Goal: Feedback & Contribution: Contribute content

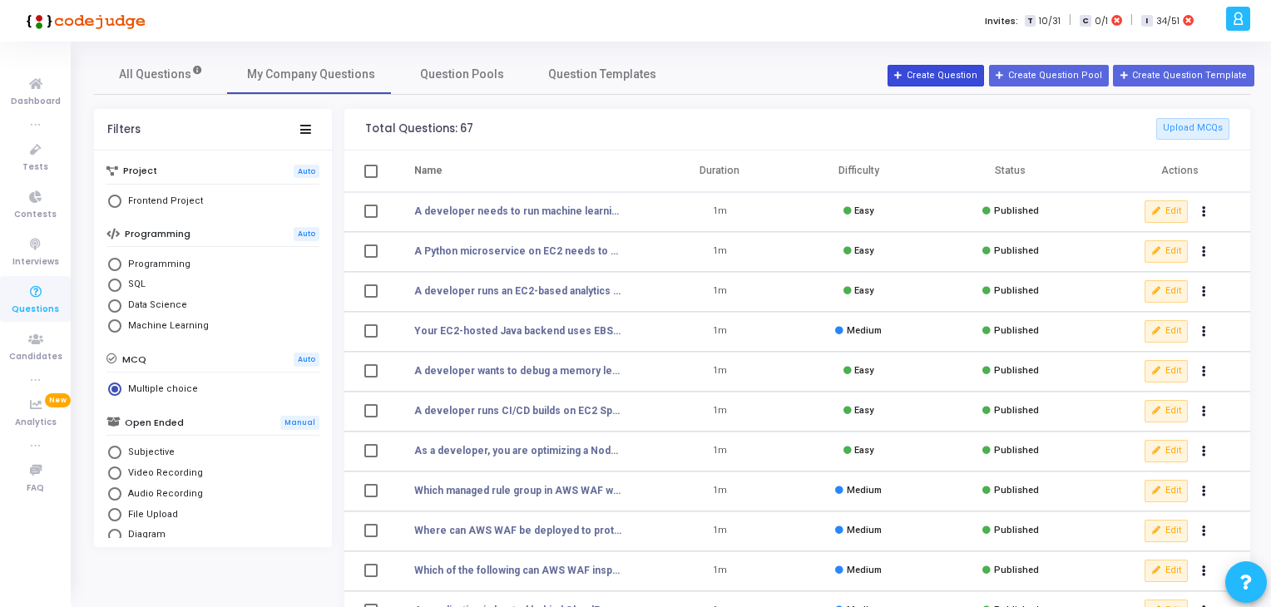
click at [953, 79] on button "Create Question" at bounding box center [936, 76] width 97 height 22
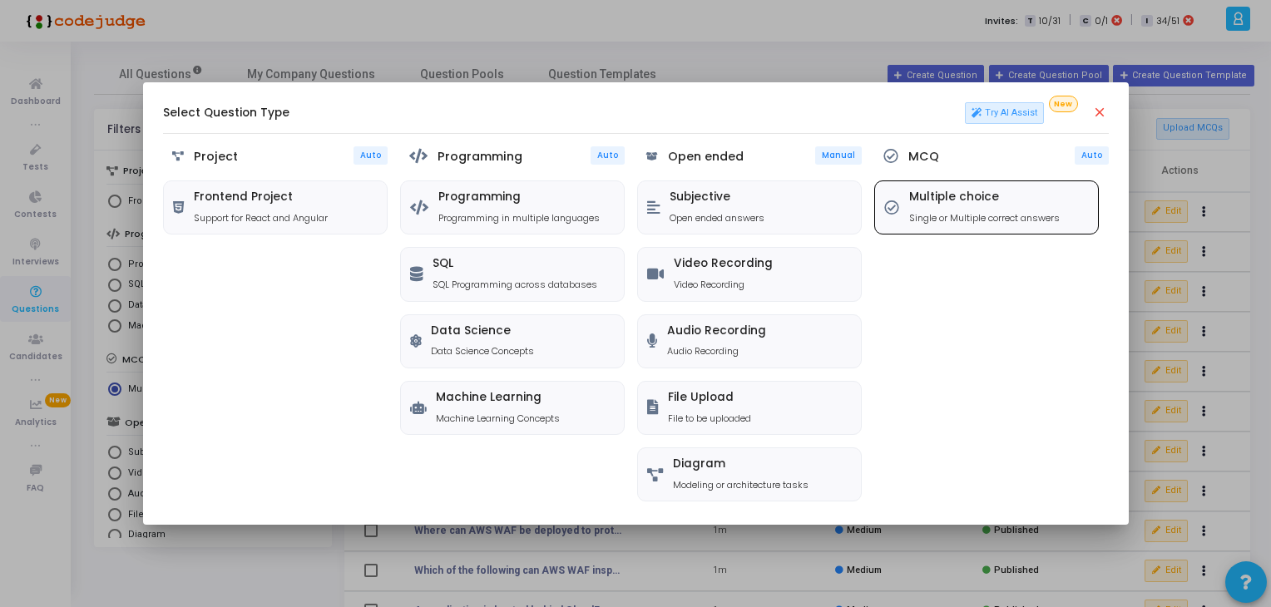
click at [975, 206] on div "Multiple choice Single or Multiple correct answers" at bounding box center [984, 208] width 151 height 34
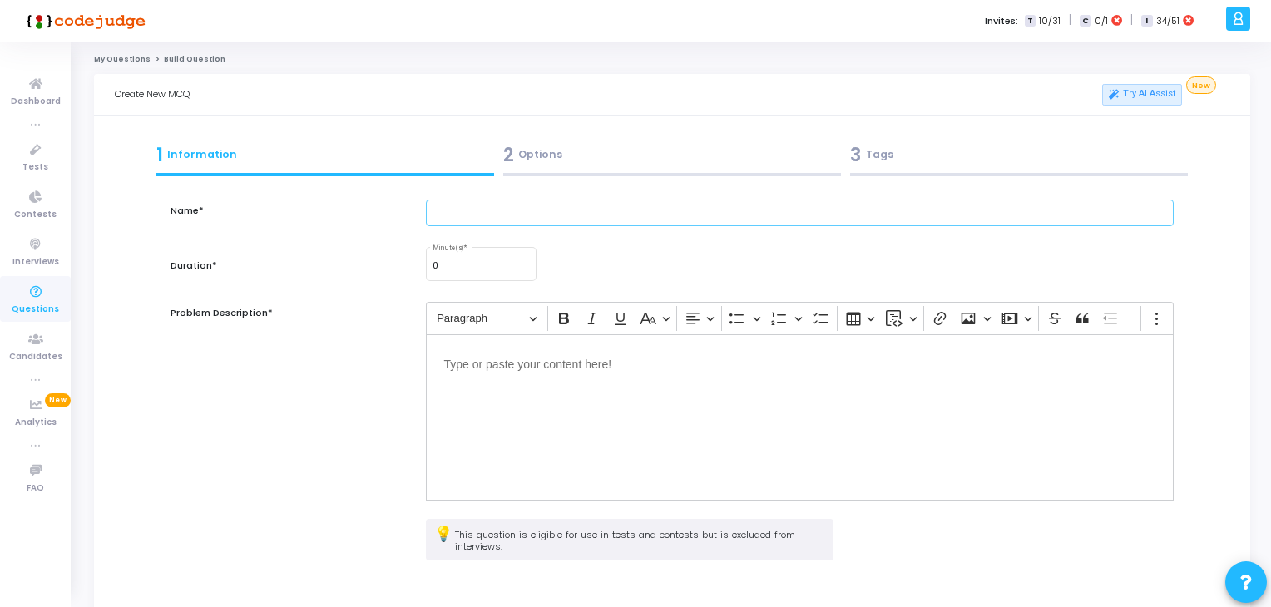
click at [773, 221] on input "text" at bounding box center [800, 213] width 749 height 27
paste input "DevOps Engineer"
type input "DevOps Engineer"
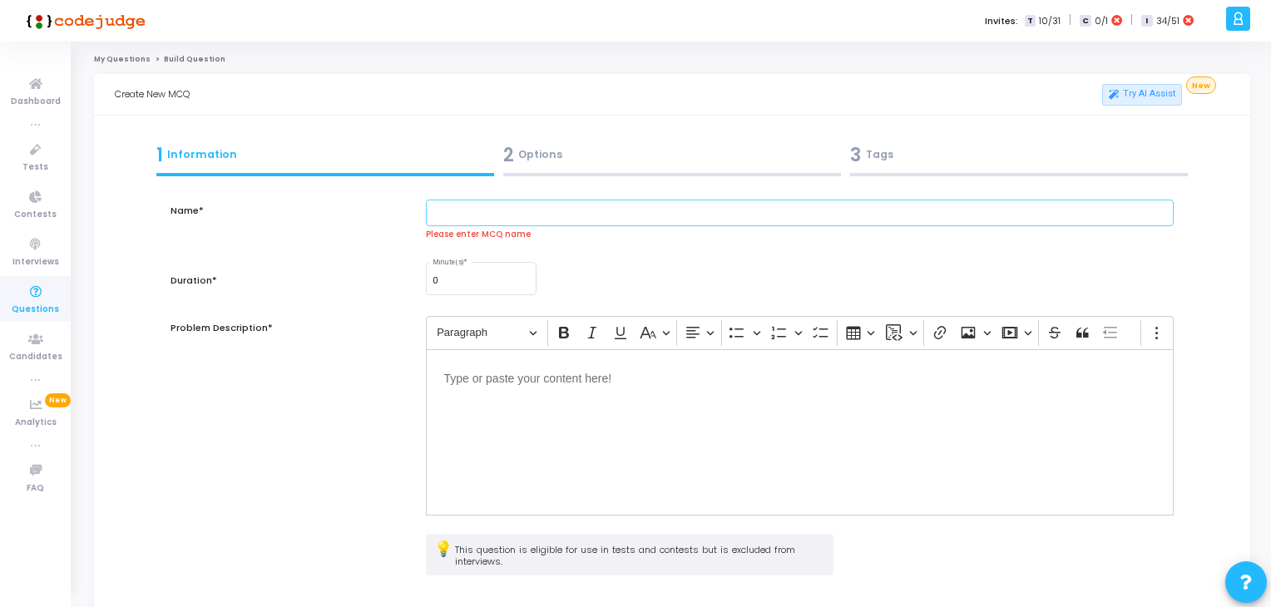
click at [518, 221] on input "text" at bounding box center [800, 213] width 749 height 27
paste input "A developer configures a CNAME record for [DOMAIN_NAME] pointing to [DOMAIN_NAM…"
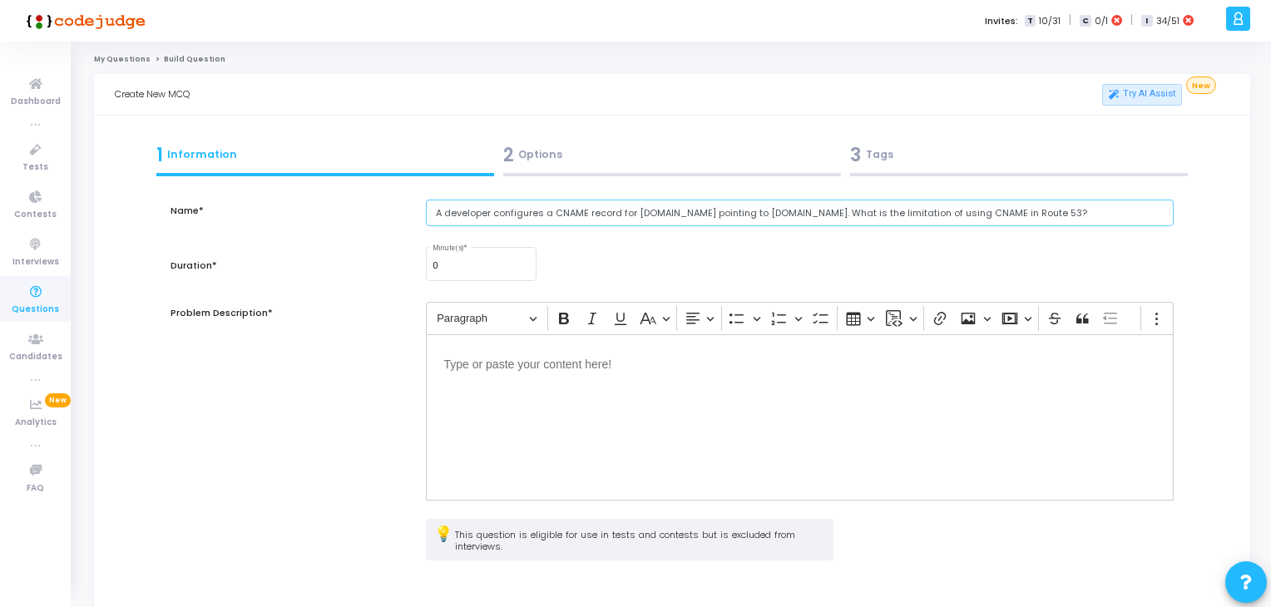
type input "A developer configures a CNAME record for [DOMAIN_NAME] pointing to [DOMAIN_NAM…"
type input "1"
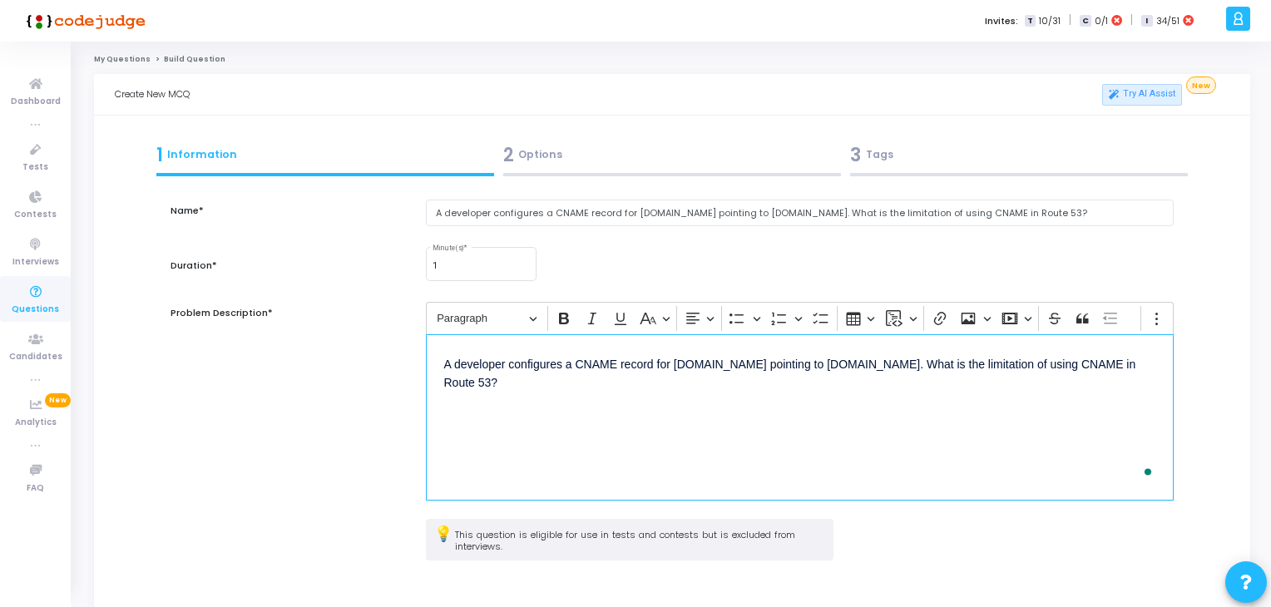
scroll to position [151, 0]
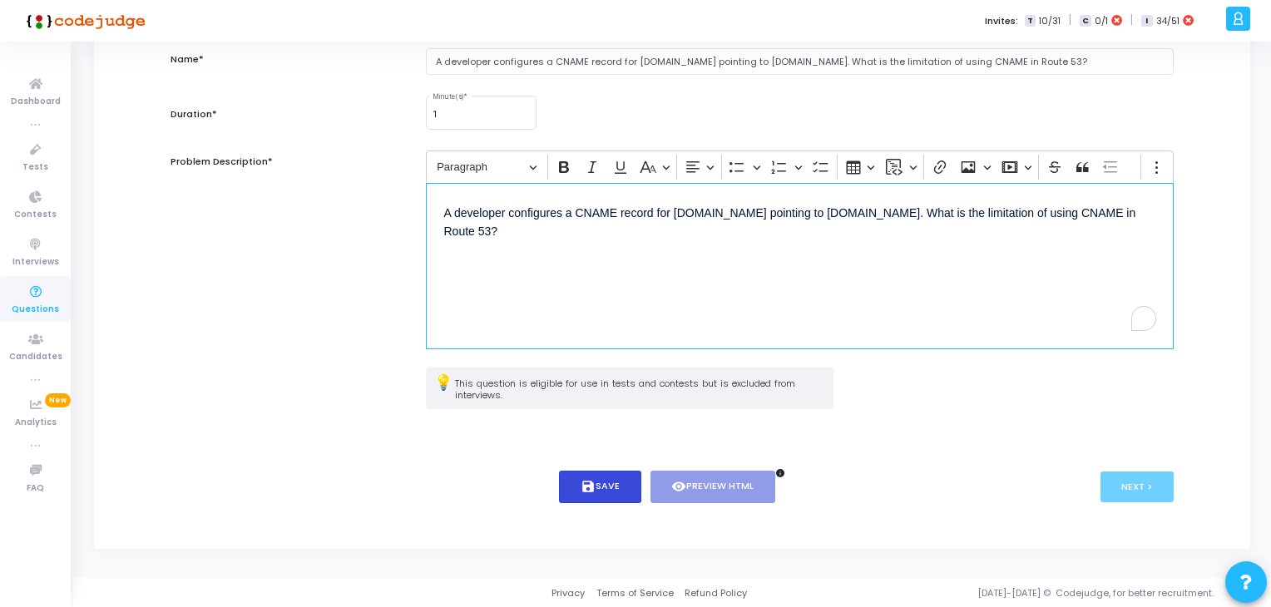
click at [606, 477] on button "save Save" at bounding box center [600, 487] width 82 height 32
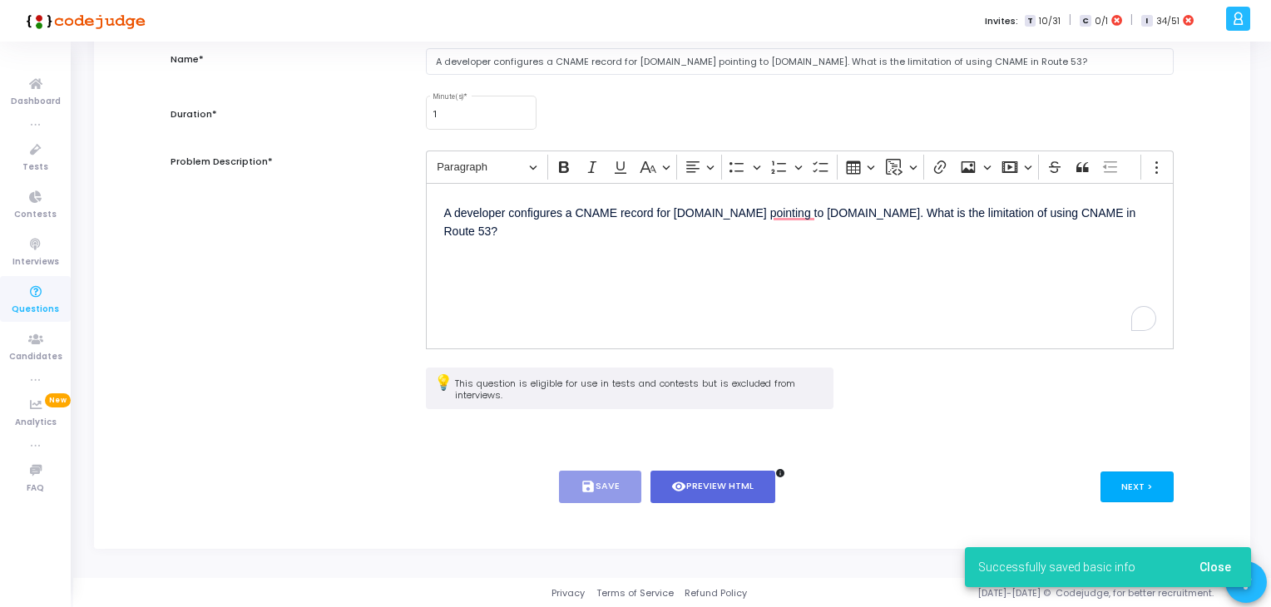
click at [1133, 493] on button "Next >" at bounding box center [1138, 487] width 74 height 31
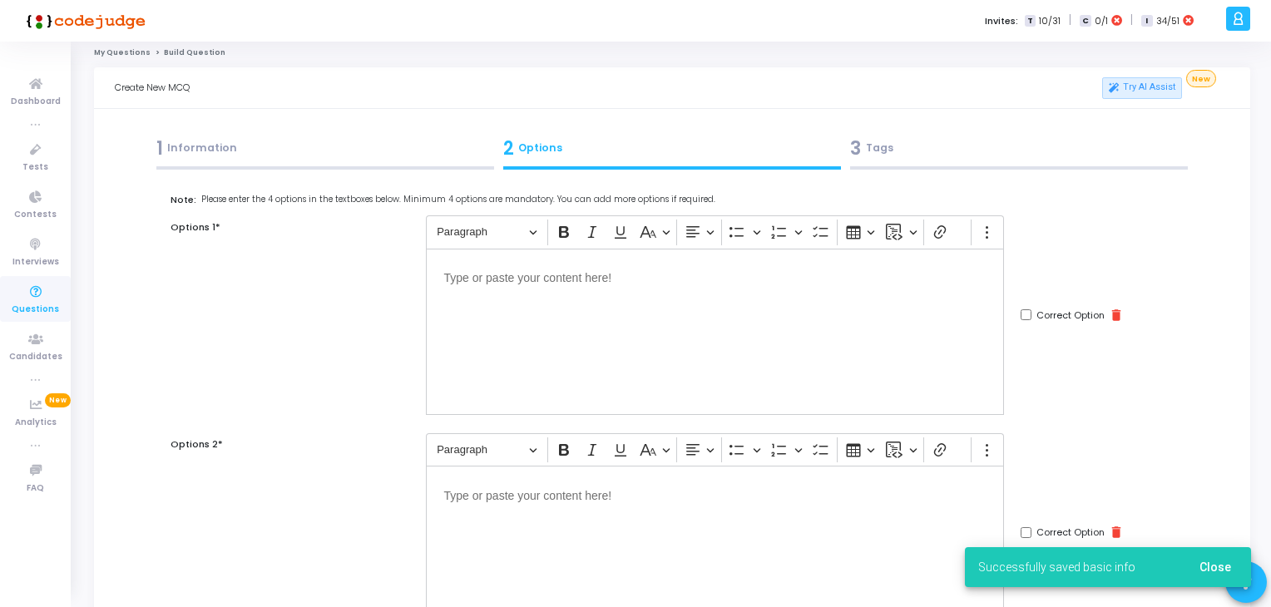
scroll to position [0, 0]
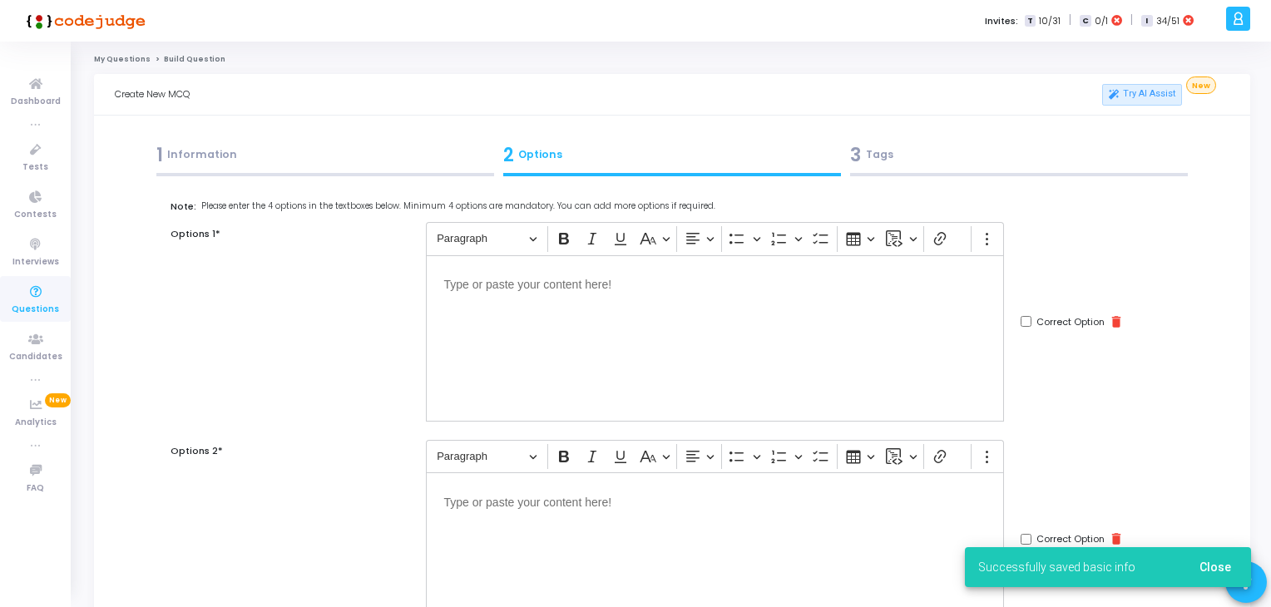
click at [615, 250] on div "Paragraph Bold Italic Underline Basic styles Text alignment Bulleted List Bulle…" at bounding box center [698, 239] width 538 height 32
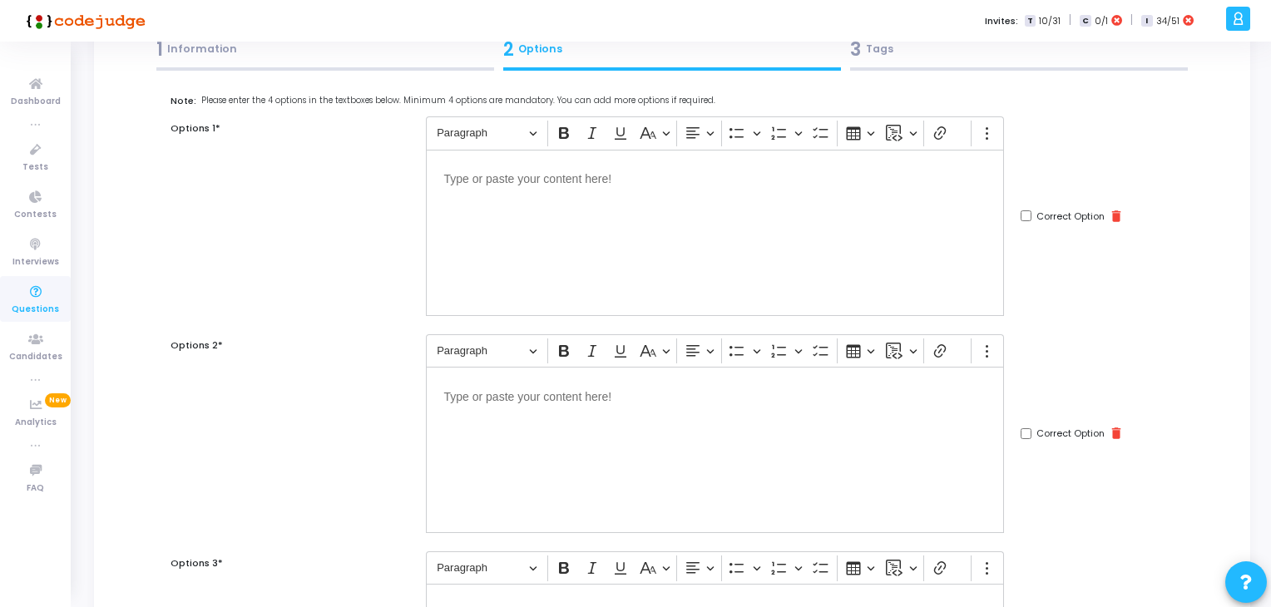
scroll to position [120, 0]
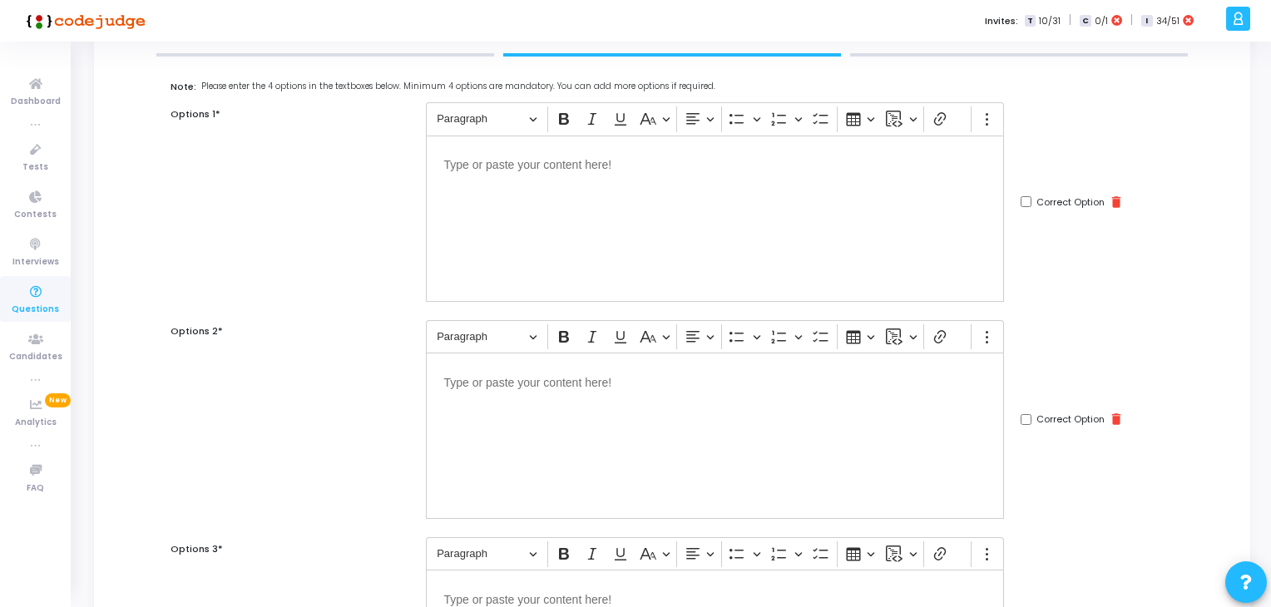
click at [597, 429] on div "Editor editing area: main" at bounding box center [715, 436] width 578 height 166
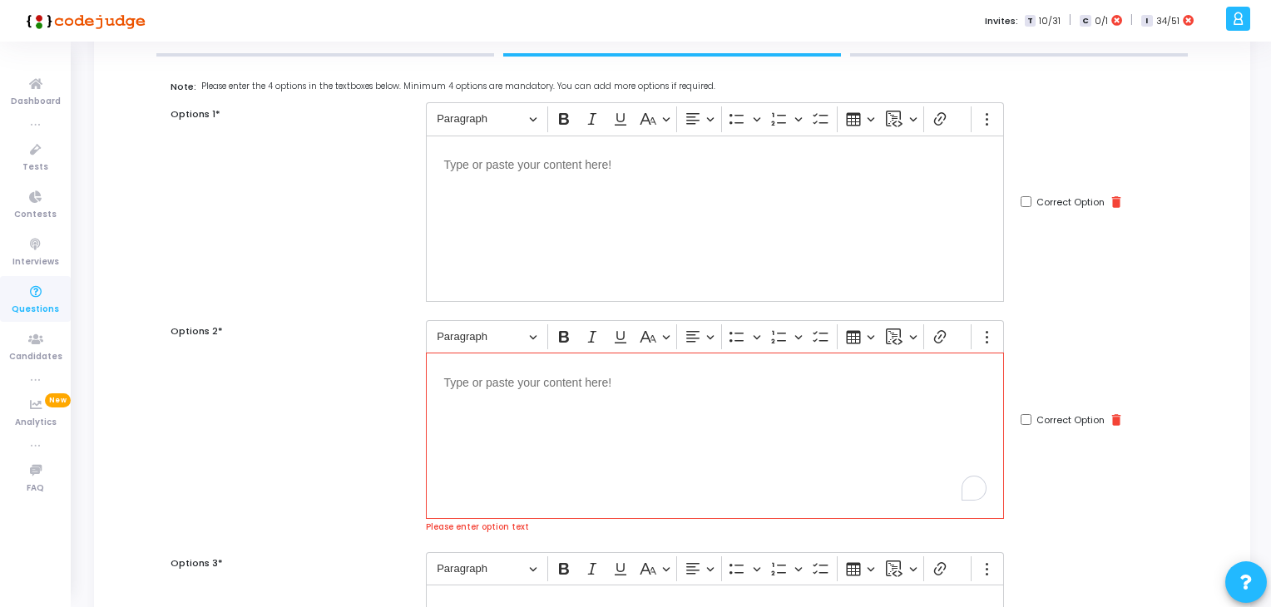
click at [497, 267] on div "Editor editing area: main" at bounding box center [715, 219] width 578 height 166
click at [583, 463] on div "Editor editing area: main" at bounding box center [715, 436] width 578 height 166
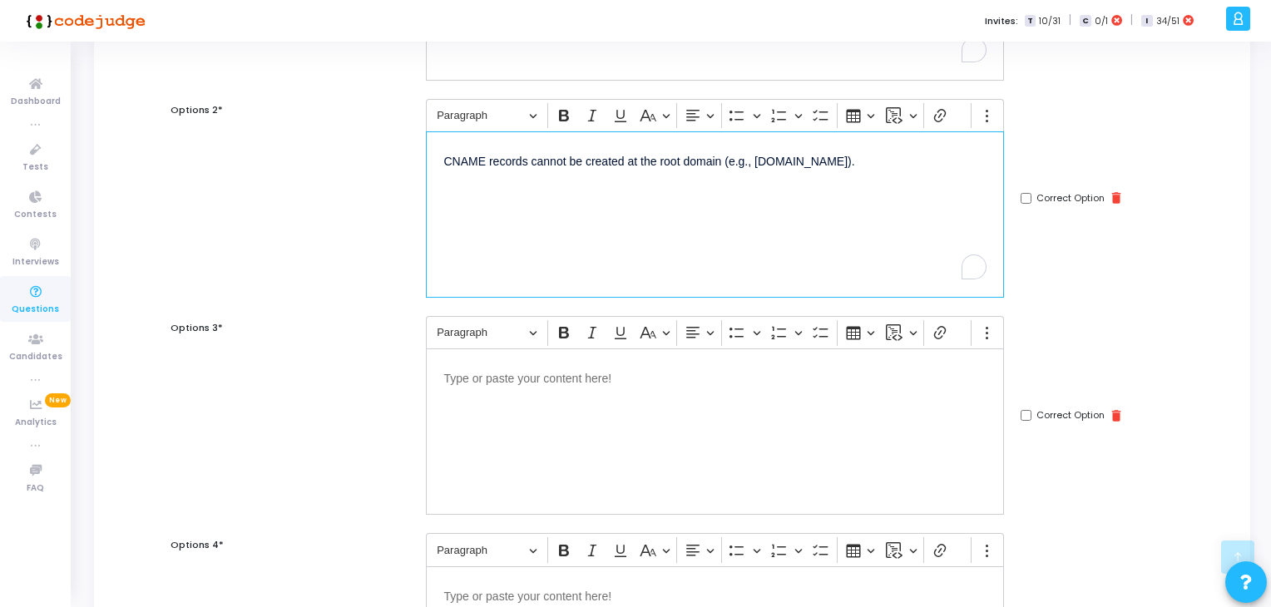
scroll to position [343, 0]
click at [1022, 197] on input "Correct Option" at bounding box center [1026, 196] width 11 height 11
checkbox input "true"
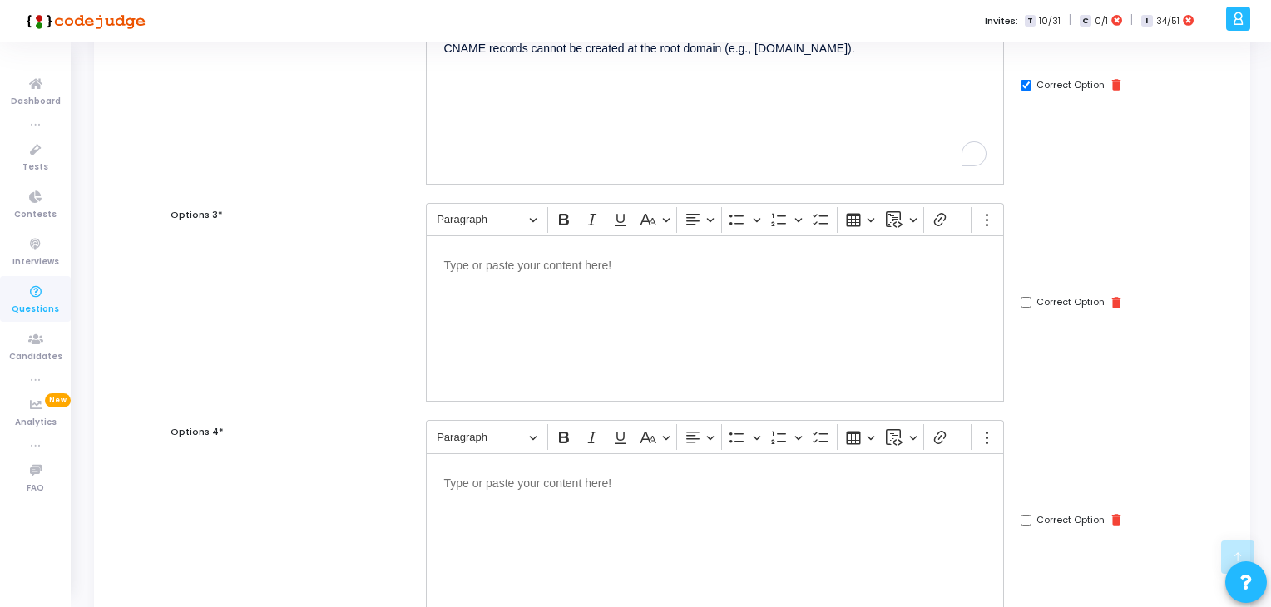
scroll to position [458, 0]
click at [748, 315] on div "Editor editing area: main" at bounding box center [715, 315] width 578 height 166
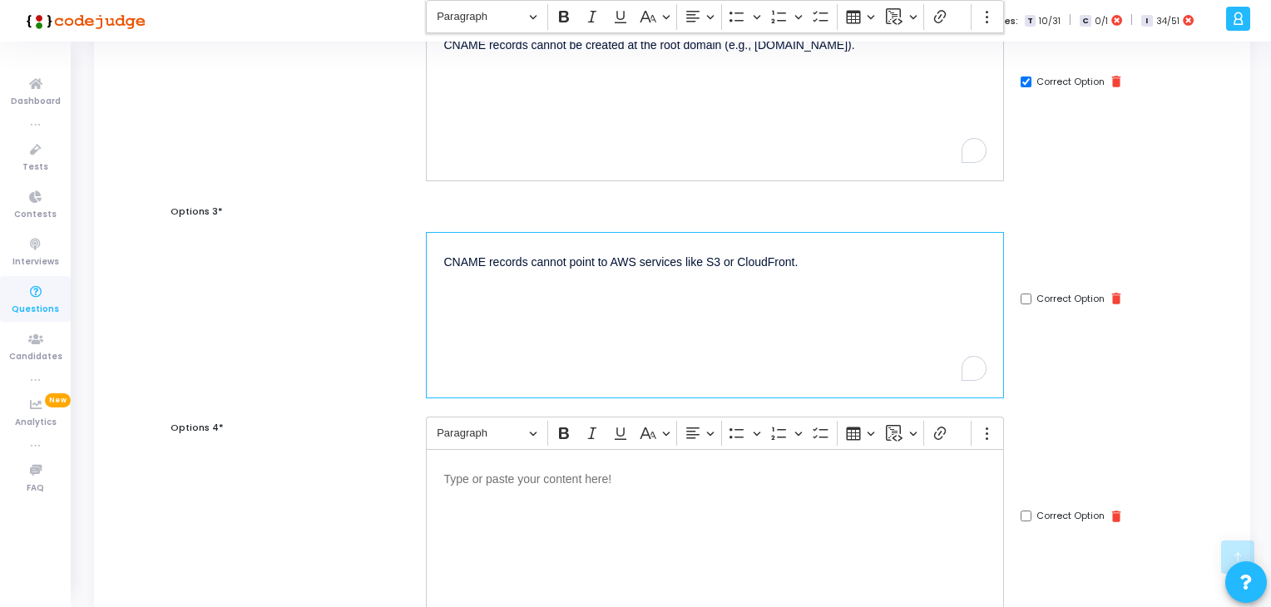
scroll to position [686, 0]
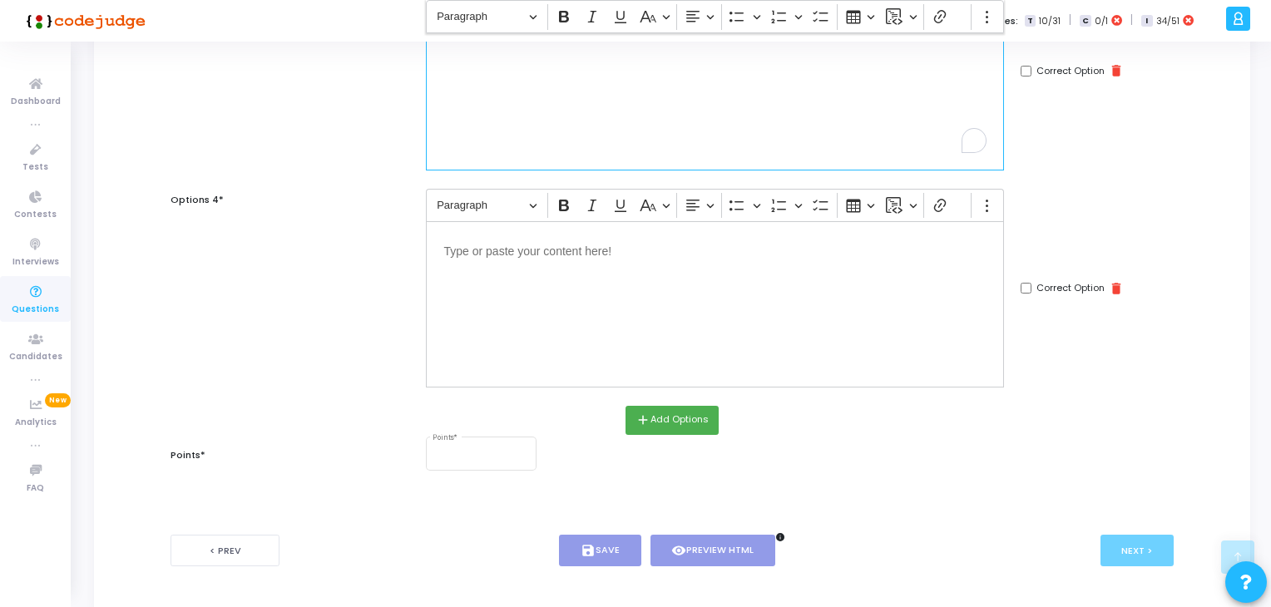
click at [578, 378] on div "Editor editing area: main" at bounding box center [715, 304] width 578 height 166
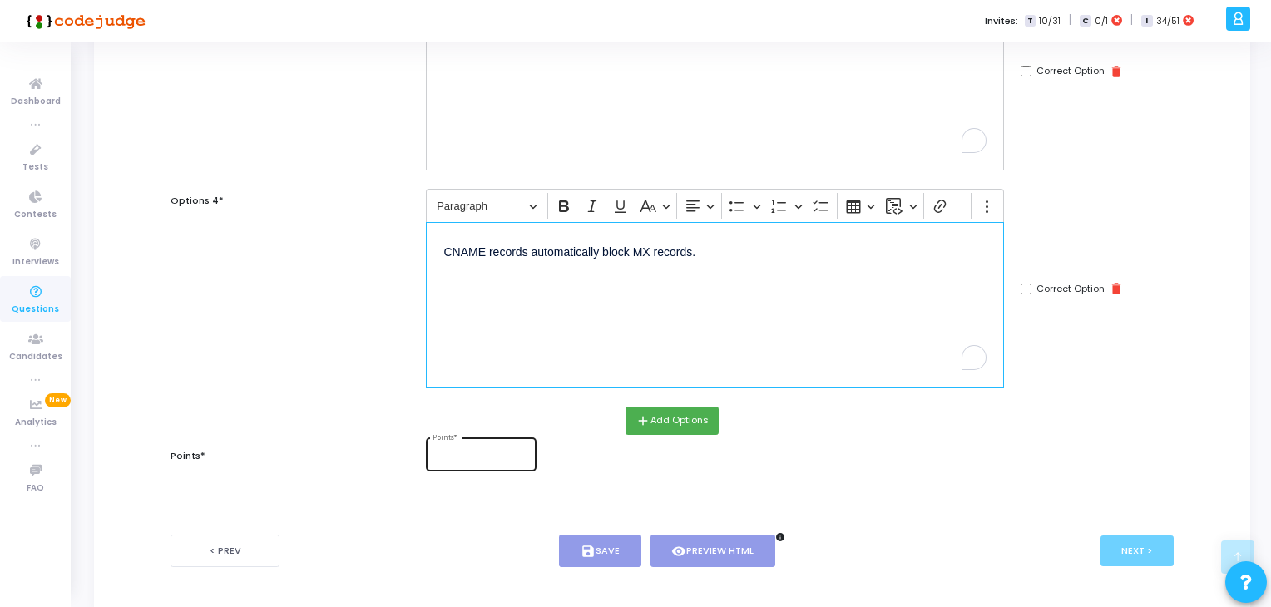
click at [459, 459] on input "Points *" at bounding box center [481, 457] width 97 height 10
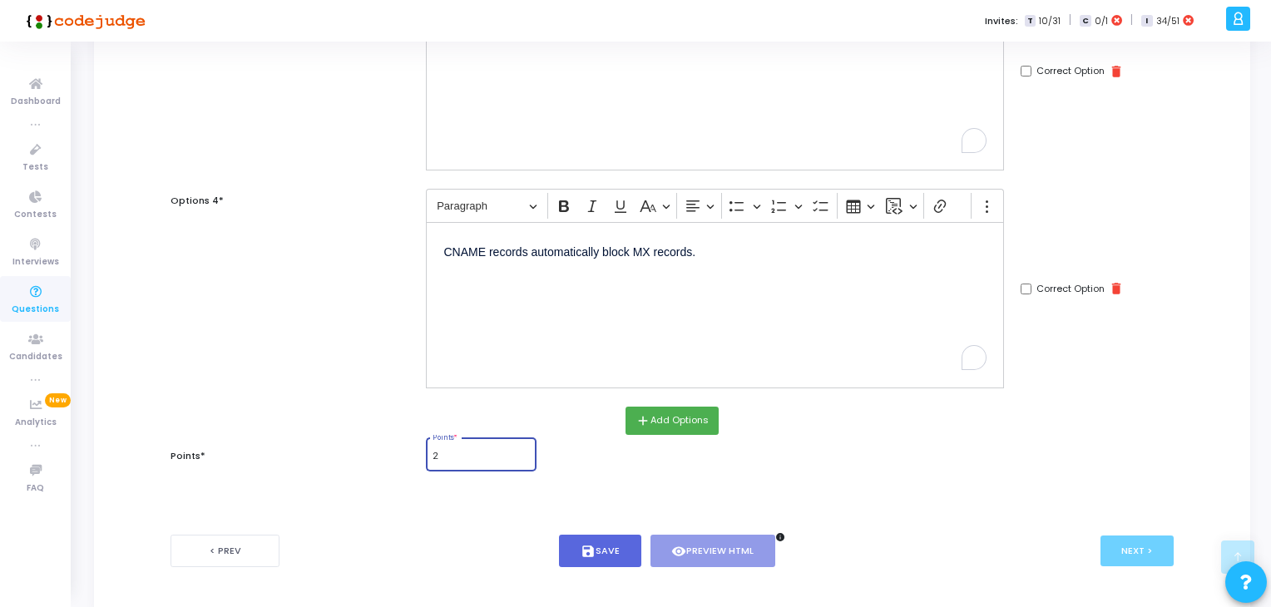
type input "2"
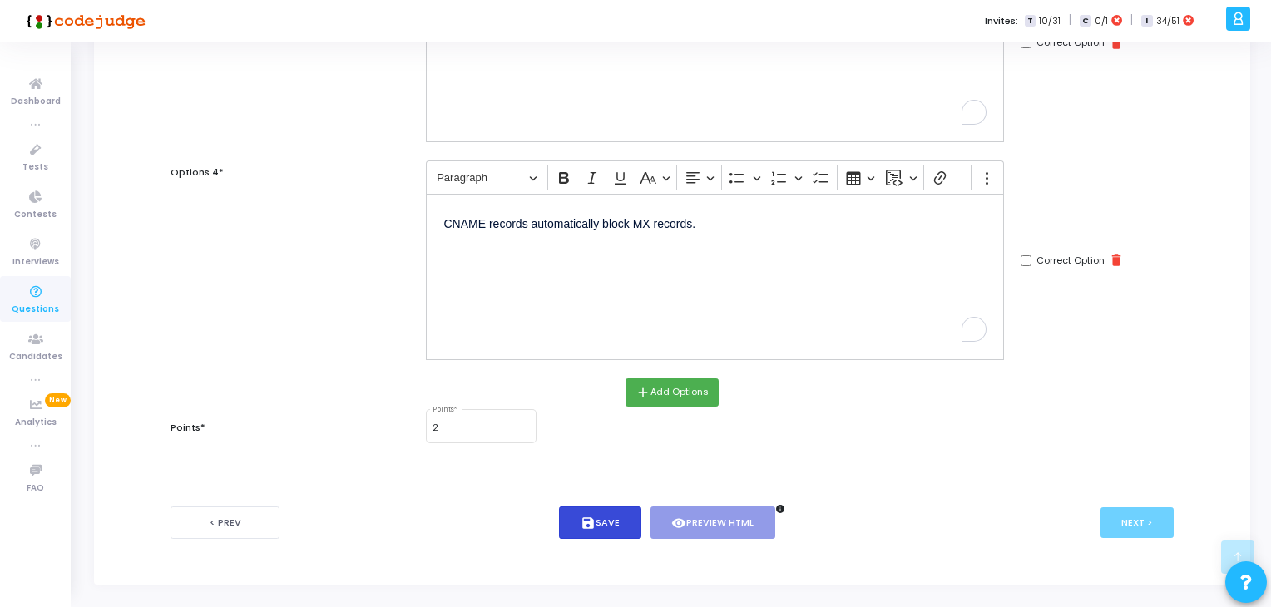
click at [608, 525] on button "save Save" at bounding box center [600, 523] width 82 height 32
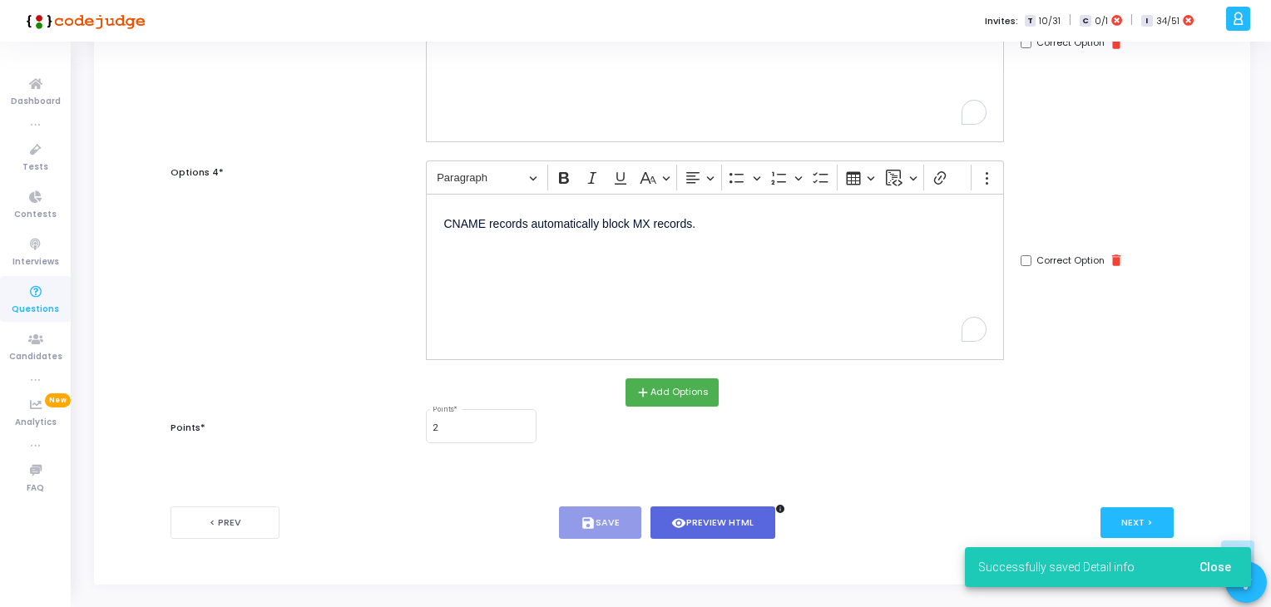
click at [1142, 530] on div "Successfully saved Detail info Close" at bounding box center [1108, 568] width 326 height 80
click at [1118, 512] on button "Next >" at bounding box center [1138, 523] width 74 height 31
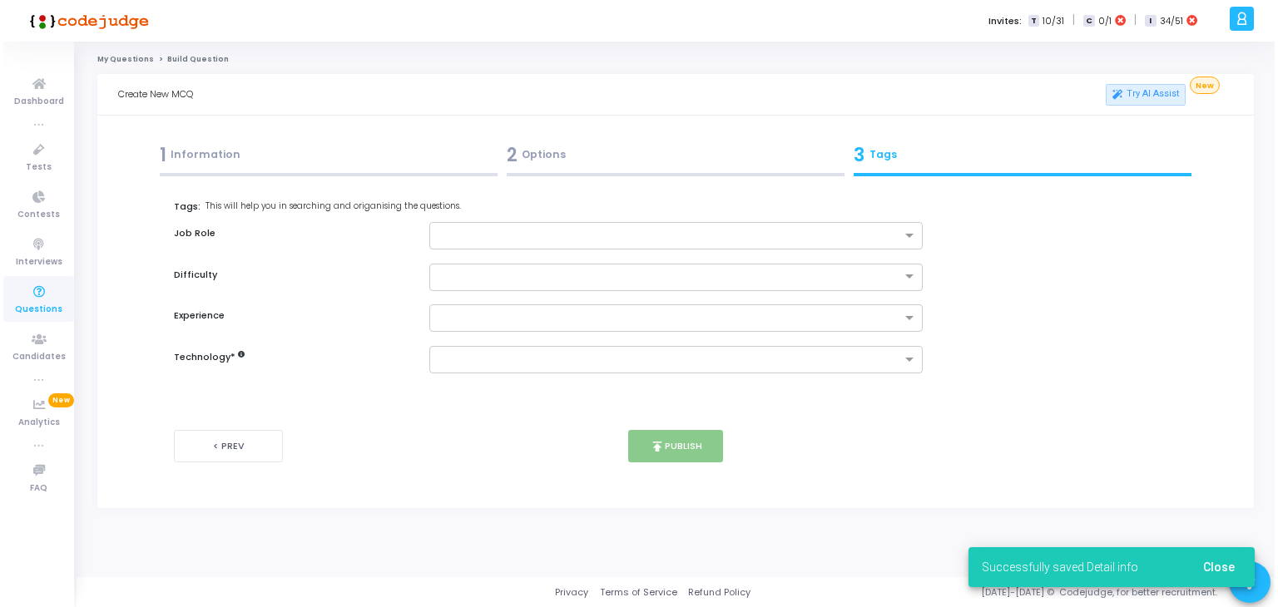
scroll to position [0, 0]
click at [410, 247] on div "Job Role" at bounding box center [675, 235] width 1026 height 27
click at [538, 235] on input "text" at bounding box center [670, 237] width 466 height 14
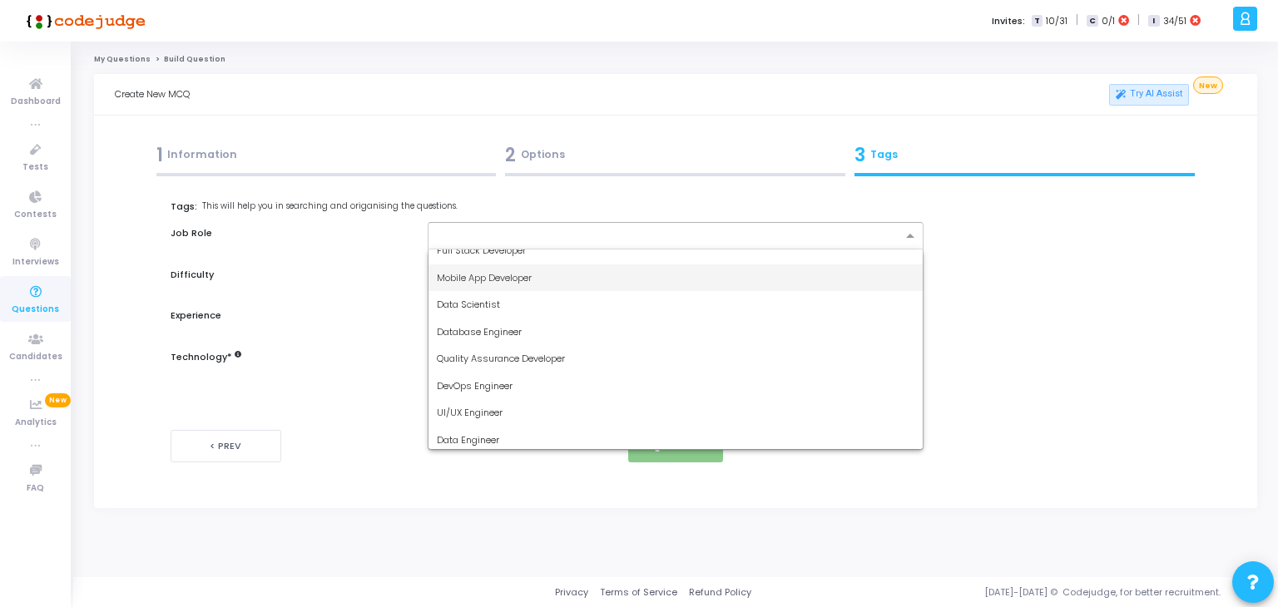
scroll to position [68, 0]
click at [506, 391] on div "DevOps Engineer" at bounding box center [676, 384] width 495 height 27
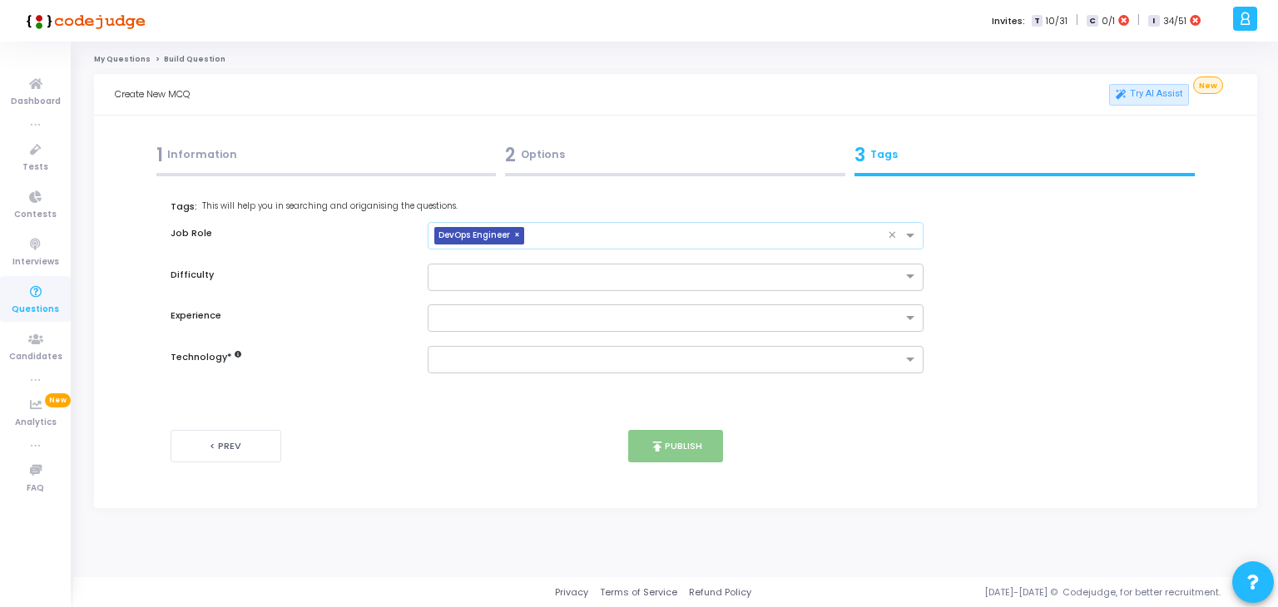
click at [696, 243] on input "text" at bounding box center [710, 237] width 358 height 14
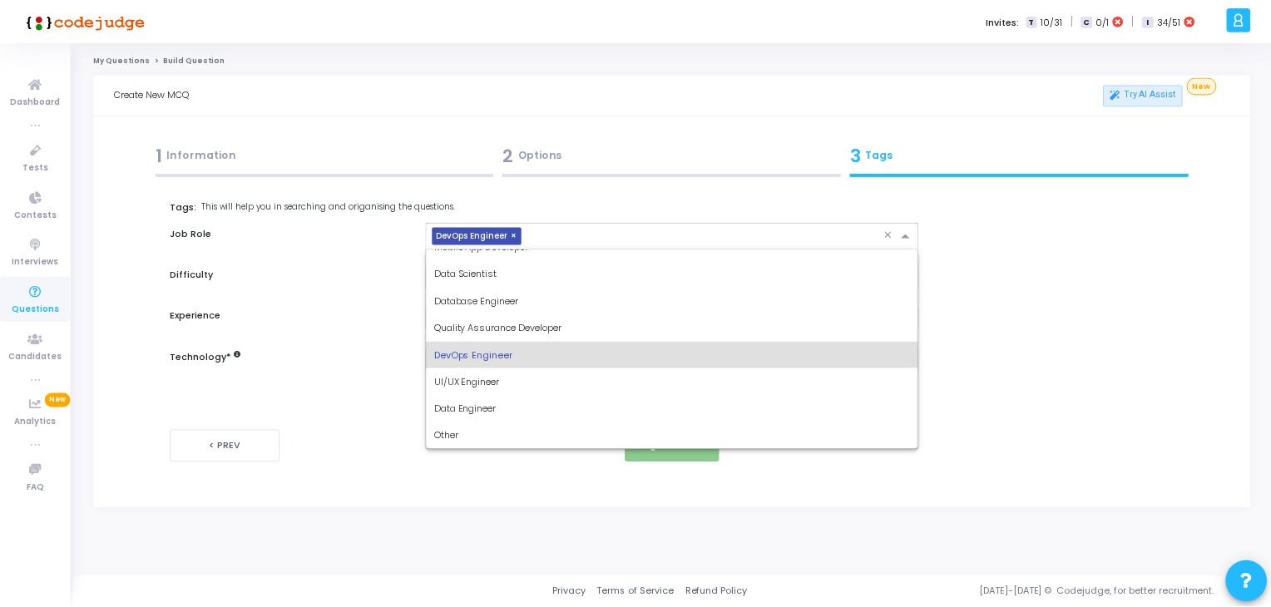
scroll to position [0, 0]
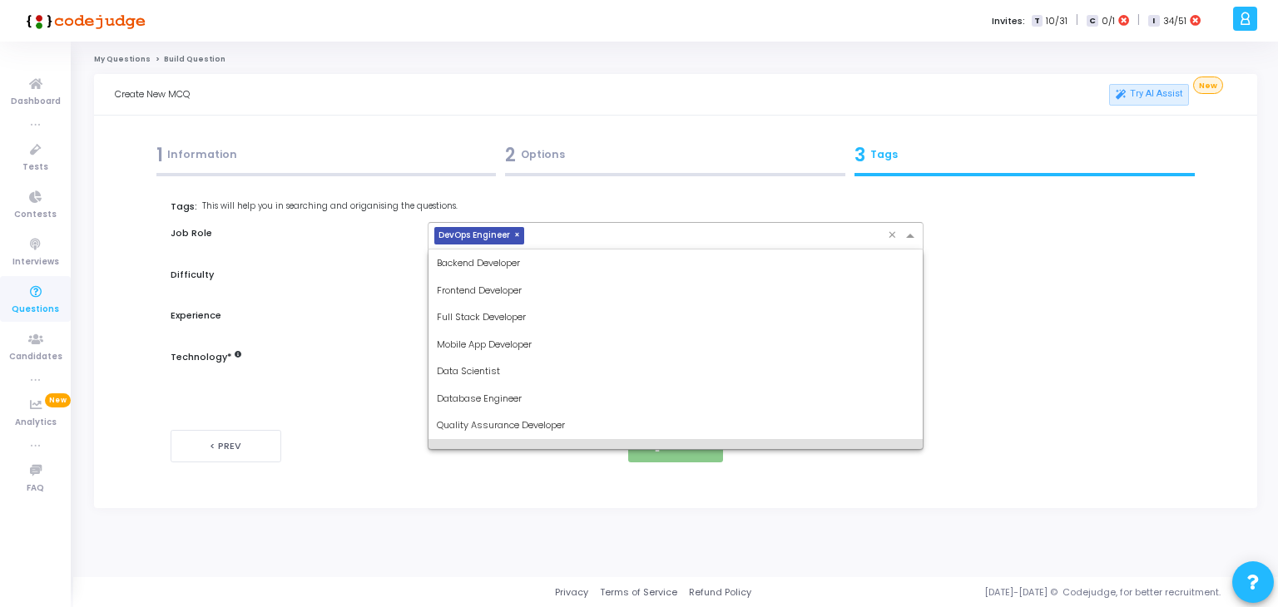
click at [562, 315] on div "Full Stack Developer" at bounding box center [676, 317] width 495 height 27
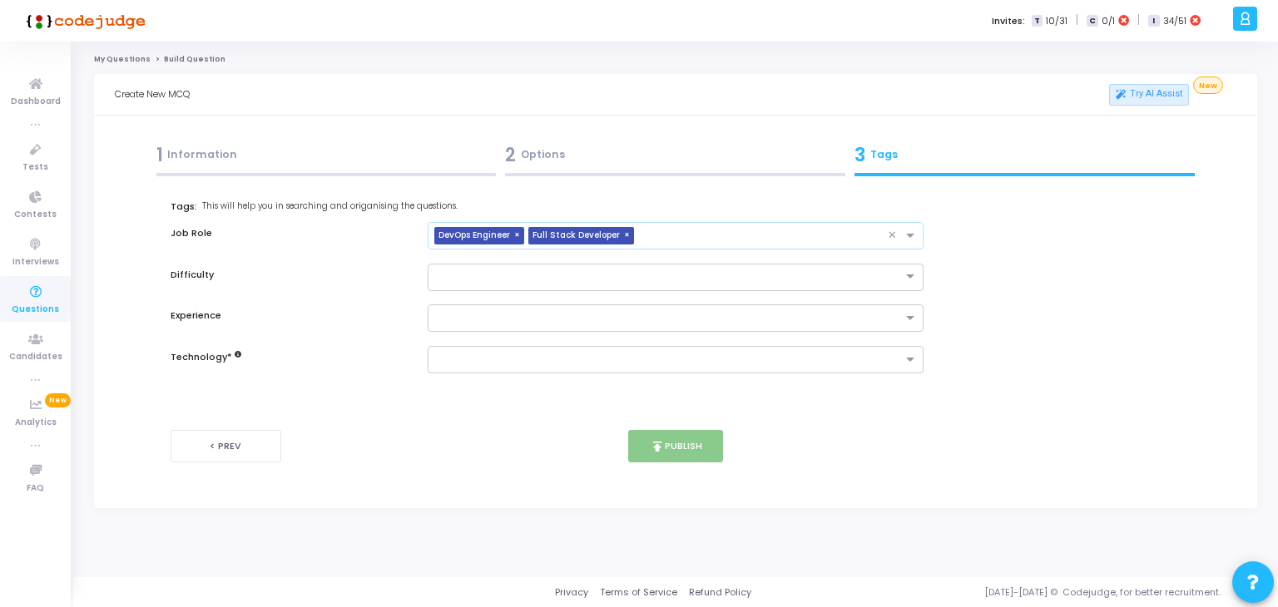
click at [718, 236] on input "text" at bounding box center [765, 237] width 248 height 14
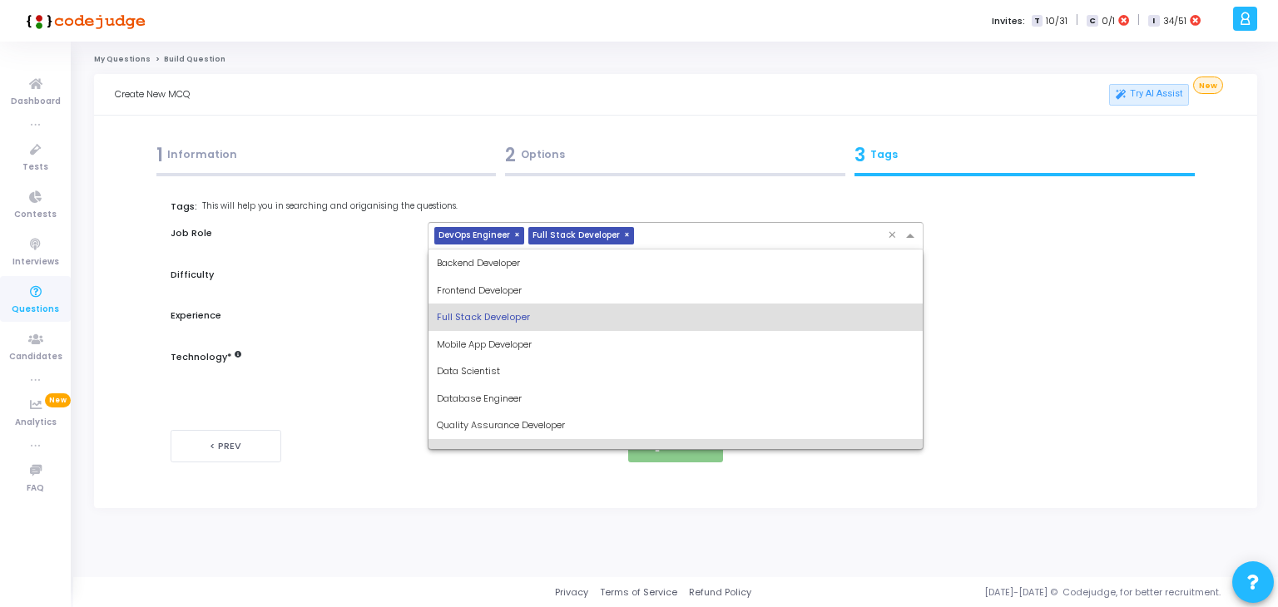
click at [613, 273] on div "Backend Developer" at bounding box center [676, 263] width 495 height 27
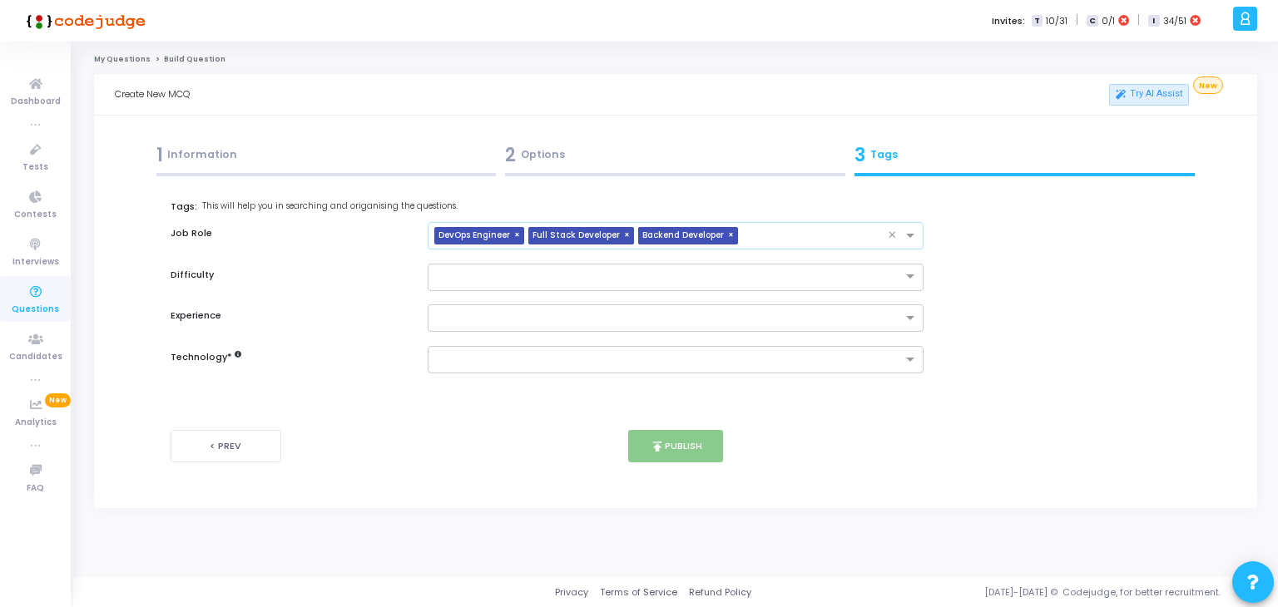
click at [782, 240] on input "text" at bounding box center [817, 237] width 144 height 14
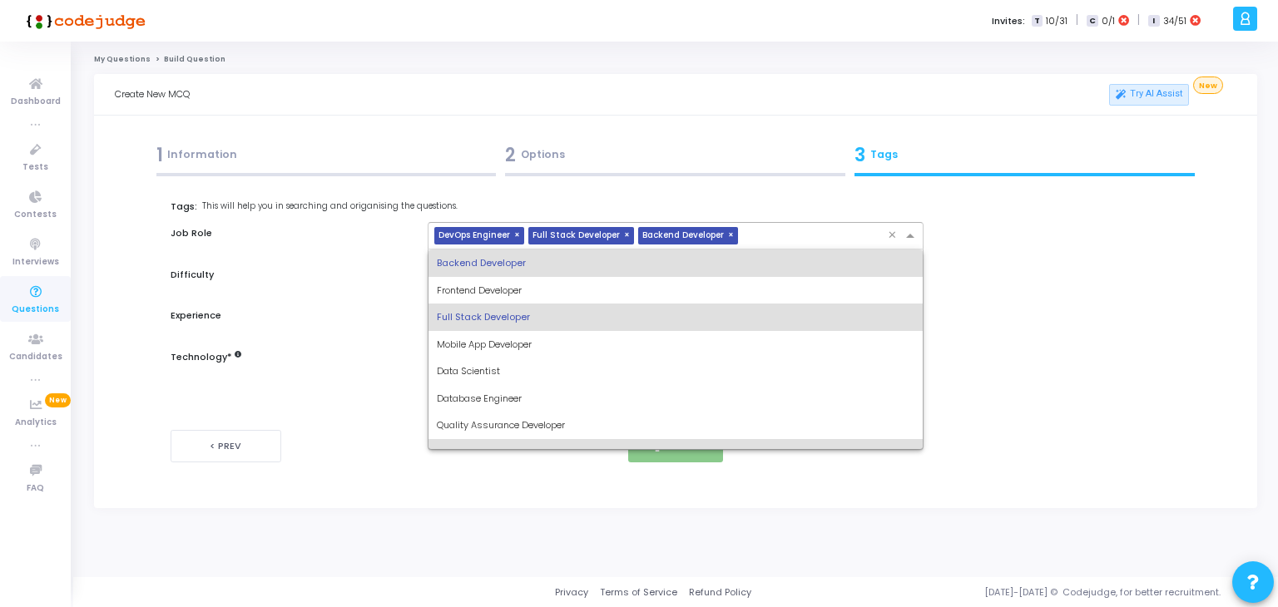
click at [557, 399] on div "Database Engineer" at bounding box center [676, 398] width 495 height 27
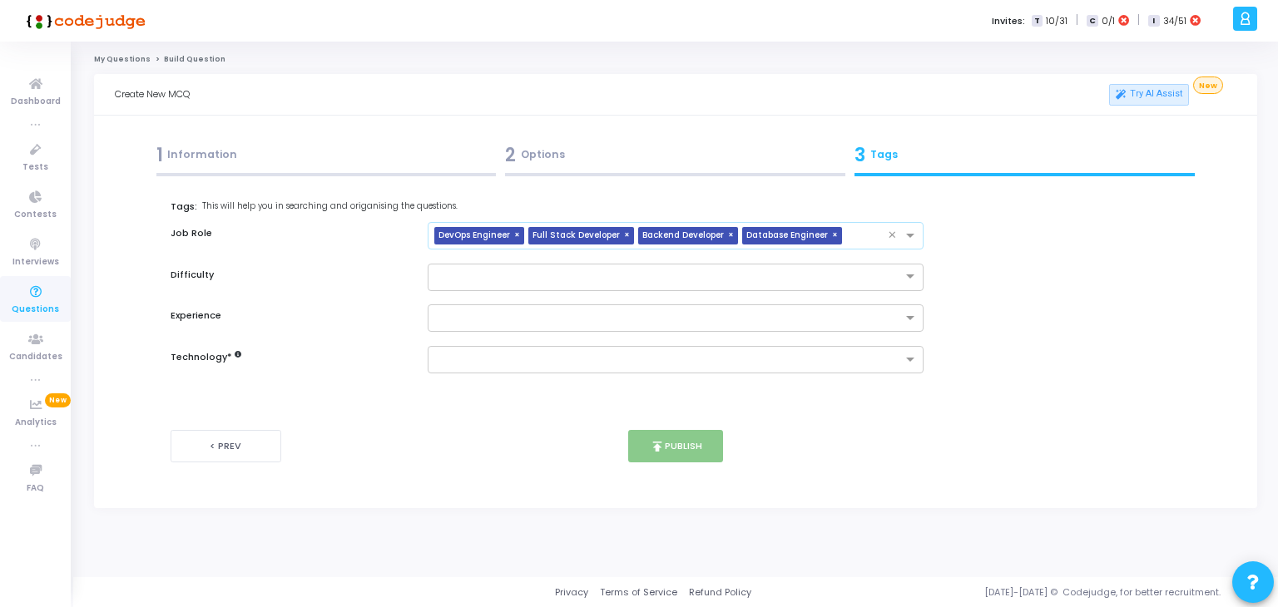
click at [763, 236] on span "Database Engineer" at bounding box center [787, 235] width 90 height 17
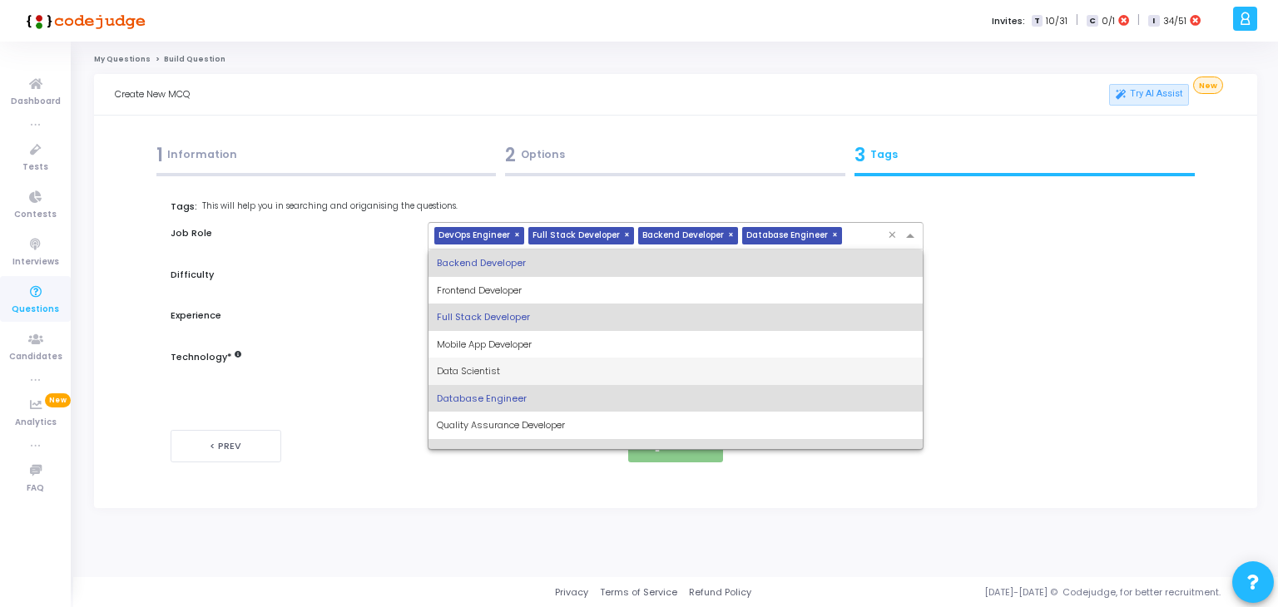
click at [358, 354] on h6 "Technology *" at bounding box center [291, 357] width 240 height 11
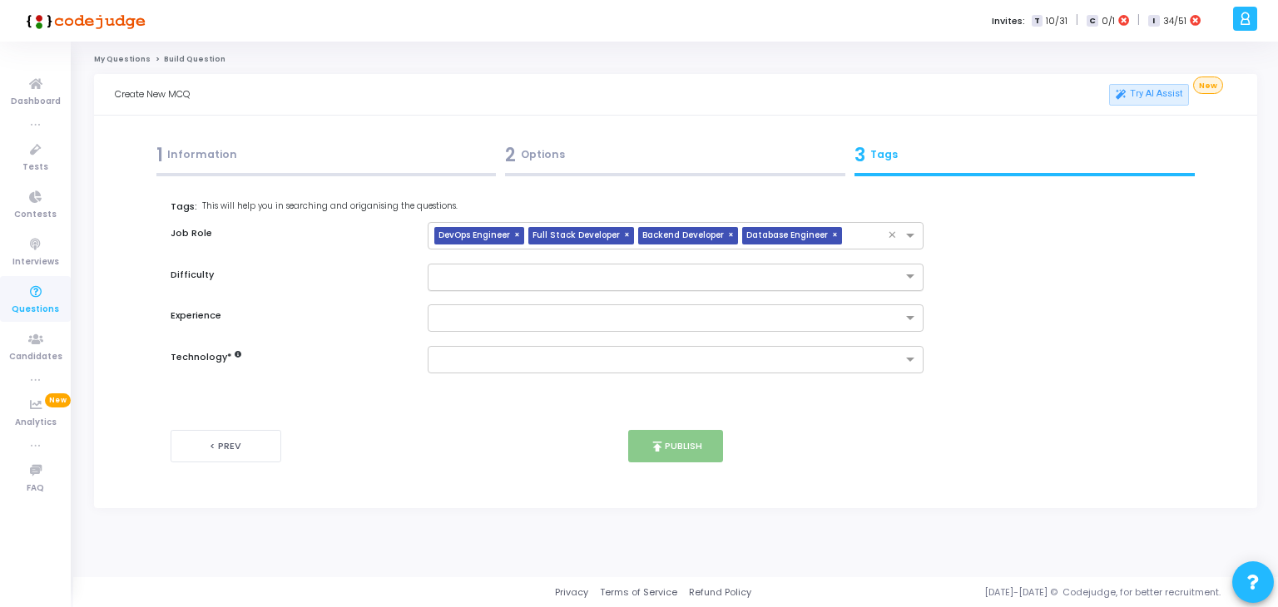
click at [496, 280] on input "text" at bounding box center [659, 276] width 445 height 14
click at [509, 331] on div "Medium" at bounding box center [676, 331] width 495 height 27
click at [479, 326] on div at bounding box center [668, 320] width 468 height 17
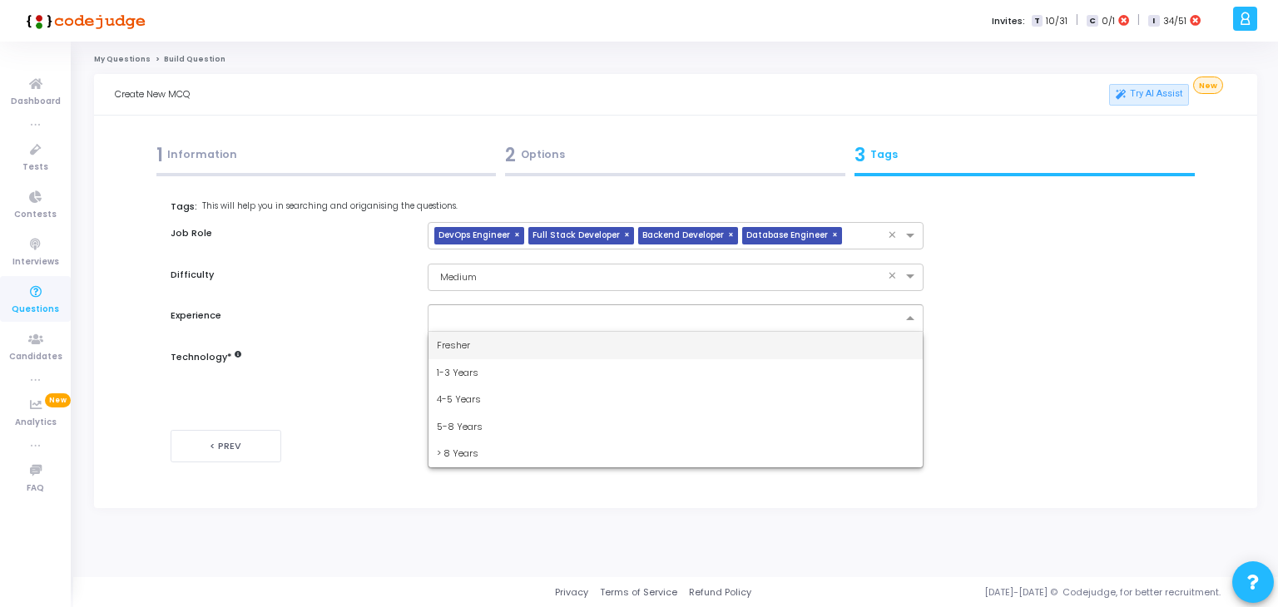
click at [502, 357] on div "Fresher" at bounding box center [676, 345] width 495 height 27
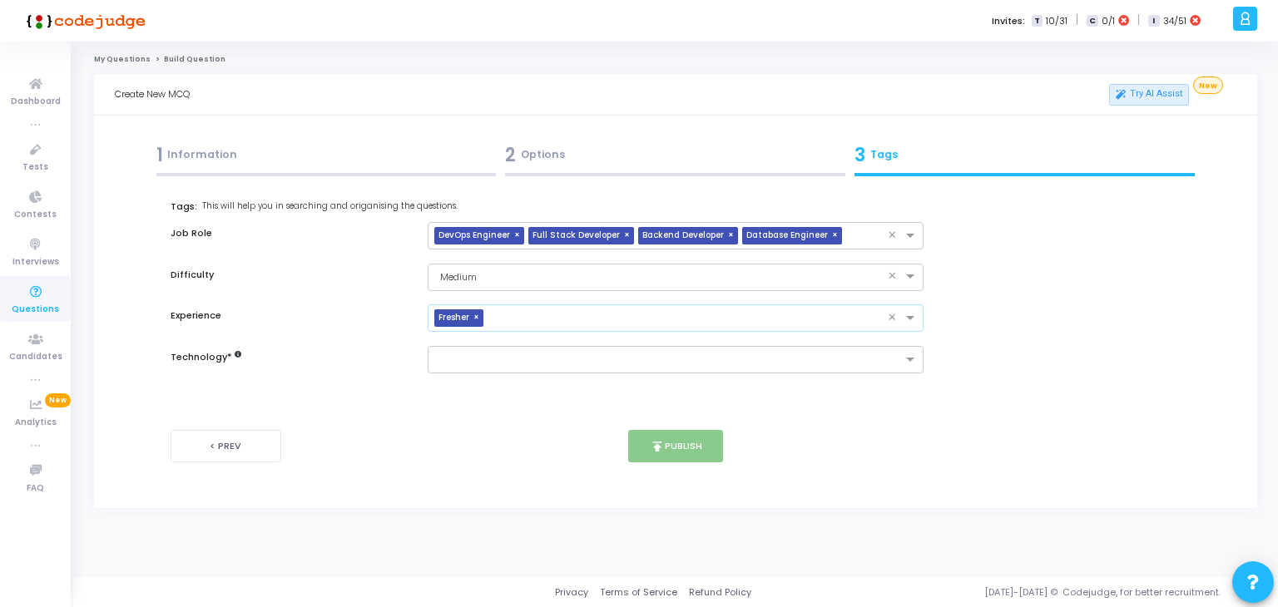
click at [478, 317] on span "×" at bounding box center [478, 318] width 10 height 17
click at [541, 324] on input "text" at bounding box center [670, 319] width 466 height 14
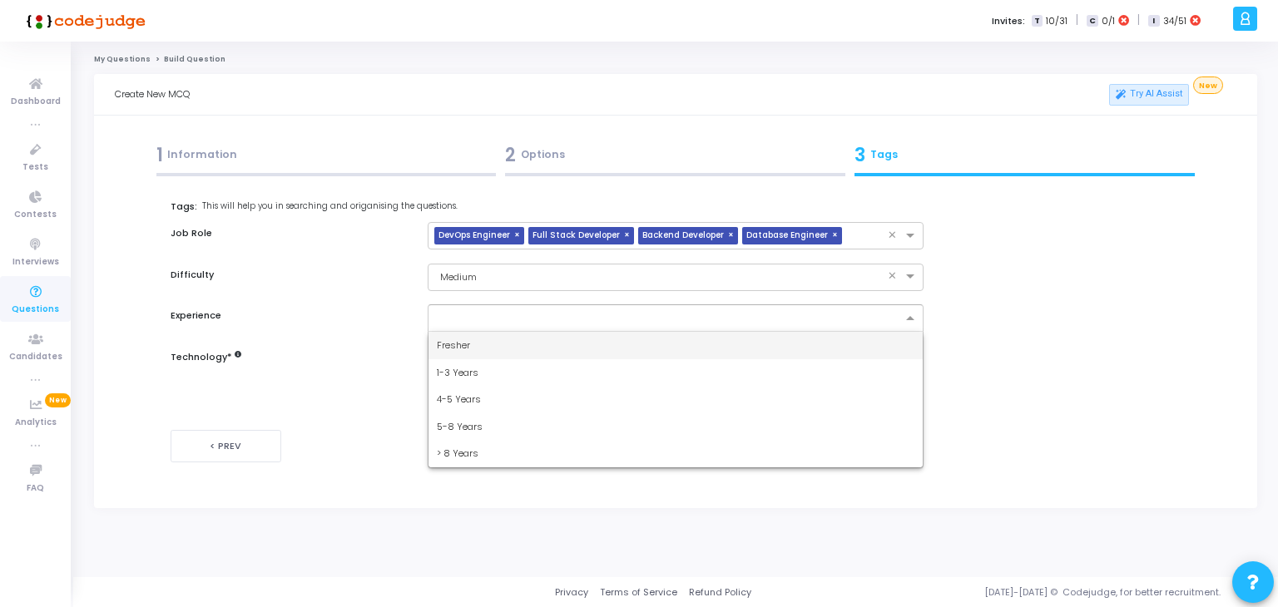
click at [507, 393] on div "4-5 Years" at bounding box center [676, 399] width 495 height 27
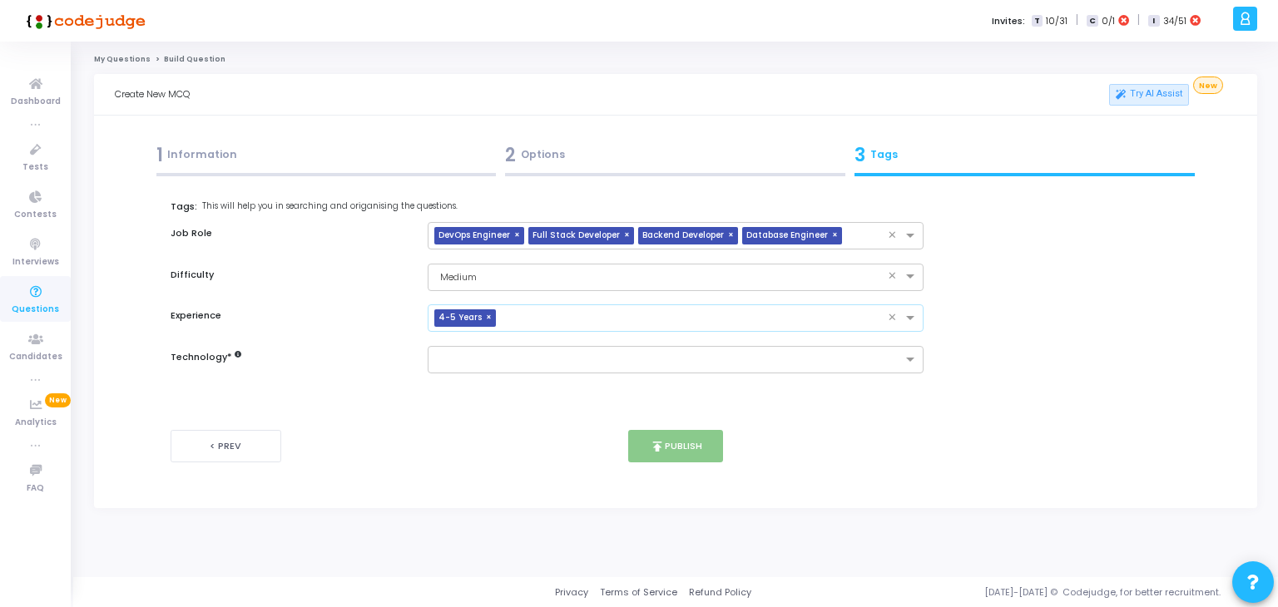
click at [628, 314] on input "text" at bounding box center [696, 319] width 386 height 14
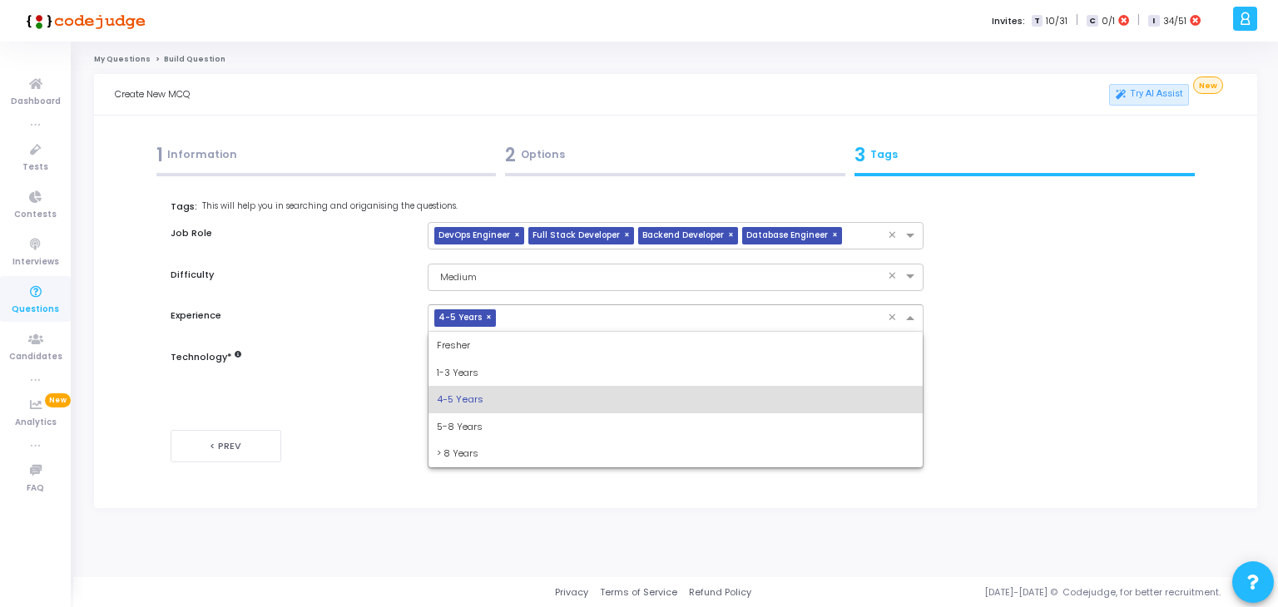
click at [538, 378] on div "1-3 Years" at bounding box center [676, 372] width 495 height 27
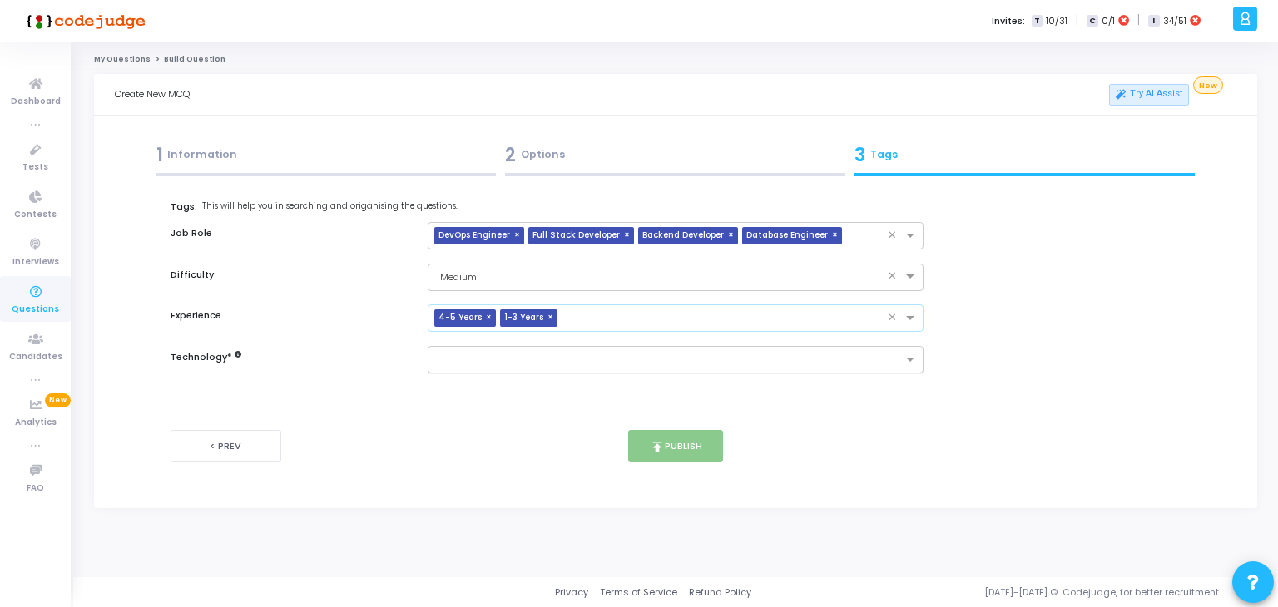
click at [589, 356] on input "text" at bounding box center [670, 361] width 466 height 14
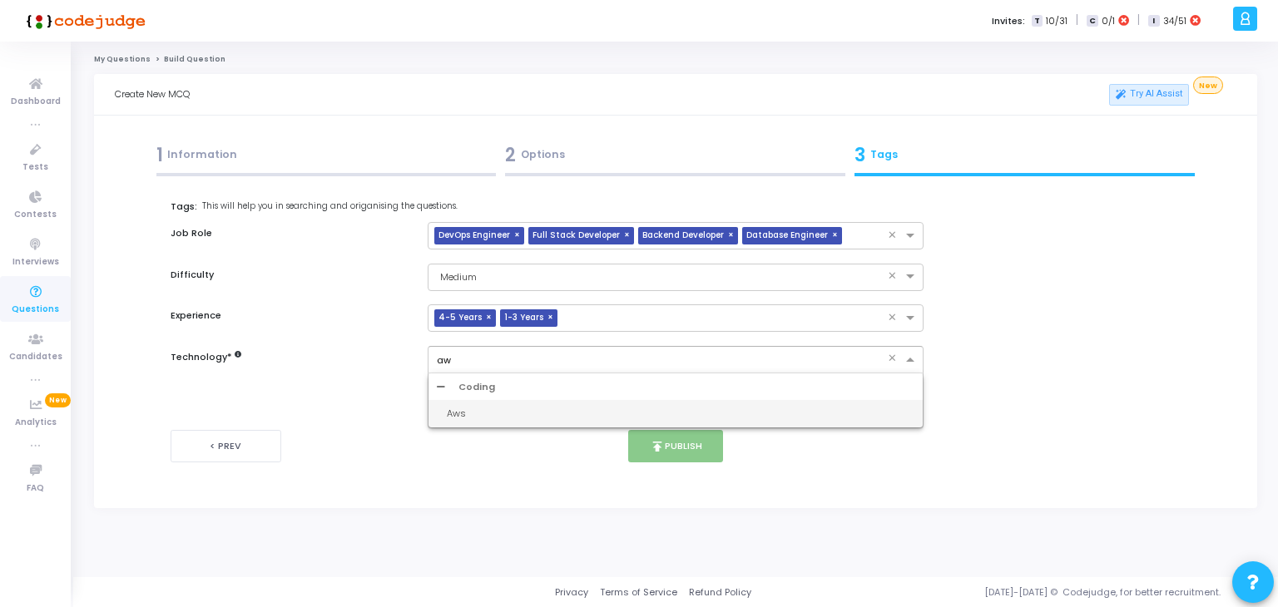
type input "aws"
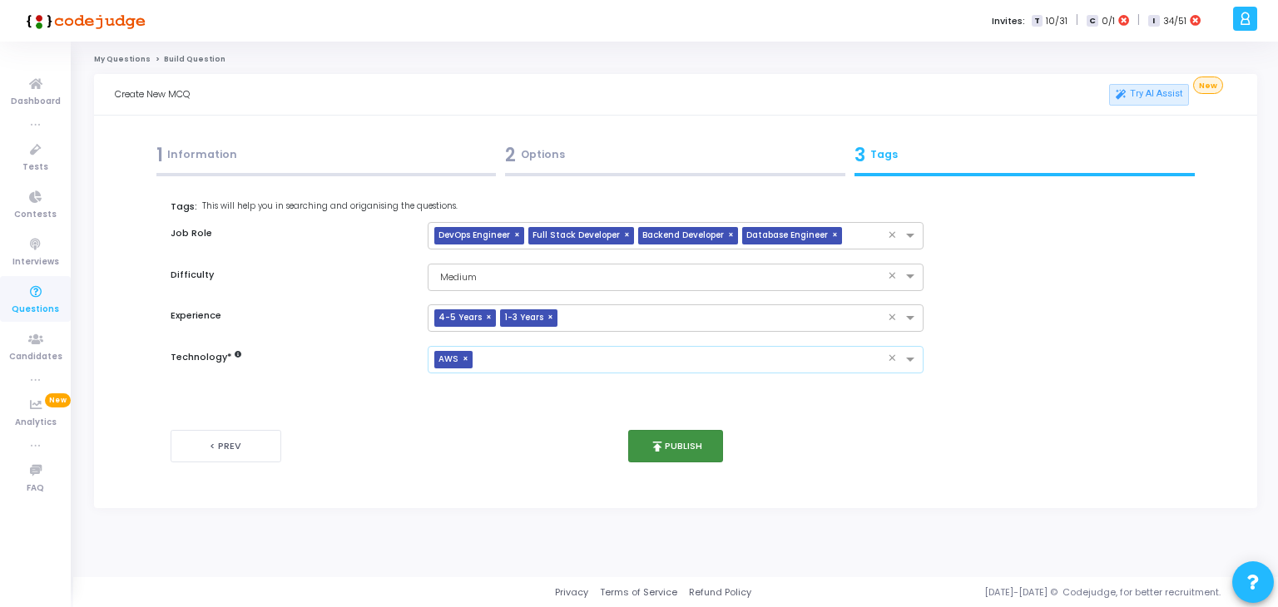
click at [681, 451] on button "publish Publish" at bounding box center [676, 446] width 96 height 32
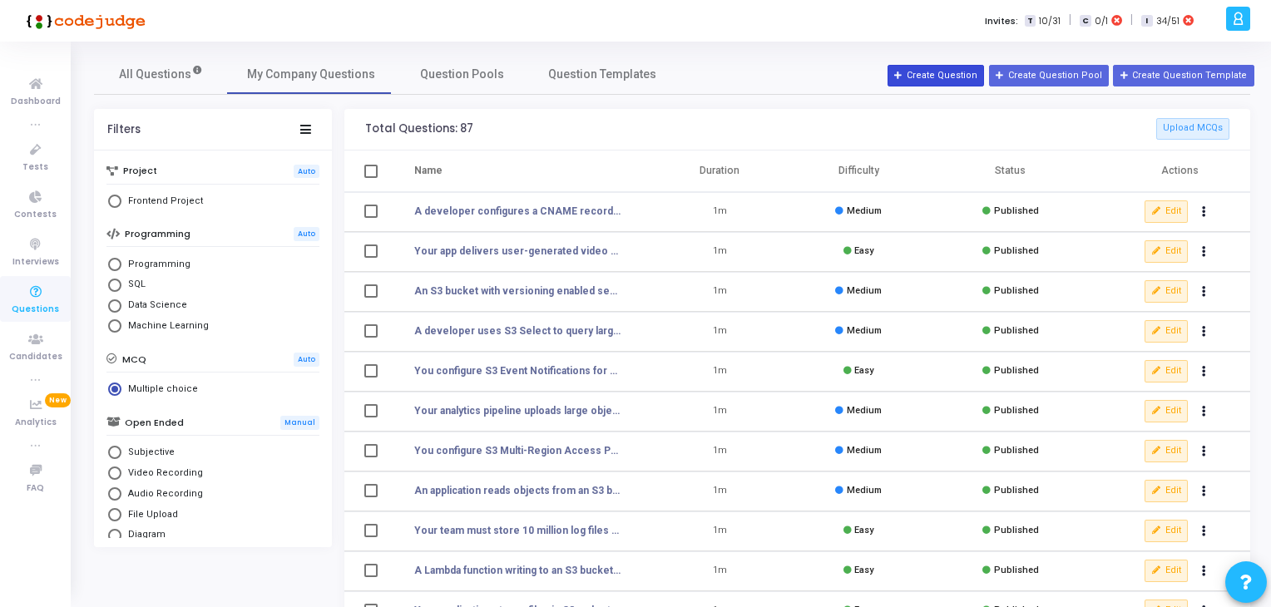
click at [979, 68] on button "Create Question" at bounding box center [936, 76] width 97 height 22
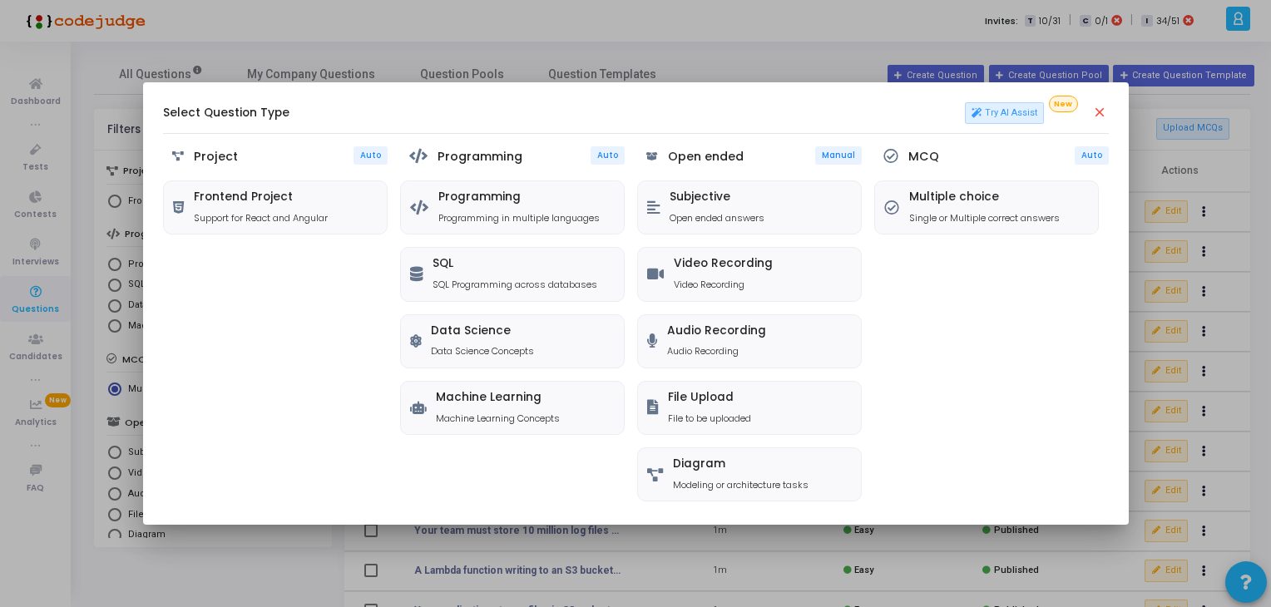
click at [987, 171] on div "MCQ Auto Multiple choice Single or Multiple correct answers" at bounding box center [992, 325] width 235 height 359
click at [995, 198] on h5 "Multiple choice" at bounding box center [984, 198] width 151 height 14
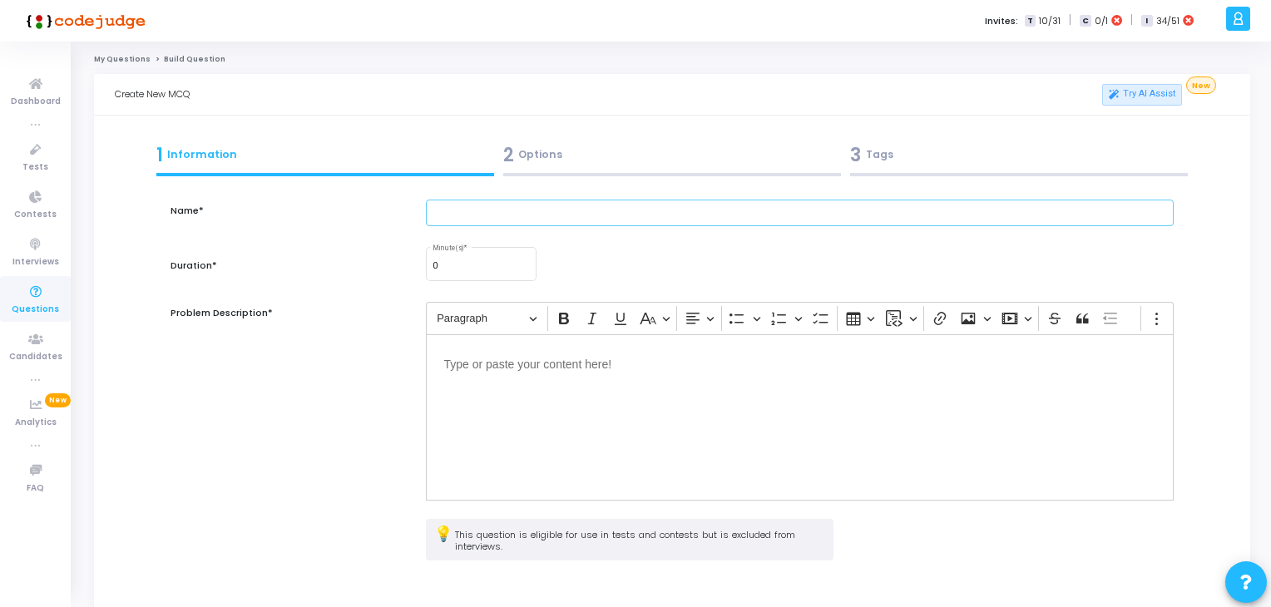
click at [511, 221] on input "text" at bounding box center [800, 213] width 749 height 27
paste input "A mobile app needs to connect users to the nearest AWS region for lower latency…"
type input "A mobile app needs to connect users to the nearest AWS region for lower latency…"
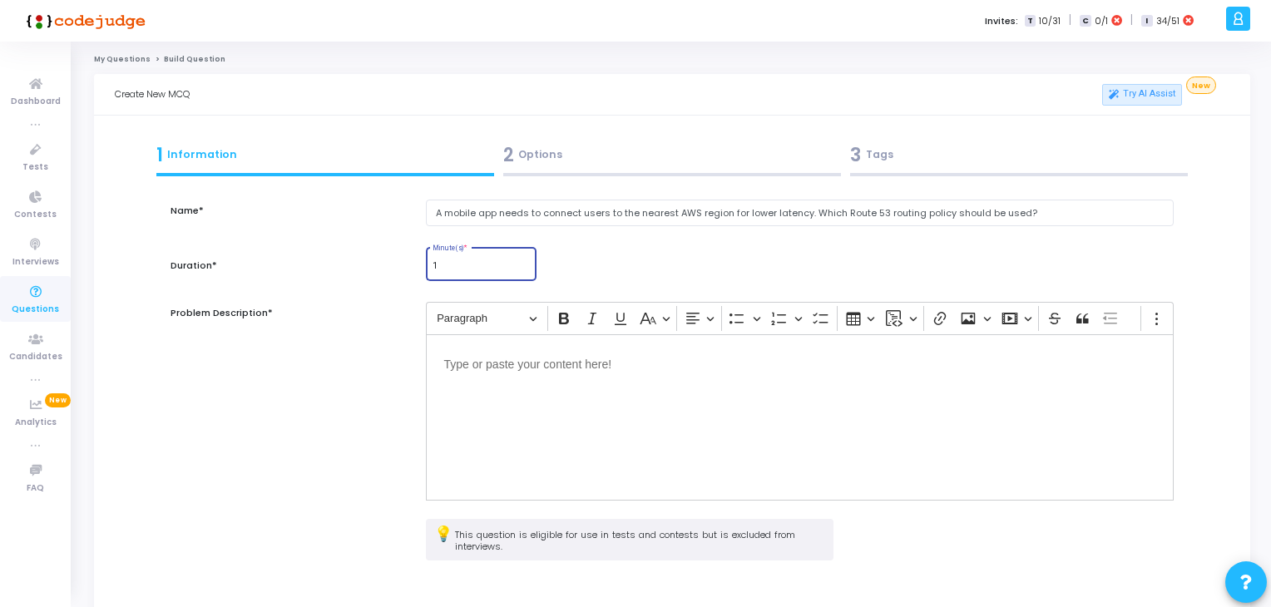
type input "1"
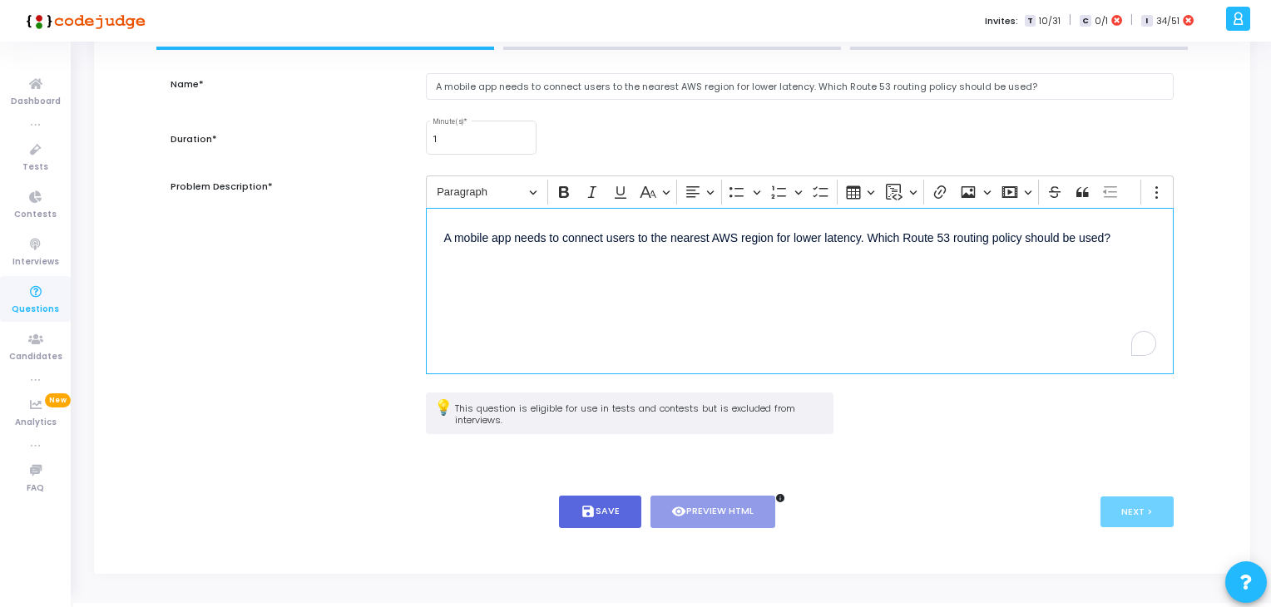
scroll to position [151, 0]
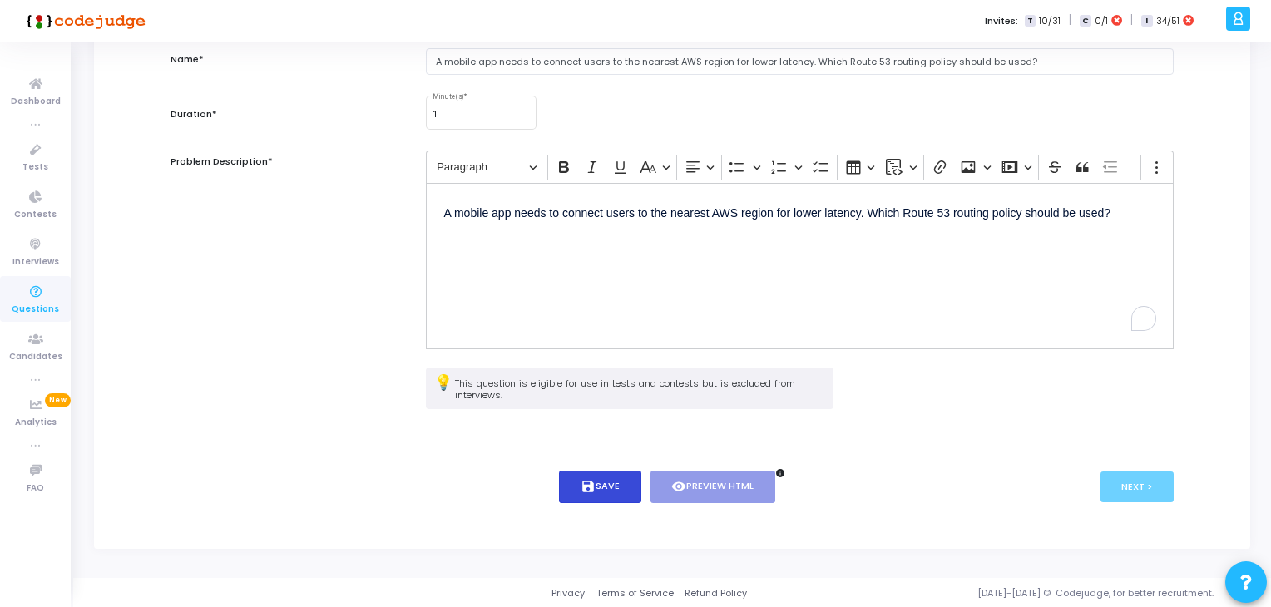
click at [588, 490] on icon "save" at bounding box center [588, 486] width 15 height 15
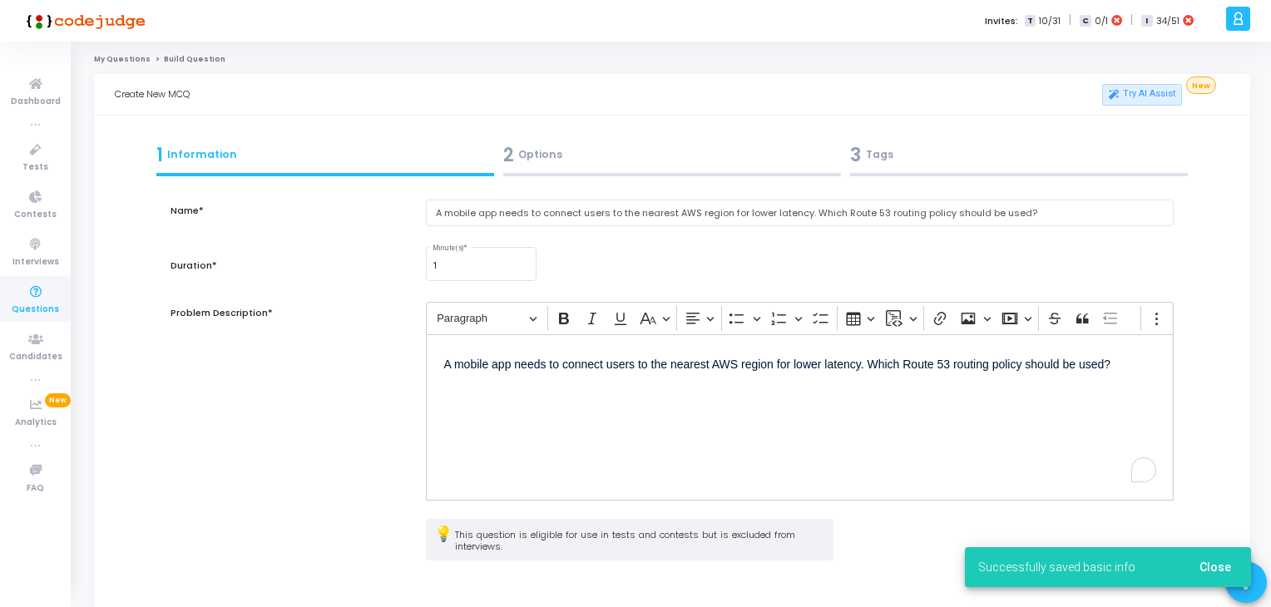
click at [526, 161] on div "2 Options" at bounding box center [672, 154] width 338 height 27
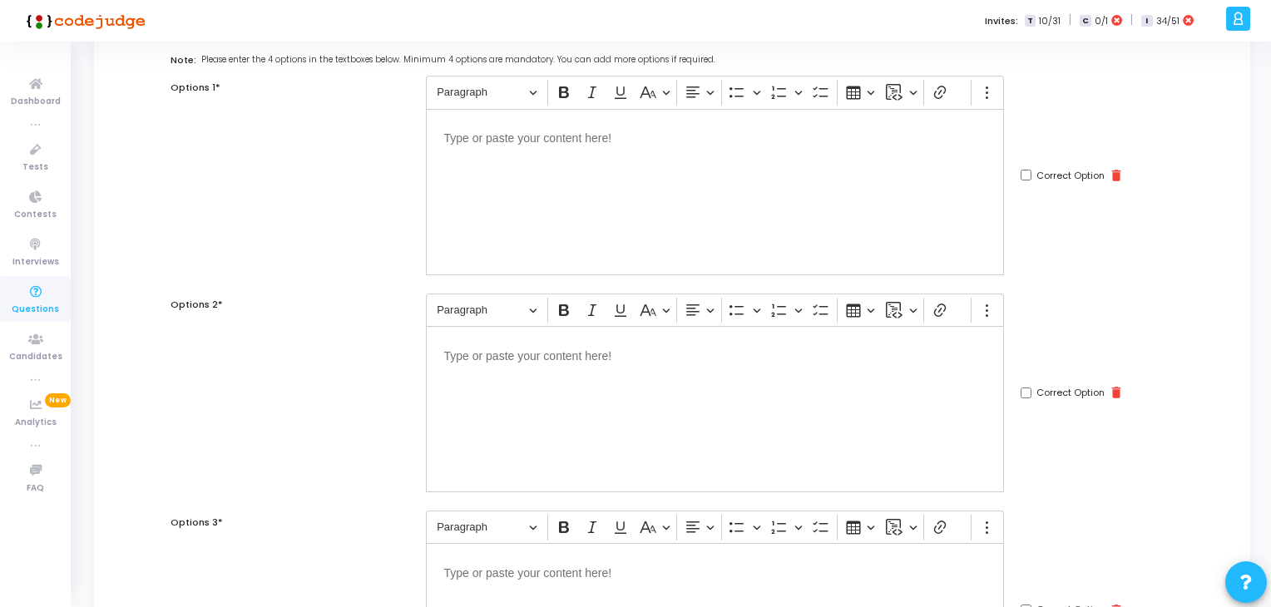
scroll to position [150, 0]
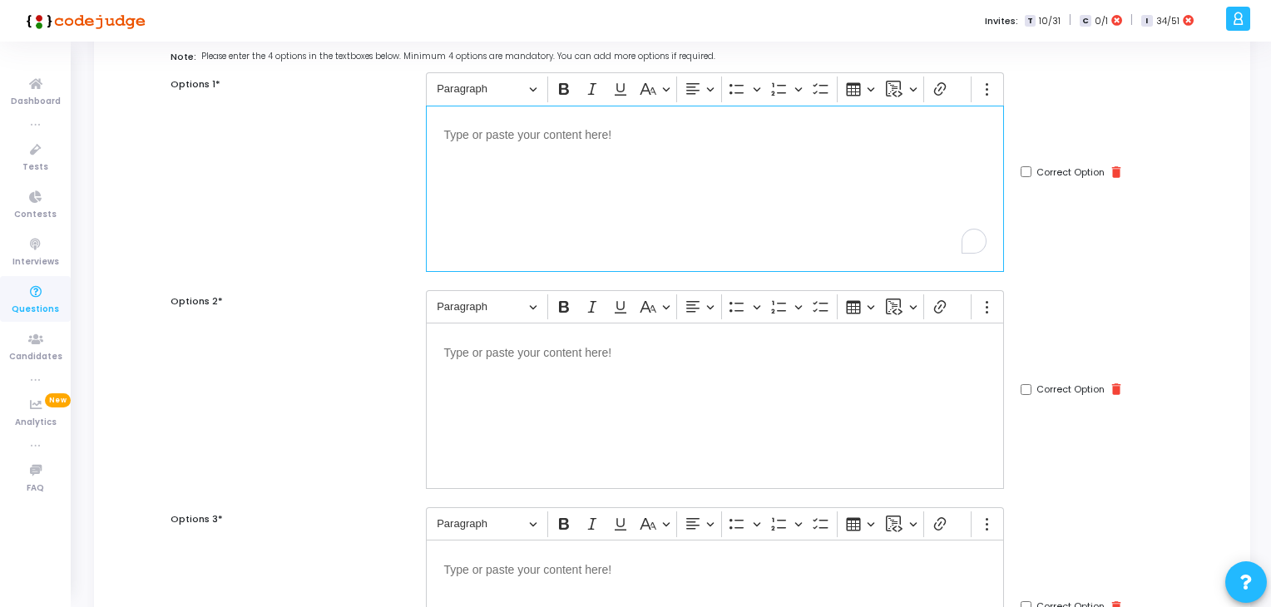
click at [562, 234] on div "Editor editing area: main" at bounding box center [715, 189] width 578 height 166
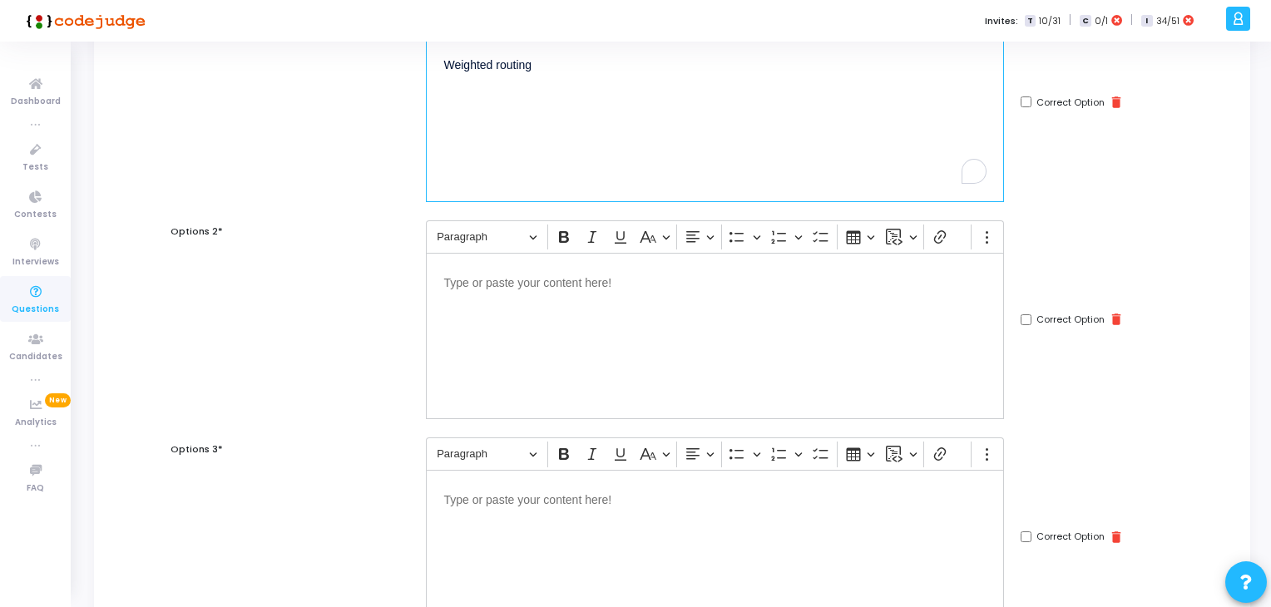
scroll to position [222, 0]
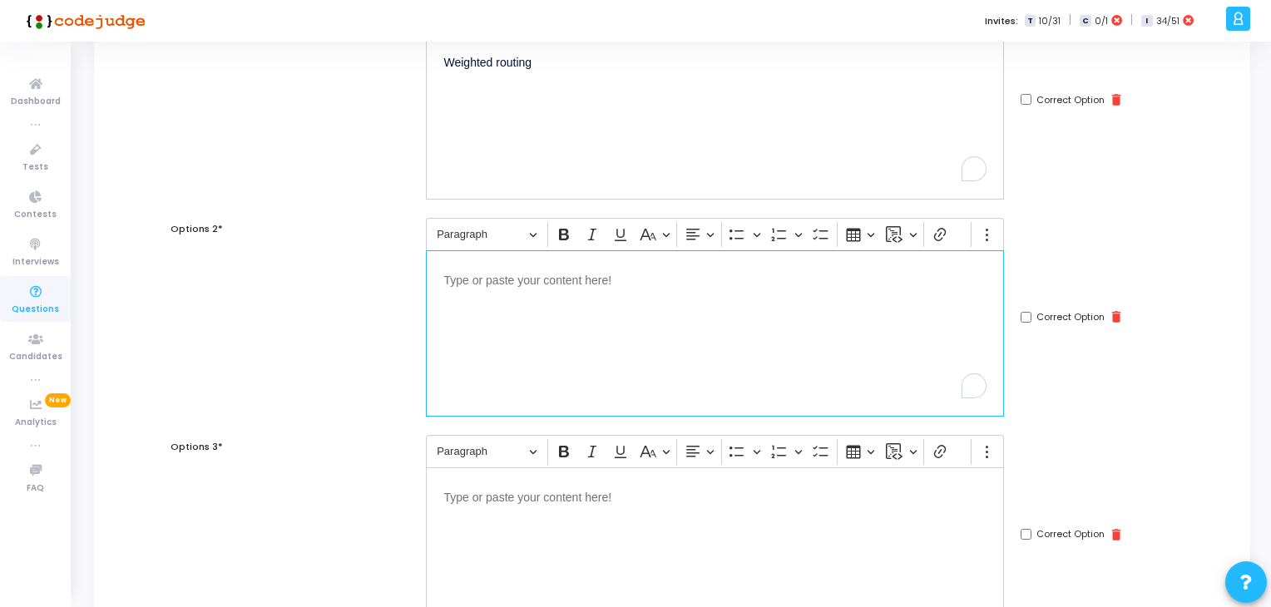
click at [623, 288] on p "Editor editing area: main" at bounding box center [715, 279] width 542 height 21
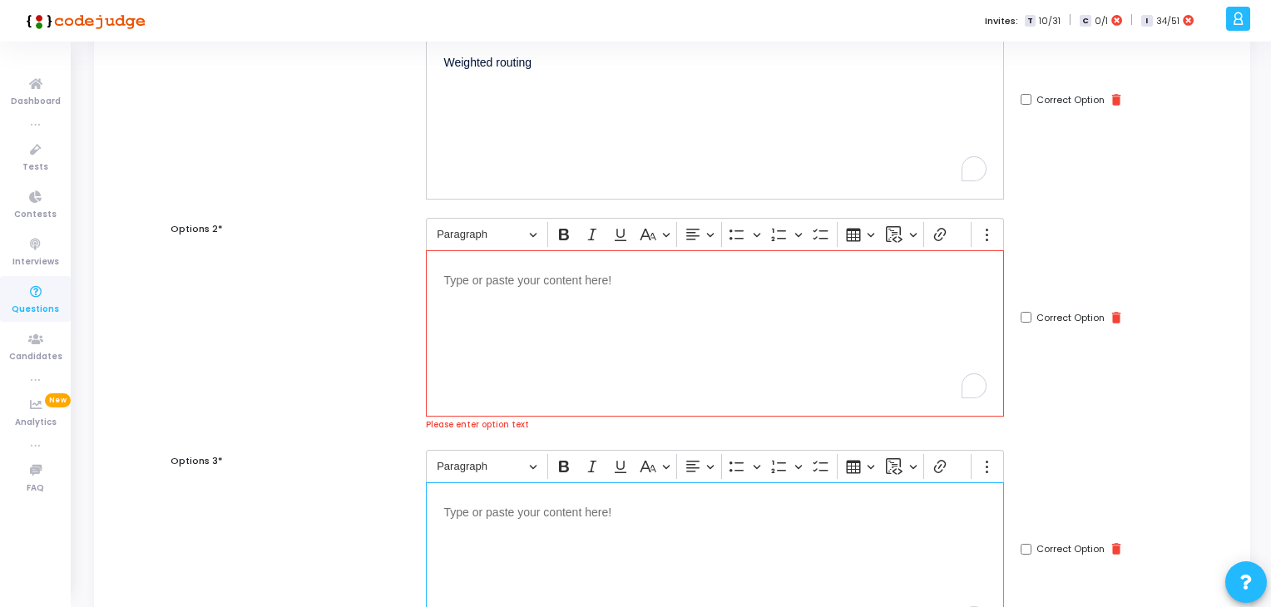
click at [554, 563] on div "Editor editing area: main" at bounding box center [715, 566] width 578 height 166
click at [1021, 553] on input "Correct Option" at bounding box center [1026, 549] width 11 height 11
checkbox input "true"
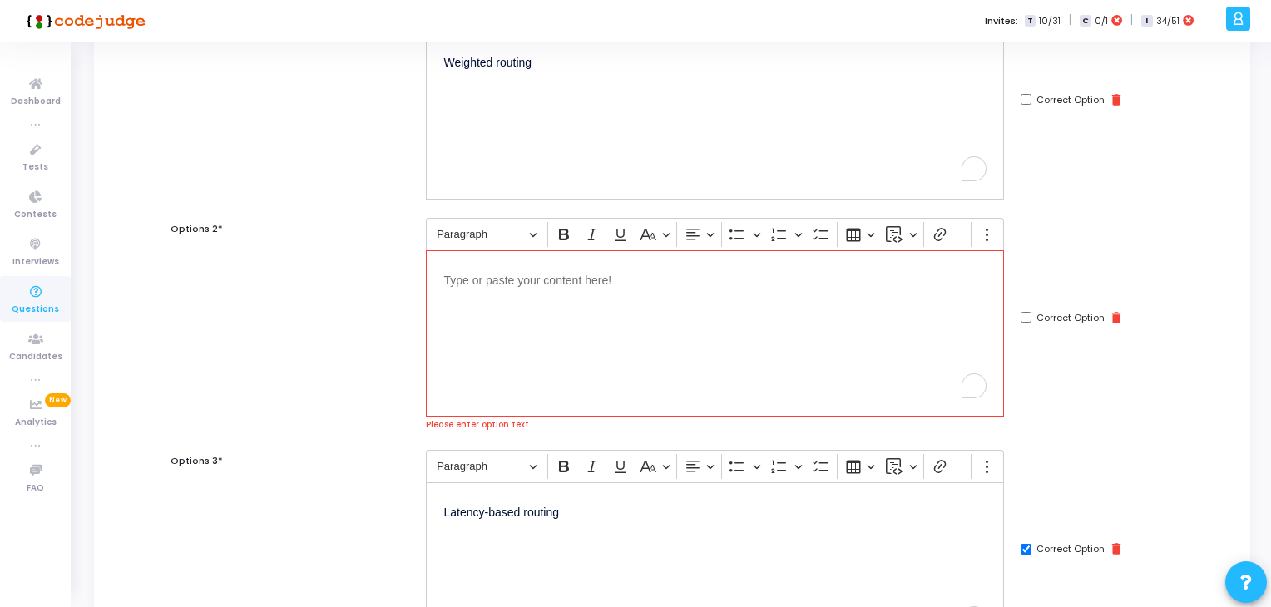
click at [746, 394] on div "Editor editing area: main" at bounding box center [715, 333] width 578 height 166
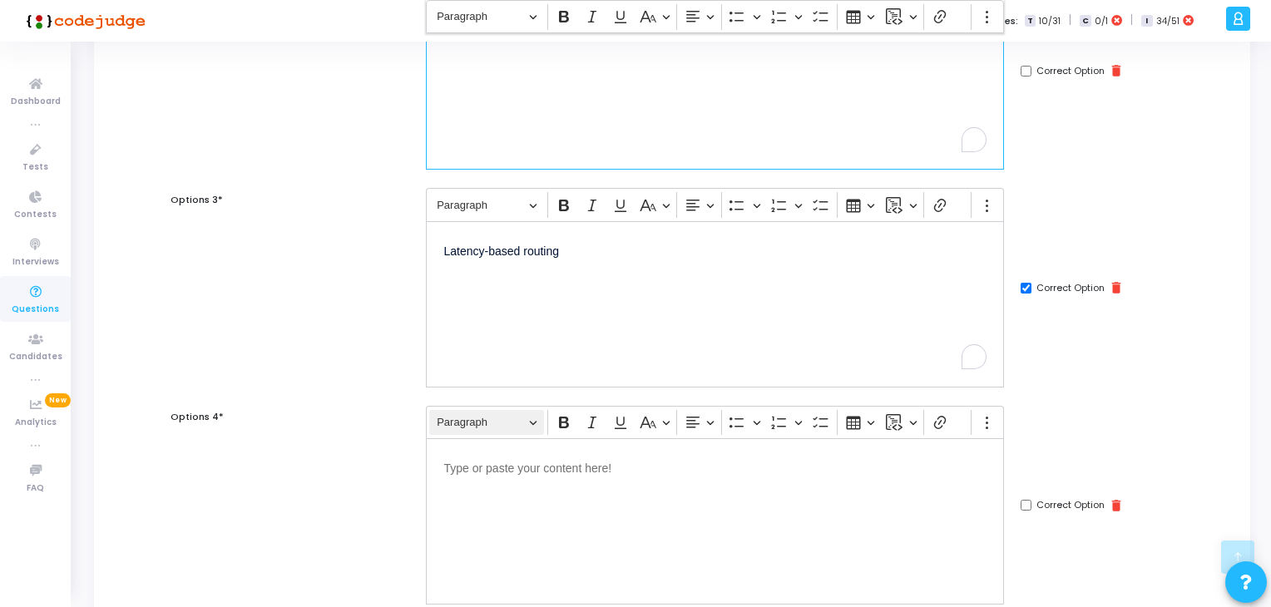
scroll to position [472, 0]
click at [541, 425] on button "Paragraph" at bounding box center [486, 420] width 115 height 26
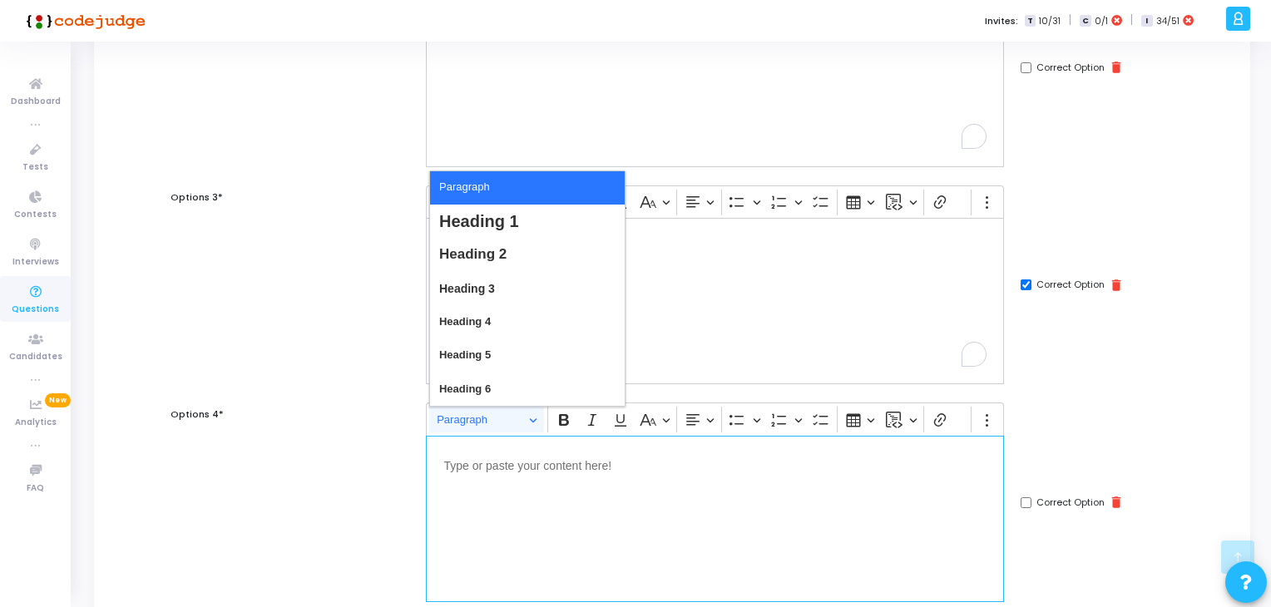
click at [553, 466] on p "Editor editing area: main" at bounding box center [715, 464] width 542 height 21
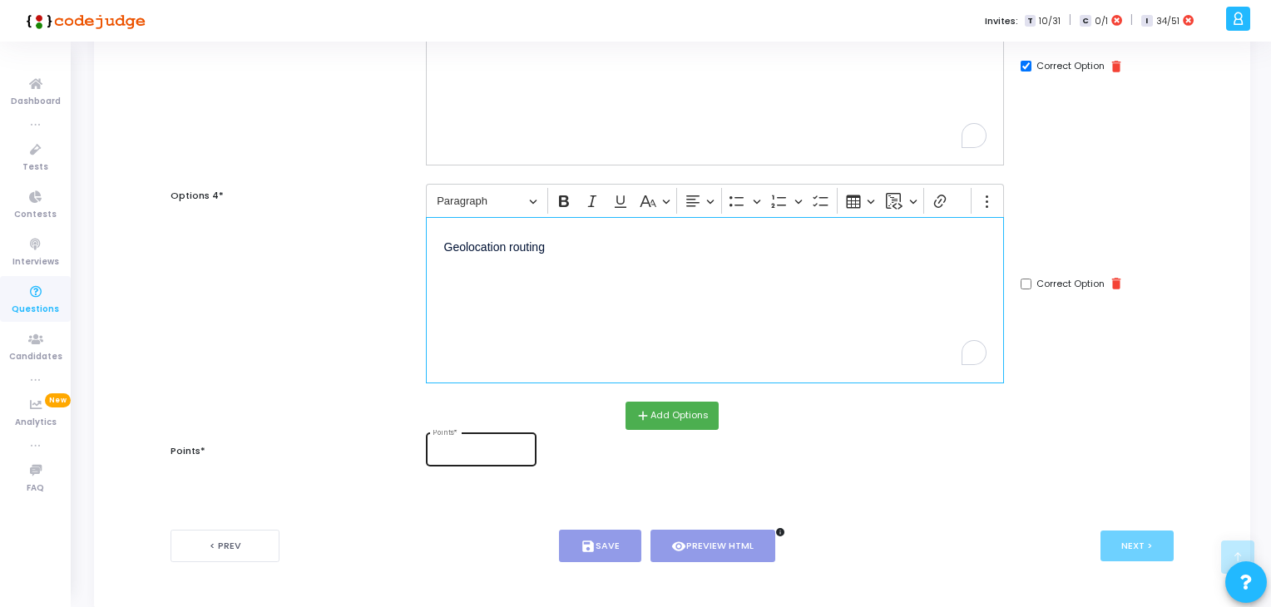
scroll to position [721, 0]
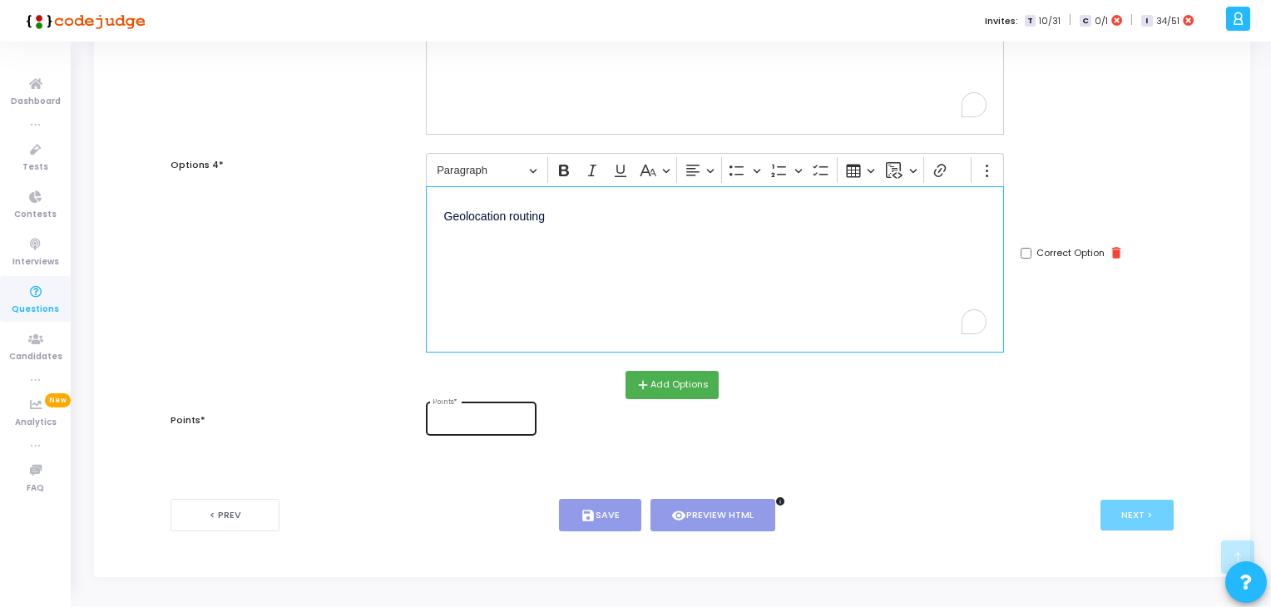
click at [453, 416] on input "Points *" at bounding box center [481, 421] width 97 height 10
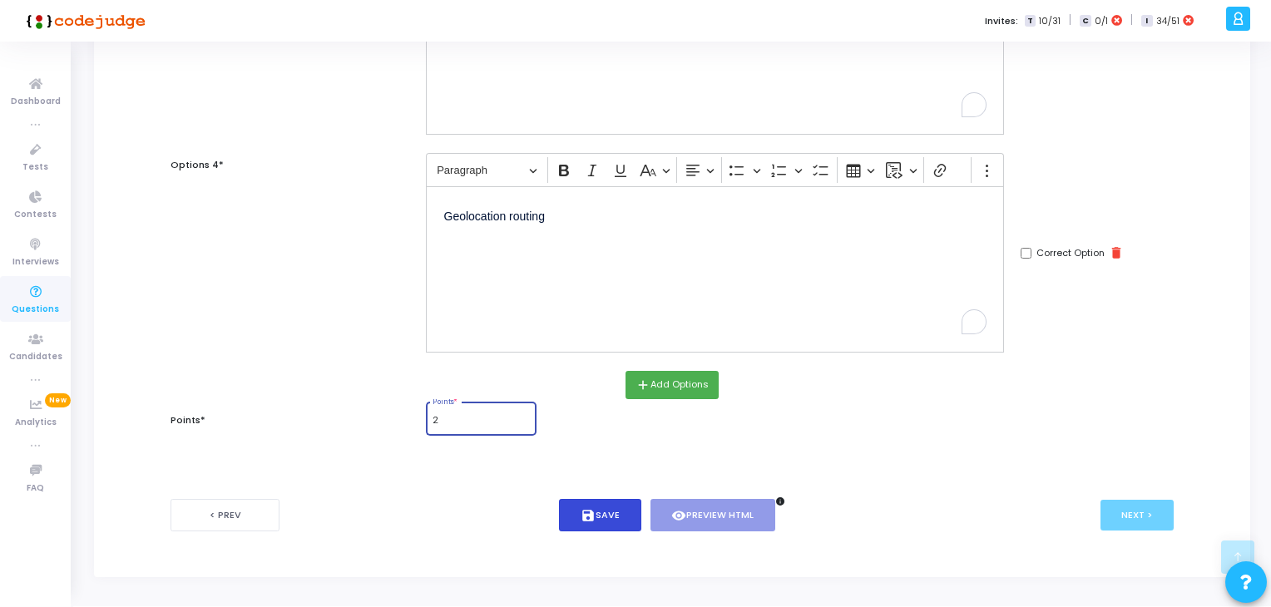
type input "2"
click at [581, 518] on icon "save" at bounding box center [588, 515] width 15 height 15
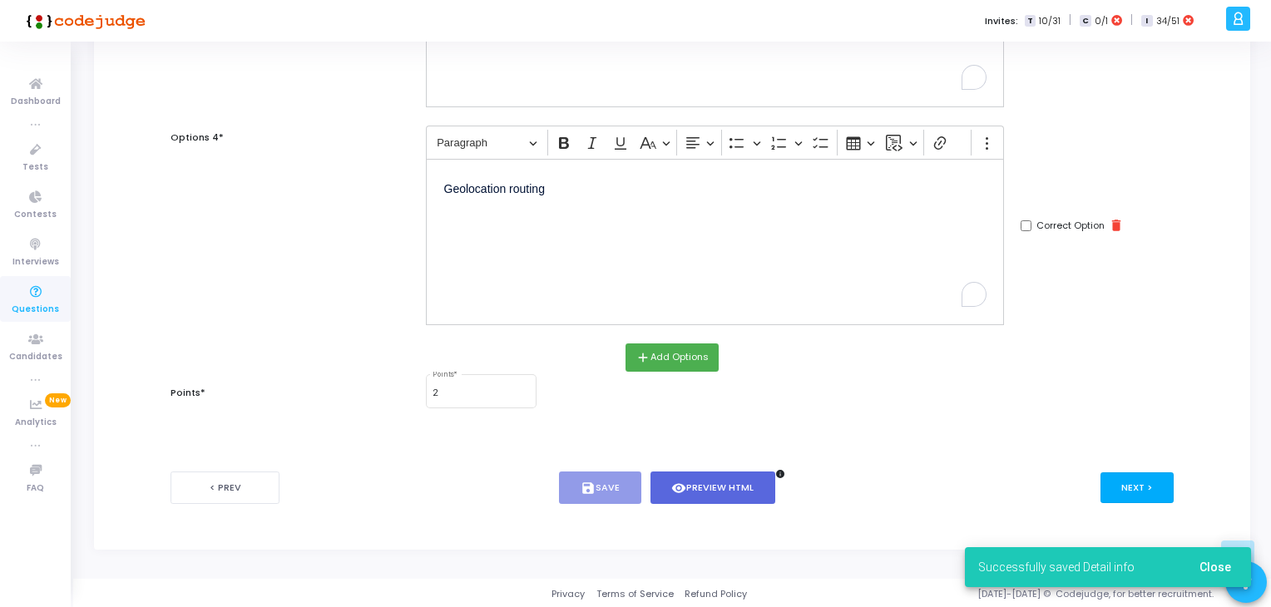
click at [1126, 485] on button "Next >" at bounding box center [1138, 488] width 74 height 31
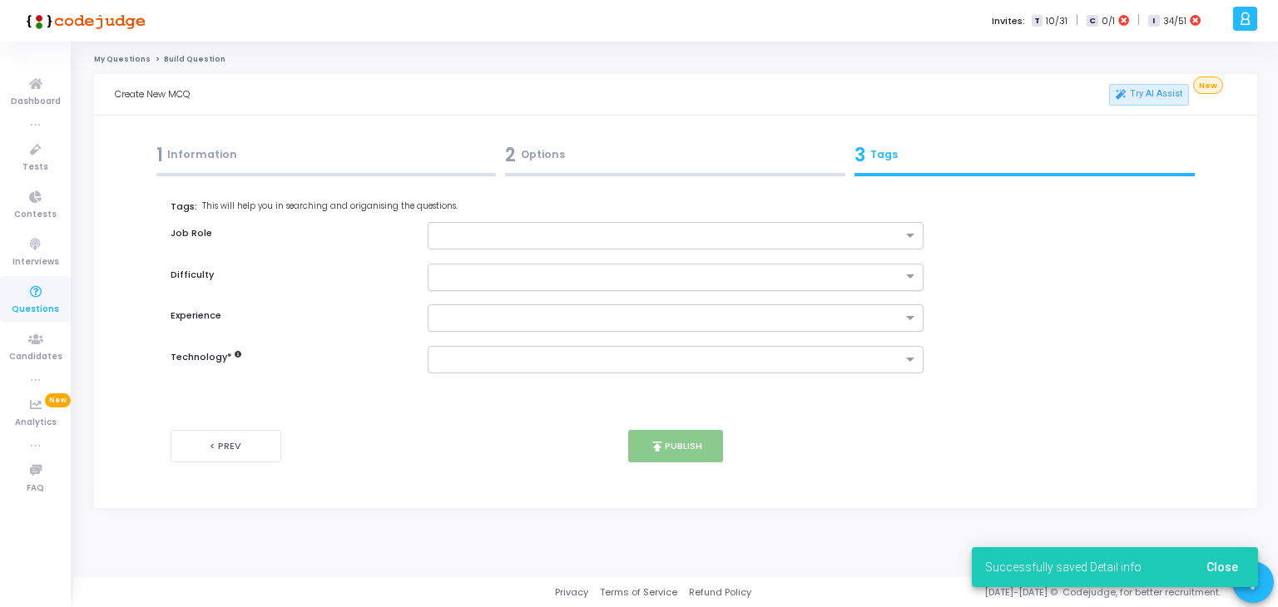
click at [535, 264] on div at bounding box center [676, 277] width 497 height 27
click at [557, 233] on input "text" at bounding box center [670, 237] width 466 height 14
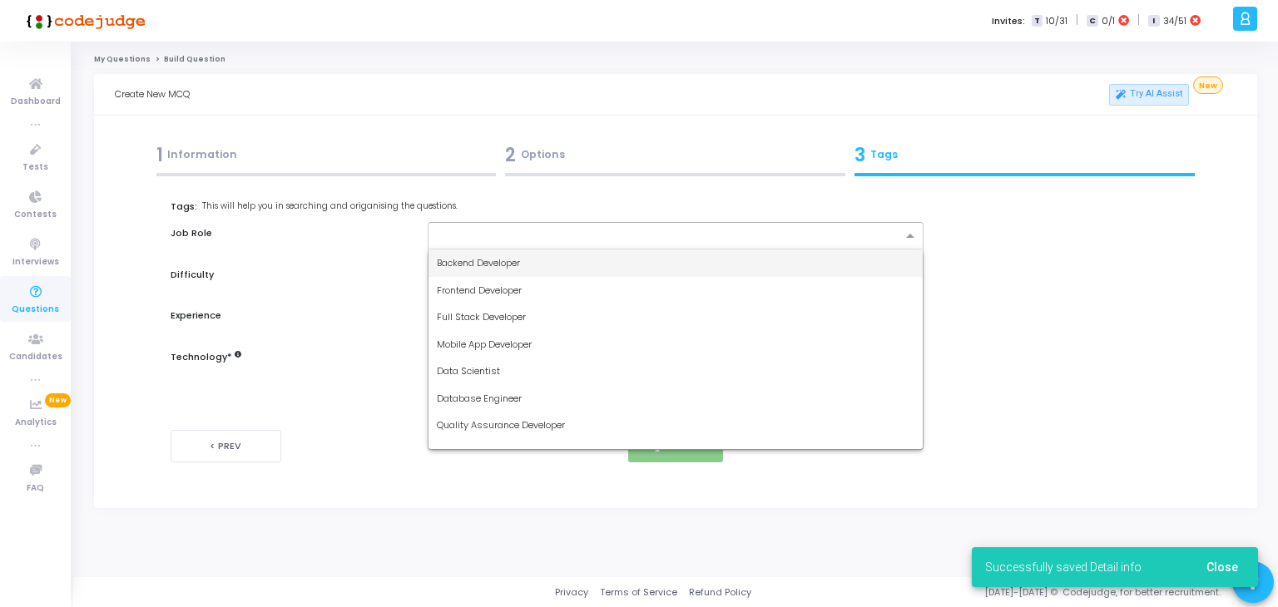
click at [546, 259] on div "Backend Developer" at bounding box center [676, 263] width 495 height 27
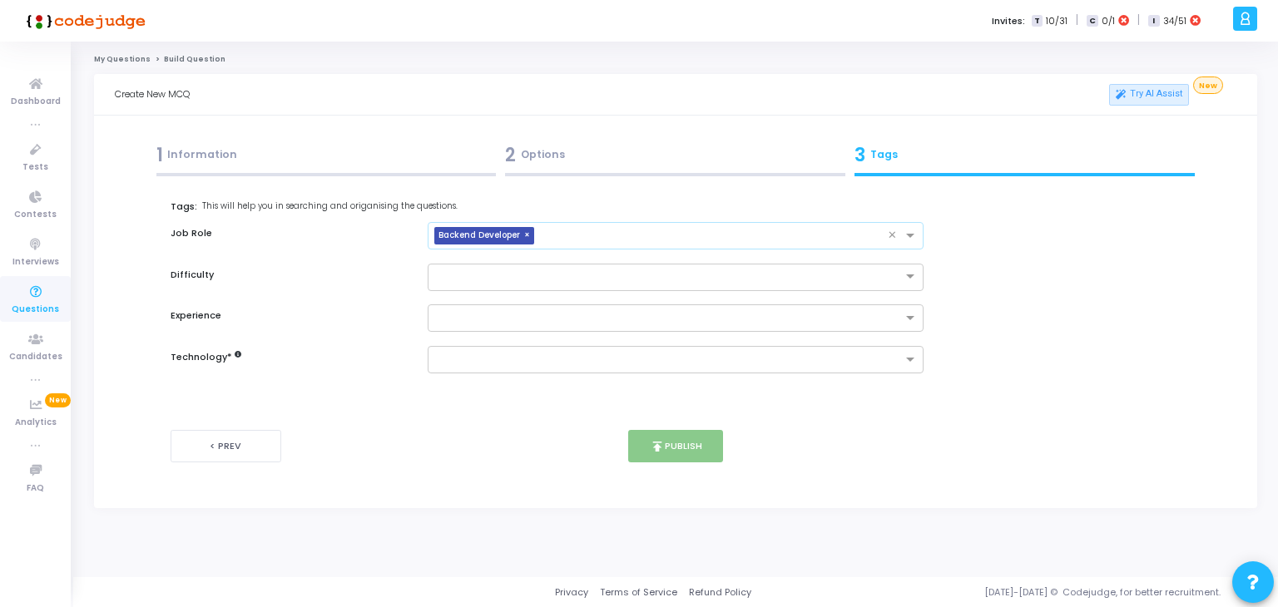
click at [648, 233] on input "text" at bounding box center [715, 237] width 348 height 14
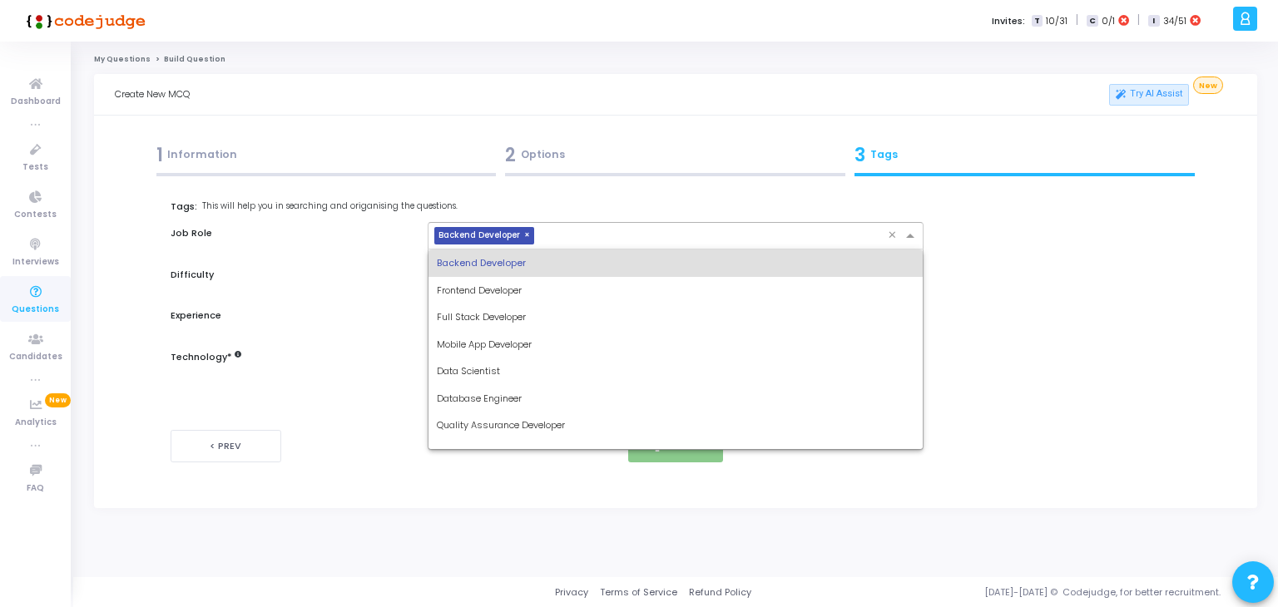
click at [514, 314] on span "Full Stack Developer" at bounding box center [481, 316] width 89 height 13
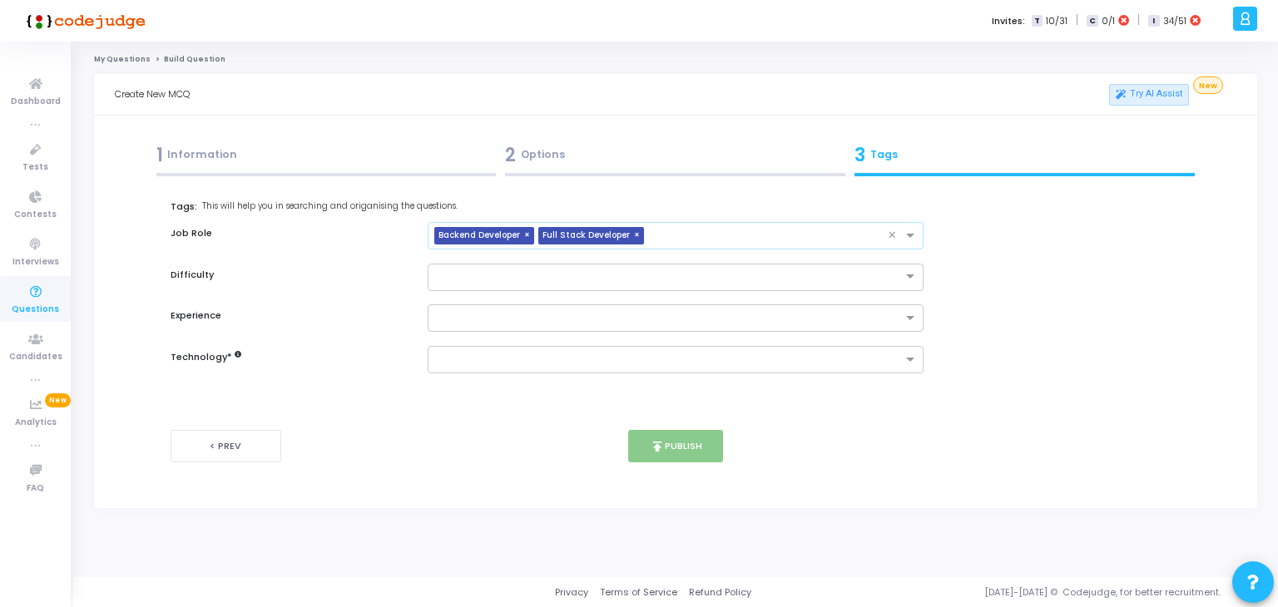
click at [721, 232] on input "text" at bounding box center [770, 237] width 238 height 14
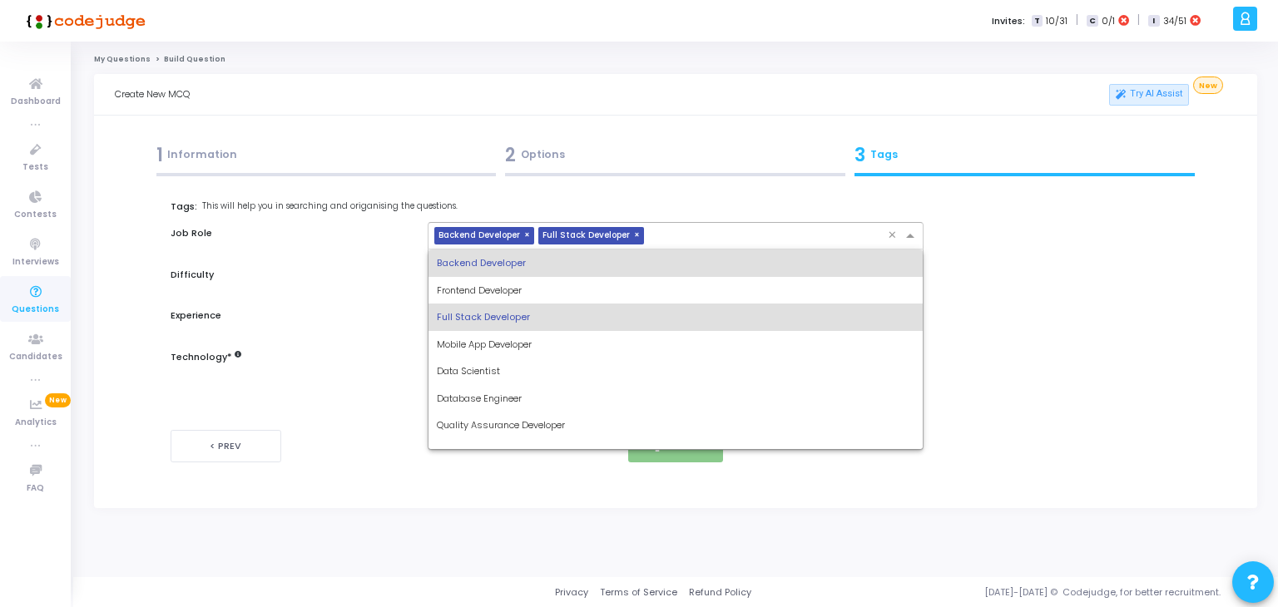
click at [545, 401] on div "Database Engineer" at bounding box center [676, 398] width 495 height 27
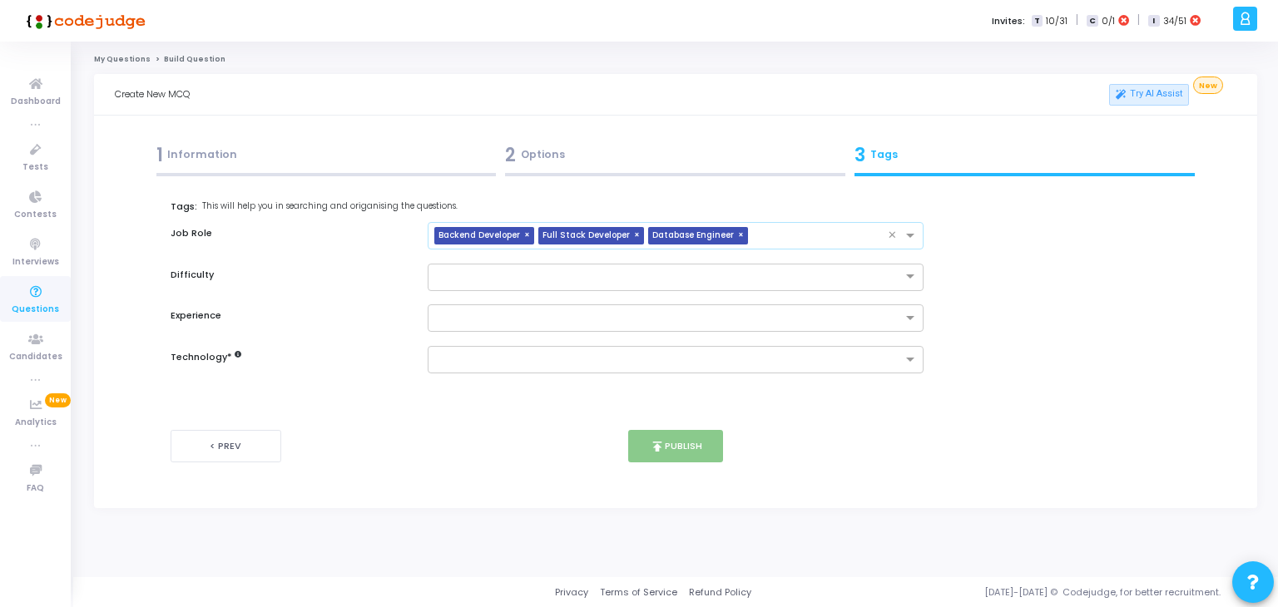
click at [779, 236] on input "text" at bounding box center [822, 237] width 134 height 14
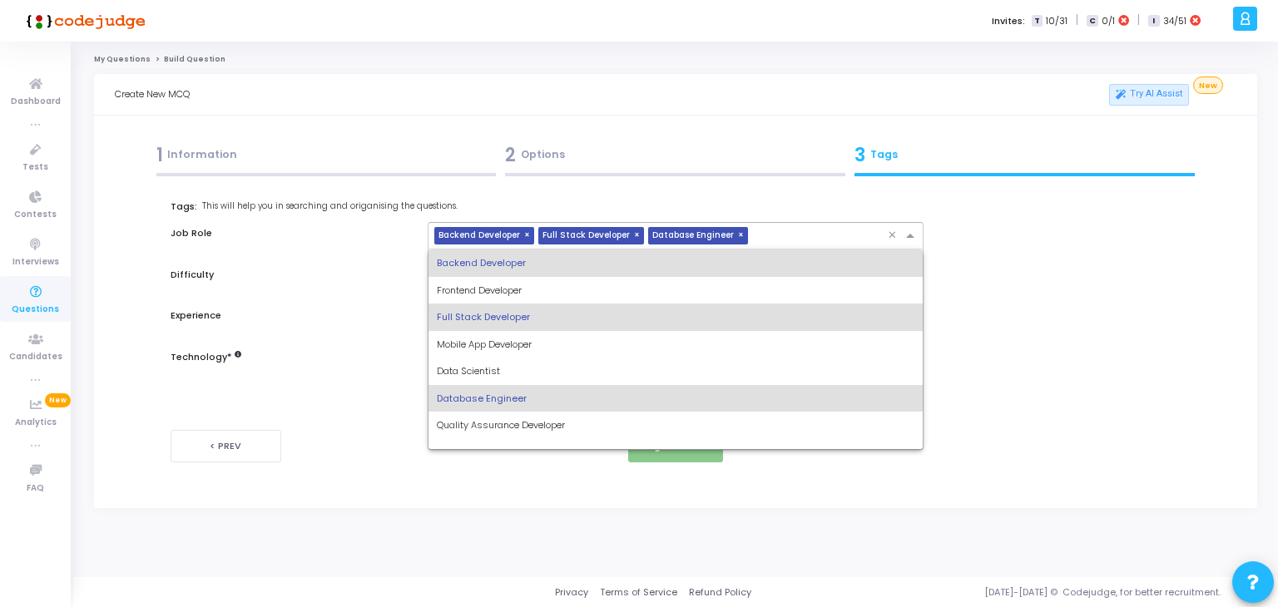
click at [518, 443] on div "DevOps Engineer" at bounding box center [676, 452] width 495 height 27
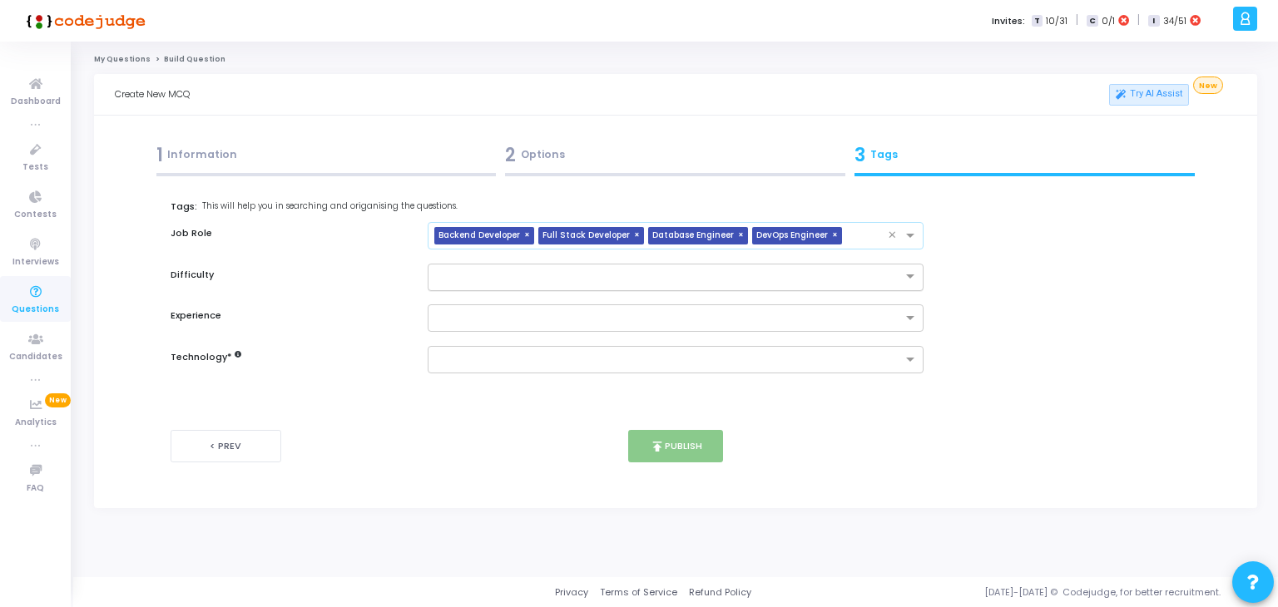
click at [667, 270] on input "text" at bounding box center [659, 276] width 445 height 14
click at [517, 333] on div "Medium" at bounding box center [676, 331] width 495 height 27
click at [549, 315] on input "text" at bounding box center [670, 319] width 466 height 14
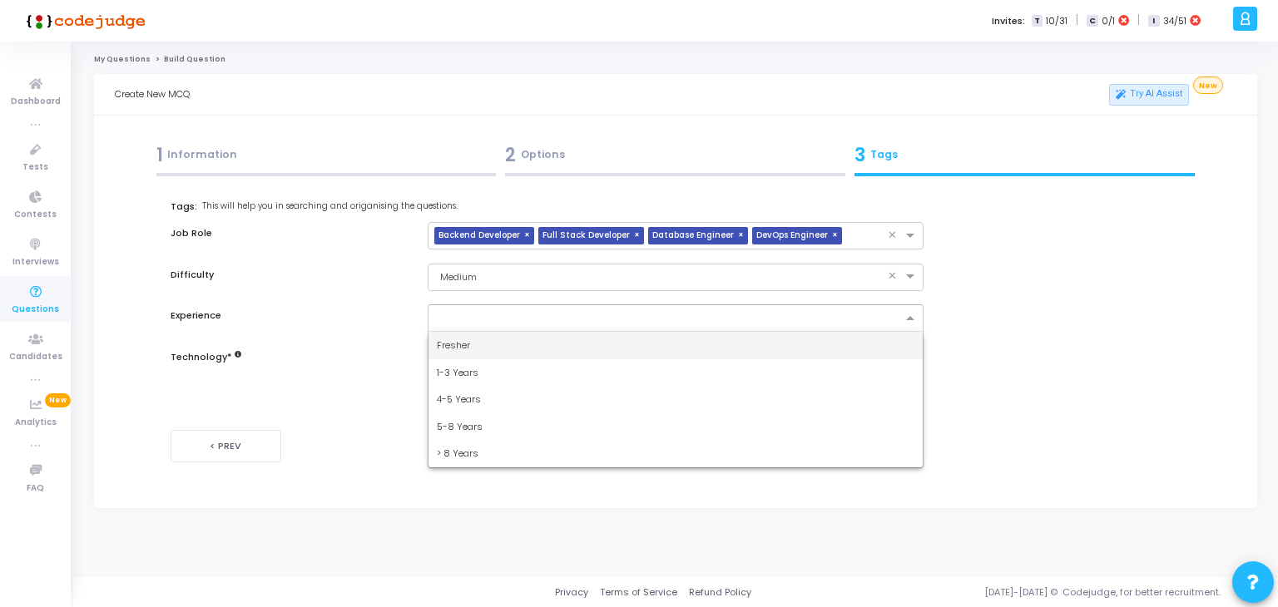
click at [482, 387] on div "4-5 Years" at bounding box center [676, 399] width 495 height 27
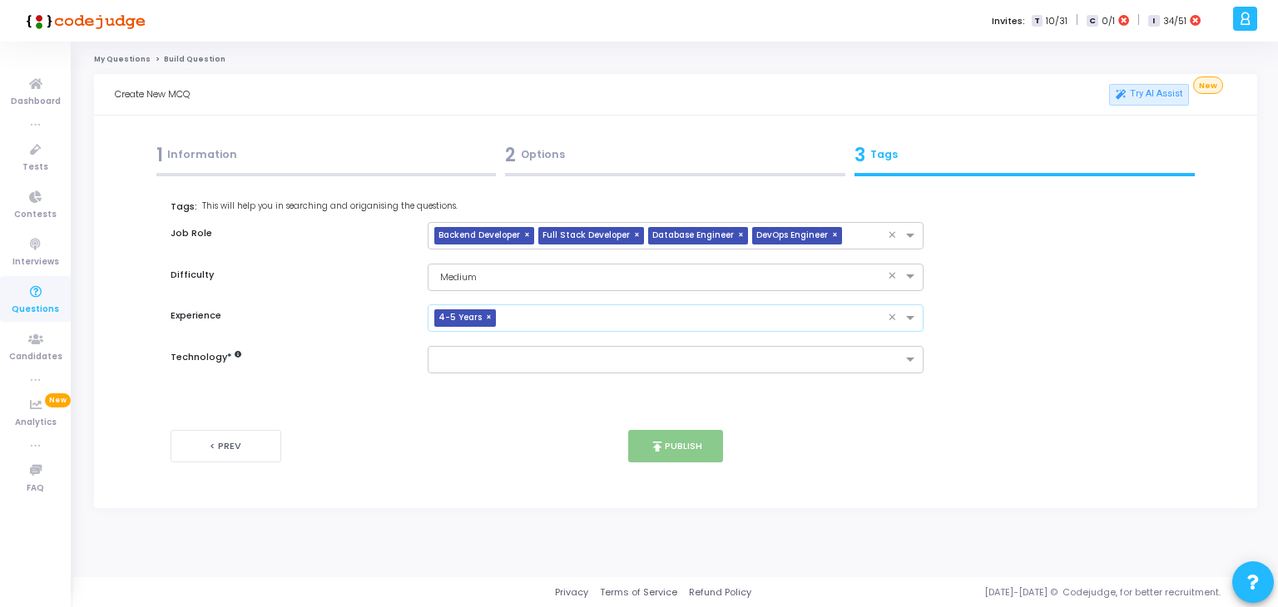
click at [603, 315] on input "text" at bounding box center [696, 319] width 386 height 14
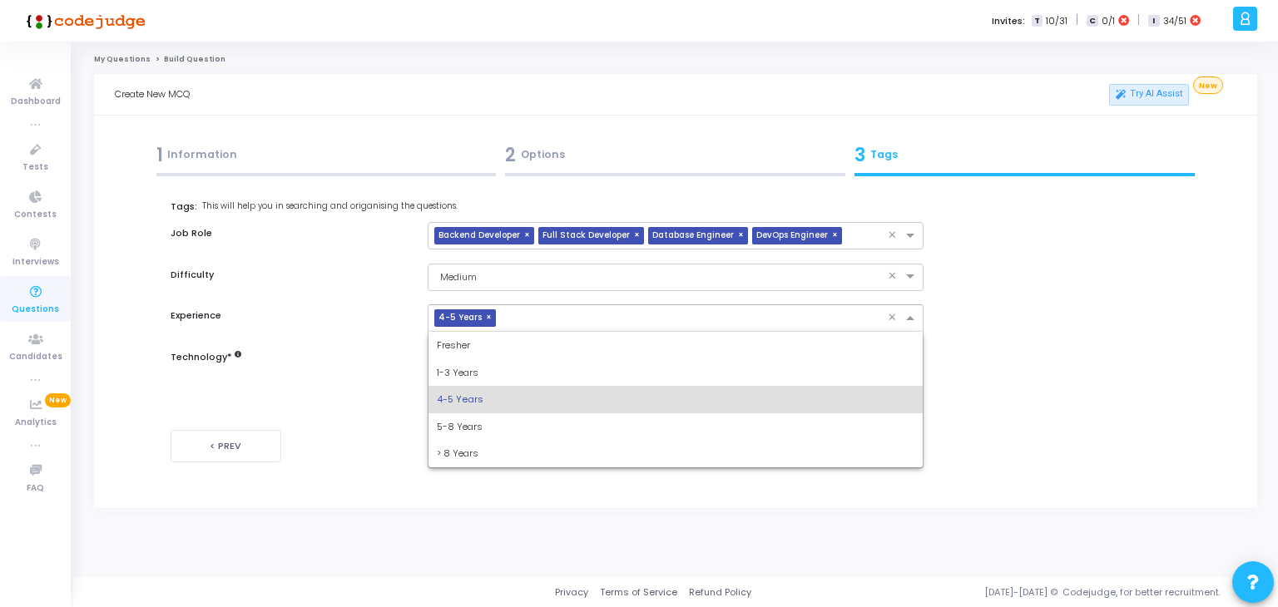
click at [508, 368] on div "1-3 Years" at bounding box center [676, 372] width 495 height 27
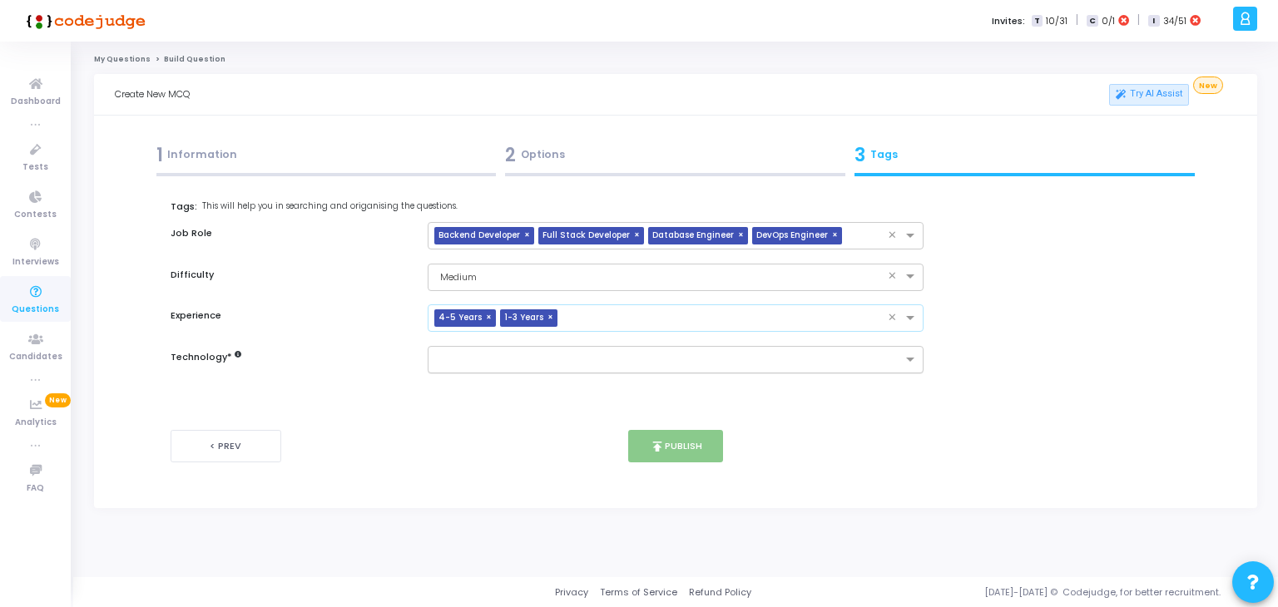
click at [533, 365] on input "text" at bounding box center [670, 361] width 466 height 14
type input "aes"
click at [752, 360] on input "text" at bounding box center [670, 361] width 466 height 14
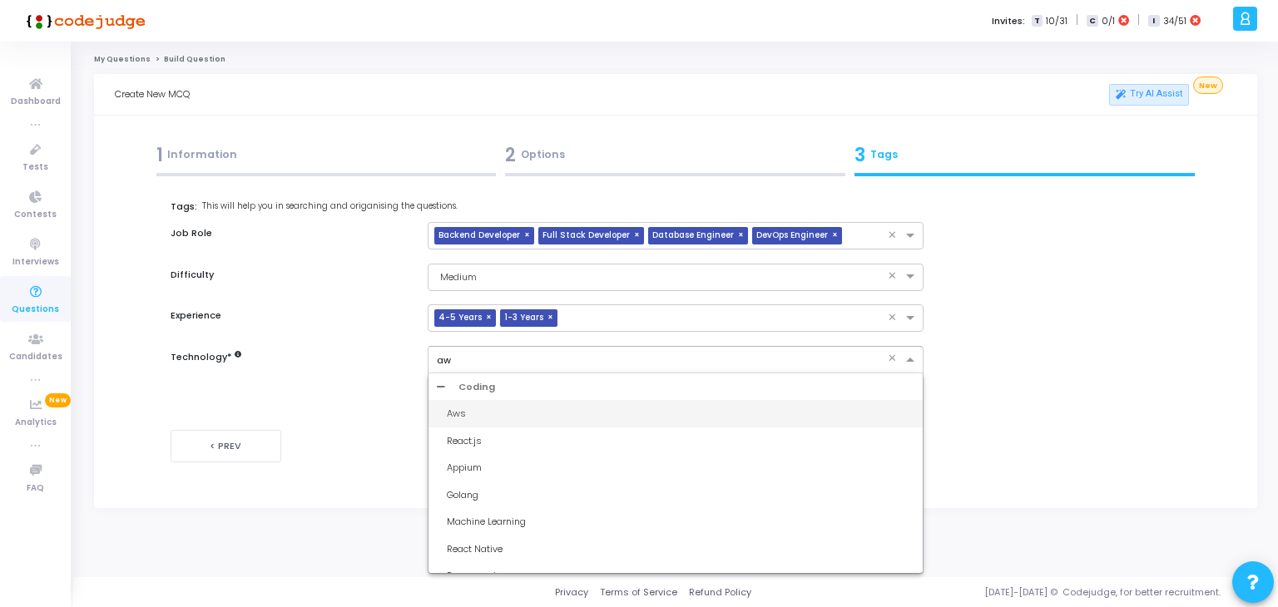
type input "aws"
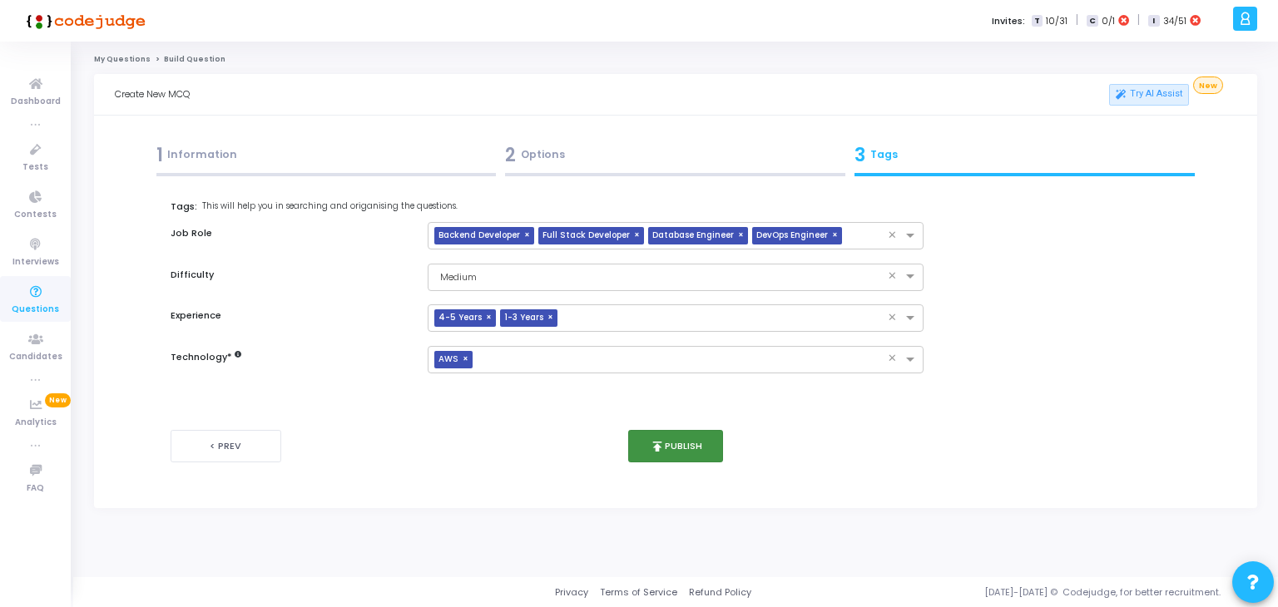
click at [699, 449] on button "publish Publish" at bounding box center [676, 446] width 96 height 32
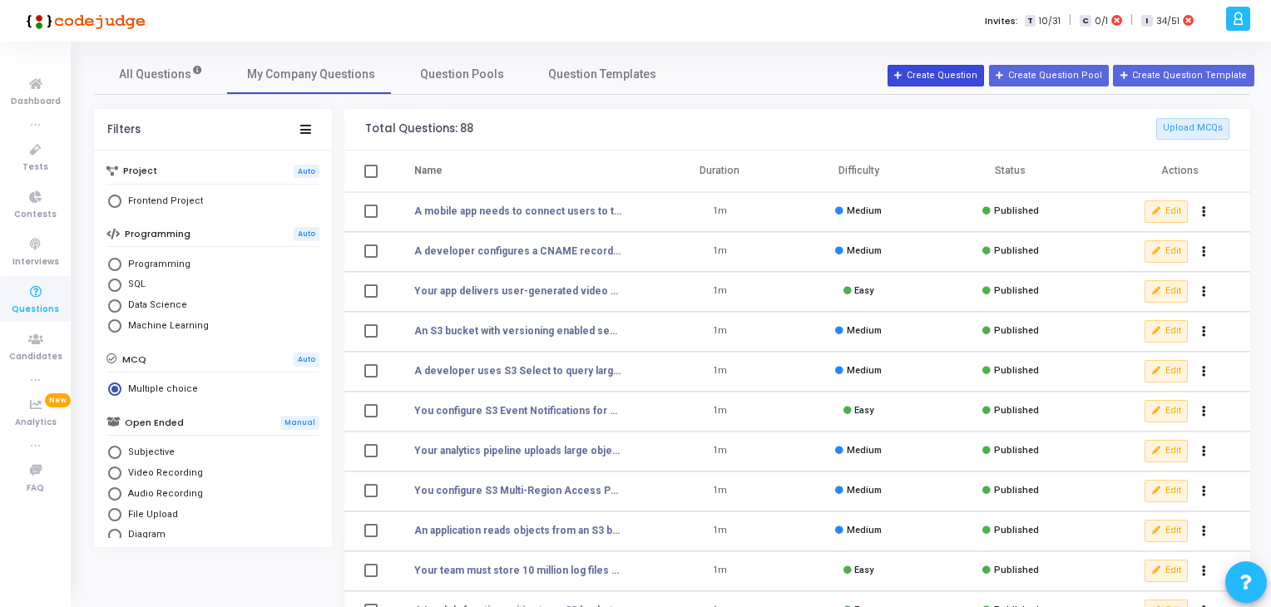
click at [957, 74] on button "Create Question" at bounding box center [936, 76] width 97 height 22
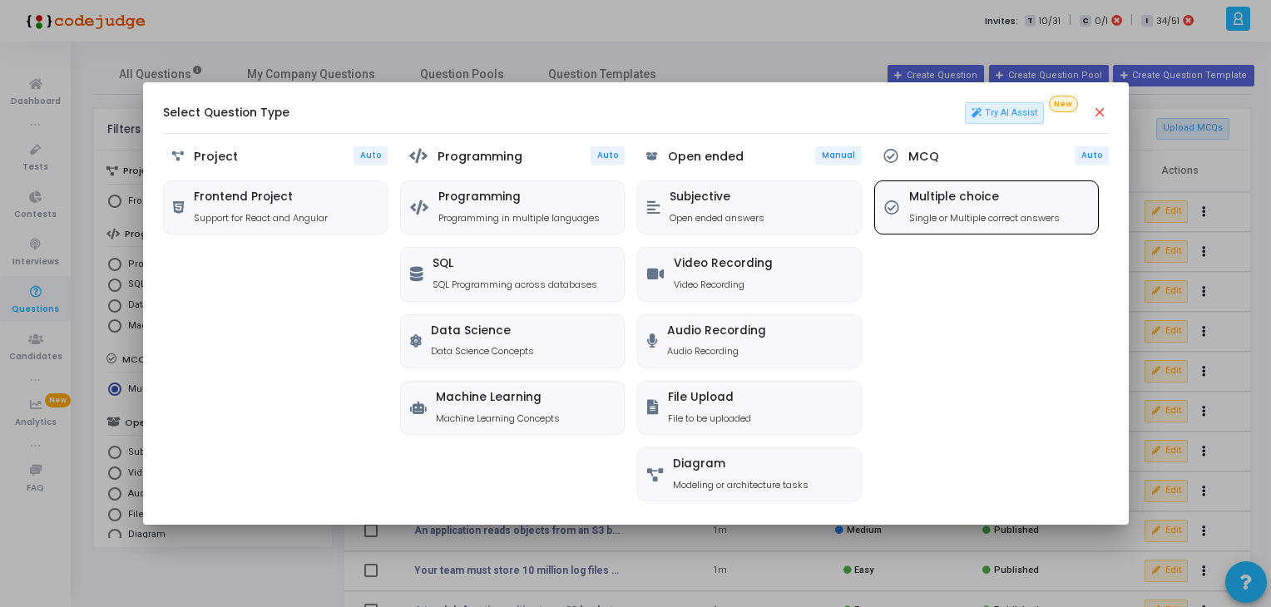
click at [983, 184] on div "Multiple choice Single or Multiple correct answers" at bounding box center [986, 207] width 223 height 52
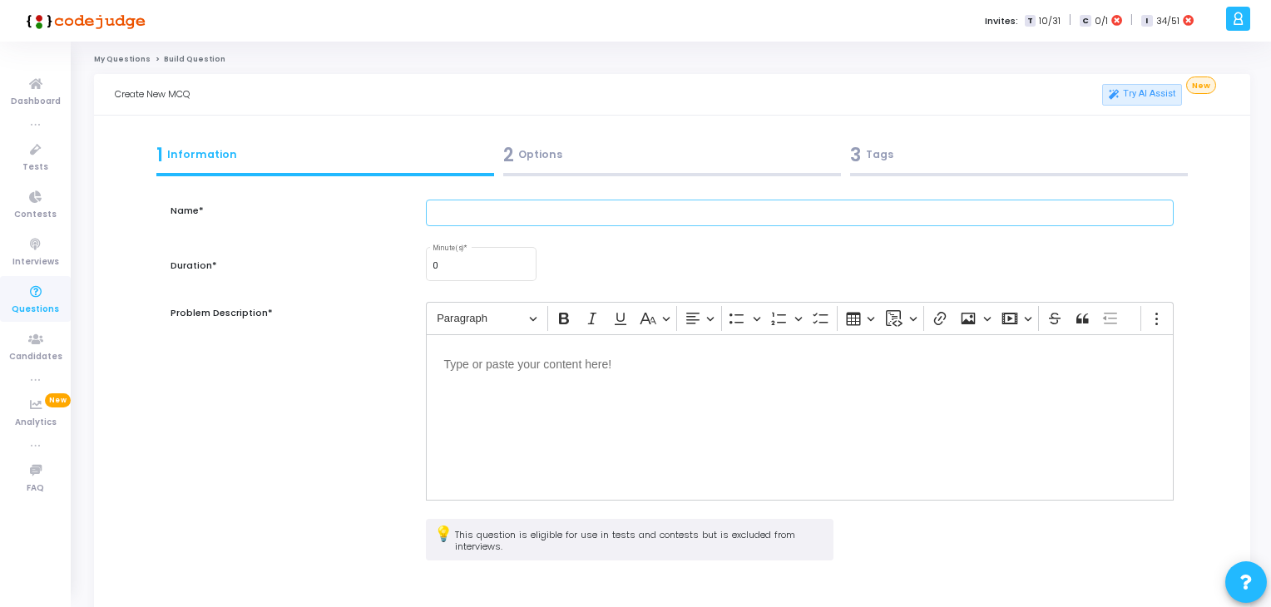
click at [539, 217] on input "text" at bounding box center [800, 213] width 749 height 27
paste input "A SaaS application uses Route 53 weighted routing to gradually shift 20% of use…"
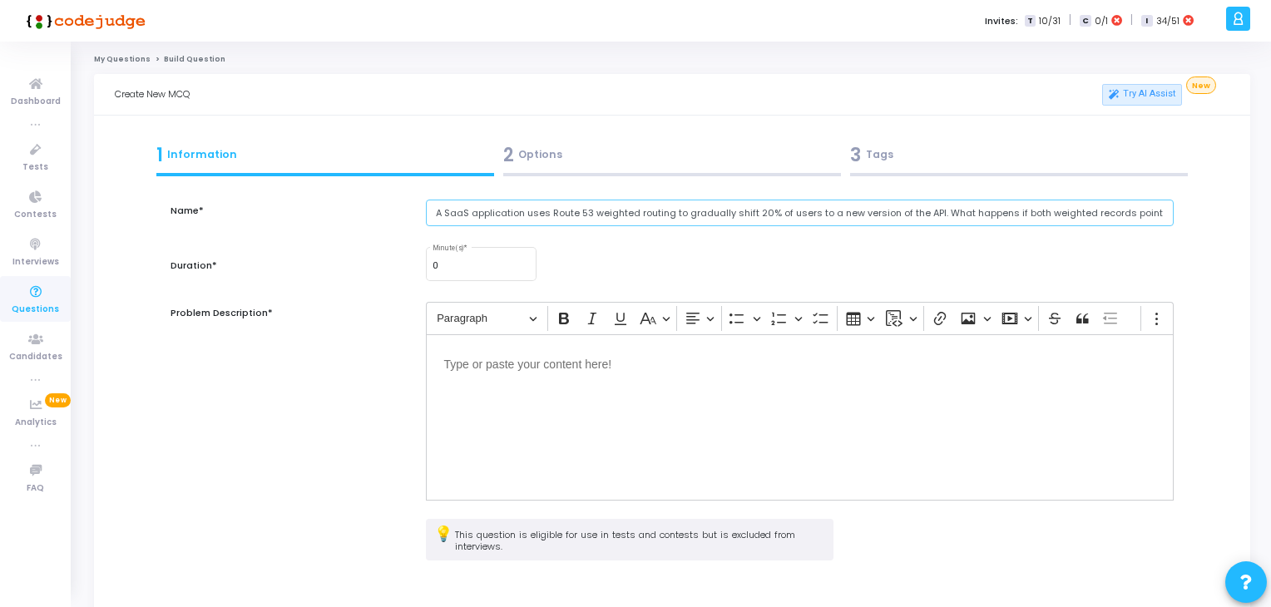
scroll to position [0, 127]
type input "A SaaS application uses Route 53 weighted routing to gradually shift 20% of use…"
type input "1"
paste input "number"
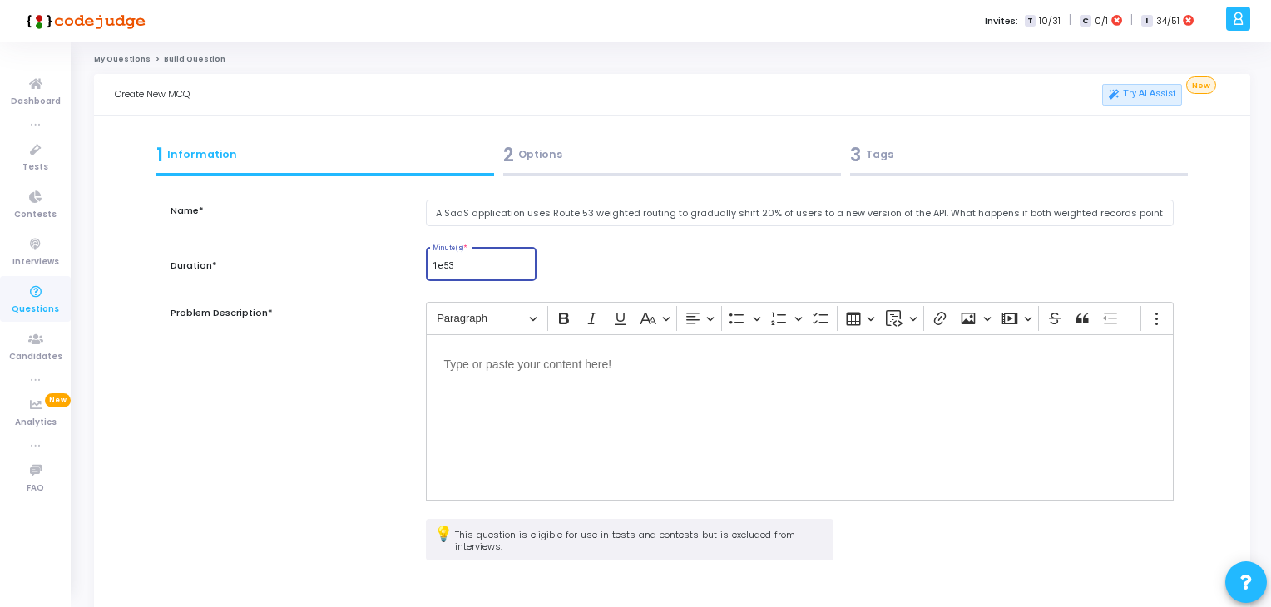
type input "1e5"
type input "1"
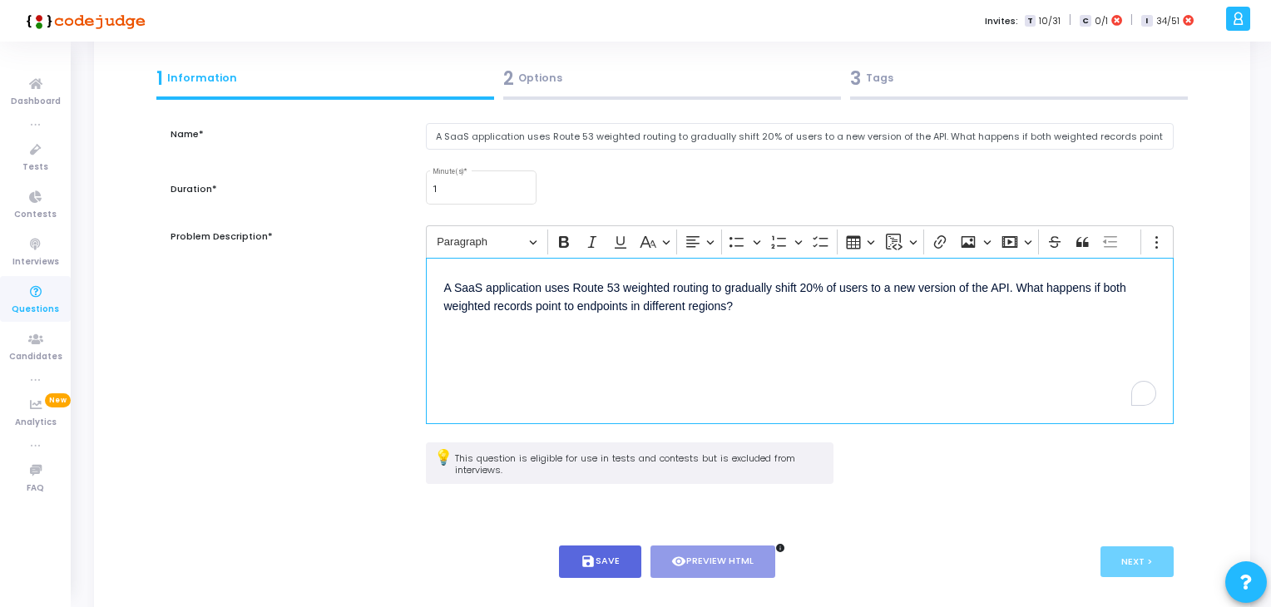
scroll to position [88, 0]
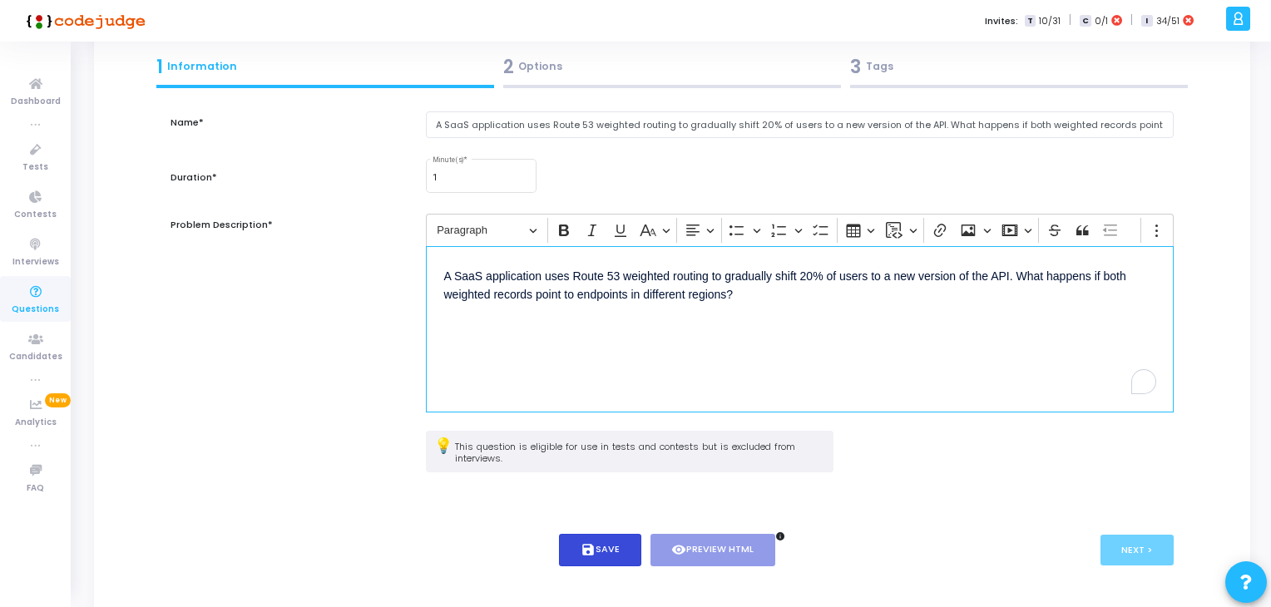
click at [592, 546] on icon "save" at bounding box center [588, 550] width 15 height 15
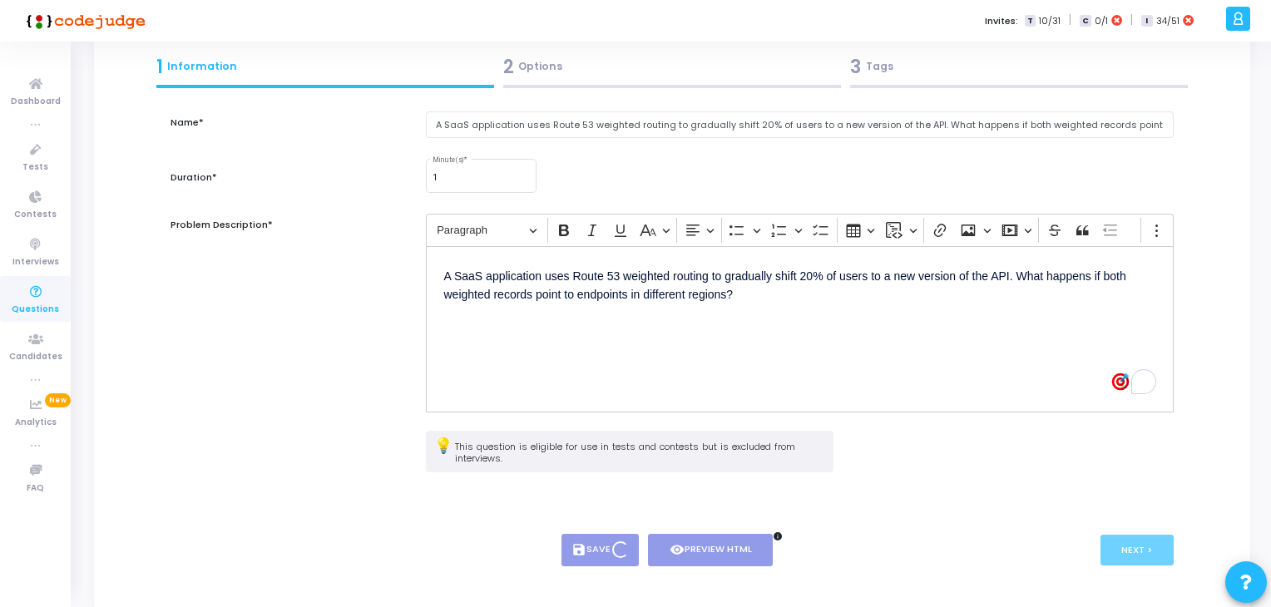
click at [1108, 519] on body "</div></div> V Vijaykumar Billings Subscribe to a plan of your choice Settings …" at bounding box center [635, 215] width 1271 height 607
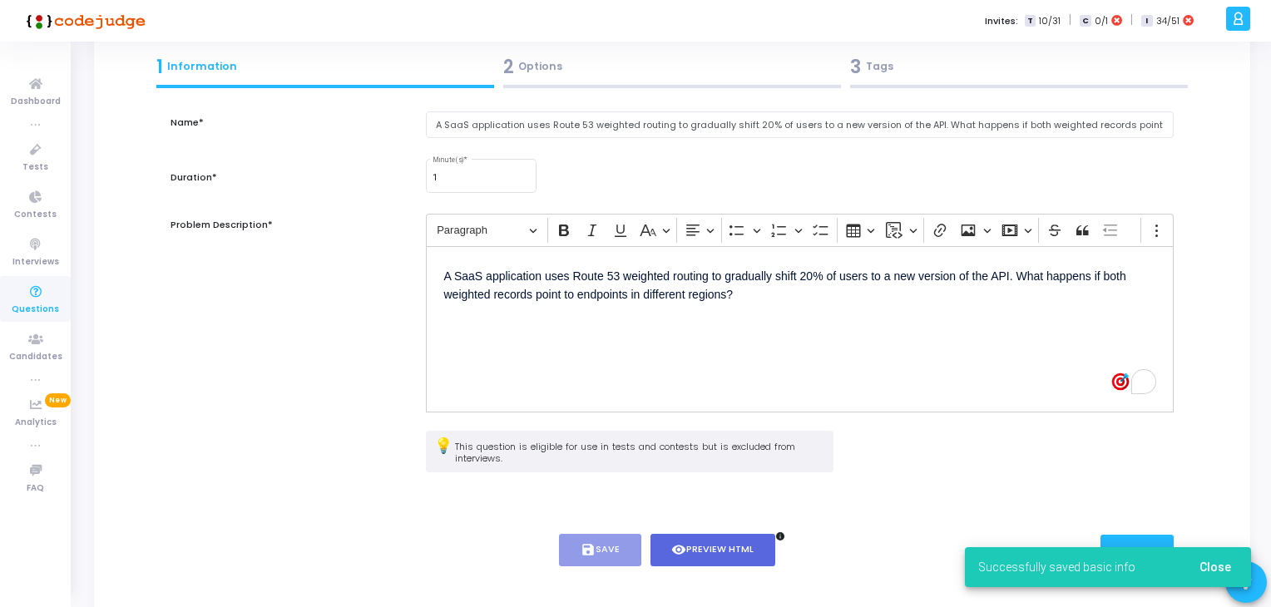
scroll to position [151, 0]
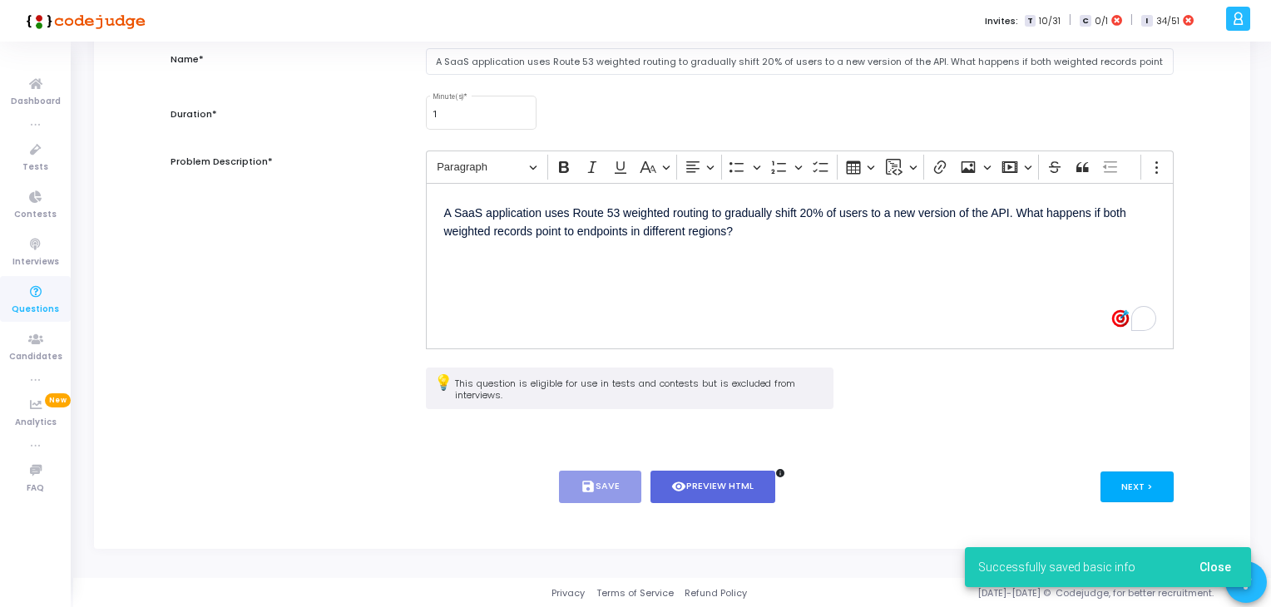
click at [1134, 487] on button "Next >" at bounding box center [1138, 487] width 74 height 31
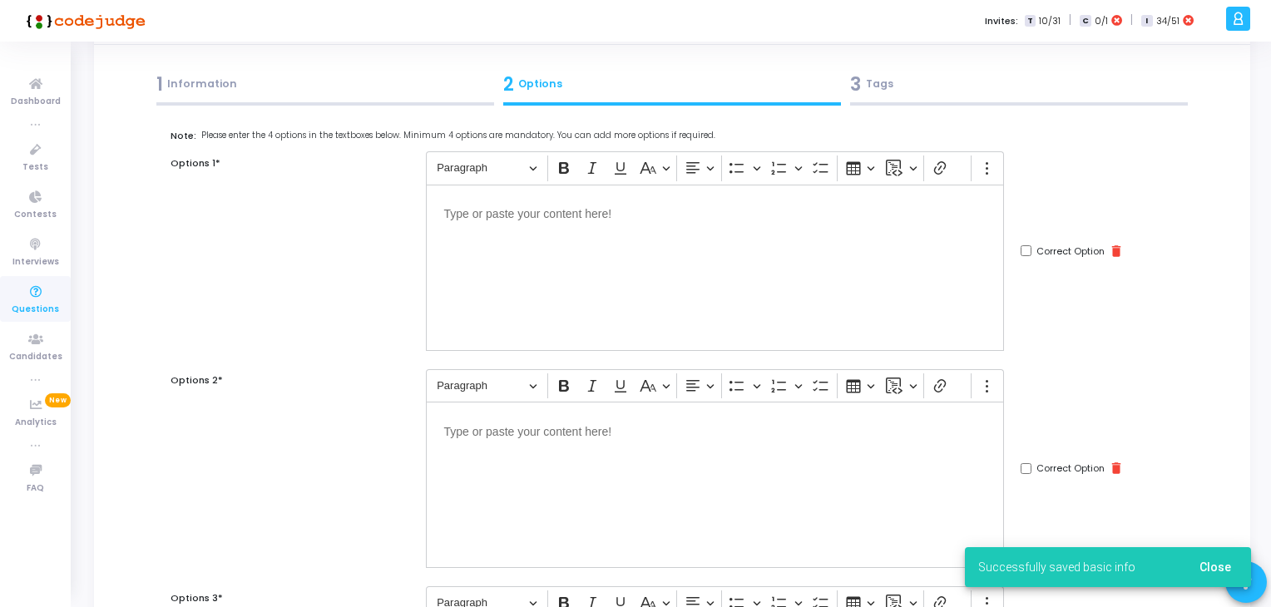
click at [561, 289] on div "Editor editing area: main" at bounding box center [715, 268] width 578 height 166
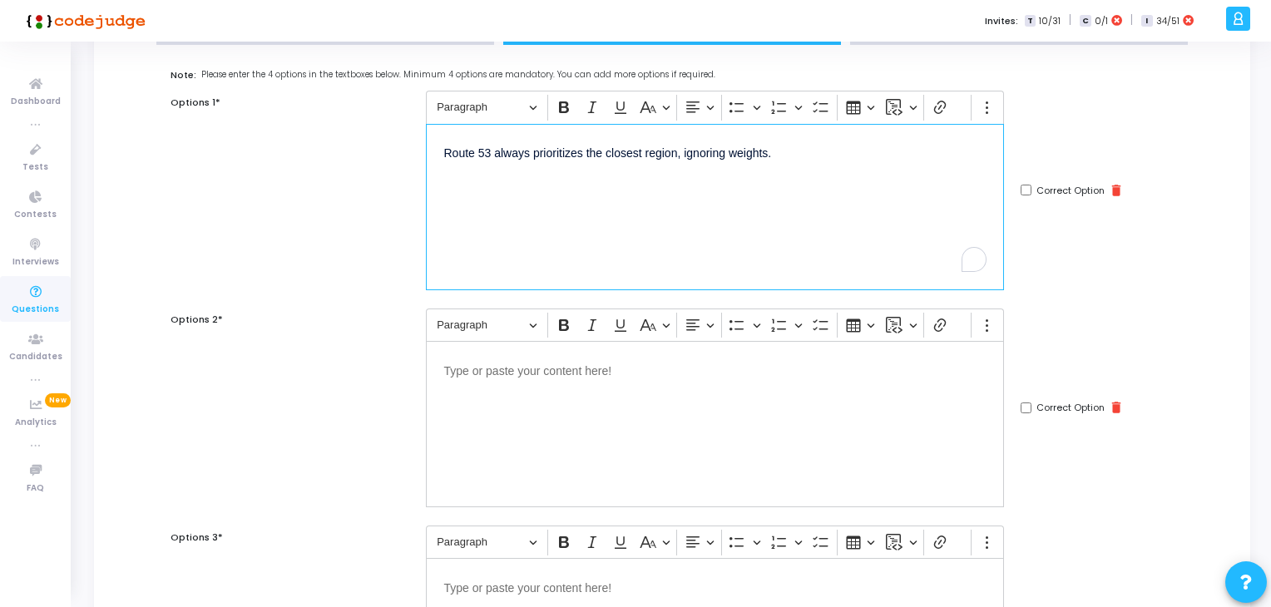
scroll to position [152, 0]
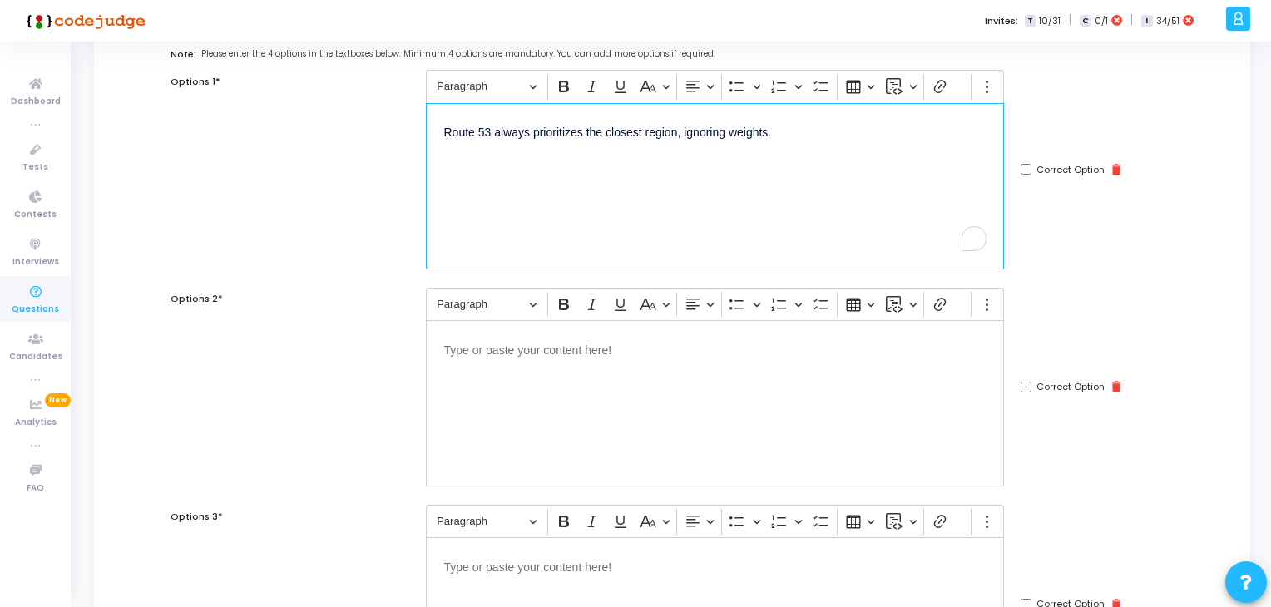
click at [586, 422] on div "Editor editing area: main" at bounding box center [715, 403] width 578 height 166
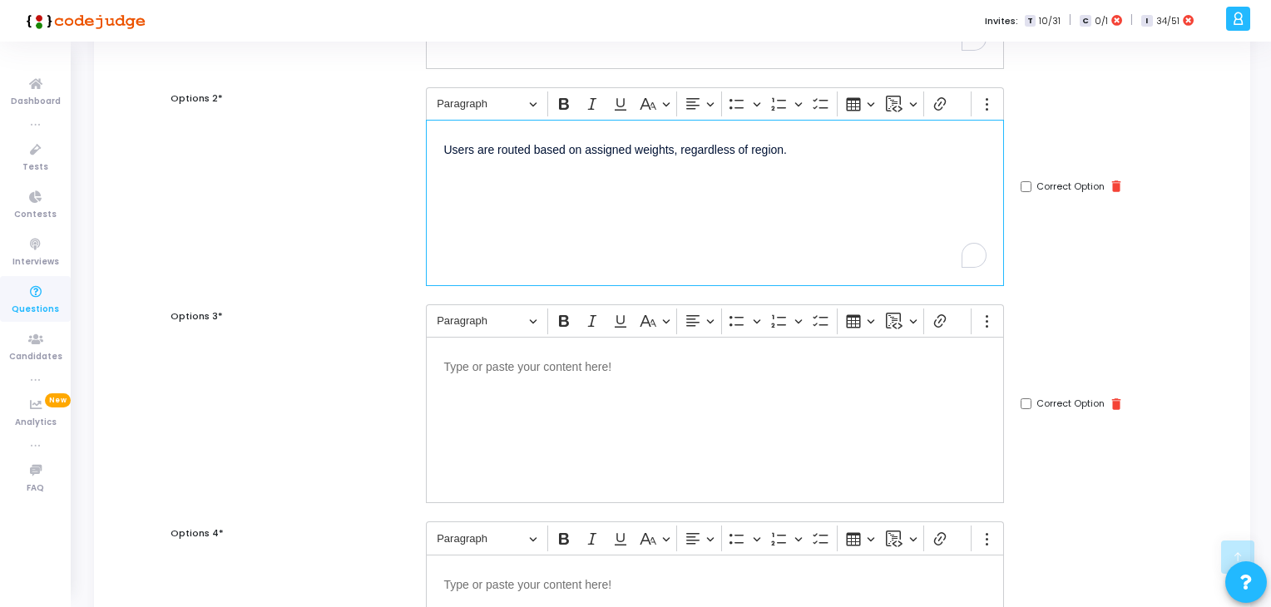
scroll to position [369, 0]
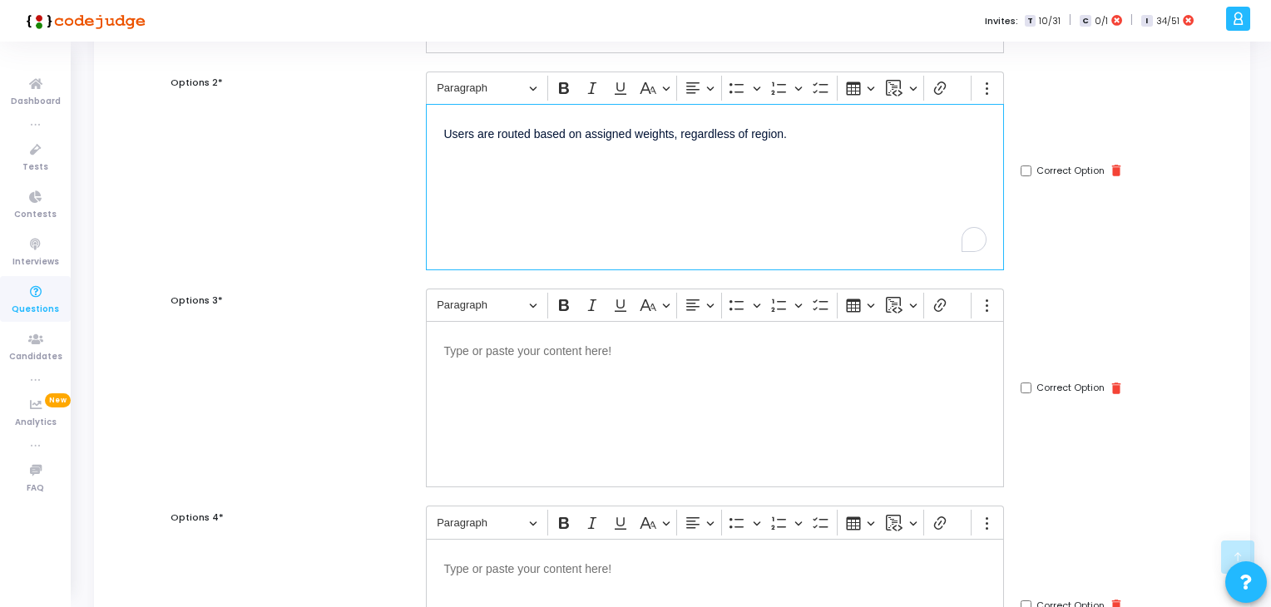
click at [534, 434] on div "Editor editing area: main" at bounding box center [715, 404] width 578 height 166
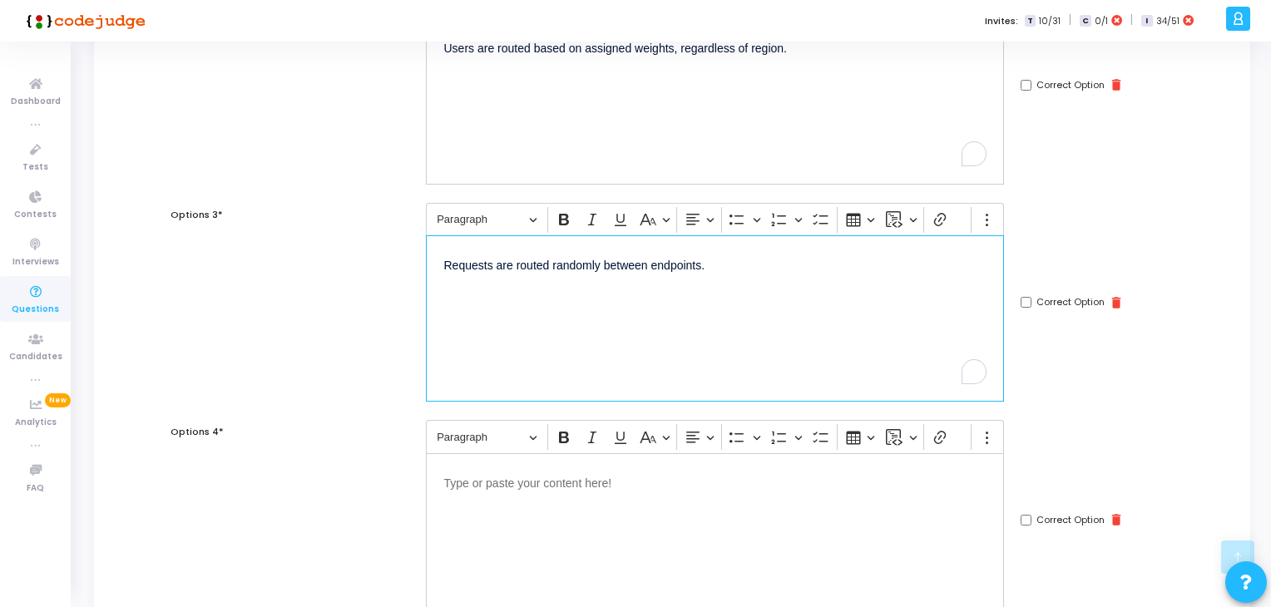
scroll to position [456, 0]
click at [581, 518] on div "Editor editing area: main" at bounding box center [715, 535] width 578 height 166
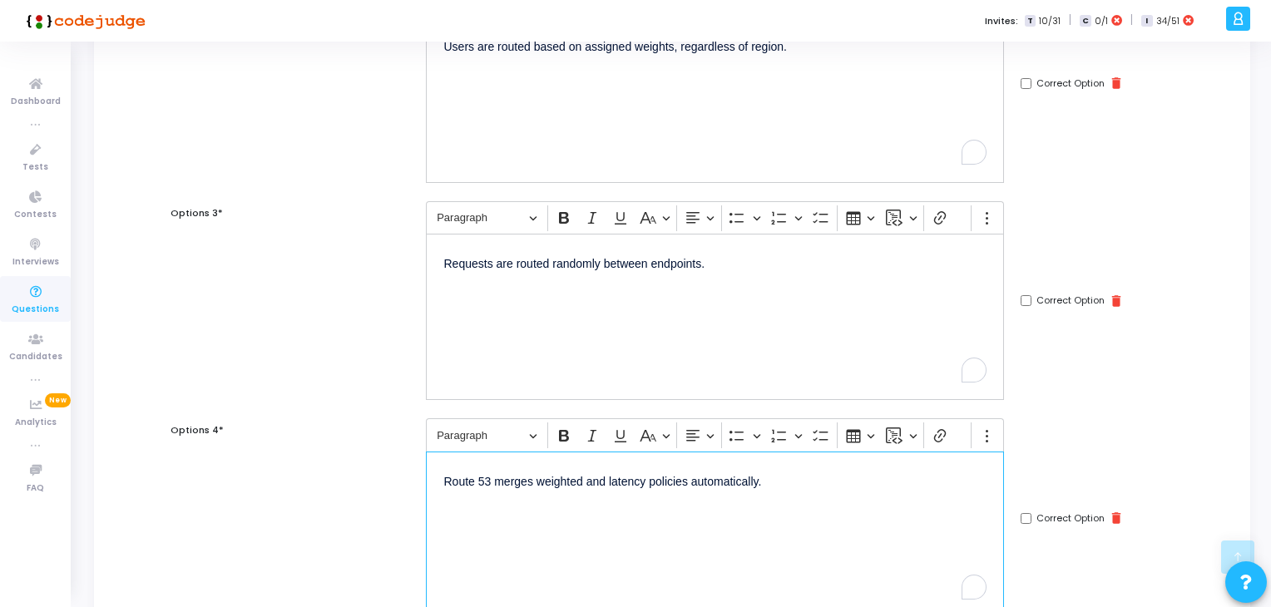
scroll to position [361, 0]
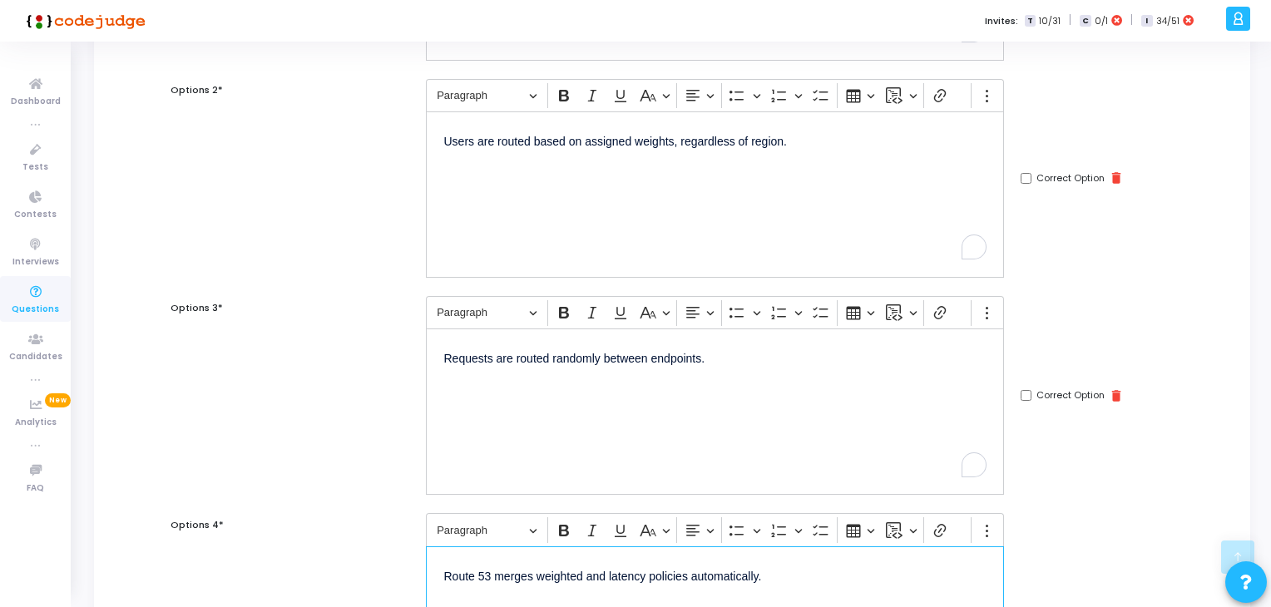
click at [1030, 173] on input "Correct Option" at bounding box center [1026, 178] width 11 height 11
checkbox input "true"
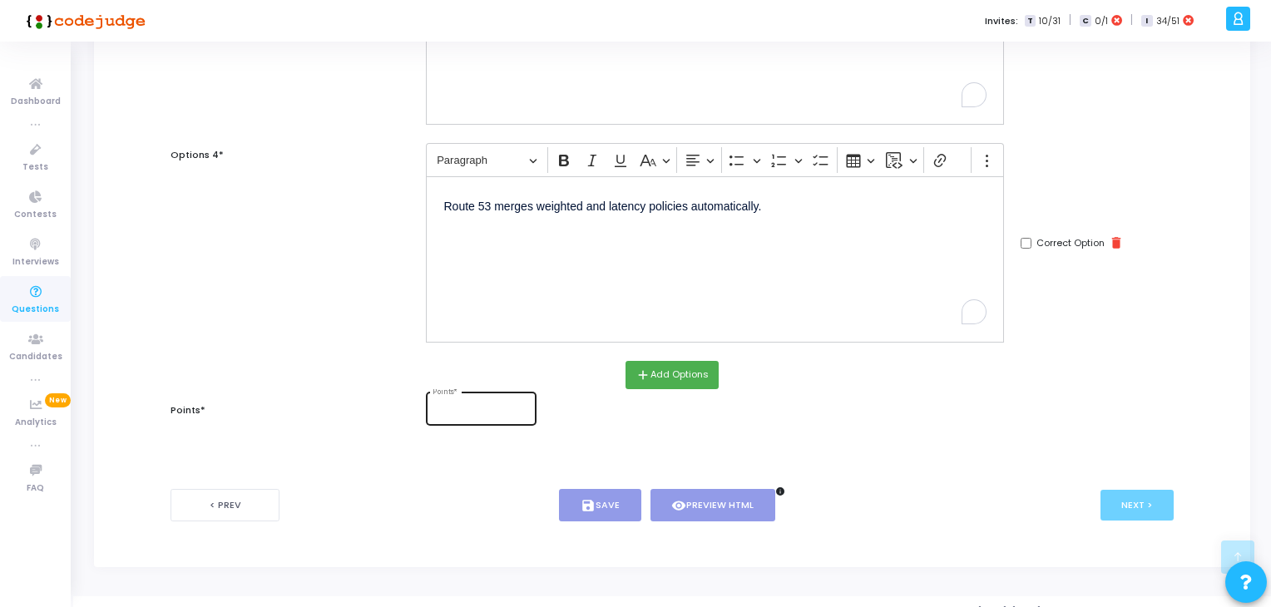
scroll to position [731, 0]
click at [467, 399] on div "Points *" at bounding box center [481, 408] width 97 height 36
type input "2"
click at [582, 500] on icon "save" at bounding box center [588, 506] width 15 height 15
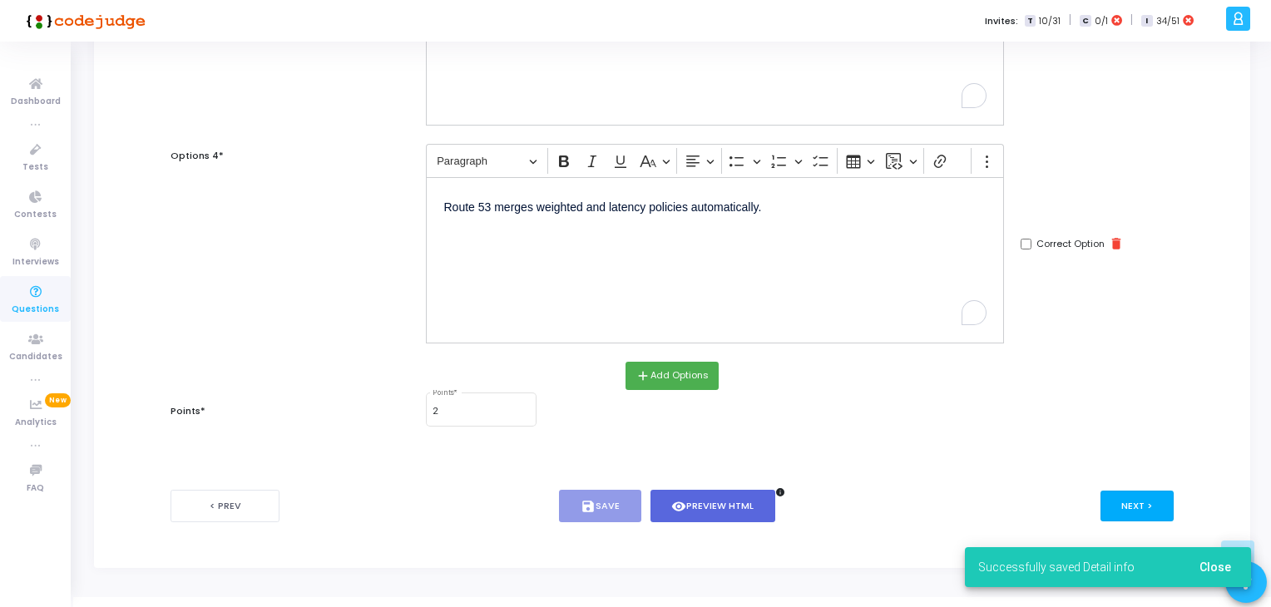
click at [1147, 506] on button "Next >" at bounding box center [1138, 506] width 74 height 31
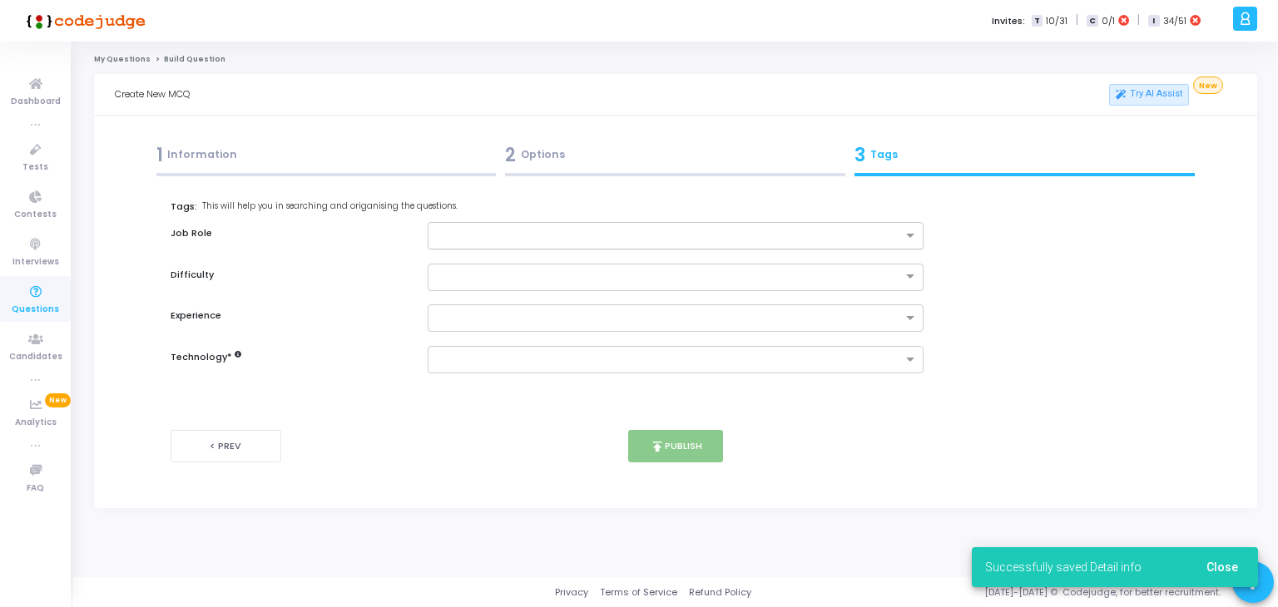
click at [509, 233] on input "text" at bounding box center [670, 237] width 466 height 14
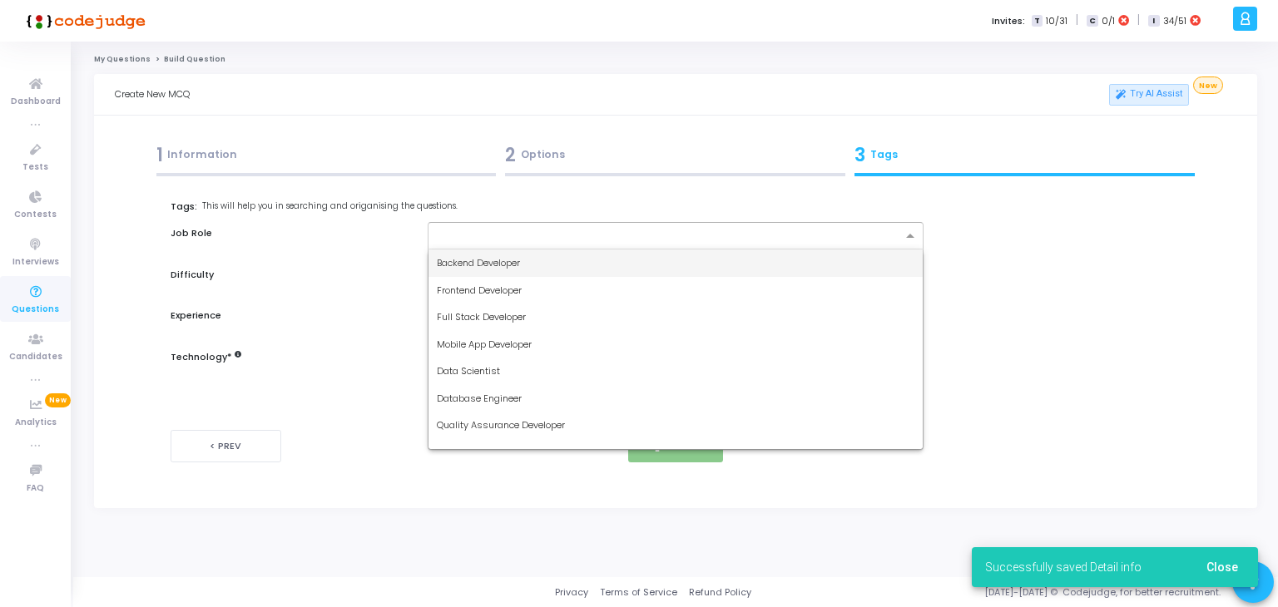
click at [511, 288] on span "Frontend Developer" at bounding box center [479, 290] width 85 height 13
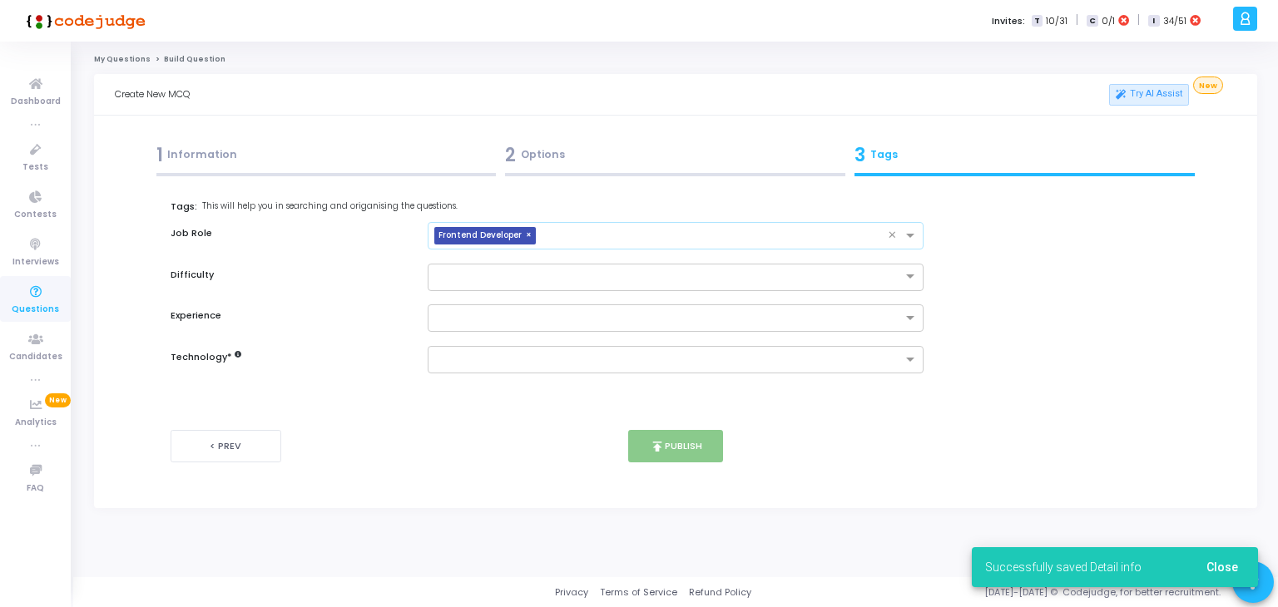
click at [608, 243] on input "text" at bounding box center [716, 237] width 346 height 14
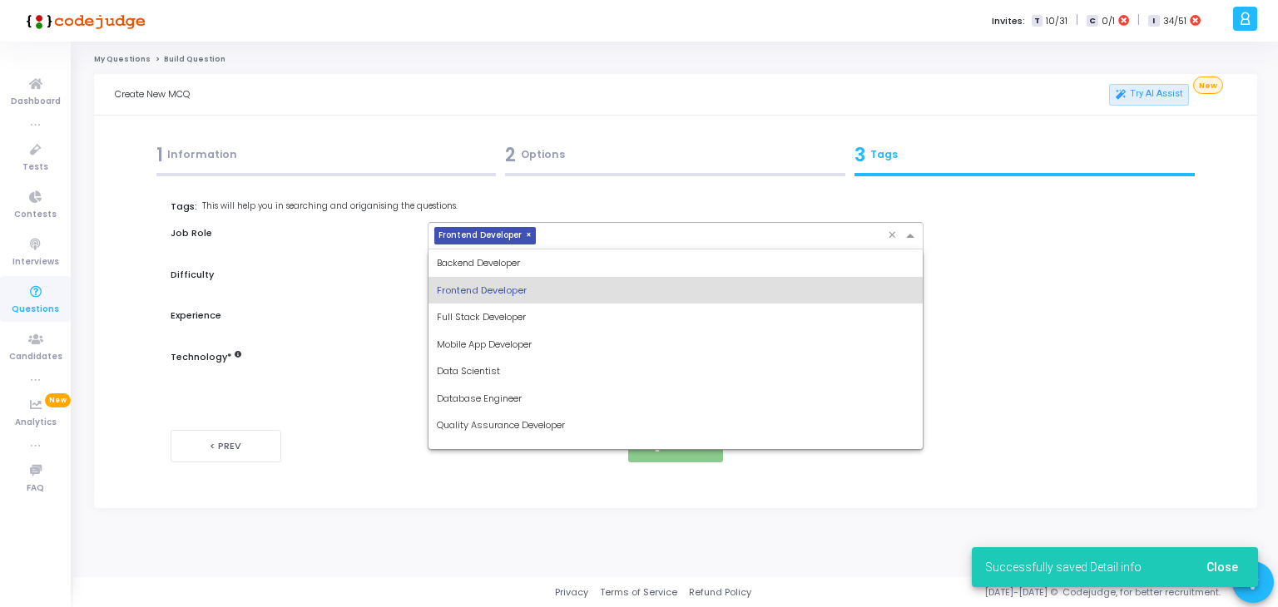
click at [526, 236] on span "×" at bounding box center [531, 235] width 10 height 17
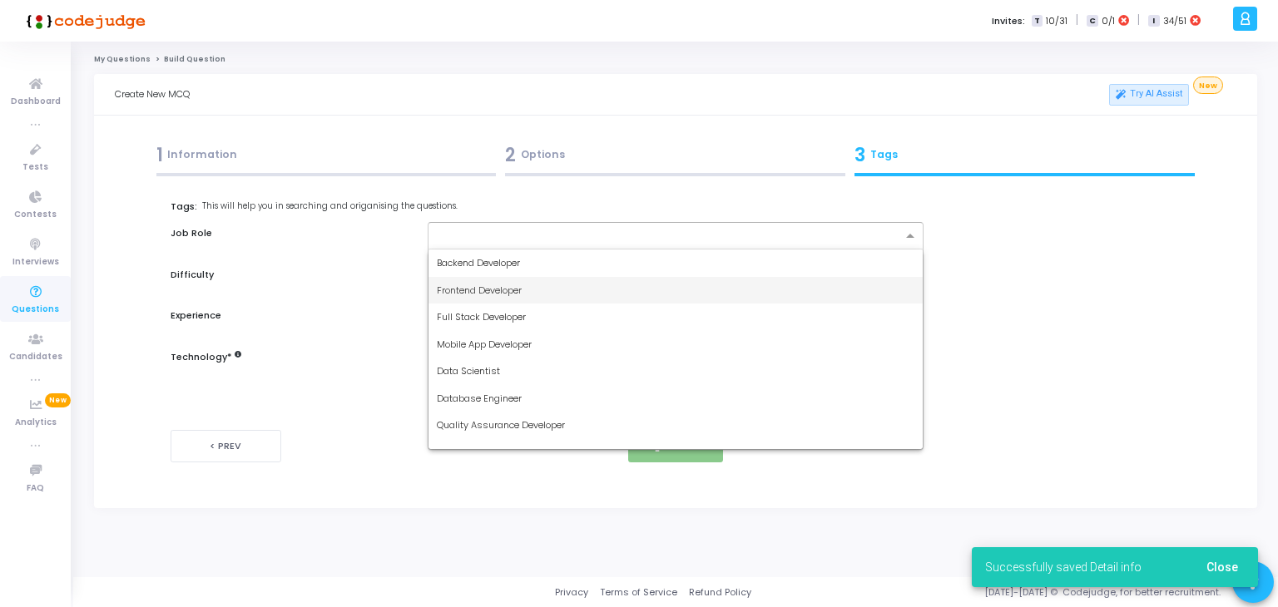
click at [515, 258] on span "Backend Developer" at bounding box center [478, 262] width 83 height 13
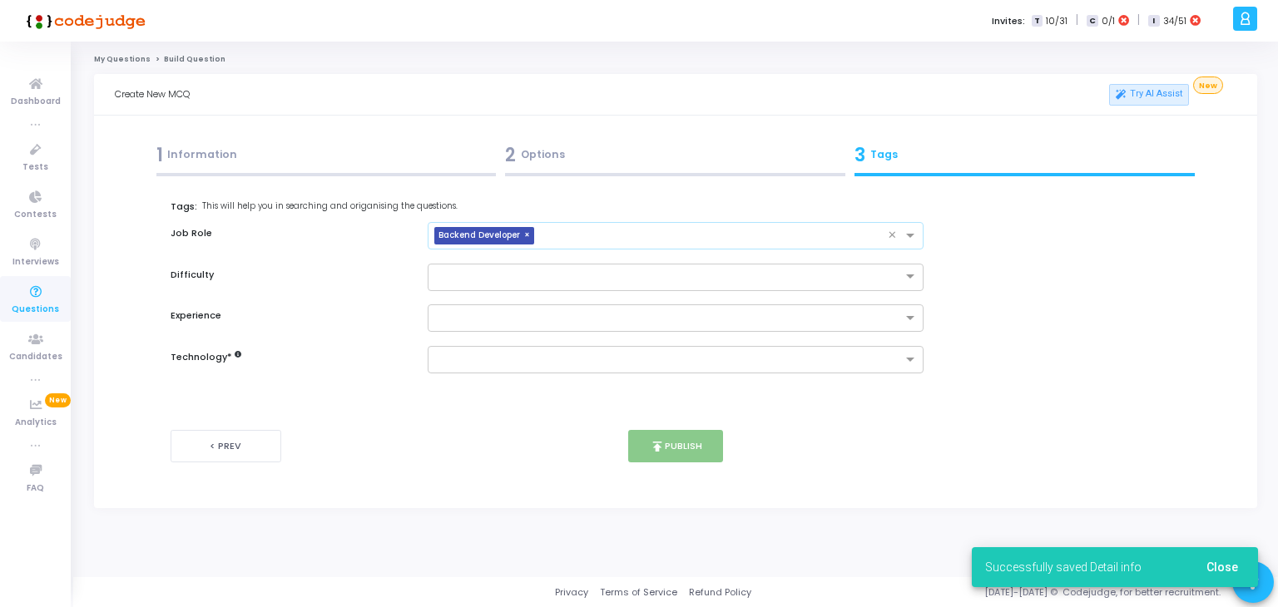
click at [605, 225] on div "× Backend Developer" at bounding box center [659, 236] width 460 height 26
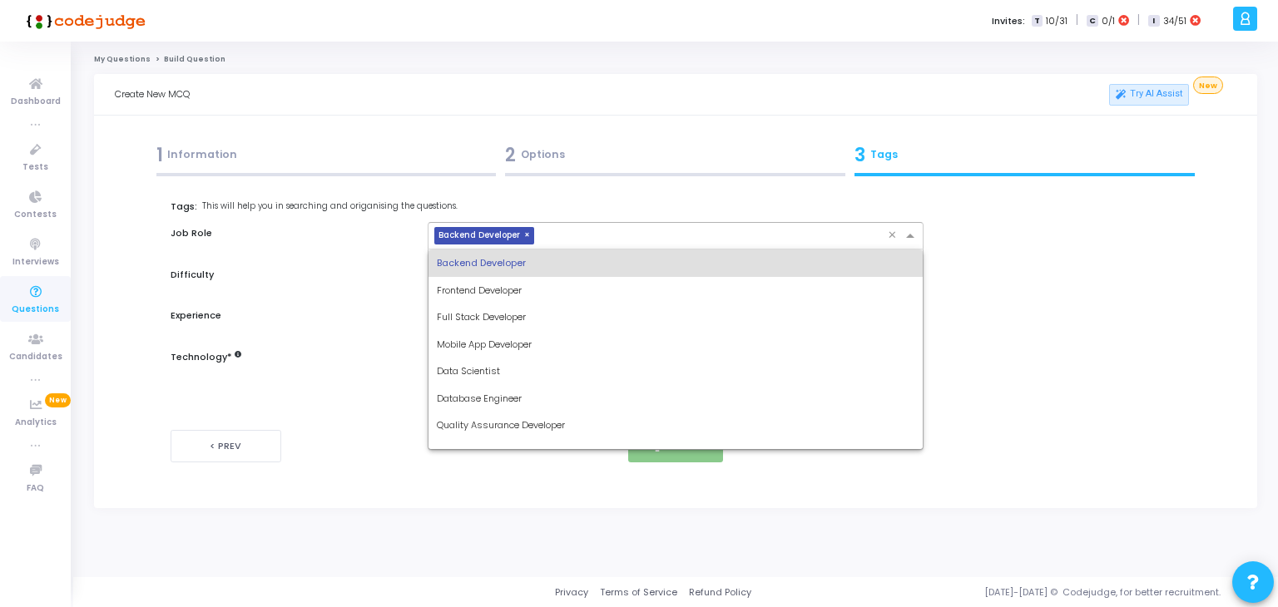
click at [503, 314] on span "Full Stack Developer" at bounding box center [481, 316] width 89 height 13
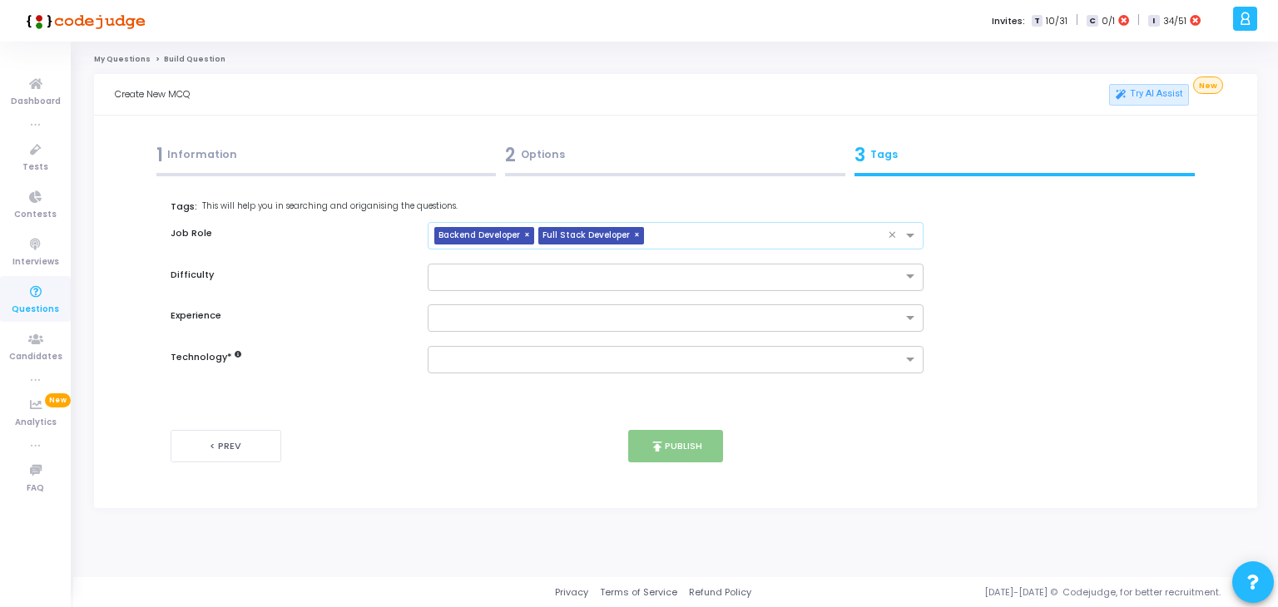
click at [701, 230] on input "text" at bounding box center [770, 237] width 238 height 14
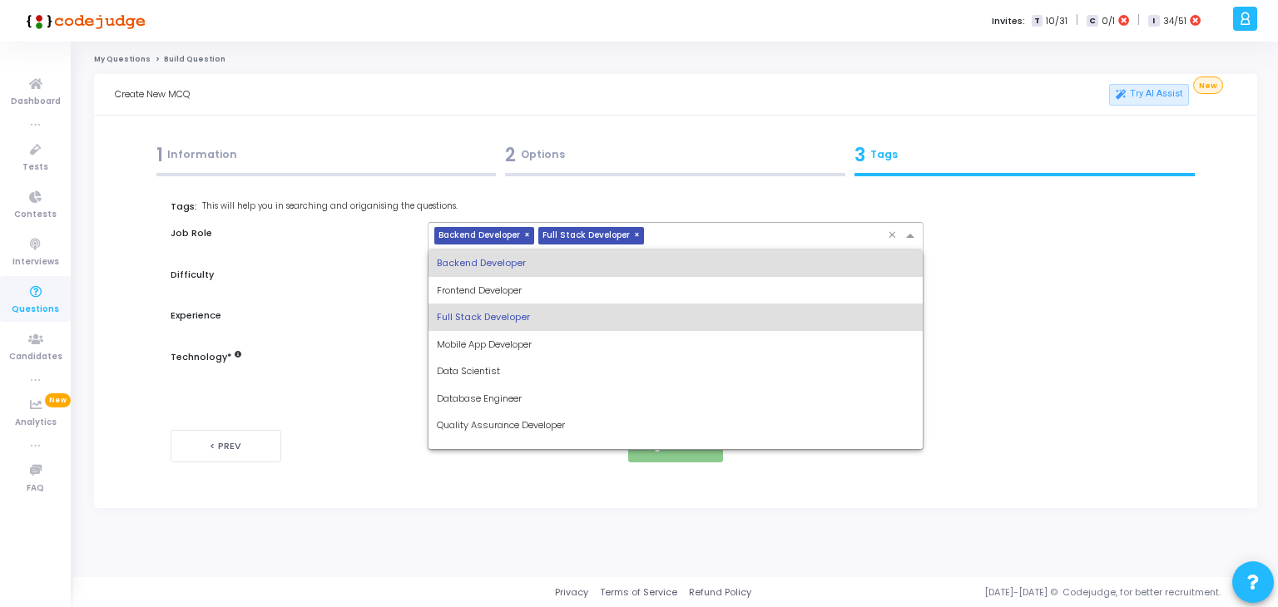
click at [519, 395] on span "Database Engineer" at bounding box center [479, 398] width 85 height 13
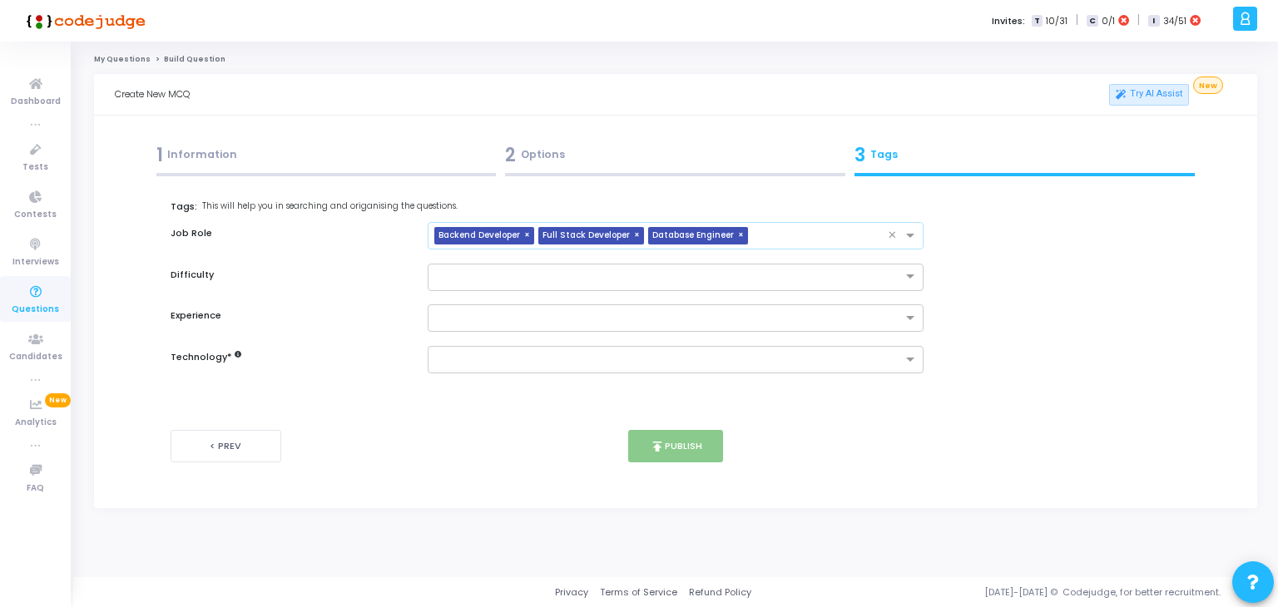
click at [799, 230] on input "text" at bounding box center [822, 237] width 134 height 14
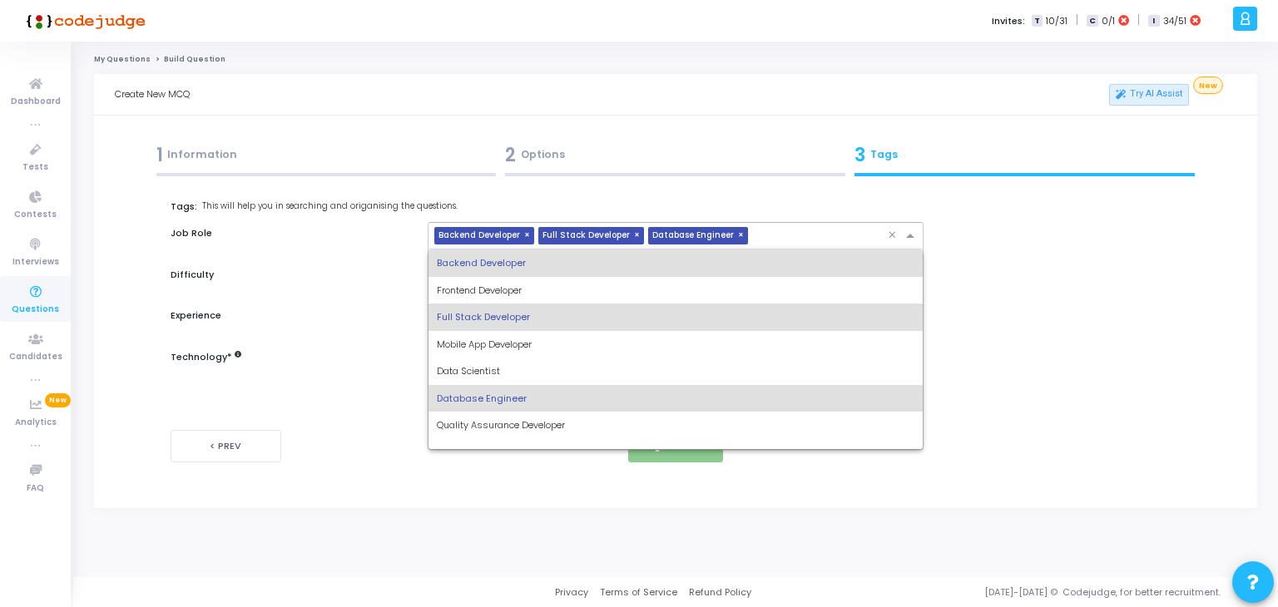
click at [481, 451] on div "< Prev" at bounding box center [337, 446] width 333 height 32
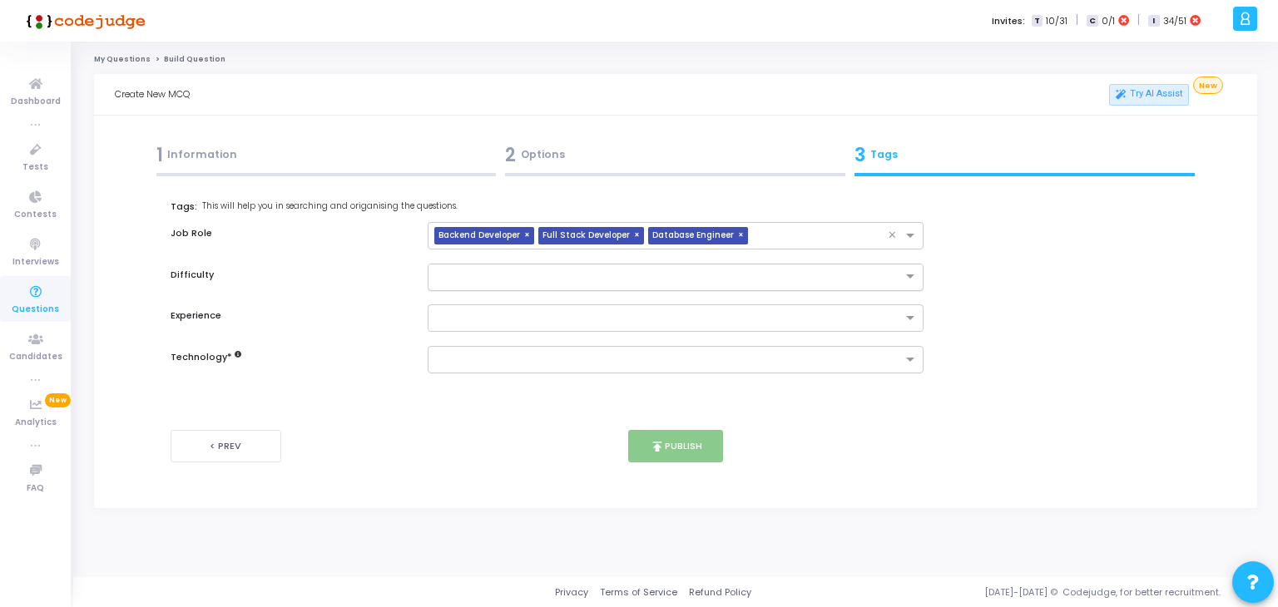
click at [594, 272] on input "text" at bounding box center [659, 276] width 445 height 14
click at [804, 230] on input "text" at bounding box center [822, 237] width 134 height 14
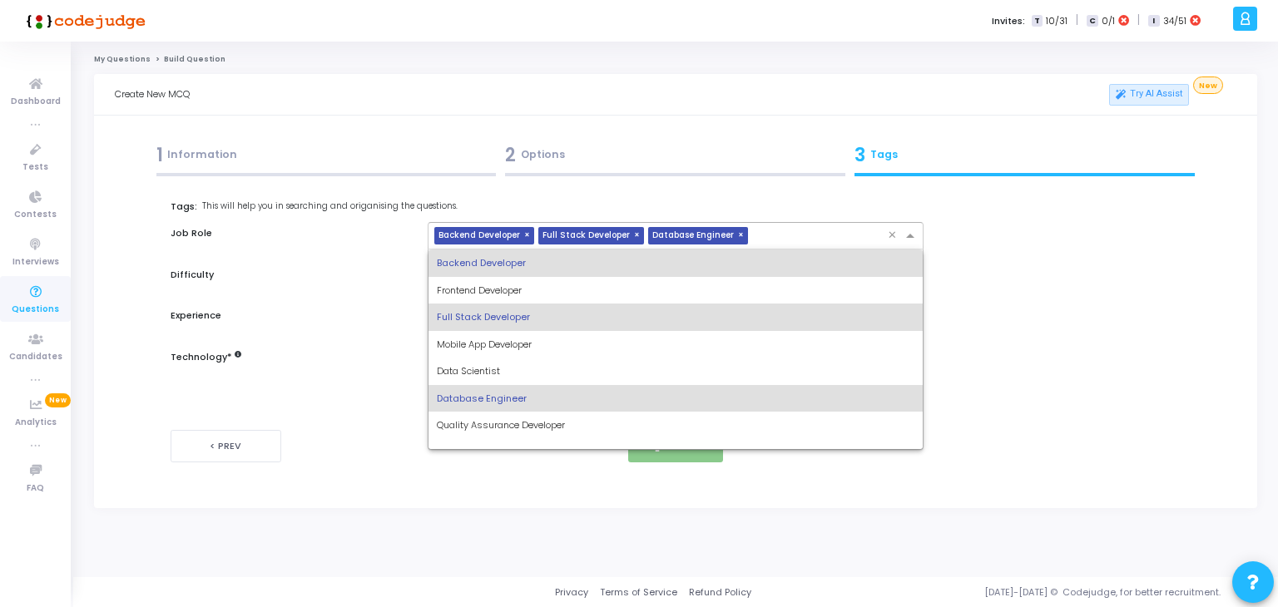
click at [474, 448] on span "DevOps Engineer" at bounding box center [475, 452] width 76 height 13
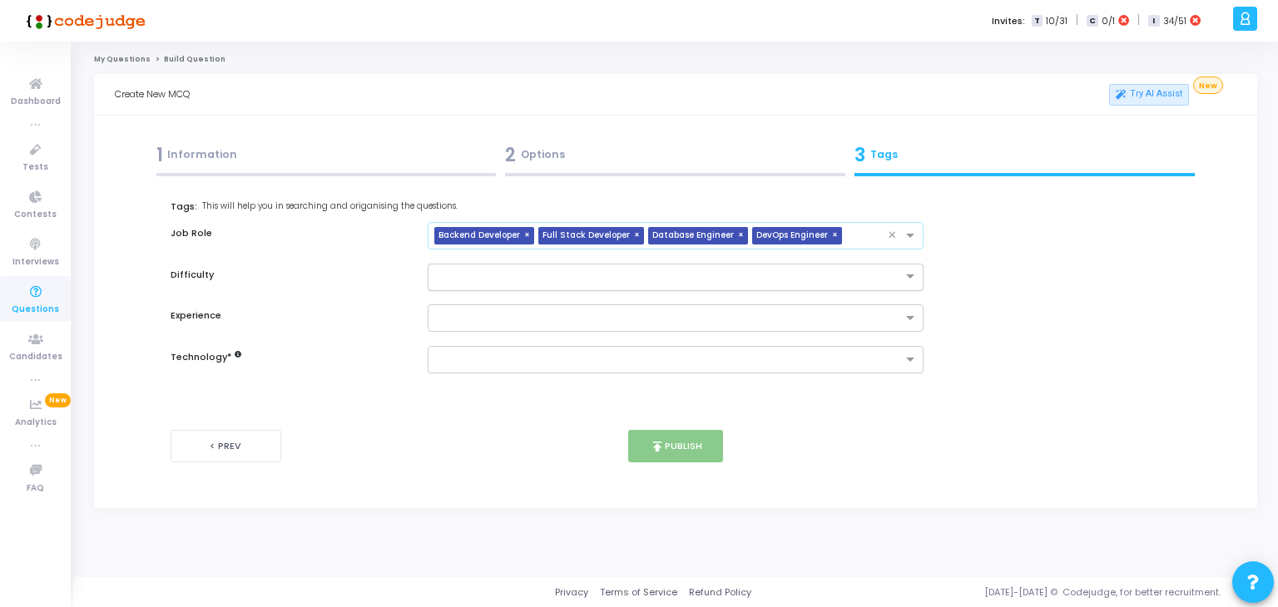
click at [557, 280] on input "text" at bounding box center [659, 276] width 445 height 14
click at [491, 325] on div "Medium" at bounding box center [676, 331] width 495 height 27
click at [527, 316] on input "text" at bounding box center [670, 319] width 466 height 14
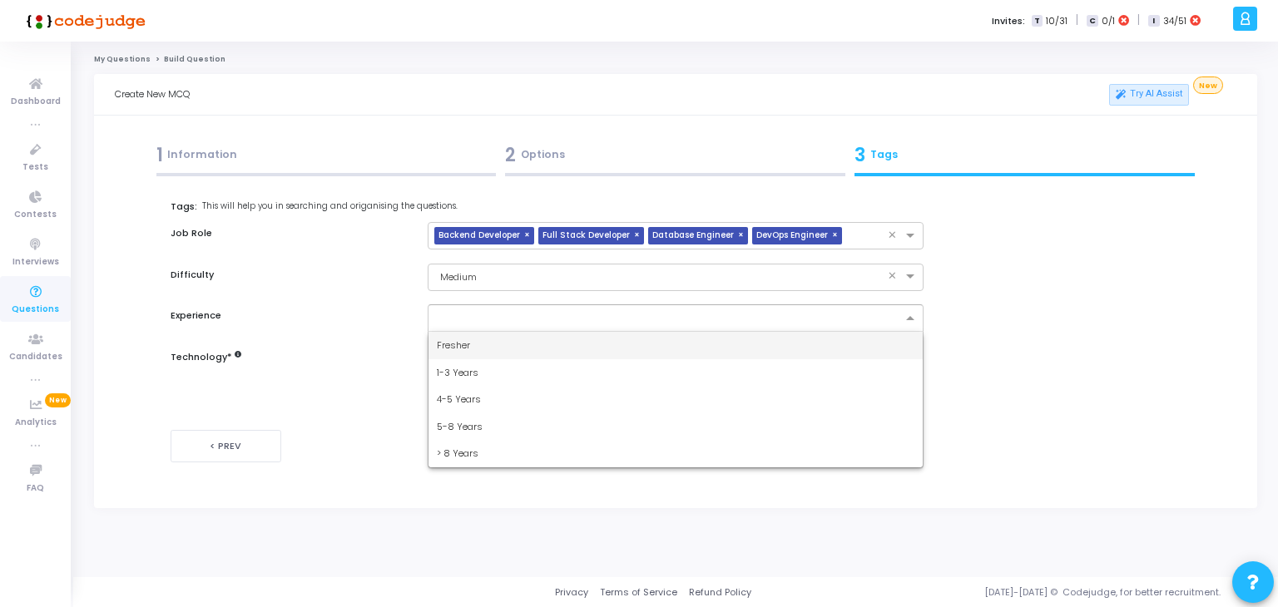
click at [488, 393] on div "4-5 Years" at bounding box center [676, 399] width 495 height 27
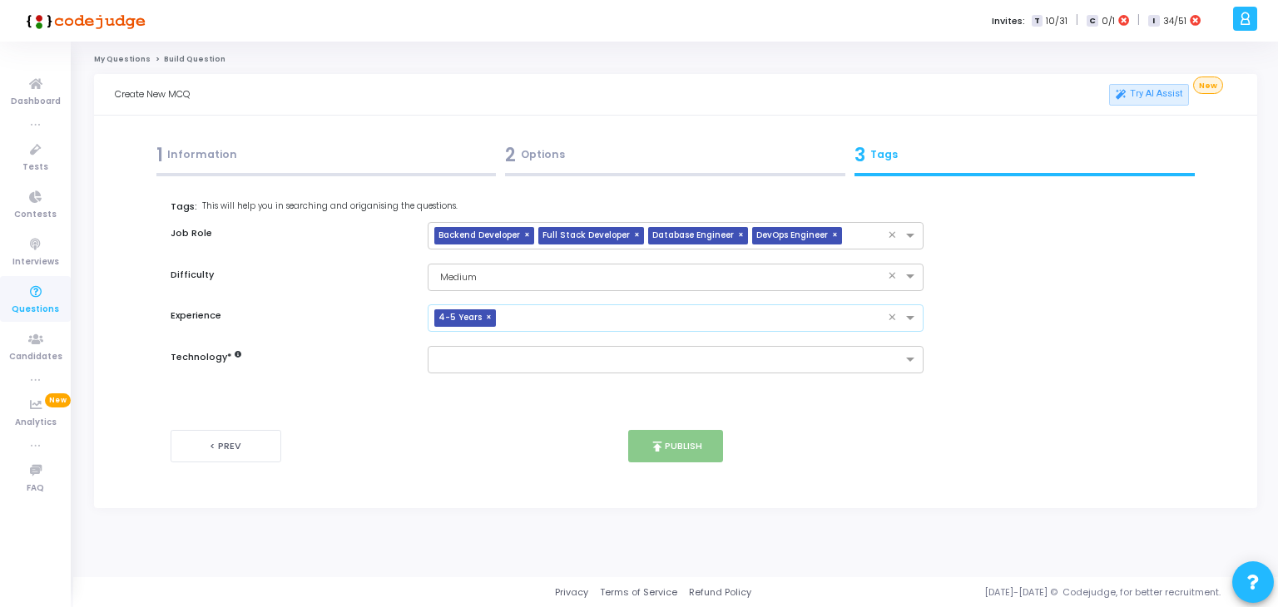
click at [586, 316] on input "text" at bounding box center [696, 319] width 386 height 14
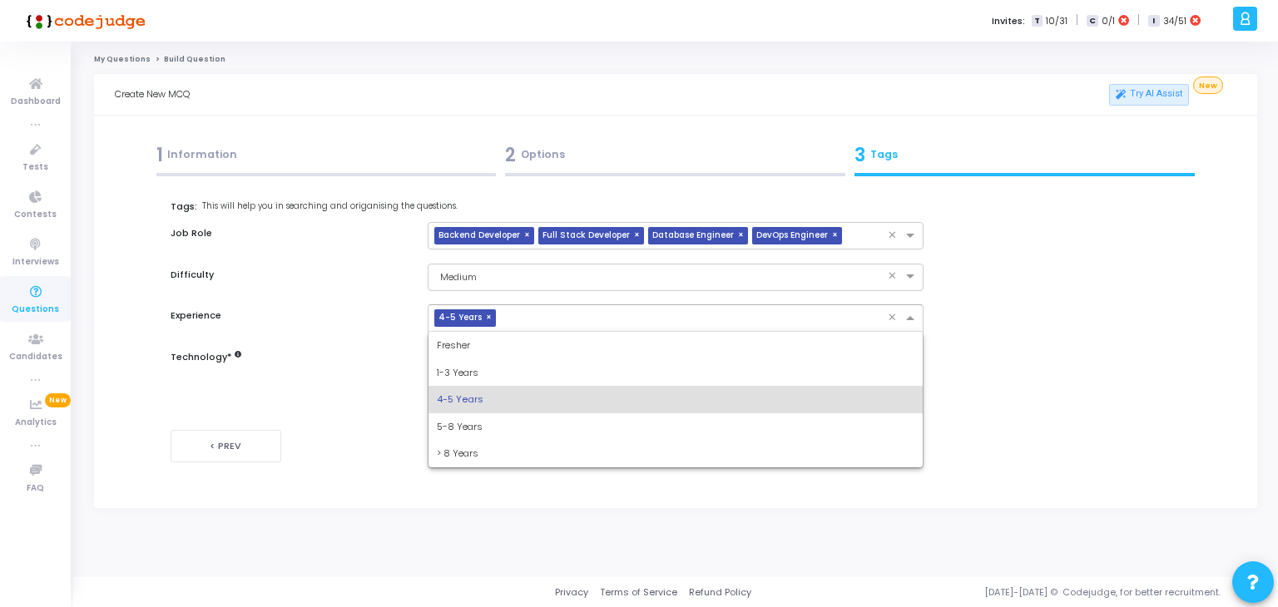
click at [500, 383] on div "1-3 Years" at bounding box center [676, 372] width 495 height 27
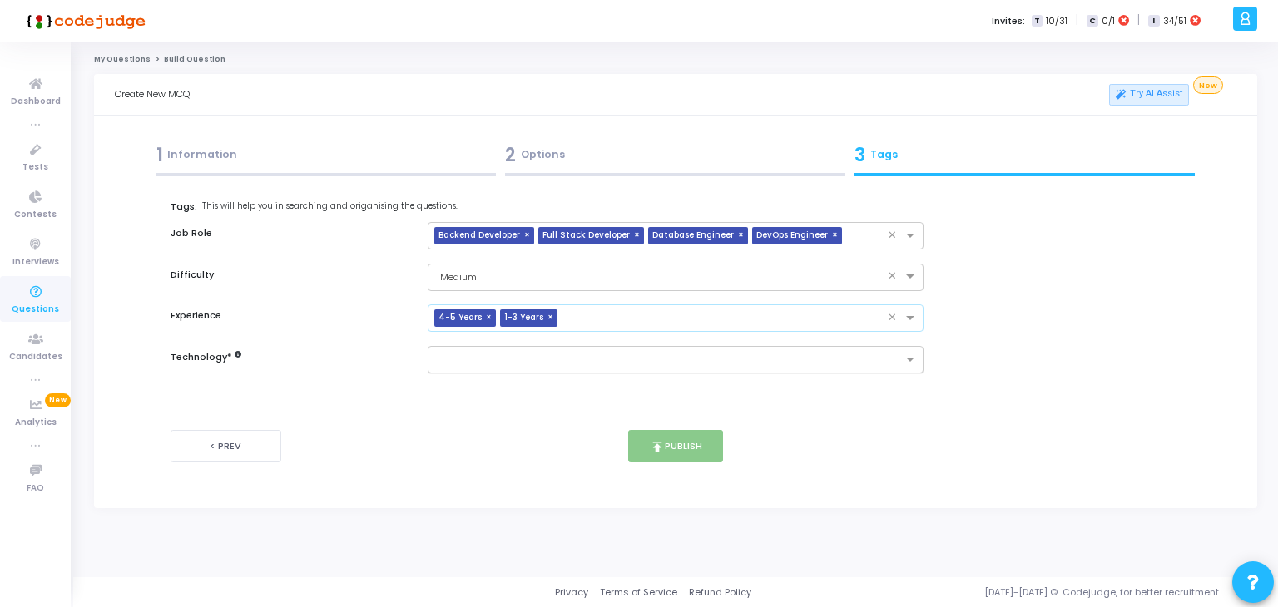
click at [557, 366] on input "text" at bounding box center [670, 361] width 466 height 14
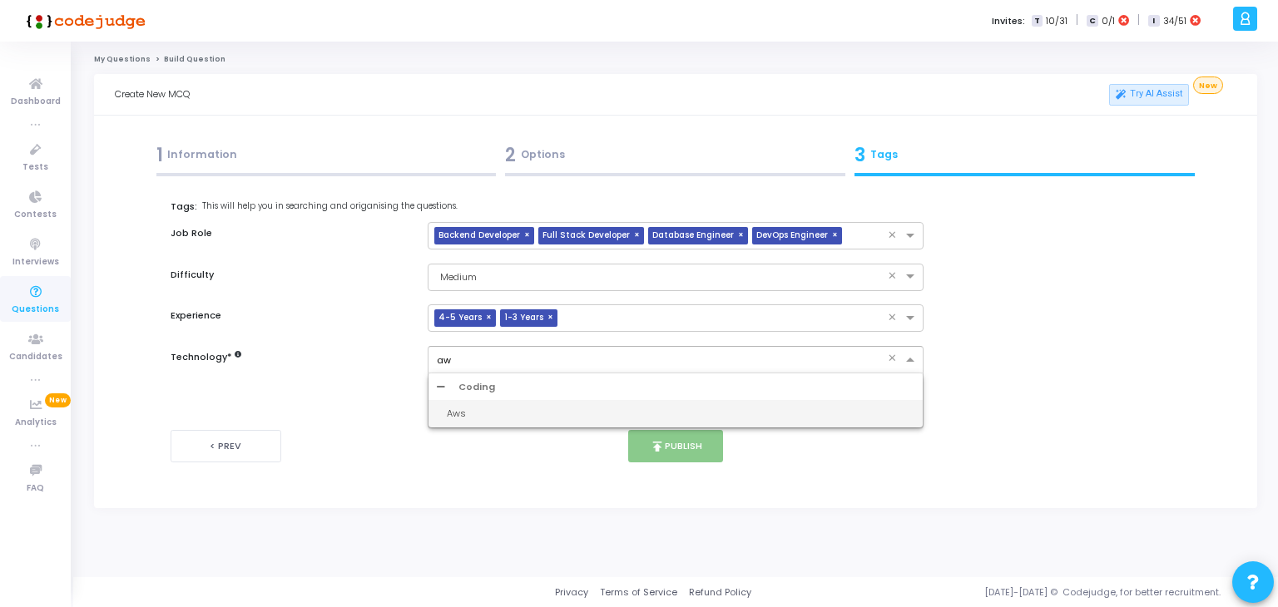
type input "aws"
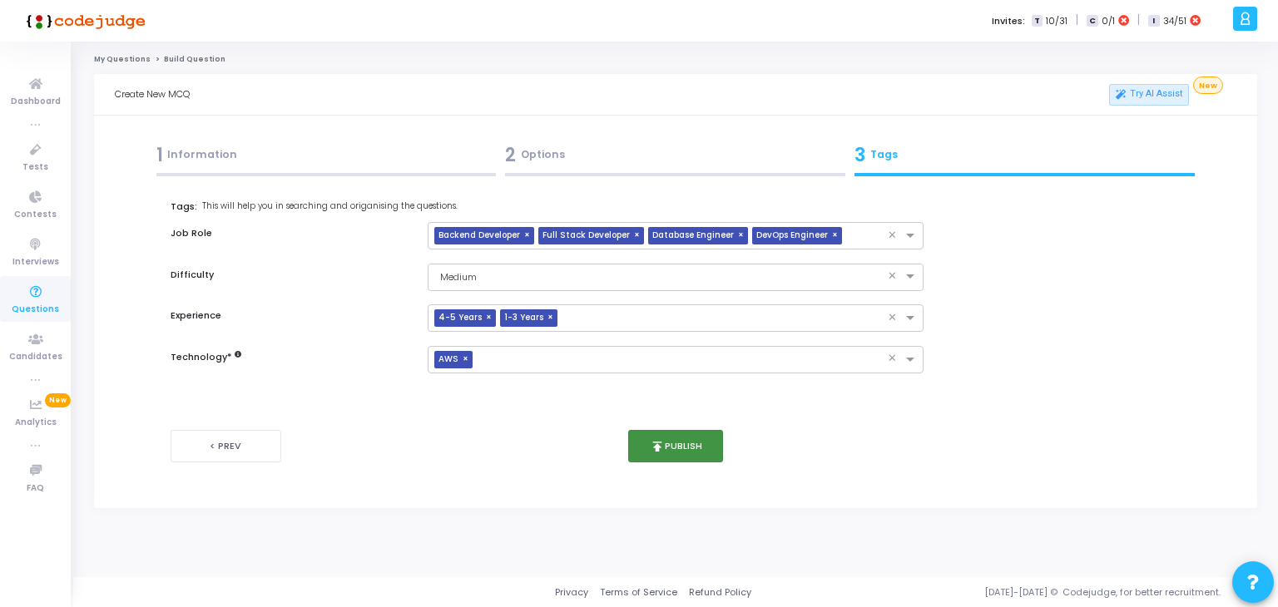
click at [686, 439] on button "publish Publish" at bounding box center [676, 446] width 96 height 32
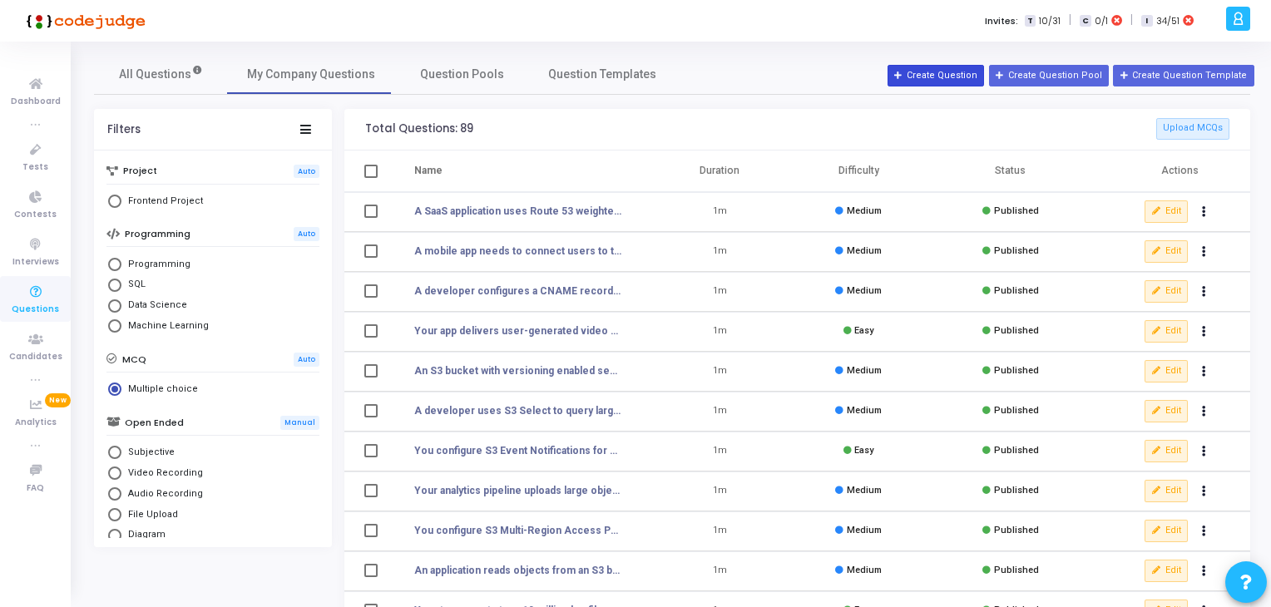
click at [957, 79] on button "Create Question" at bounding box center [936, 76] width 97 height 22
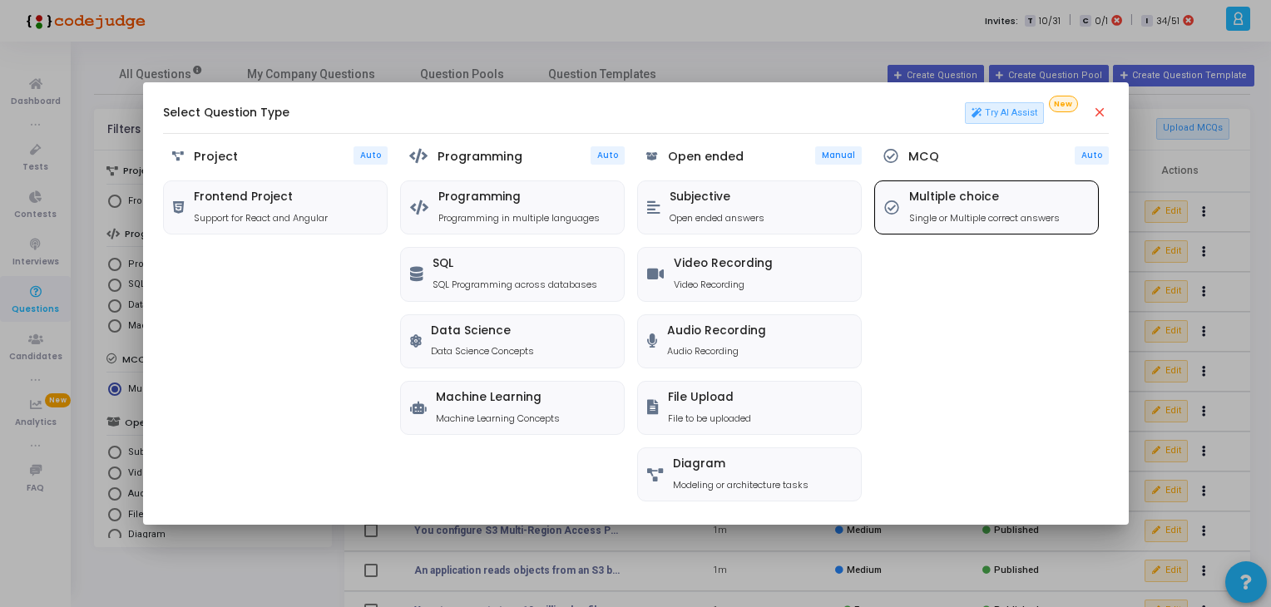
click at [998, 211] on p "Single or Multiple correct answers" at bounding box center [984, 218] width 151 height 14
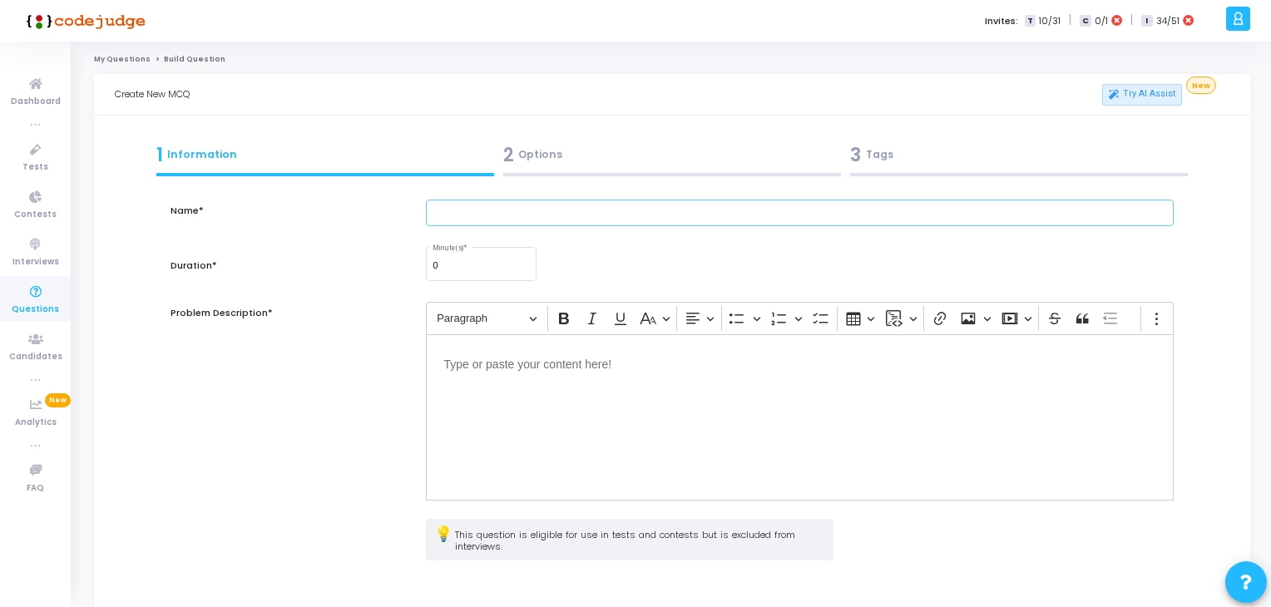
click at [441, 210] on input "text" at bounding box center [800, 213] width 749 height 27
paste input "An API behind Route 53 uses failover routing with a primary ALB and a secondary…"
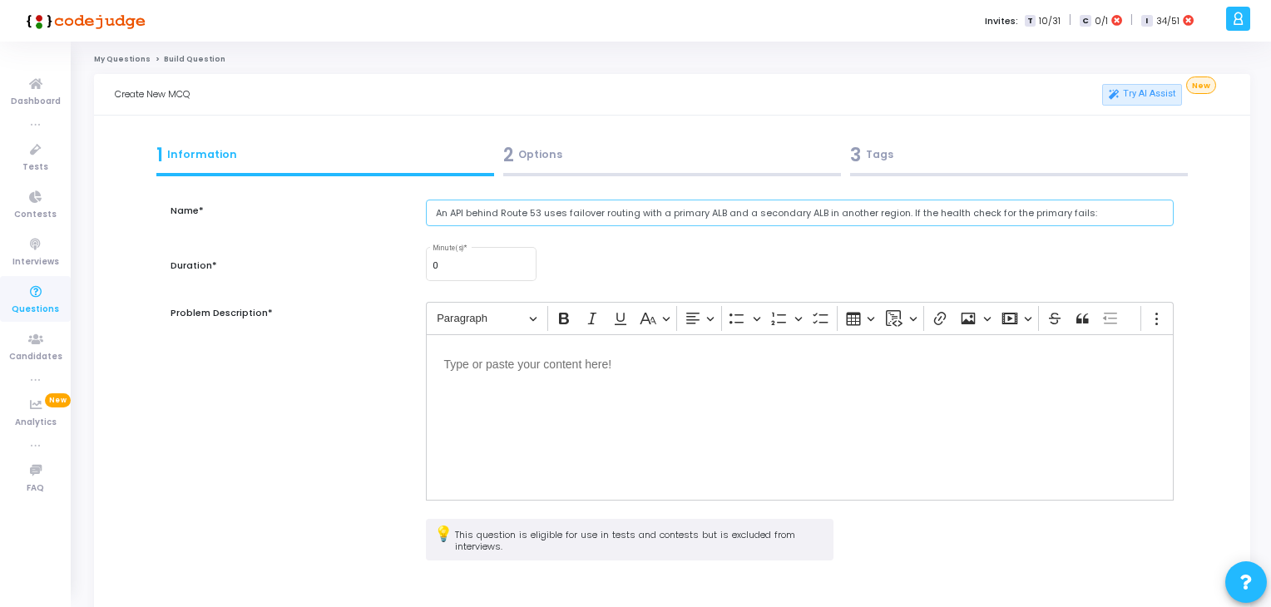
type input "An API behind Route 53 uses failover routing with a primary ALB and a secondary…"
type input "1"
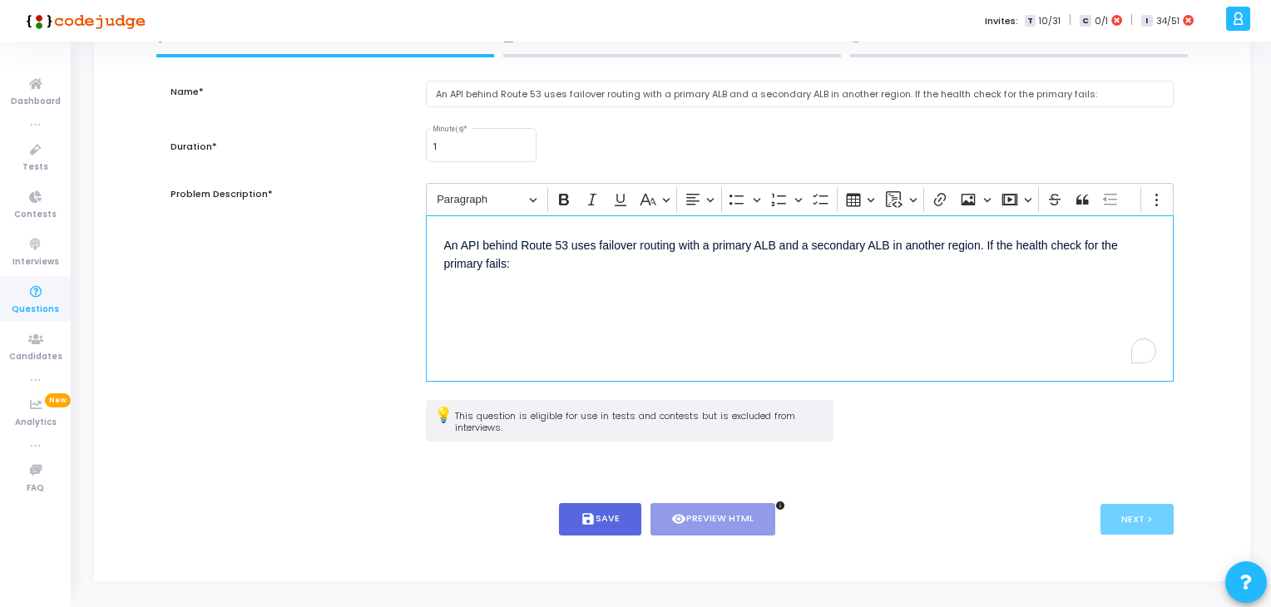
scroll to position [120, 0]
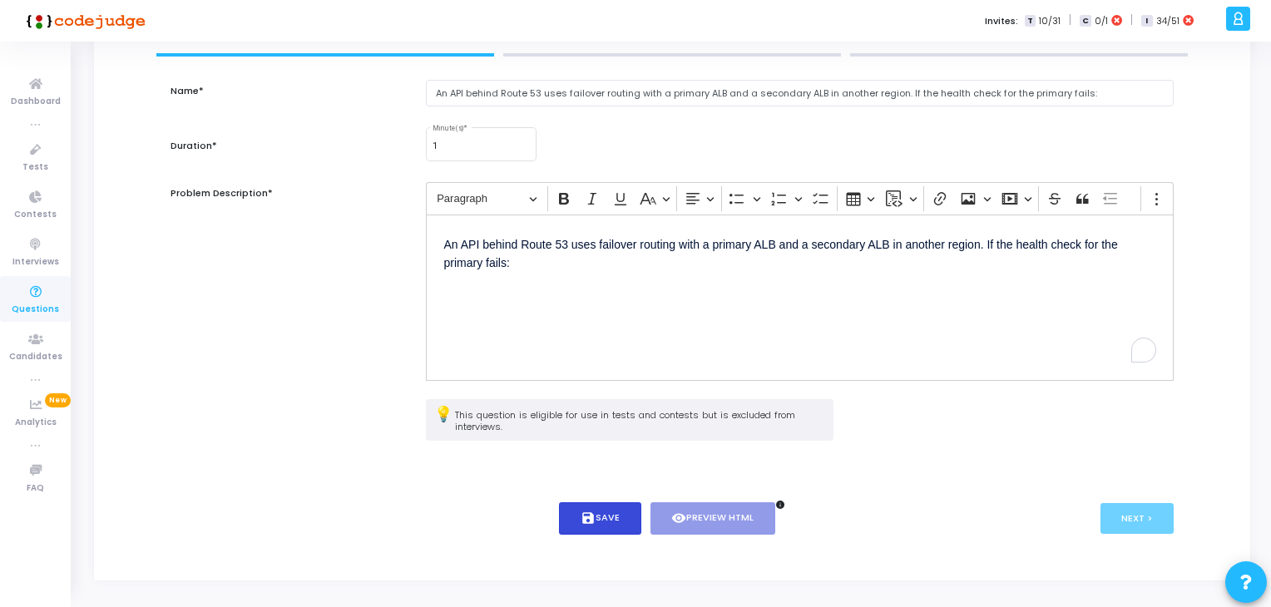
click at [602, 520] on button "save Save" at bounding box center [600, 519] width 82 height 32
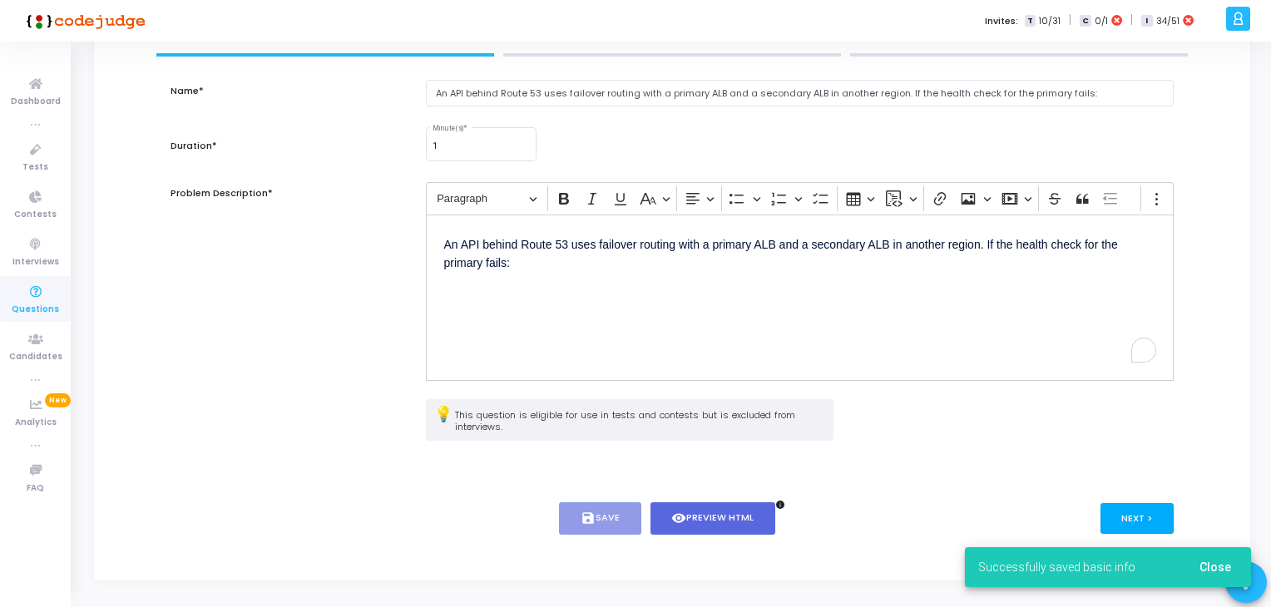
click at [1138, 523] on button "Next >" at bounding box center [1138, 518] width 74 height 31
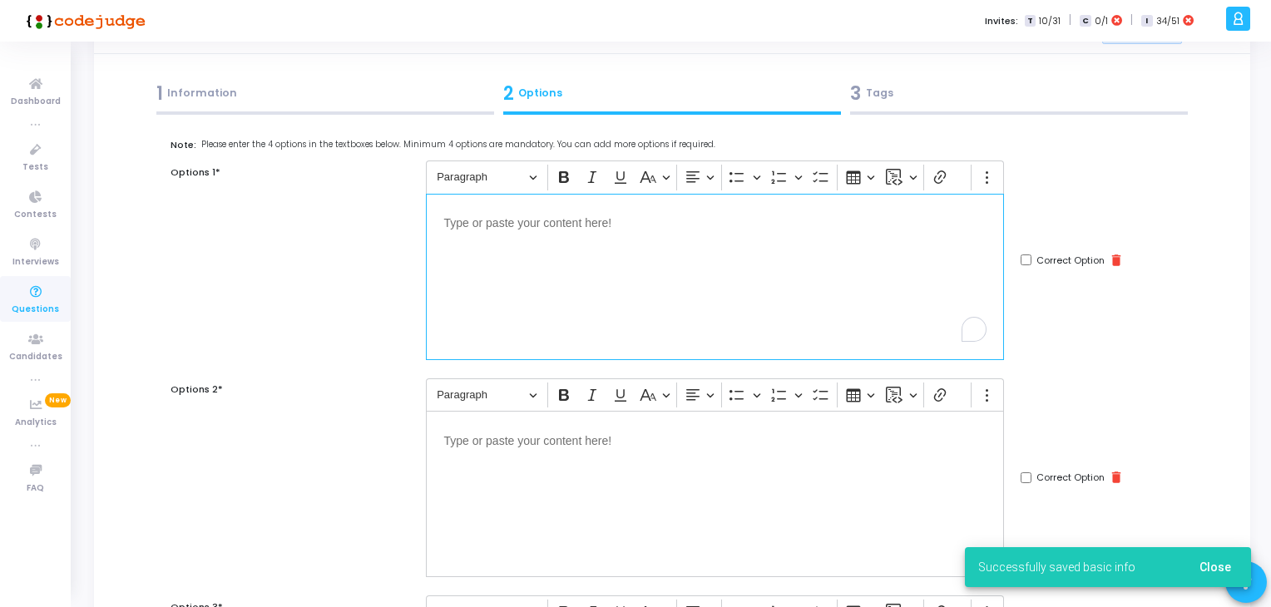
click at [681, 354] on div "Editor editing area: main" at bounding box center [715, 277] width 578 height 166
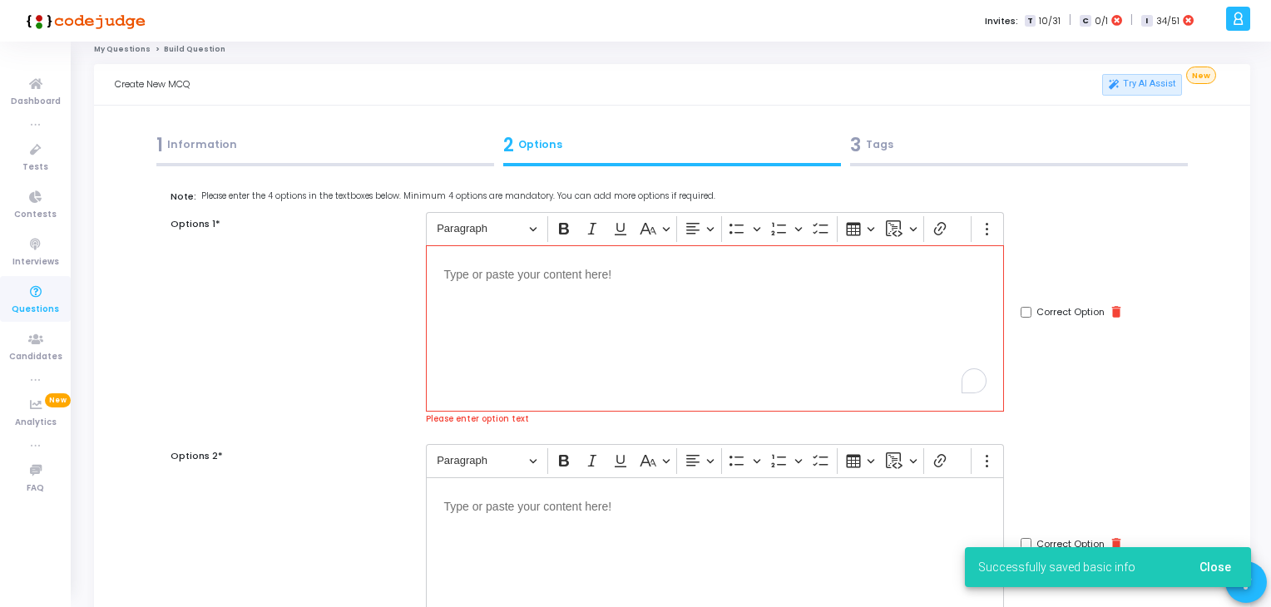
scroll to position [0, 0]
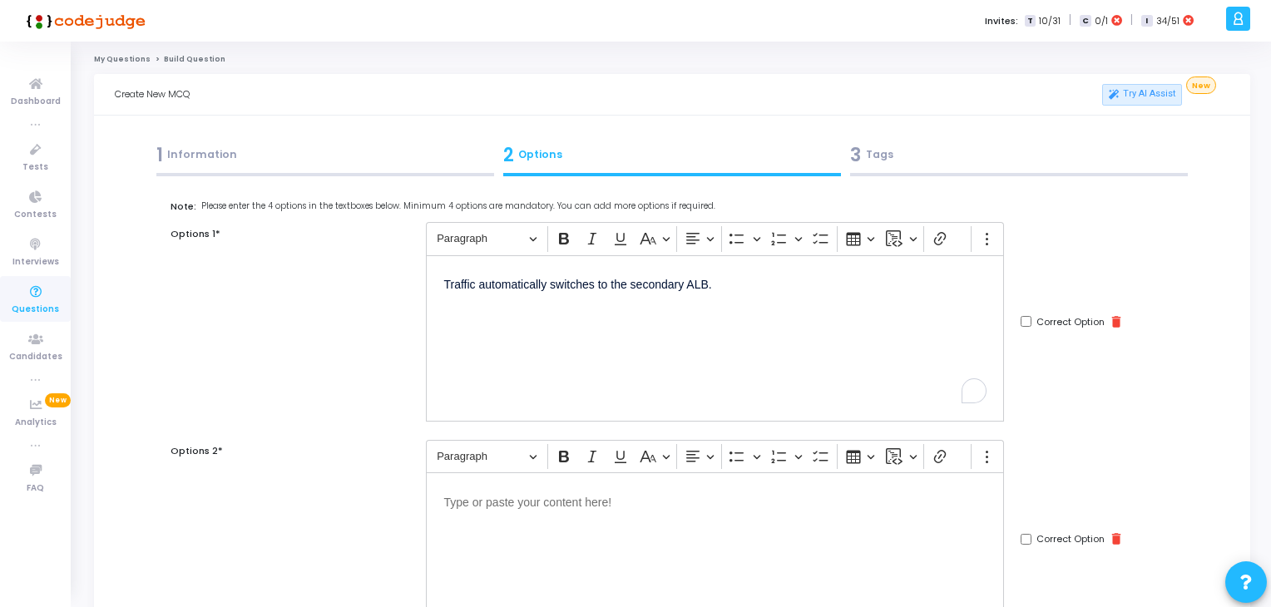
click at [1023, 325] on input "Correct Option" at bounding box center [1026, 321] width 11 height 11
checkbox input "true"
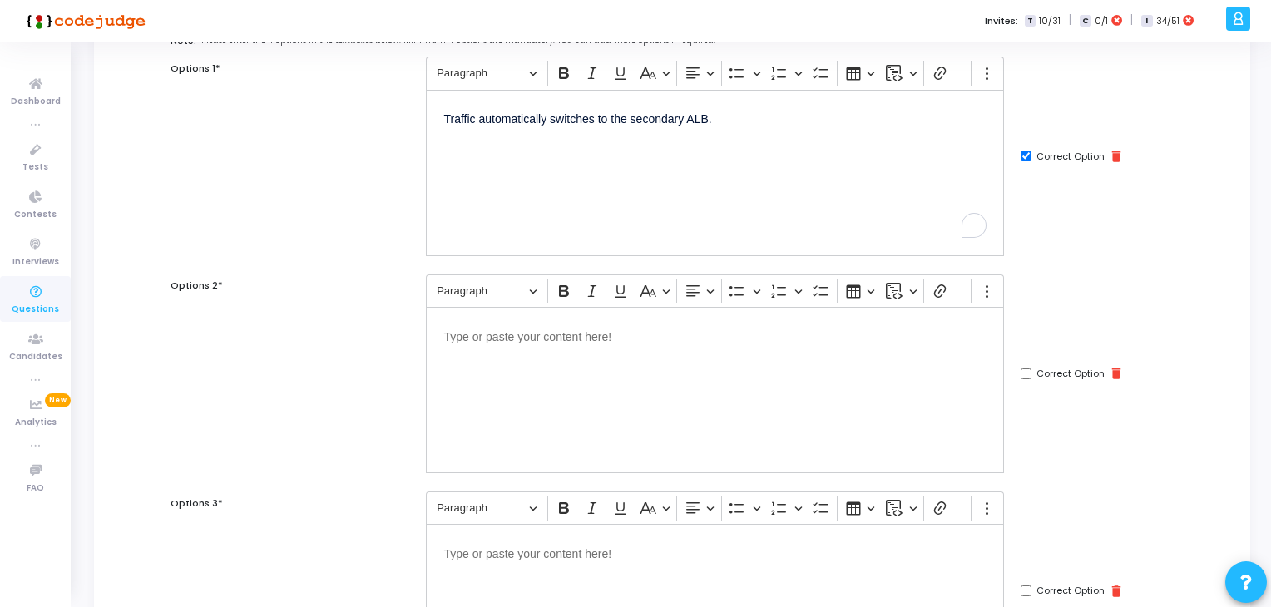
scroll to position [168, 0]
click at [845, 354] on div "Editor editing area: main" at bounding box center [715, 388] width 578 height 166
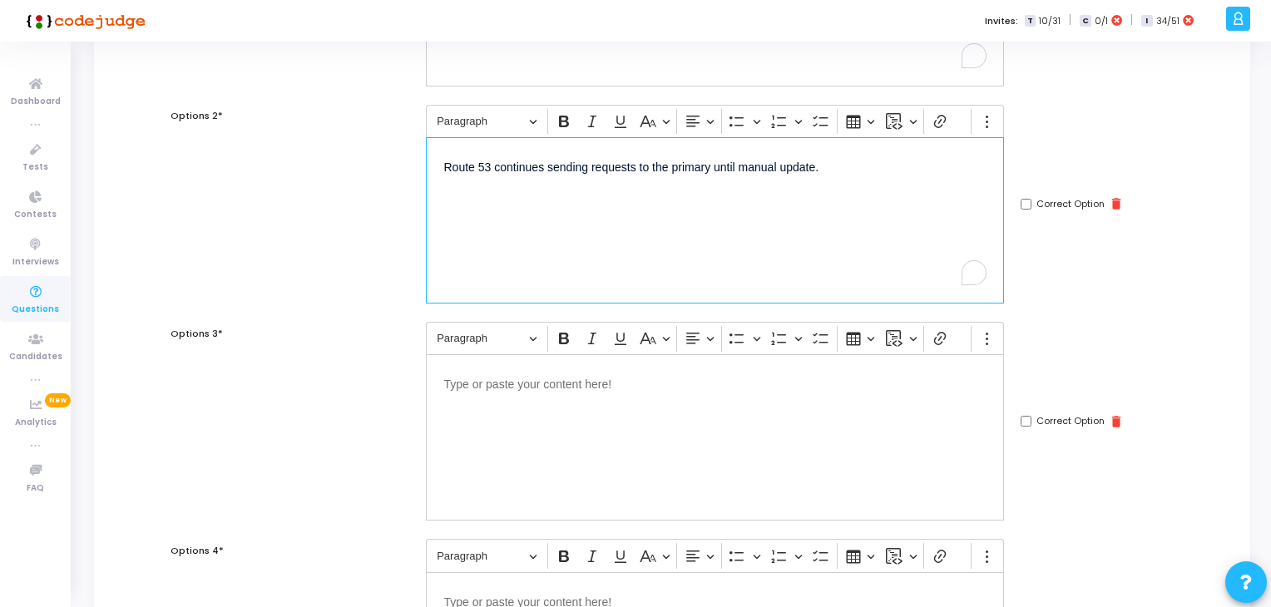
scroll to position [418, 0]
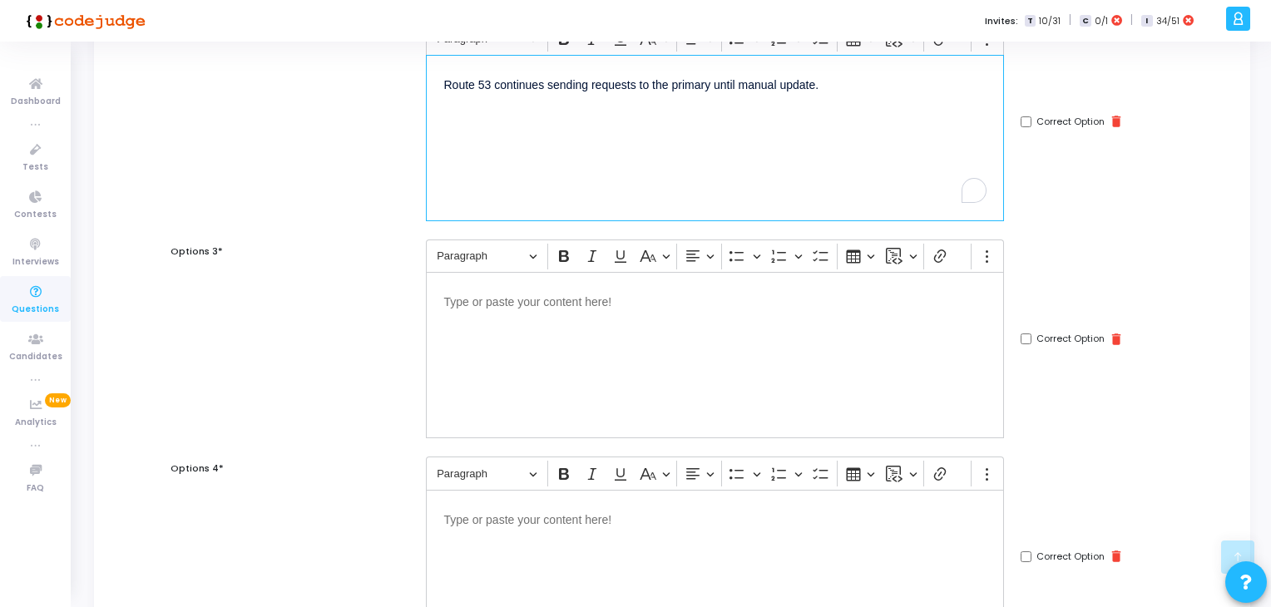
click at [589, 420] on div "Editor editing area: main" at bounding box center [715, 355] width 578 height 166
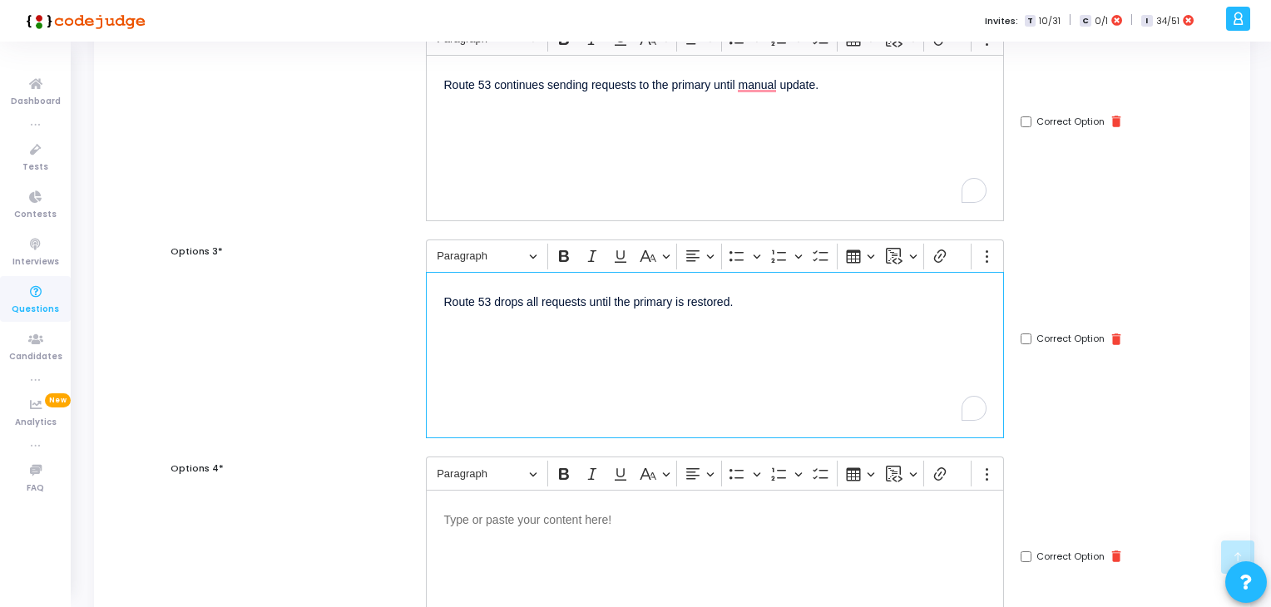
scroll to position [696, 0]
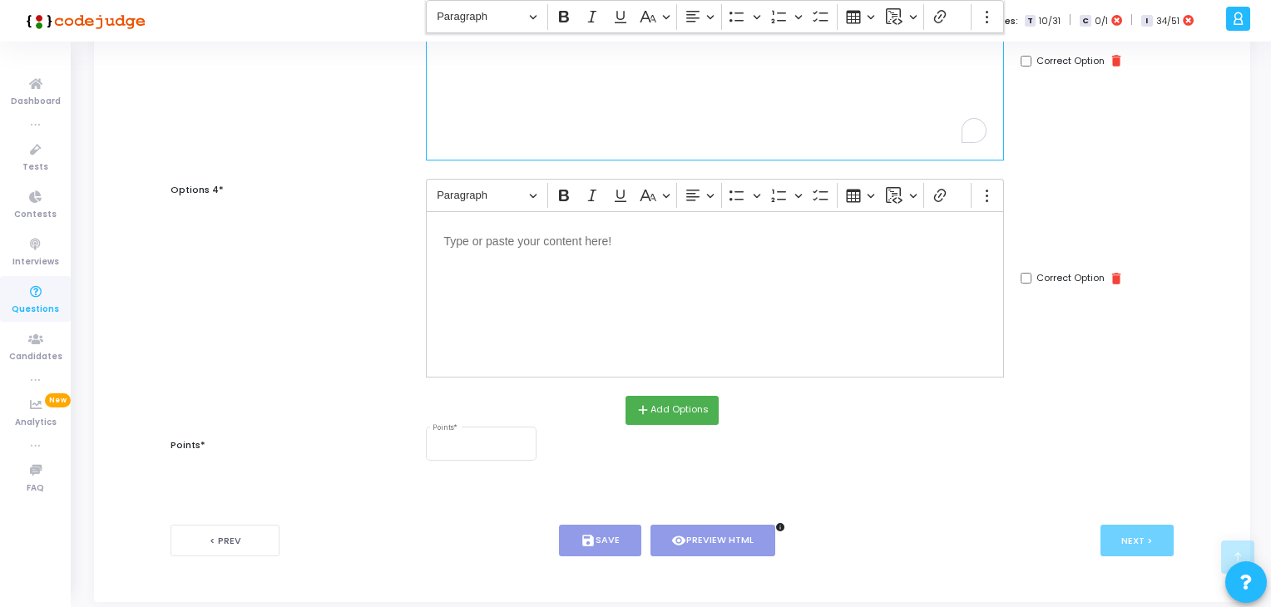
click at [486, 312] on div "Editor editing area: main" at bounding box center [715, 295] width 578 height 166
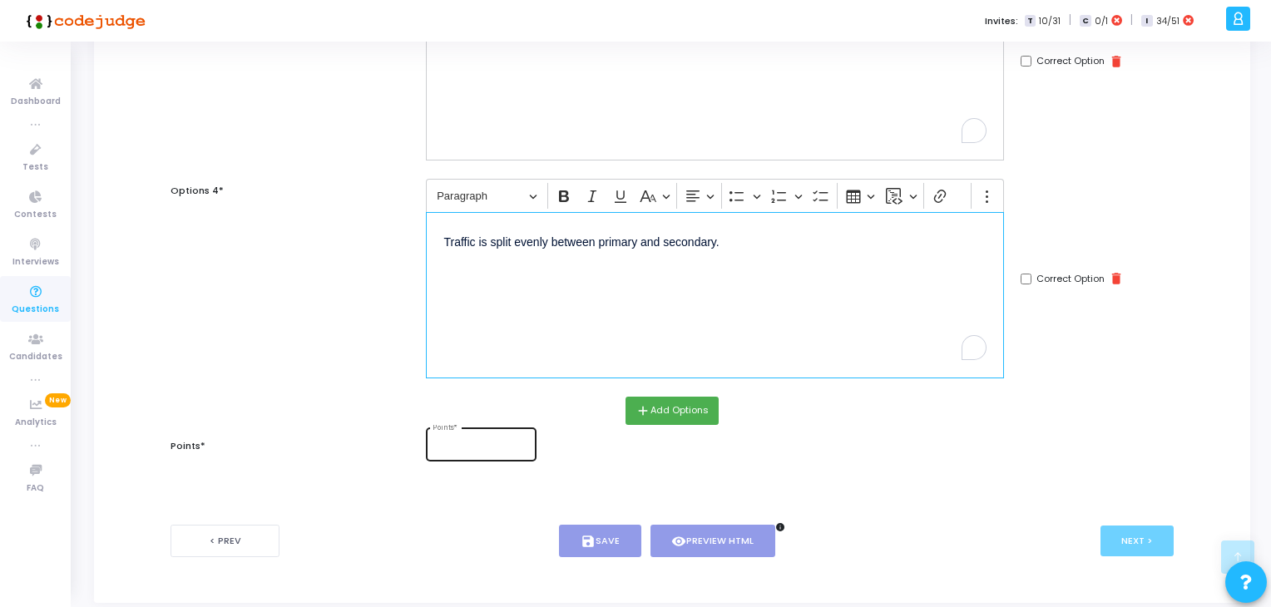
click at [469, 443] on input "Points *" at bounding box center [481, 447] width 97 height 10
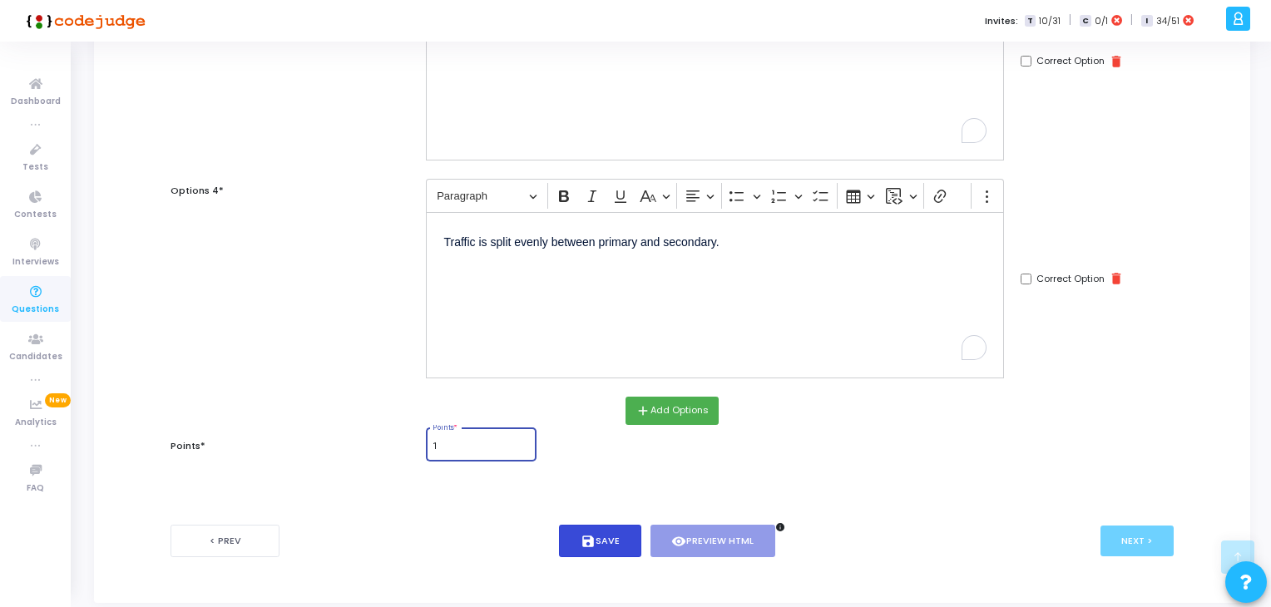
type input "1"
click at [612, 541] on button "save Save" at bounding box center [600, 541] width 82 height 32
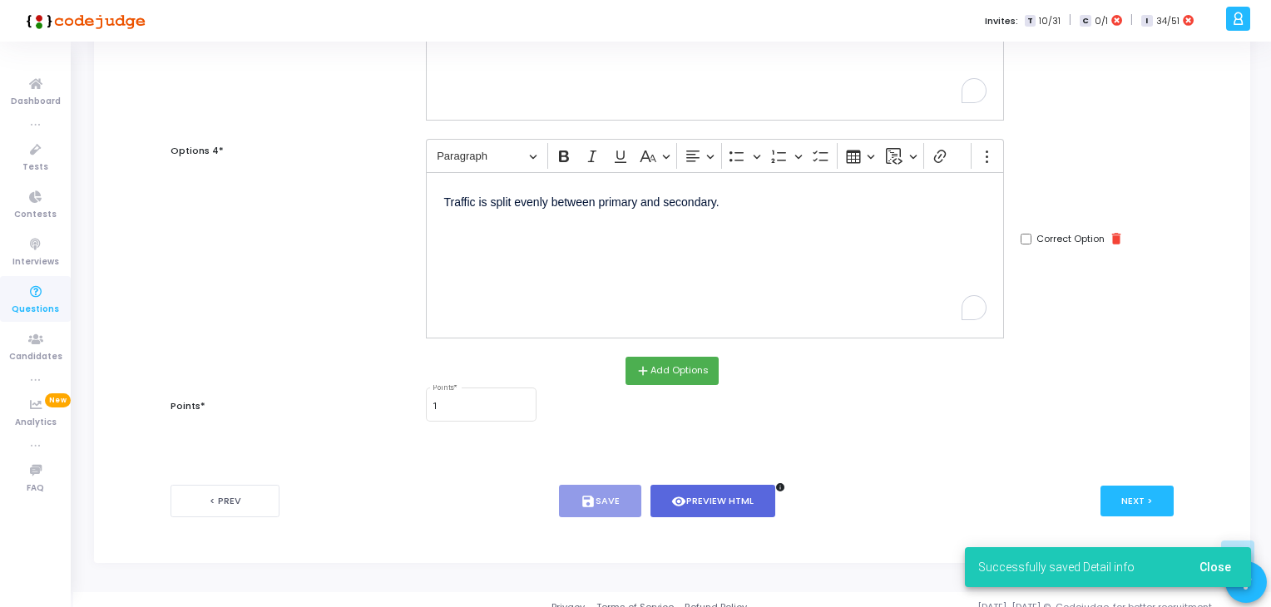
scroll to position [739, 0]
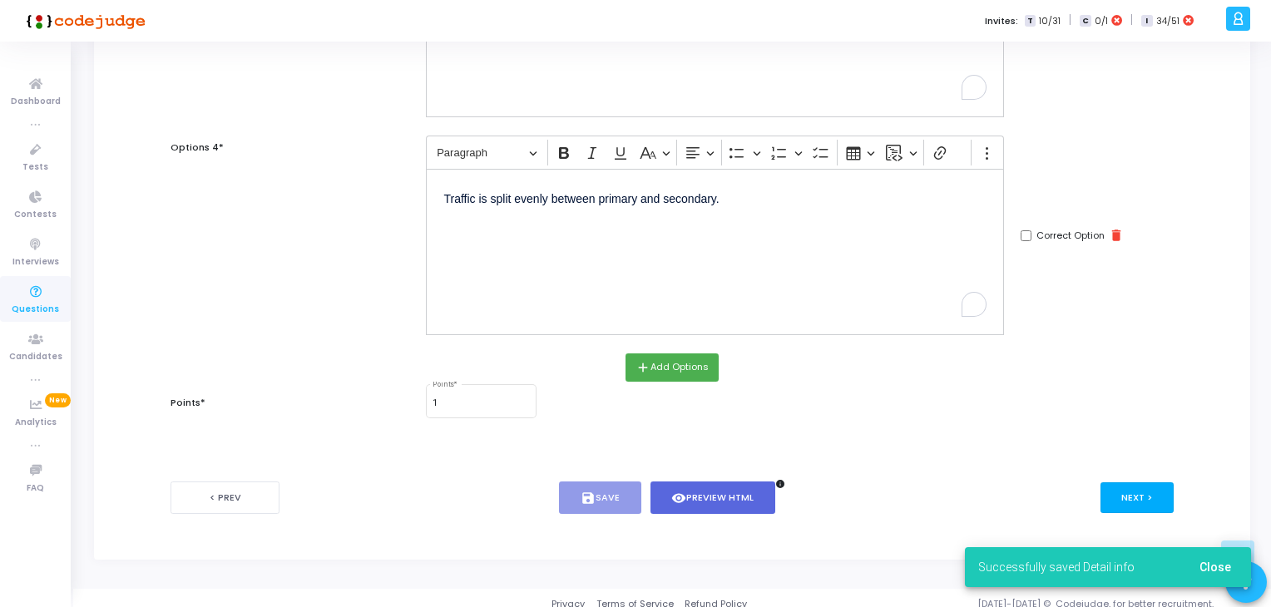
click at [1128, 490] on button "Next >" at bounding box center [1138, 498] width 74 height 31
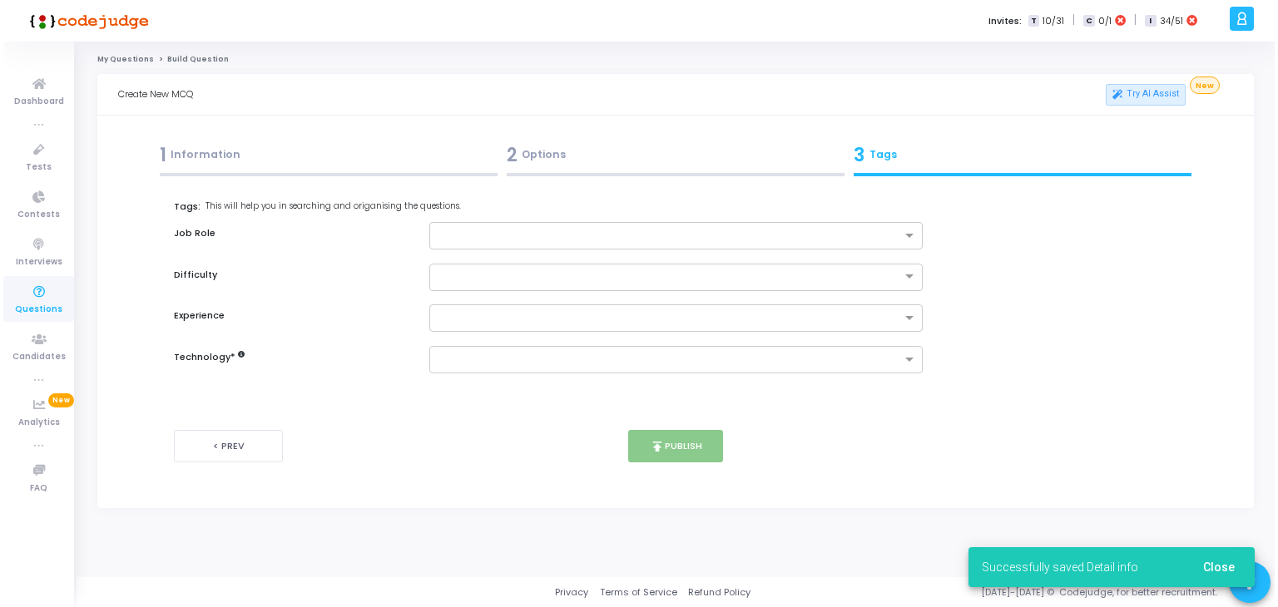
scroll to position [0, 0]
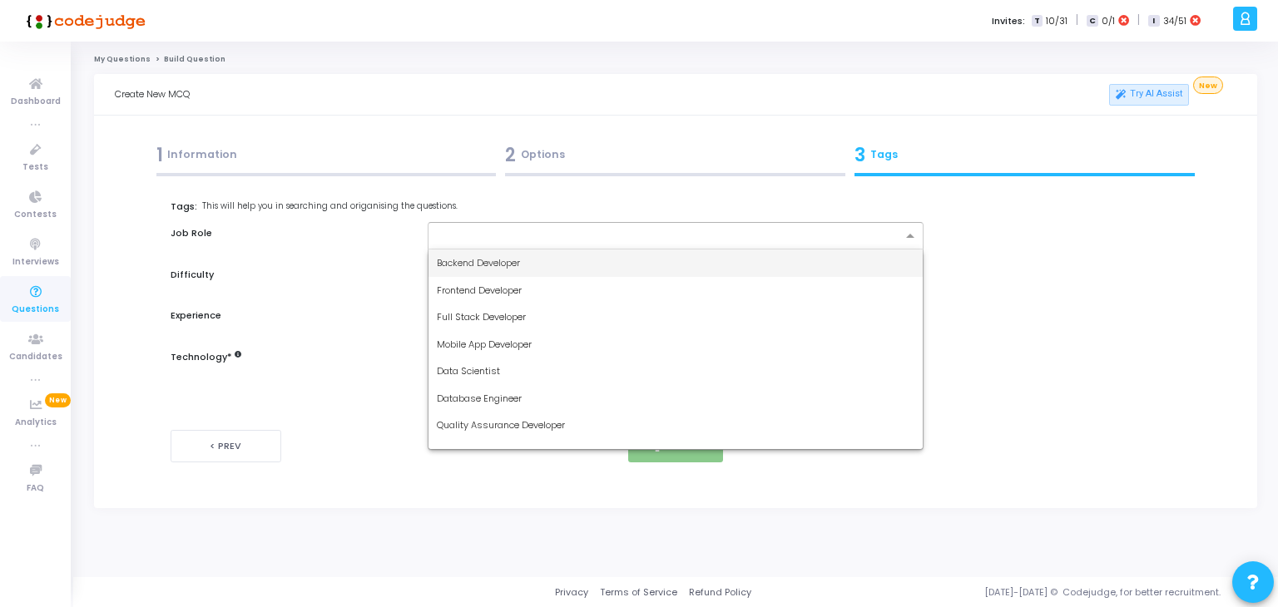
click at [575, 240] on input "text" at bounding box center [670, 237] width 466 height 14
click at [702, 232] on input "text" at bounding box center [670, 237] width 466 height 14
click at [610, 263] on div "Backend Developer" at bounding box center [676, 263] width 495 height 27
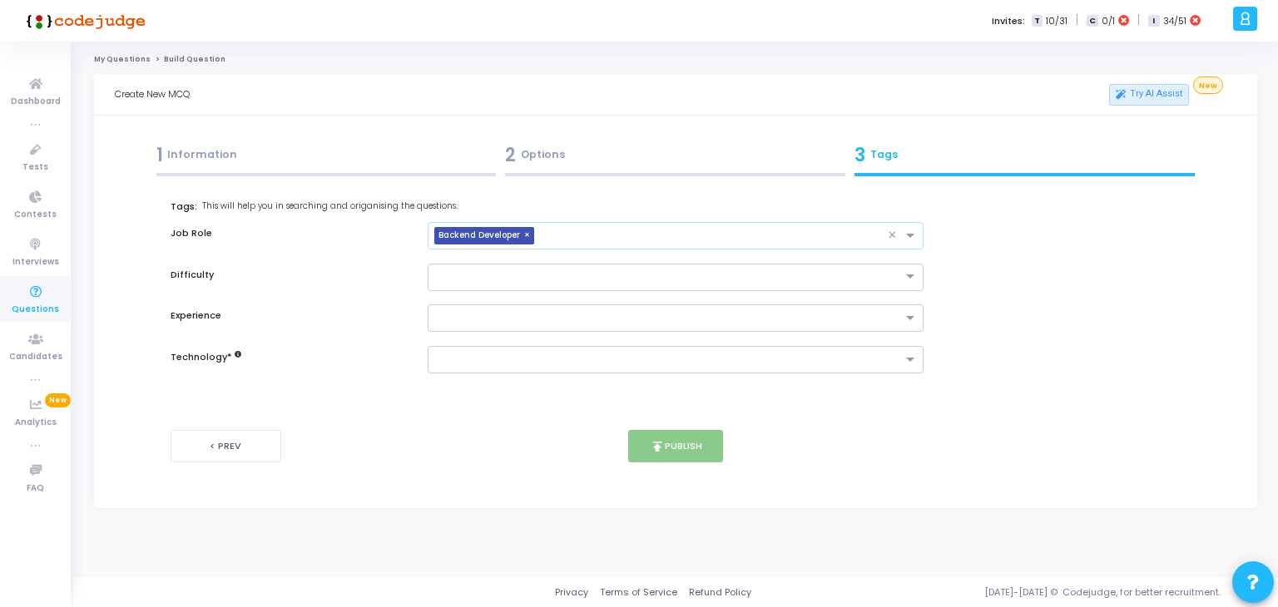
click at [686, 231] on input "text" at bounding box center [715, 237] width 348 height 14
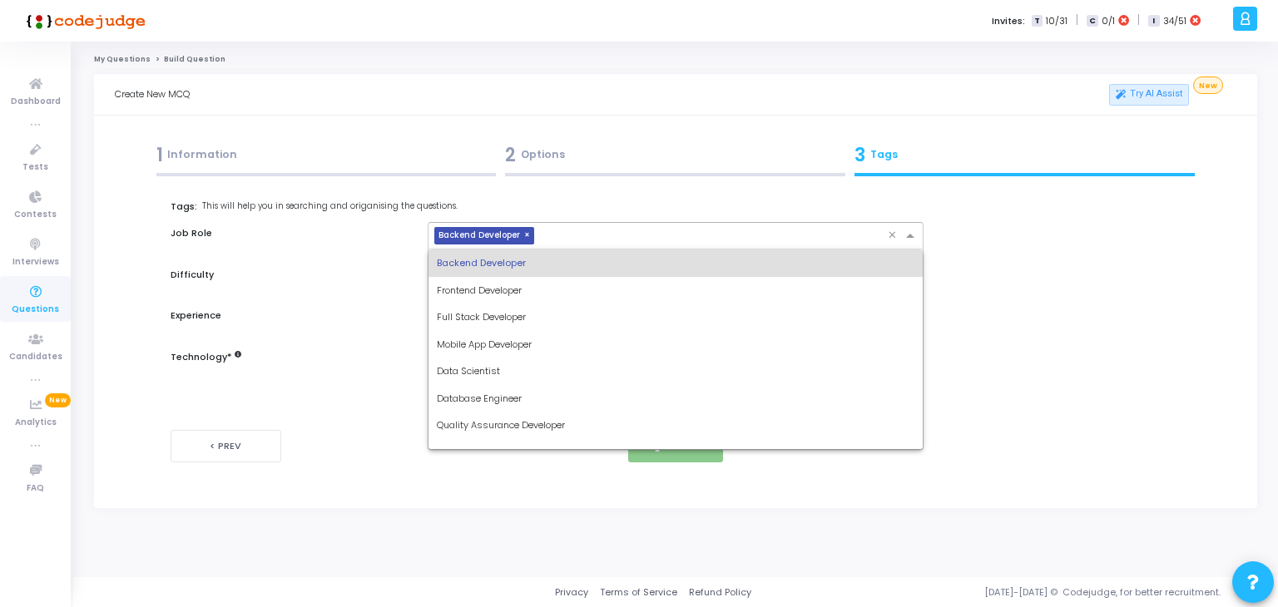
click at [548, 314] on div "Full Stack Developer" at bounding box center [676, 317] width 495 height 27
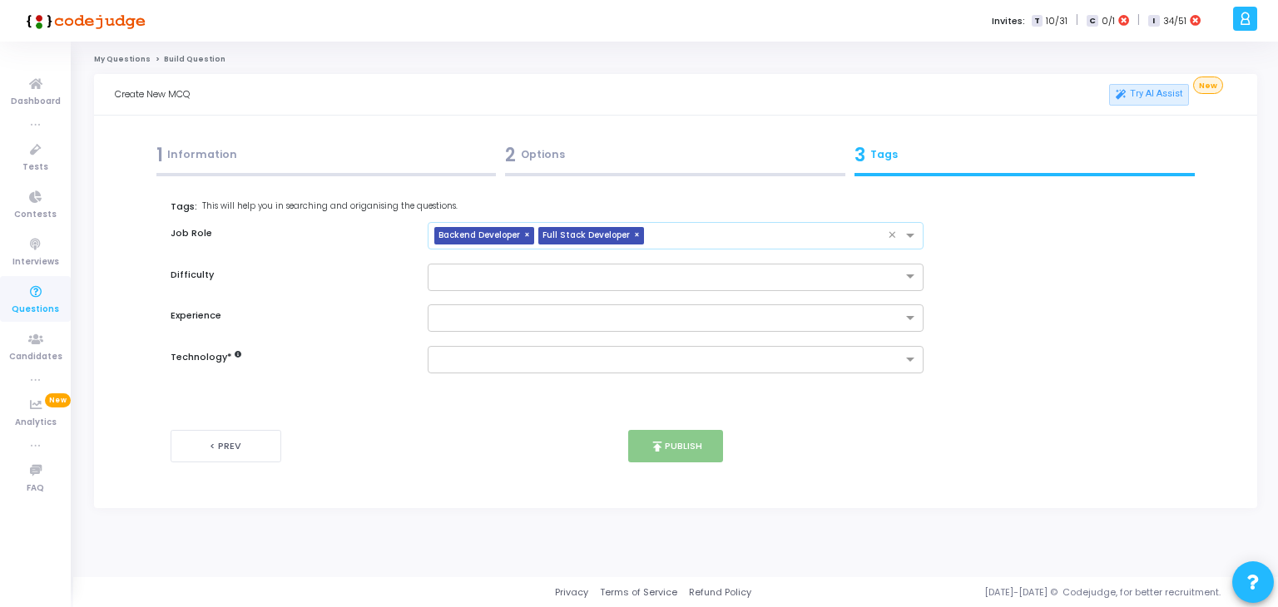
click at [742, 236] on input "text" at bounding box center [770, 237] width 238 height 14
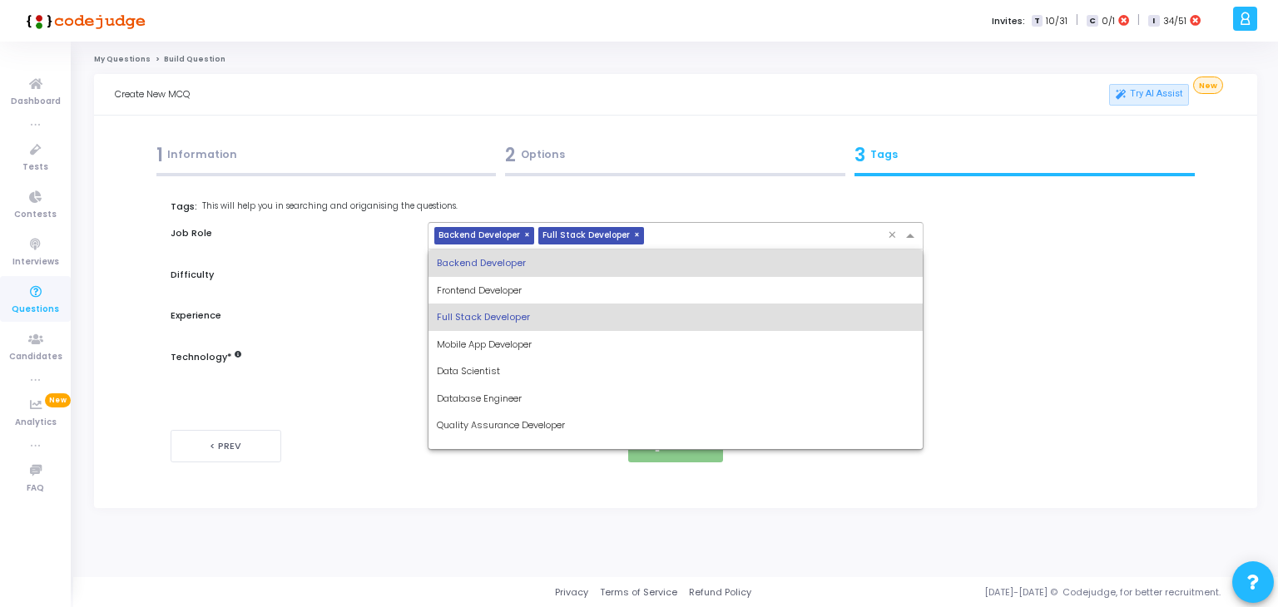
click at [537, 406] on div "Database Engineer" at bounding box center [676, 398] width 495 height 27
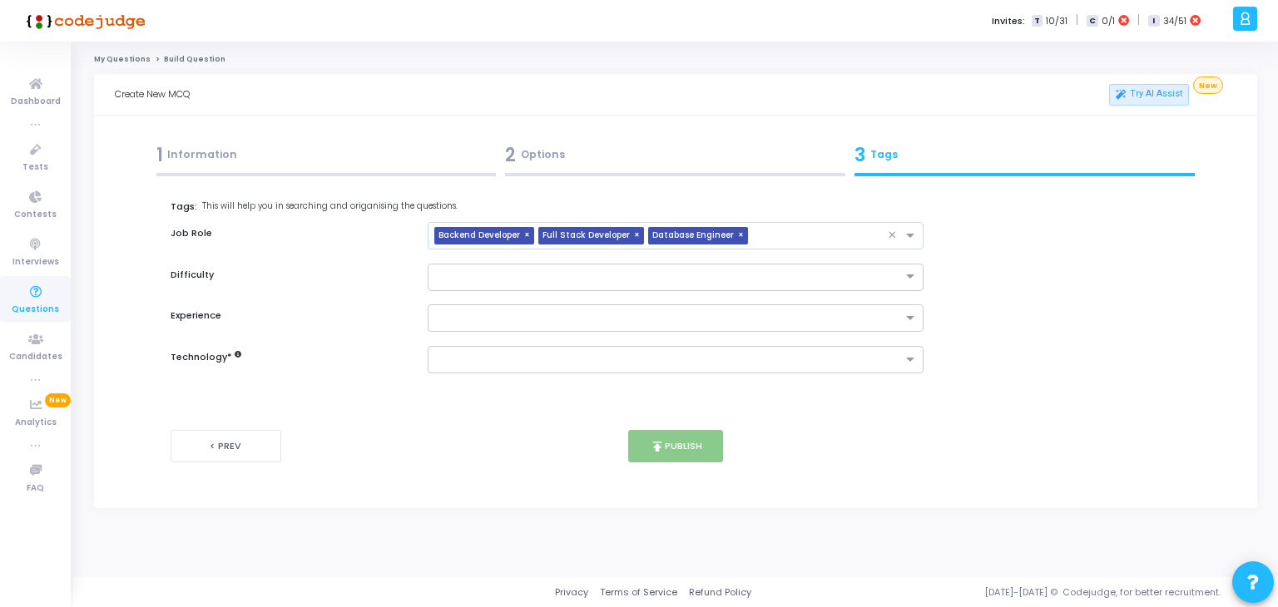
click at [811, 240] on input "text" at bounding box center [822, 237] width 134 height 14
click at [539, 452] on div "publish Publish" at bounding box center [675, 446] width 333 height 32
click at [824, 232] on input "text" at bounding box center [822, 237] width 134 height 14
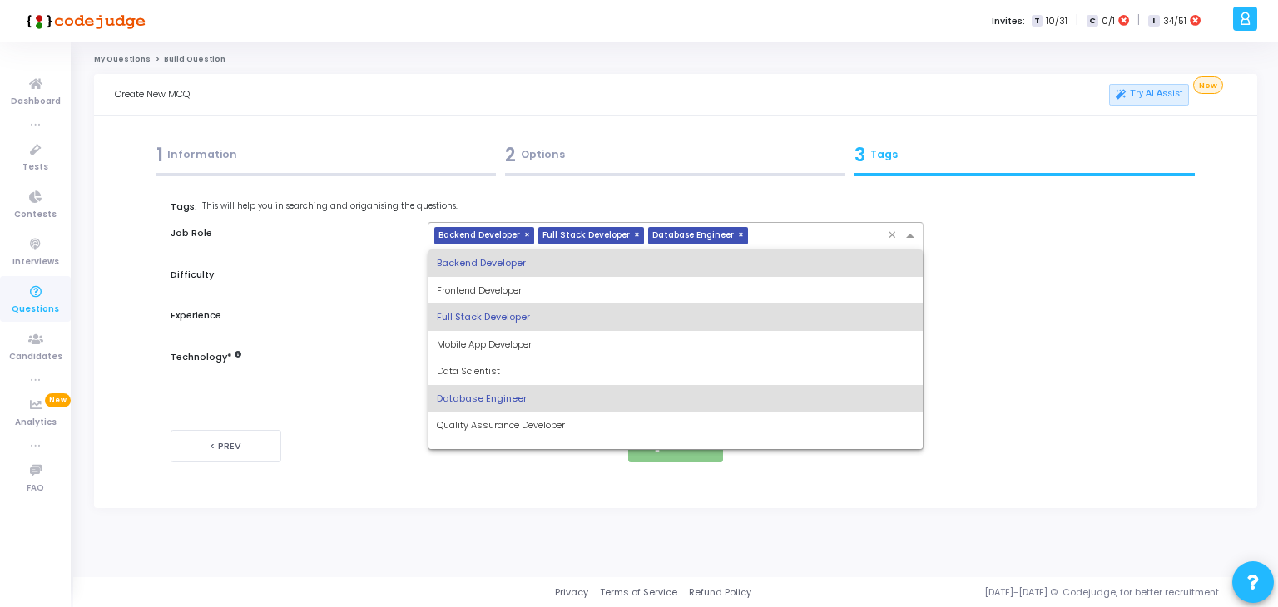
click at [521, 446] on div "DevOps Engineer" at bounding box center [676, 452] width 495 height 27
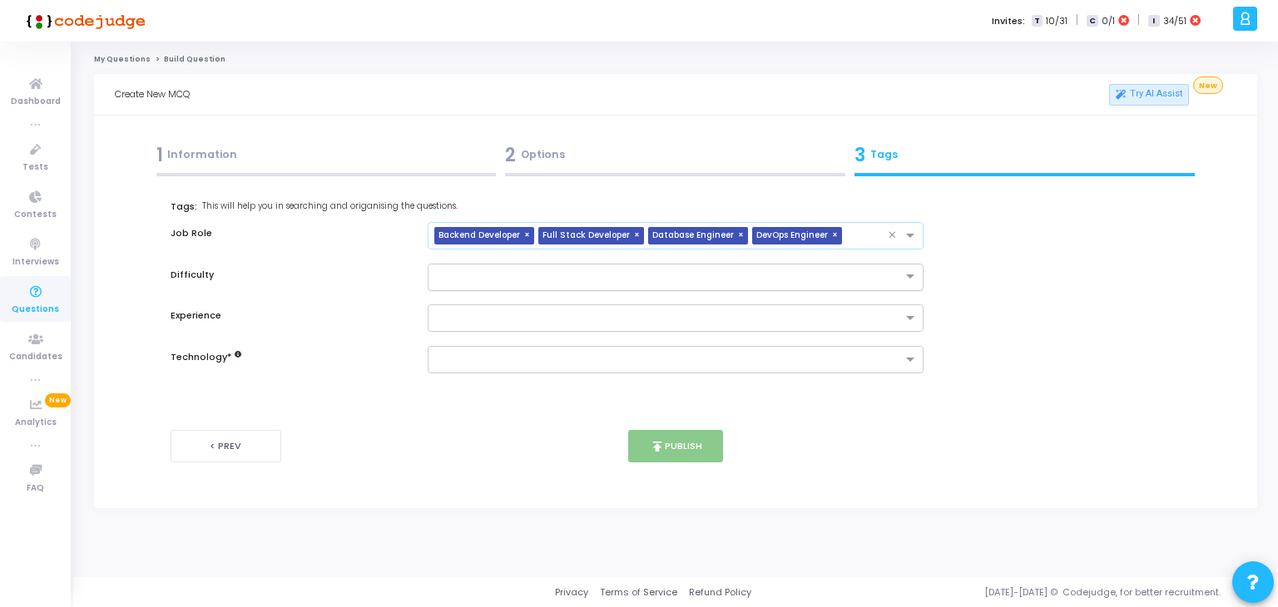
click at [645, 280] on input "text" at bounding box center [659, 276] width 445 height 14
click at [578, 326] on div "Medium" at bounding box center [676, 331] width 495 height 27
click at [628, 276] on input "text" at bounding box center [659, 276] width 445 height 14
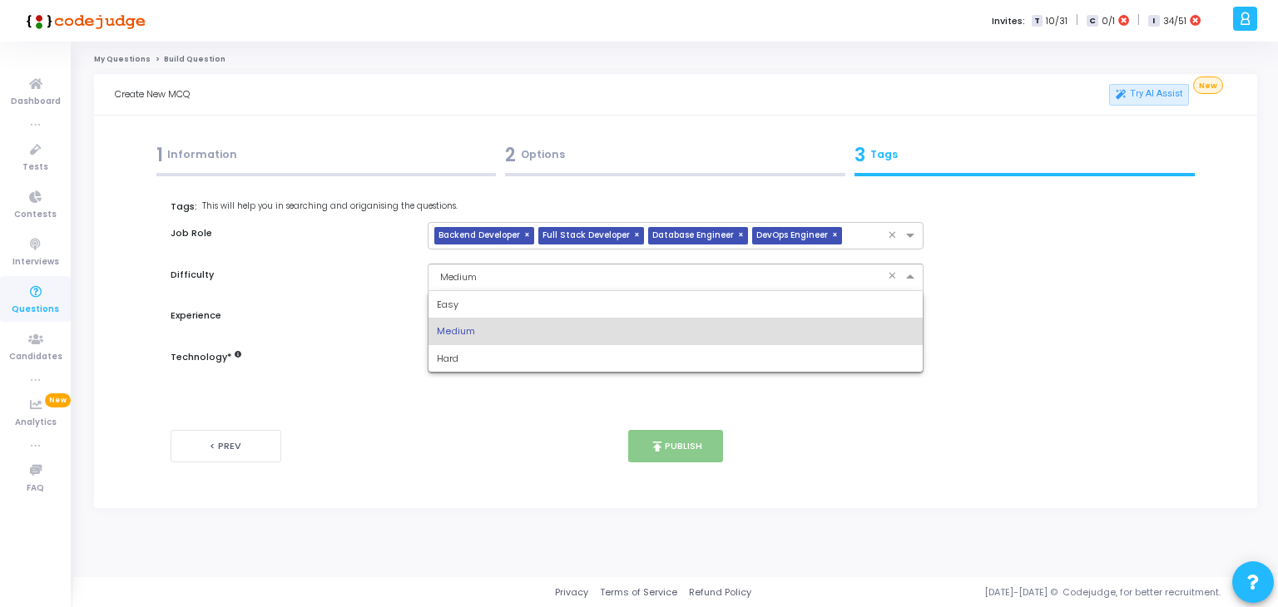
click at [589, 291] on div "Easy" at bounding box center [676, 304] width 495 height 27
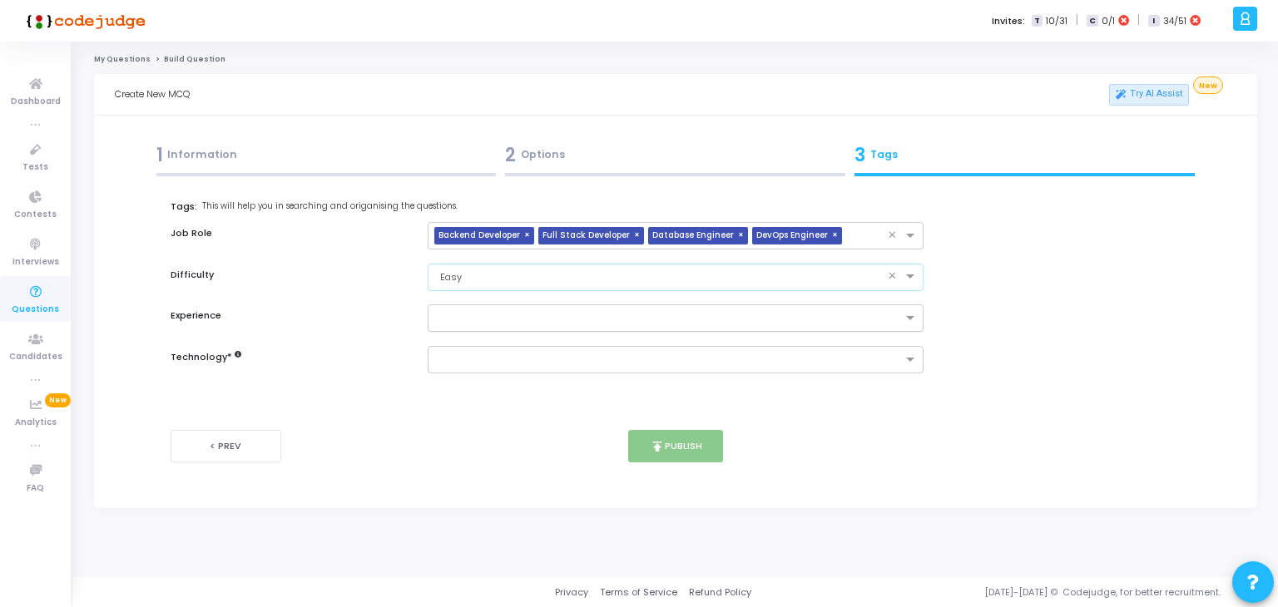
click at [566, 321] on input "text" at bounding box center [670, 319] width 466 height 14
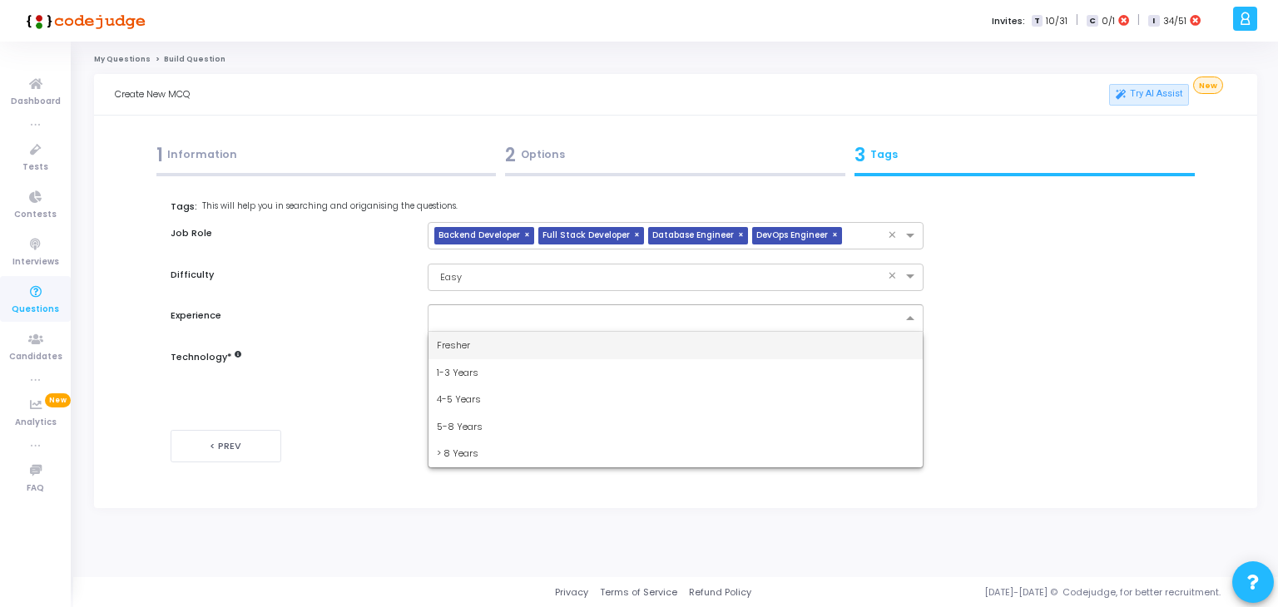
click at [539, 344] on div "Fresher" at bounding box center [676, 345] width 495 height 27
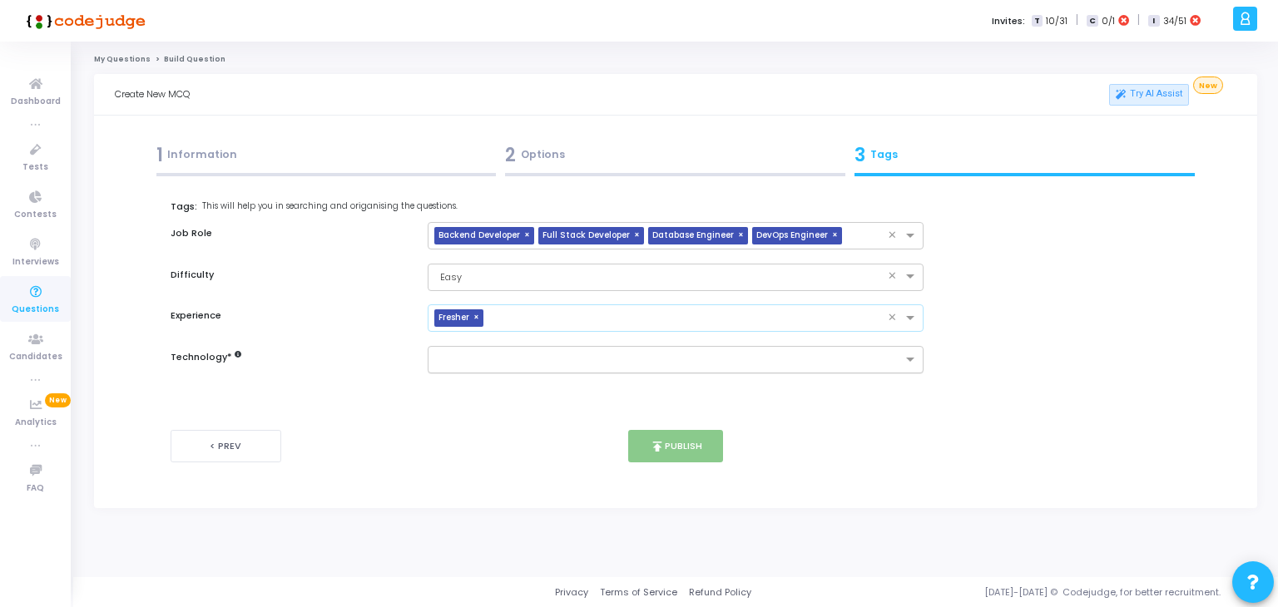
click at [536, 363] on input "text" at bounding box center [670, 361] width 466 height 14
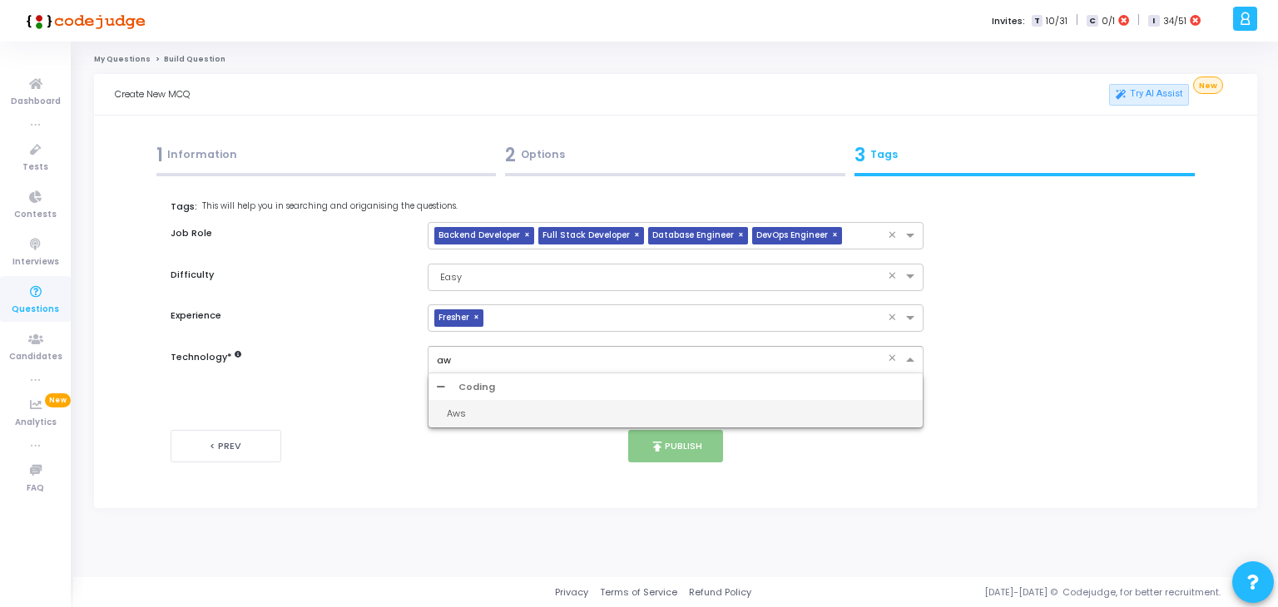
type input "aws"
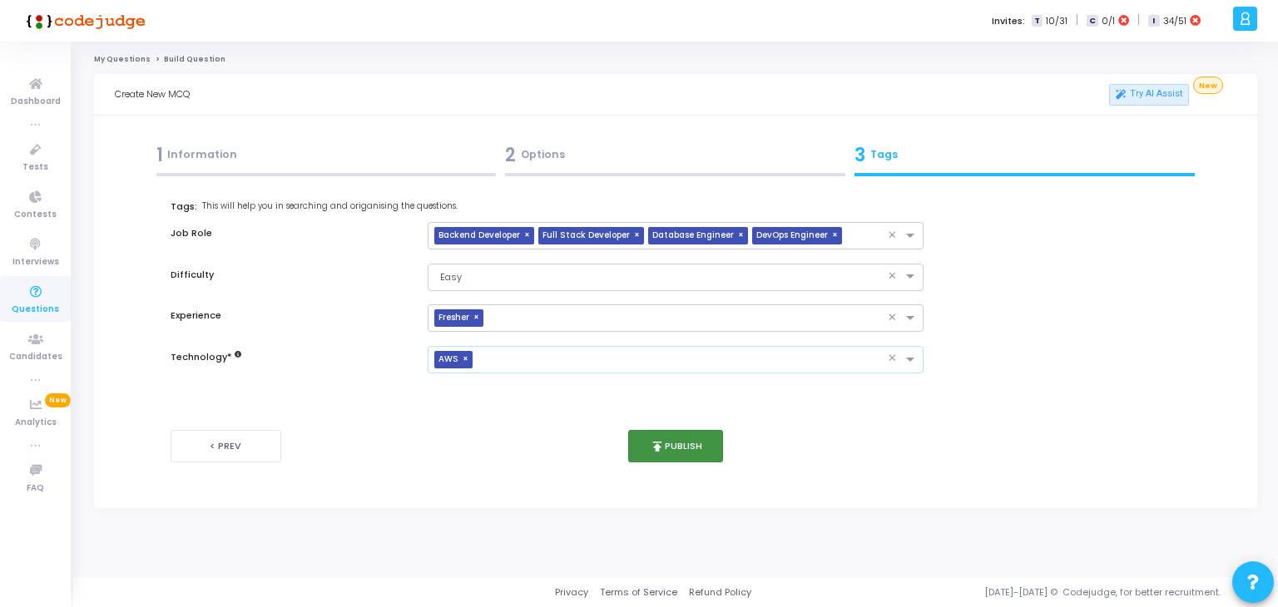
click at [679, 443] on button "publish Publish" at bounding box center [676, 446] width 96 height 32
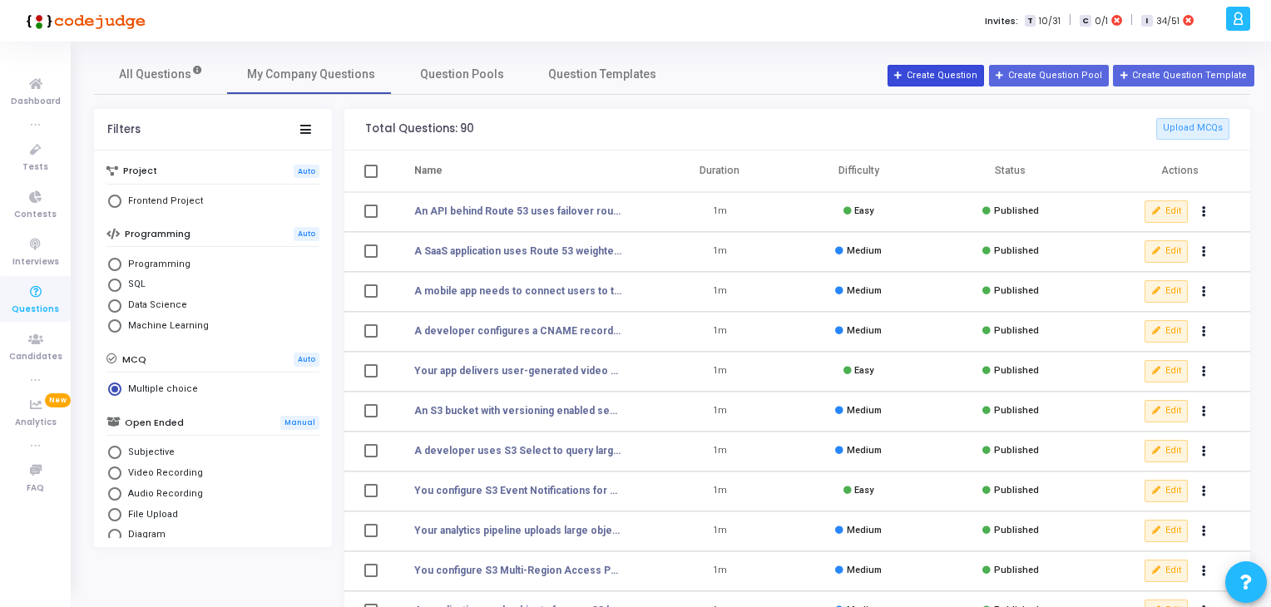
click at [931, 77] on button "Create Question" at bounding box center [936, 76] width 97 height 22
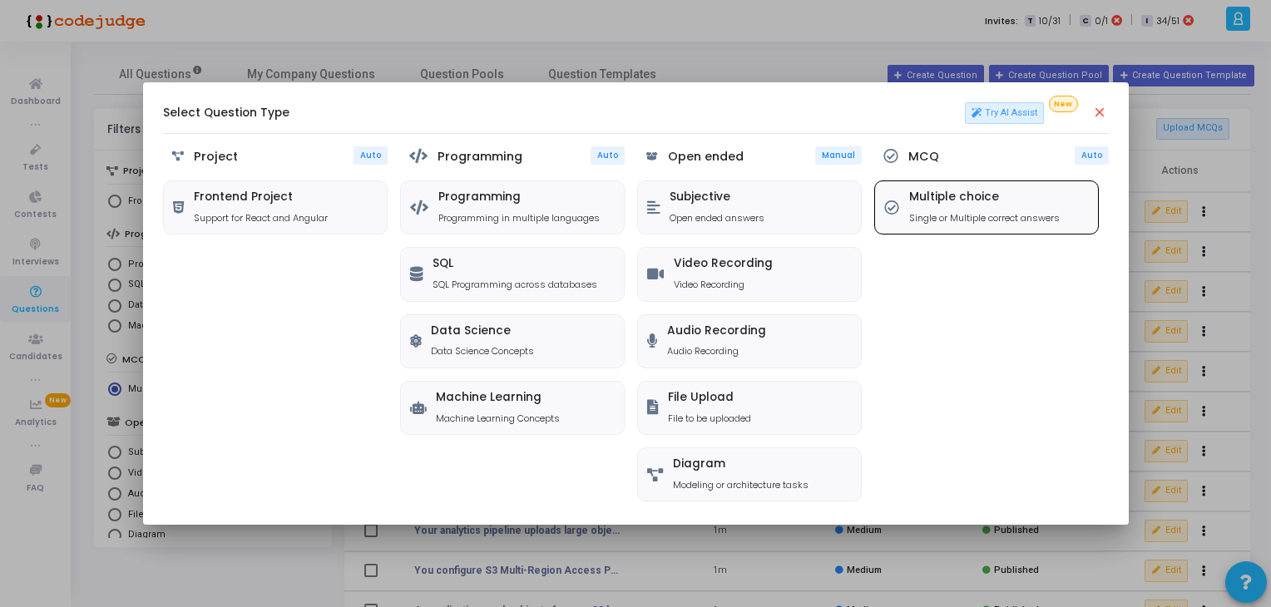
click at [953, 211] on p "Single or Multiple correct answers" at bounding box center [984, 218] width 151 height 14
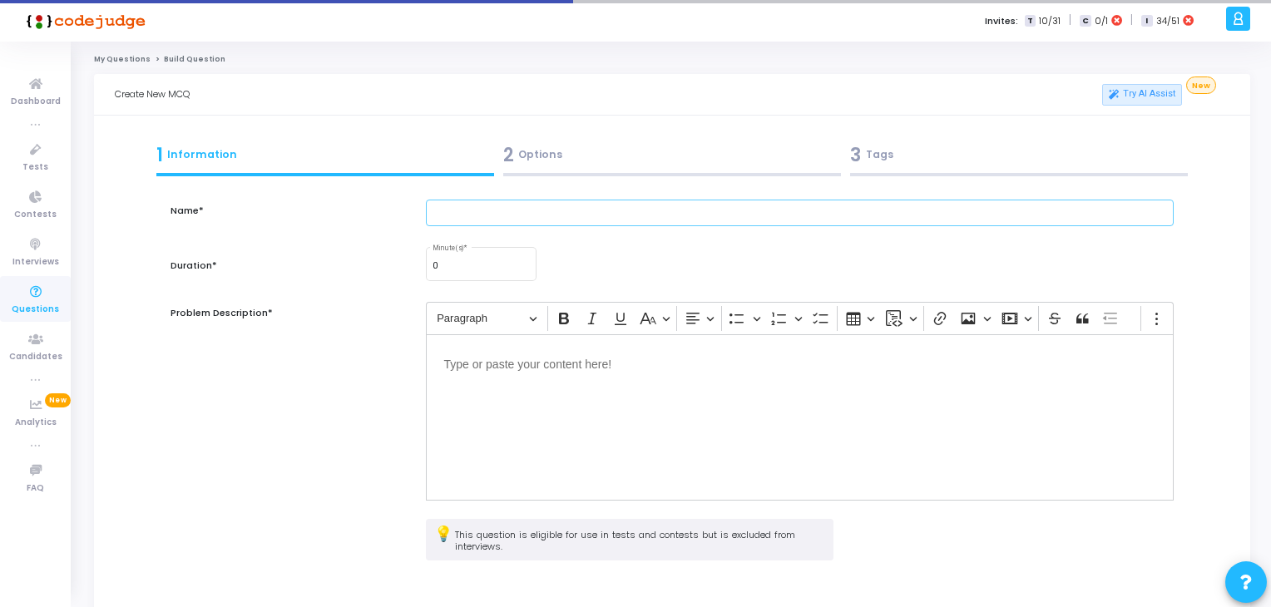
click at [476, 212] on input "text" at bounding box center [800, 213] width 749 height 27
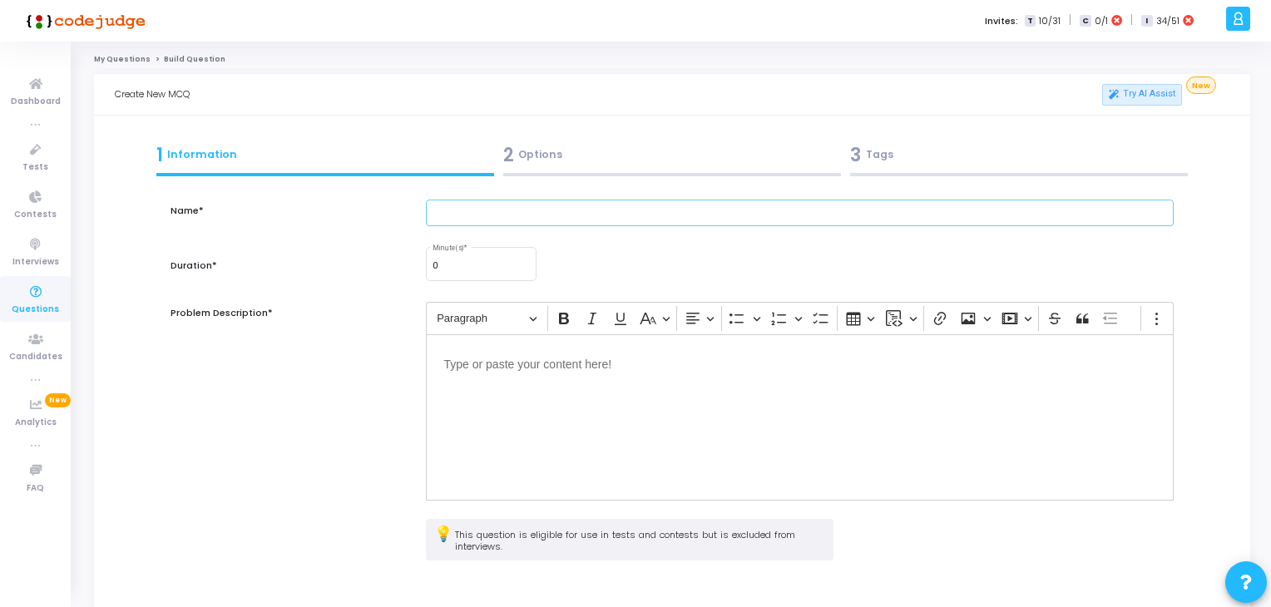
paste input "A global app uses geolocation routing in Route 53. A user from an unconfigured …"
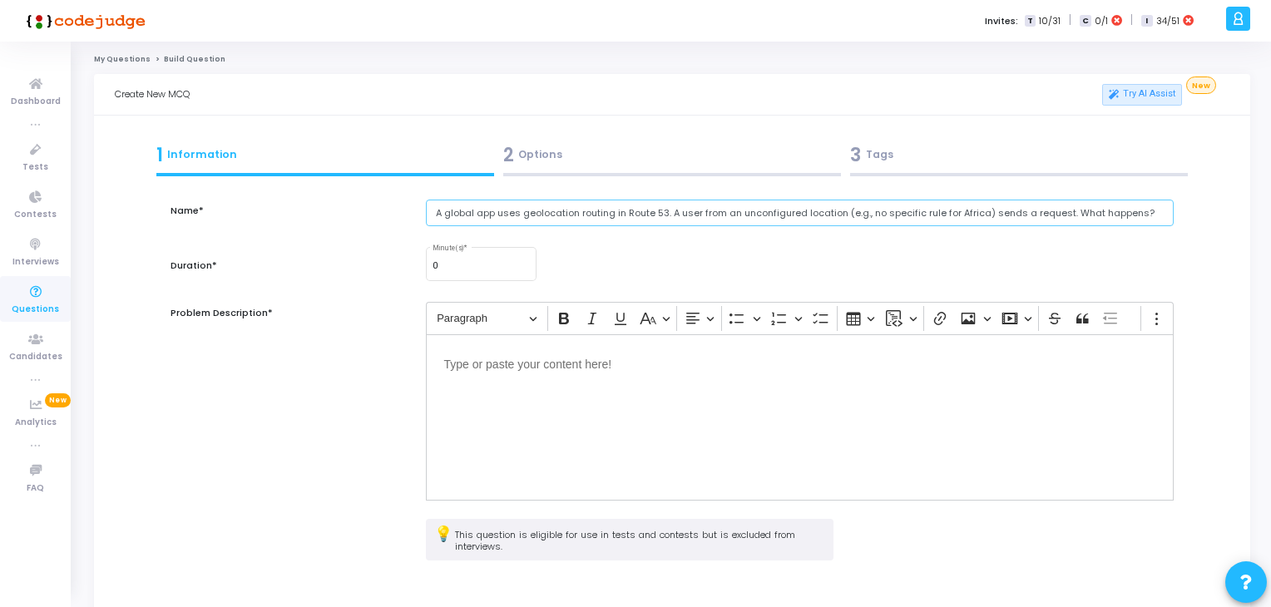
type input "A global app uses geolocation routing in Route 53. A user from an unconfigured …"
type input "1"
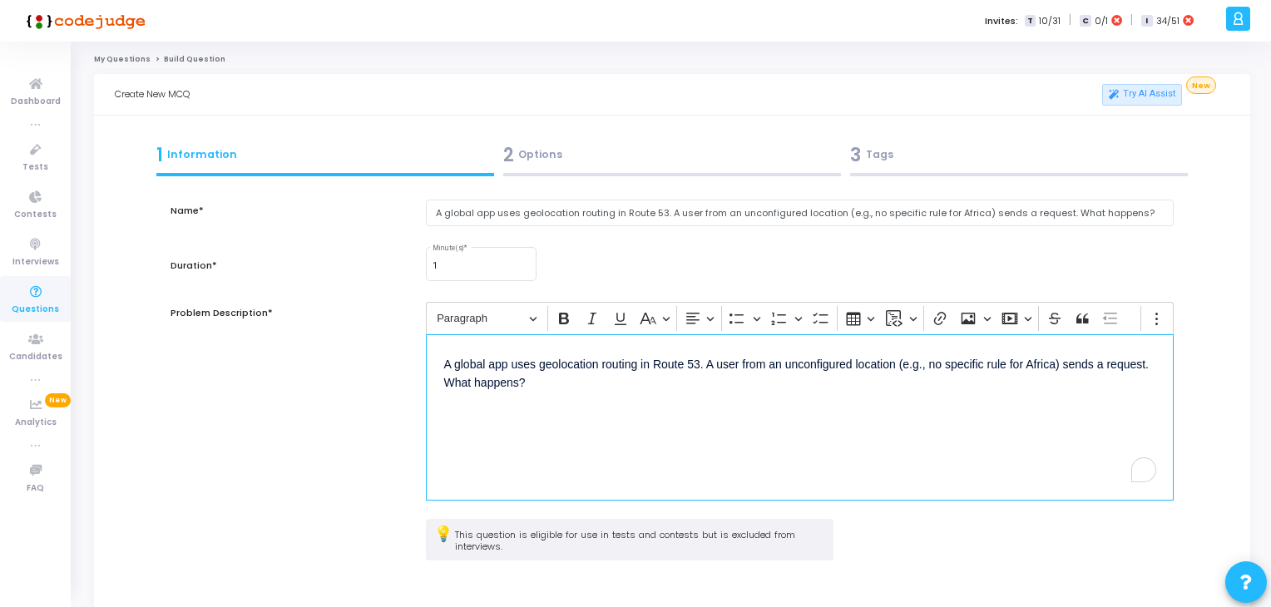
scroll to position [151, 0]
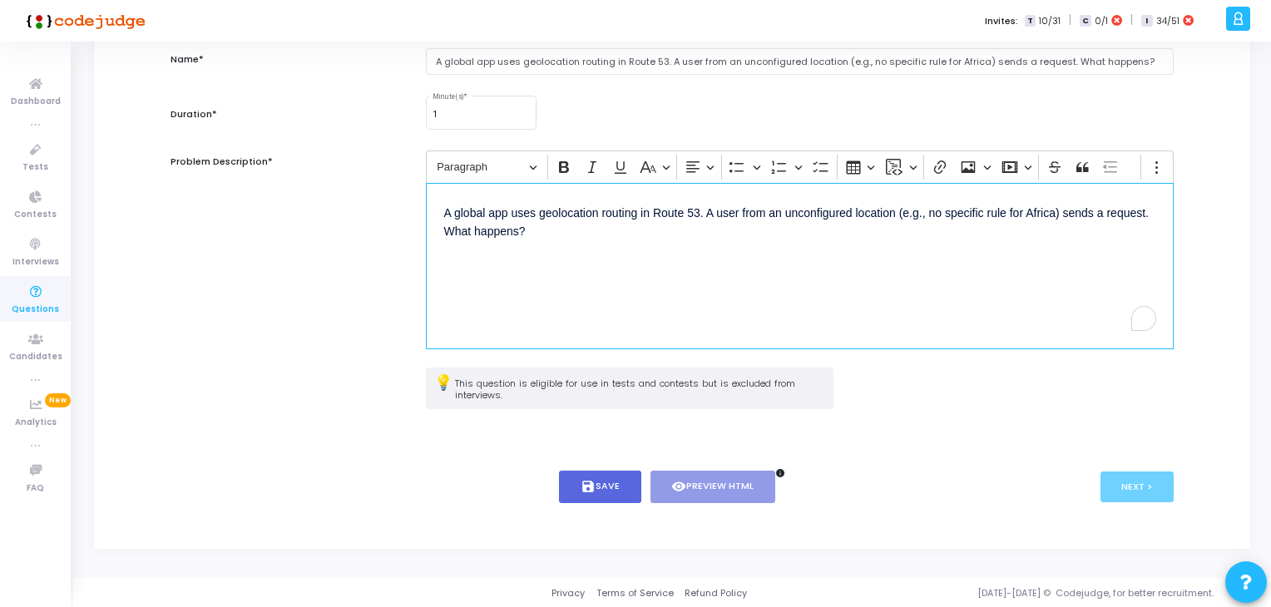
click at [593, 468] on div "< Prev save Save visibility Preview HTML info Next >" at bounding box center [672, 487] width 1003 height 82
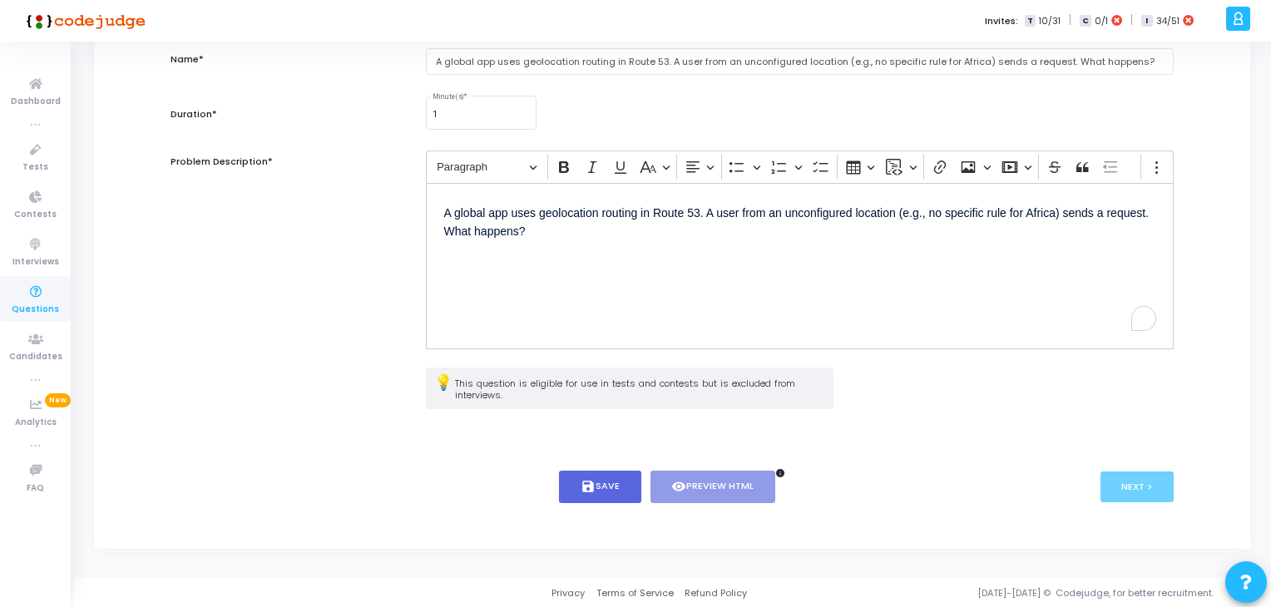
click at [591, 465] on div "< Prev save Save visibility Preview HTML info Next >" at bounding box center [672, 487] width 1003 height 82
click at [605, 482] on button "save Save" at bounding box center [600, 487] width 82 height 32
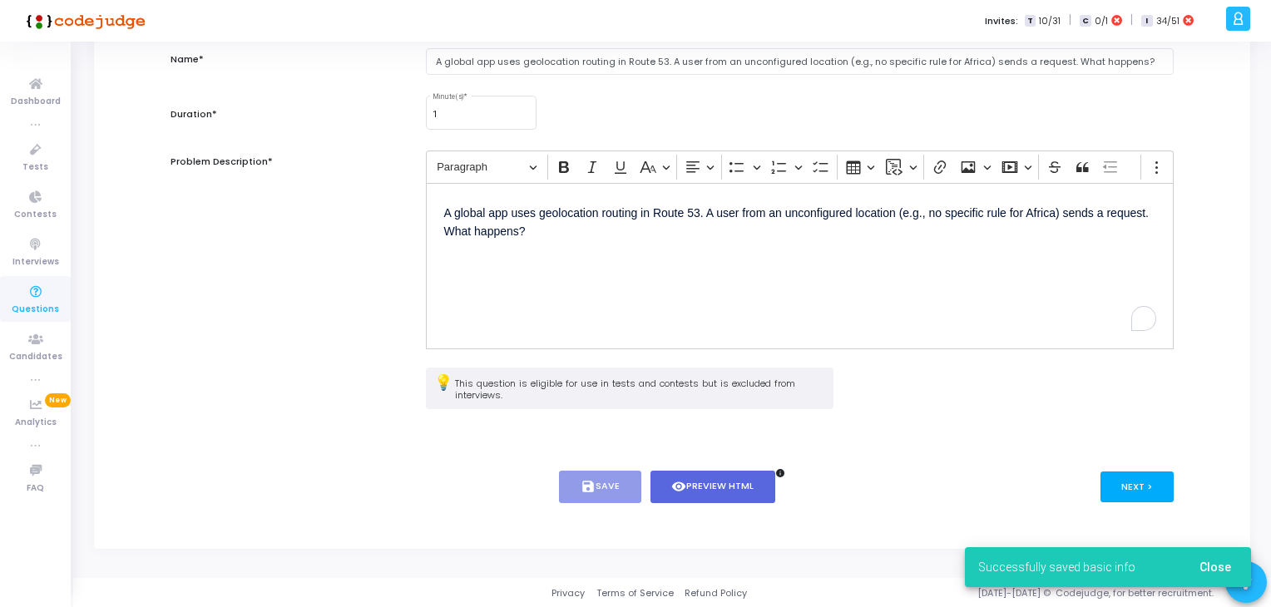
click at [1149, 493] on button "Next >" at bounding box center [1138, 487] width 74 height 31
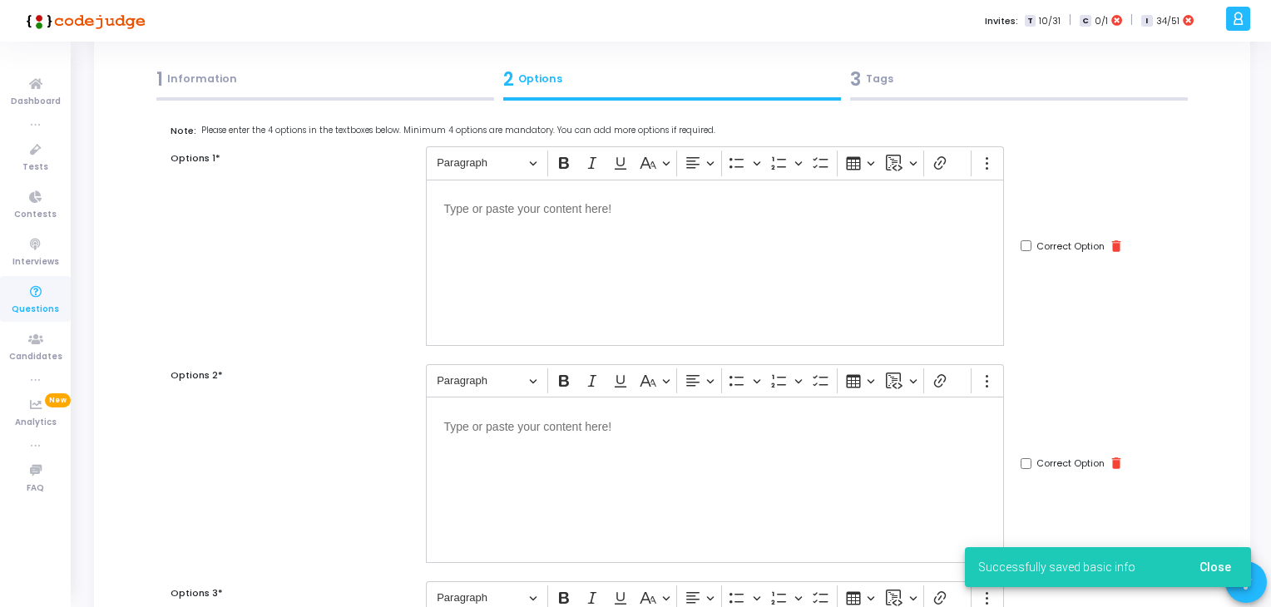
click at [616, 307] on div "Editor editing area: main" at bounding box center [715, 263] width 578 height 166
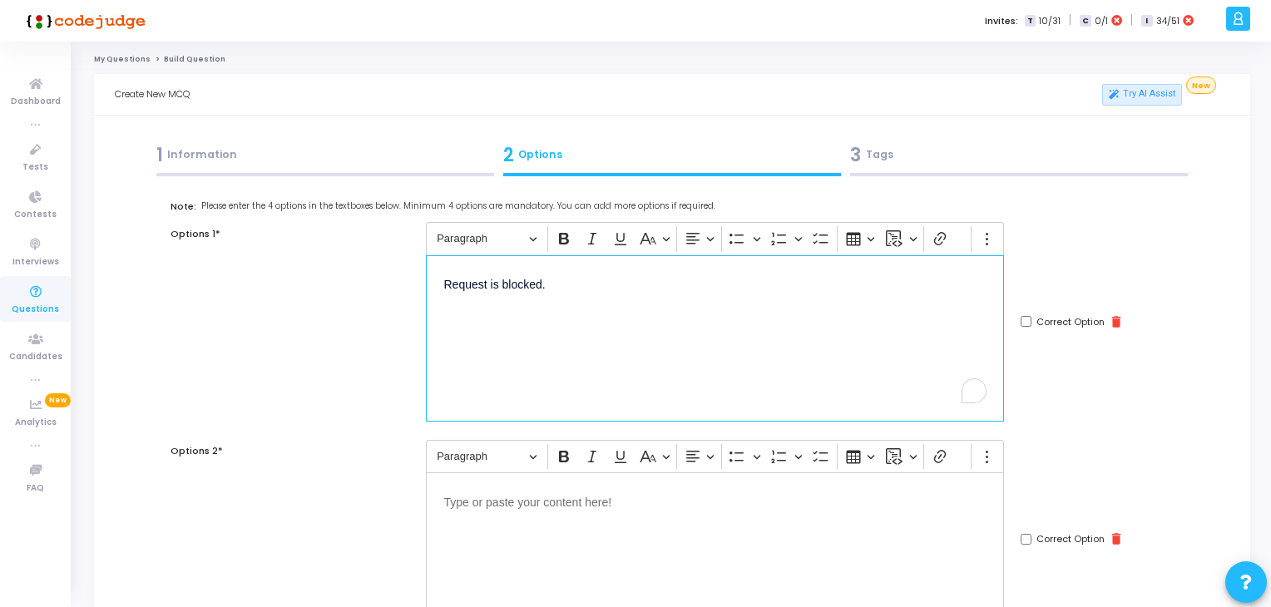
scroll to position [128, 0]
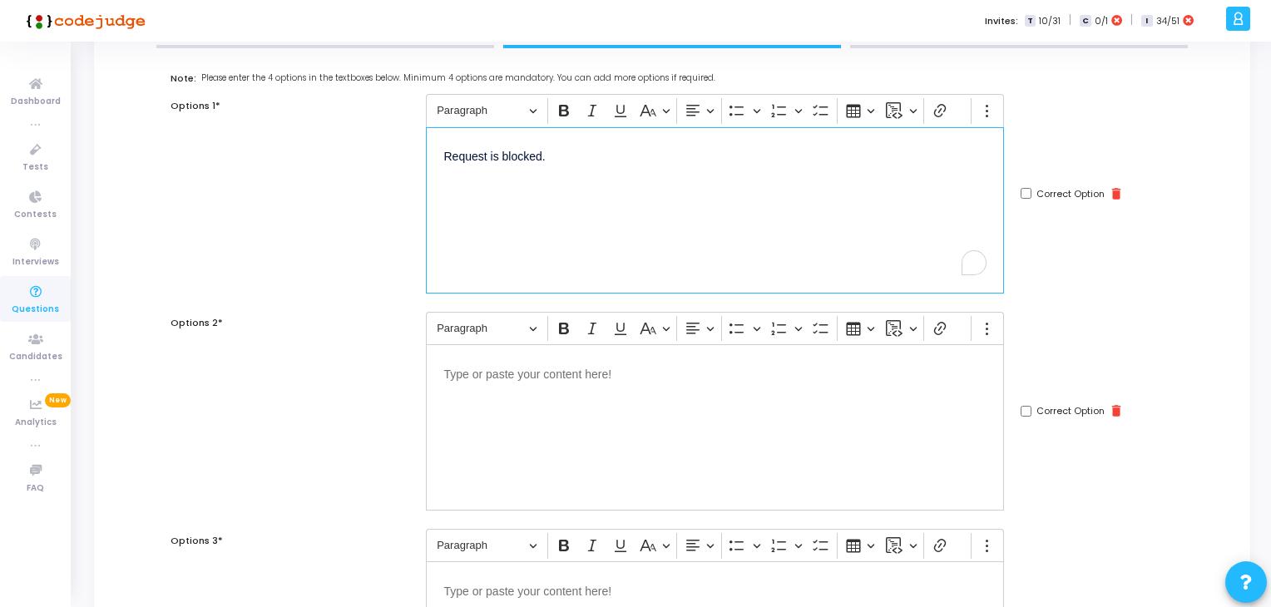
click at [543, 395] on div "Editor editing area: main" at bounding box center [715, 427] width 578 height 166
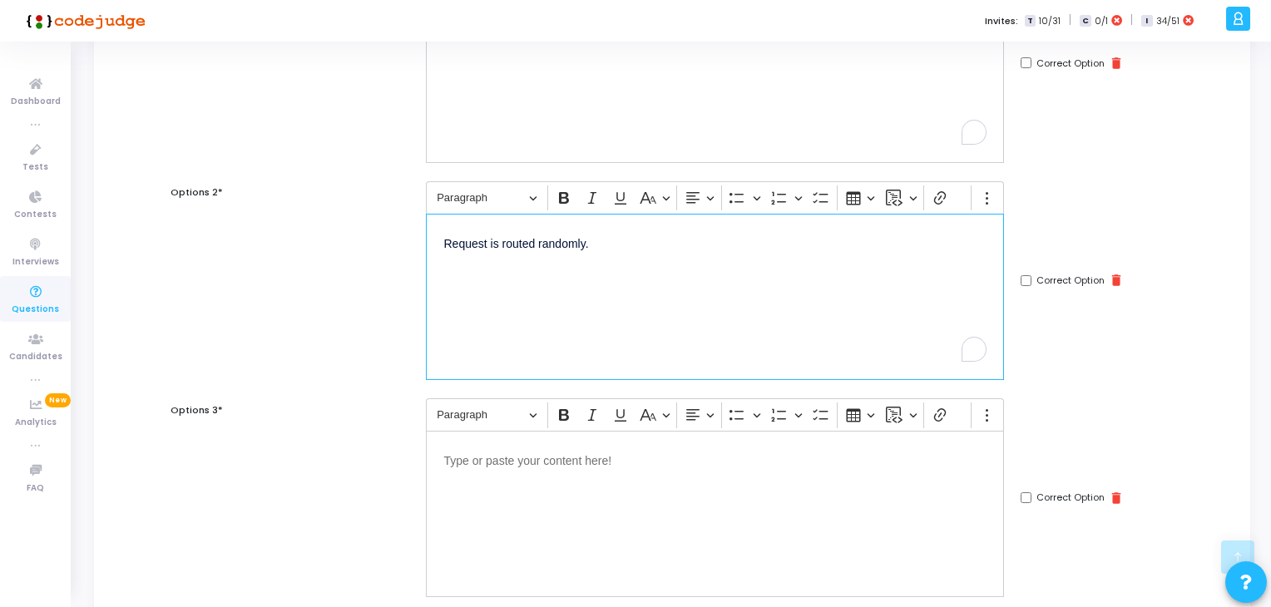
scroll to position [260, 0]
click at [552, 478] on div "Editor editing area: main" at bounding box center [715, 513] width 578 height 166
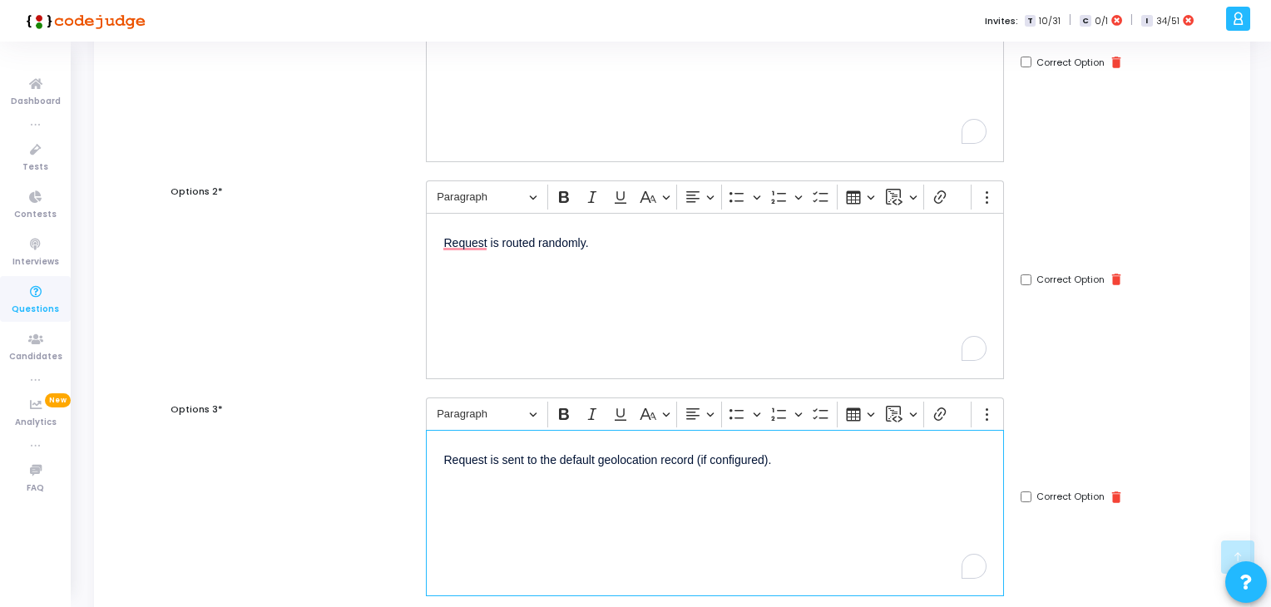
click at [1025, 493] on input "Correct Option" at bounding box center [1026, 497] width 11 height 11
checkbox input "true"
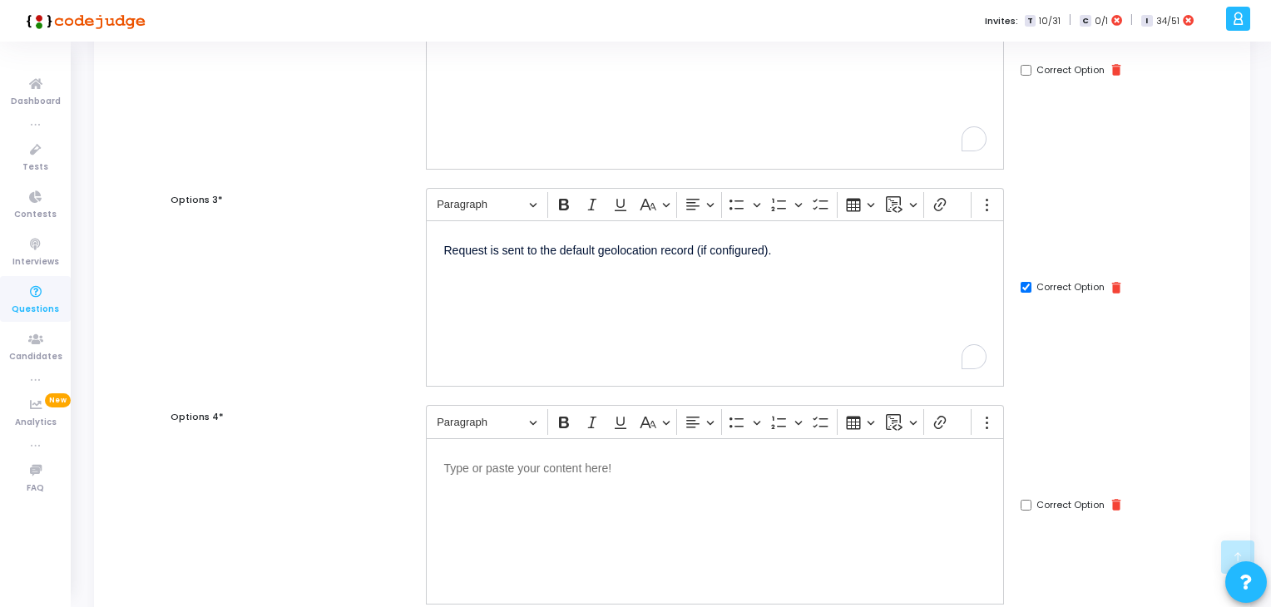
scroll to position [476, 0]
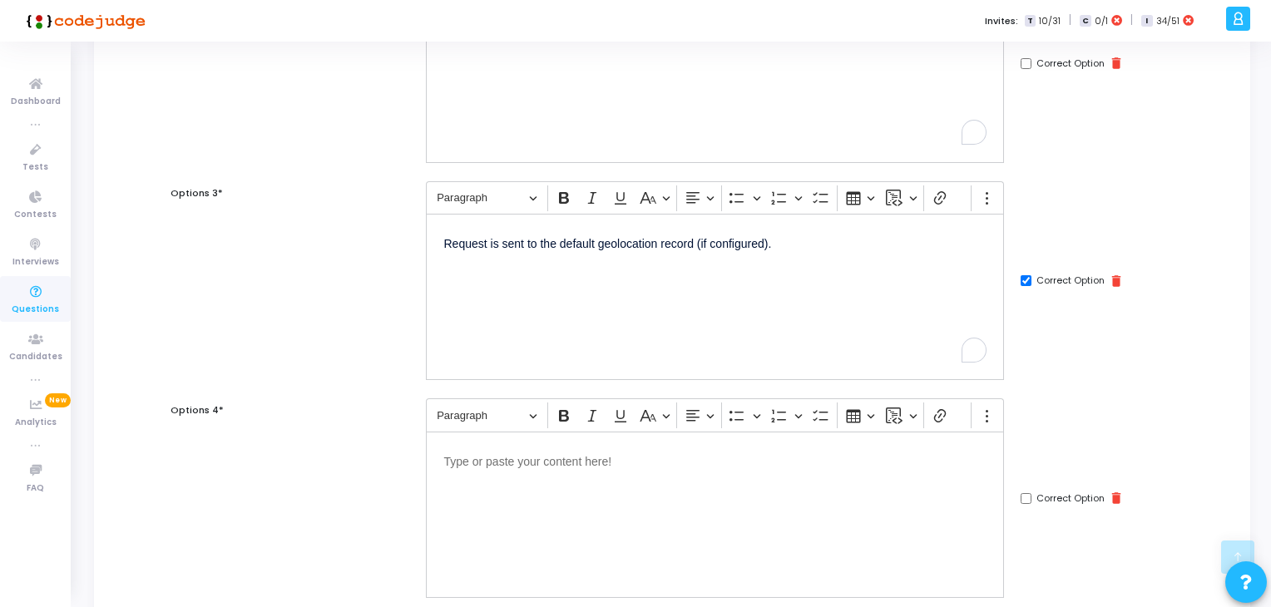
click at [792, 502] on div "Editor editing area: main" at bounding box center [715, 515] width 578 height 166
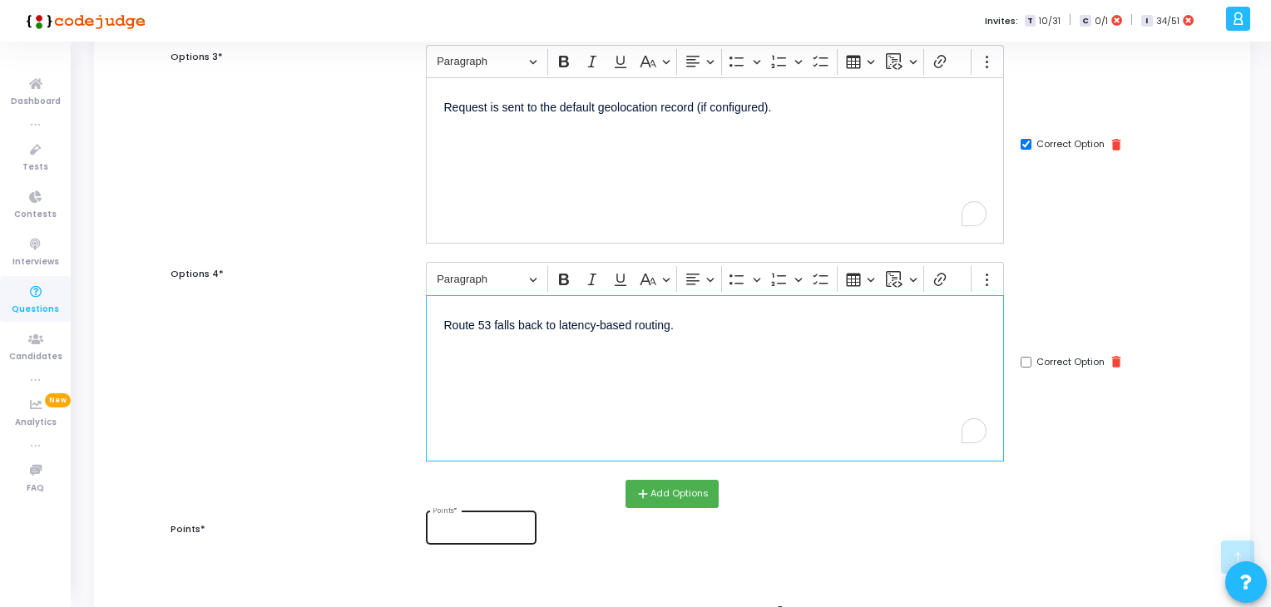
click at [465, 511] on div "Points *" at bounding box center [481, 526] width 97 height 36
type input "2"
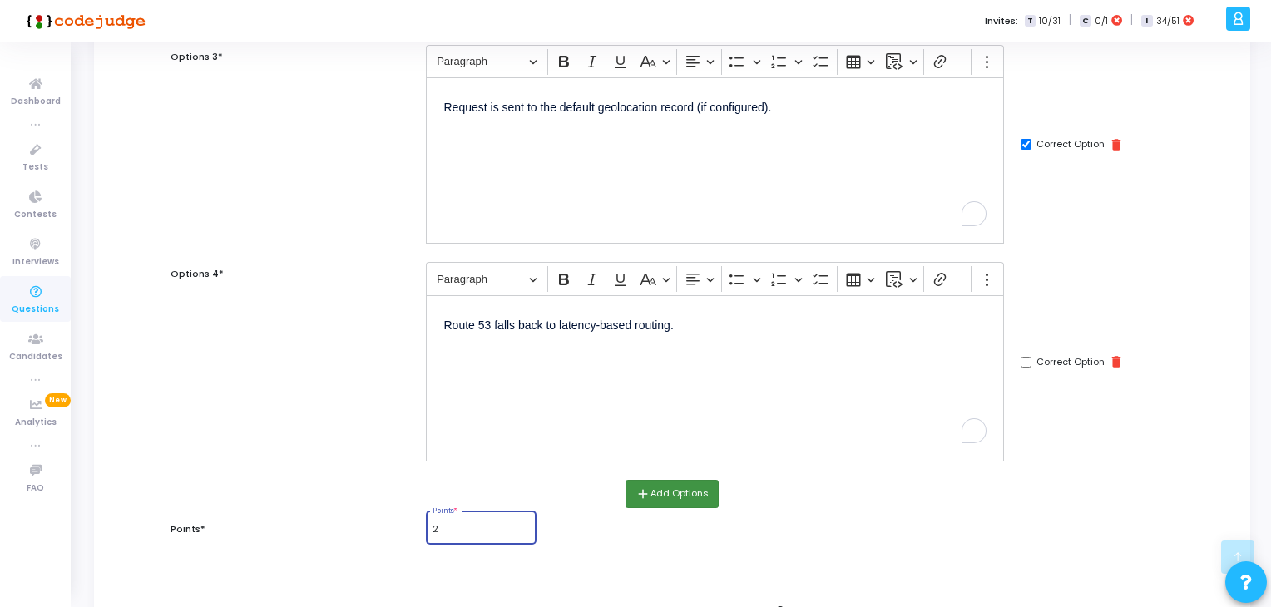
scroll to position [749, 0]
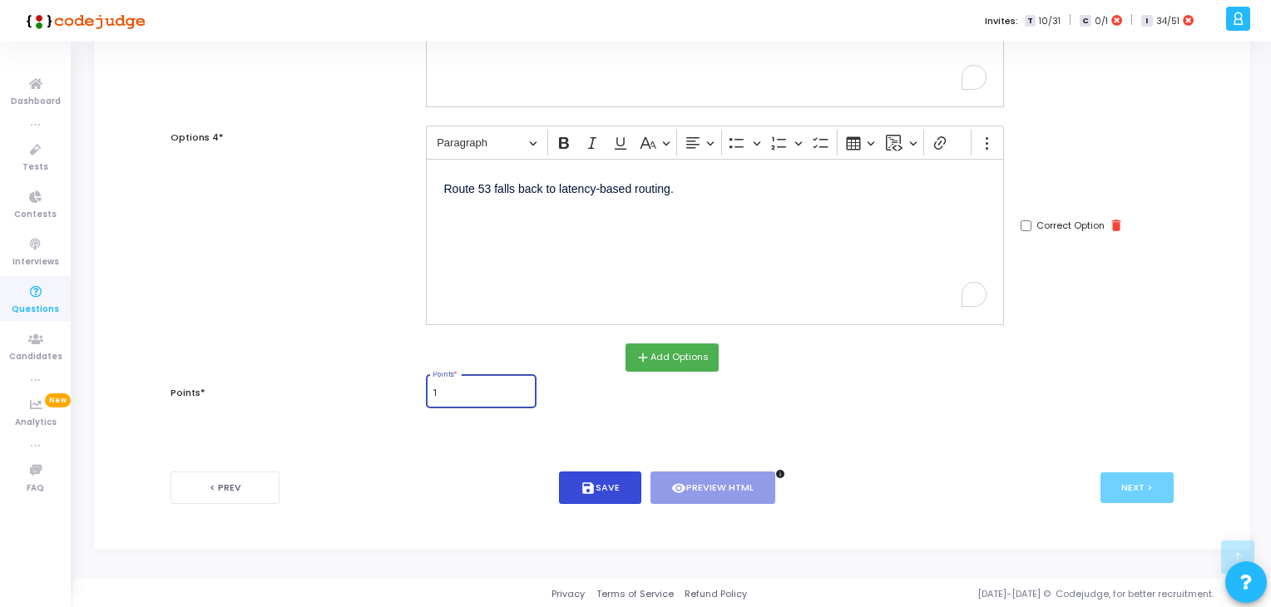
type input "1"
click at [579, 472] on button "save Save" at bounding box center [600, 488] width 82 height 32
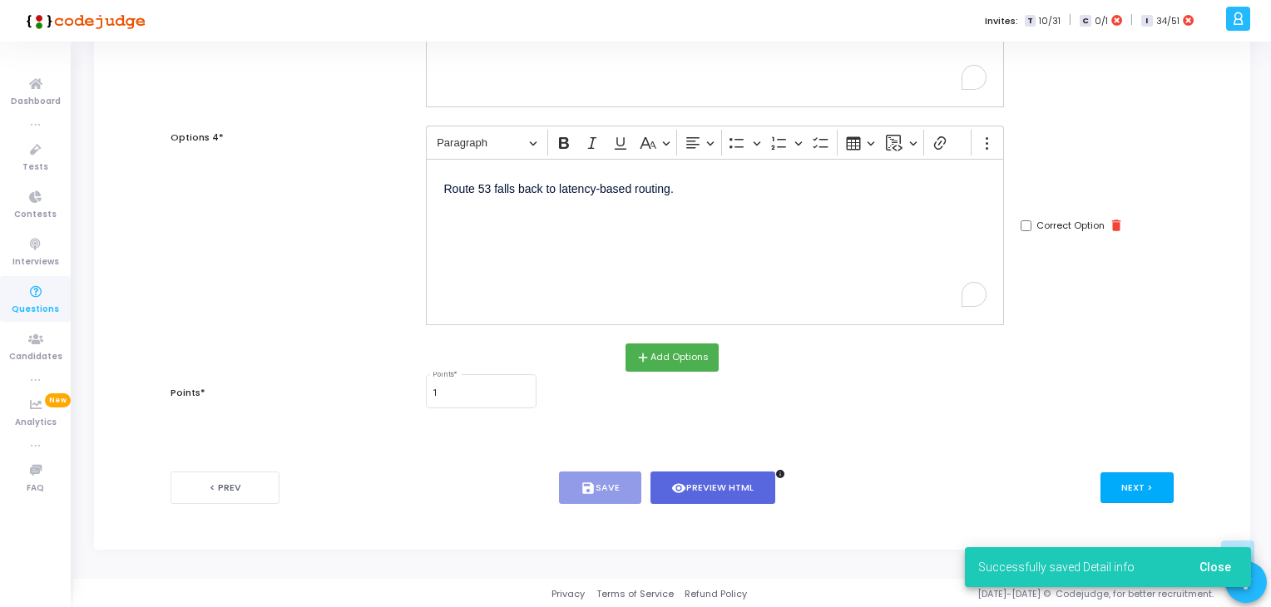
click at [1152, 482] on button "Next >" at bounding box center [1138, 488] width 74 height 31
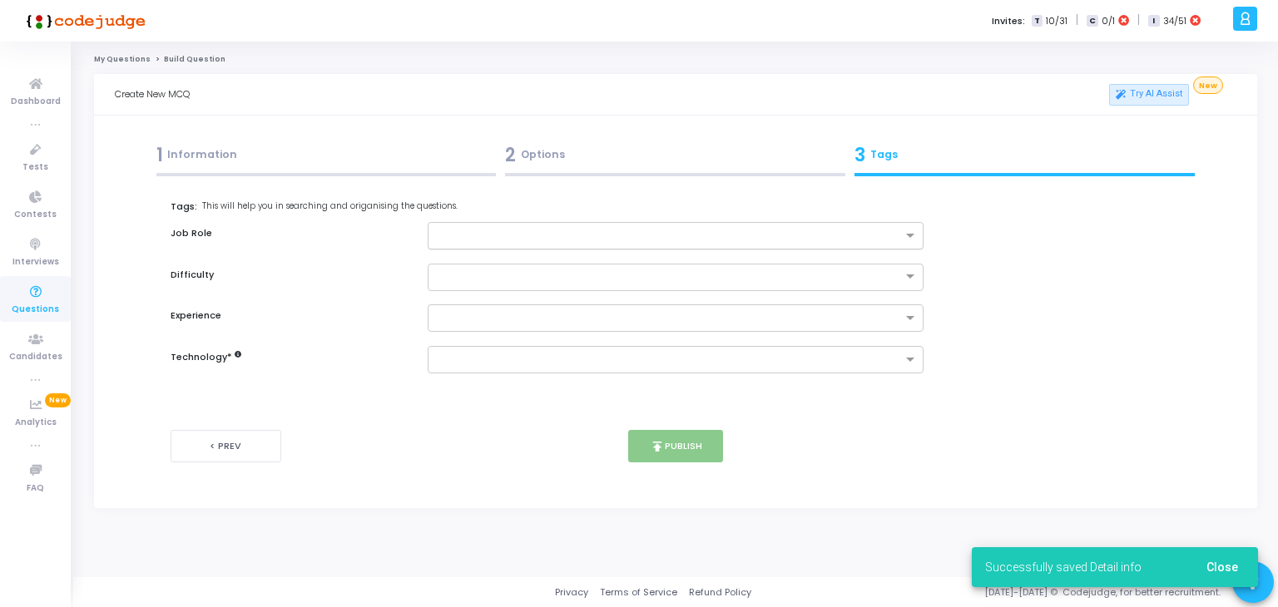
click at [488, 234] on input "text" at bounding box center [670, 237] width 466 height 14
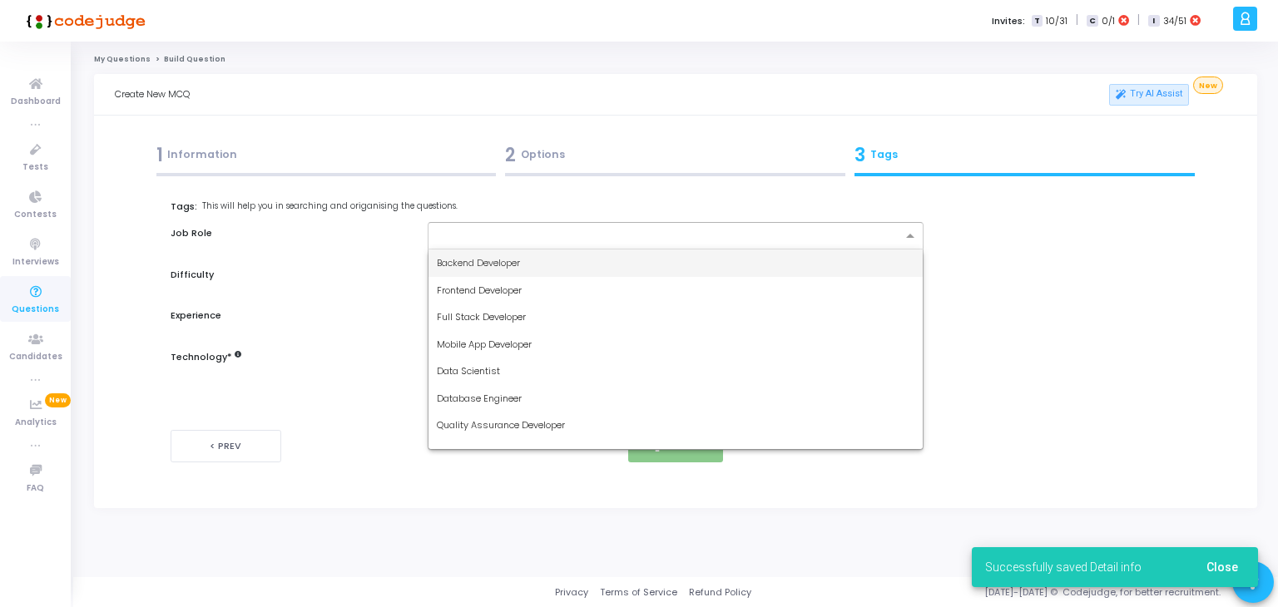
click at [539, 253] on div "Backend Developer" at bounding box center [676, 263] width 495 height 27
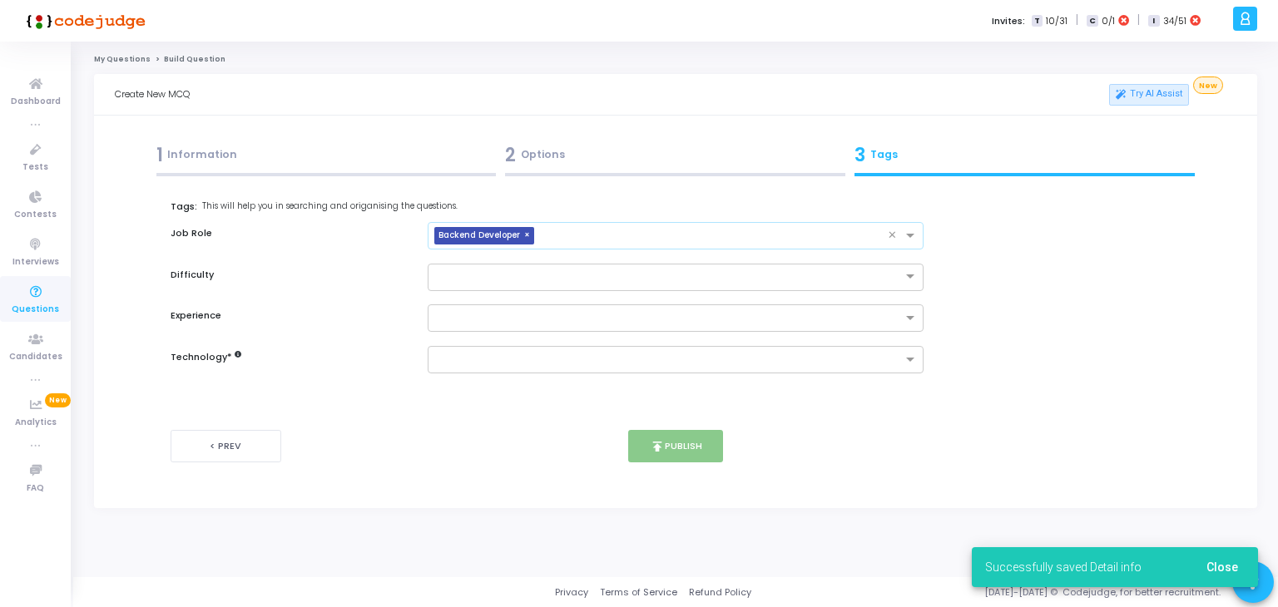
click at [642, 230] on input "text" at bounding box center [715, 237] width 348 height 14
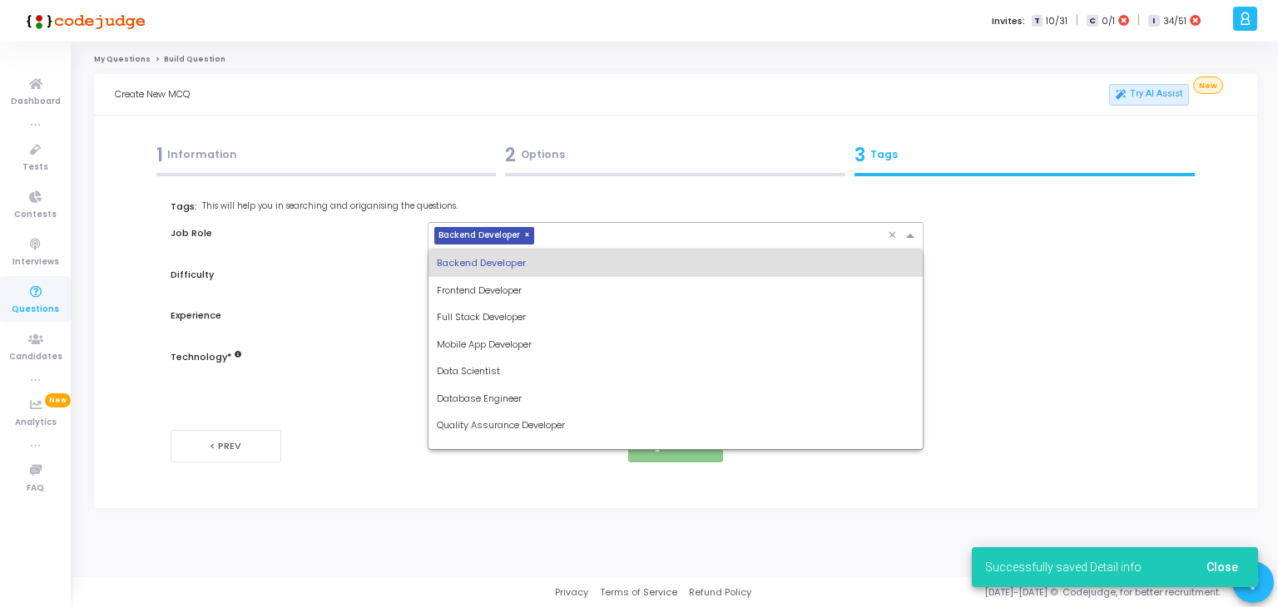
click at [521, 323] on div "Full Stack Developer" at bounding box center [676, 317] width 495 height 27
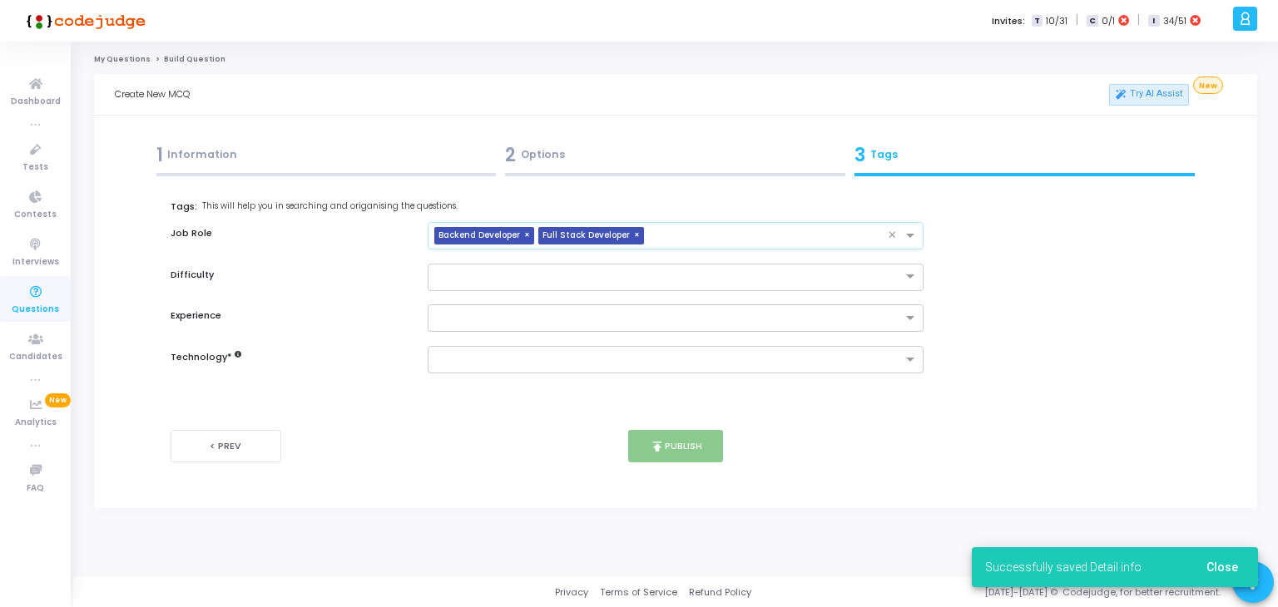
click at [729, 240] on input "text" at bounding box center [770, 237] width 238 height 14
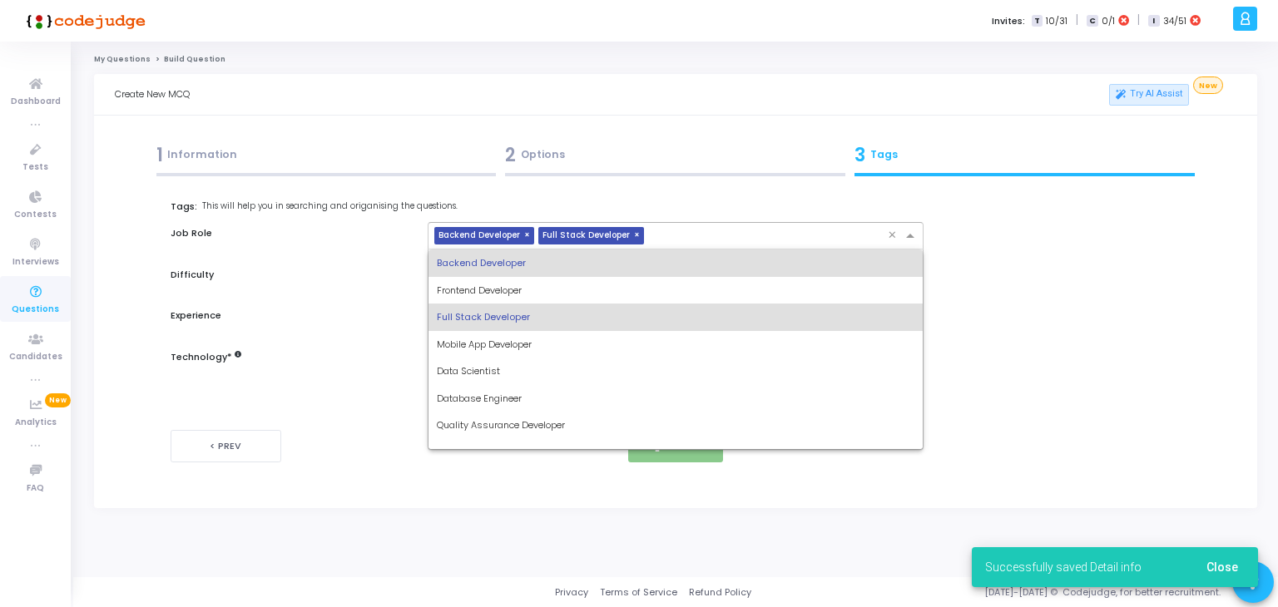
click at [514, 401] on span "Database Engineer" at bounding box center [479, 398] width 85 height 13
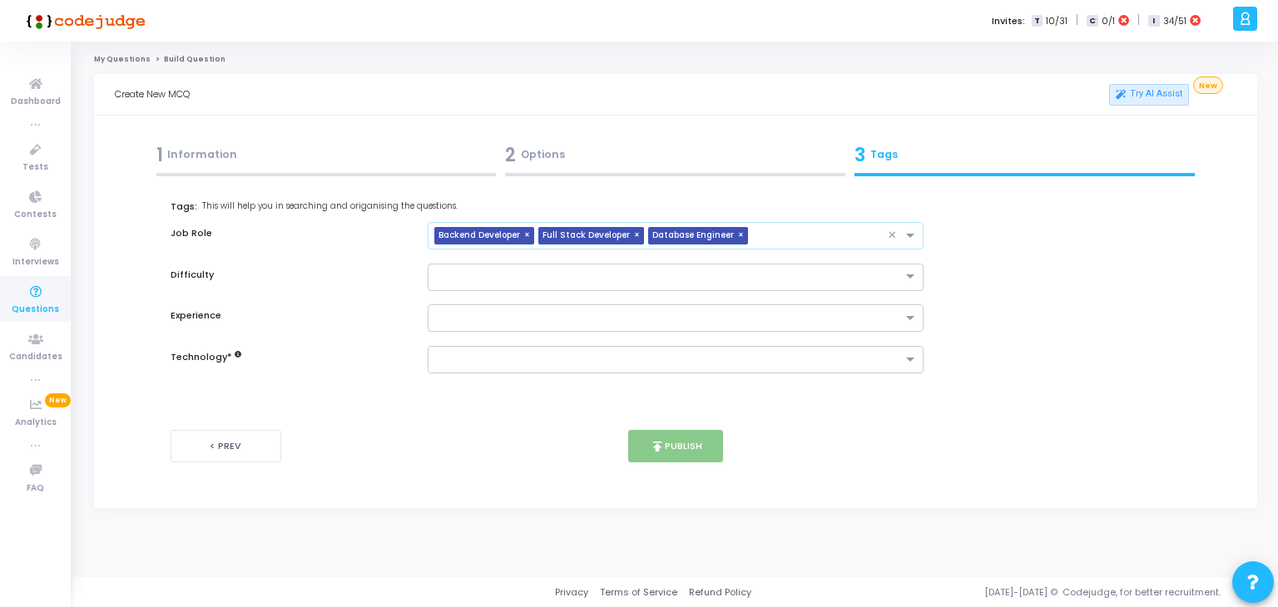
click at [789, 240] on input "text" at bounding box center [822, 237] width 134 height 14
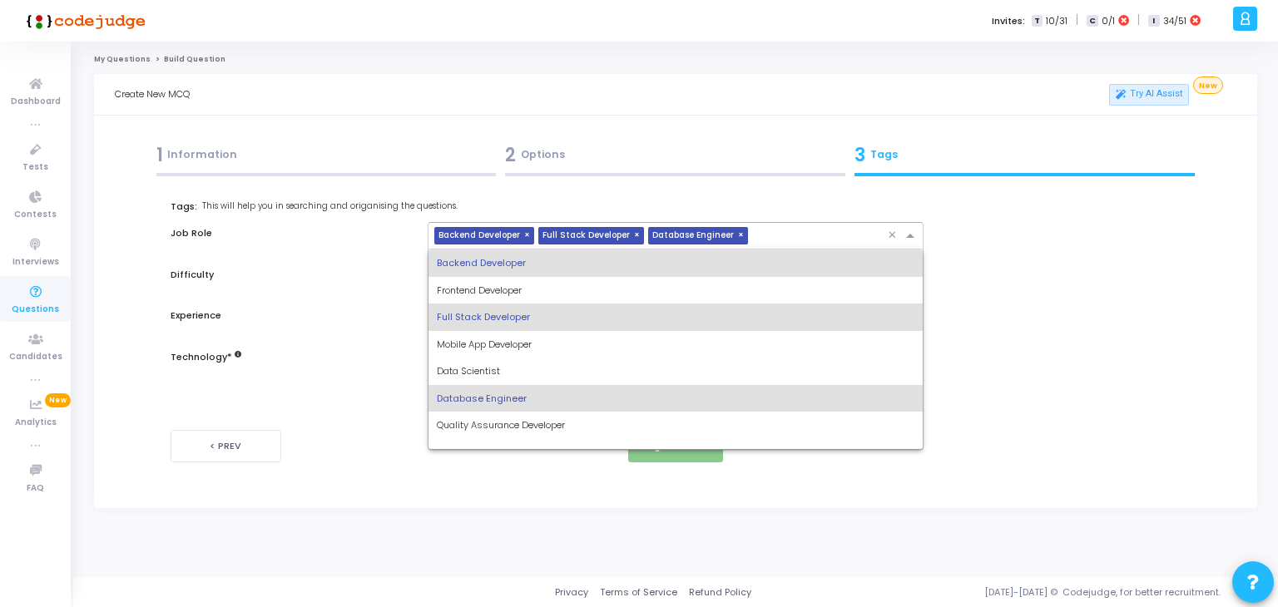
click at [488, 443] on div "DevOps Engineer" at bounding box center [676, 452] width 495 height 27
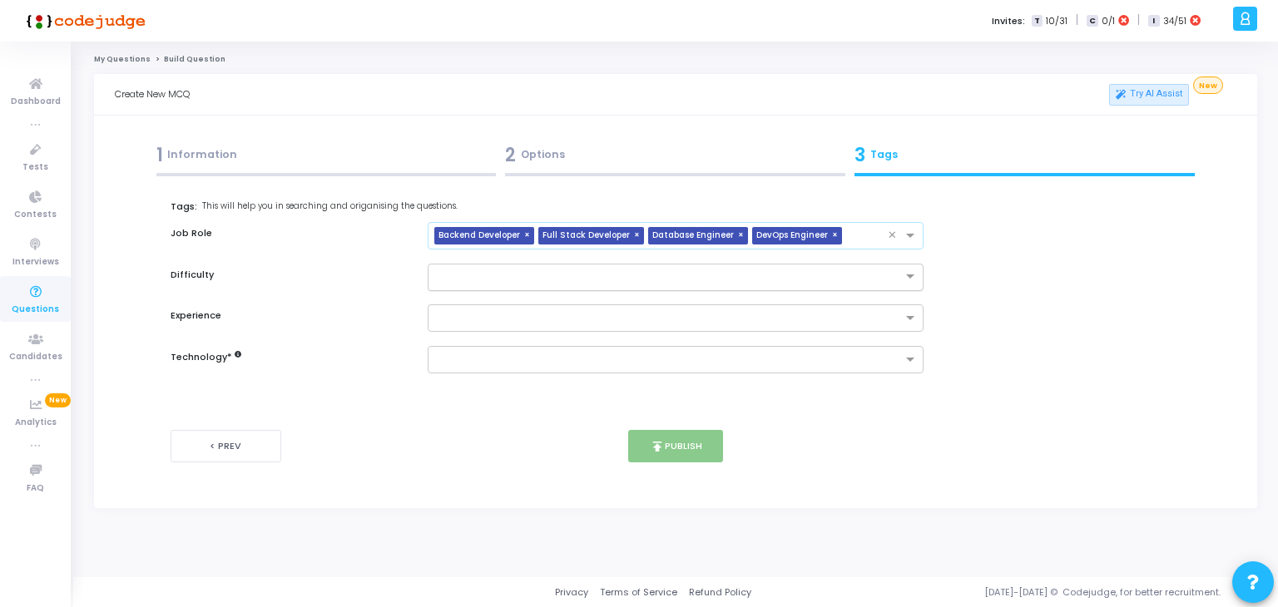
click at [636, 273] on input "text" at bounding box center [659, 276] width 445 height 14
click at [539, 300] on div "Easy" at bounding box center [676, 304] width 495 height 27
click at [513, 325] on input "text" at bounding box center [670, 319] width 466 height 14
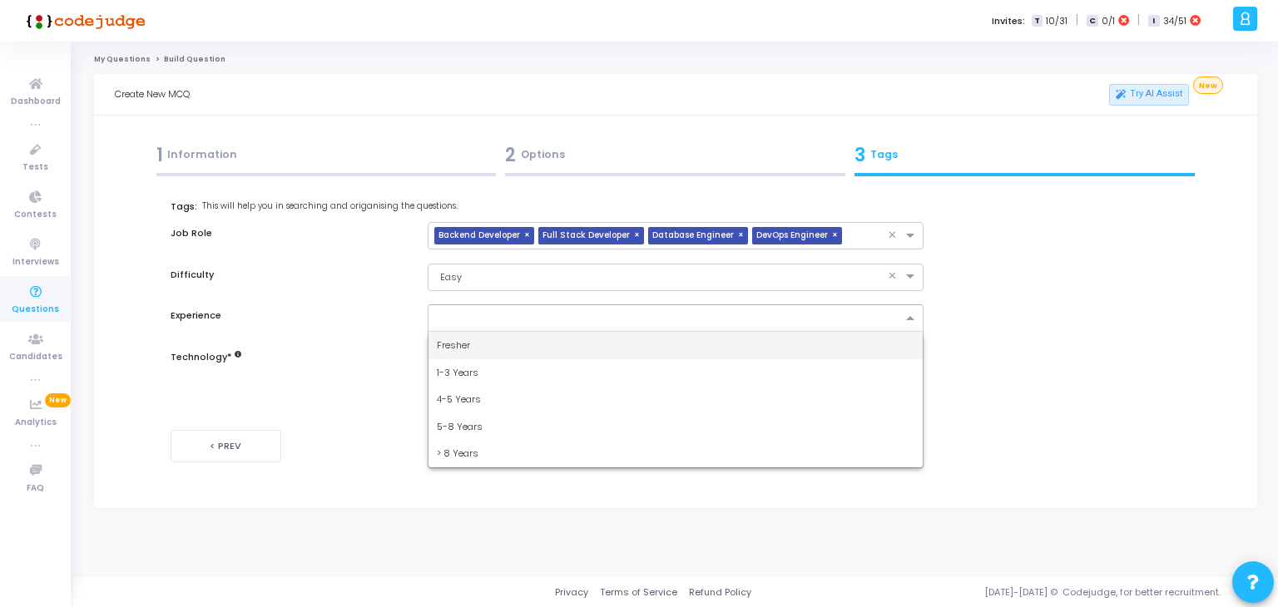
click at [489, 349] on div "Fresher" at bounding box center [676, 345] width 495 height 27
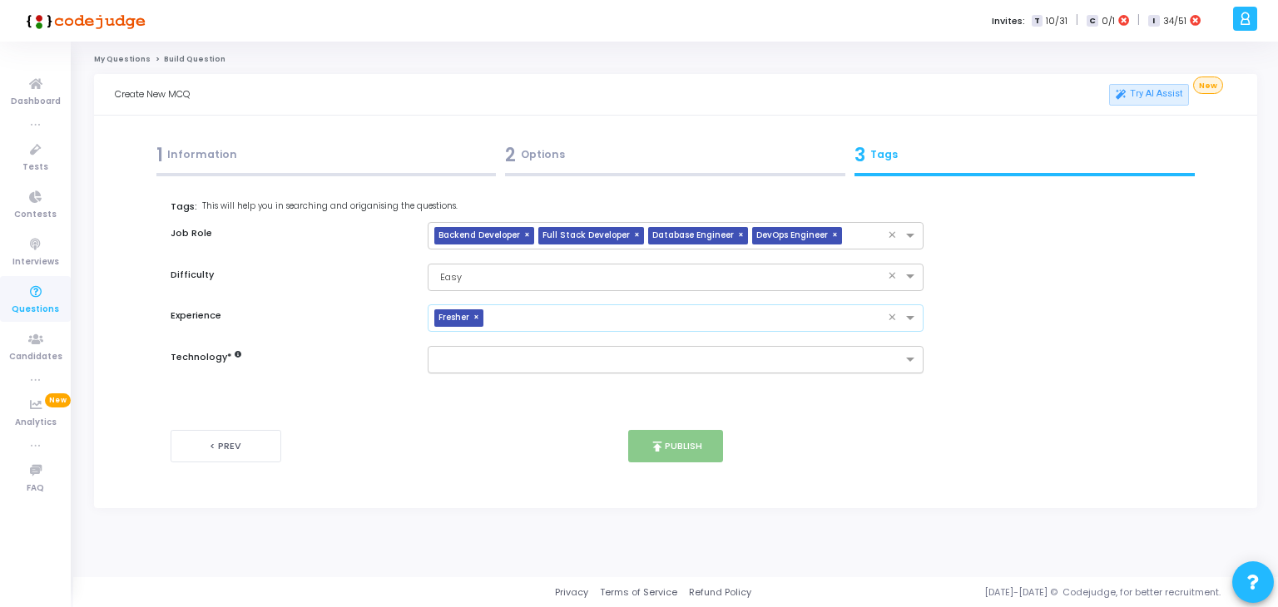
click at [496, 366] on input "text" at bounding box center [670, 361] width 466 height 14
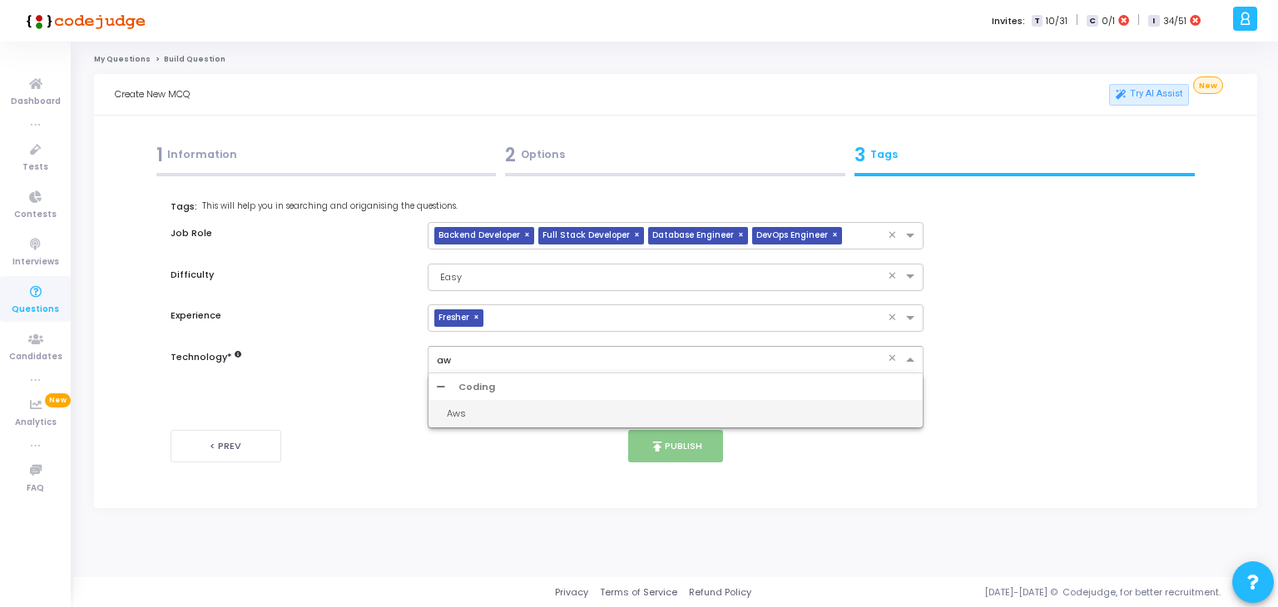
type input "aws"
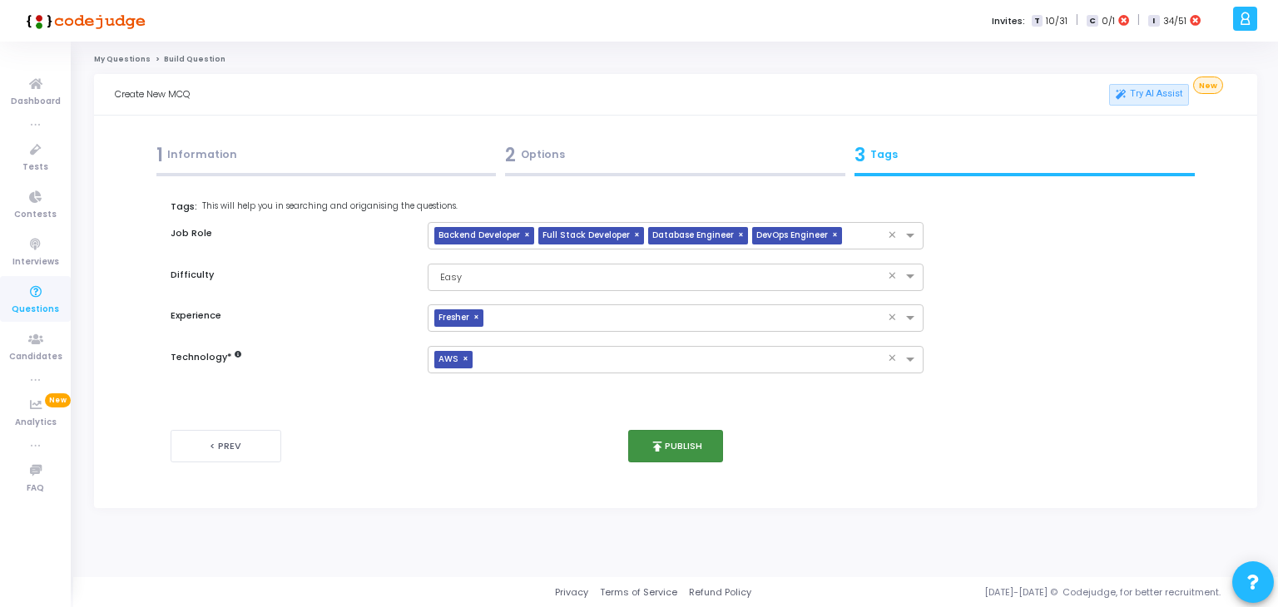
click at [691, 453] on button "publish Publish" at bounding box center [676, 446] width 96 height 32
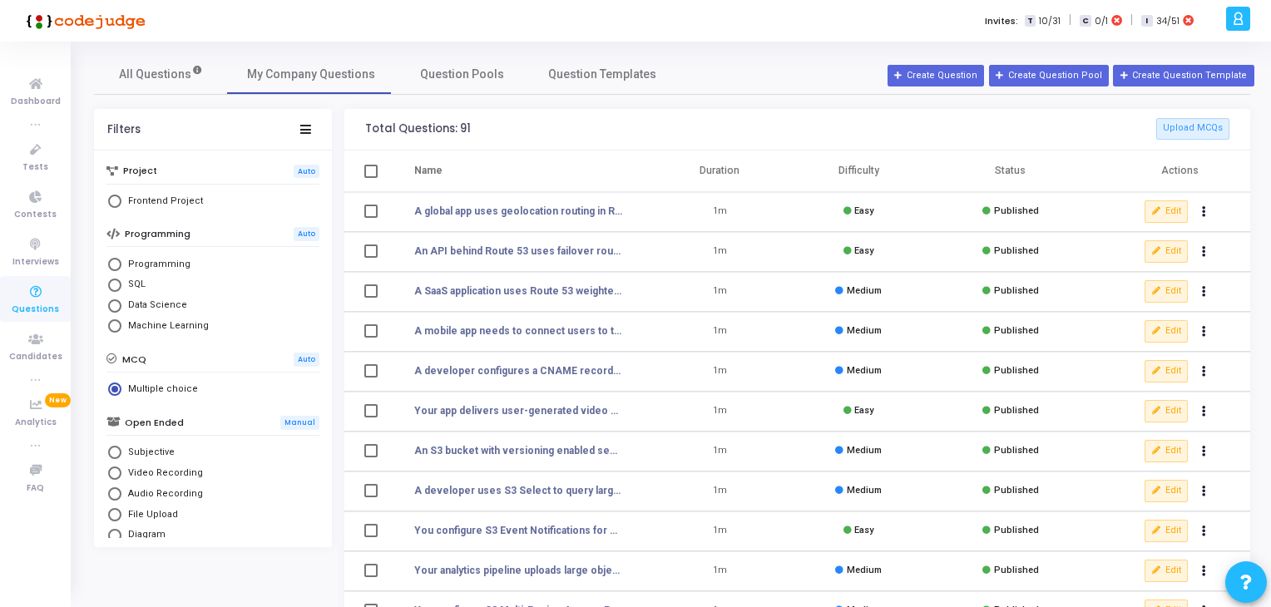
click at [956, 92] on div "All Questions My Company Questions Question Pools Question Templates" at bounding box center [672, 74] width 1157 height 40
click at [949, 87] on div "All Questions My Company Questions Question Pools Question Templates" at bounding box center [672, 74] width 1157 height 40
click at [947, 87] on div "All Questions My Company Questions Question Pools Question Templates" at bounding box center [672, 74] width 1157 height 40
click at [931, 82] on button "Create Question" at bounding box center [936, 76] width 97 height 22
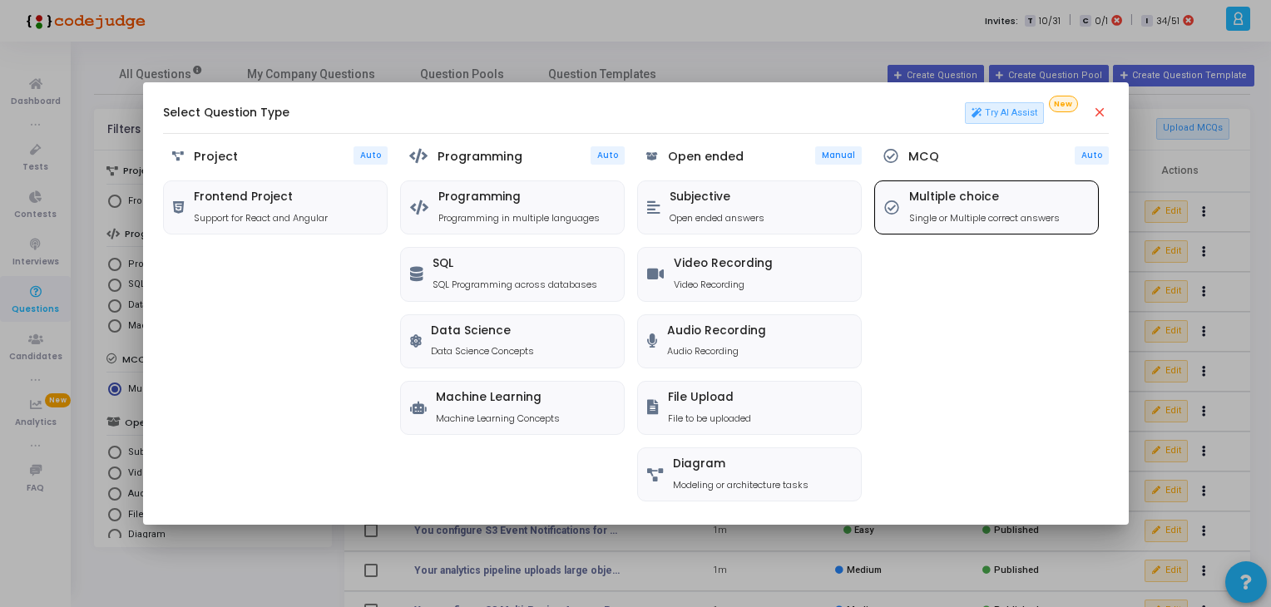
click at [985, 192] on h5 "Multiple choice" at bounding box center [984, 198] width 151 height 14
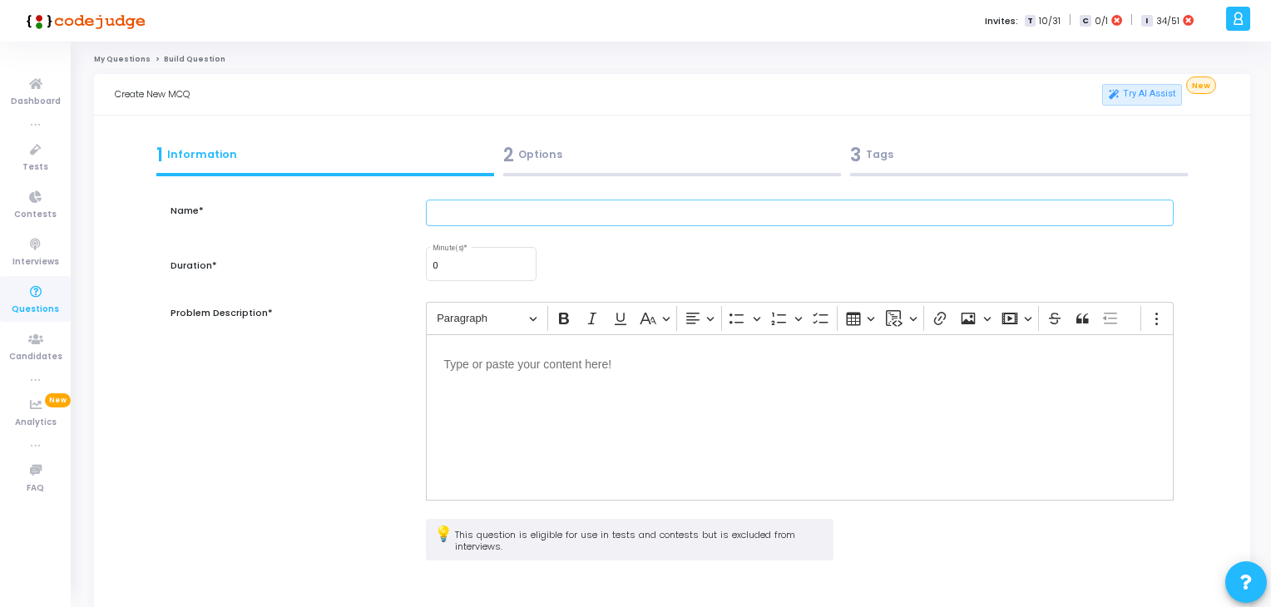
click at [518, 208] on input "text" at bounding box center [800, 213] width 749 height 27
paste input "An app is deployed in two AWS regions. The team uses latency-based routing in R…"
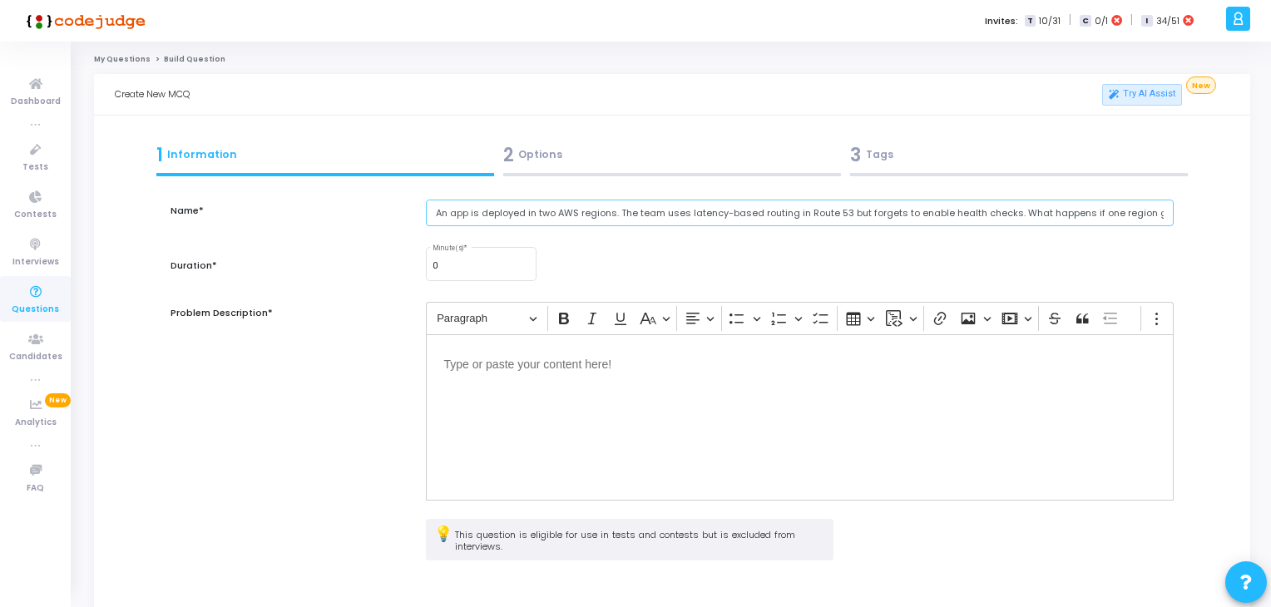
scroll to position [0, 32]
type input "An app is deployed in two AWS regions. The team uses latency-based routing in R…"
type input "1"
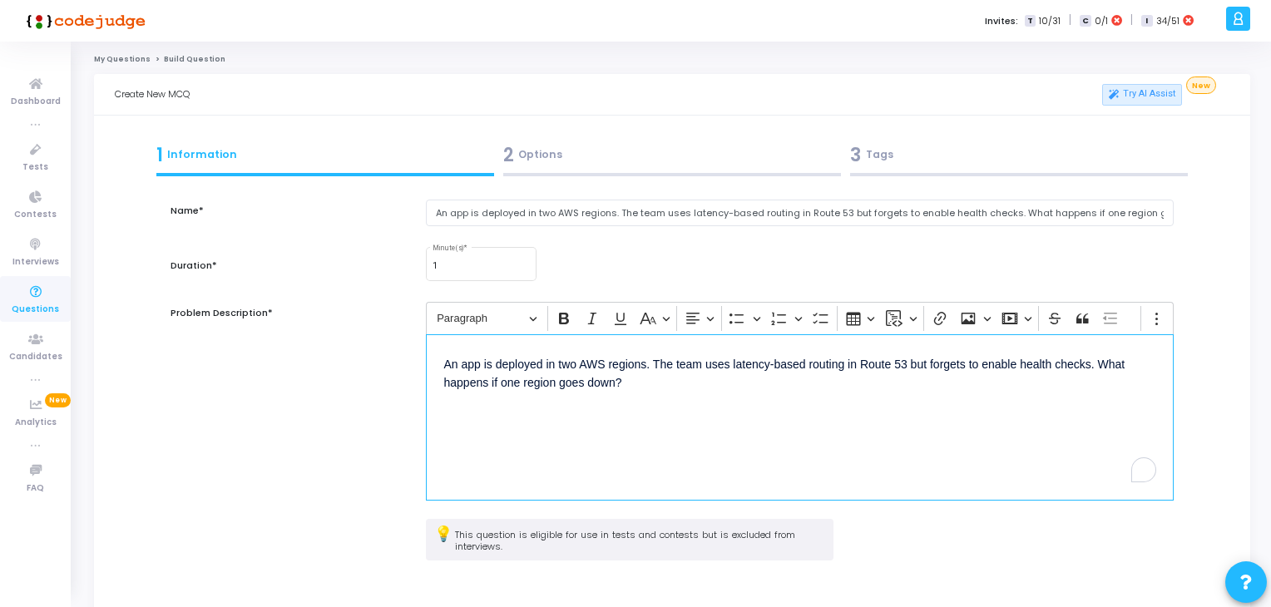
scroll to position [151, 0]
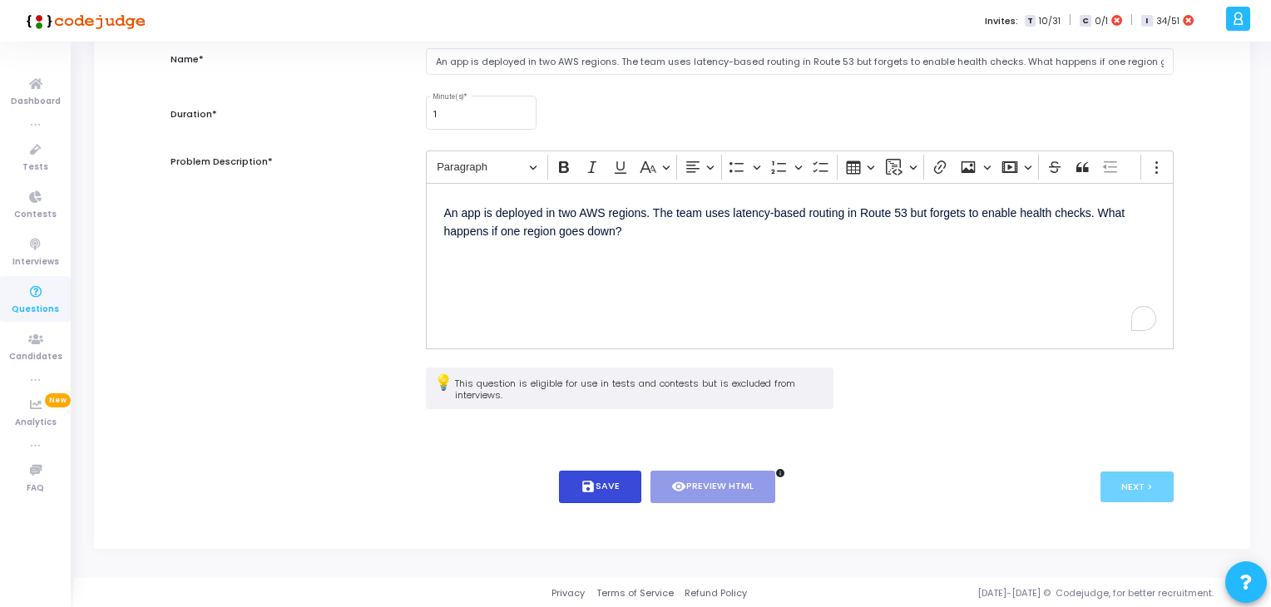
click at [588, 475] on button "save Save" at bounding box center [600, 487] width 82 height 32
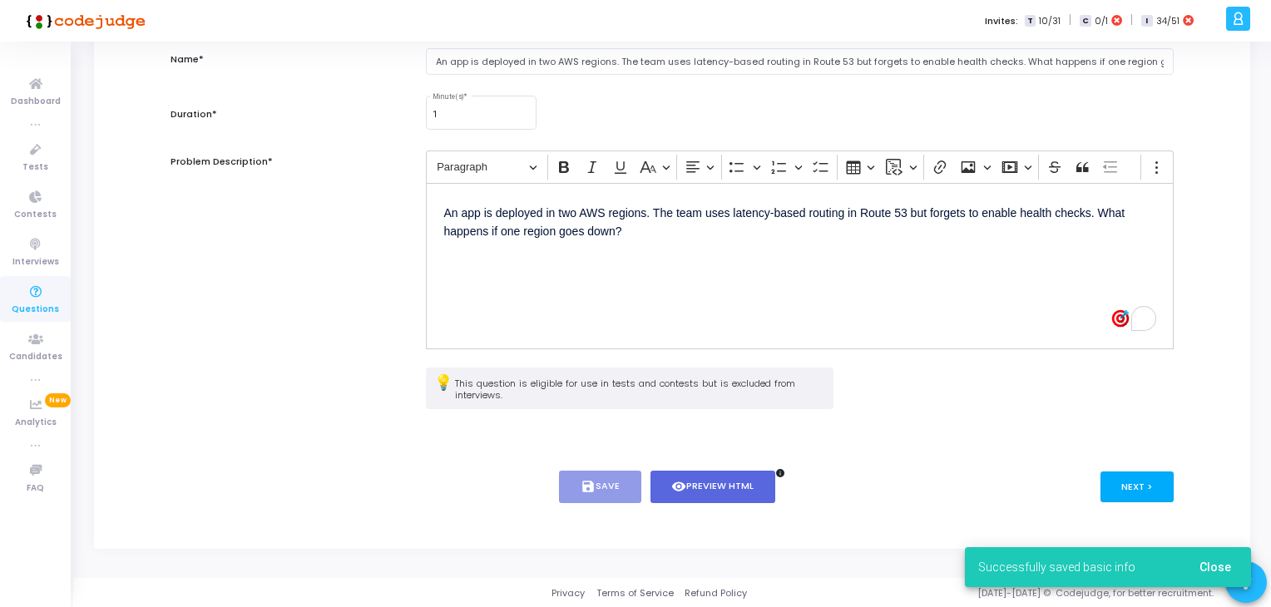
click at [1127, 486] on button "Next >" at bounding box center [1138, 487] width 74 height 31
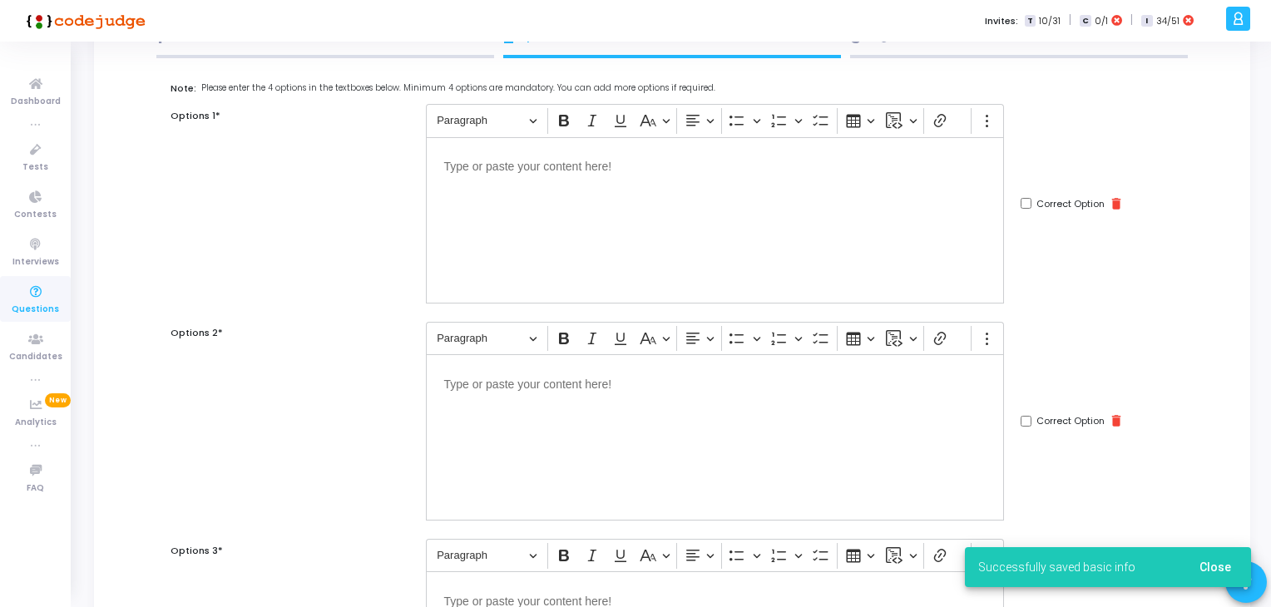
click at [596, 275] on div "Editor editing area: main" at bounding box center [715, 220] width 578 height 166
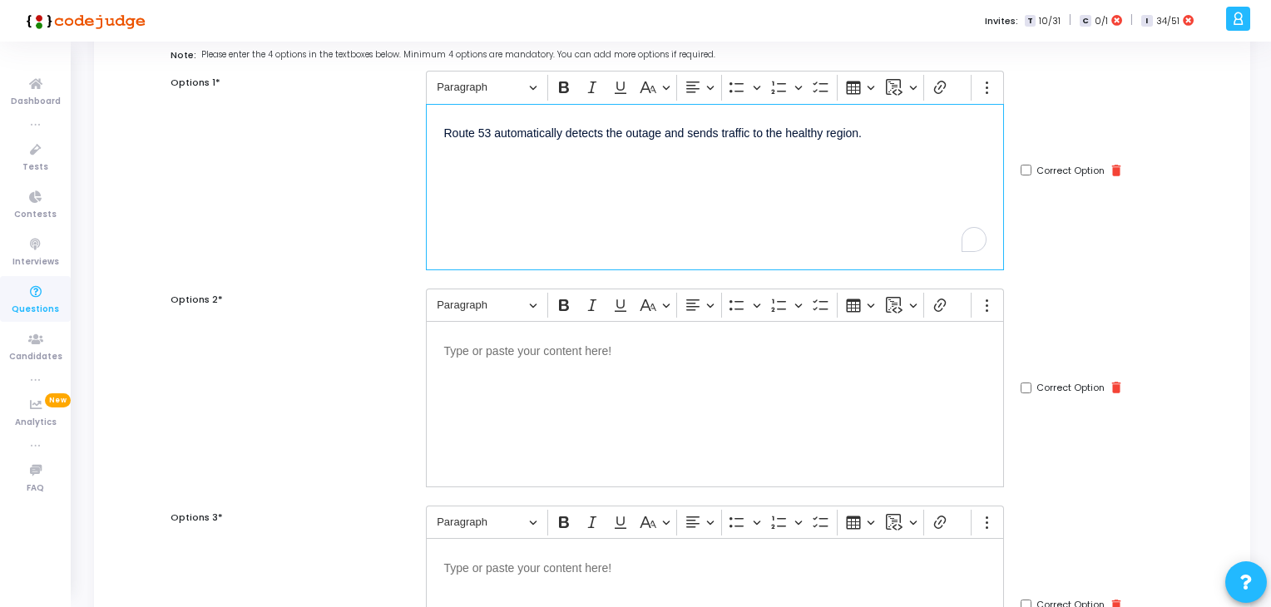
scroll to position [152, 0]
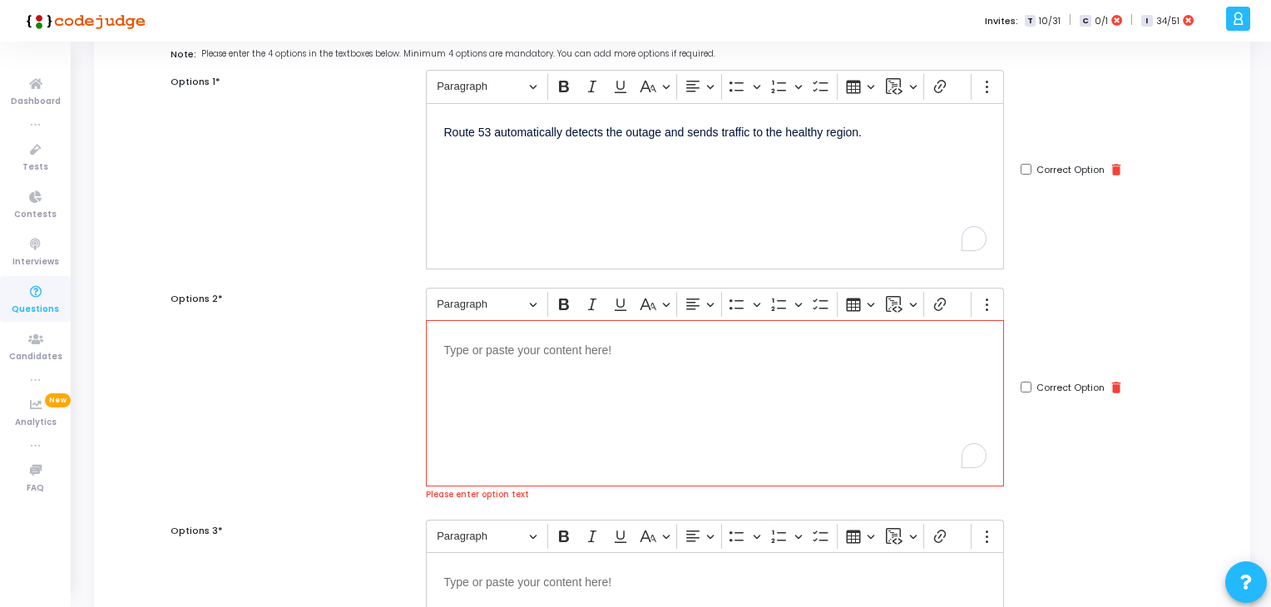
click at [546, 587] on p "Editor editing area: main" at bounding box center [715, 581] width 542 height 21
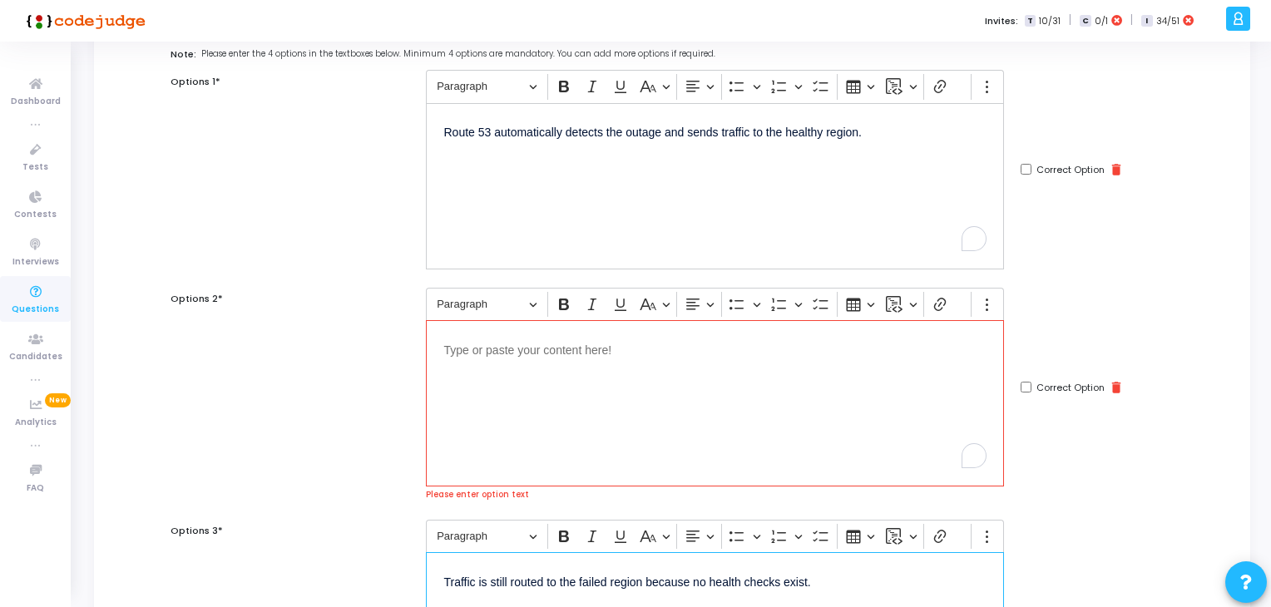
scroll to position [252, 0]
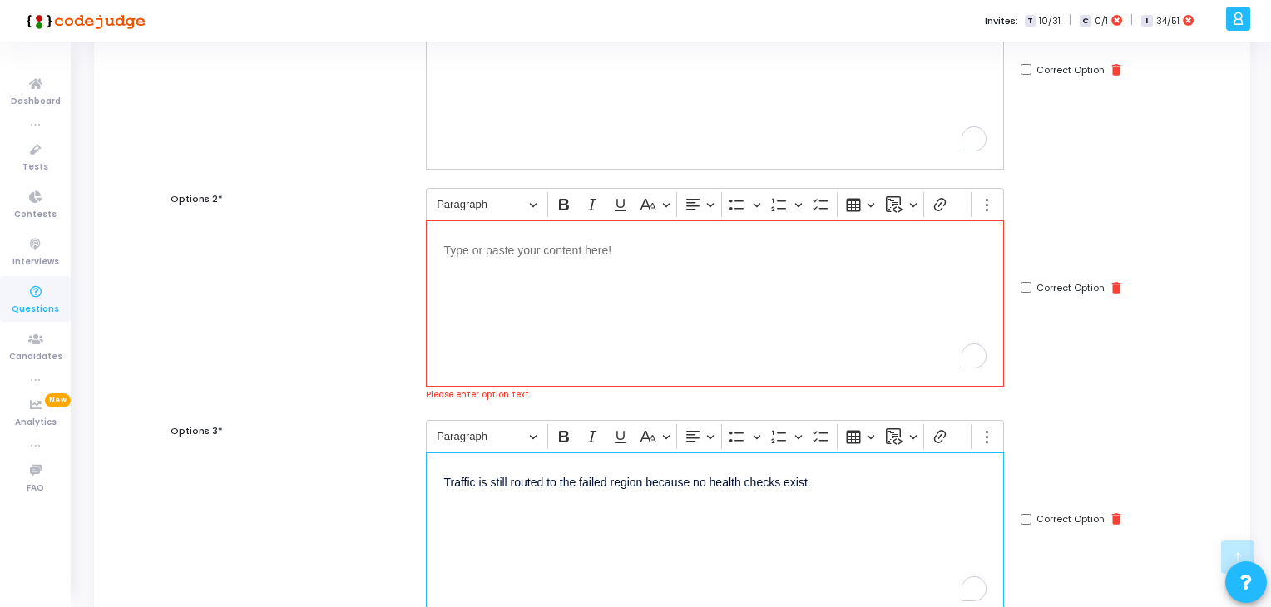
click at [1023, 520] on input "Correct Option" at bounding box center [1026, 519] width 11 height 11
checkbox input "true"
click at [669, 347] on div "Editor editing area: main" at bounding box center [715, 304] width 578 height 166
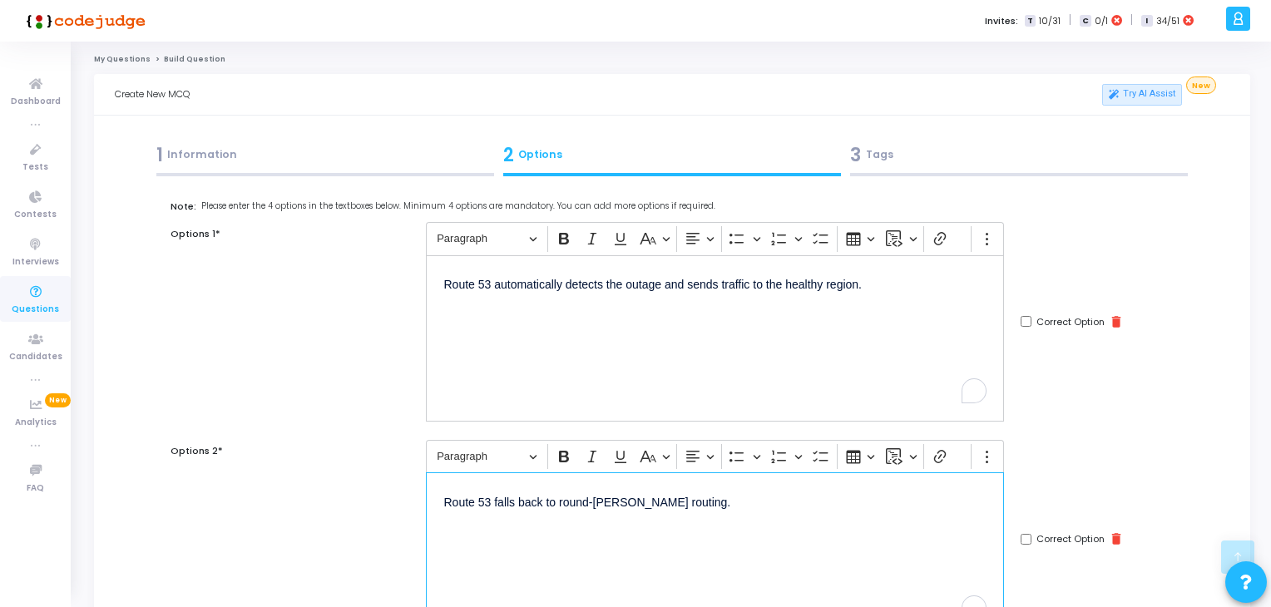
scroll to position [409, 0]
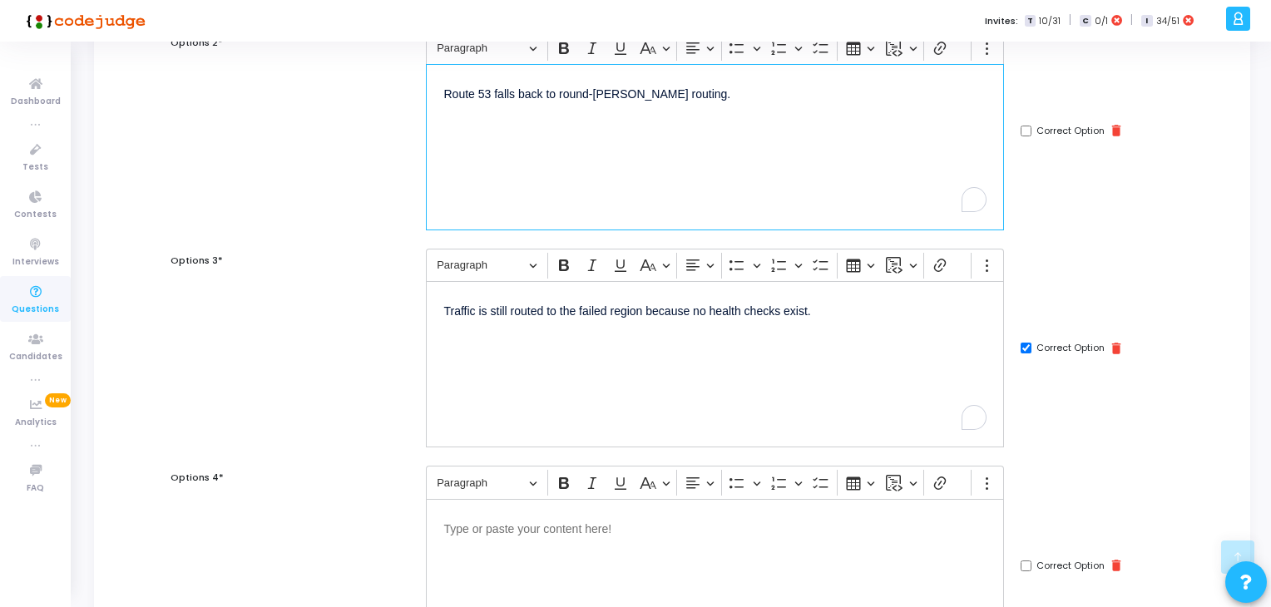
click at [575, 528] on p "Editor editing area: main" at bounding box center [715, 528] width 542 height 21
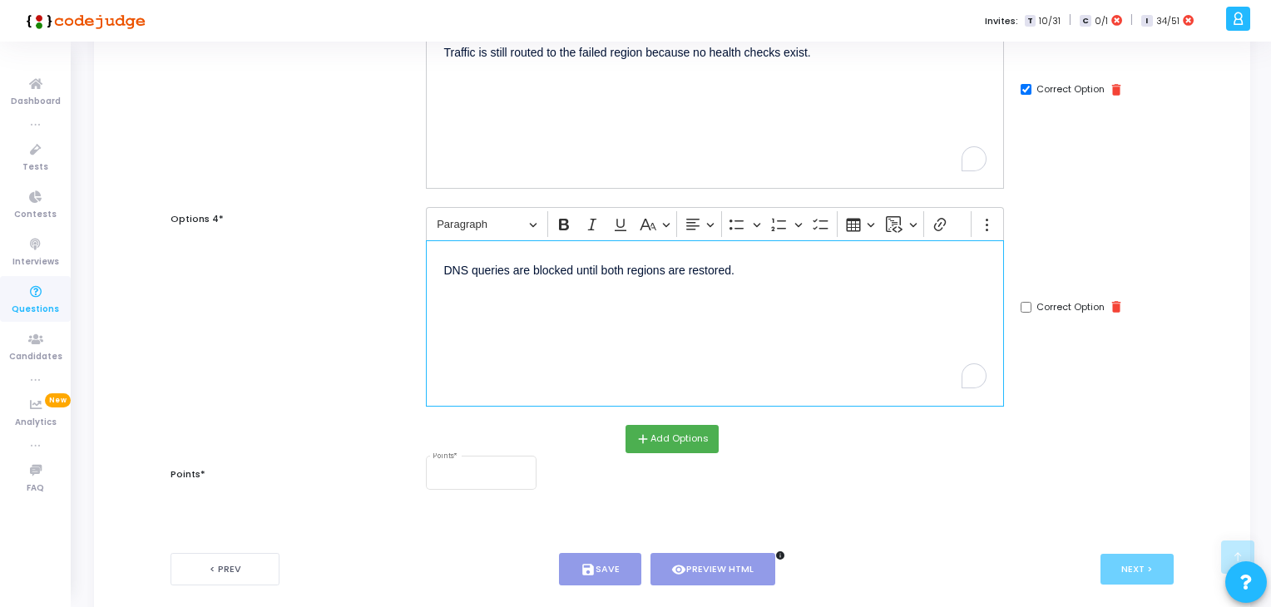
scroll to position [706, 0]
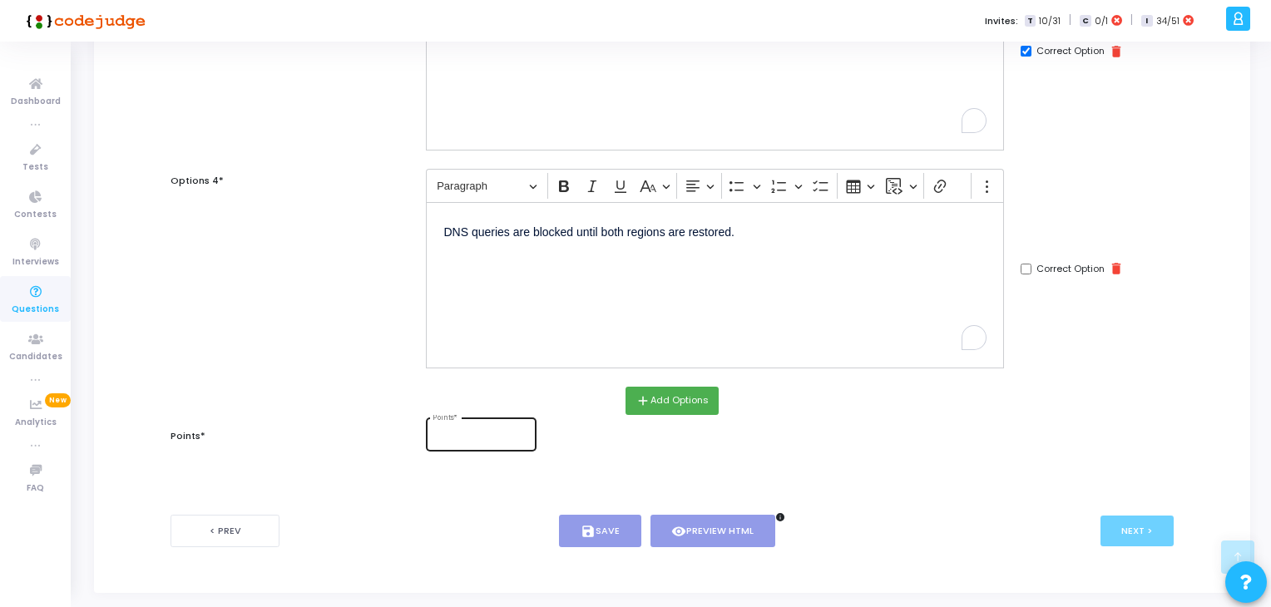
click at [473, 425] on div "Points *" at bounding box center [481, 433] width 97 height 36
type input "2"
click at [612, 518] on button "save Save" at bounding box center [600, 531] width 82 height 32
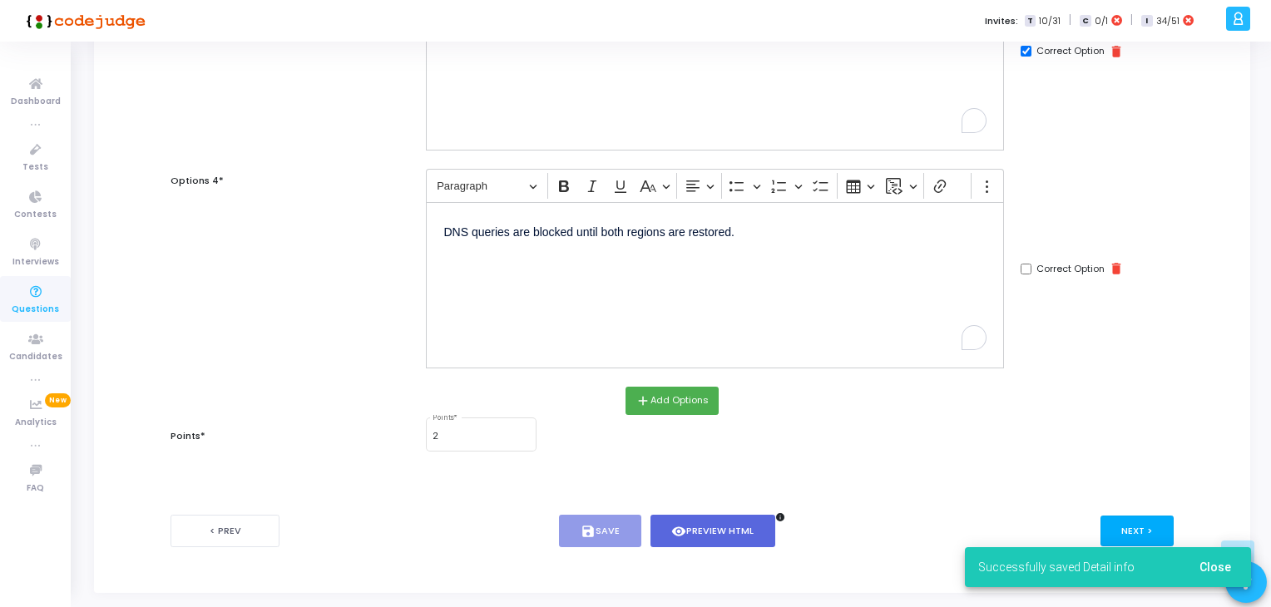
click at [1151, 530] on div "Successfully saved Detail info Close" at bounding box center [1108, 568] width 326 height 80
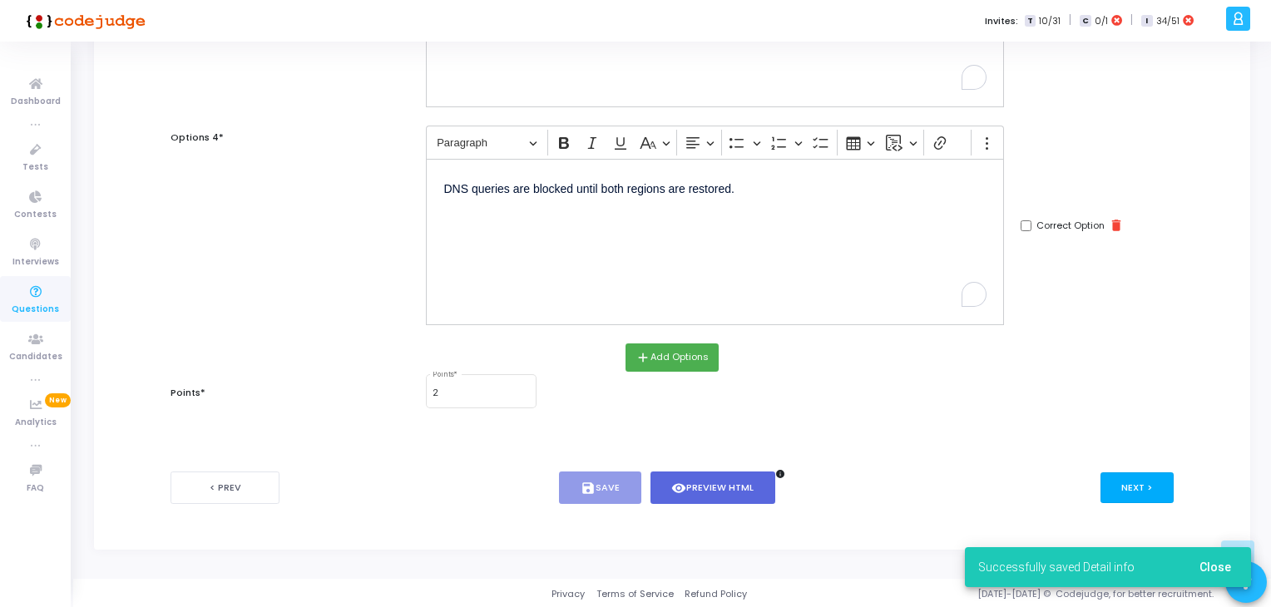
click at [1124, 482] on button "Next >" at bounding box center [1138, 488] width 74 height 31
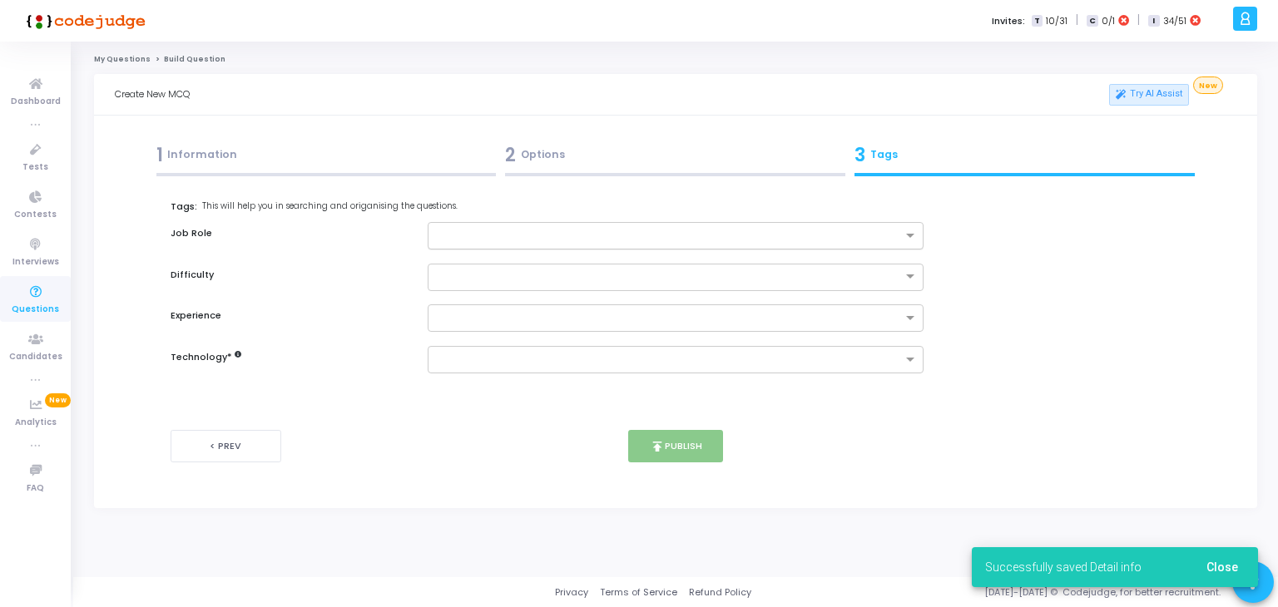
click at [523, 243] on input "text" at bounding box center [670, 237] width 466 height 14
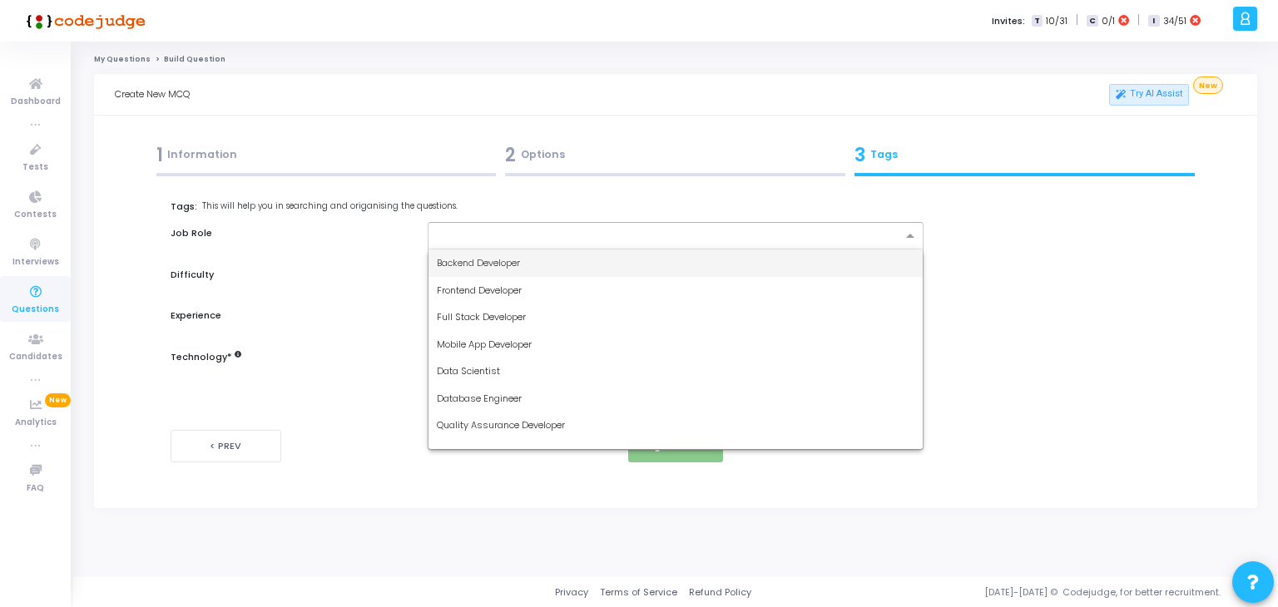
click at [523, 253] on div "Backend Developer" at bounding box center [676, 263] width 495 height 27
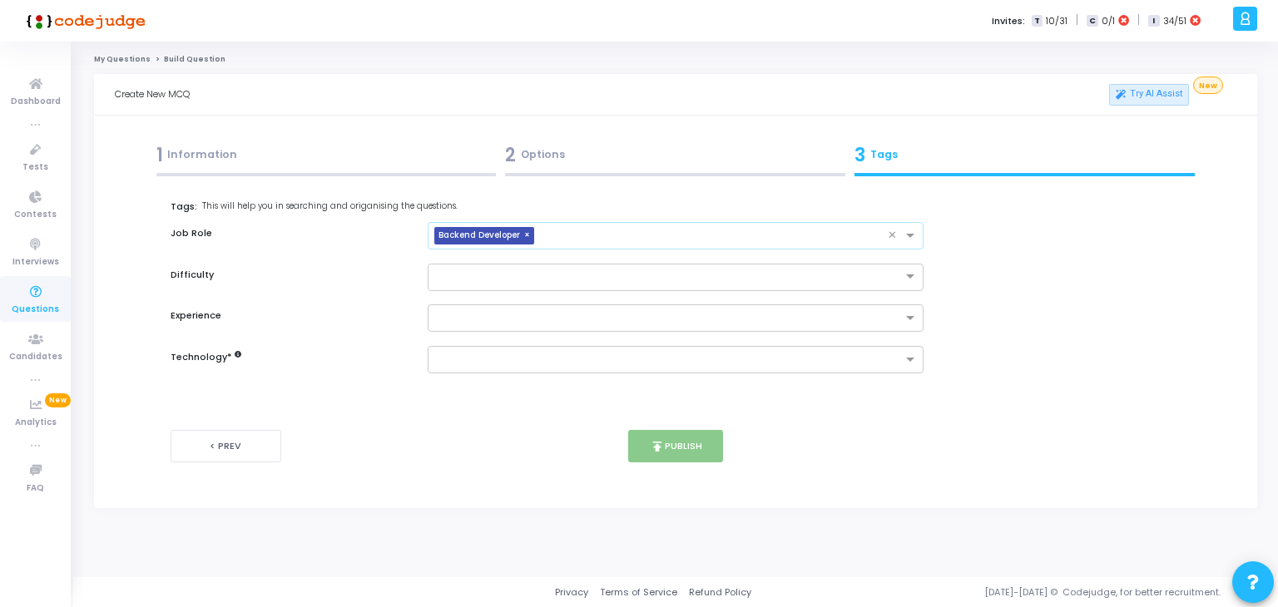
click at [619, 233] on input "text" at bounding box center [715, 237] width 348 height 14
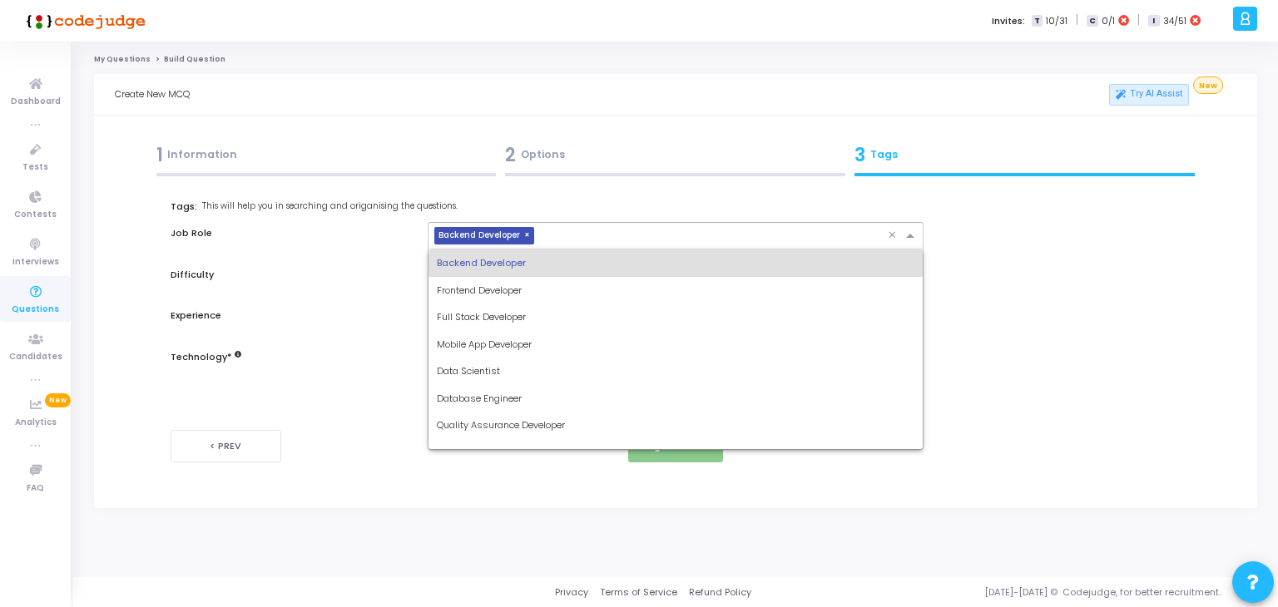
click at [518, 320] on span "Full Stack Developer" at bounding box center [481, 316] width 89 height 13
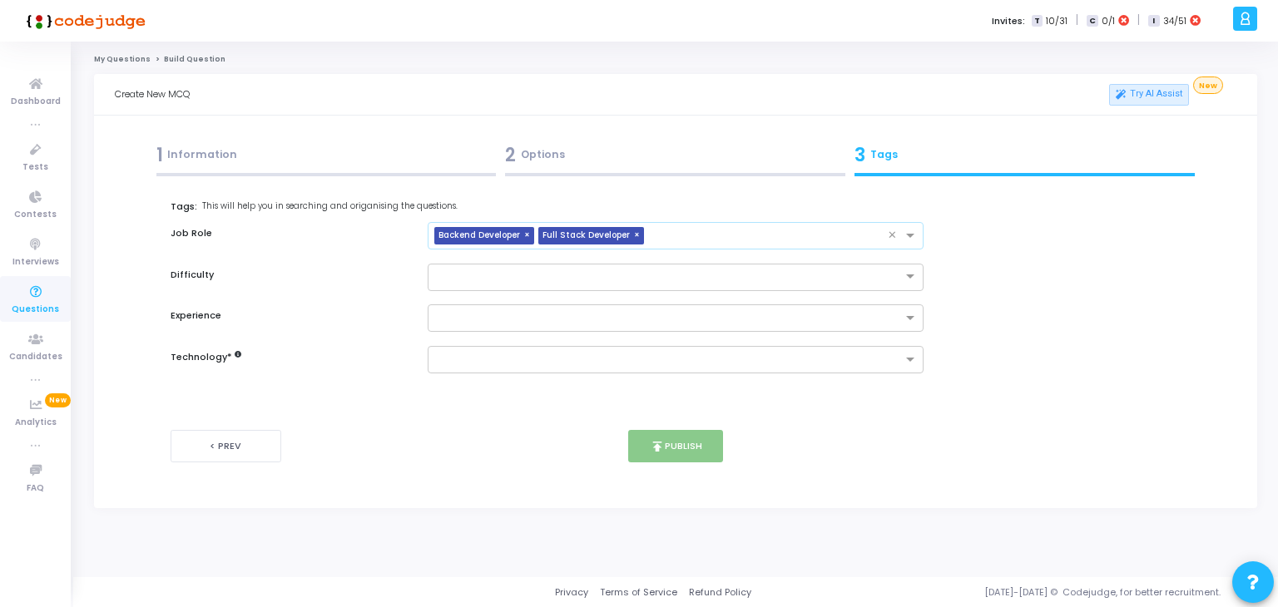
click at [733, 232] on input "text" at bounding box center [770, 237] width 238 height 14
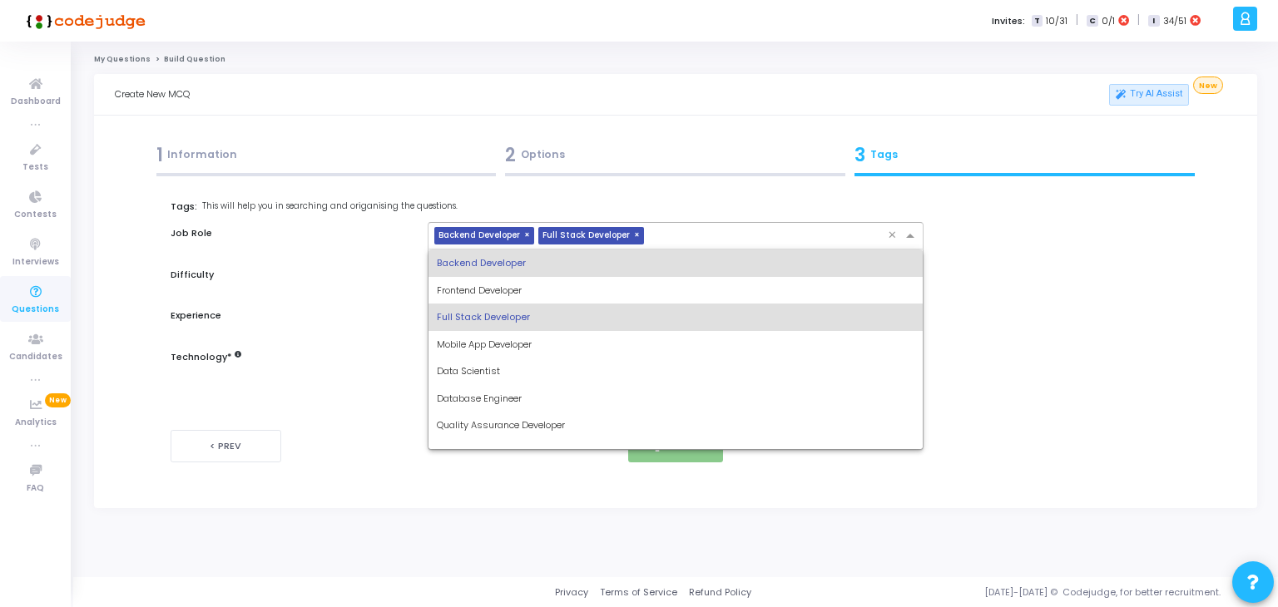
click at [515, 400] on span "Database Engineer" at bounding box center [479, 398] width 85 height 13
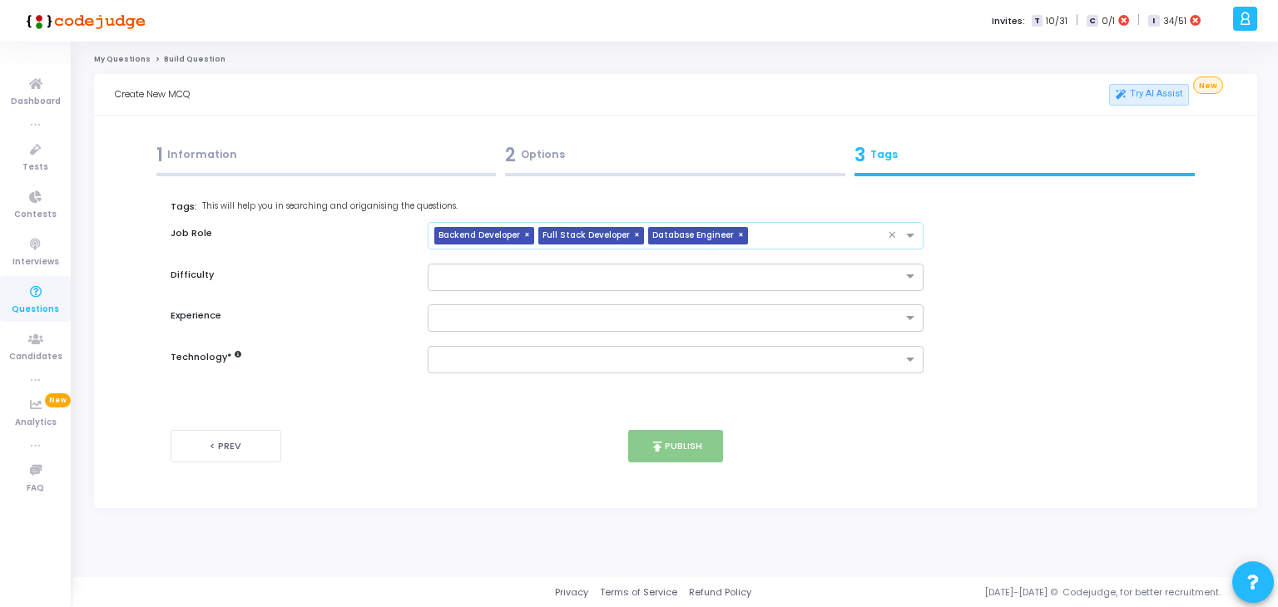
click at [810, 235] on input "text" at bounding box center [822, 237] width 134 height 14
click at [504, 451] on div "< Prev publish Publish Next >" at bounding box center [675, 446] width 1009 height 82
click at [802, 239] on input "text" at bounding box center [822, 237] width 134 height 14
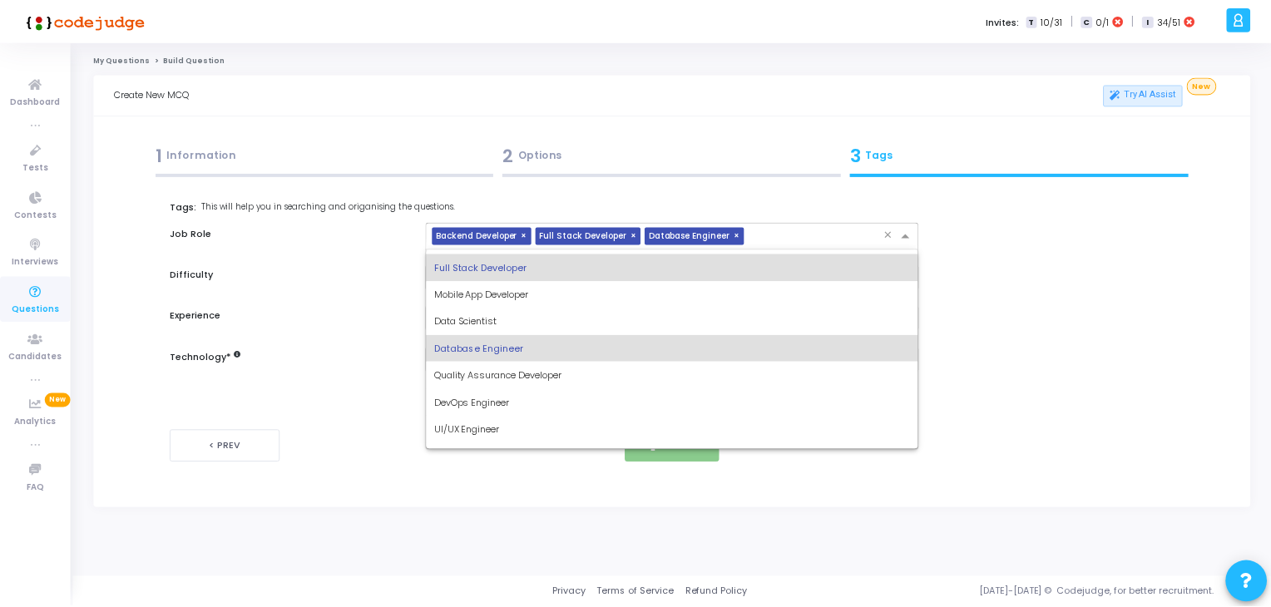
scroll to position [52, 0]
click at [496, 407] on div "DevOps Engineer" at bounding box center [676, 400] width 495 height 27
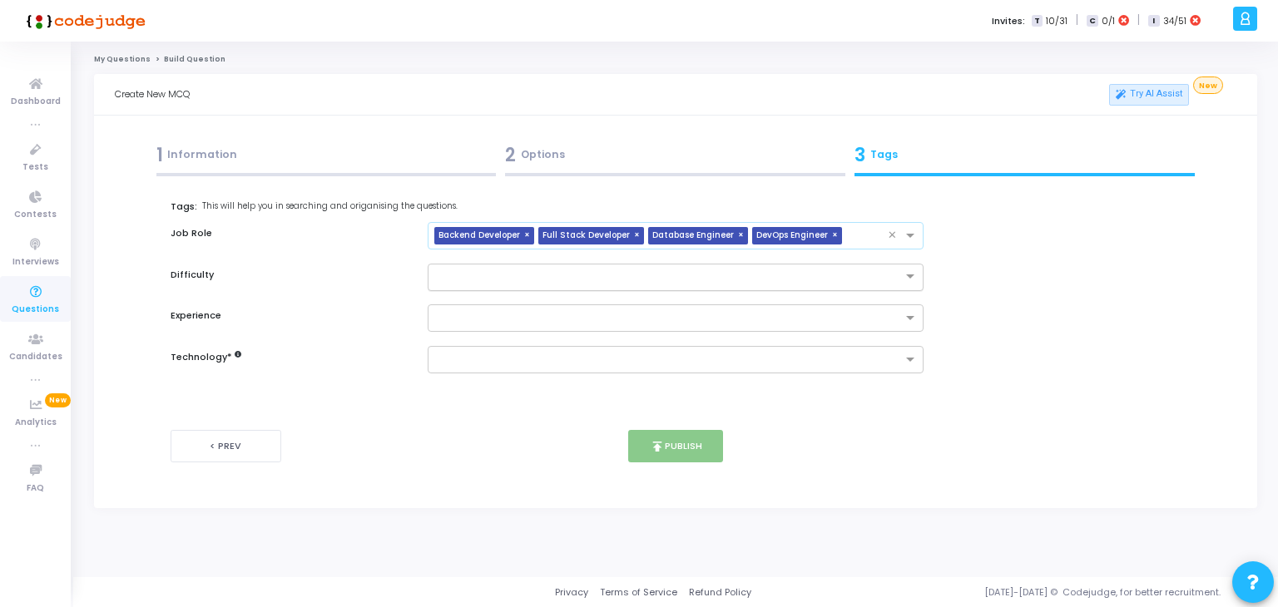
click at [592, 271] on input "text" at bounding box center [659, 276] width 445 height 14
click at [511, 310] on div "Easy" at bounding box center [676, 304] width 495 height 27
click at [508, 325] on input "text" at bounding box center [670, 319] width 466 height 14
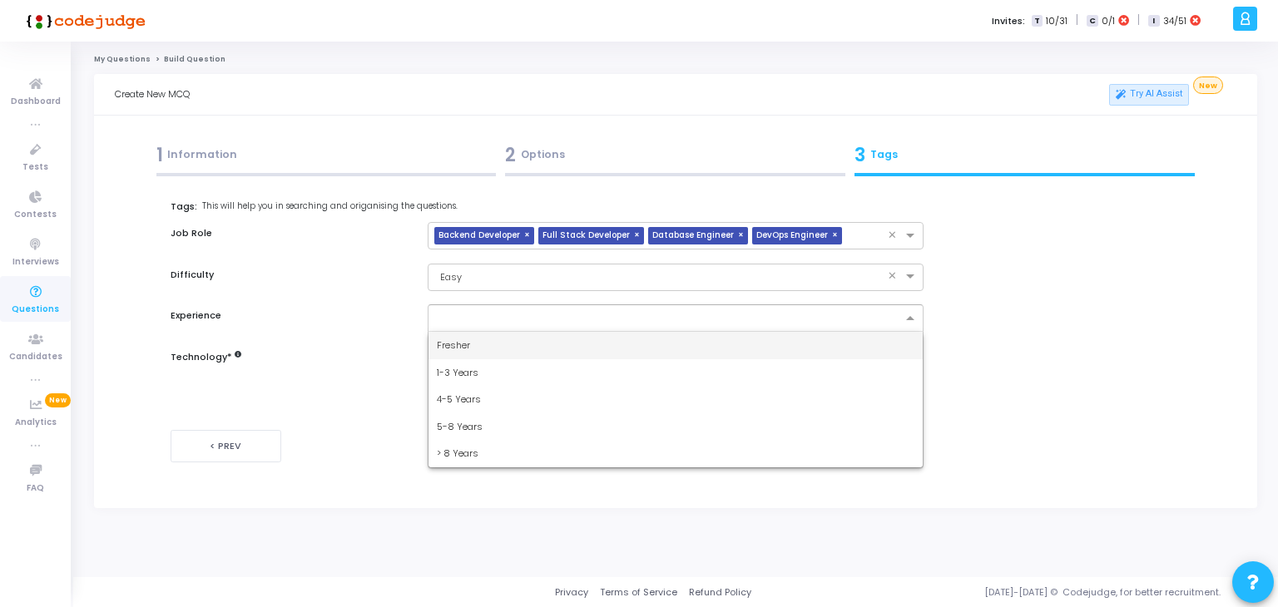
click at [489, 357] on div "Fresher" at bounding box center [676, 345] width 495 height 27
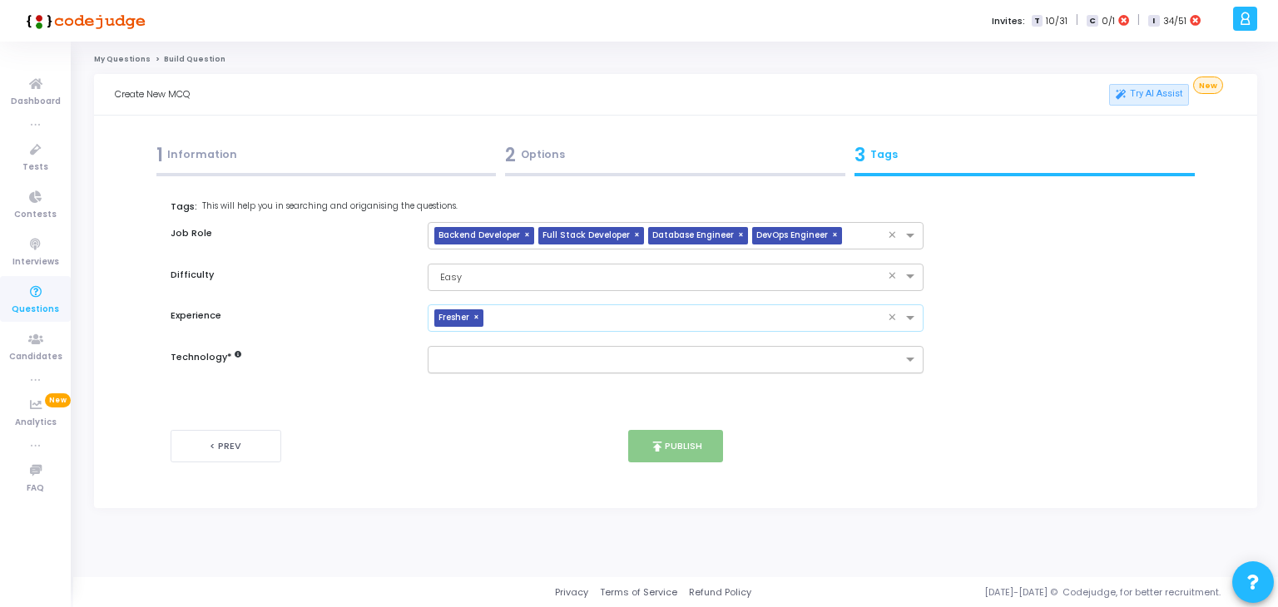
click at [498, 370] on div at bounding box center [676, 359] width 497 height 27
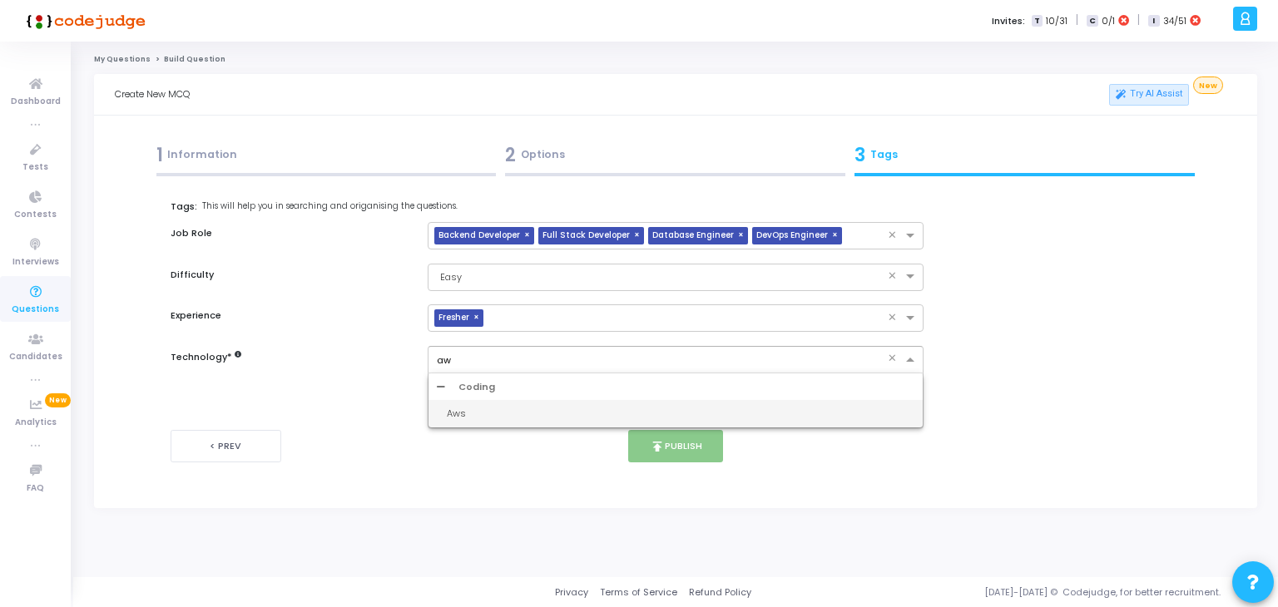
type input "aws"
click at [528, 419] on div "Aws" at bounding box center [681, 414] width 468 height 14
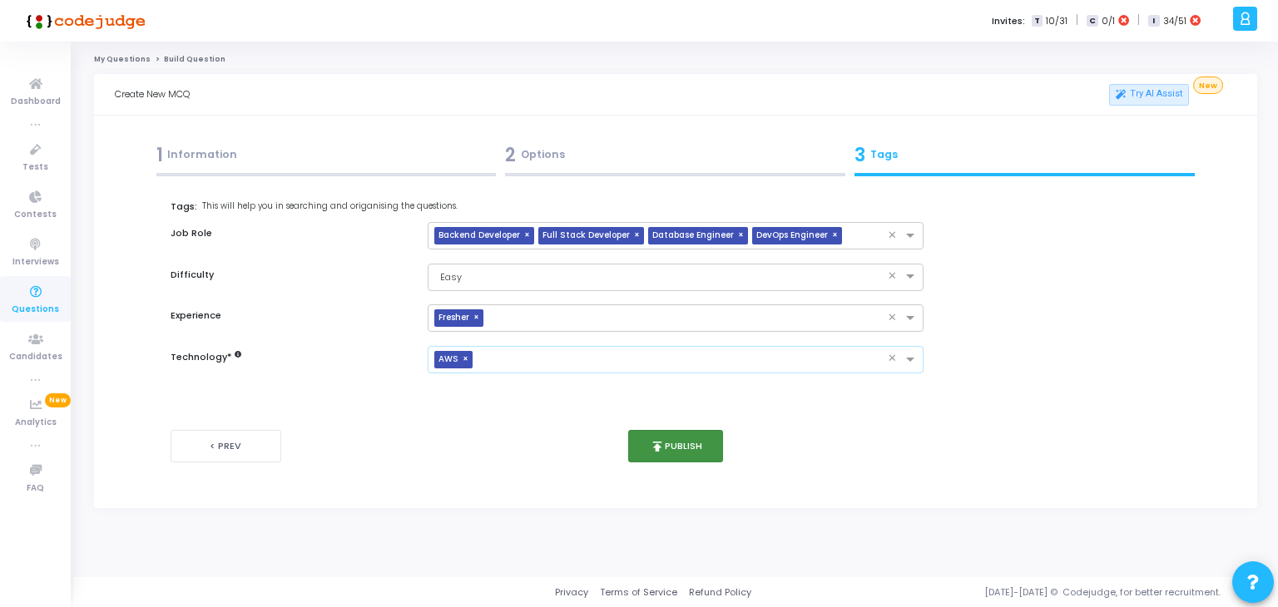
click at [675, 456] on button "publish Publish" at bounding box center [676, 446] width 96 height 32
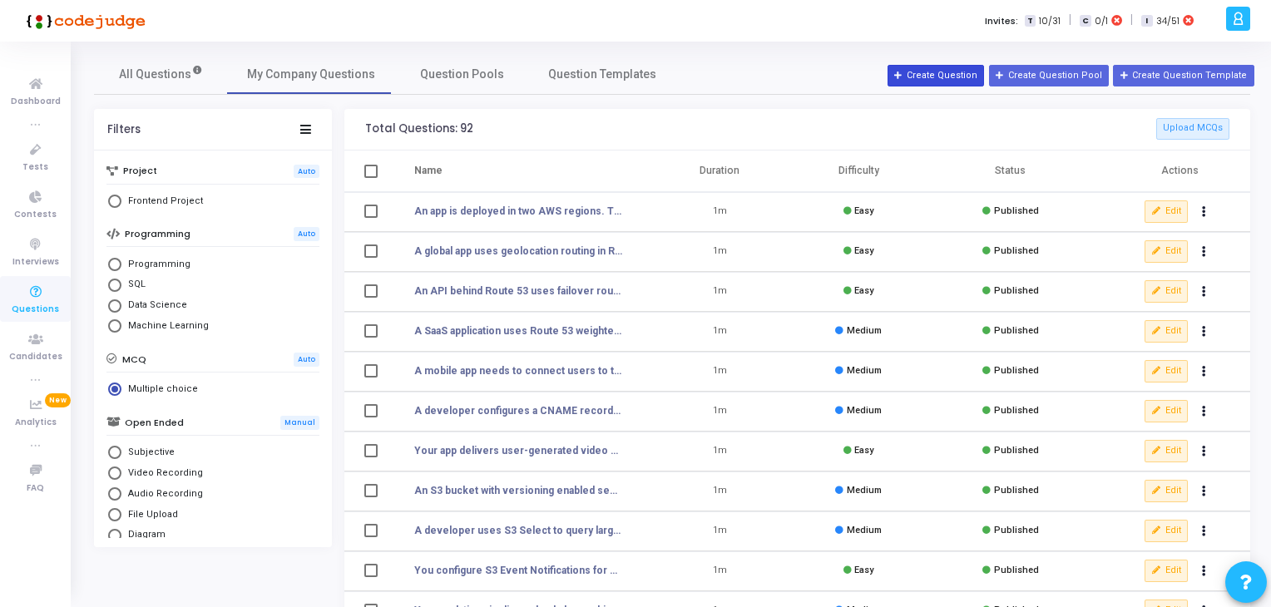
click at [953, 77] on button "Create Question" at bounding box center [936, 76] width 97 height 22
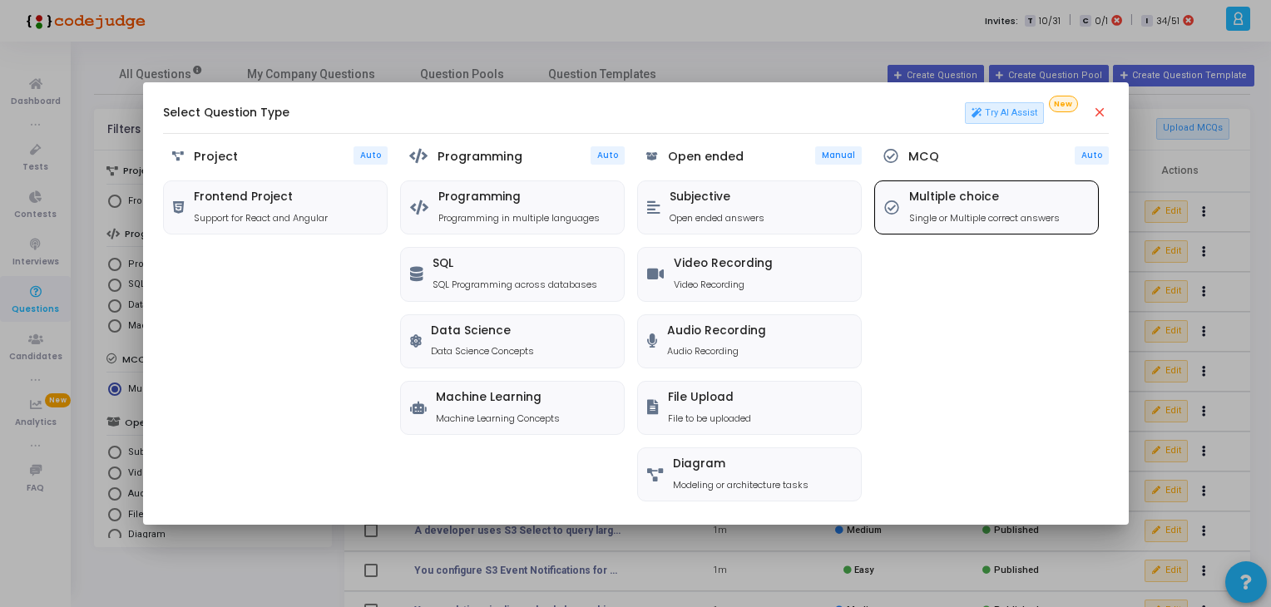
click at [962, 191] on h5 "Multiple choice" at bounding box center [984, 198] width 151 height 14
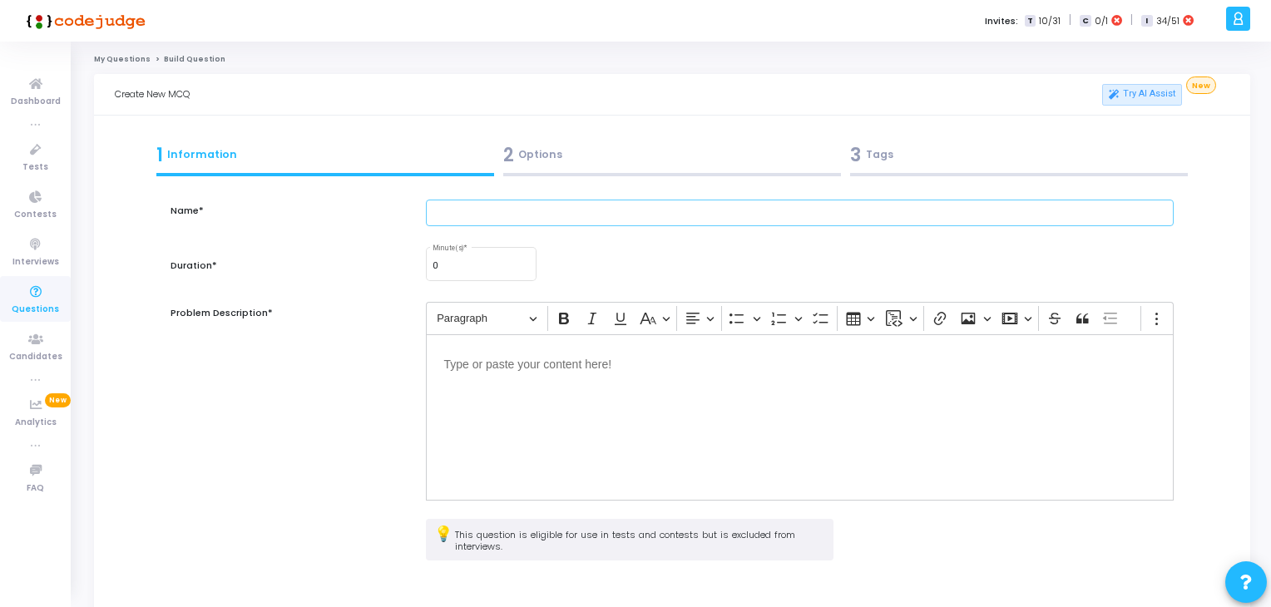
click at [607, 210] on input "text" at bounding box center [800, 213] width 749 height 27
paste input "A developer creates an alias record for api.example.com pointing to a CloudFron…"
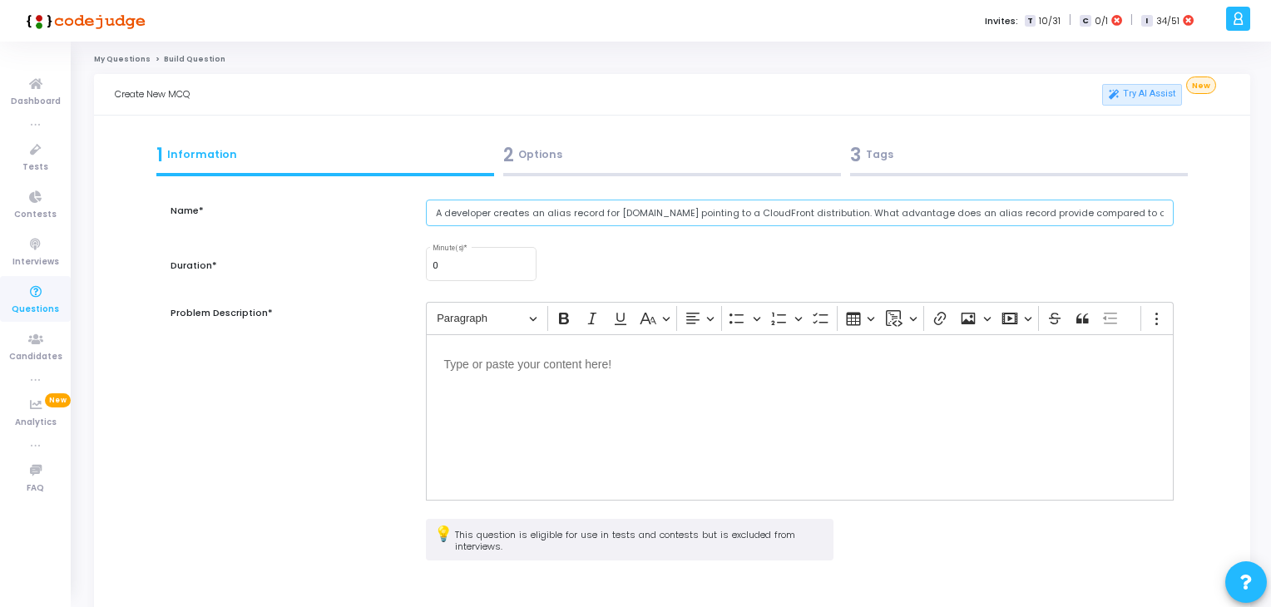
scroll to position [0, 23]
type input "A developer creates an alias record for [DOMAIN_NAME] pointing to a CloudFront …"
type input "1"
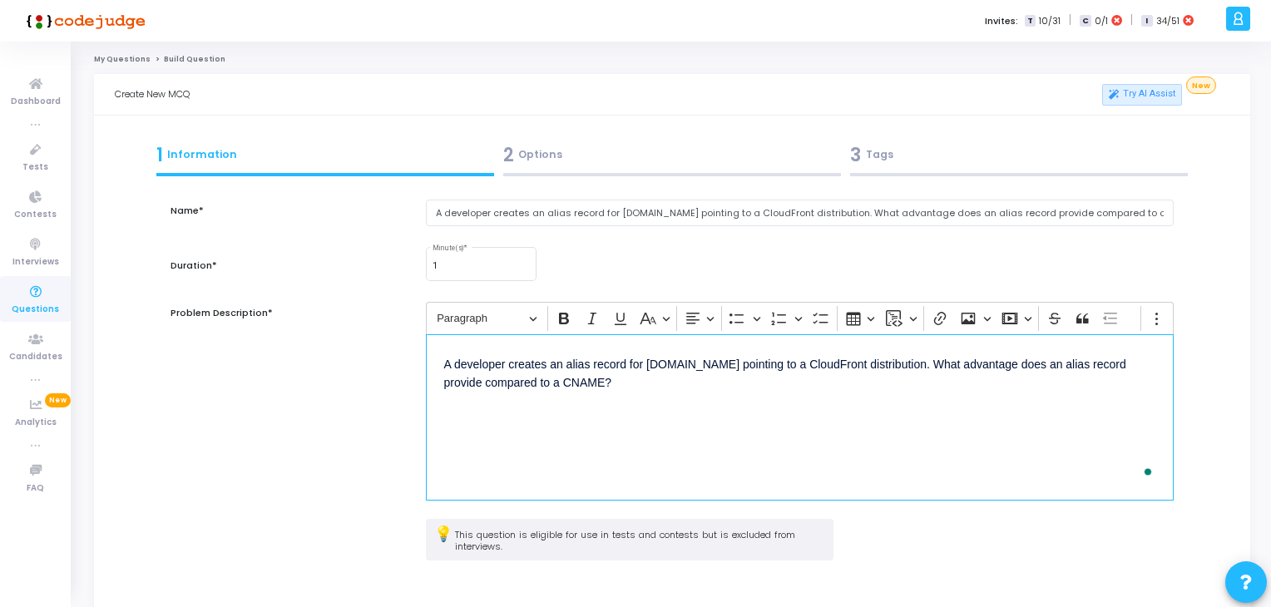
scroll to position [151, 0]
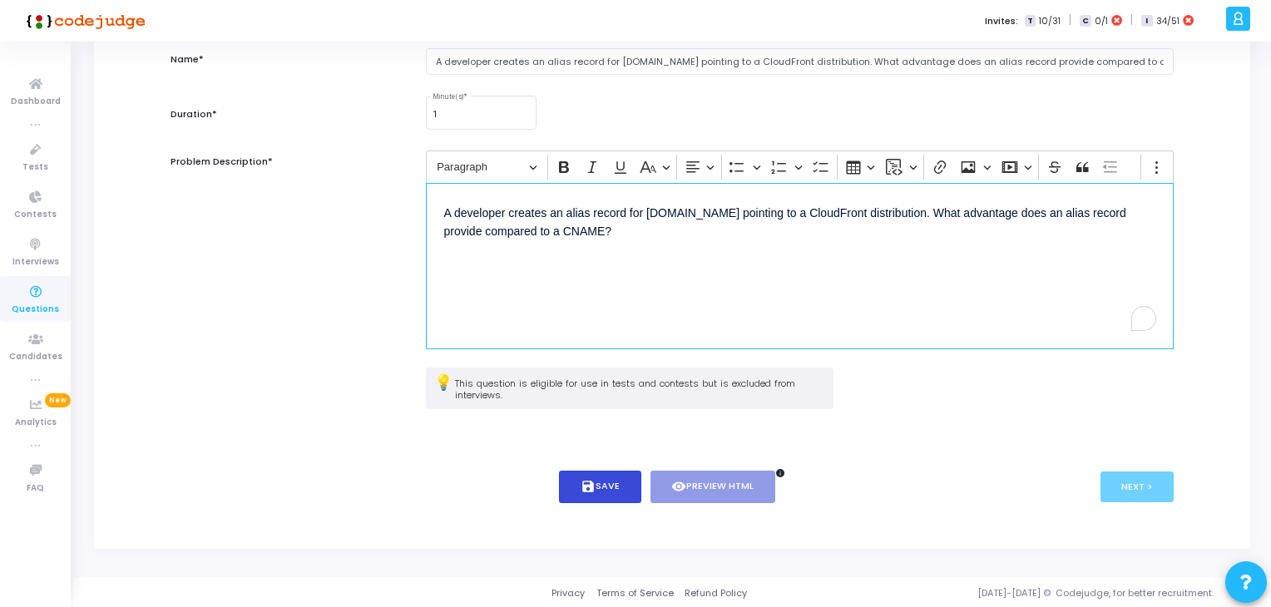
click at [582, 493] on button "save Save" at bounding box center [600, 487] width 82 height 32
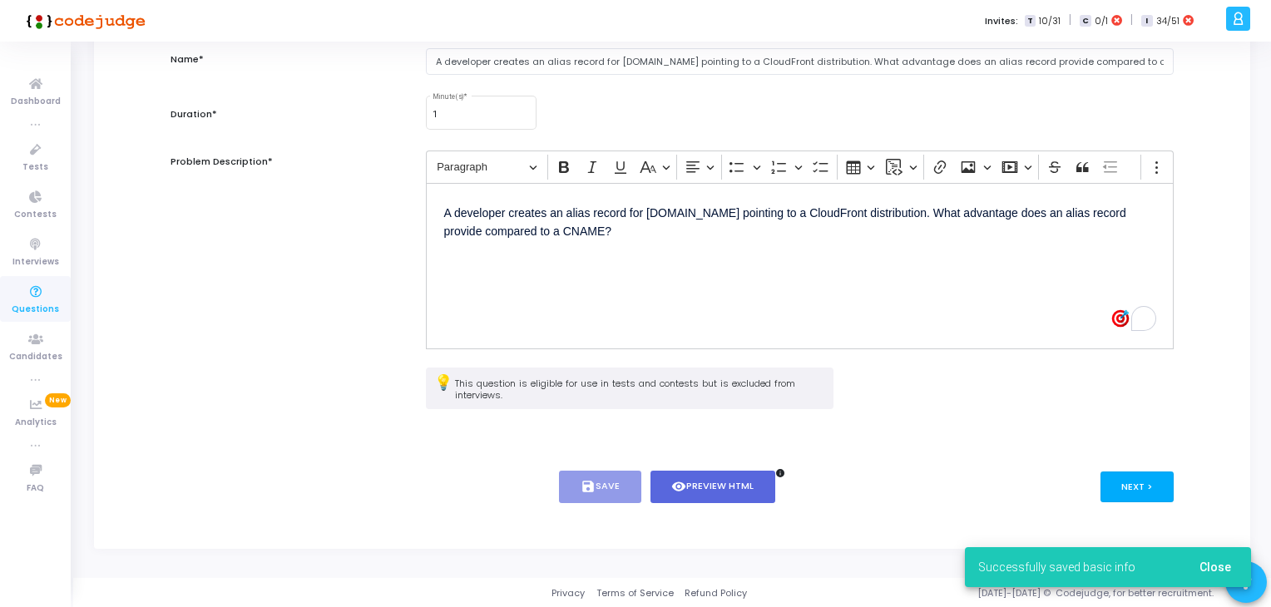
click at [1147, 496] on button "Next >" at bounding box center [1138, 487] width 74 height 31
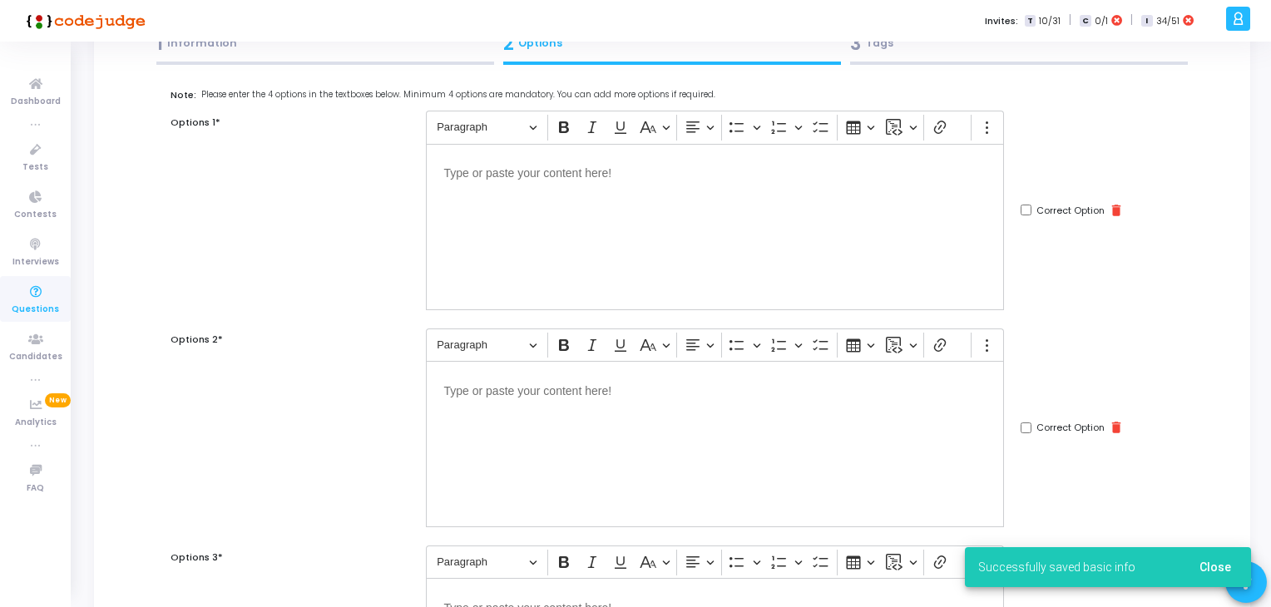
scroll to position [26, 0]
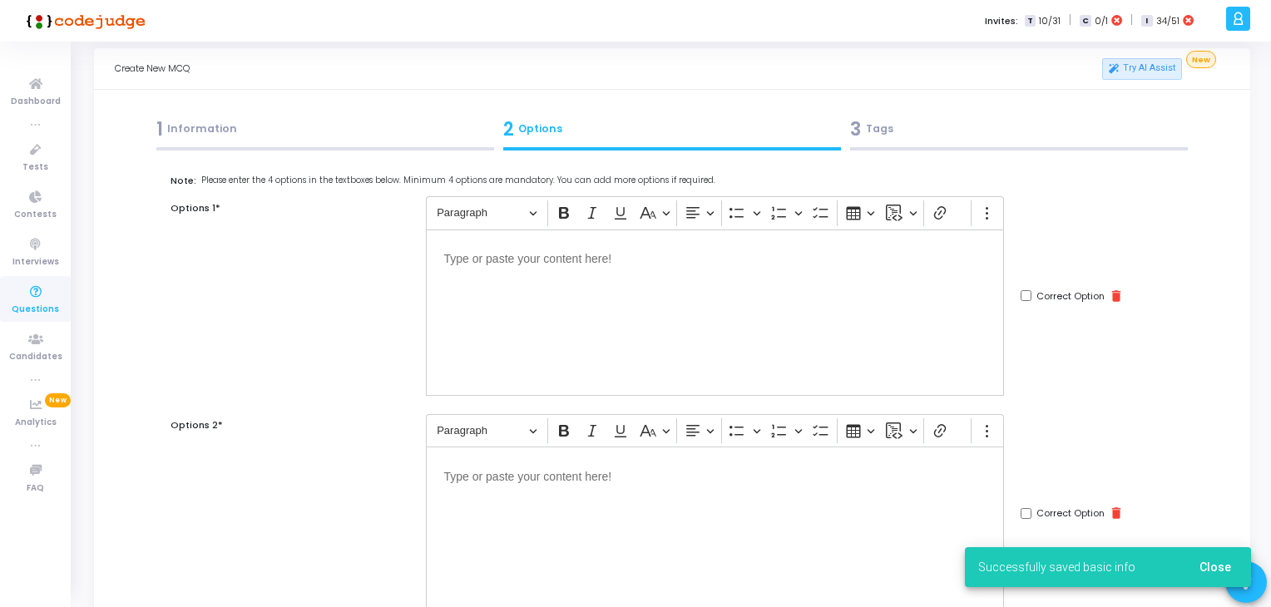
click at [533, 287] on div "Editor editing area: main" at bounding box center [715, 313] width 578 height 166
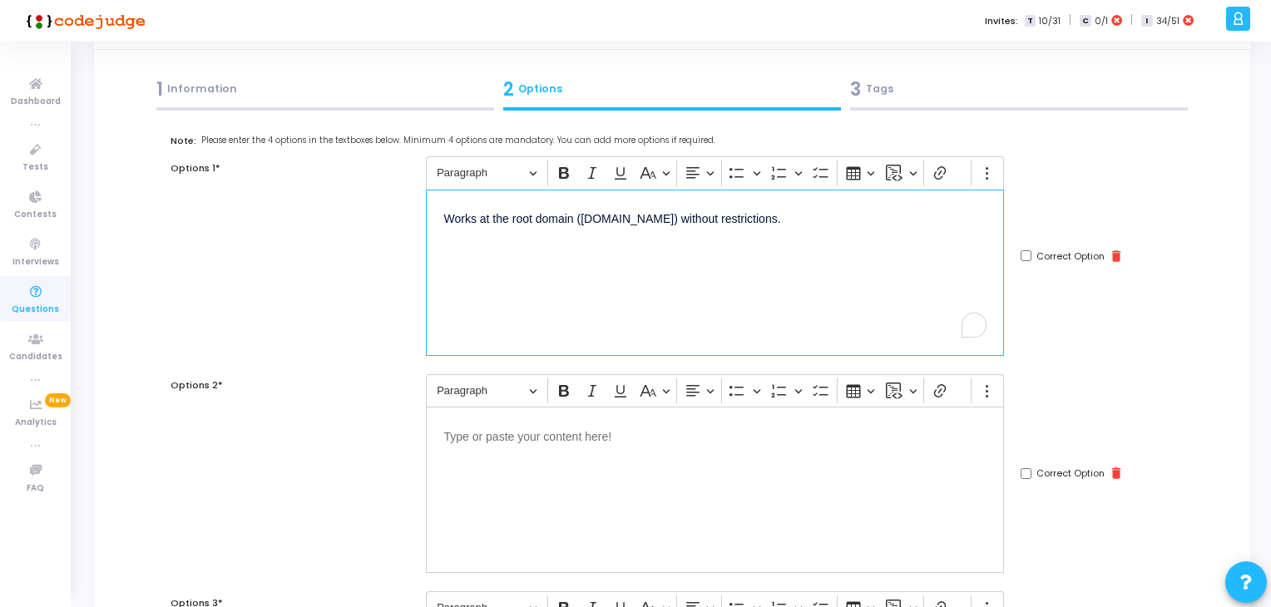
scroll to position [78, 0]
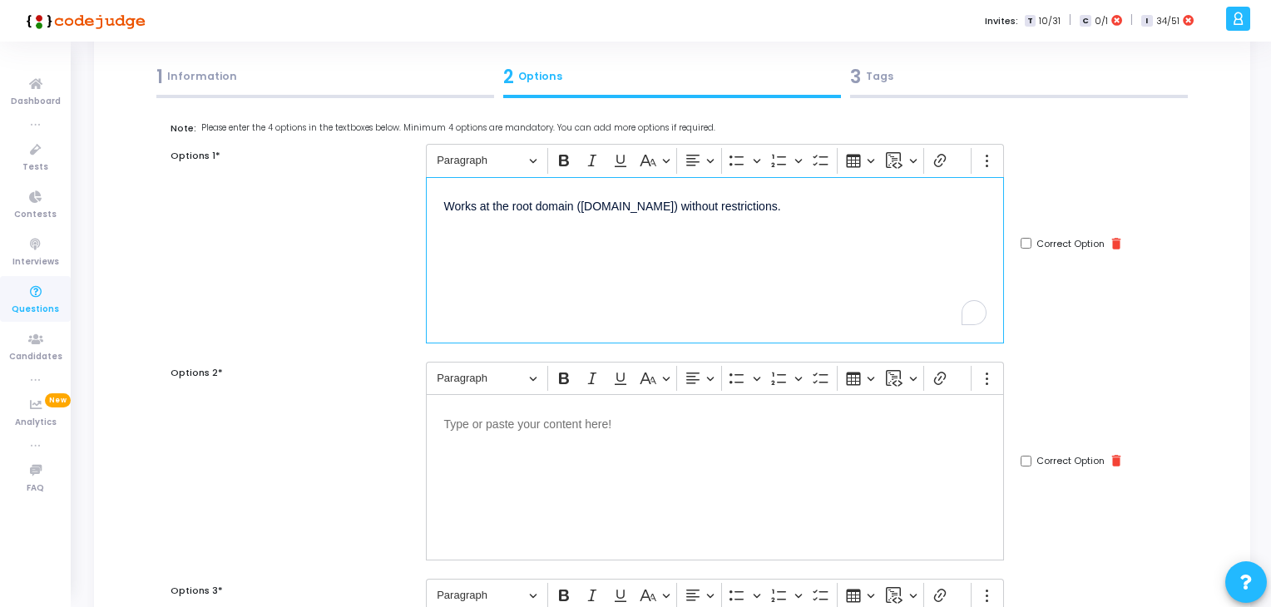
click at [549, 430] on p "Editor editing area: main" at bounding box center [715, 423] width 542 height 21
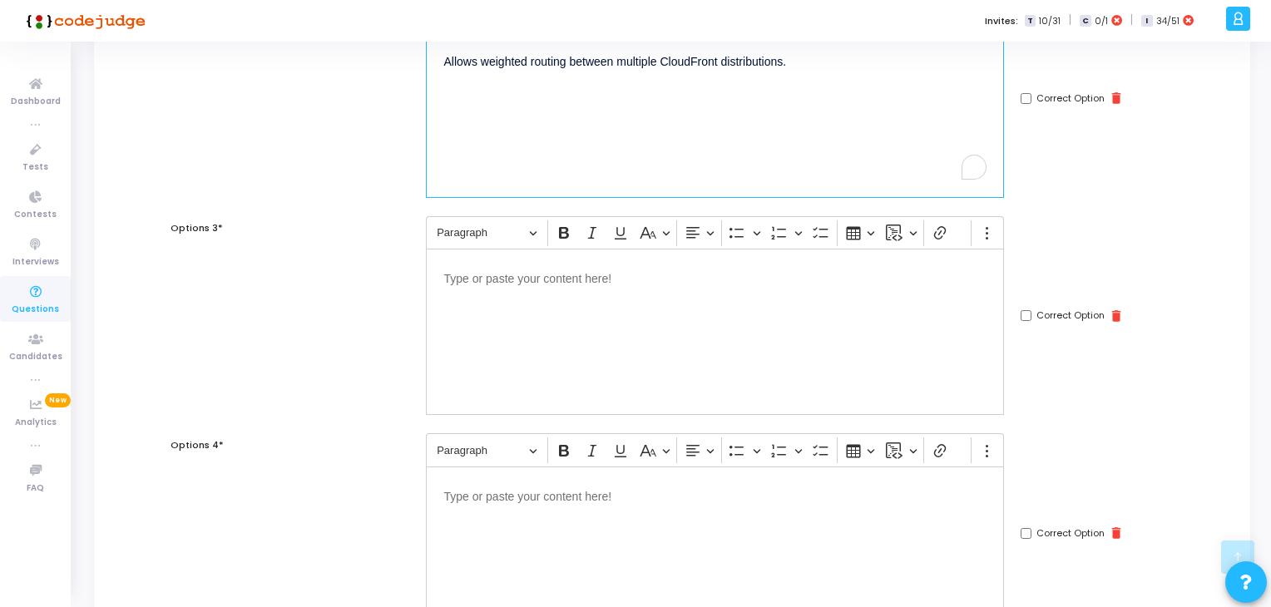
scroll to position [452, 0]
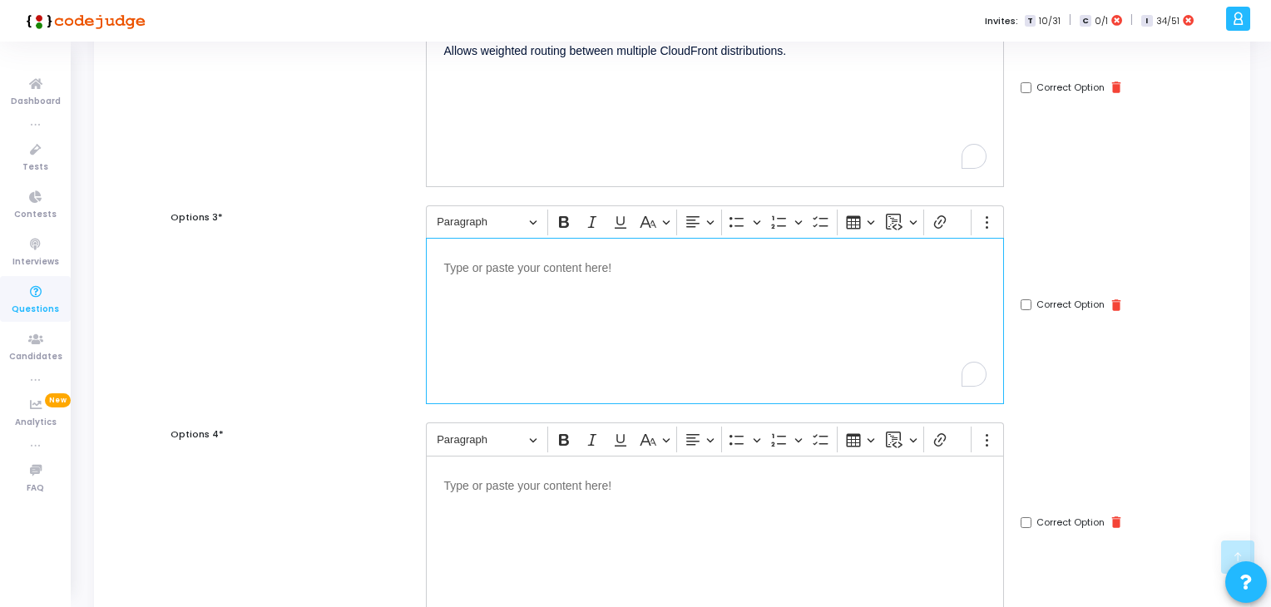
click at [511, 349] on div "Editor editing area: main" at bounding box center [715, 321] width 578 height 166
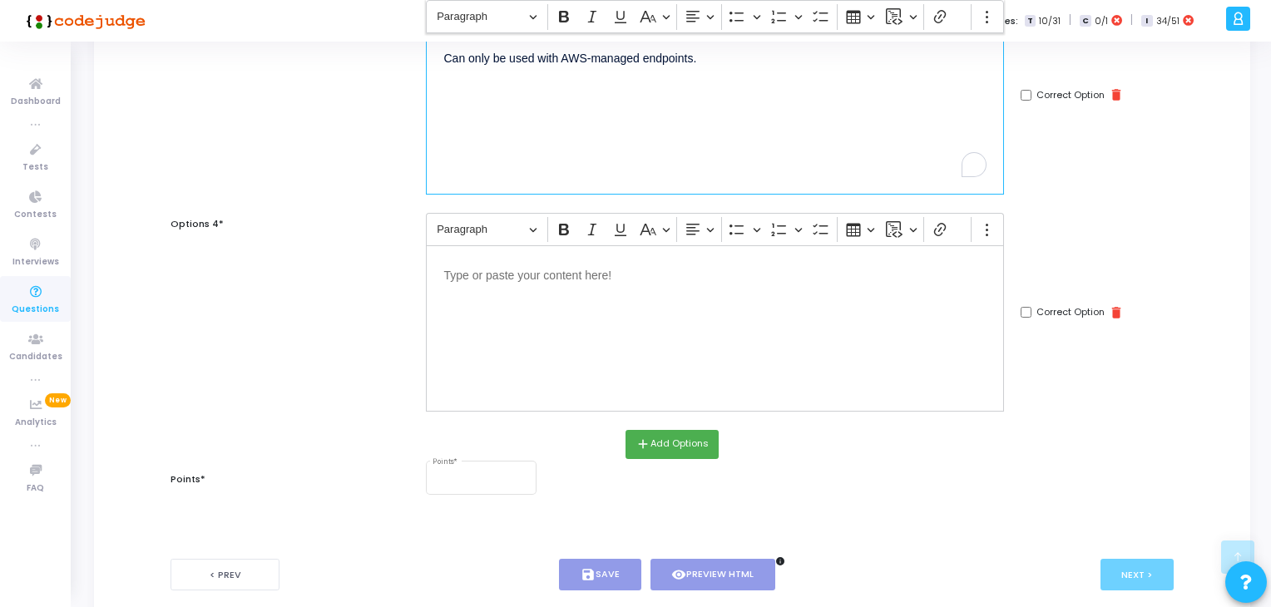
click at [509, 368] on div "Editor editing area: main" at bounding box center [715, 328] width 578 height 166
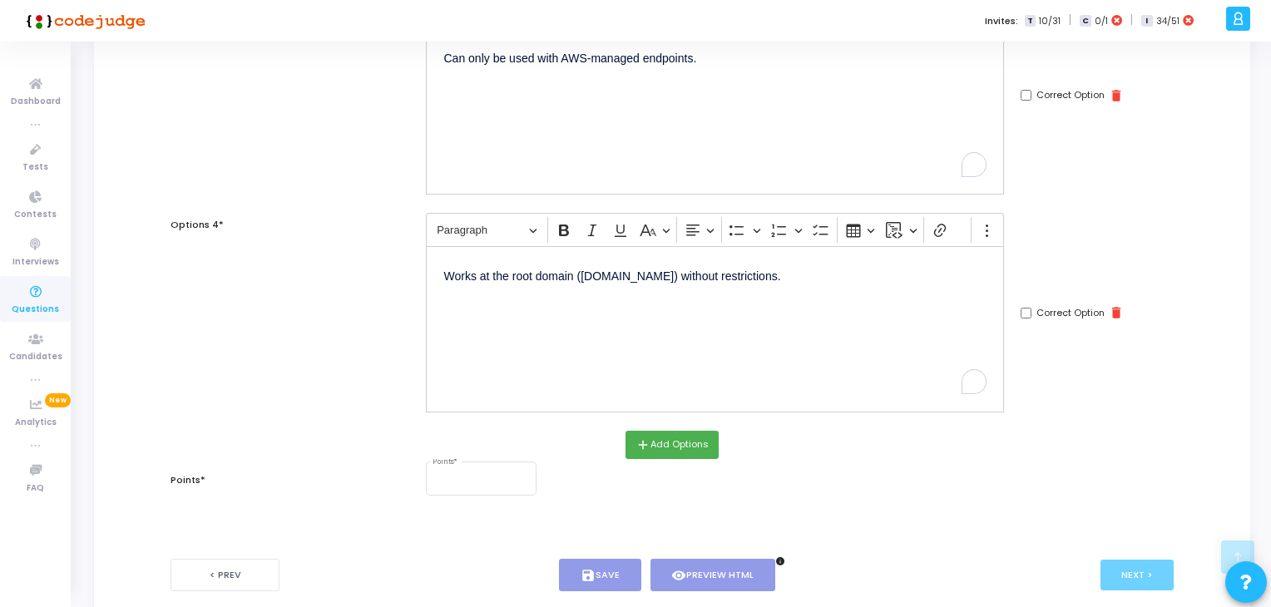
click at [1026, 308] on input "Correct Option" at bounding box center [1026, 313] width 11 height 11
checkbox input "true"
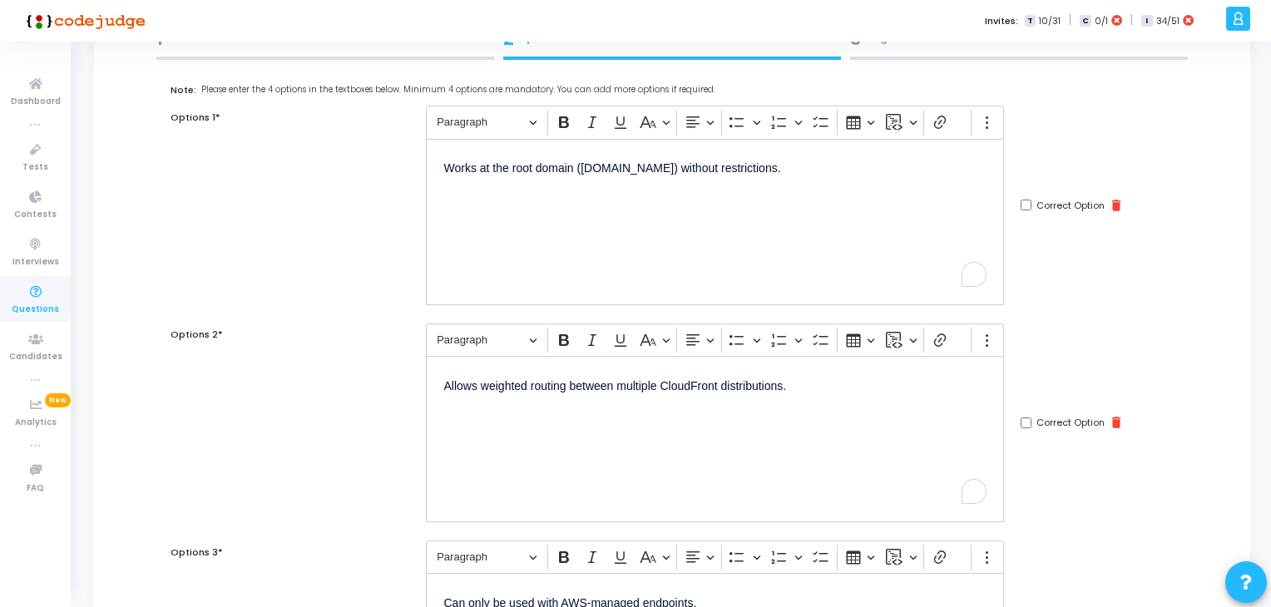
scroll to position [57, 0]
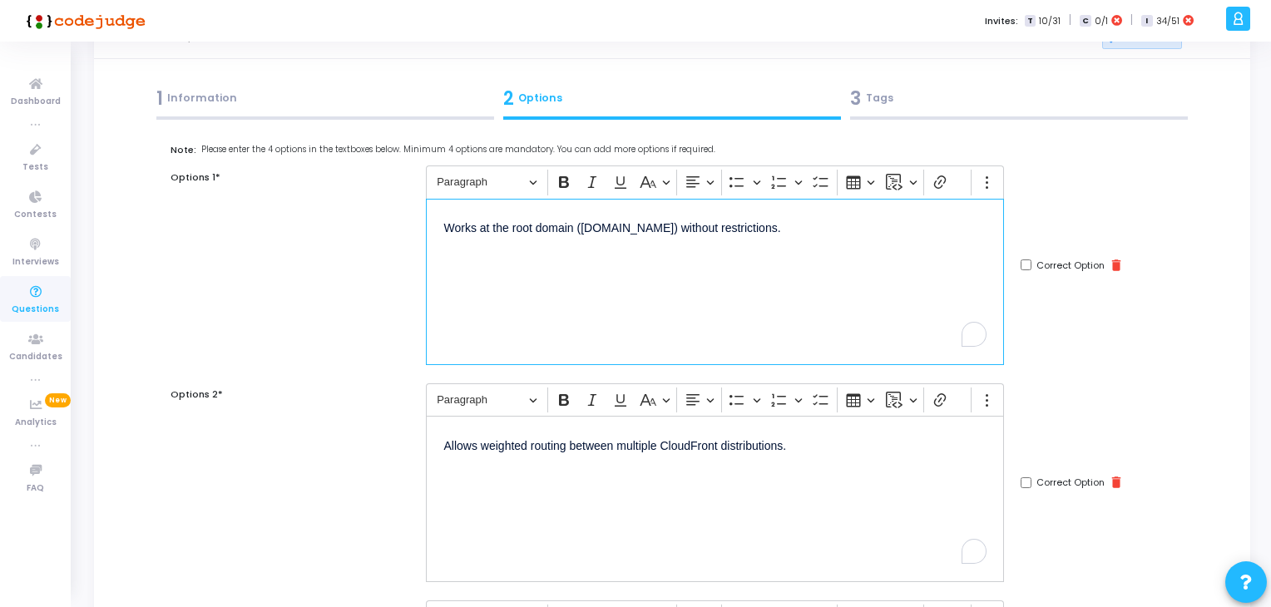
click at [710, 302] on div "Works at the root domain (example.com) without restrictions." at bounding box center [715, 282] width 578 height 166
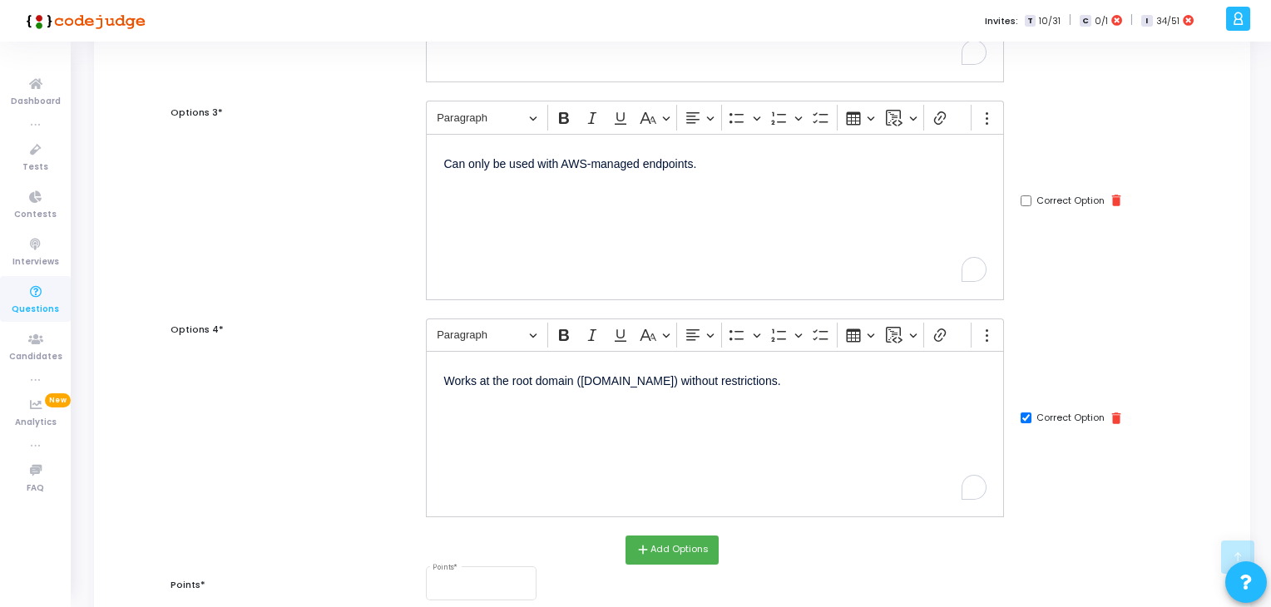
scroll to position [749, 0]
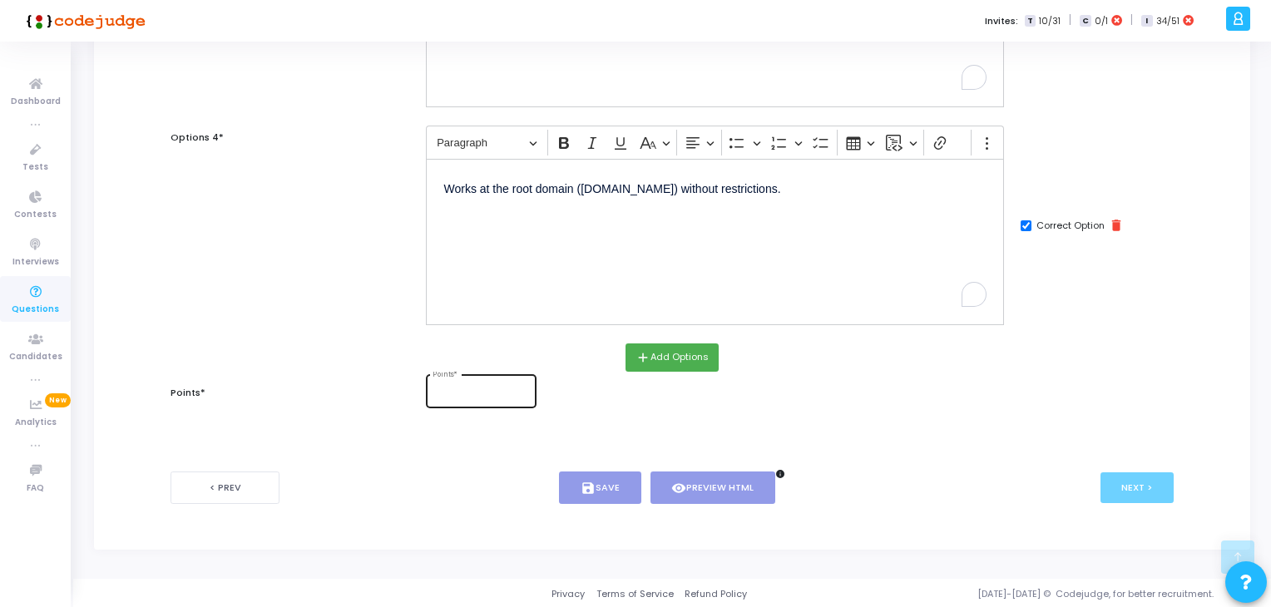
click at [429, 389] on div "Points *" at bounding box center [481, 390] width 111 height 36
type input "2"
click at [618, 488] on button "save Save" at bounding box center [600, 488] width 82 height 32
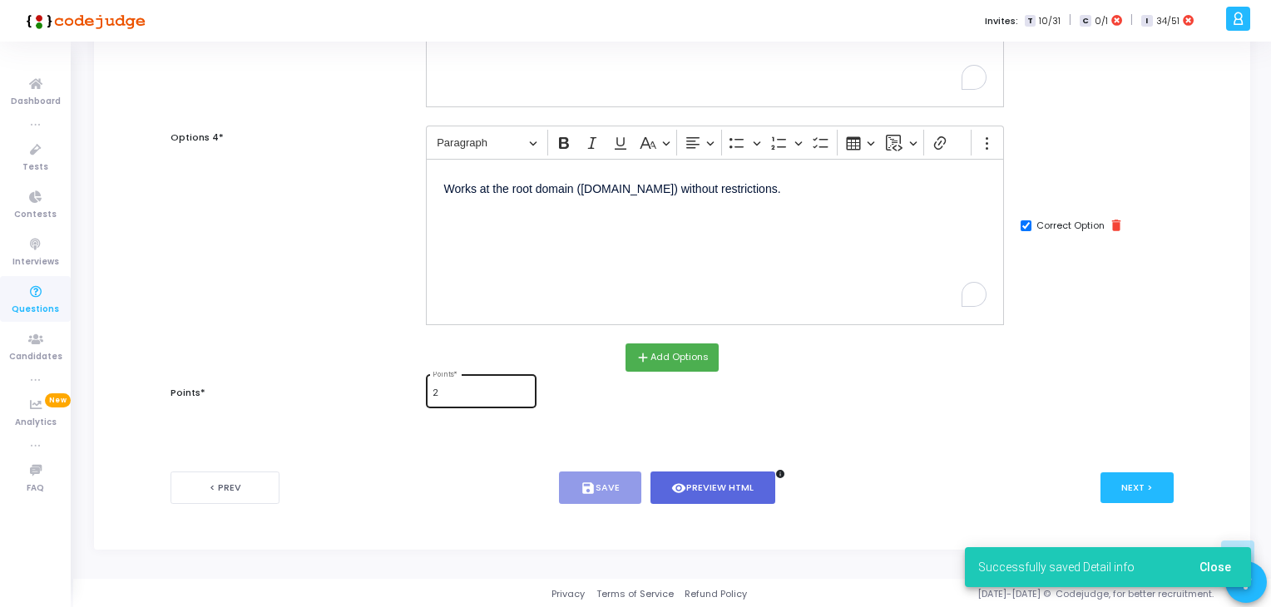
click at [476, 394] on input "2" at bounding box center [481, 394] width 97 height 10
type input "1"
click at [582, 481] on icon "save" at bounding box center [588, 488] width 15 height 15
click at [1122, 489] on button "Next >" at bounding box center [1138, 488] width 74 height 31
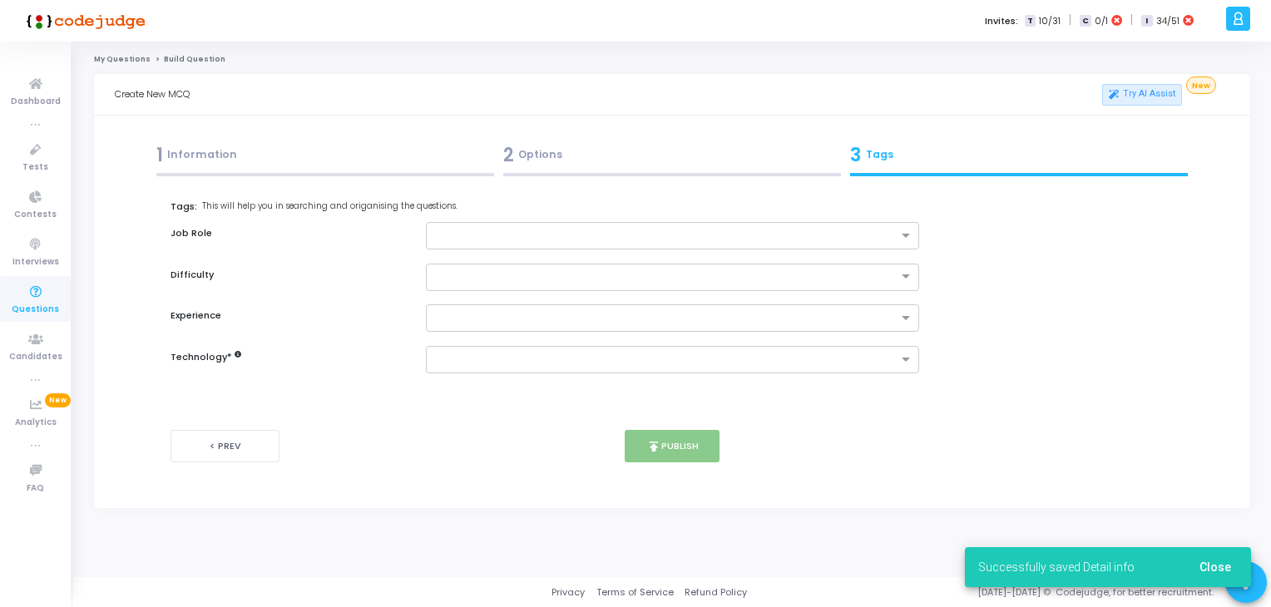
scroll to position [0, 0]
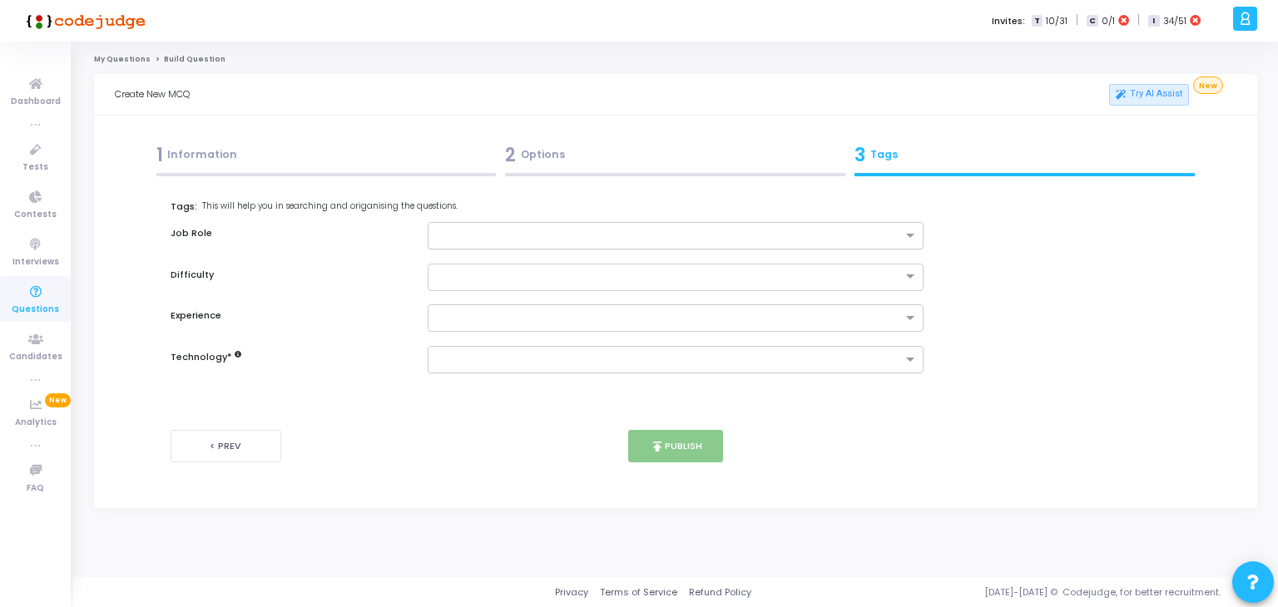
click at [504, 230] on input "text" at bounding box center [670, 237] width 466 height 14
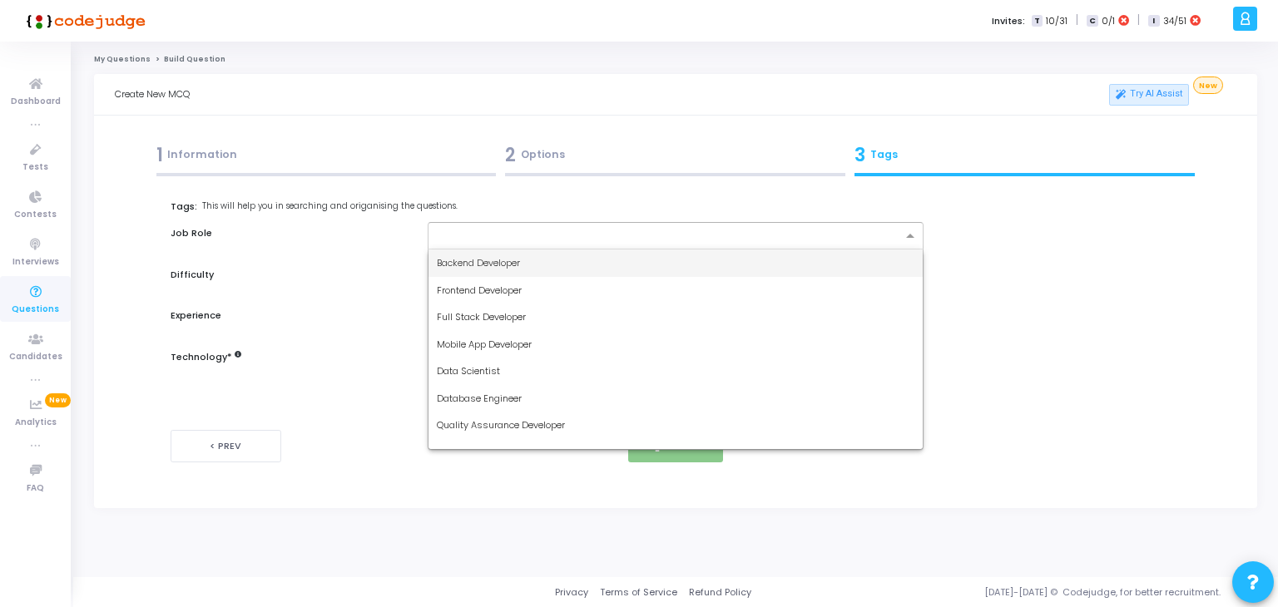
click at [503, 250] on div "Backend Developer" at bounding box center [676, 263] width 495 height 27
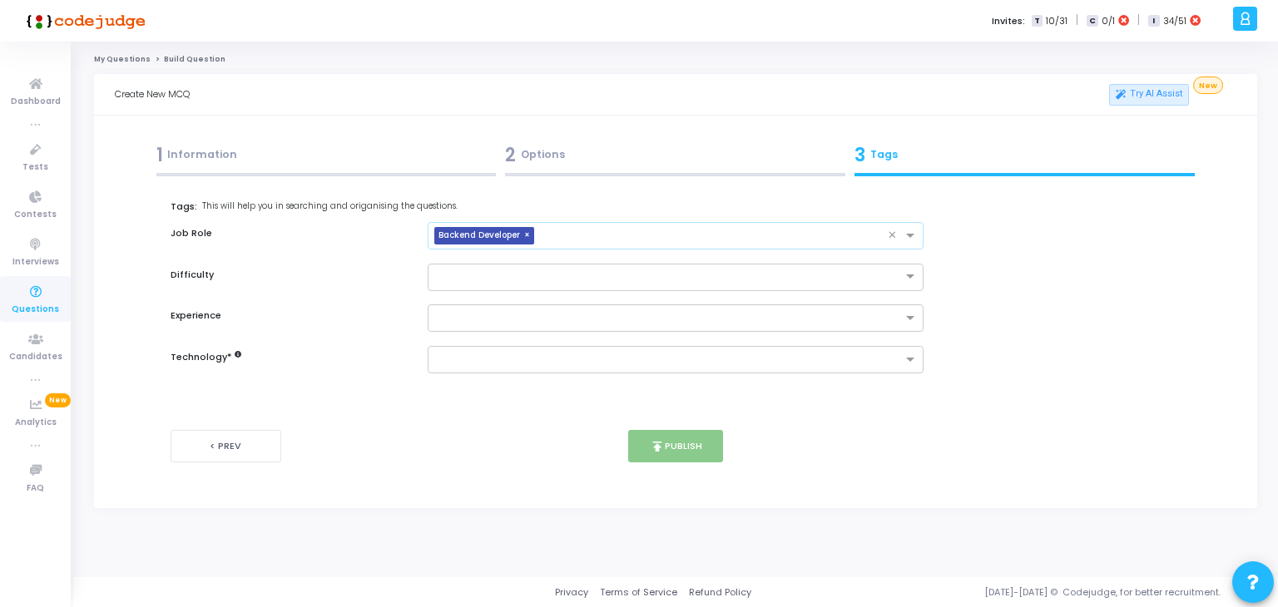
click at [596, 233] on input "text" at bounding box center [715, 237] width 348 height 14
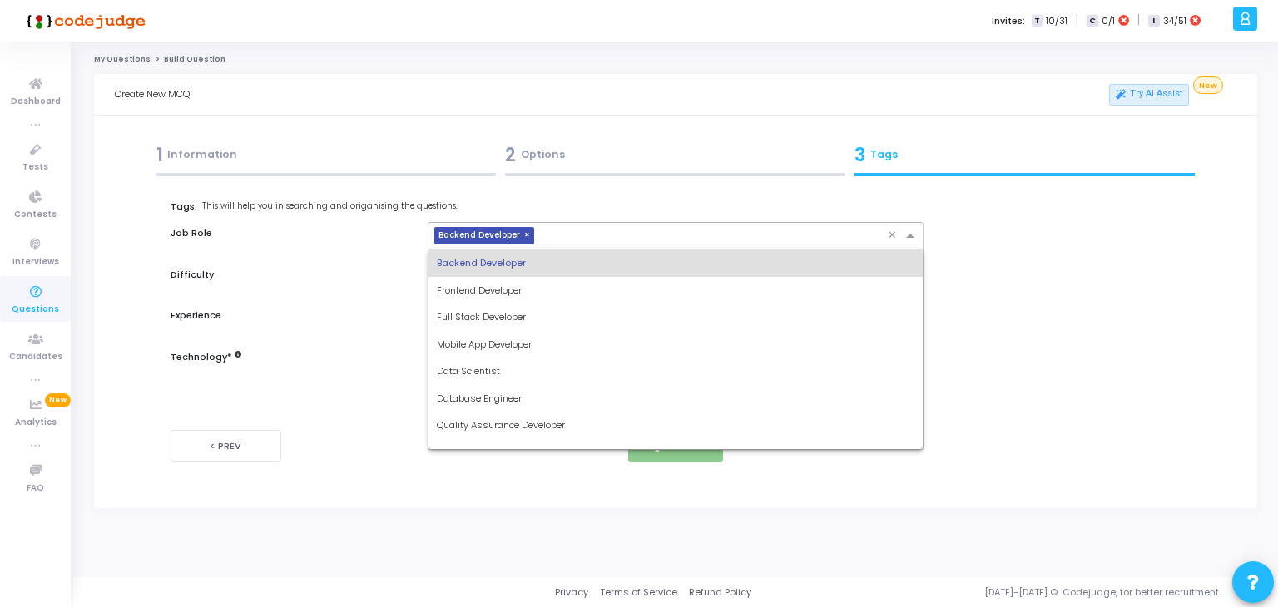
click at [504, 305] on div "Full Stack Developer" at bounding box center [676, 317] width 495 height 27
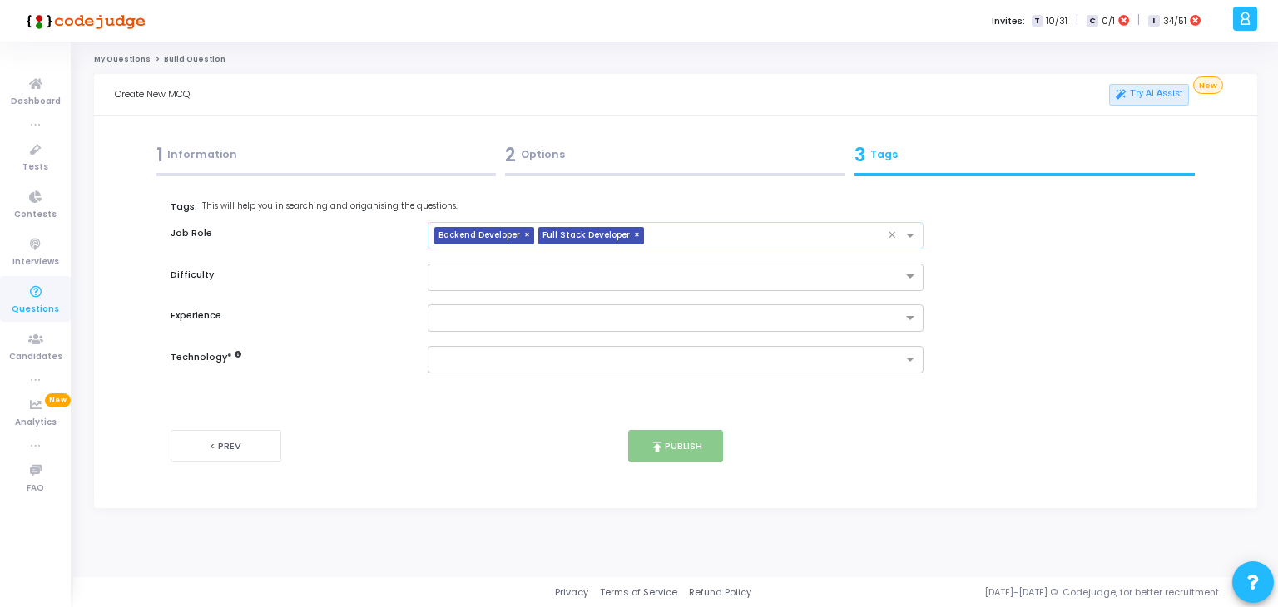
click at [679, 232] on input "text" at bounding box center [770, 237] width 238 height 14
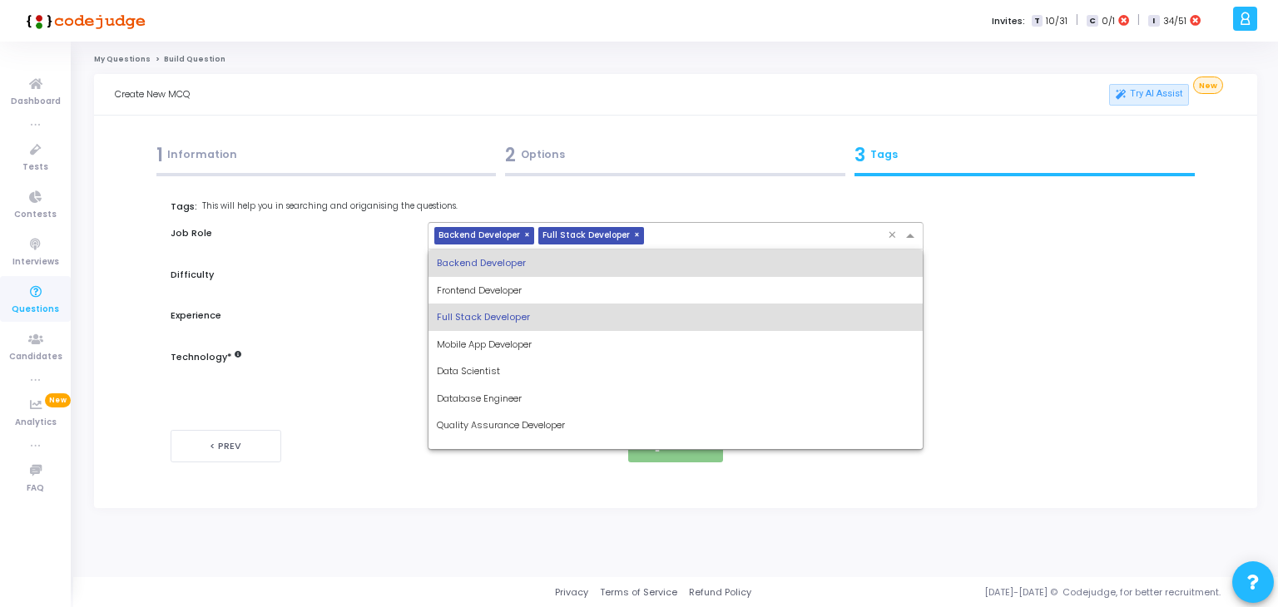
click at [519, 396] on span "Database Engineer" at bounding box center [479, 398] width 85 height 13
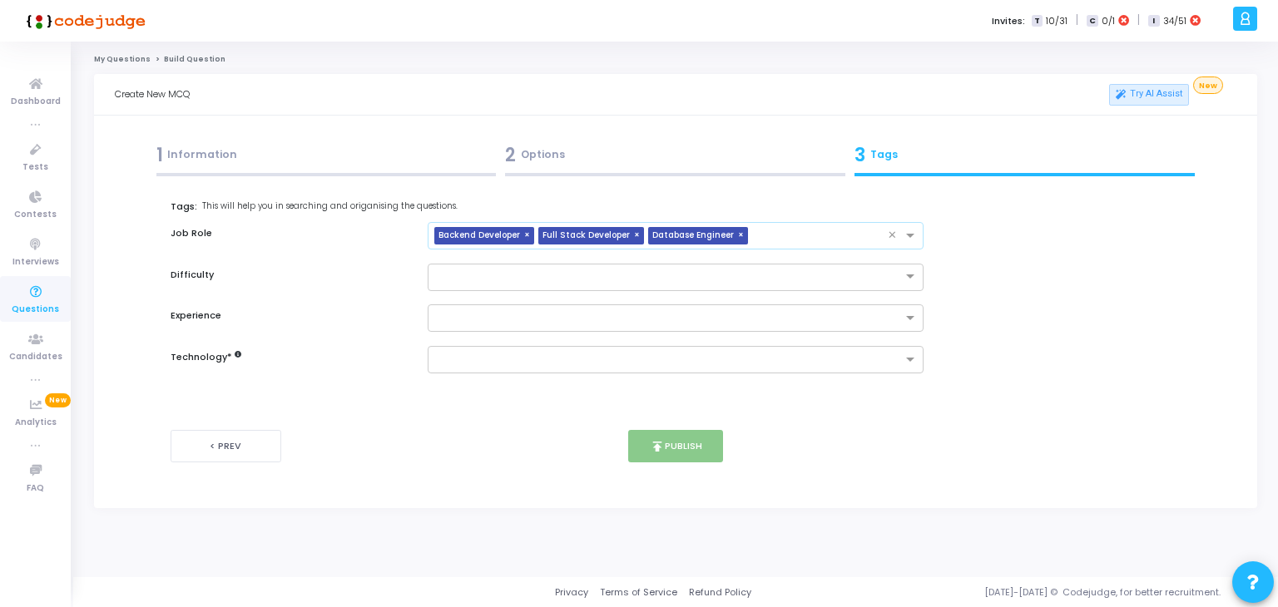
click at [755, 240] on input "text" at bounding box center [822, 237] width 134 height 14
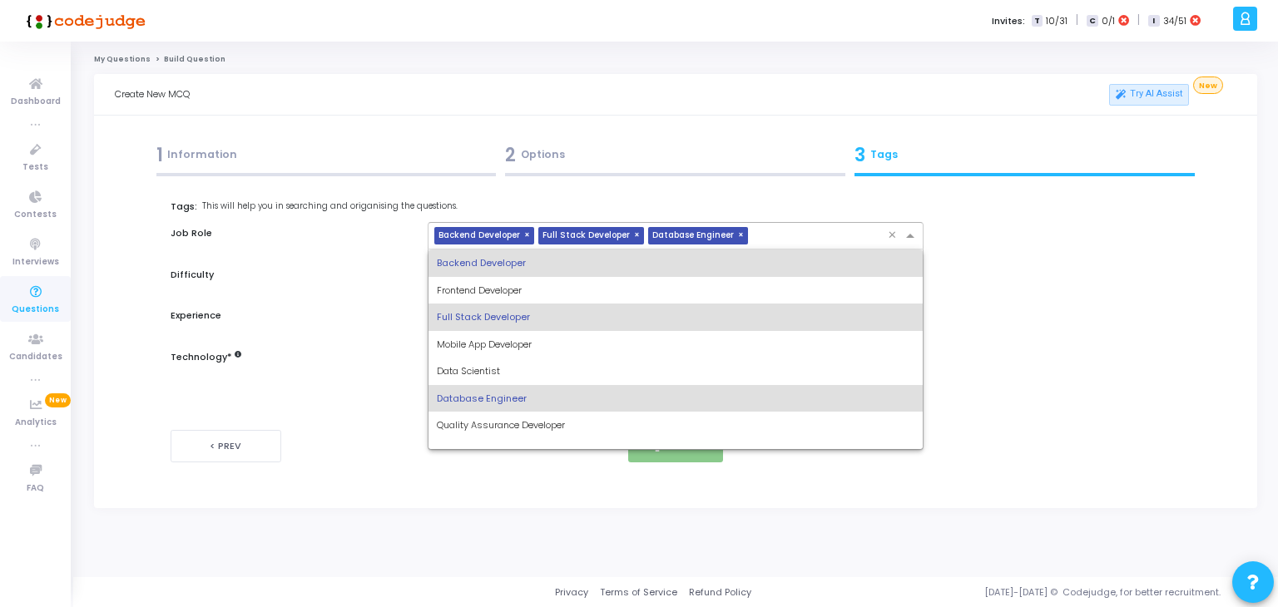
click at [501, 443] on div "DevOps Engineer" at bounding box center [676, 452] width 495 height 27
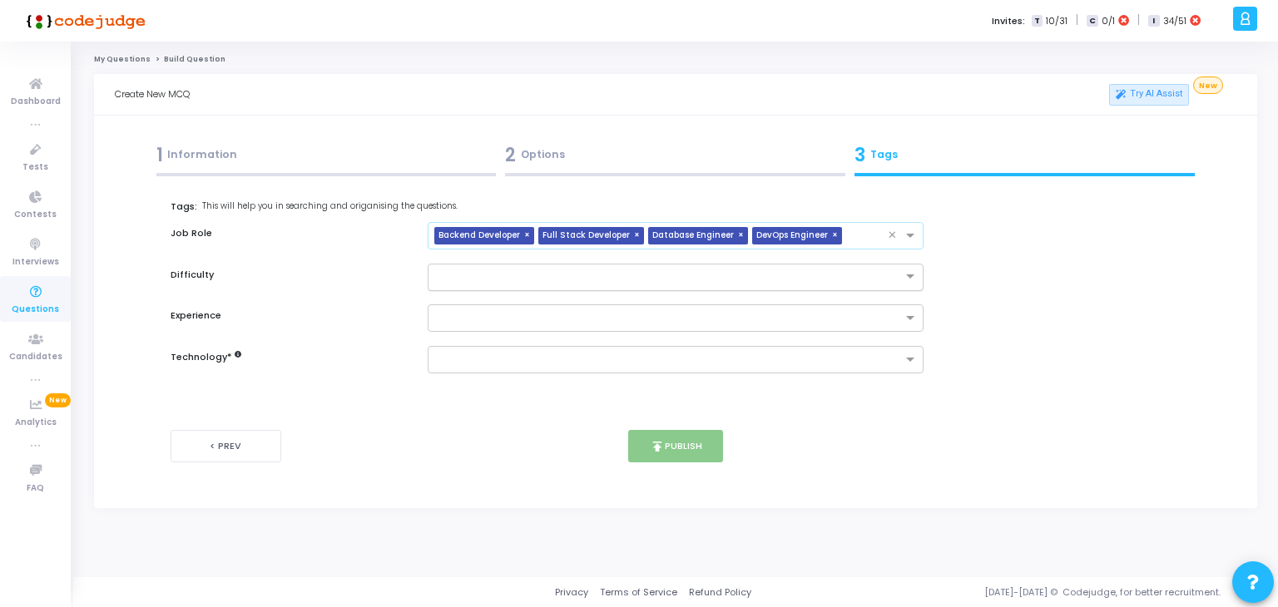
click at [625, 278] on input "text" at bounding box center [659, 276] width 445 height 14
click at [523, 300] on div "Easy" at bounding box center [676, 304] width 495 height 27
click at [506, 312] on input "text" at bounding box center [670, 319] width 466 height 14
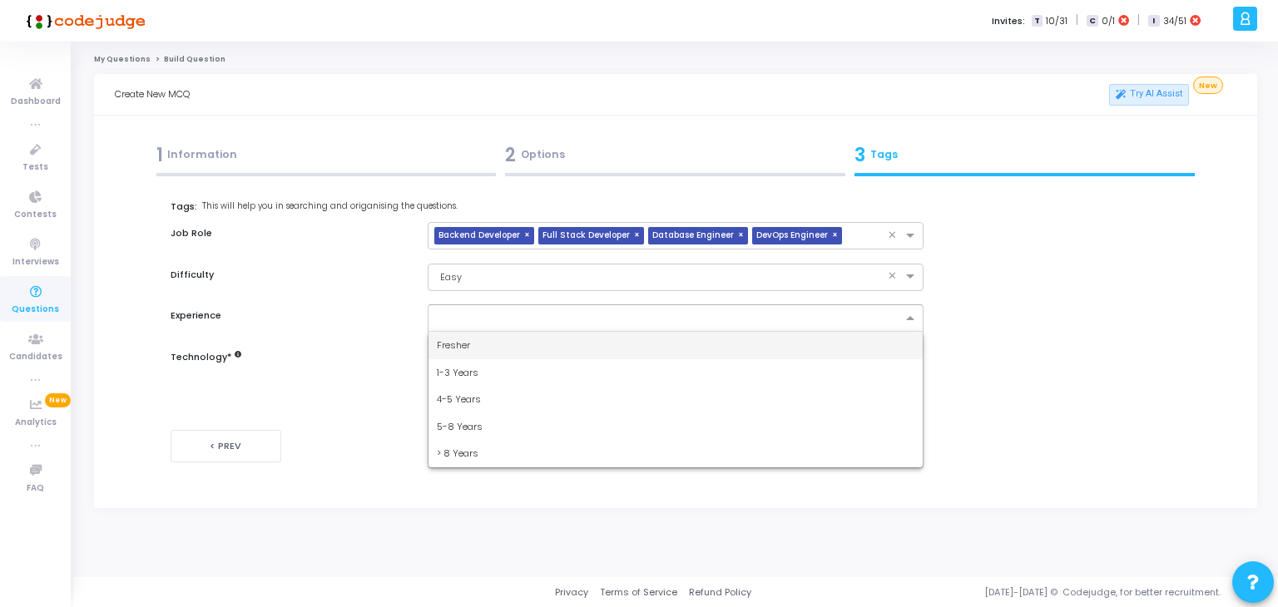
click at [489, 348] on div "Fresher" at bounding box center [676, 345] width 495 height 27
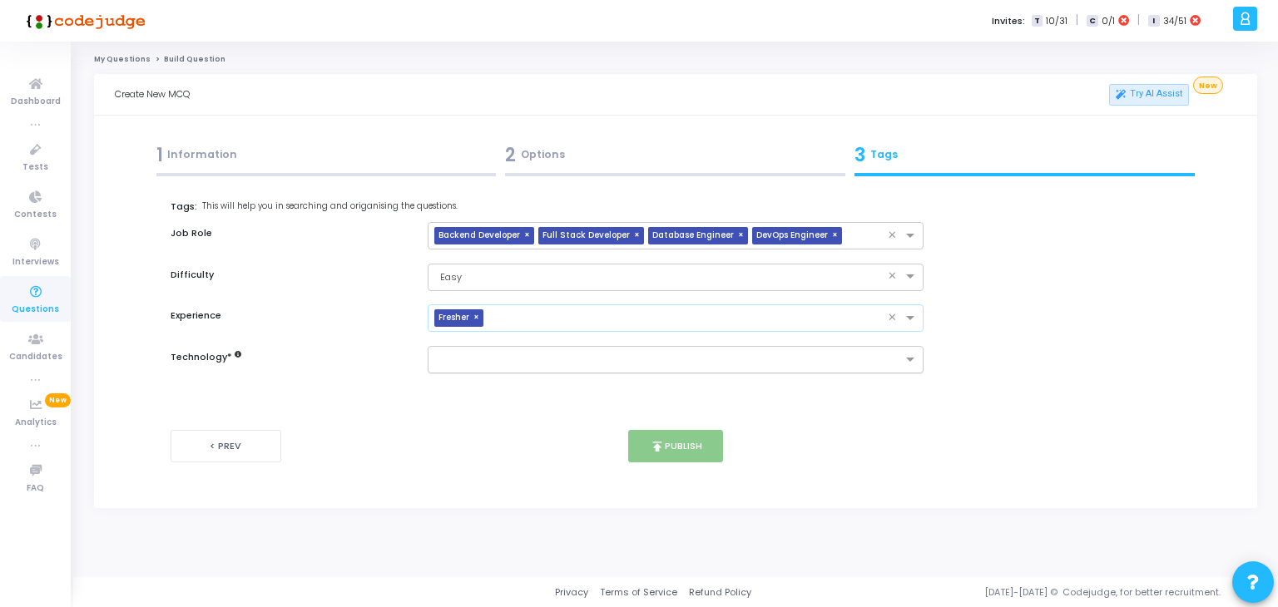
click at [506, 354] on input "text" at bounding box center [670, 361] width 466 height 14
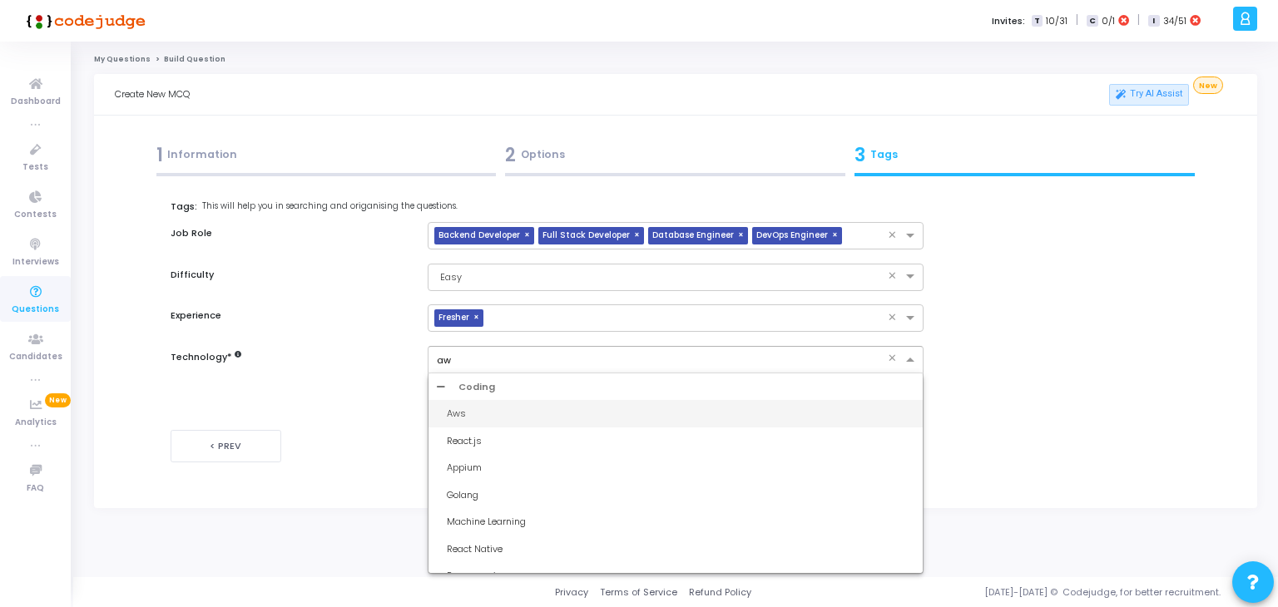
type input "aws"
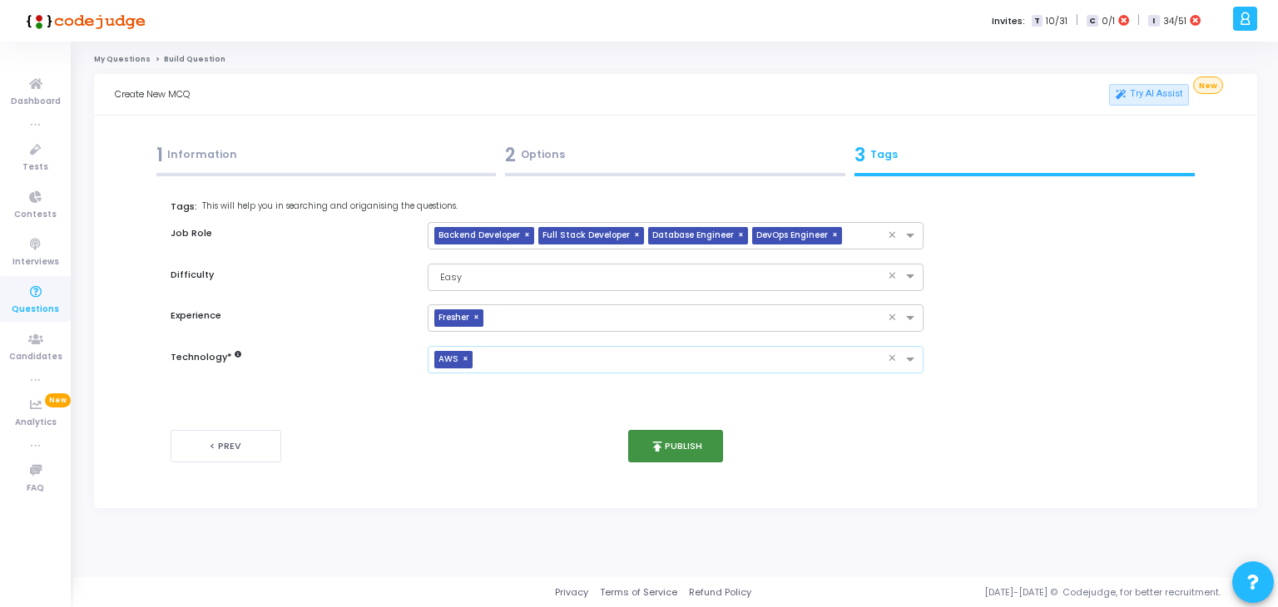
click at [671, 455] on button "publish Publish" at bounding box center [676, 446] width 96 height 32
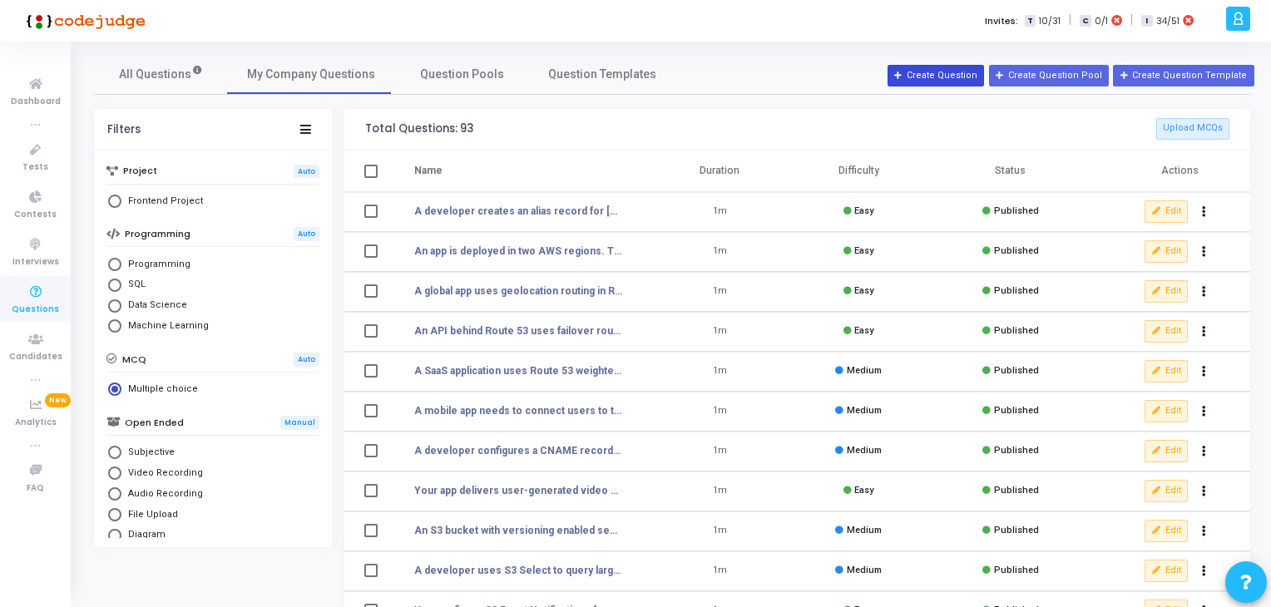
click at [984, 73] on button "Create Question" at bounding box center [936, 76] width 97 height 22
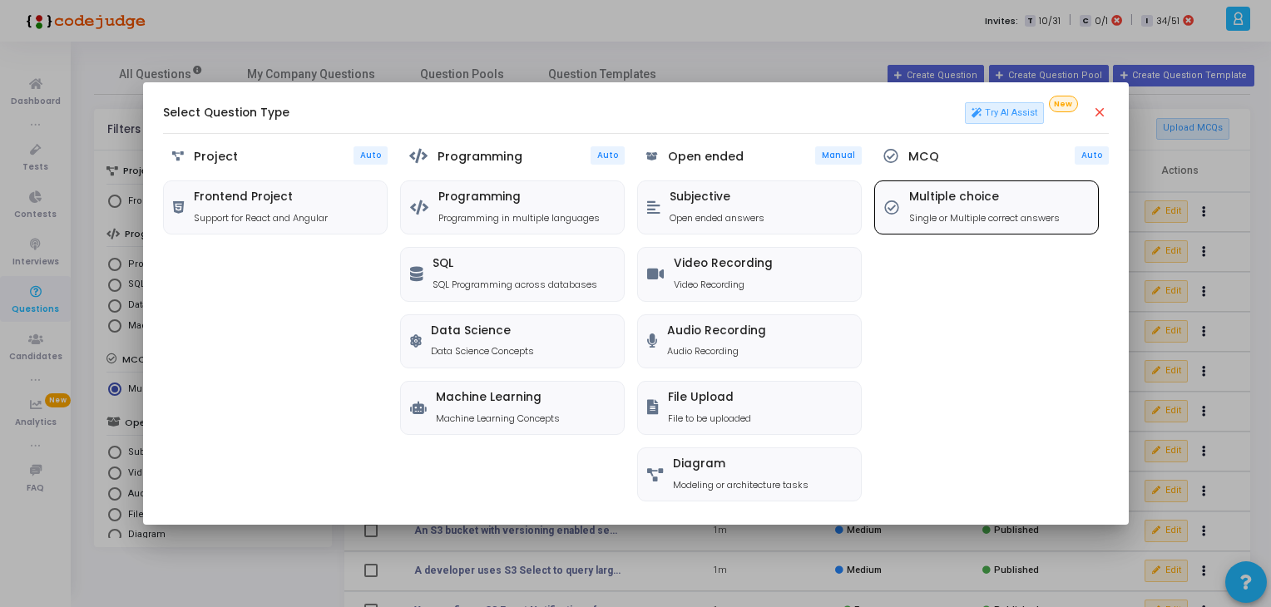
click at [939, 218] on p "Single or Multiple correct answers" at bounding box center [984, 218] width 151 height 14
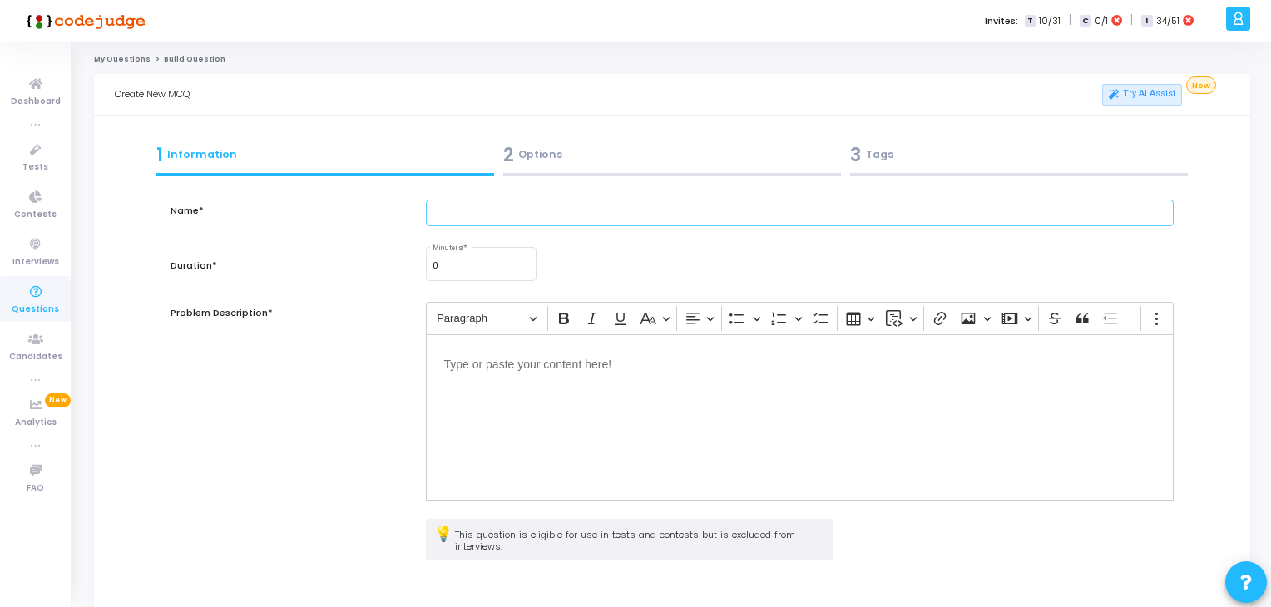
click at [469, 216] on input "text" at bounding box center [800, 213] width 749 height 27
paste input "A system uses weighted routing (70% → old API, 30% → new API) with health check…"
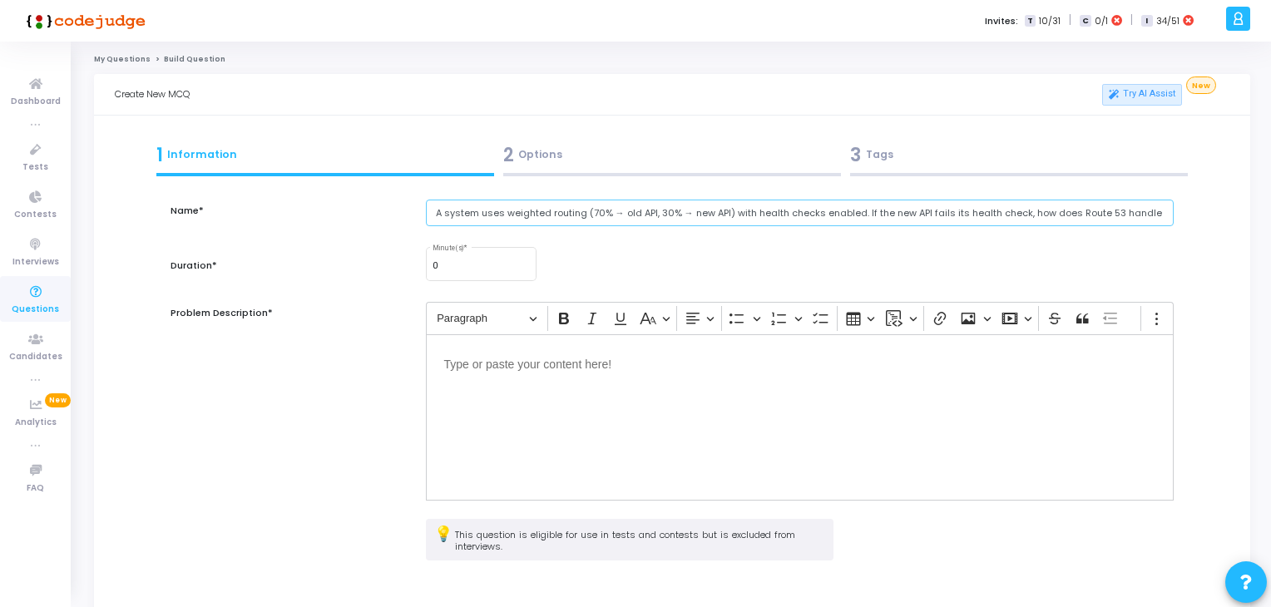
scroll to position [0, 7]
type input "A system uses weighted routing (70% → old API, 30% → new API) with health check…"
type input "1"
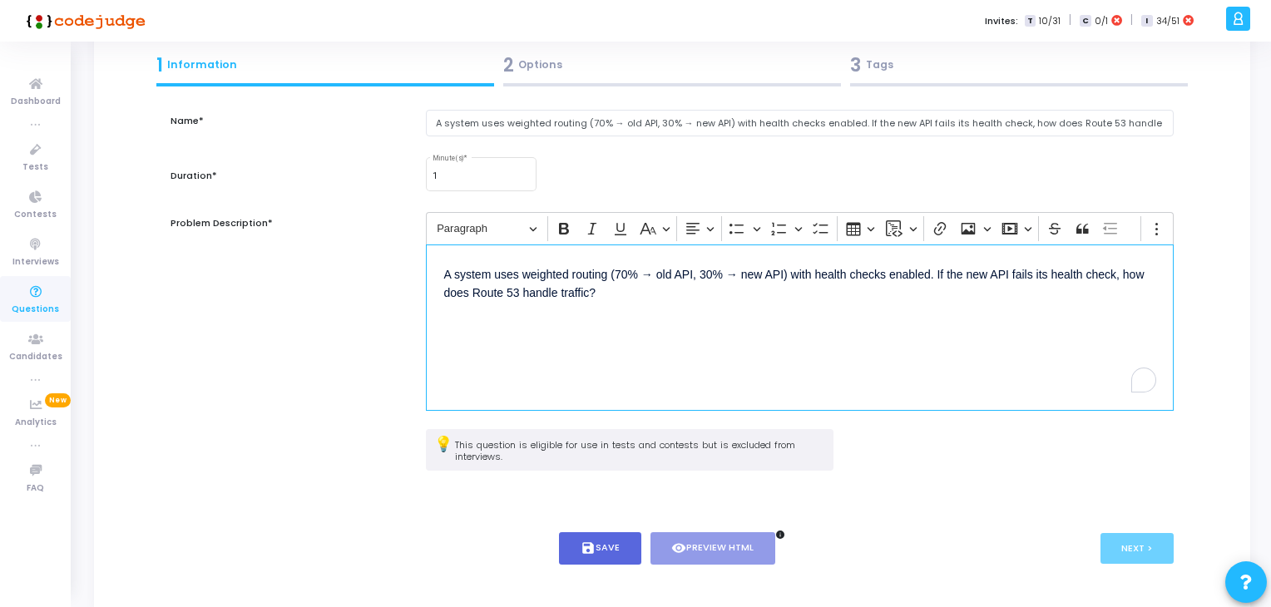
scroll to position [92, 0]
click at [596, 543] on button "save Save" at bounding box center [600, 547] width 82 height 32
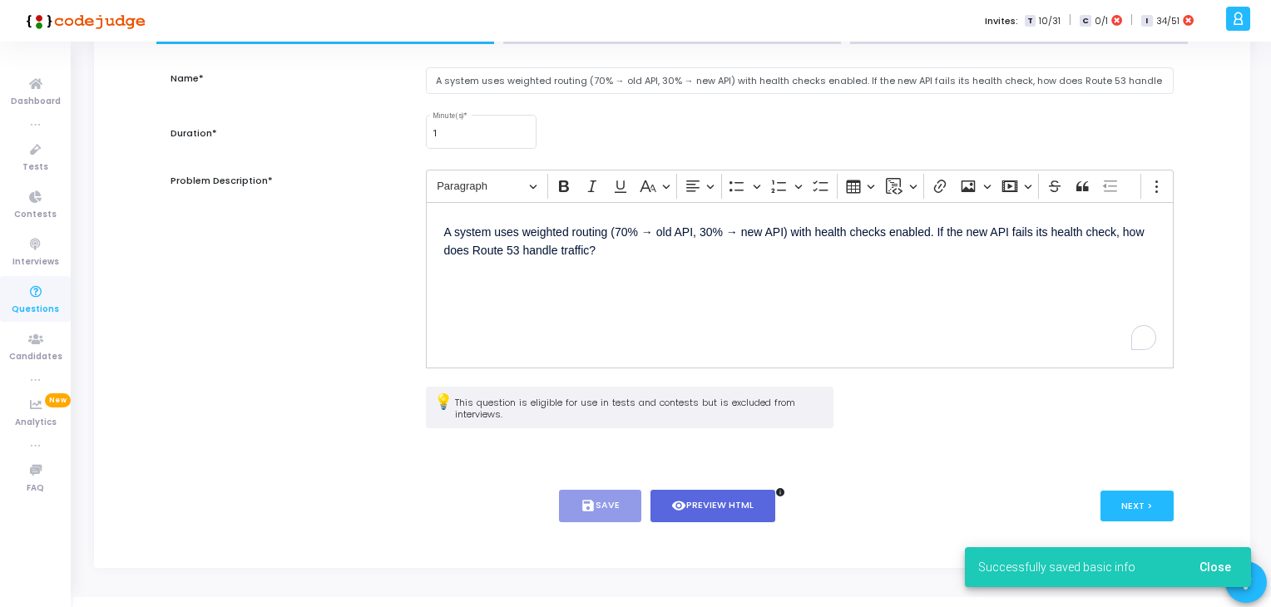
scroll to position [136, 0]
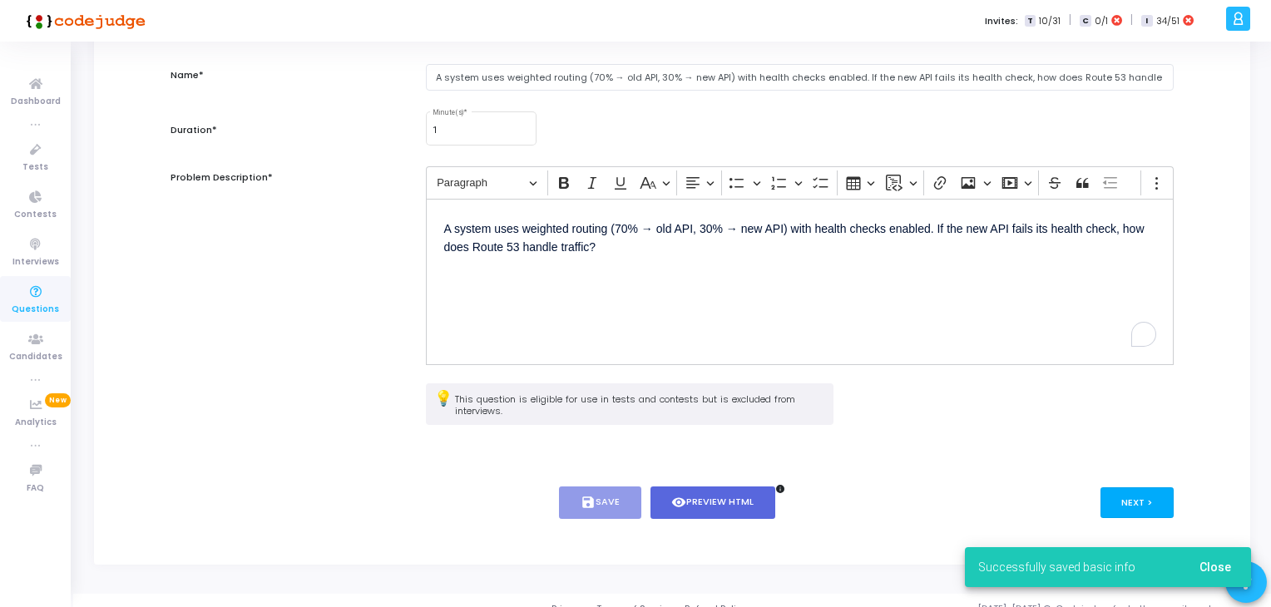
click at [1168, 507] on button "Next >" at bounding box center [1138, 503] width 74 height 31
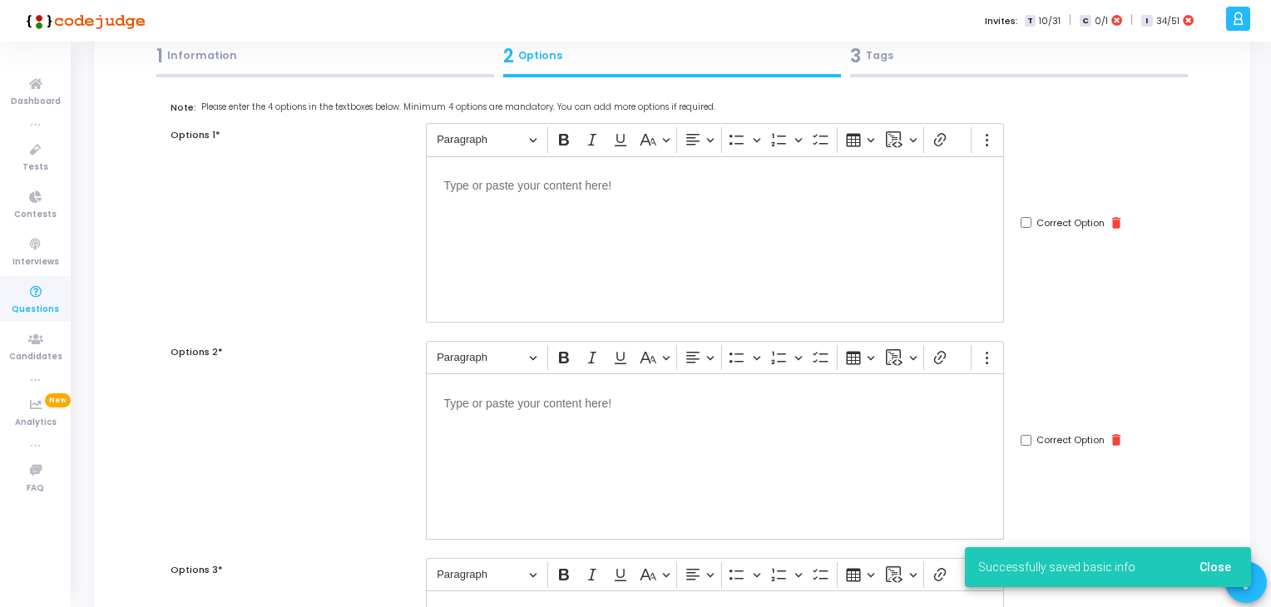
click at [654, 270] on div "Editor editing area: main" at bounding box center [715, 239] width 578 height 166
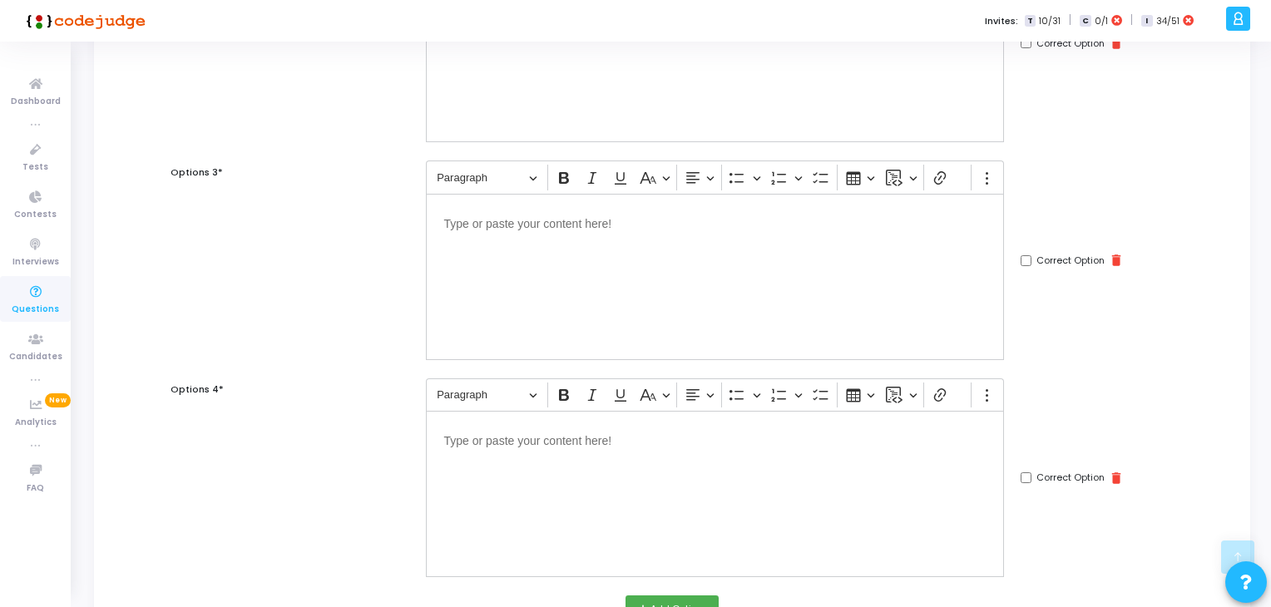
scroll to position [592, 0]
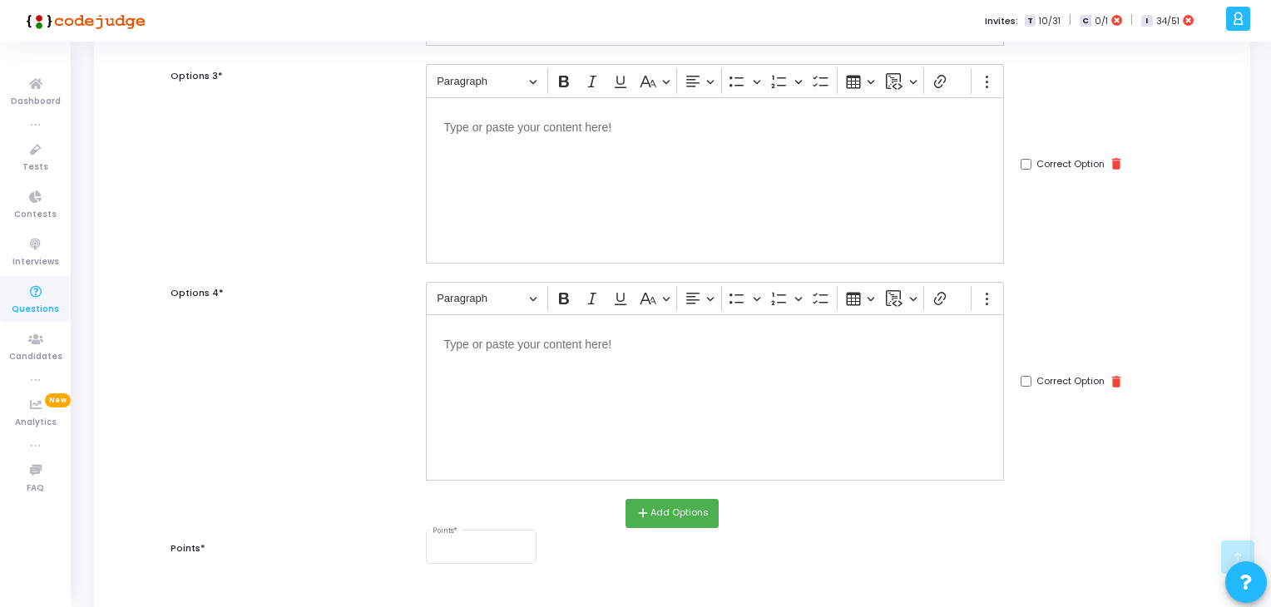
click at [602, 407] on div "Editor editing area: main" at bounding box center [715, 398] width 578 height 166
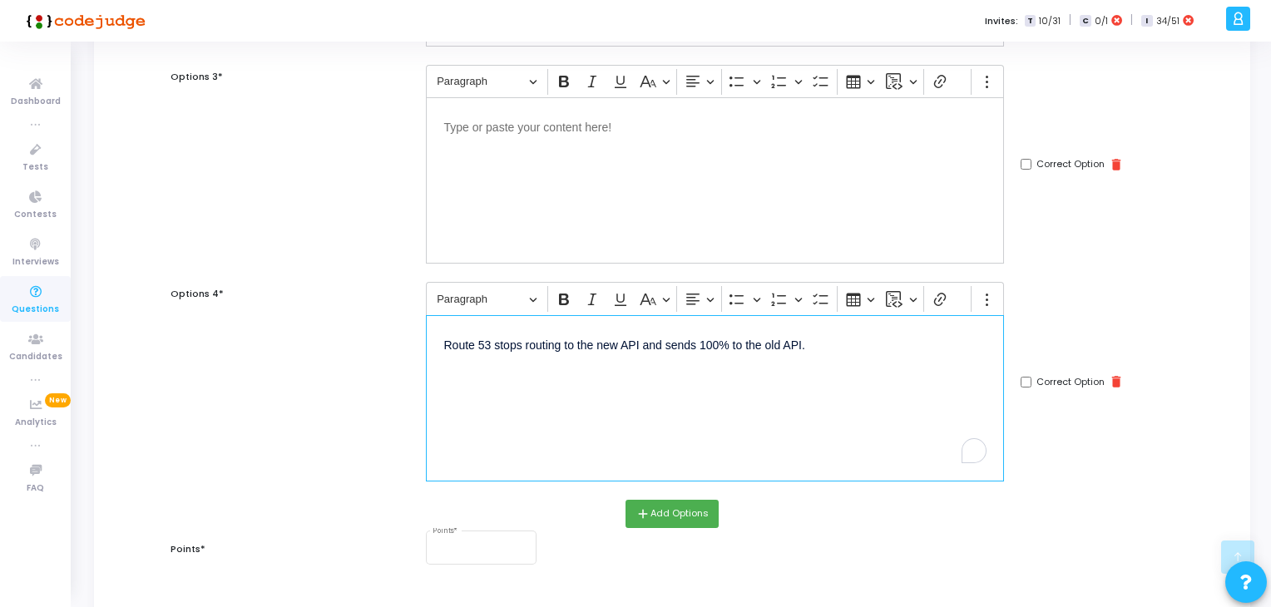
click at [1027, 380] on input "Correct Option" at bounding box center [1026, 382] width 11 height 11
checkbox input "true"
click at [792, 273] on div "Note: Please enter the 4 options in the textboxes below. Minimum 4 options are …" at bounding box center [672, 67] width 1003 height 921
click at [690, 235] on div "Editor editing area: main" at bounding box center [715, 180] width 578 height 166
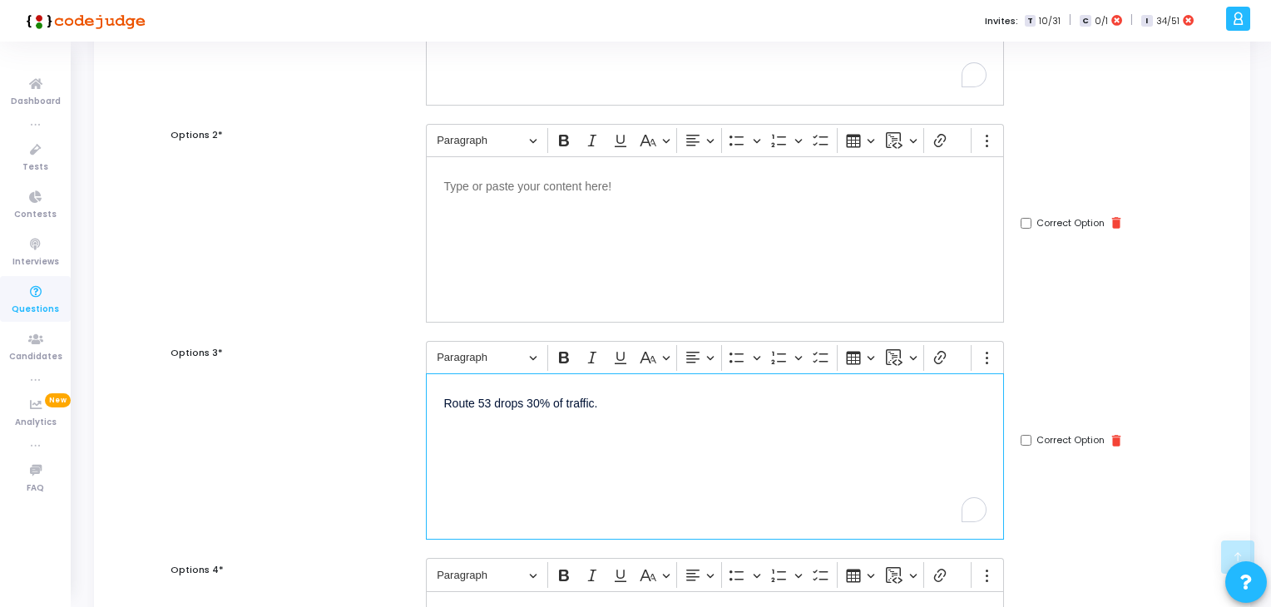
scroll to position [306, 0]
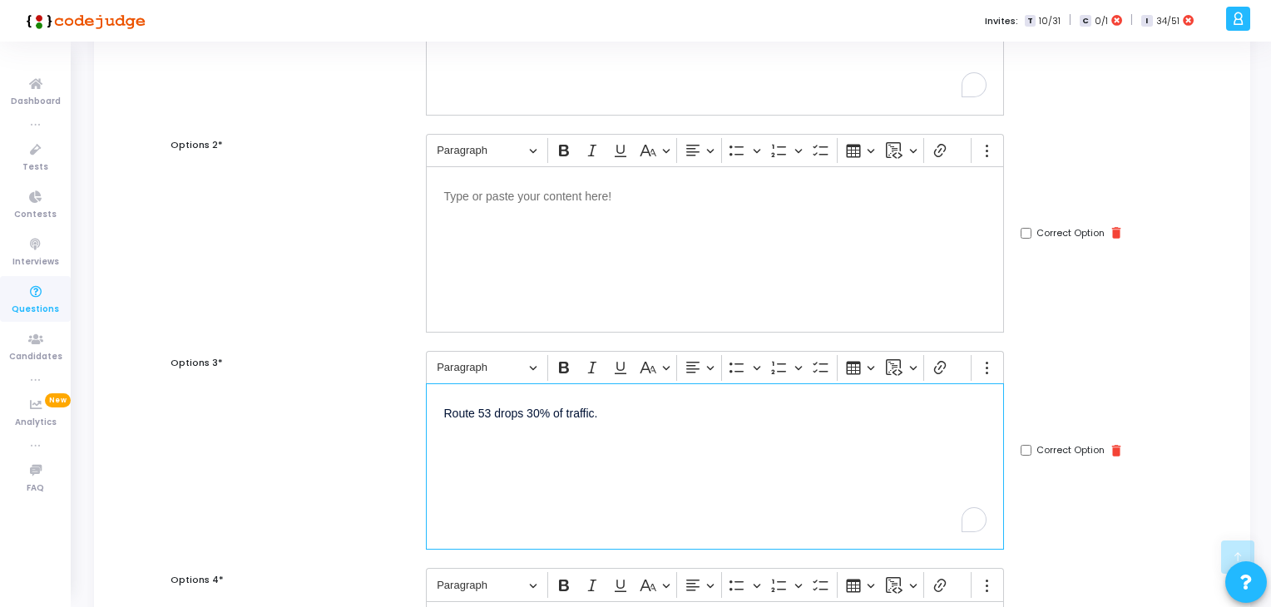
click at [598, 253] on div "Editor editing area: main" at bounding box center [715, 249] width 578 height 166
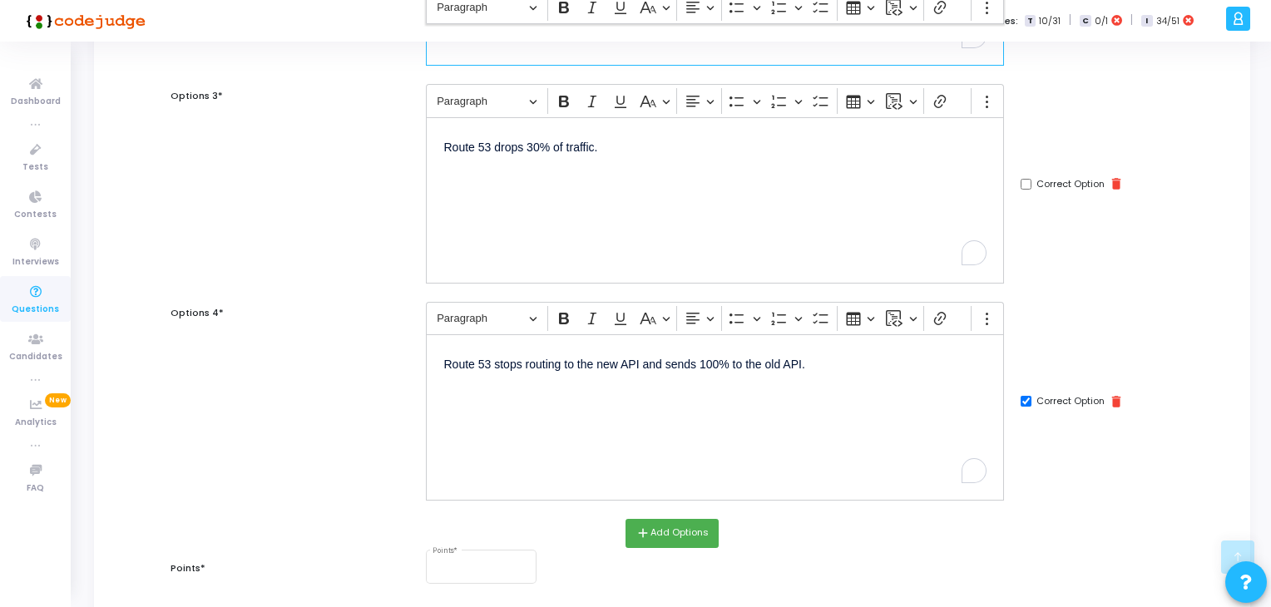
scroll to position [632, 0]
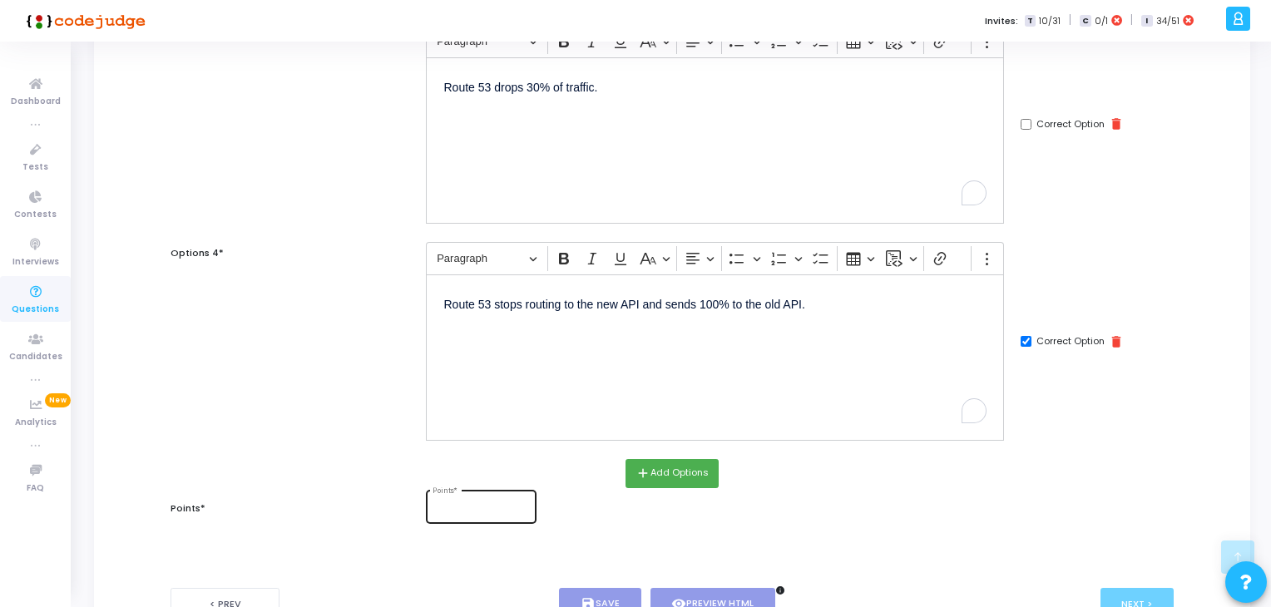
click at [482, 488] on div "Points *" at bounding box center [481, 506] width 97 height 36
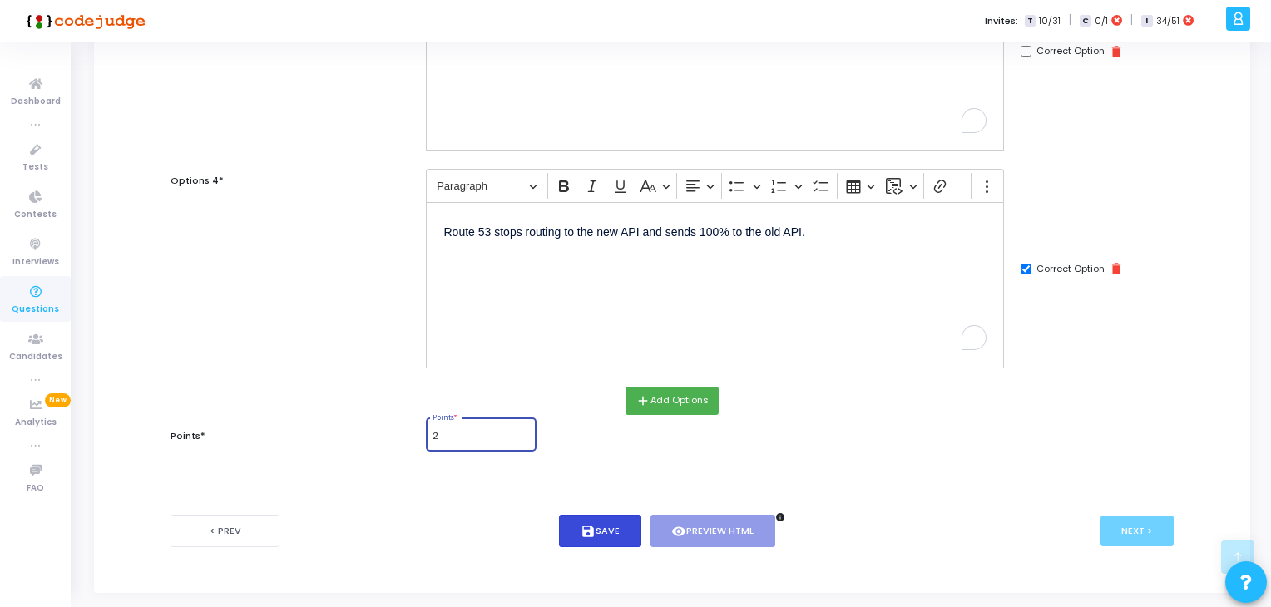
scroll to position [707, 0]
type input "2"
click at [612, 520] on button "save Save" at bounding box center [600, 529] width 82 height 32
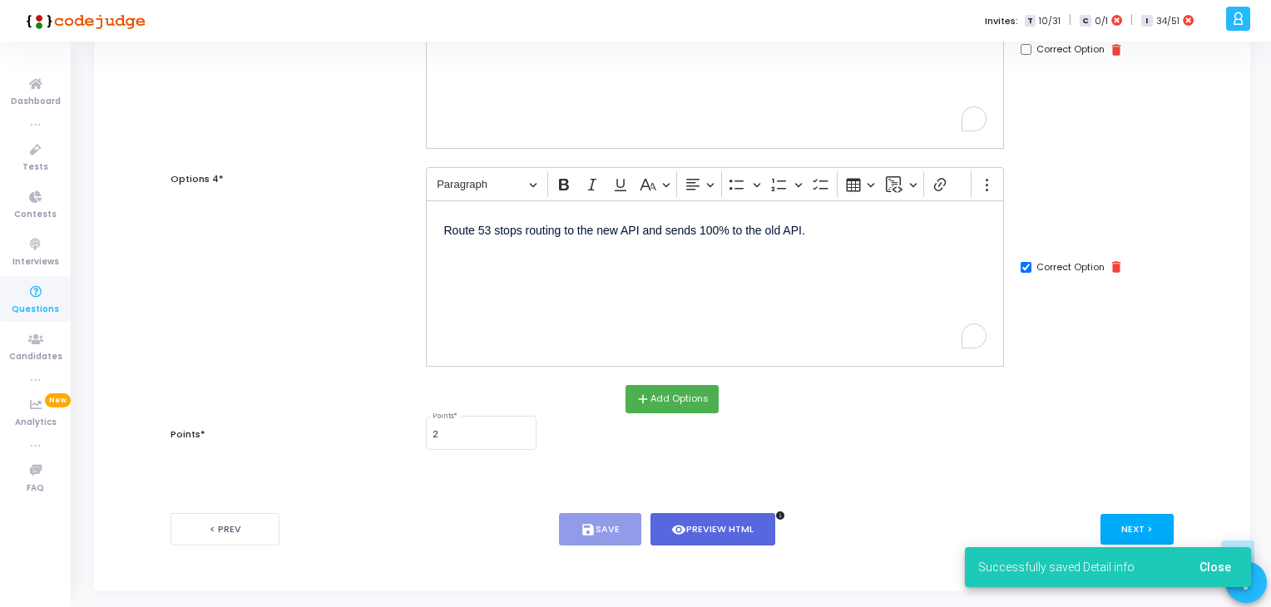
click at [1144, 533] on div "Successfully saved Detail info Close" at bounding box center [1108, 568] width 326 height 80
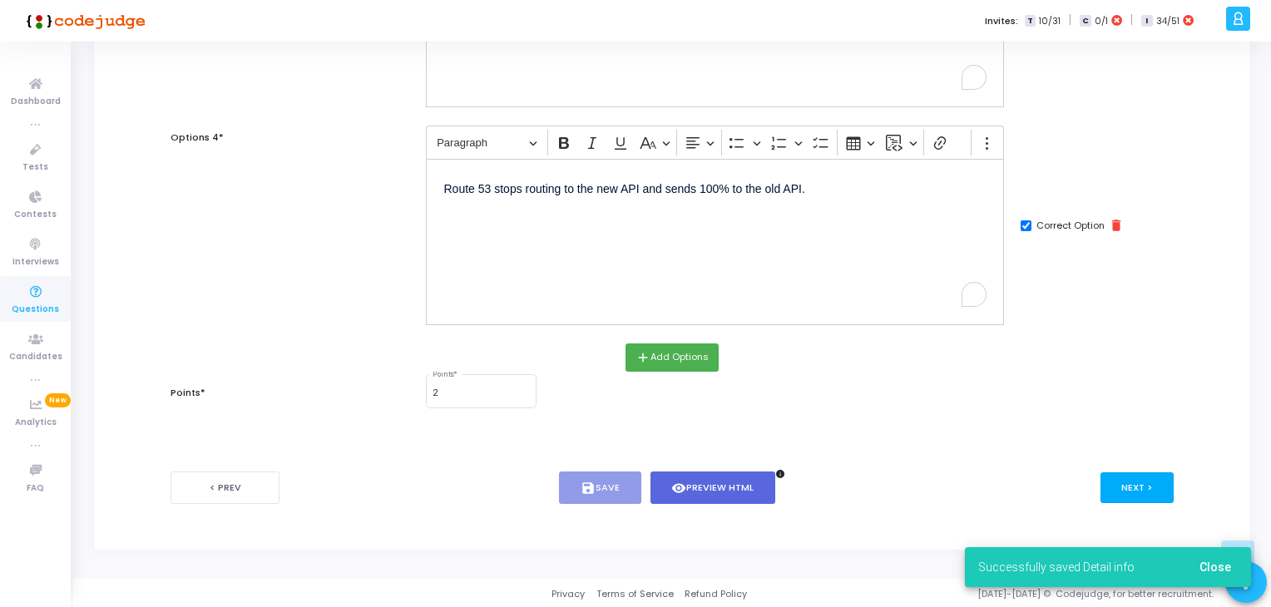
click at [1122, 480] on button "Next >" at bounding box center [1138, 488] width 74 height 31
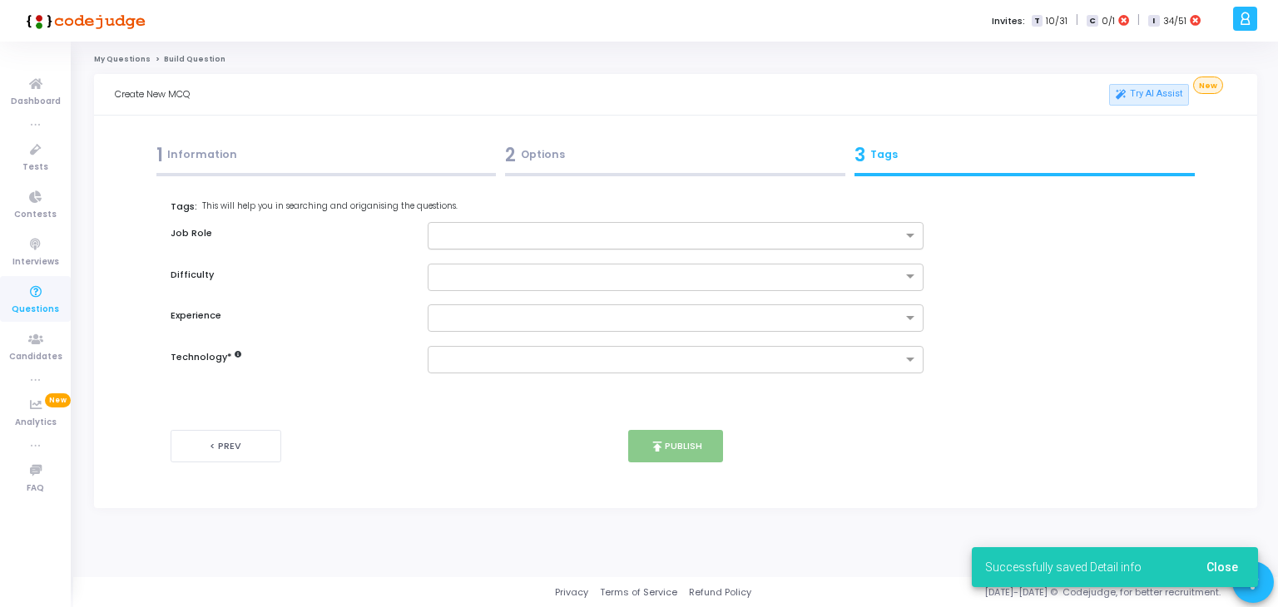
click at [458, 235] on input "text" at bounding box center [670, 237] width 466 height 14
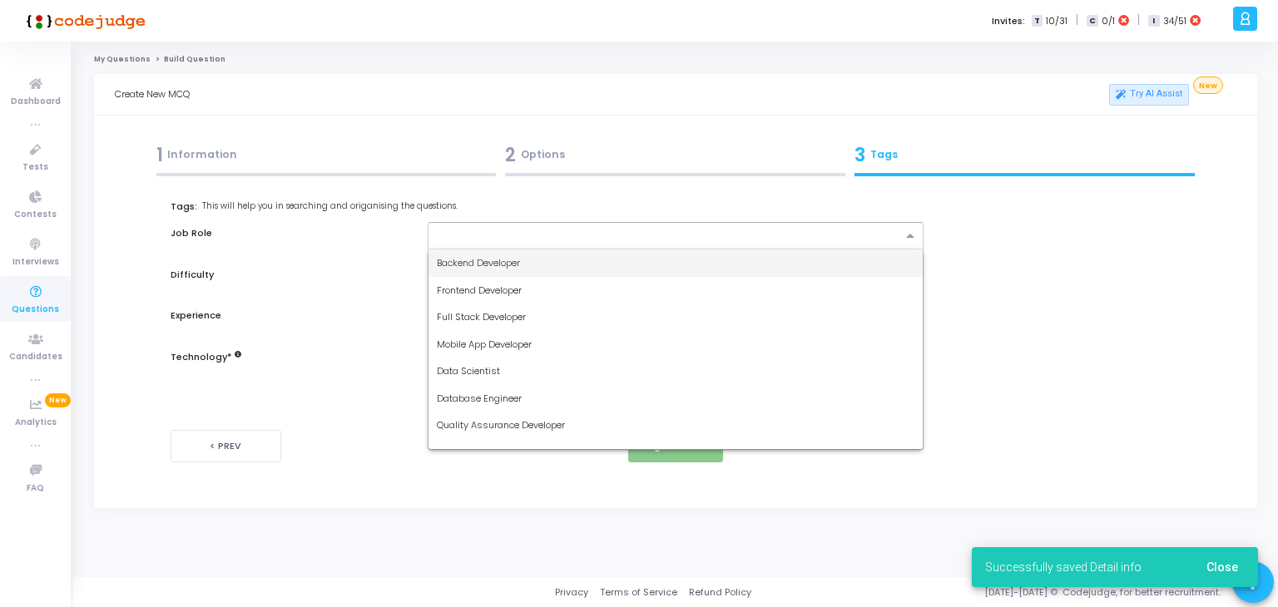
click at [495, 265] on span "Backend Developer" at bounding box center [478, 262] width 83 height 13
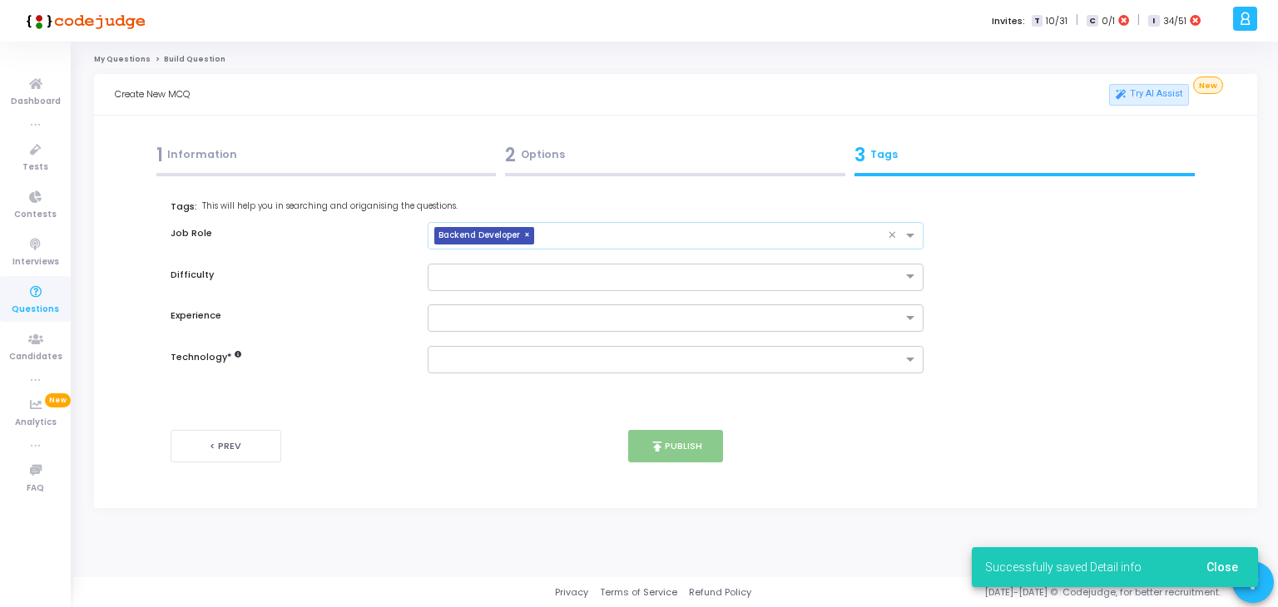
click at [584, 230] on input "text" at bounding box center [715, 237] width 348 height 14
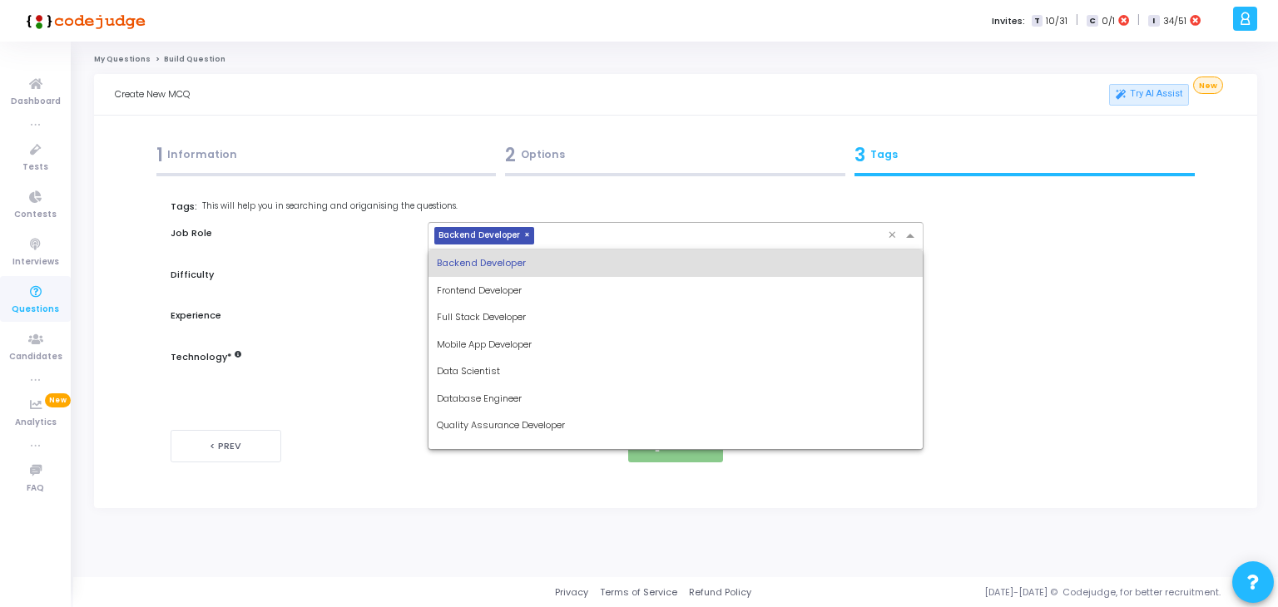
click at [498, 323] on span "Full Stack Developer" at bounding box center [481, 316] width 89 height 13
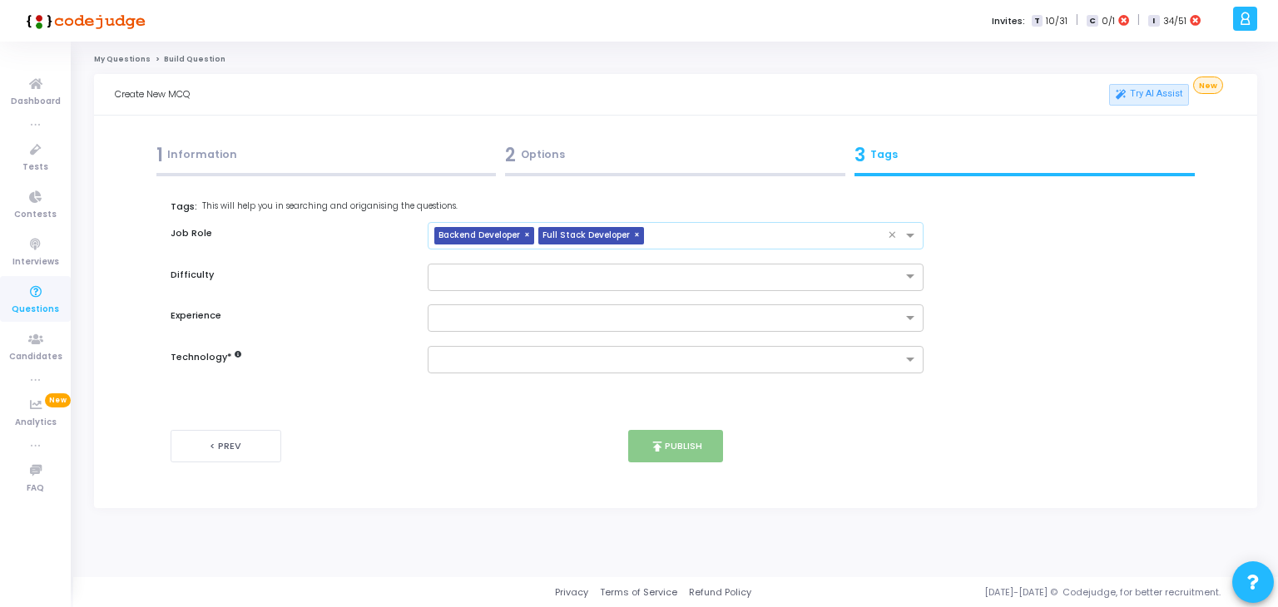
click at [699, 233] on input "text" at bounding box center [770, 237] width 238 height 14
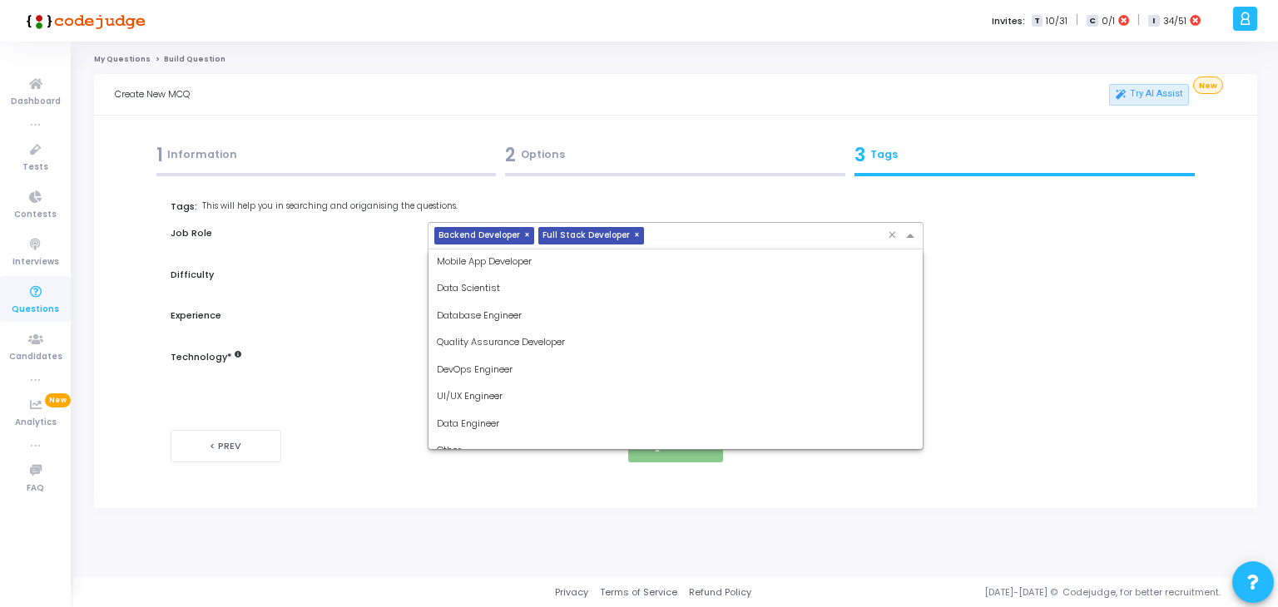
scroll to position [97, 0]
click at [526, 298] on div "Database Engineer" at bounding box center [676, 301] width 495 height 27
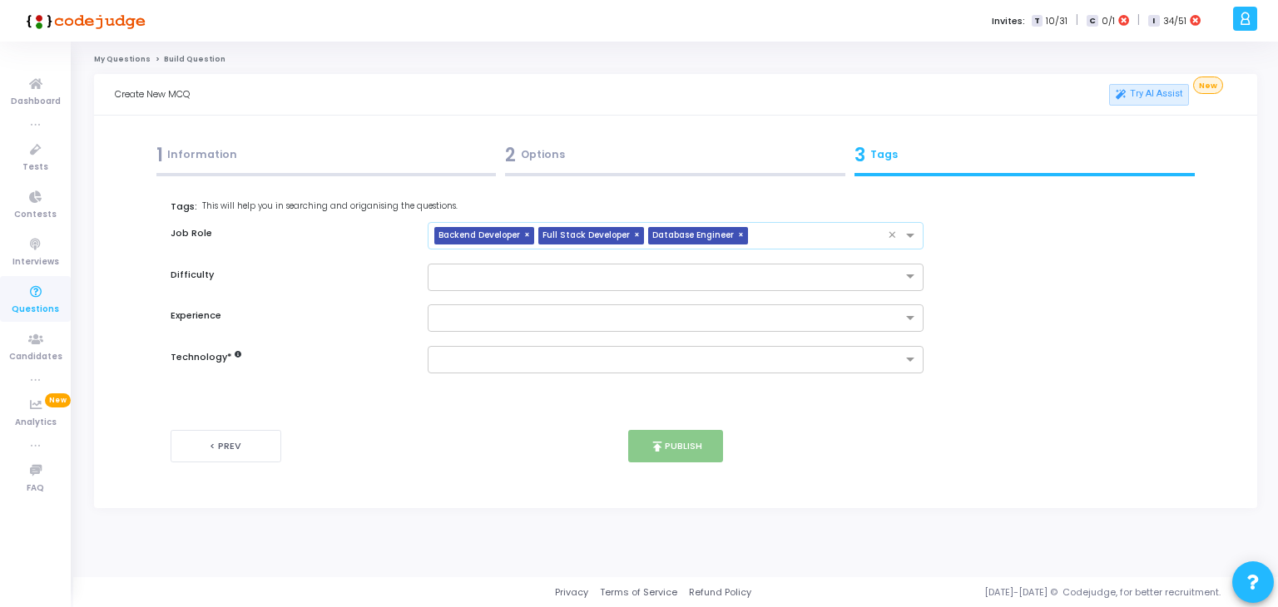
click at [772, 232] on input "text" at bounding box center [822, 237] width 134 height 14
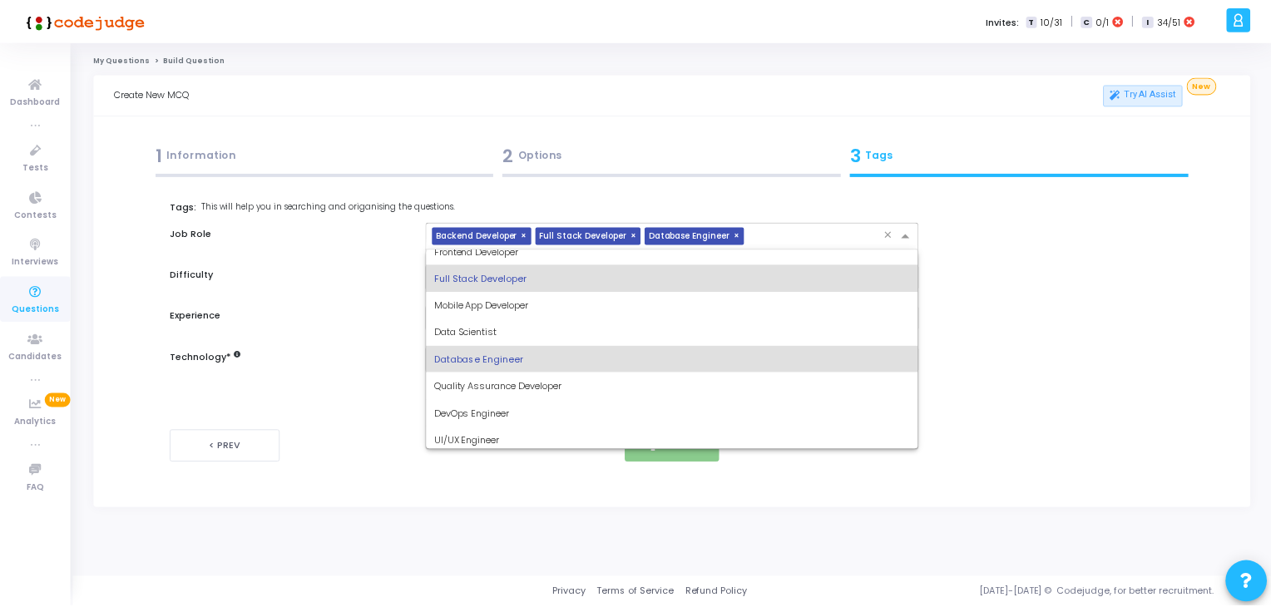
scroll to position [42, 0]
click at [503, 414] on span "DevOps Engineer" at bounding box center [475, 410] width 76 height 13
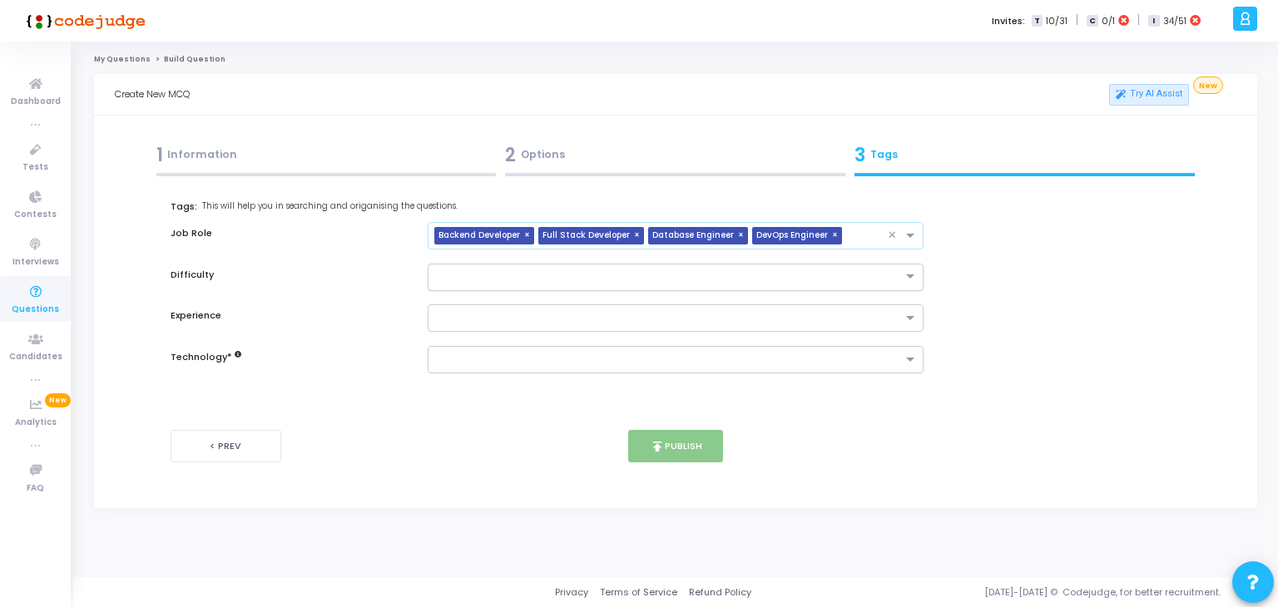
click at [601, 269] on input "text" at bounding box center [659, 276] width 445 height 14
click at [513, 315] on div "Easy" at bounding box center [676, 304] width 495 height 27
click at [548, 281] on input "text" at bounding box center [659, 276] width 445 height 14
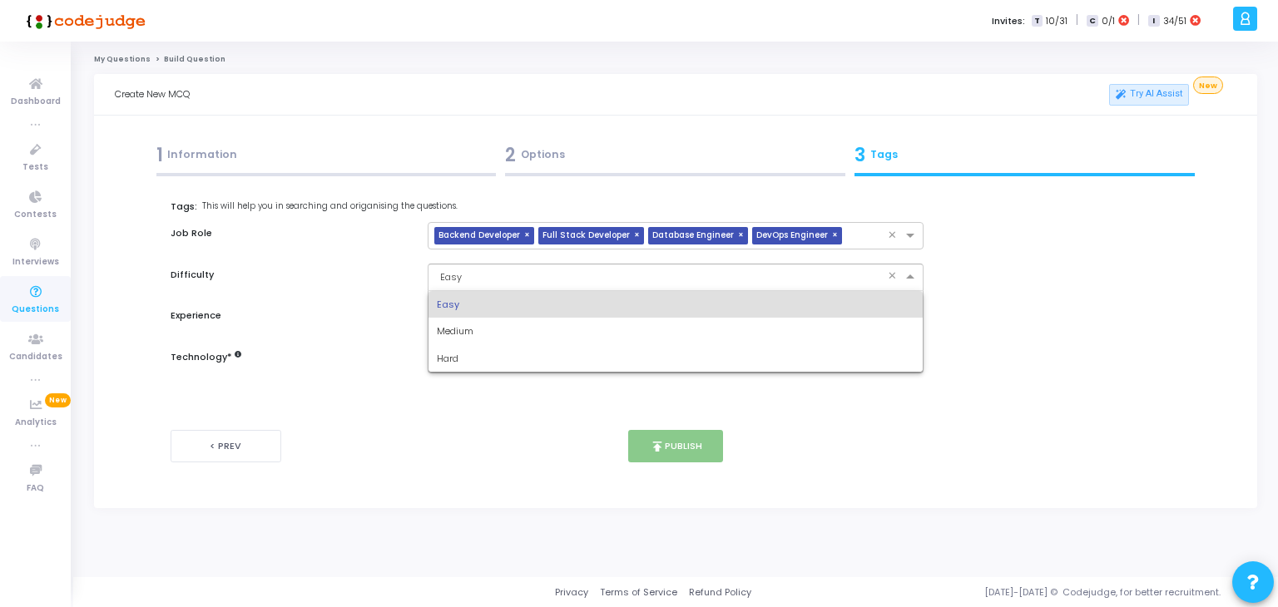
click at [499, 333] on div "Medium" at bounding box center [676, 331] width 495 height 27
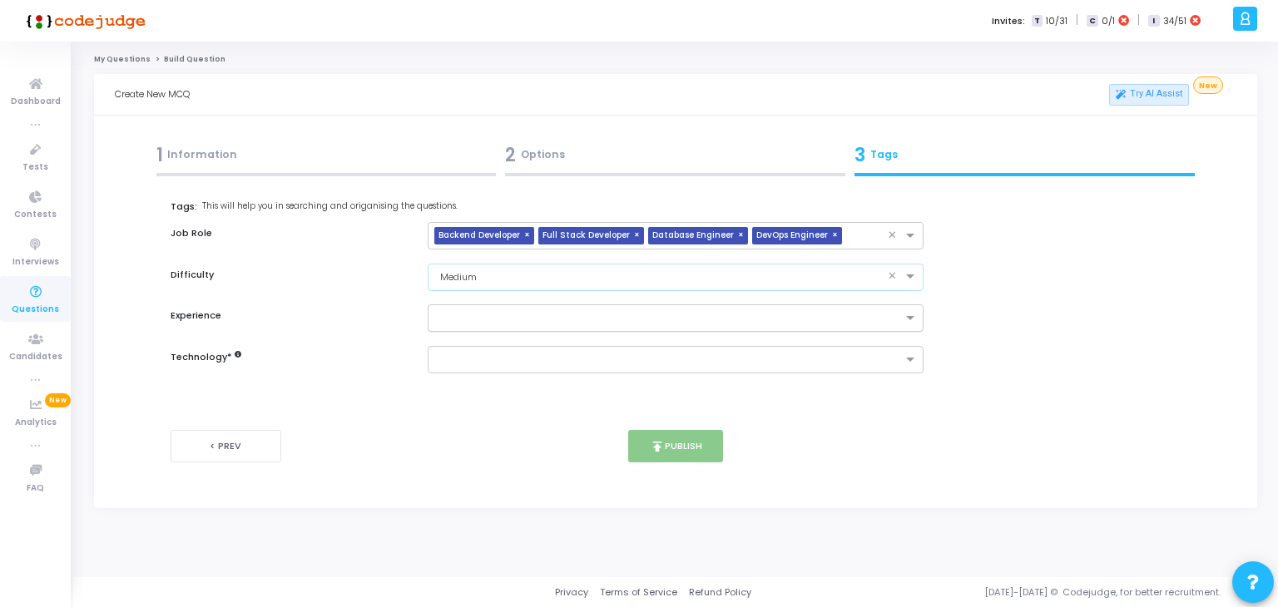
click at [511, 324] on input "text" at bounding box center [670, 319] width 466 height 14
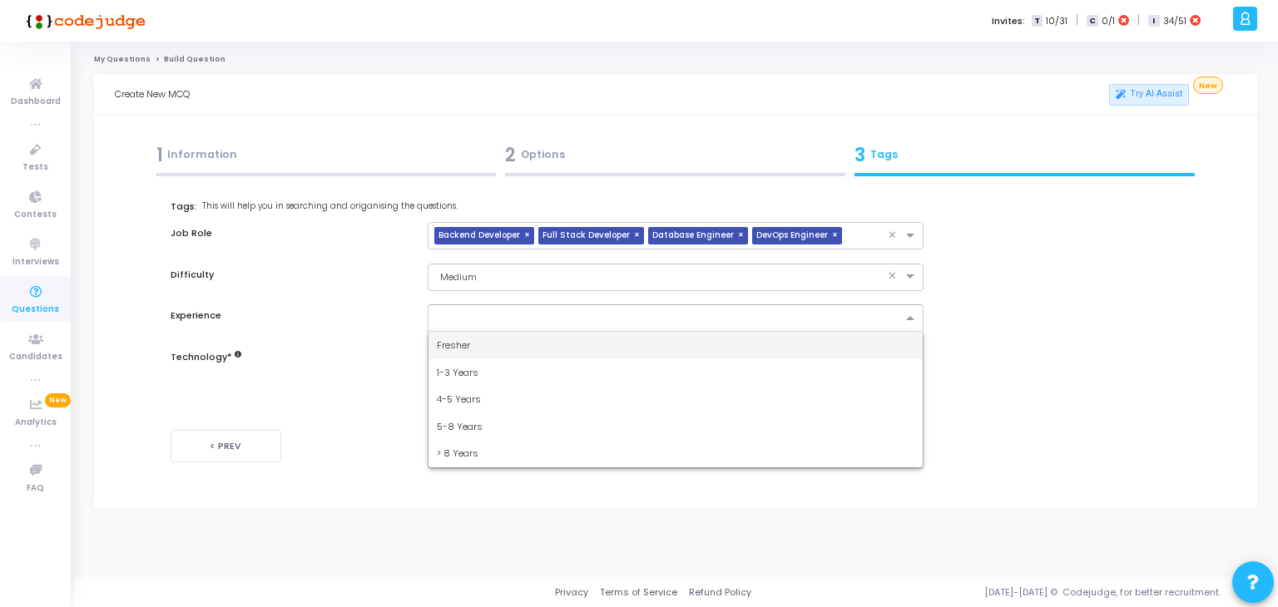
click at [493, 375] on div "1-3 Years" at bounding box center [676, 372] width 495 height 27
click at [586, 319] on input "text" at bounding box center [670, 319] width 466 height 14
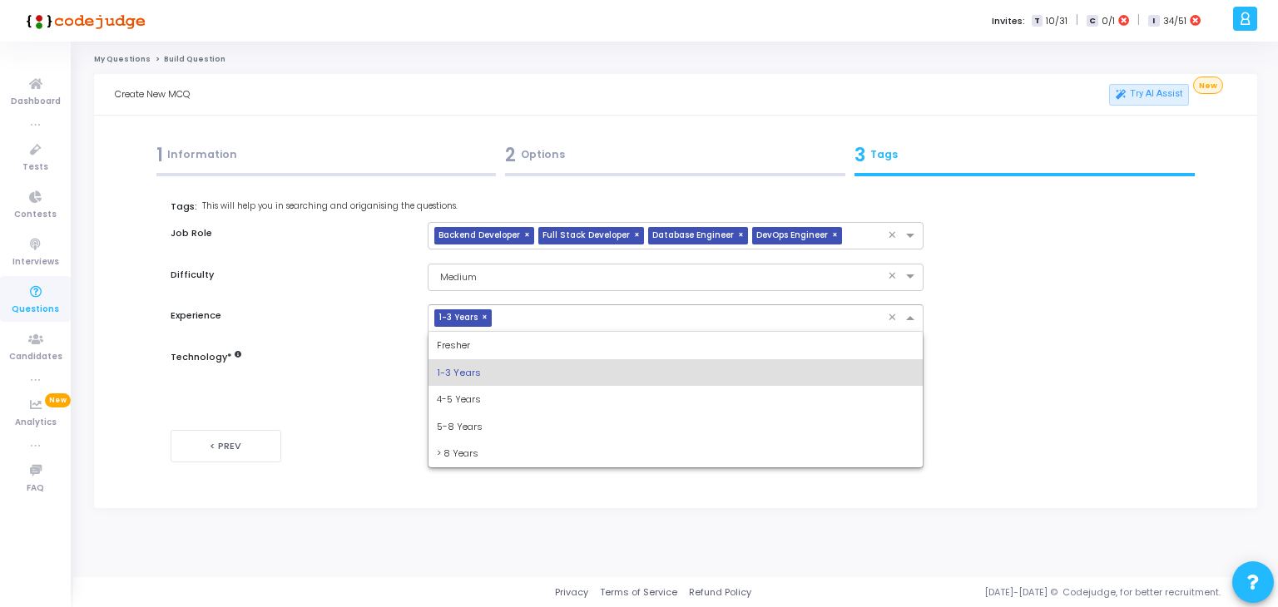
click at [499, 410] on div "4-5 Years" at bounding box center [676, 399] width 495 height 27
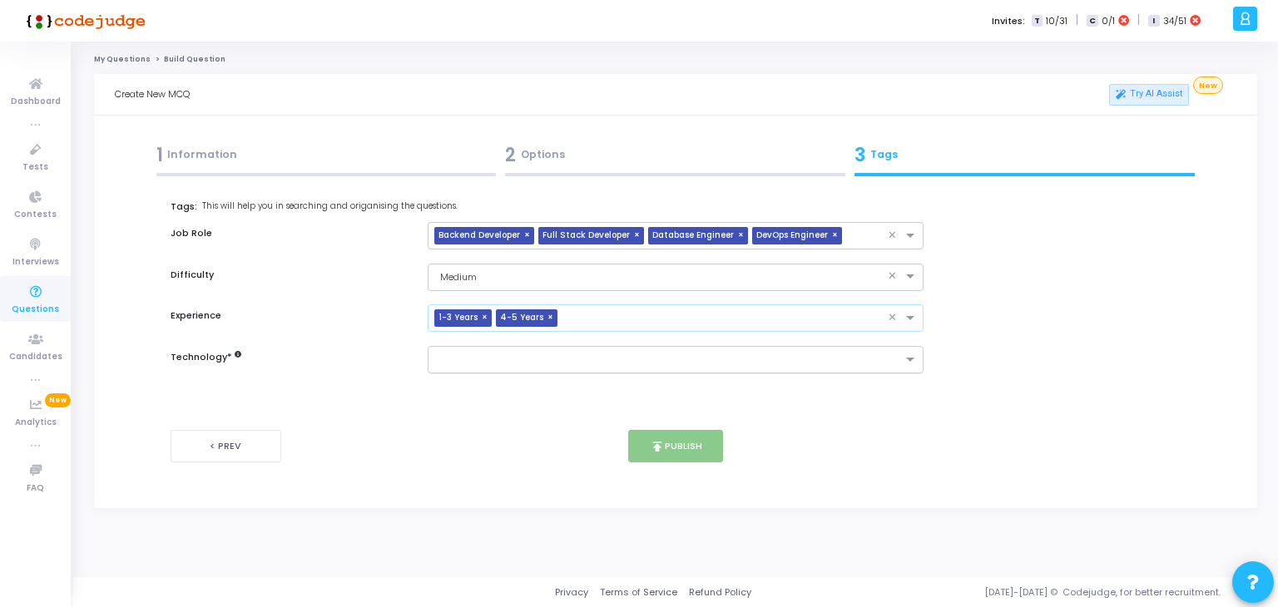
click at [547, 365] on input "text" at bounding box center [670, 361] width 466 height 14
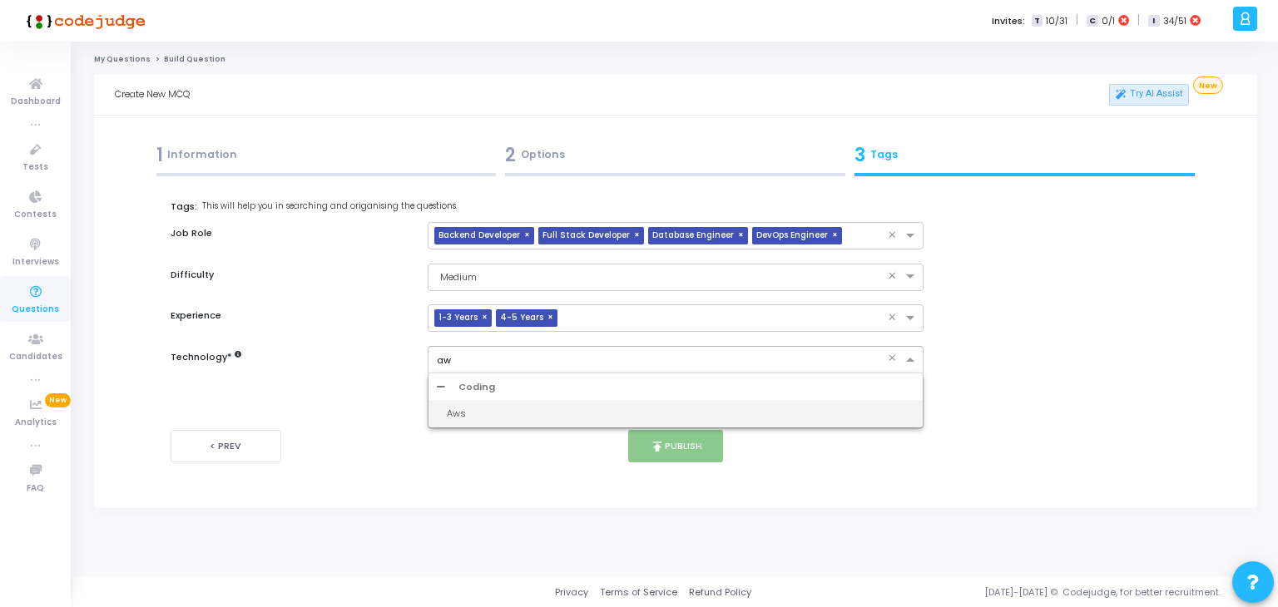
type input "aws"
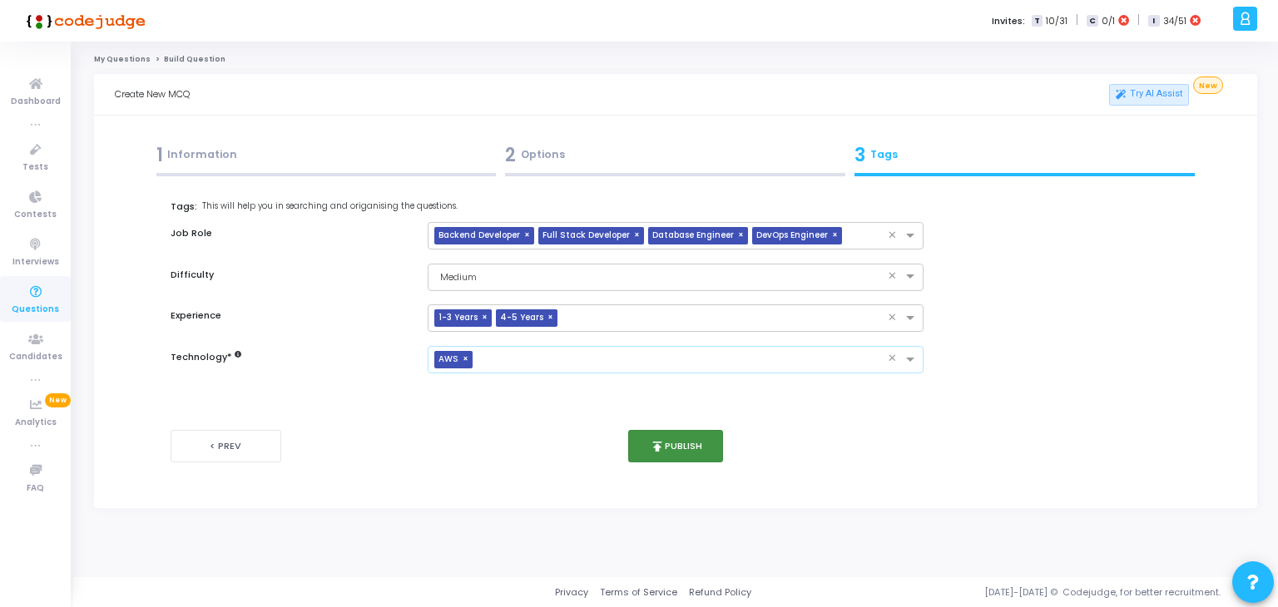
click at [697, 457] on button "publish Publish" at bounding box center [676, 446] width 96 height 32
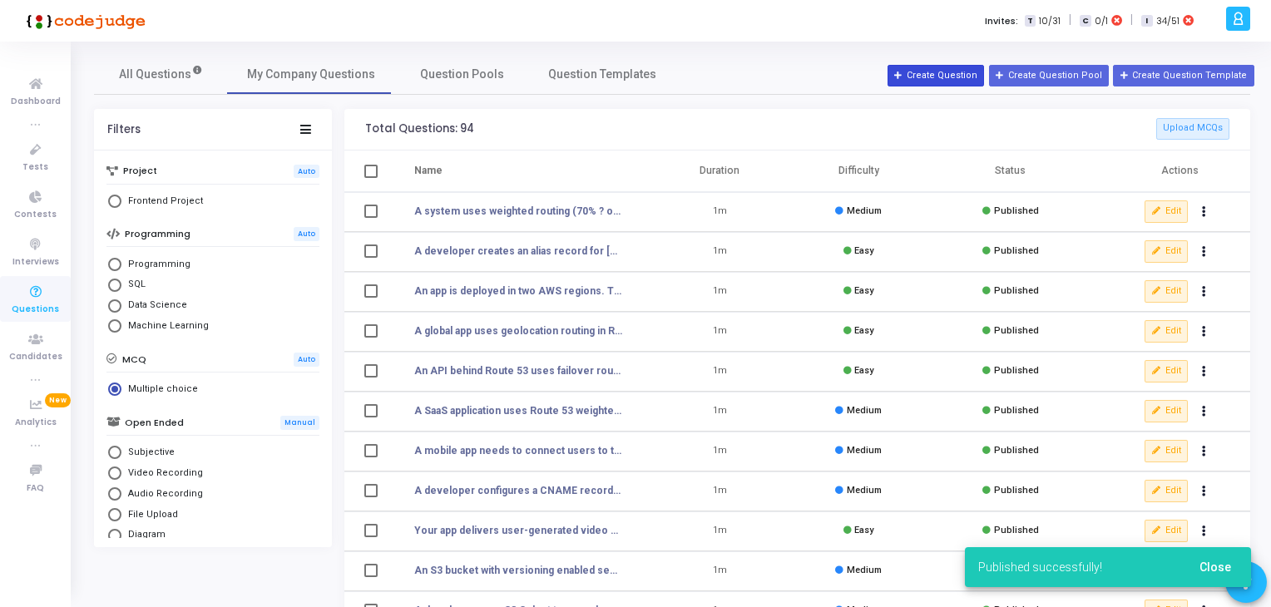
click at [961, 65] on button "Create Question" at bounding box center [936, 76] width 97 height 22
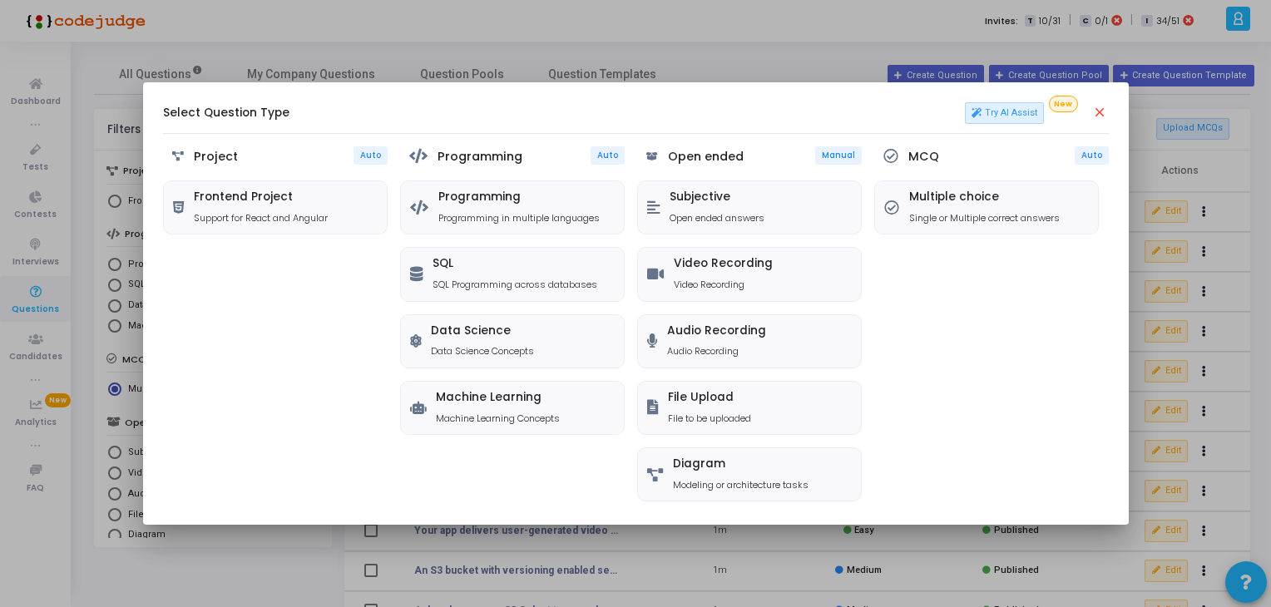
click at [975, 157] on div "MCQ Auto" at bounding box center [992, 156] width 235 height 21
click at [971, 184] on div "Multiple choice Single or Multiple correct answers" at bounding box center [986, 207] width 223 height 52
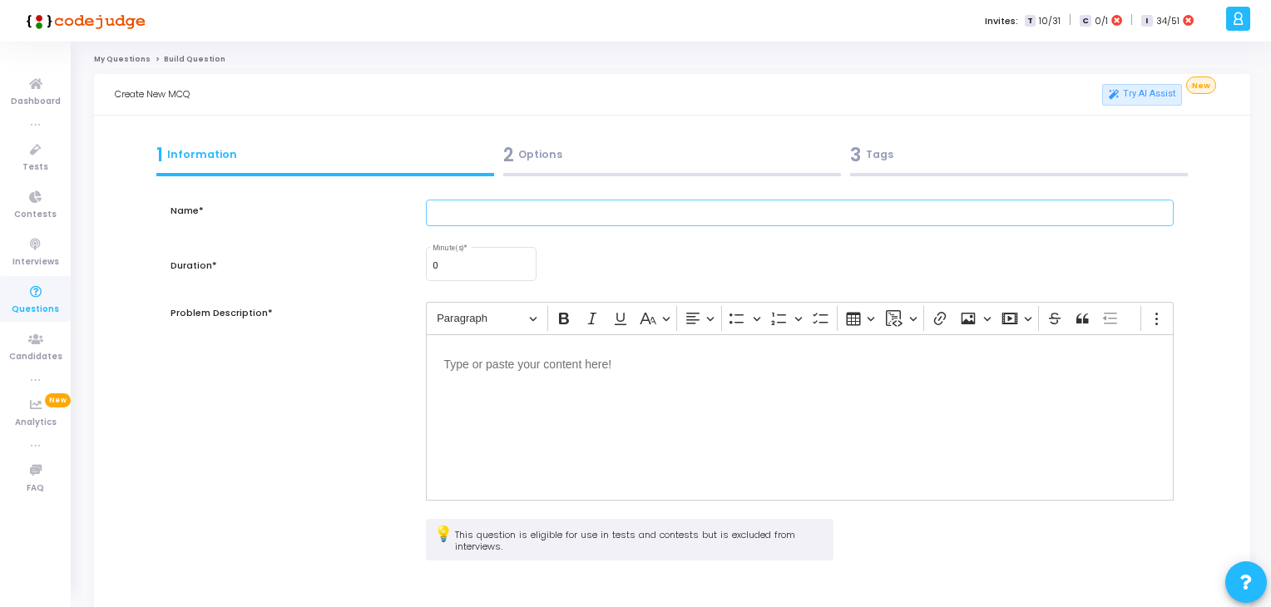
click at [469, 201] on input "text" at bounding box center [800, 213] width 749 height 27
paste input "An application needs to resolve [DOMAIN_NAME] to private EC2 IPs within a VPC. …"
type input "An application needs to resolve [DOMAIN_NAME] to private EC2 IPs within a VPC. …"
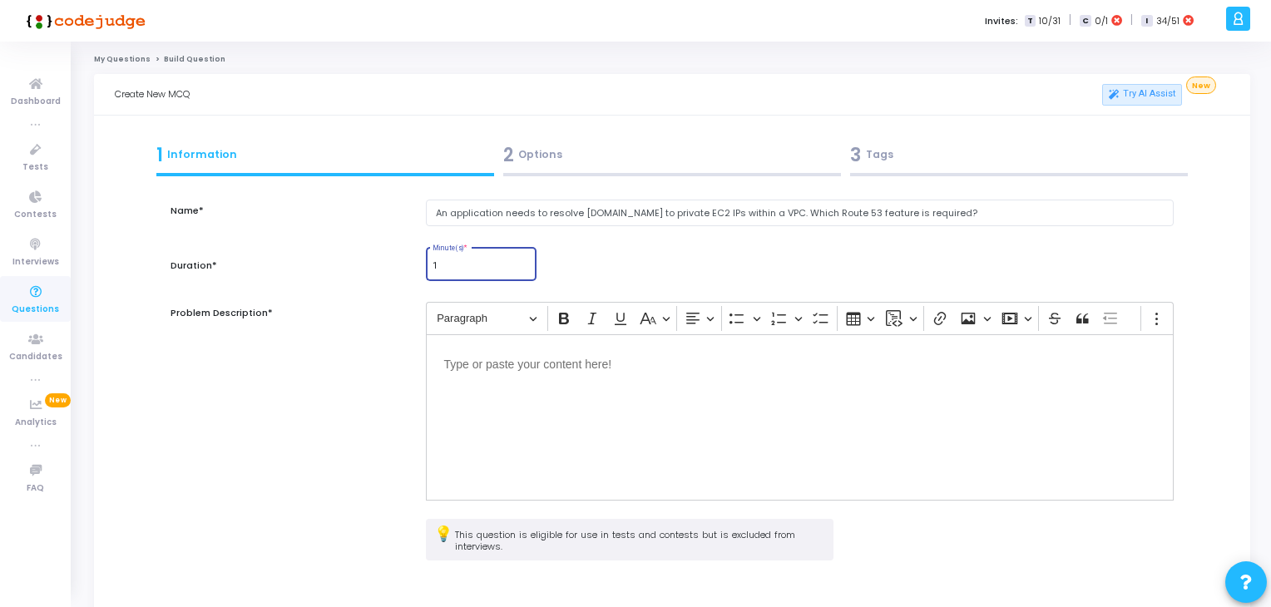
type input "1"
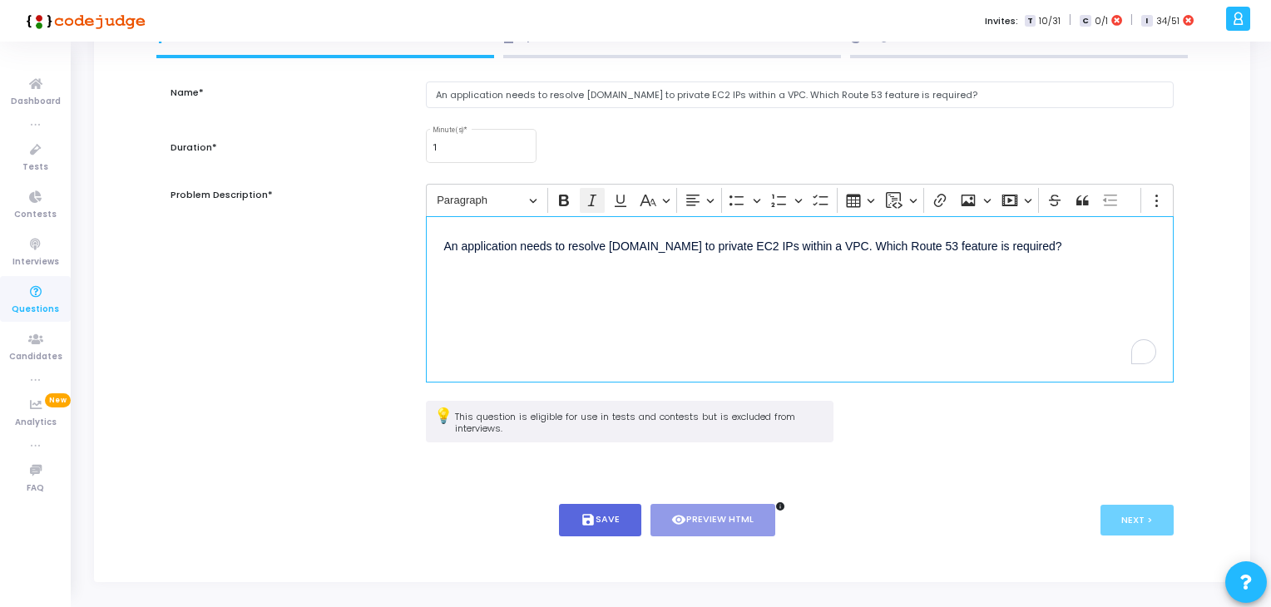
scroll to position [151, 0]
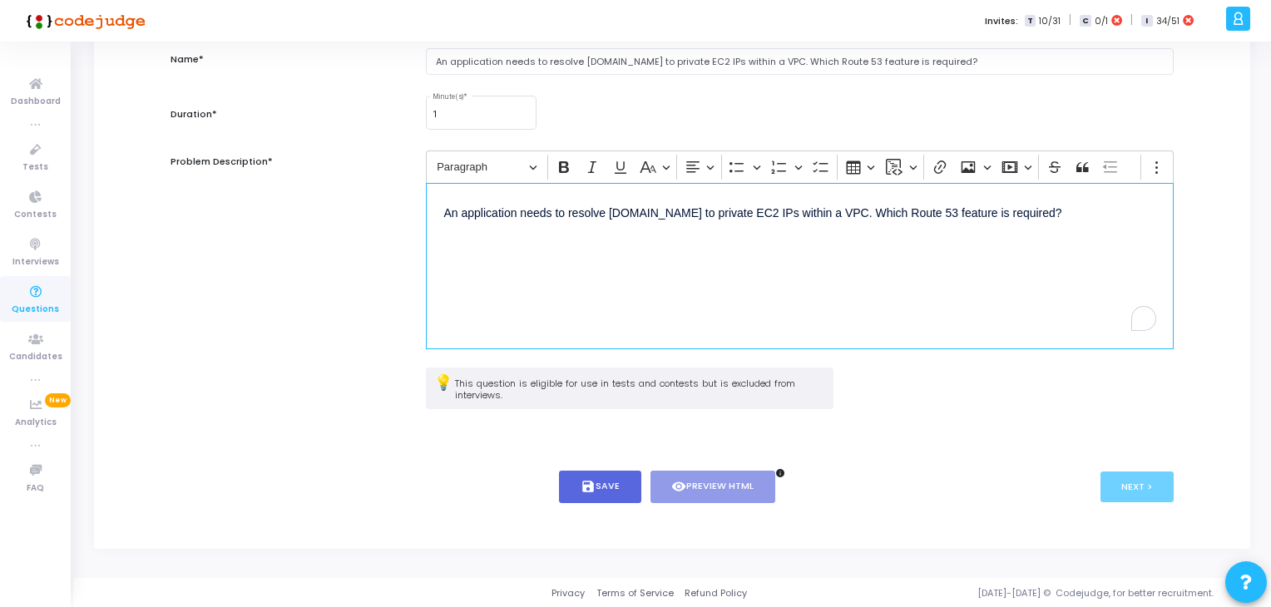
click at [609, 502] on div "< Prev save Save visibility Preview HTML info Next >" at bounding box center [672, 487] width 1003 height 82
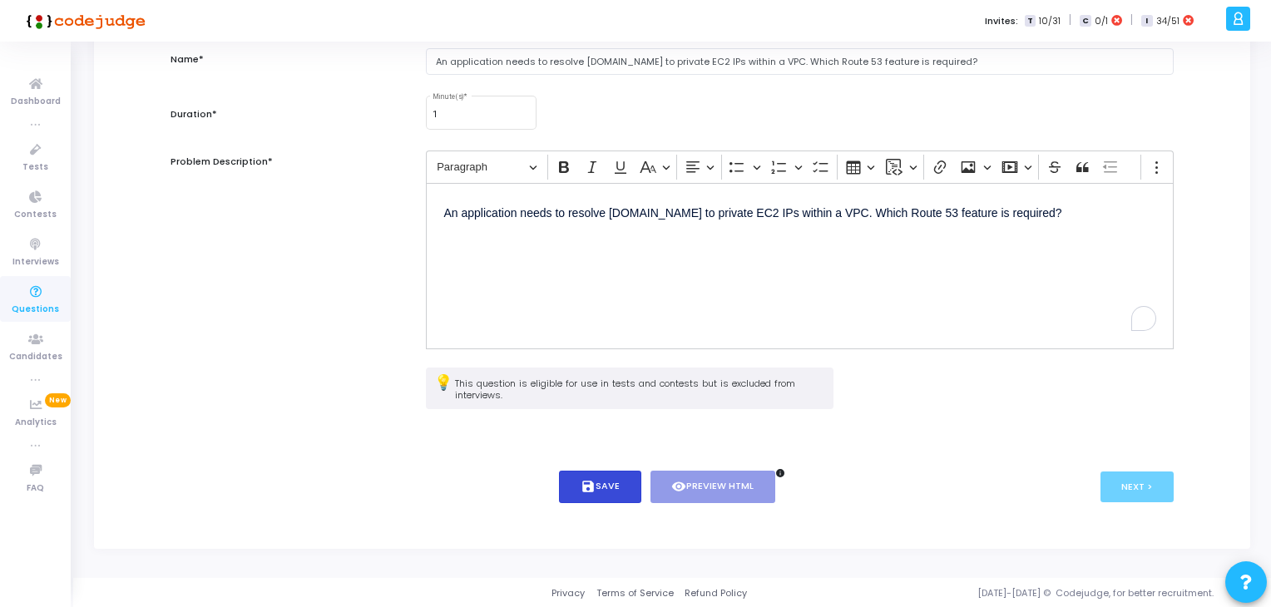
click at [627, 486] on button "save Save" at bounding box center [600, 487] width 82 height 32
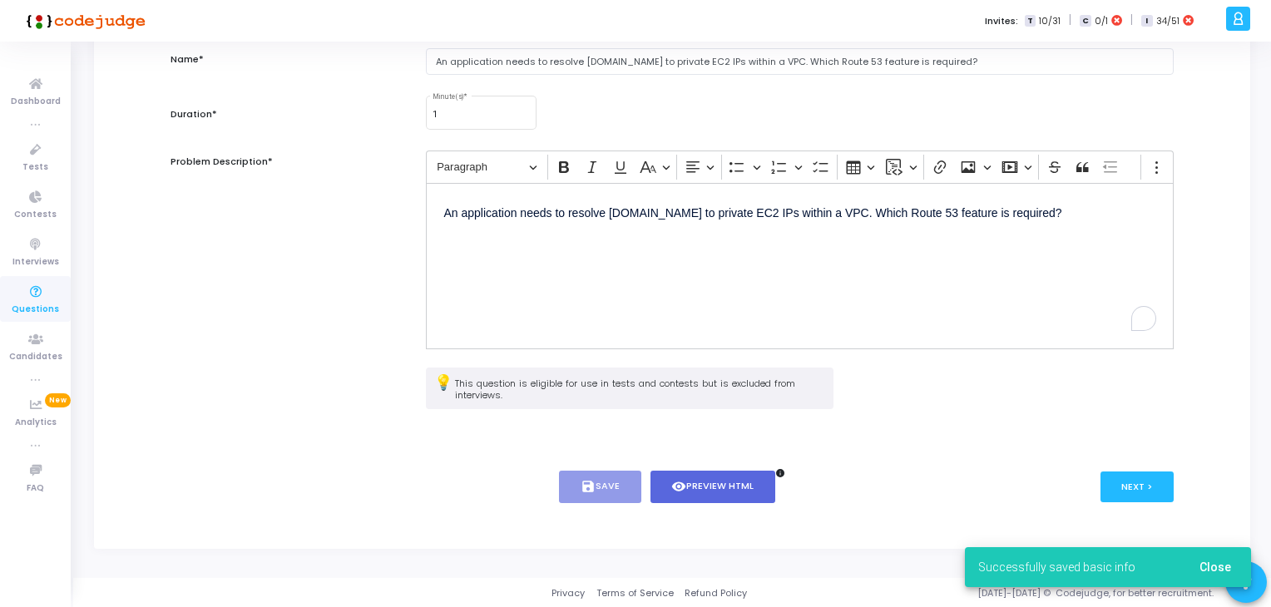
click at [1114, 503] on div "< Prev save Save visibility Preview HTML info Next >" at bounding box center [672, 487] width 1003 height 82
click at [1142, 491] on button "Next >" at bounding box center [1138, 487] width 74 height 31
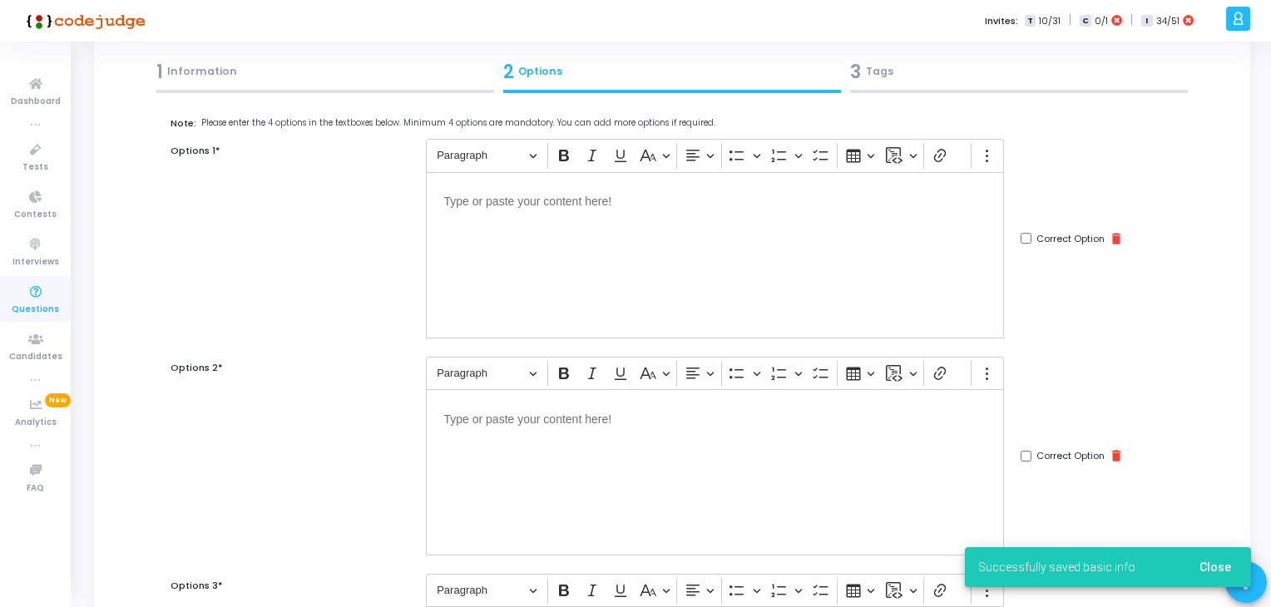
click at [681, 275] on div "Editor editing area: main" at bounding box center [715, 255] width 578 height 166
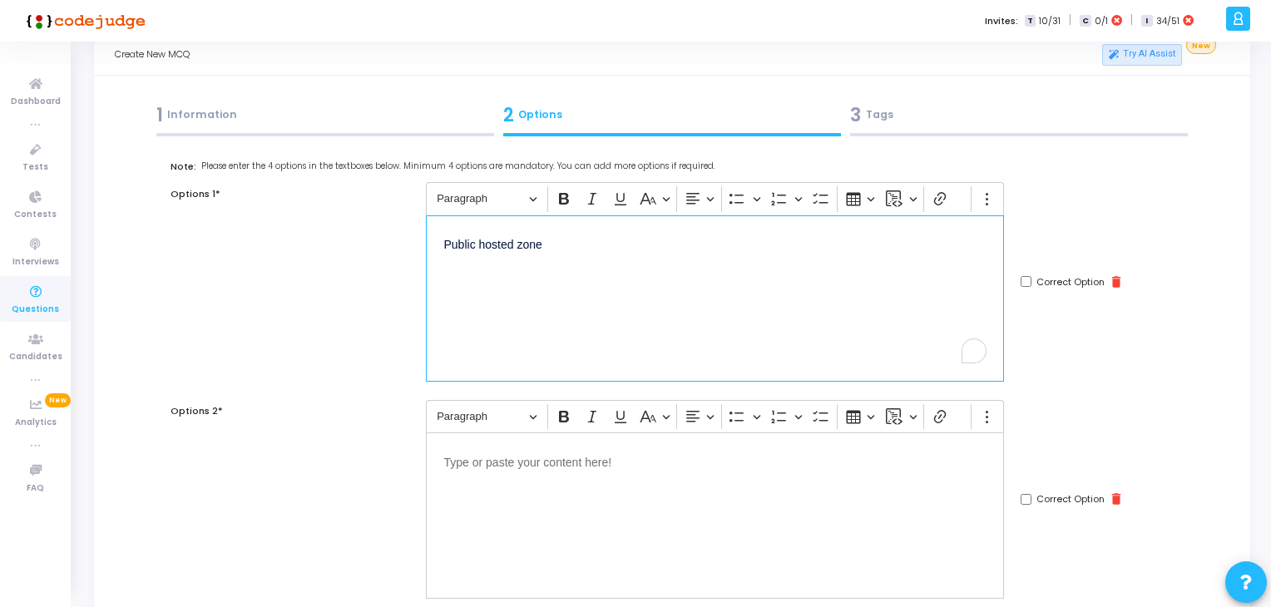
scroll to position [42, 0]
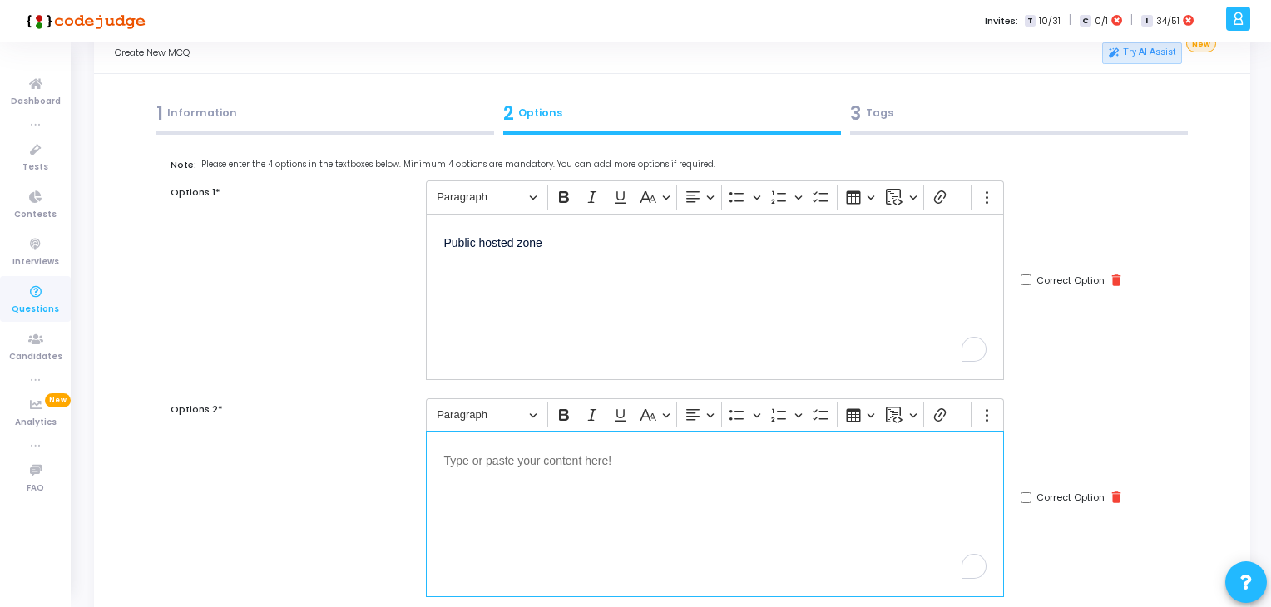
click at [562, 464] on p "Editor editing area: main" at bounding box center [715, 459] width 542 height 21
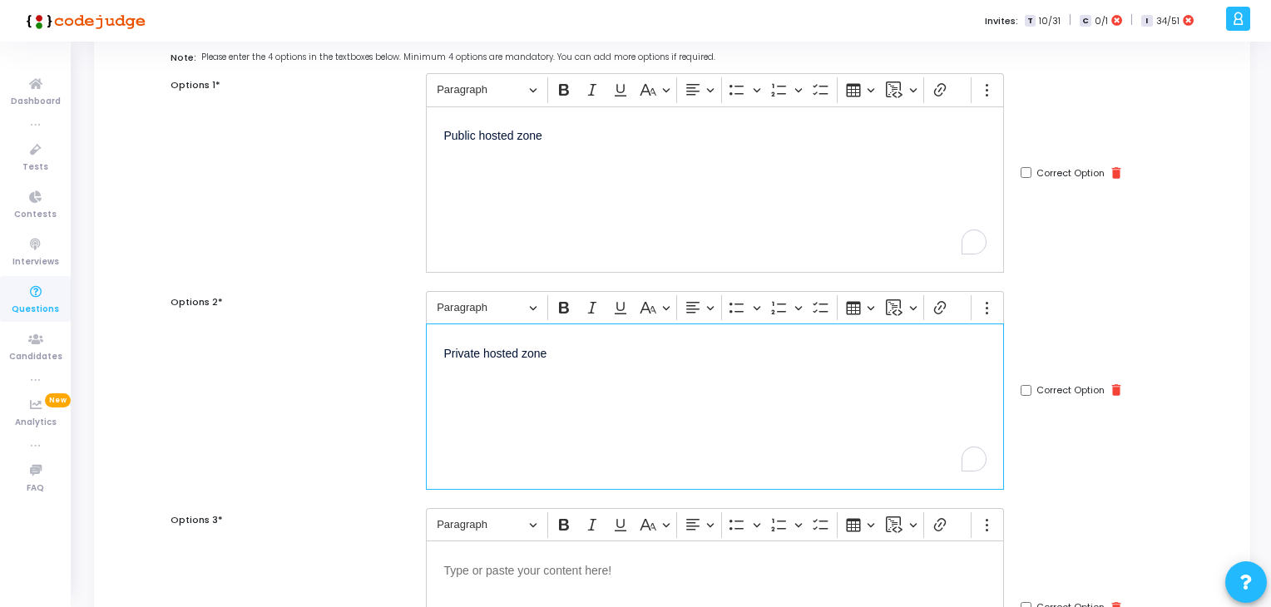
click at [1027, 392] on input "Correct Option" at bounding box center [1026, 390] width 11 height 11
checkbox input "true"
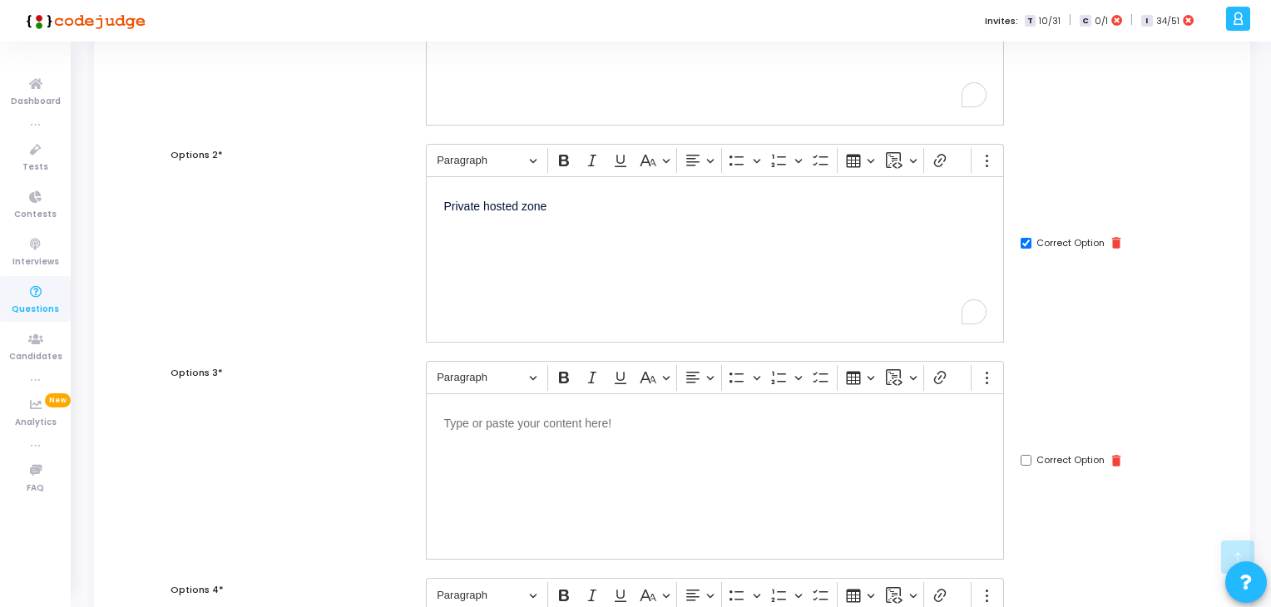
scroll to position [323, 0]
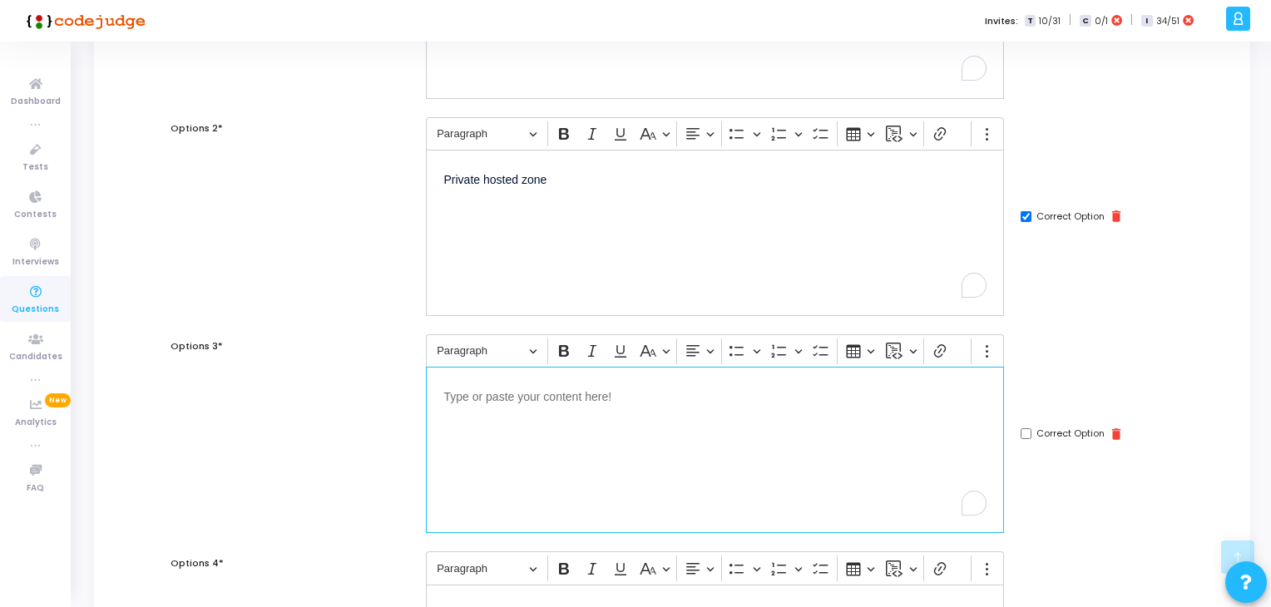
click at [740, 433] on div "Editor editing area: main" at bounding box center [715, 450] width 578 height 166
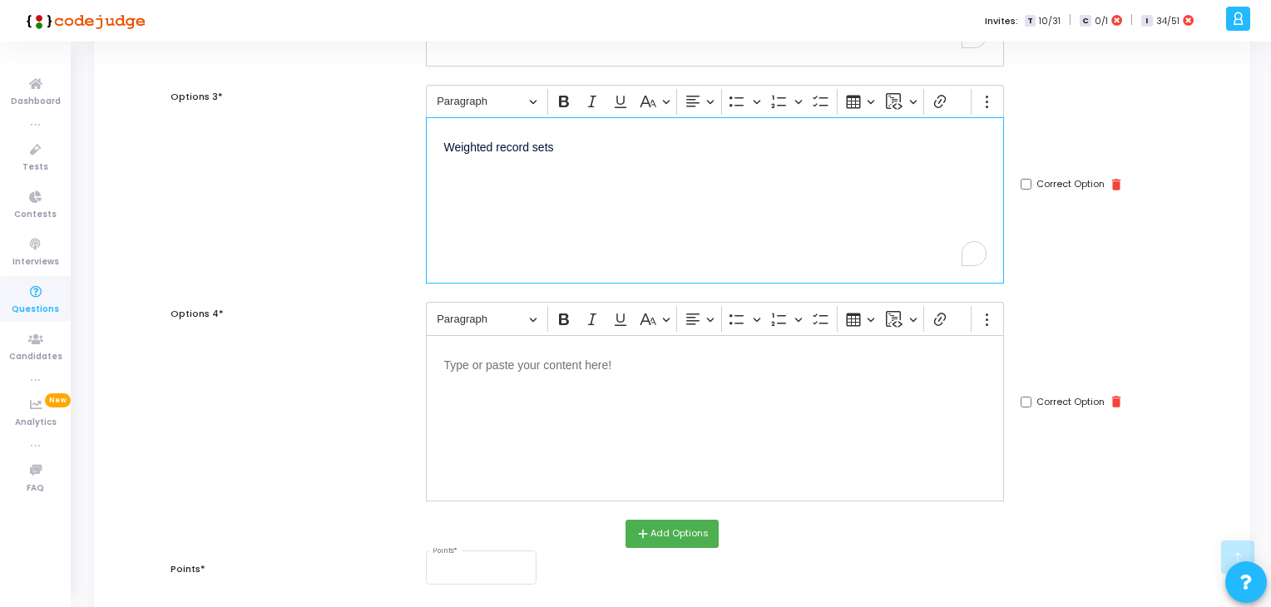
scroll to position [582, 0]
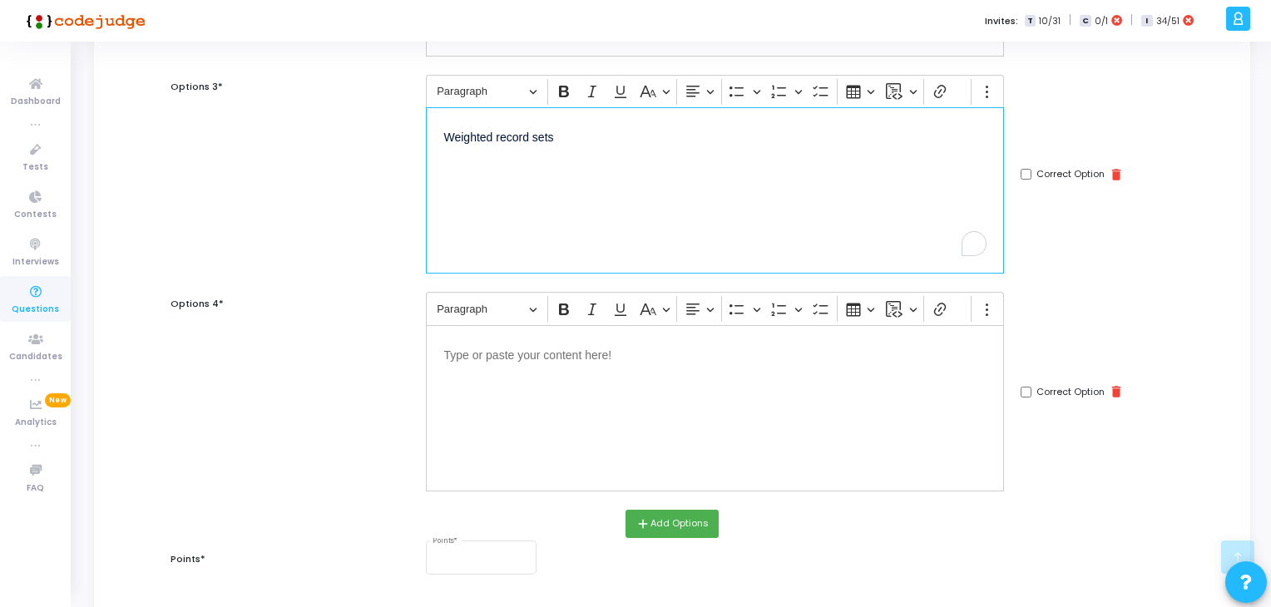
click at [582, 403] on div "Editor editing area: main" at bounding box center [715, 408] width 578 height 166
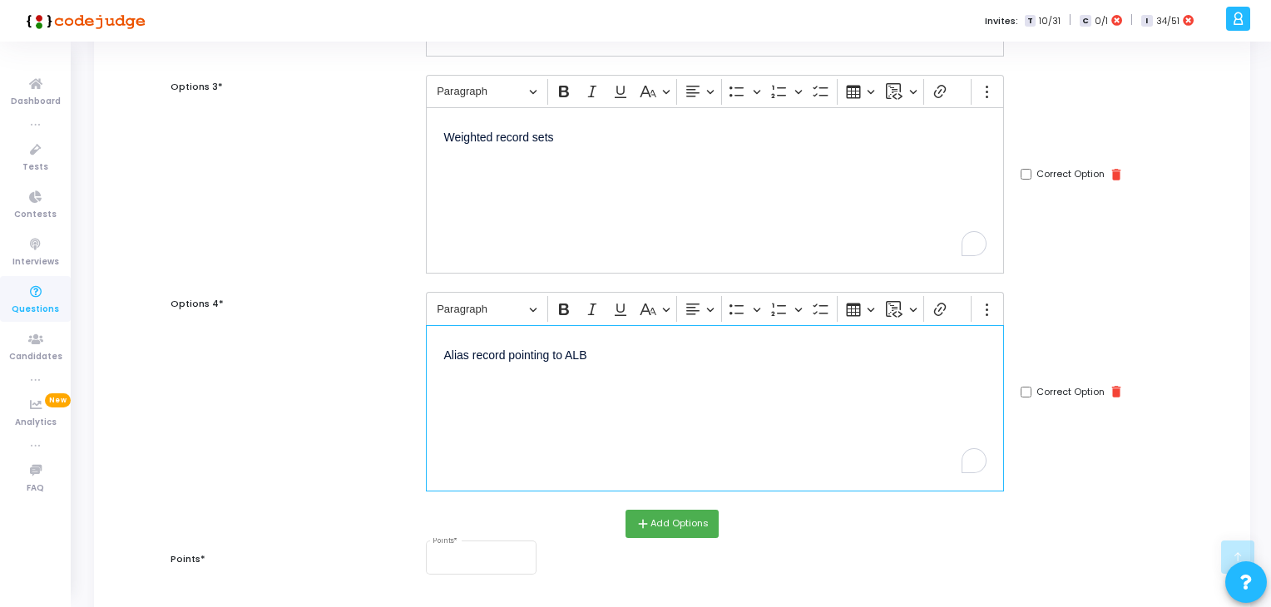
scroll to position [699, 0]
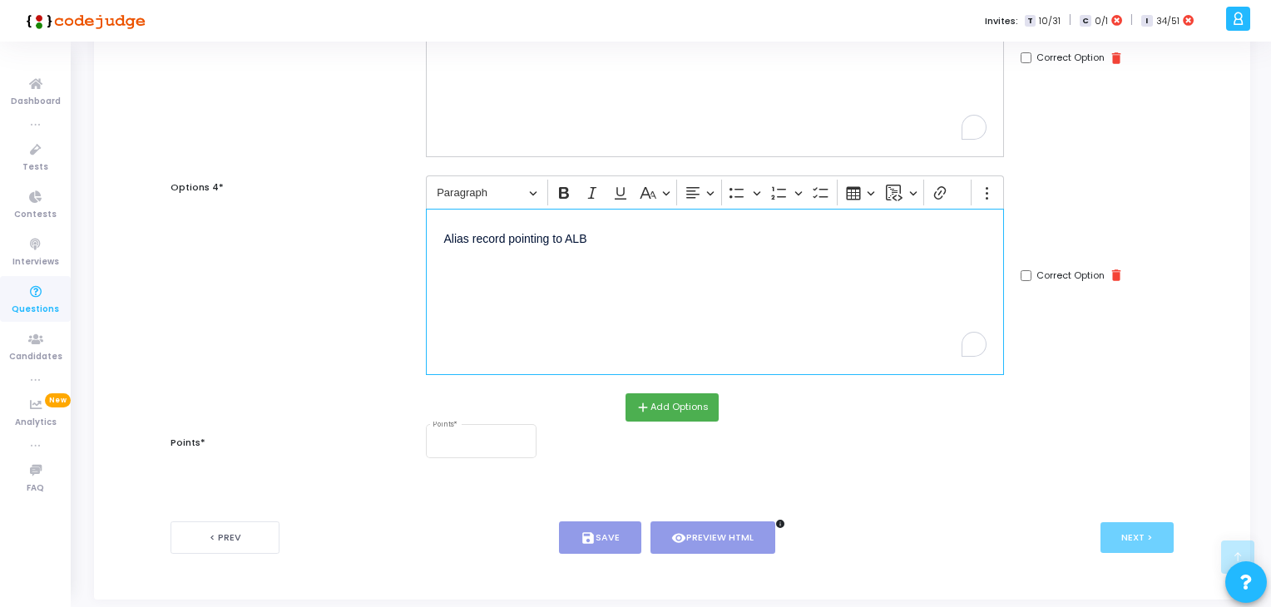
click at [479, 461] on div "Points *" at bounding box center [801, 450] width 766 height 57
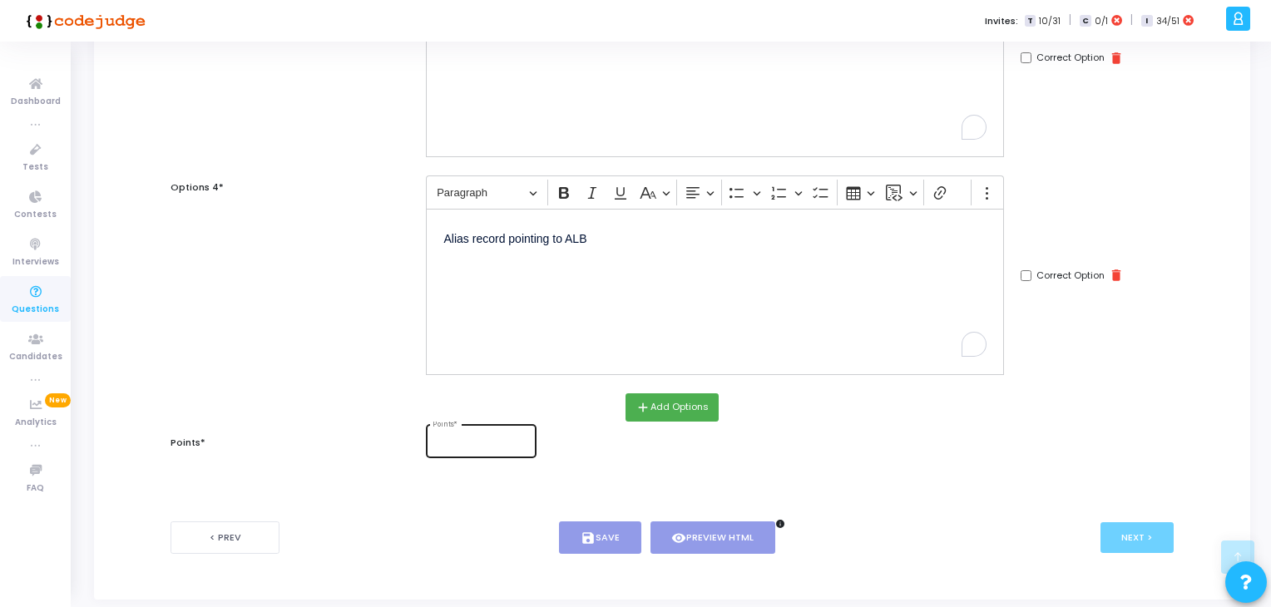
click at [459, 451] on div "Points *" at bounding box center [481, 440] width 97 height 36
type input "2"
click at [587, 542] on icon "save" at bounding box center [588, 538] width 15 height 15
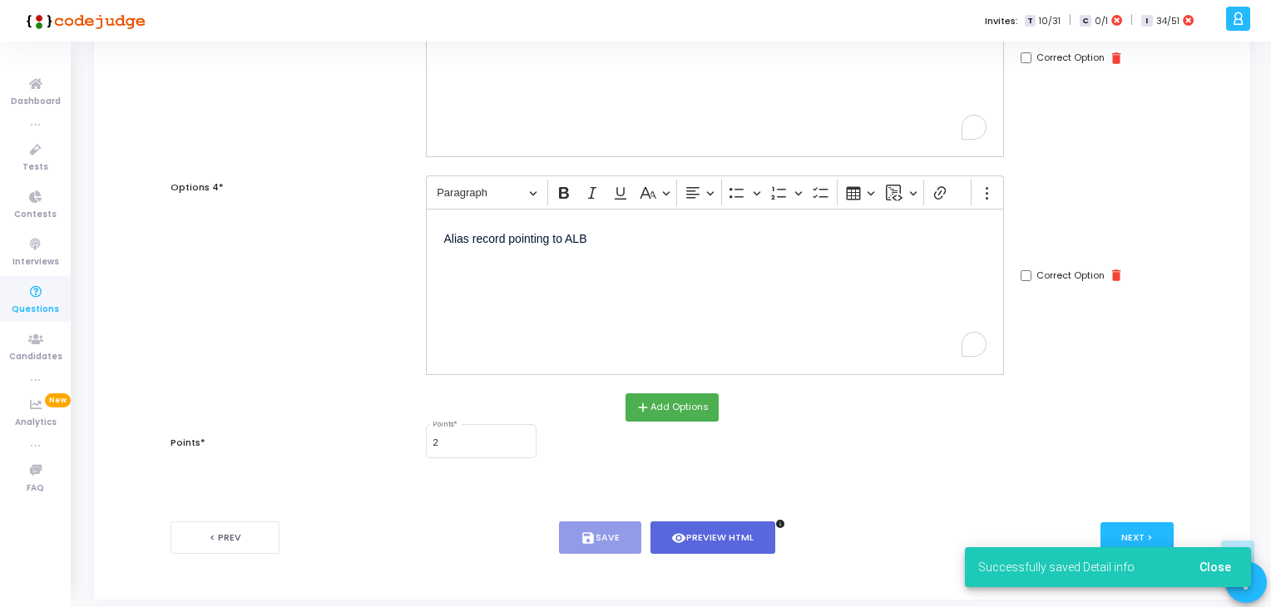
click at [1140, 537] on div "Successfully saved Detail info Close" at bounding box center [1108, 568] width 326 height 80
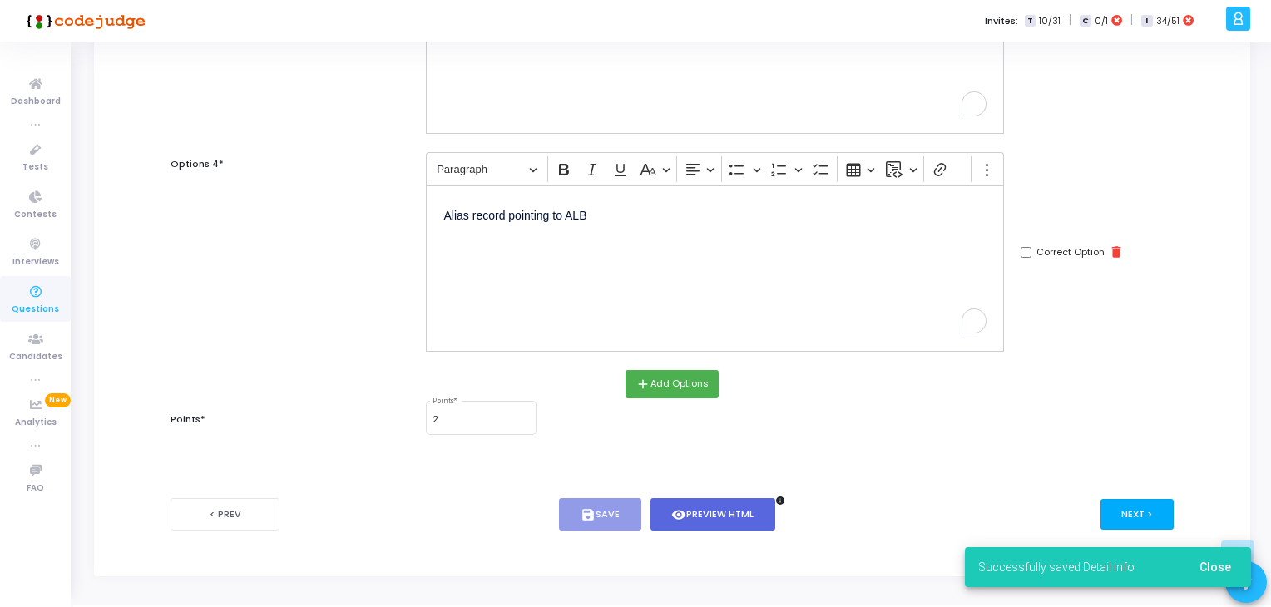
scroll to position [722, 0]
click at [1136, 508] on button "Next >" at bounding box center [1138, 514] width 74 height 31
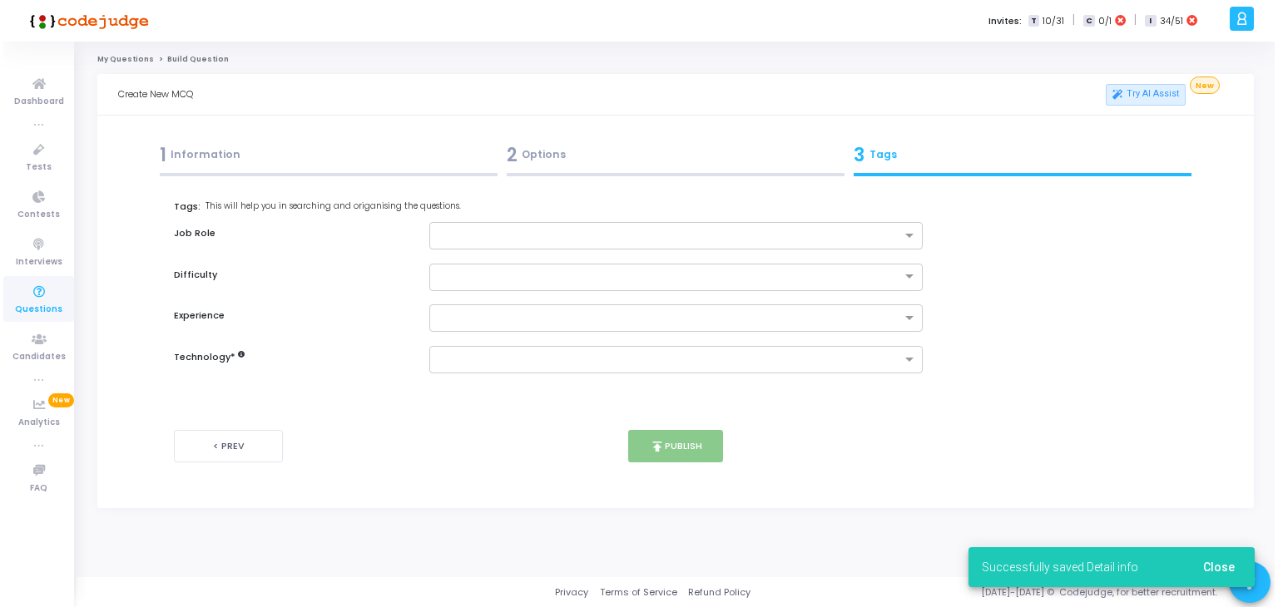
scroll to position [0, 0]
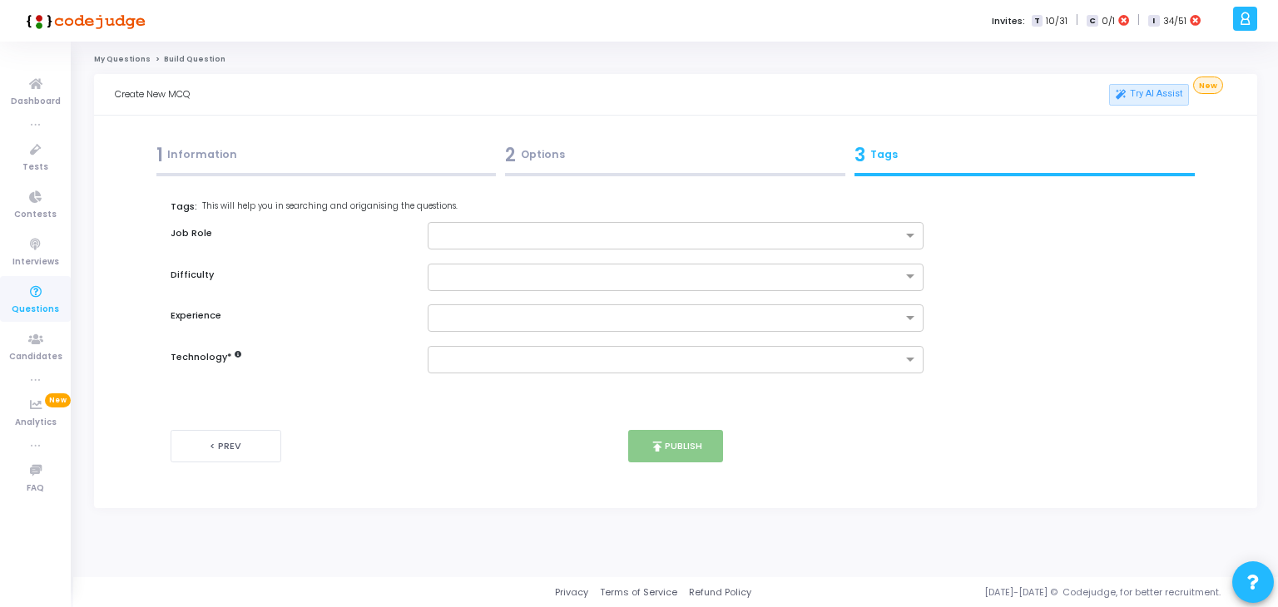
click at [625, 182] on div "Name* An application needs to resolve [DOMAIN_NAME] to private EC2 IPs within a…" at bounding box center [675, 334] width 1009 height 306
click at [496, 230] on input "text" at bounding box center [670, 237] width 466 height 14
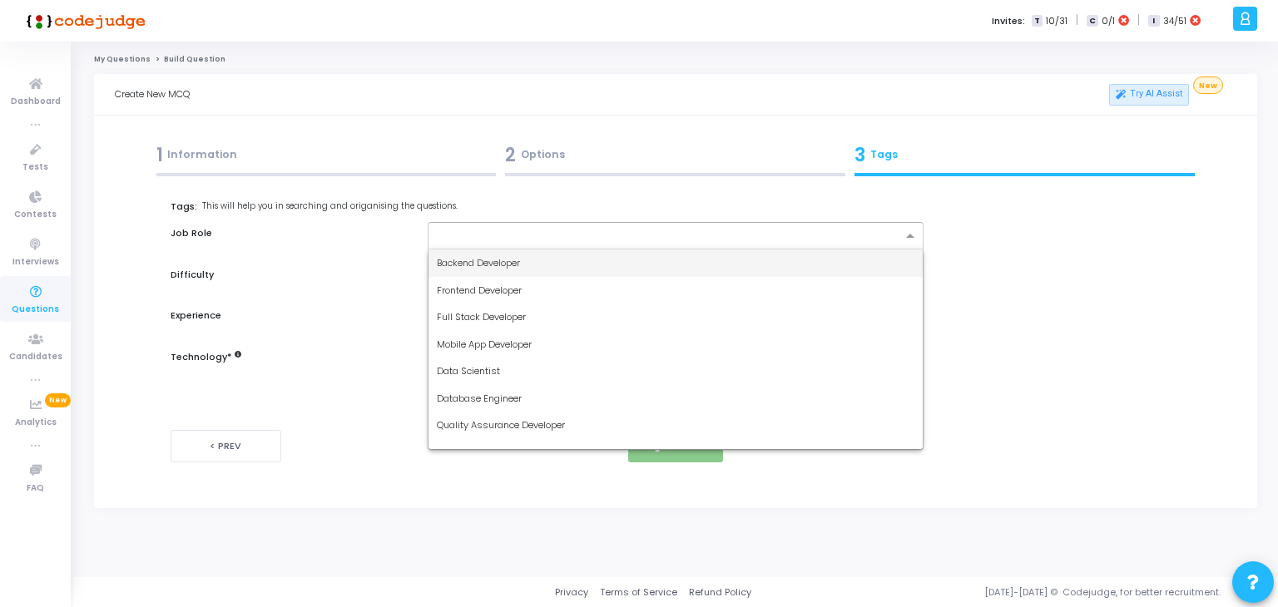
click at [538, 270] on div "Backend Developer" at bounding box center [676, 263] width 495 height 27
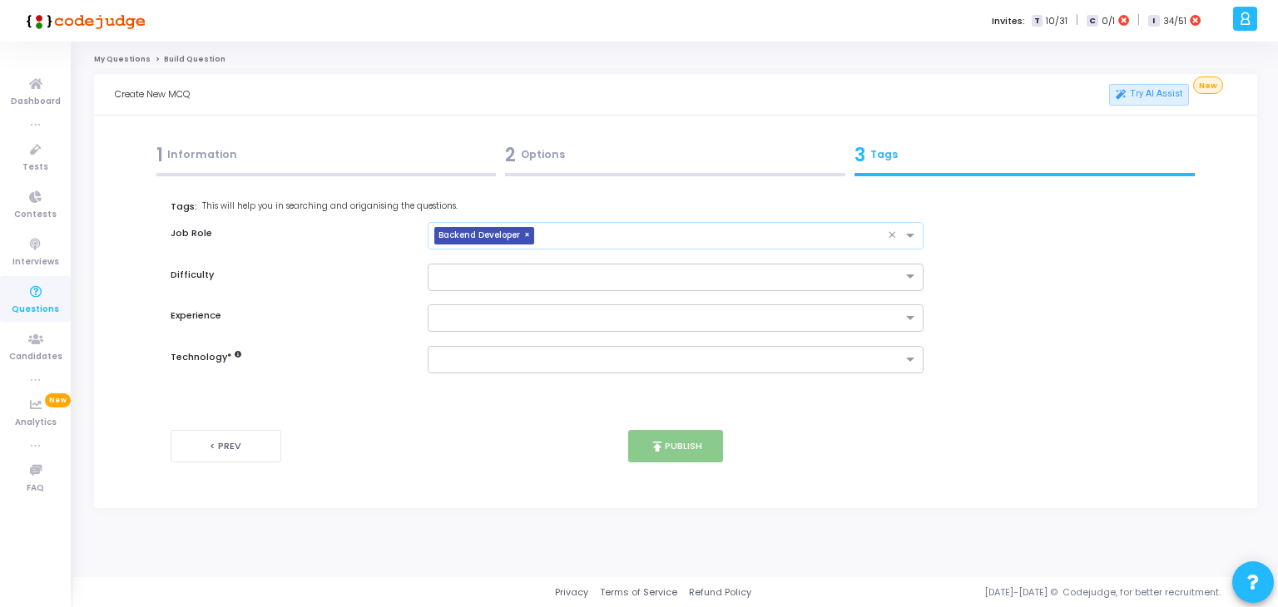
click at [635, 240] on input "text" at bounding box center [715, 237] width 348 height 14
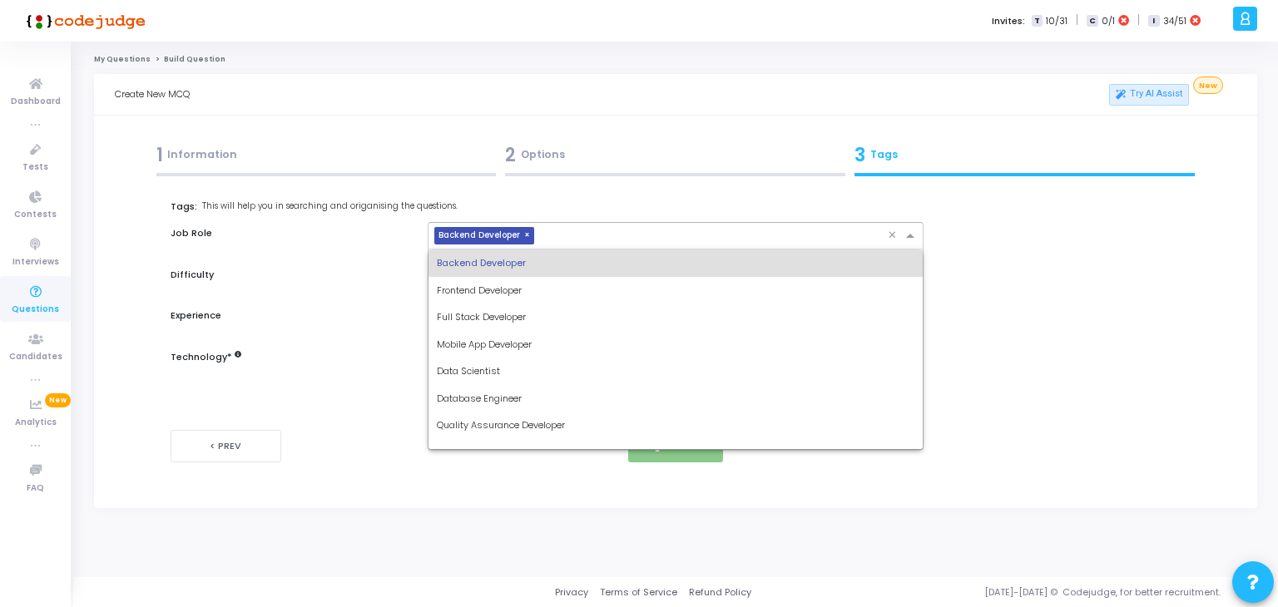
click at [542, 318] on div "Full Stack Developer" at bounding box center [676, 317] width 495 height 27
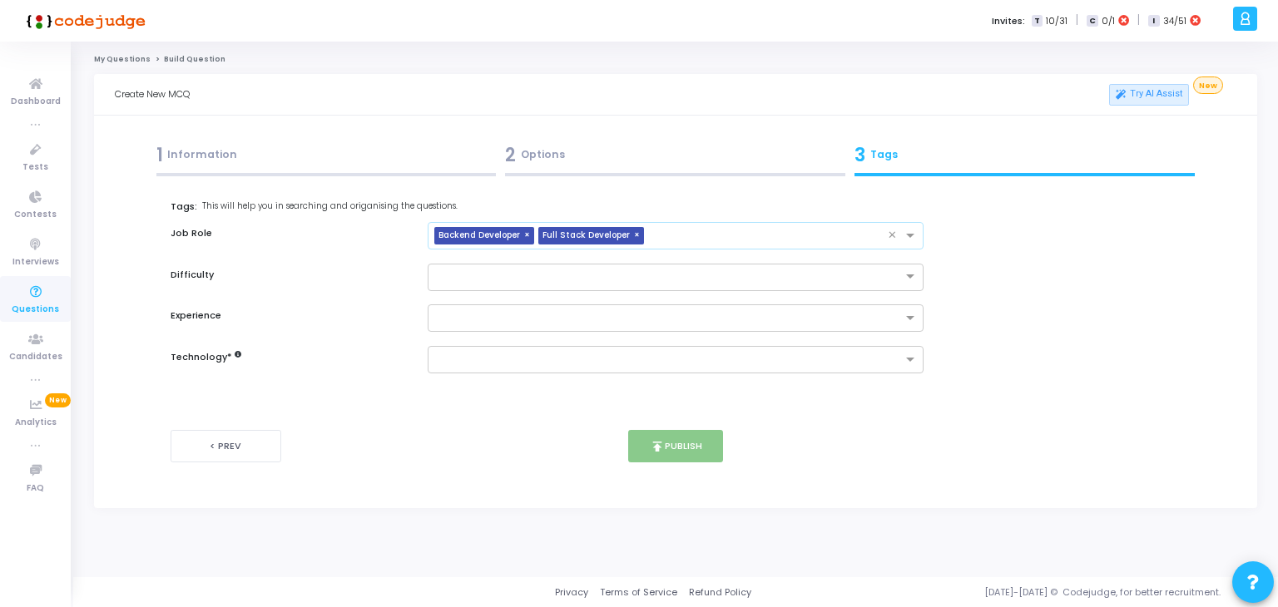
click at [726, 240] on input "text" at bounding box center [770, 237] width 238 height 14
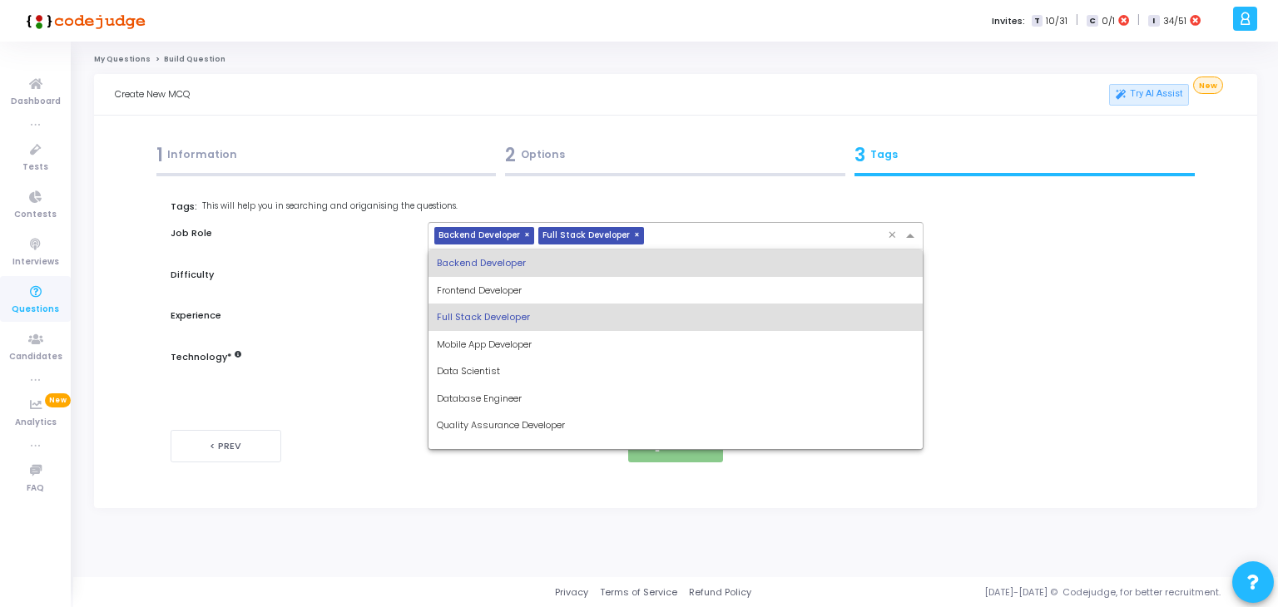
click at [529, 389] on div "Database Engineer" at bounding box center [676, 398] width 495 height 27
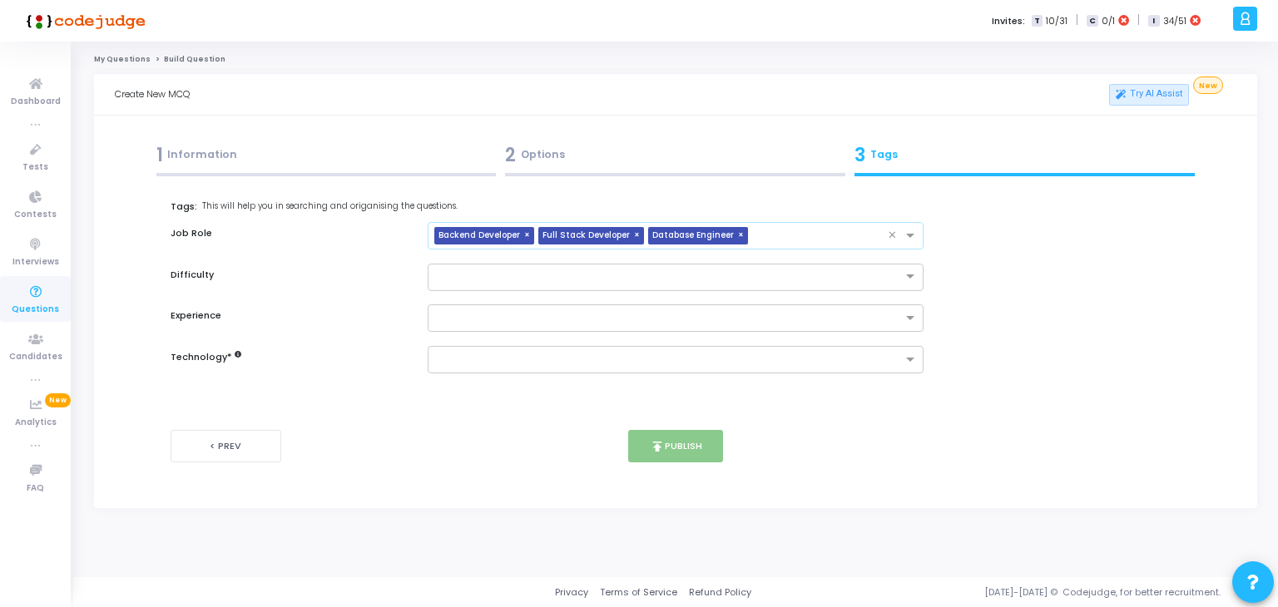
click at [800, 236] on input "text" at bounding box center [822, 237] width 134 height 14
click at [811, 237] on input "text" at bounding box center [822, 237] width 134 height 14
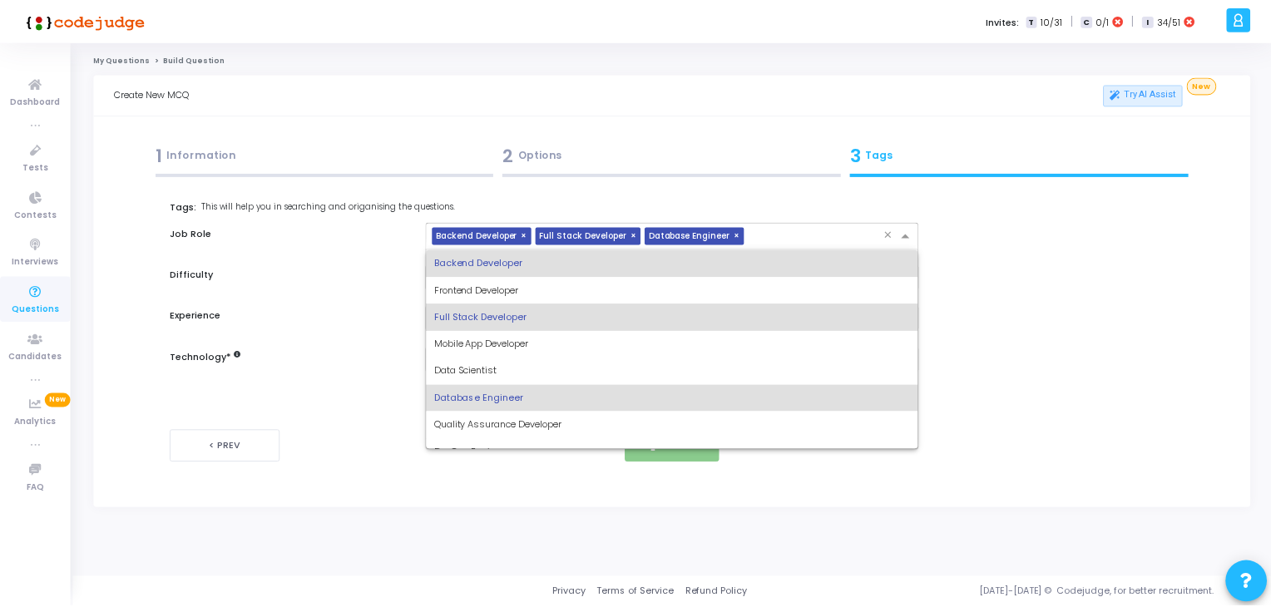
scroll to position [27, 0]
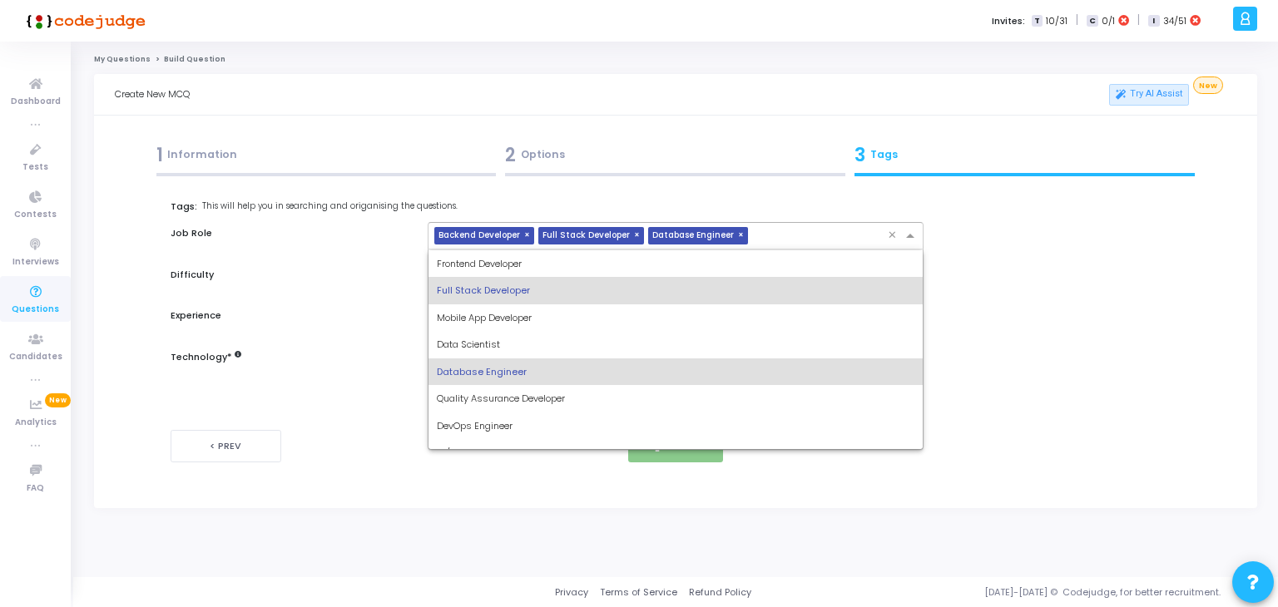
click at [520, 429] on div "DevOps Engineer" at bounding box center [676, 426] width 495 height 27
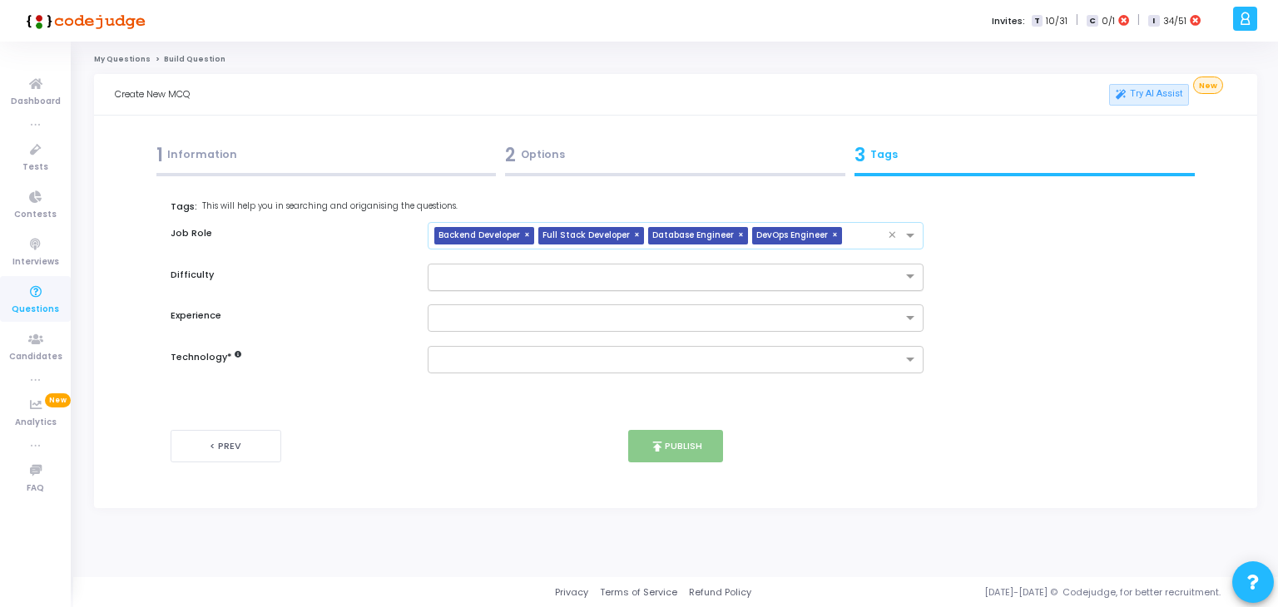
click at [636, 279] on input "text" at bounding box center [659, 276] width 445 height 14
click at [559, 325] on div "Medium" at bounding box center [676, 331] width 495 height 27
click at [620, 279] on input "text" at bounding box center [659, 276] width 445 height 14
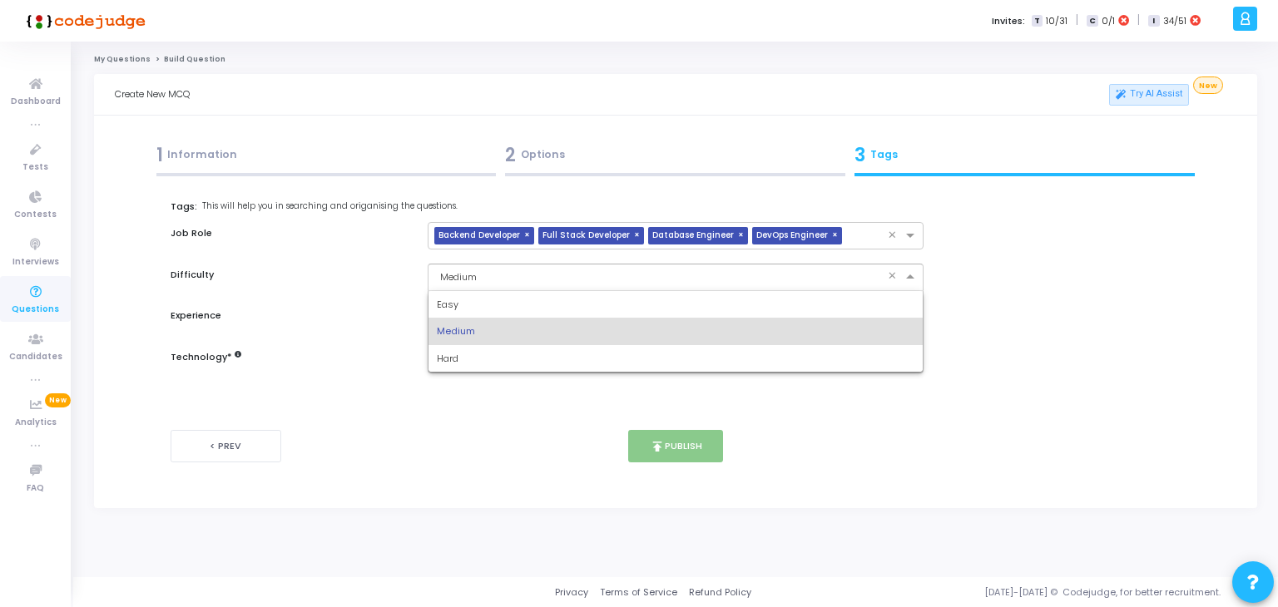
click at [530, 327] on div "Medium" at bounding box center [676, 331] width 495 height 27
click at [535, 323] on input "text" at bounding box center [670, 319] width 466 height 14
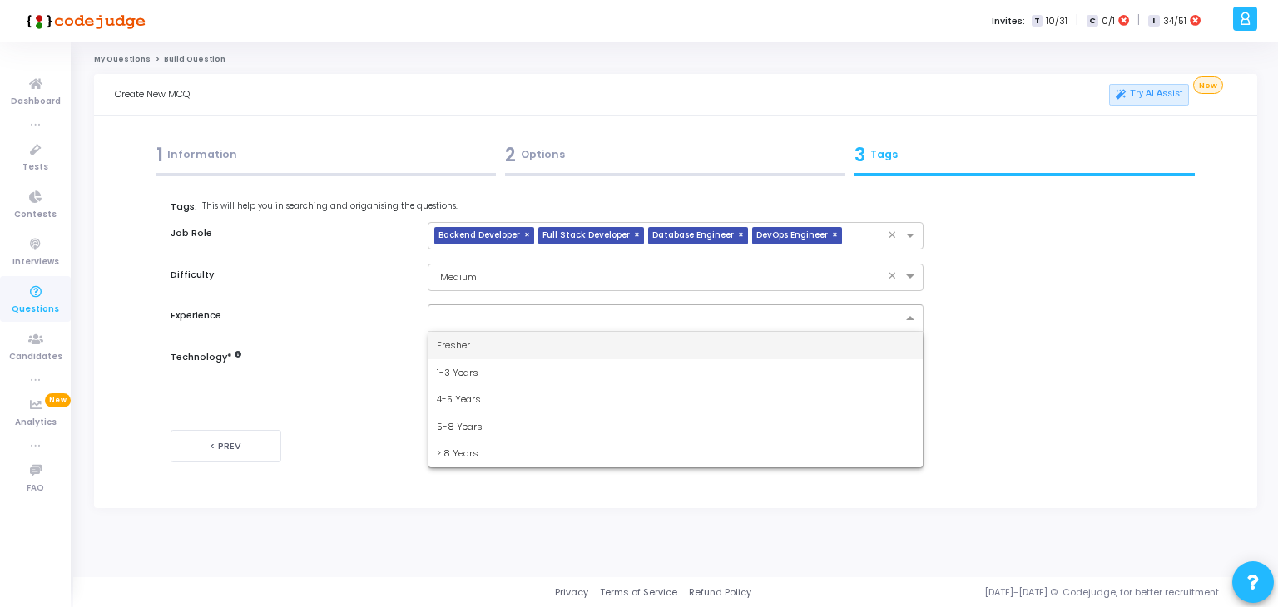
click at [537, 332] on div "Fresher" at bounding box center [676, 345] width 495 height 27
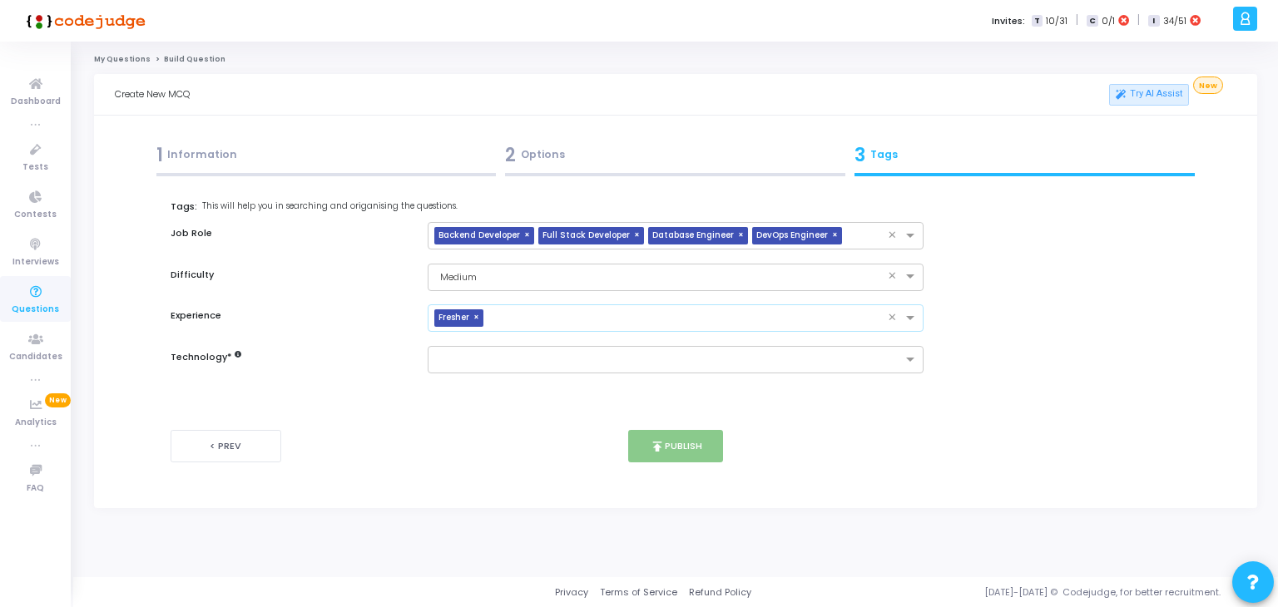
click at [552, 322] on input "text" at bounding box center [689, 319] width 399 height 14
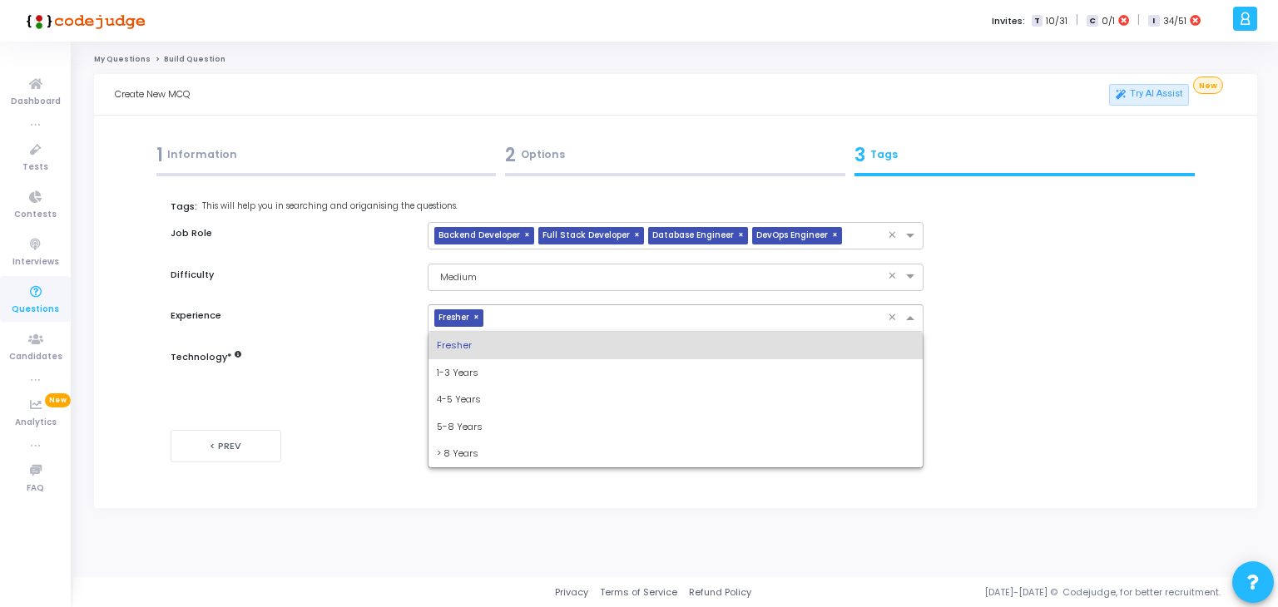
click at [482, 320] on span "×" at bounding box center [478, 318] width 10 height 17
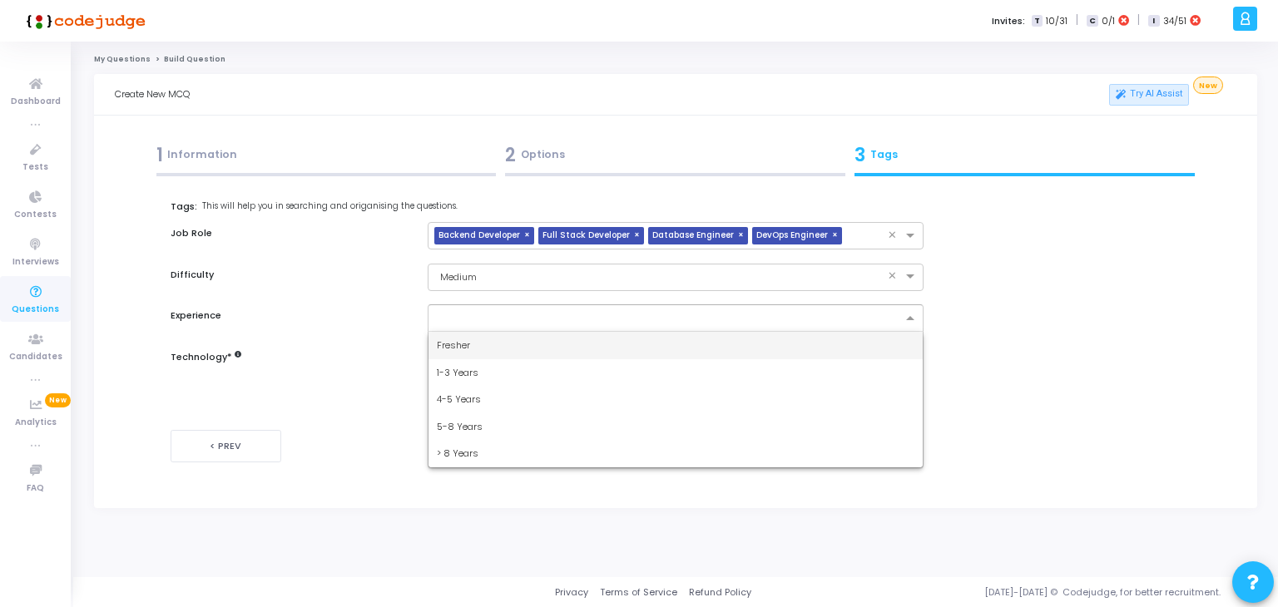
click at [486, 379] on div "1-3 Years" at bounding box center [676, 372] width 495 height 27
click at [584, 323] on input "text" at bounding box center [670, 319] width 466 height 14
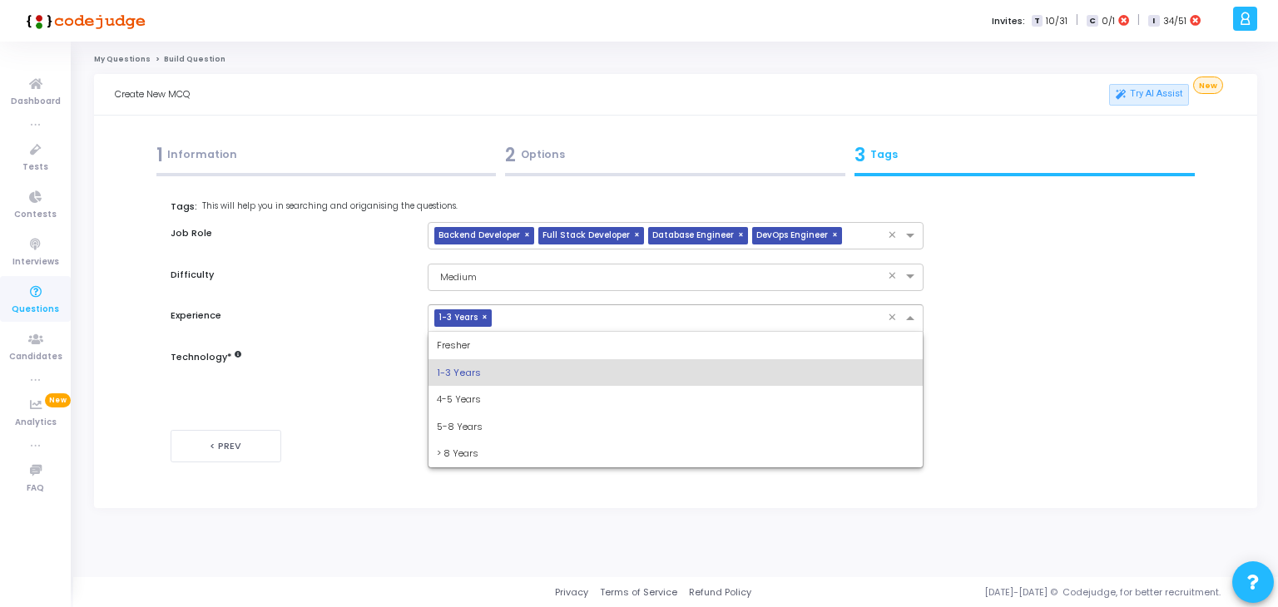
click at [516, 399] on div "4-5 Years" at bounding box center [676, 399] width 495 height 27
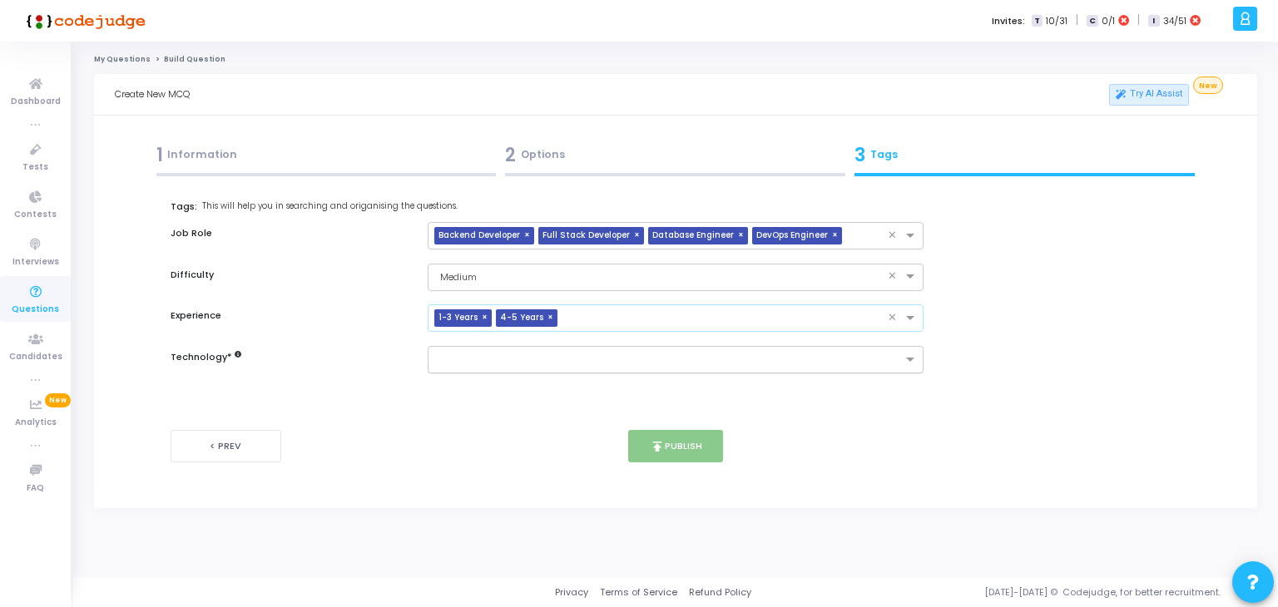
click at [556, 365] on input "text" at bounding box center [670, 361] width 466 height 14
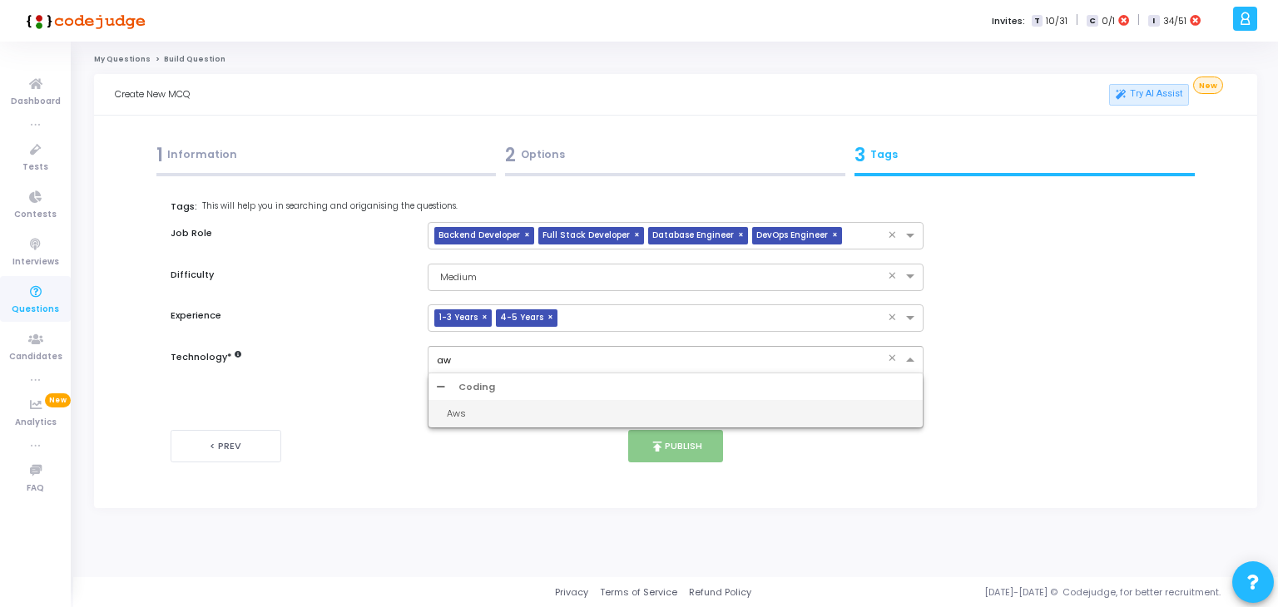
type input "aws"
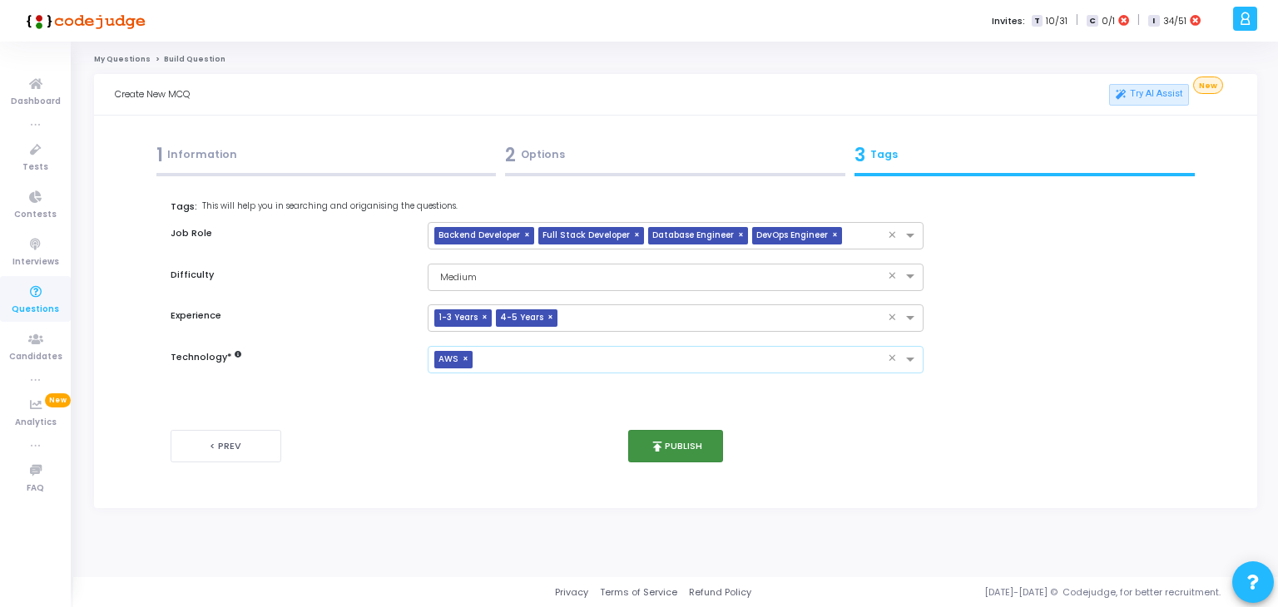
click at [676, 447] on button "publish Publish" at bounding box center [676, 446] width 96 height 32
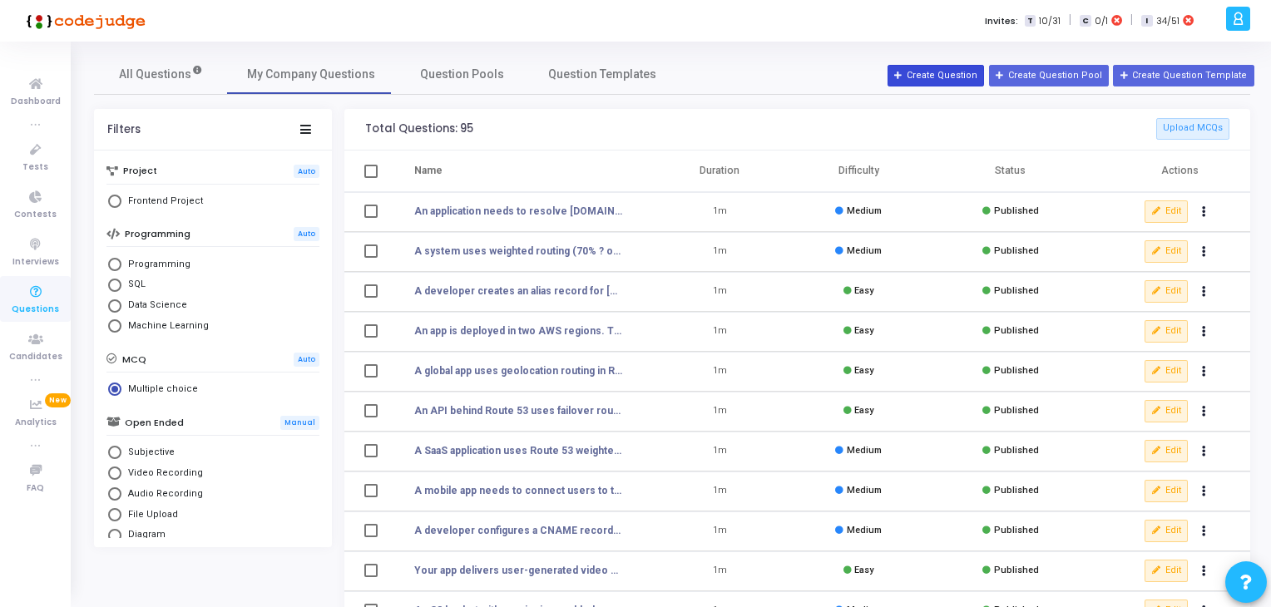
click at [955, 65] on button "Create Question" at bounding box center [936, 76] width 97 height 22
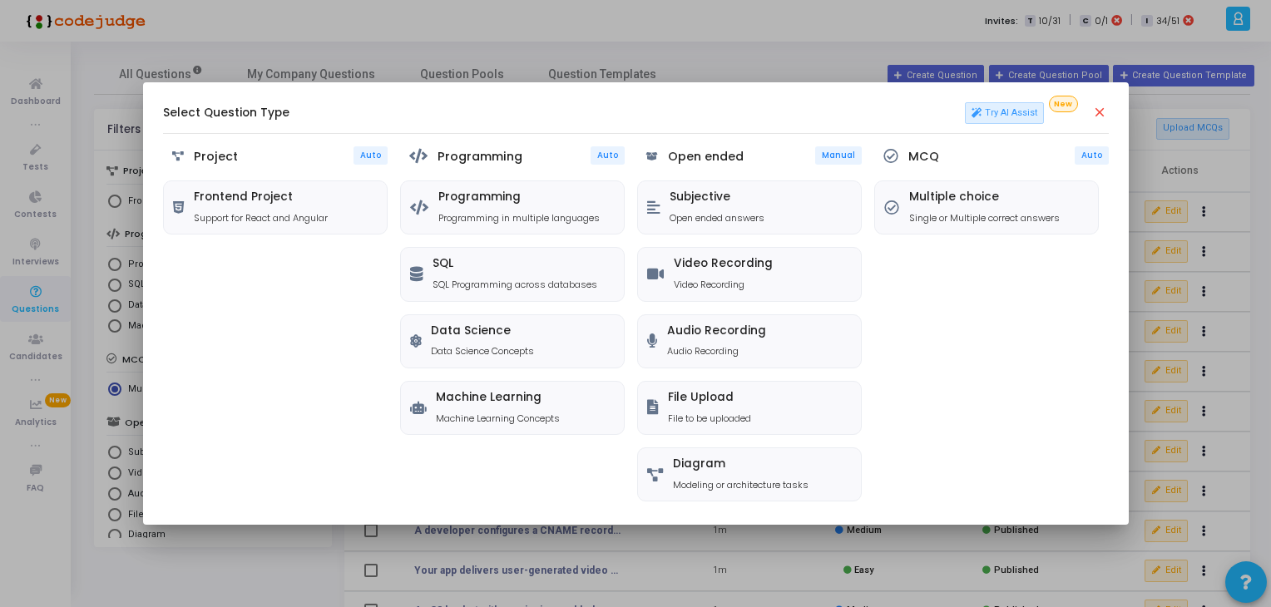
click at [939, 240] on div "MCQ Auto Multiple choice Single or Multiple correct answers" at bounding box center [992, 325] width 235 height 359
click at [972, 224] on div "Multiple choice Single or Multiple correct answers" at bounding box center [986, 207] width 223 height 52
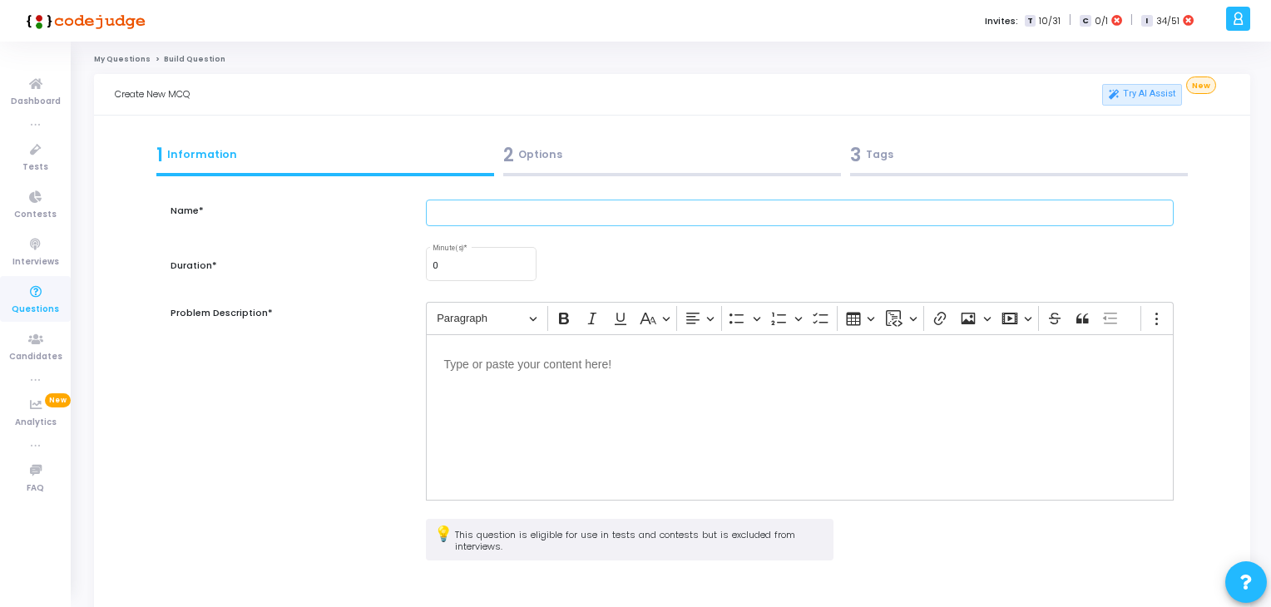
click at [542, 213] on input "text" at bounding box center [800, 213] width 749 height 27
paste input "A global application wants to direct traffic based on country (e.g., [GEOGRAPHI…"
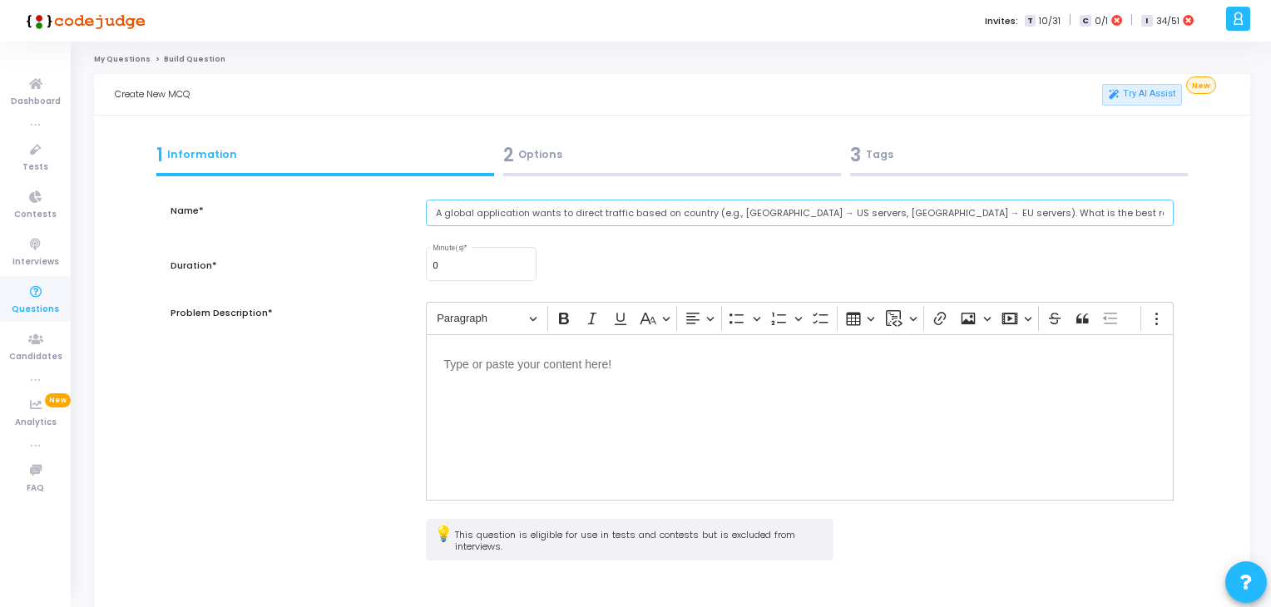
type input "A global application wants to direct traffic based on country (e.g., [GEOGRAPHI…"
type input "1"
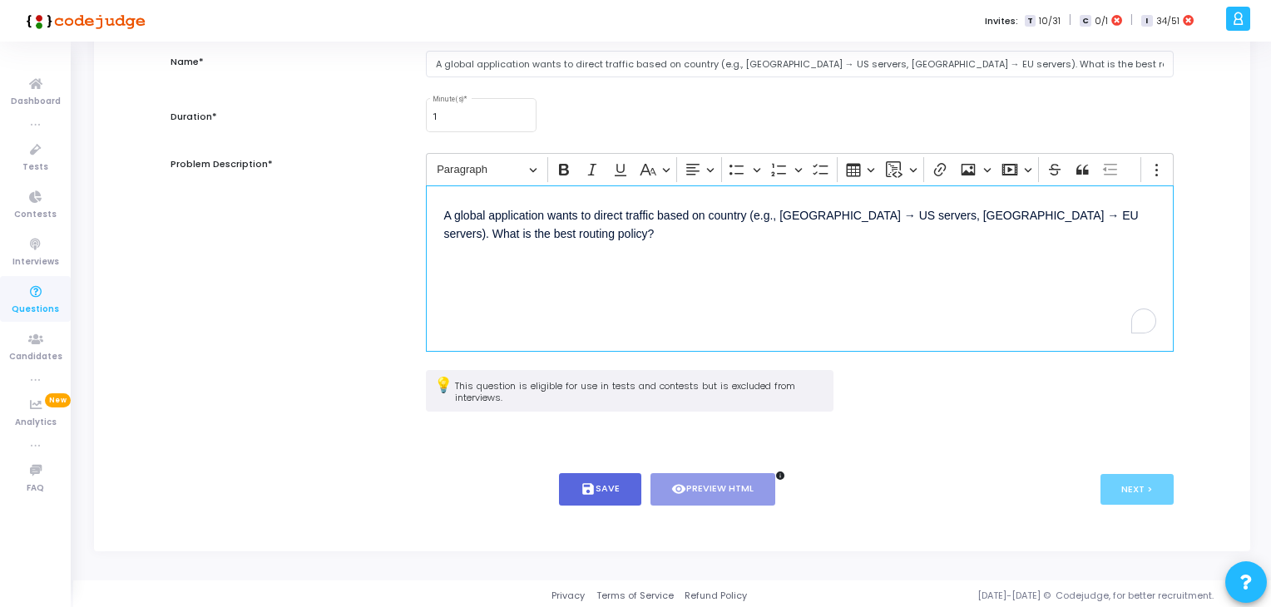
scroll to position [150, 0]
click at [597, 496] on button "save Save" at bounding box center [600, 489] width 82 height 32
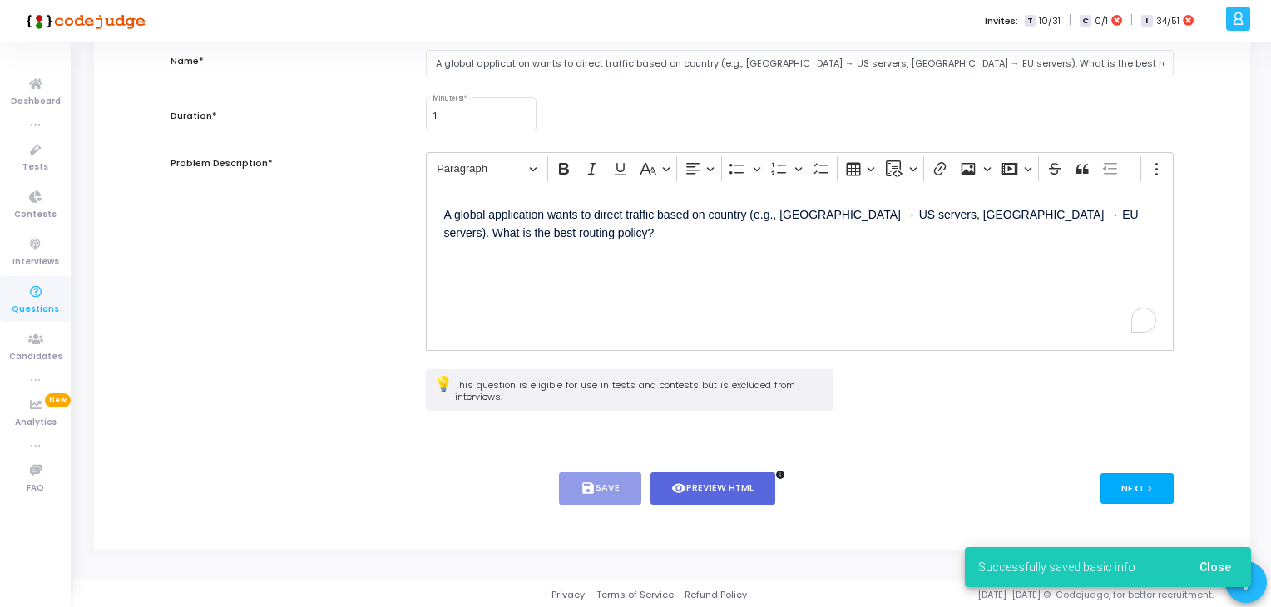
click at [1116, 497] on button "Next >" at bounding box center [1138, 488] width 74 height 31
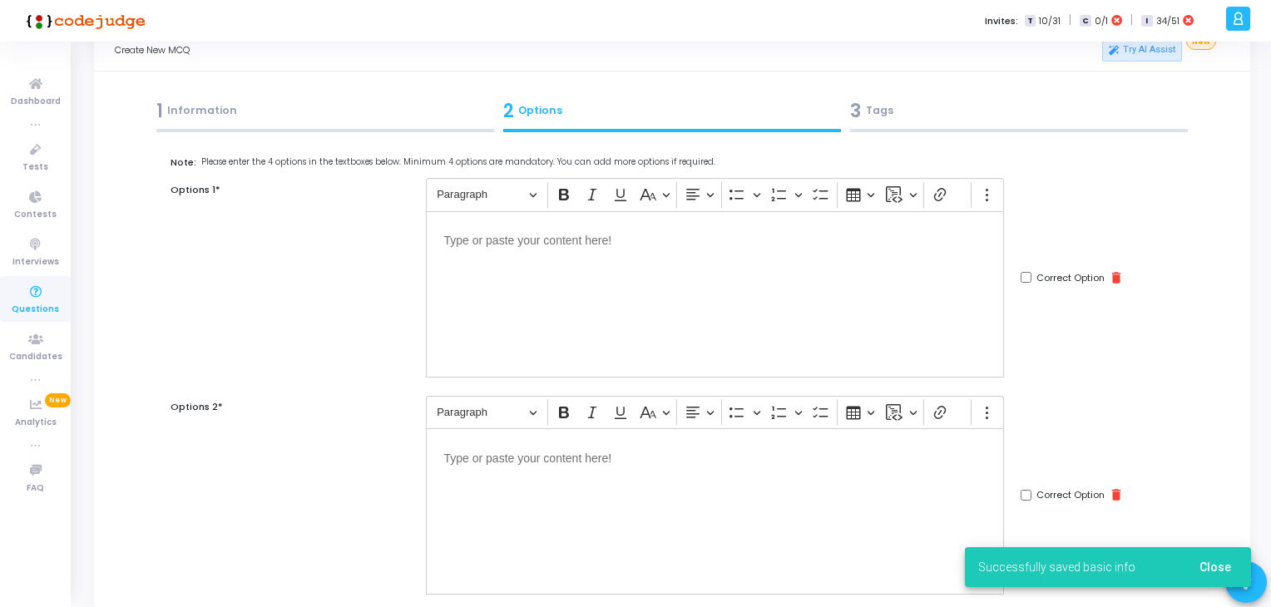
scroll to position [0, 0]
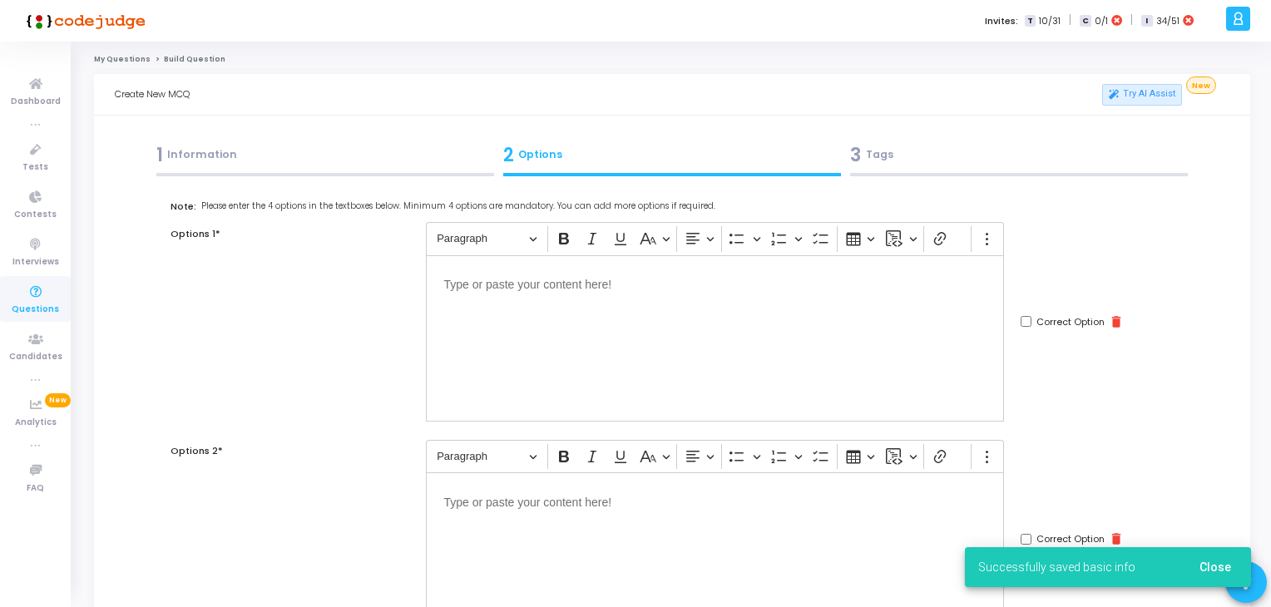
click at [741, 269] on div "Editor editing area: main" at bounding box center [715, 338] width 578 height 166
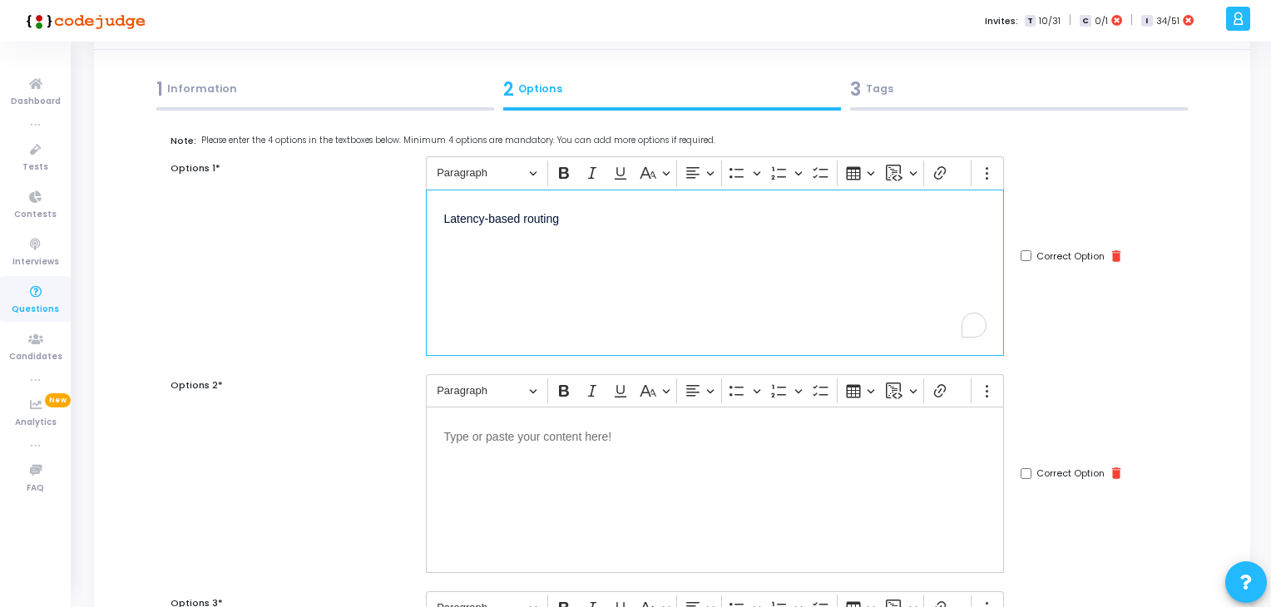
scroll to position [67, 0]
click at [632, 527] on div "Editor editing area: main" at bounding box center [715, 489] width 578 height 166
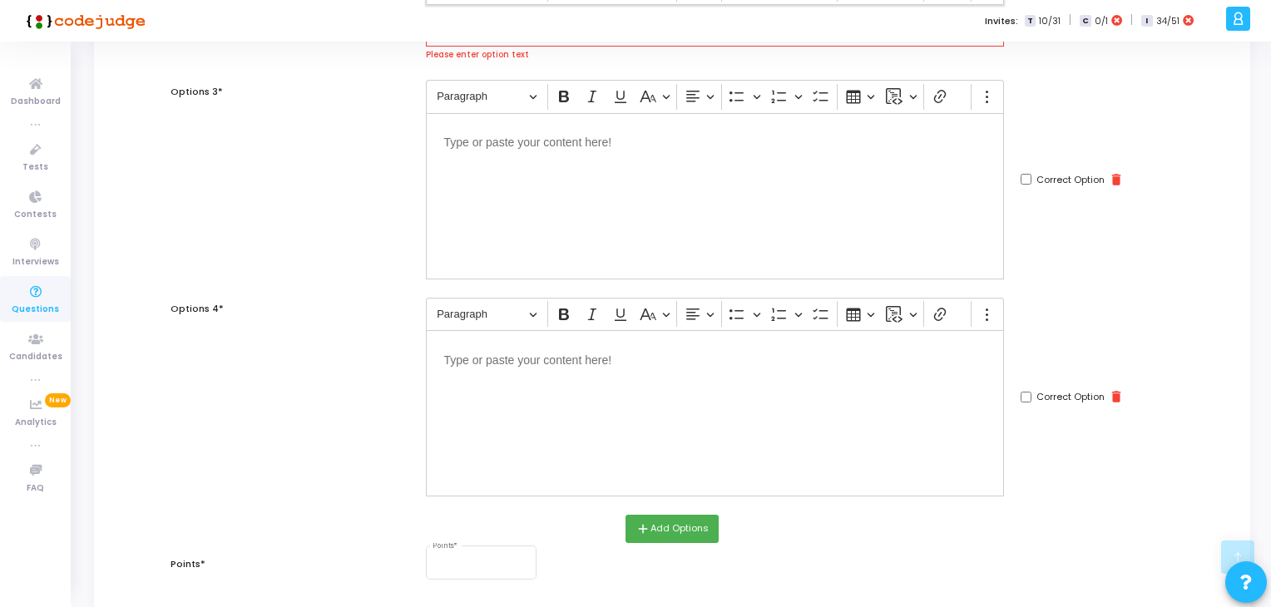
scroll to position [594, 0]
click at [493, 439] on div "Editor editing area: main" at bounding box center [715, 411] width 578 height 166
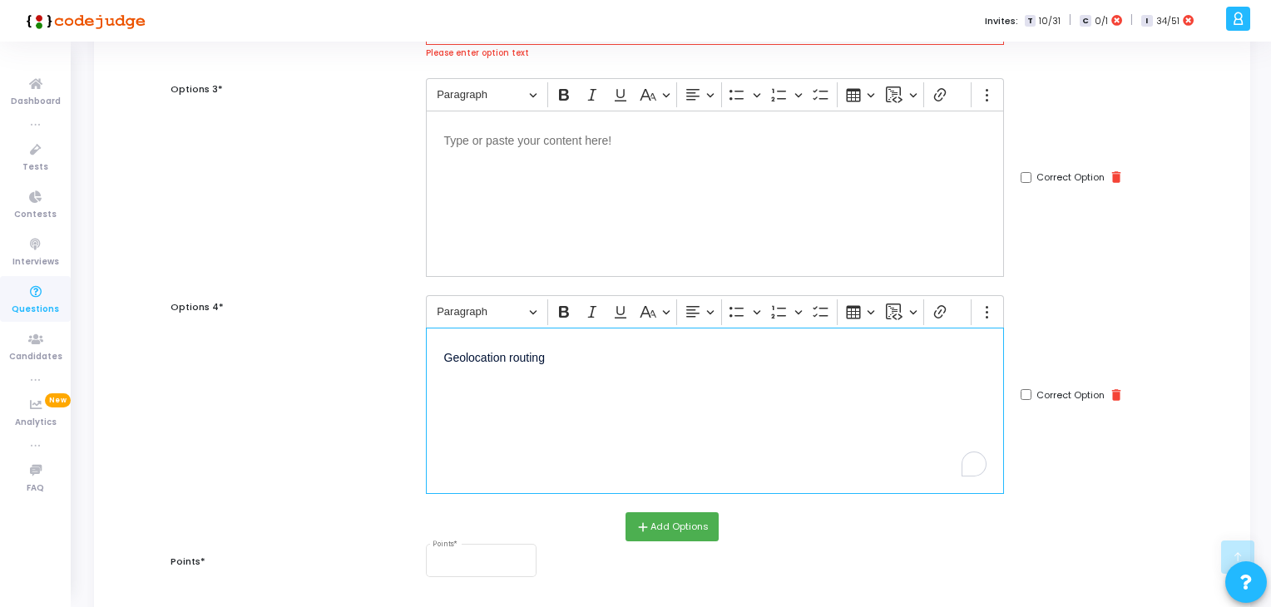
scroll to position [594, 0]
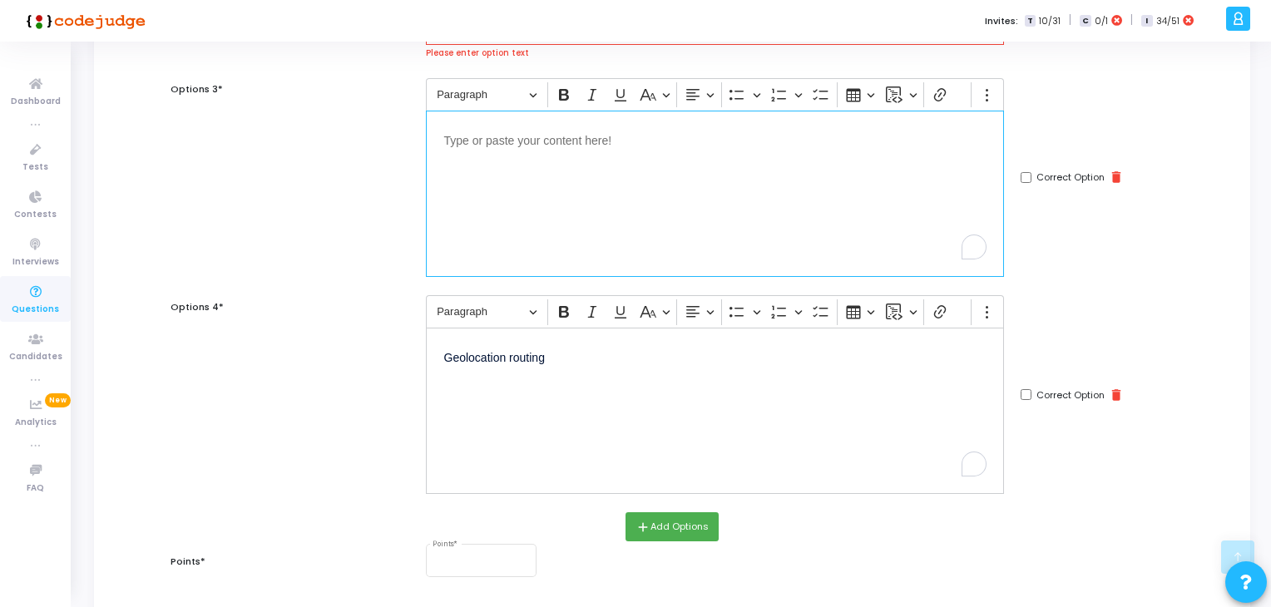
click at [634, 239] on div "Editor editing area: main" at bounding box center [715, 194] width 578 height 166
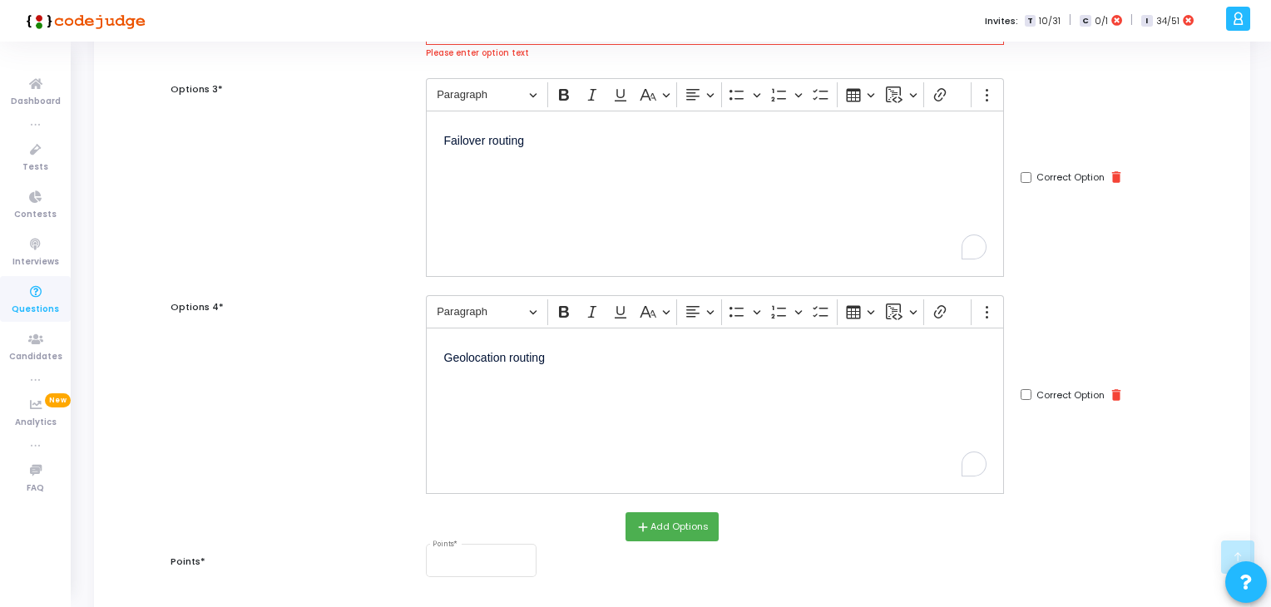
click at [1024, 397] on input "Correct Option" at bounding box center [1026, 394] width 11 height 11
checkbox input "true"
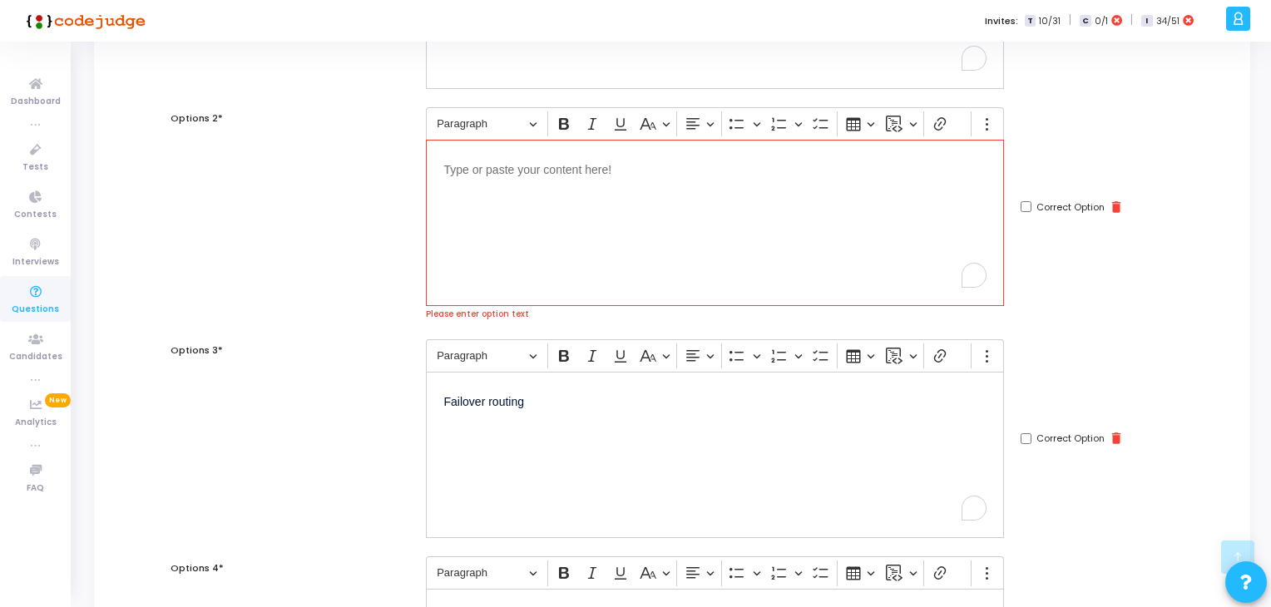
click at [686, 235] on div "Editor editing area: main" at bounding box center [715, 223] width 578 height 166
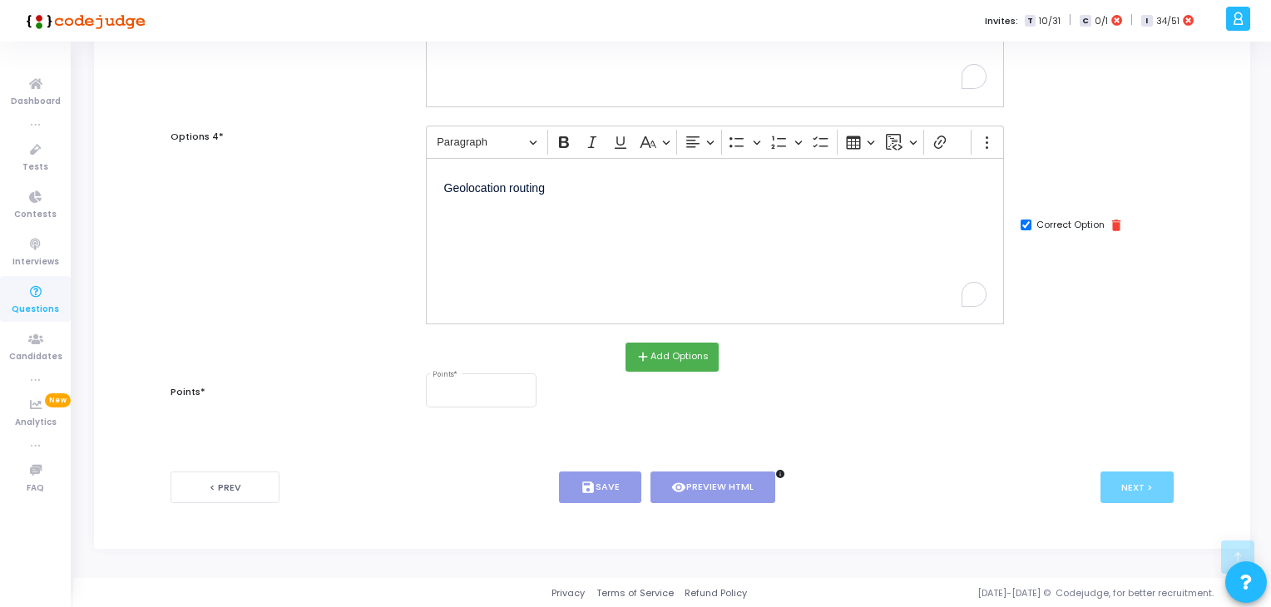
scroll to position [748, 0]
click at [453, 397] on input "Points *" at bounding box center [481, 394] width 97 height 10
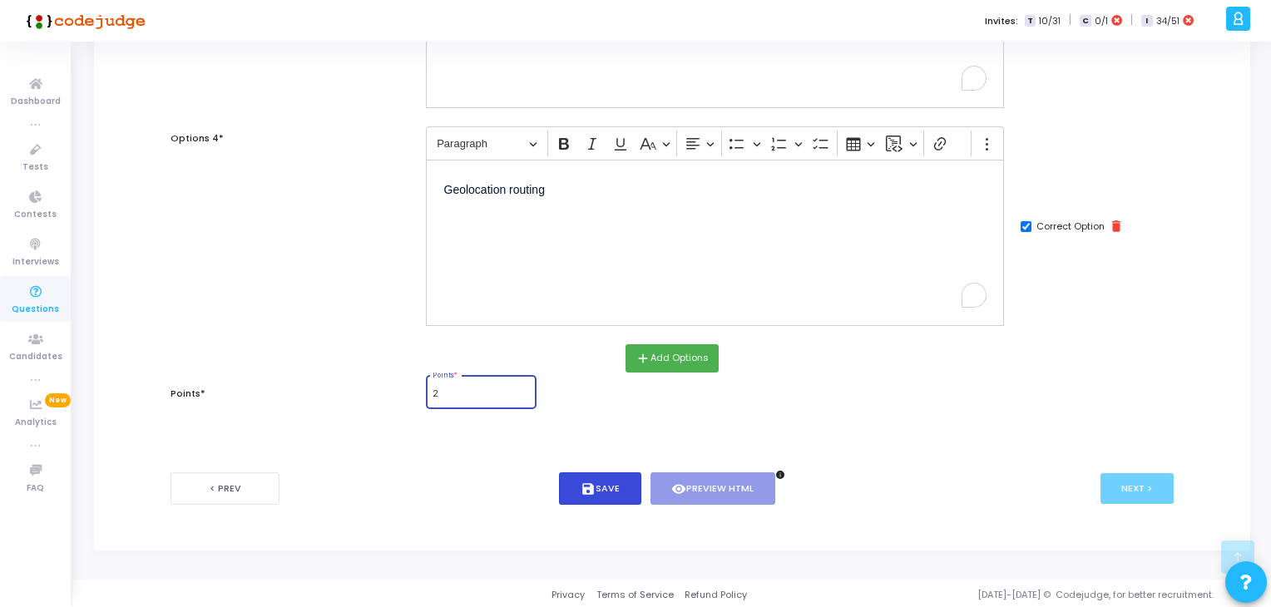
type input "2"
click at [566, 473] on button "save Save" at bounding box center [600, 489] width 82 height 32
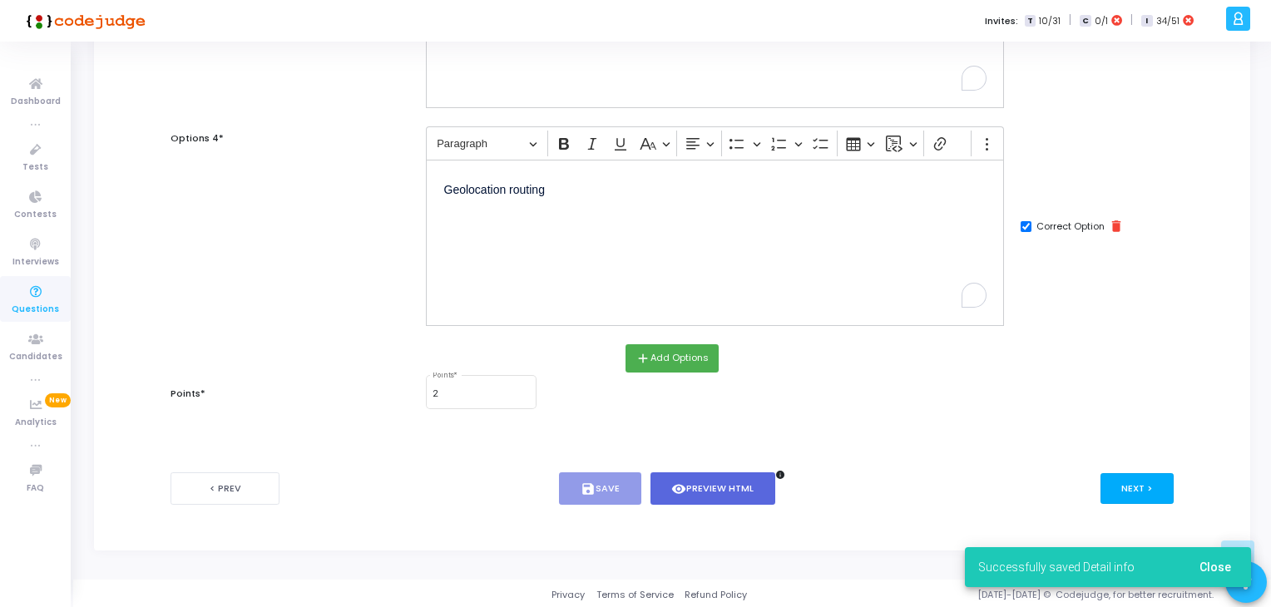
click at [1152, 493] on button "Next >" at bounding box center [1138, 488] width 74 height 31
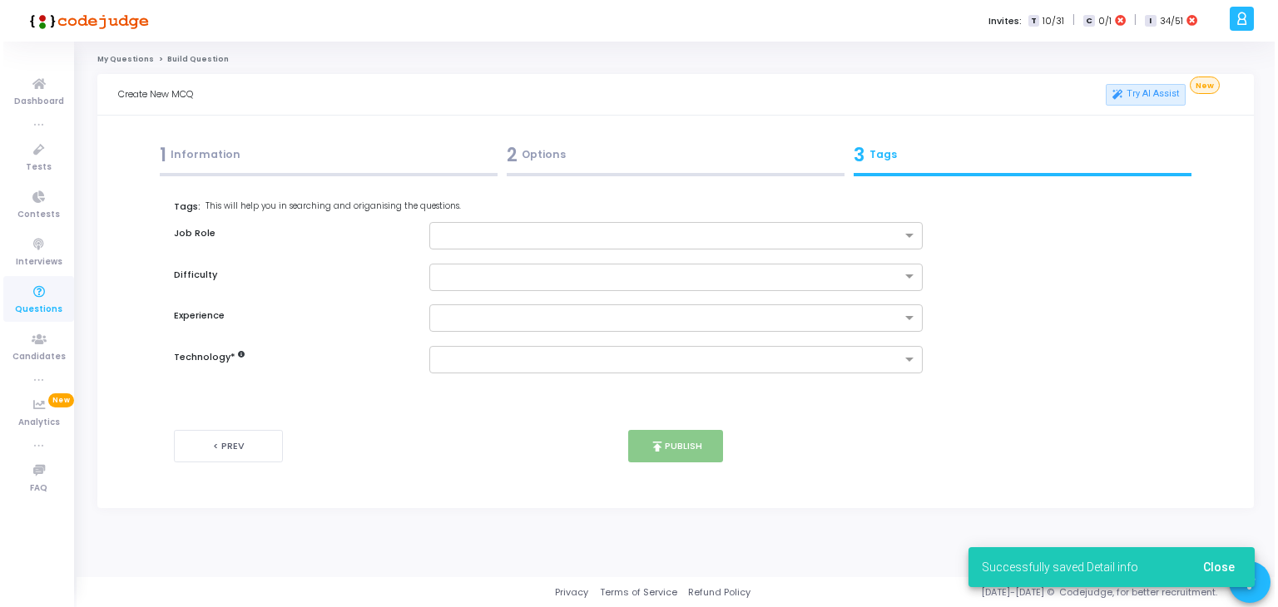
scroll to position [0, 0]
click at [469, 223] on div at bounding box center [676, 235] width 497 height 27
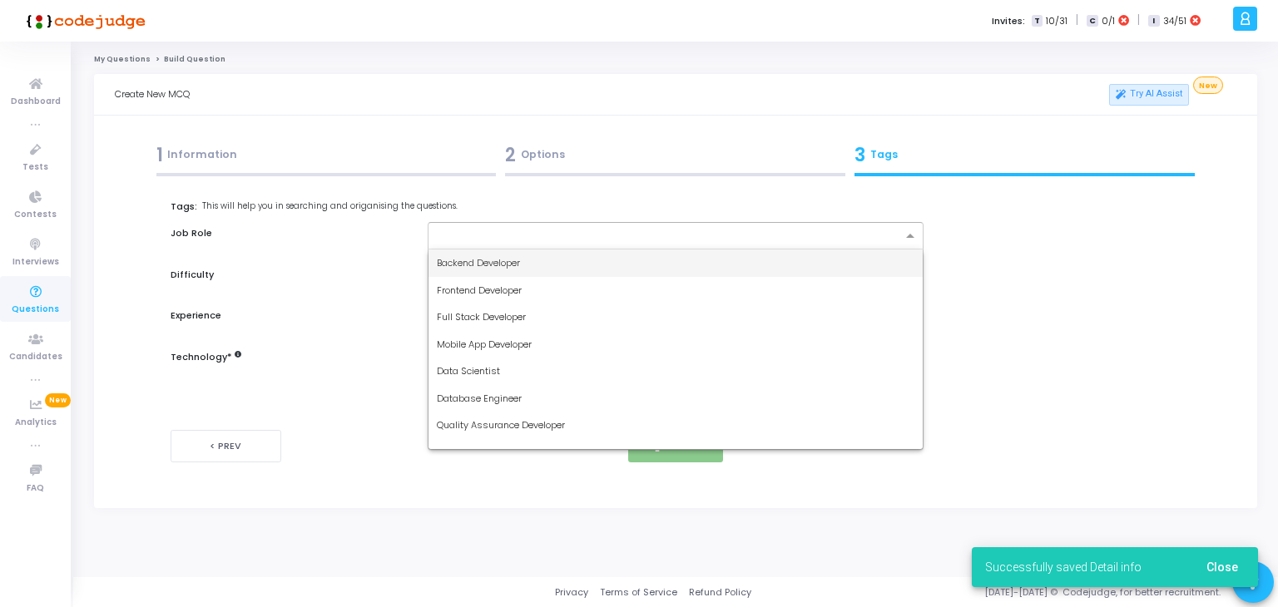
click at [538, 272] on div "Backend Developer" at bounding box center [676, 263] width 495 height 27
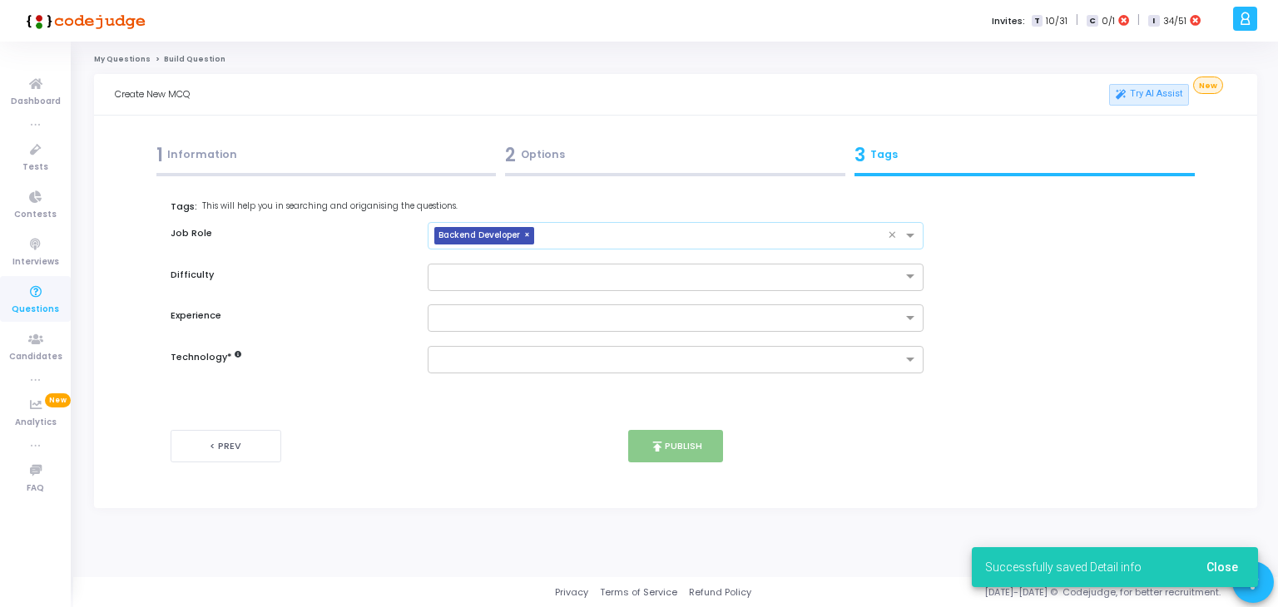
click at [639, 239] on input "text" at bounding box center [715, 237] width 348 height 14
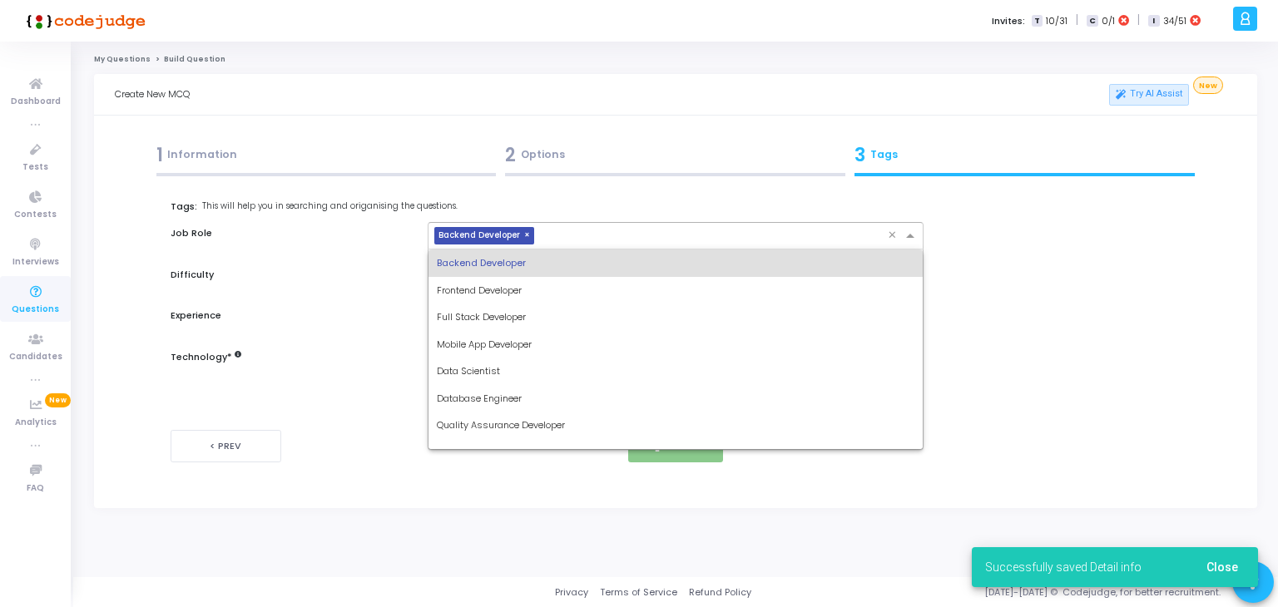
click at [509, 320] on span "Full Stack Developer" at bounding box center [481, 316] width 89 height 13
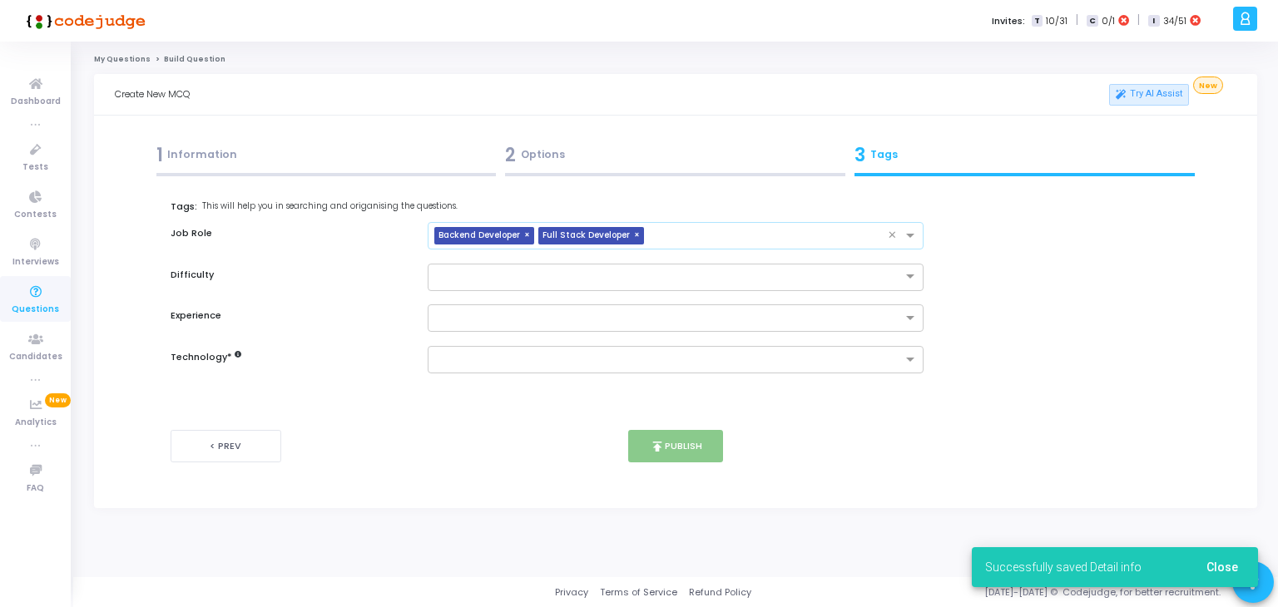
click at [720, 237] on input "text" at bounding box center [770, 237] width 238 height 14
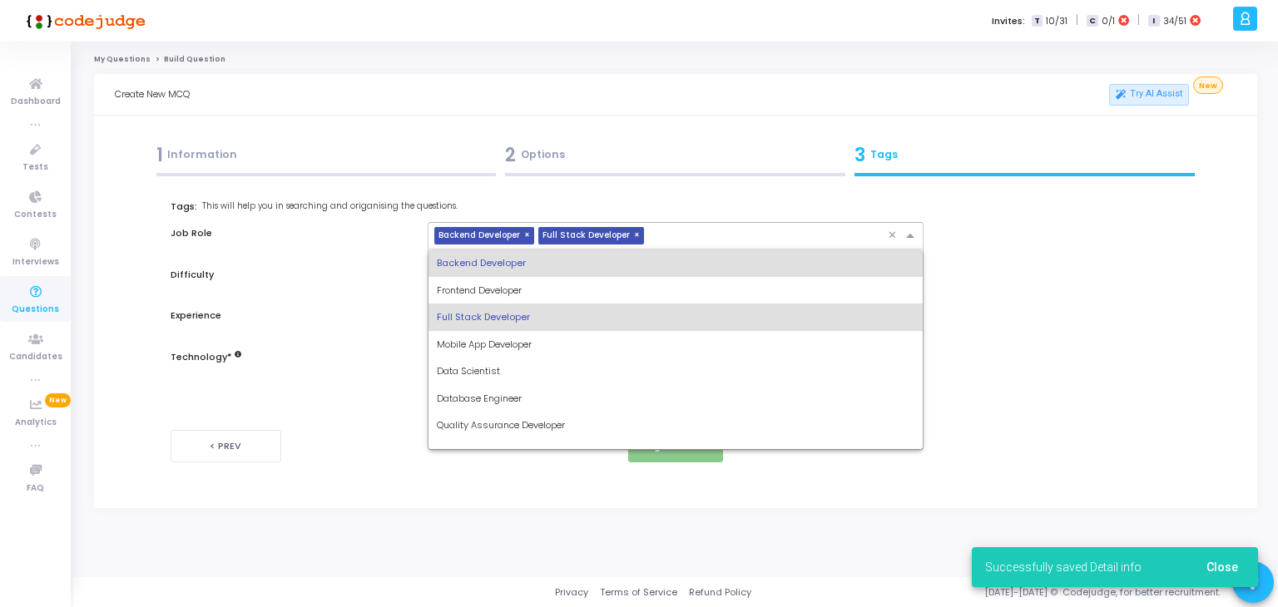
click at [485, 396] on span "Database Engineer" at bounding box center [479, 398] width 85 height 13
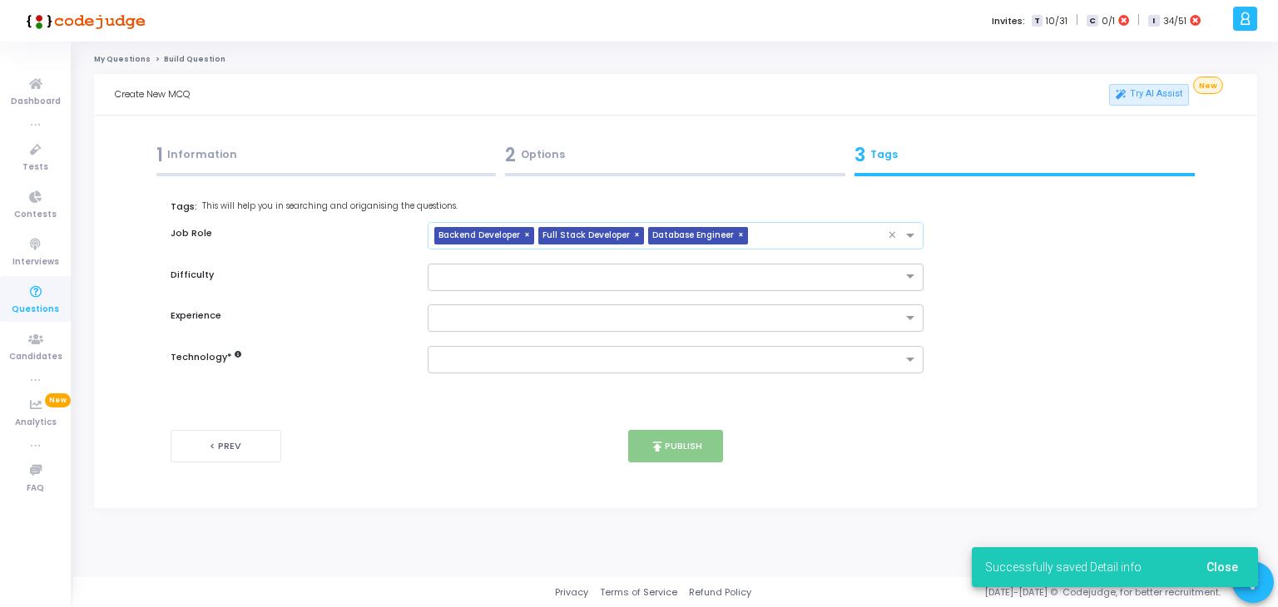
click at [790, 233] on input "text" at bounding box center [822, 237] width 134 height 14
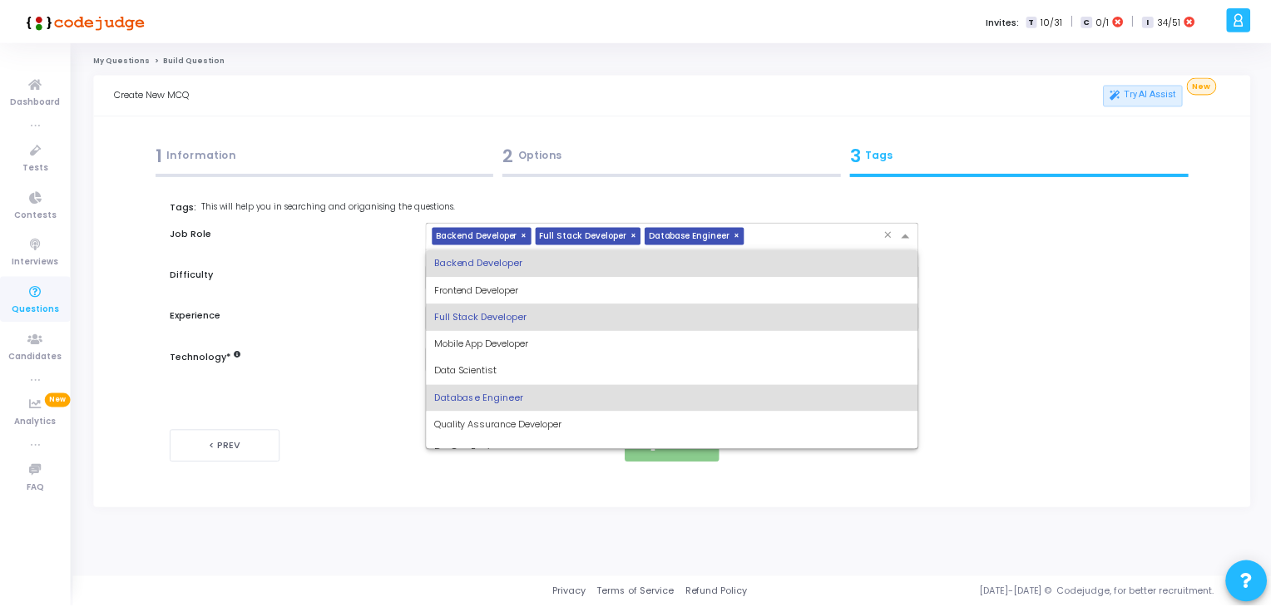
scroll to position [39, 0]
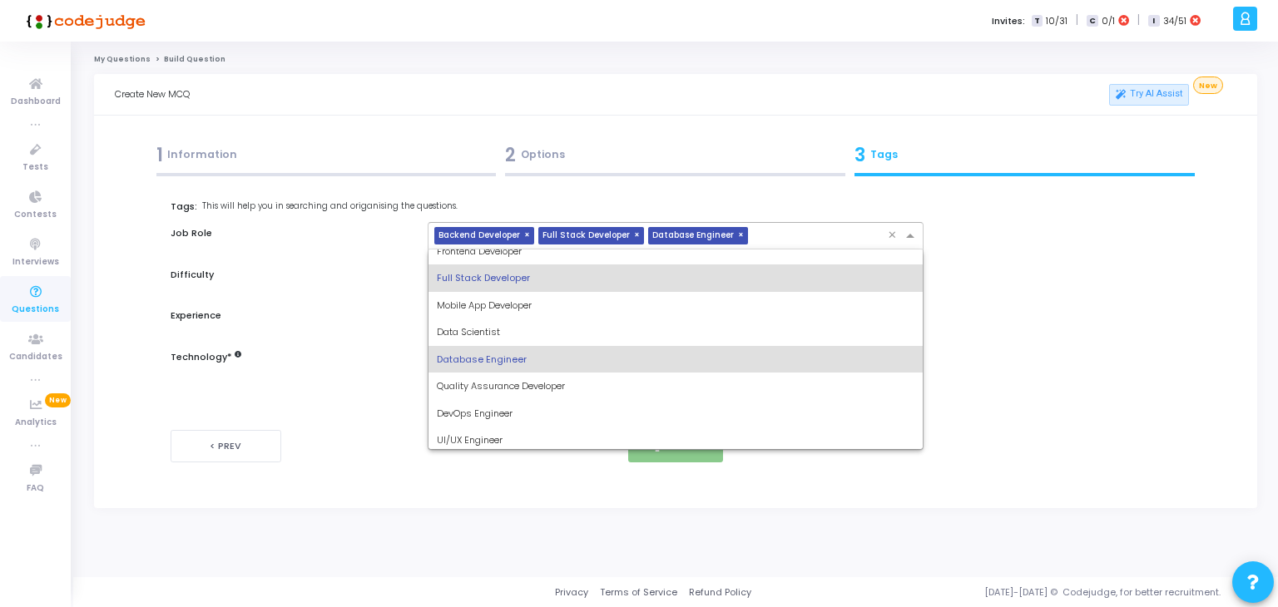
click at [476, 414] on span "DevOps Engineer" at bounding box center [475, 413] width 76 height 13
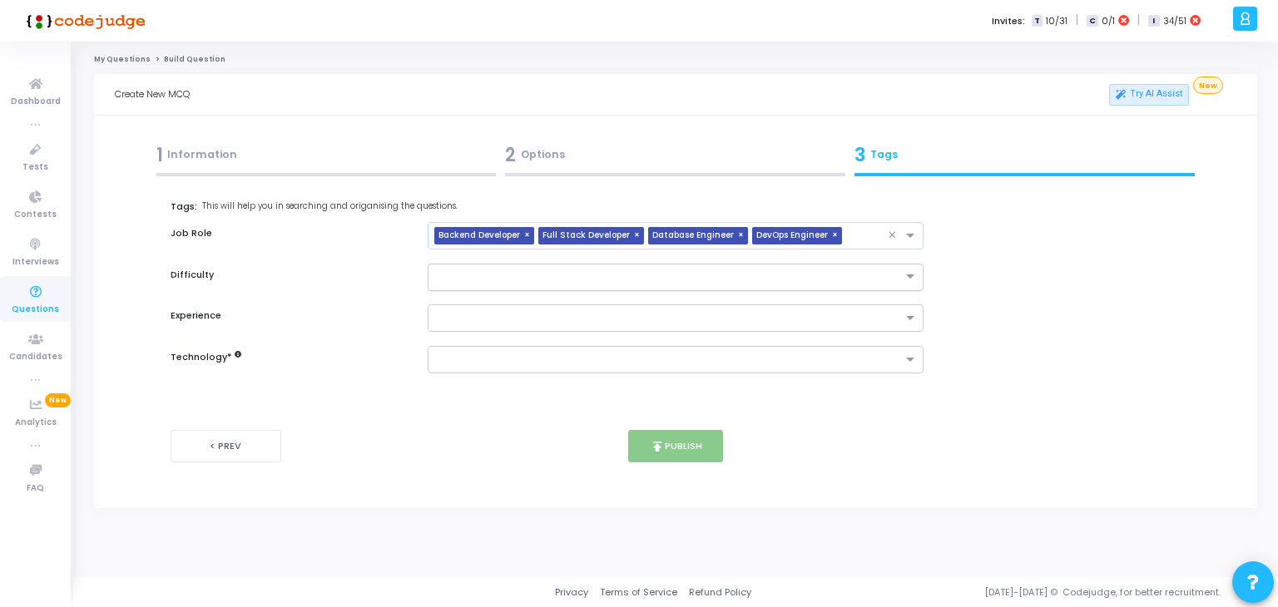
click at [578, 276] on input "text" at bounding box center [659, 276] width 445 height 14
click at [492, 326] on div "Medium" at bounding box center [676, 331] width 495 height 27
click at [501, 347] on div at bounding box center [676, 359] width 497 height 27
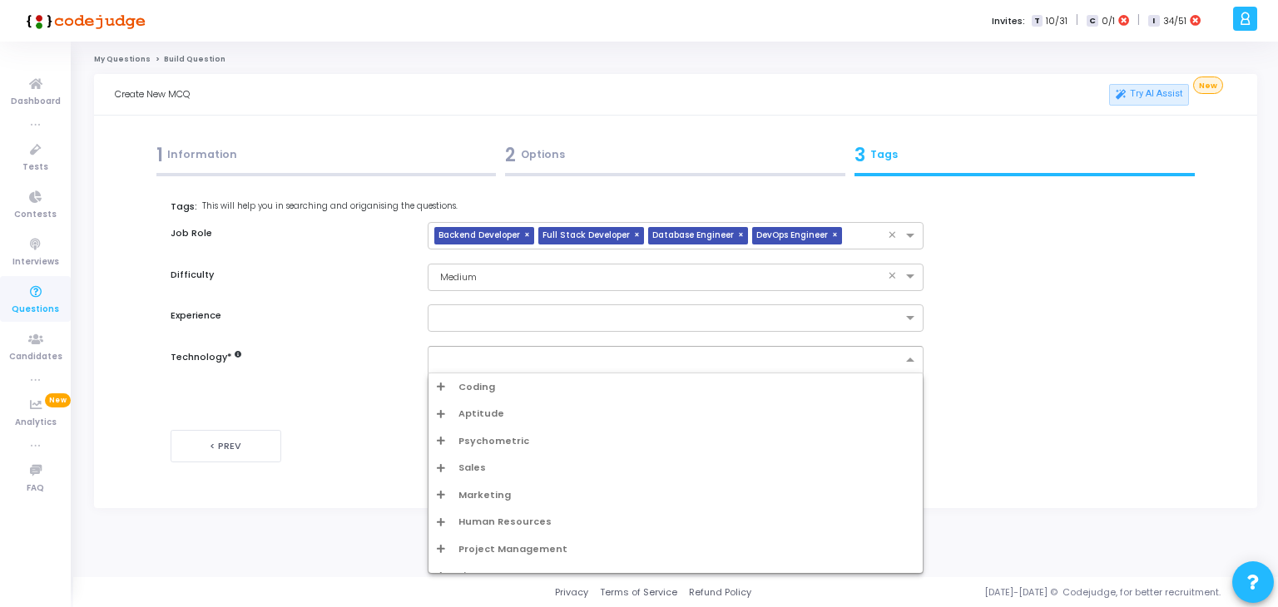
click at [459, 419] on span "Aptitude" at bounding box center [481, 414] width 46 height 14
click at [506, 315] on input "text" at bounding box center [670, 319] width 466 height 14
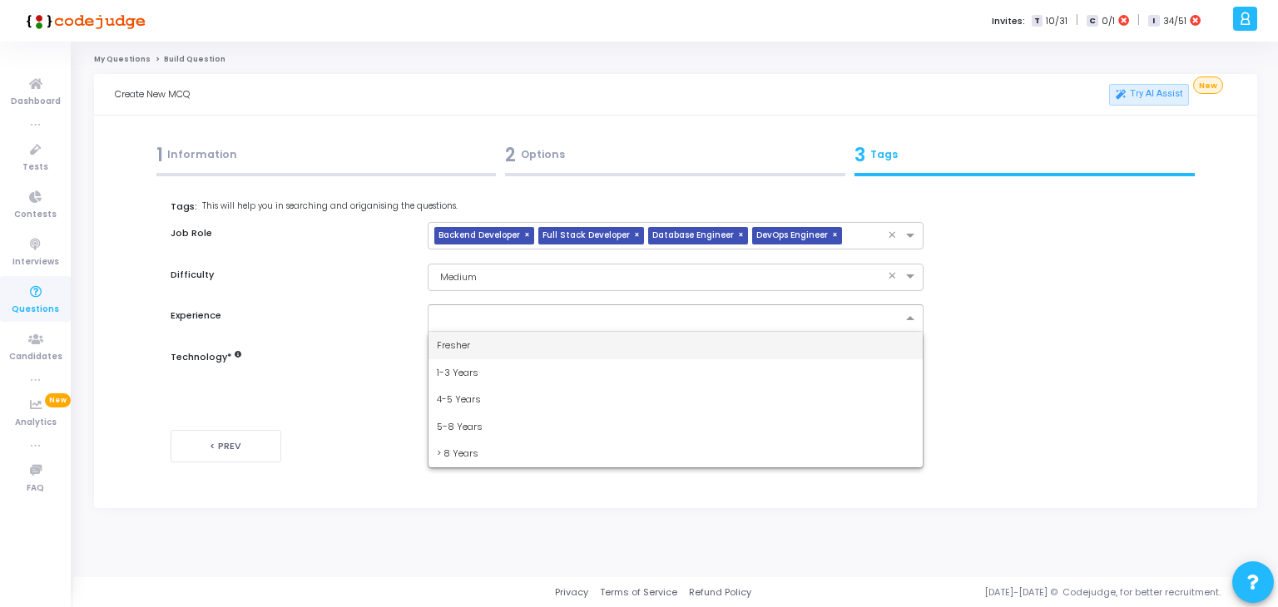
click at [483, 380] on div "1-3 Years" at bounding box center [676, 372] width 495 height 27
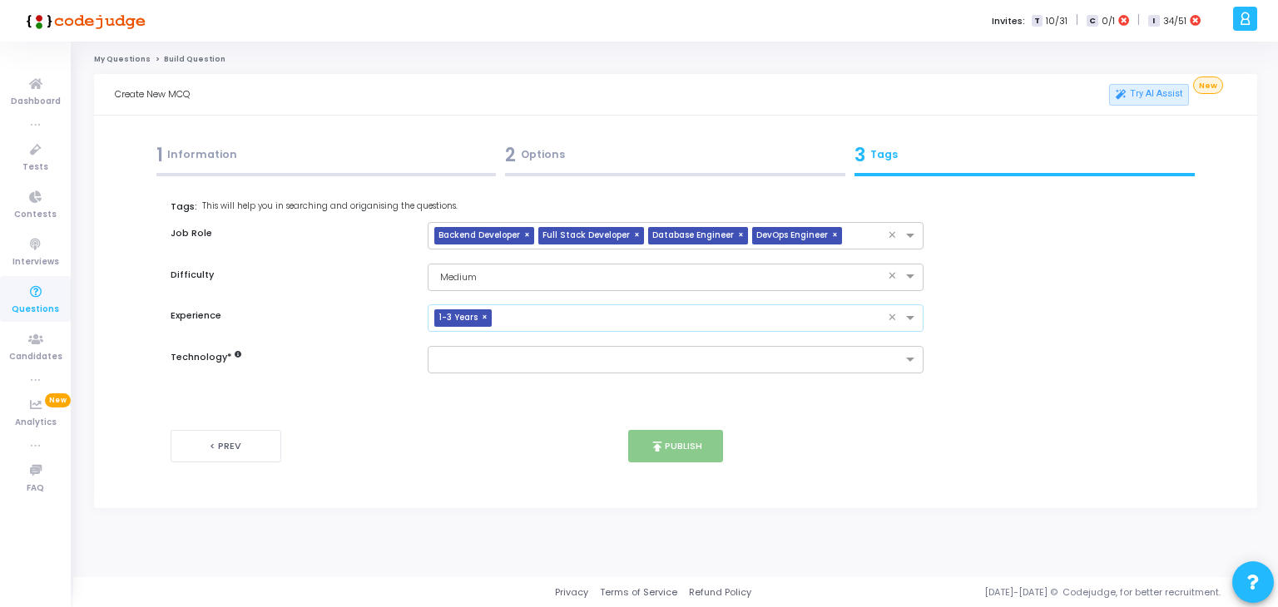
click at [590, 320] on input "text" at bounding box center [693, 319] width 390 height 14
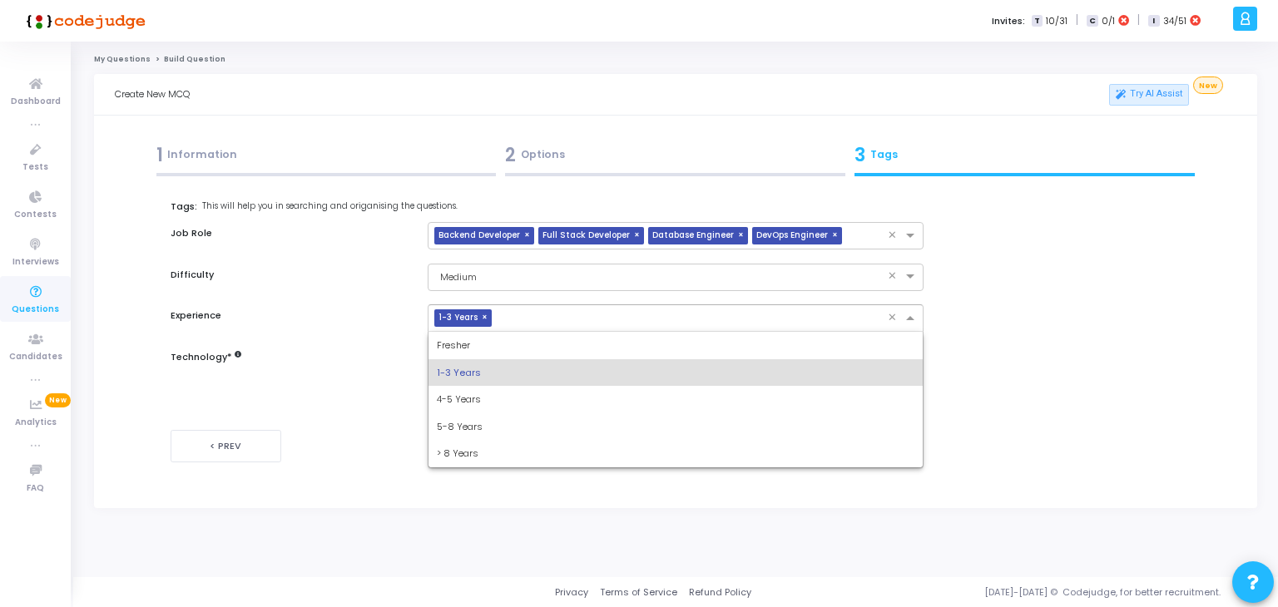
click at [494, 396] on div "4-5 Years" at bounding box center [676, 399] width 495 height 27
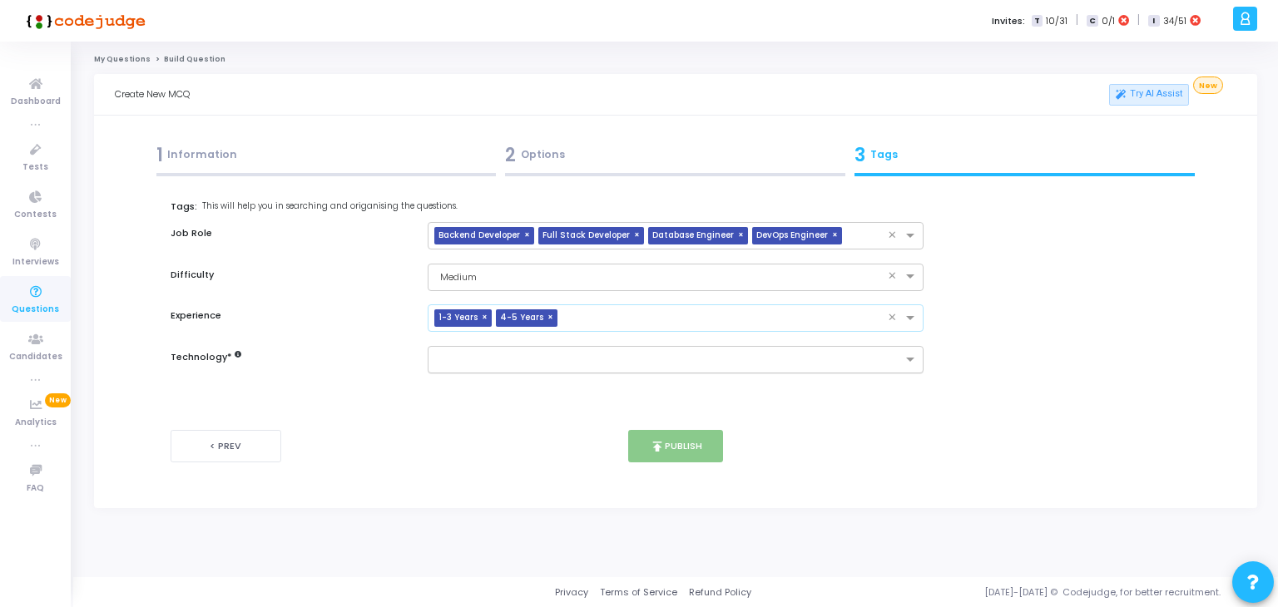
click at [536, 359] on input "text" at bounding box center [670, 361] width 466 height 14
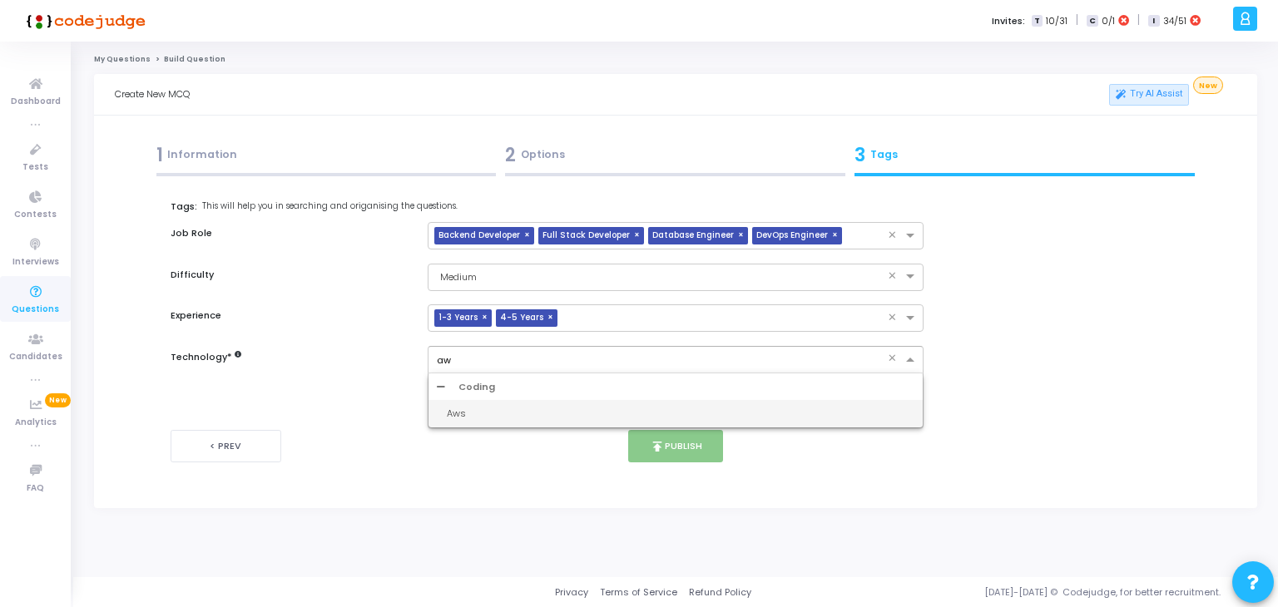
type input "aws"
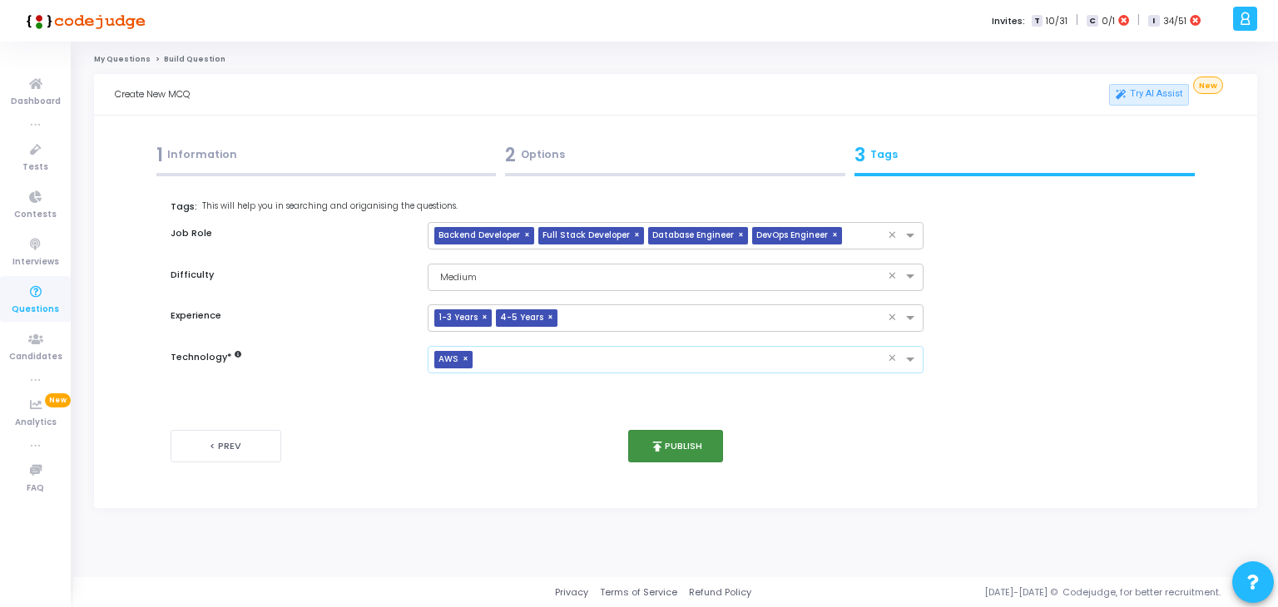
click at [699, 440] on button "publish Publish" at bounding box center [676, 446] width 96 height 32
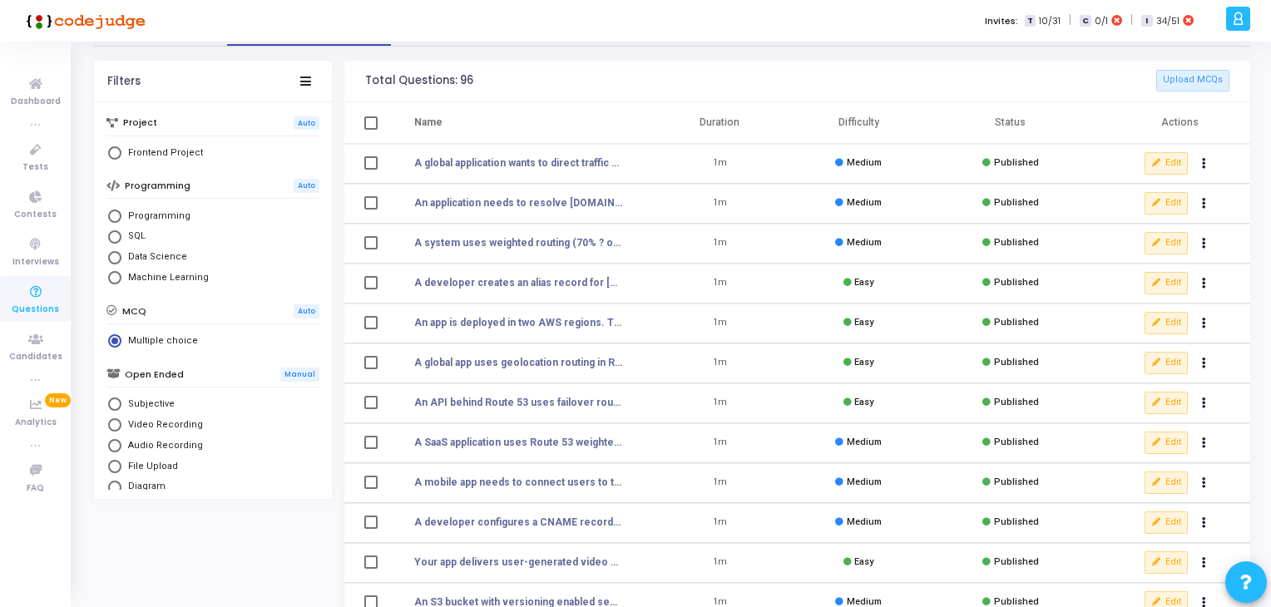
scroll to position [50, 0]
click at [1161, 517] on icon at bounding box center [1156, 521] width 9 height 9
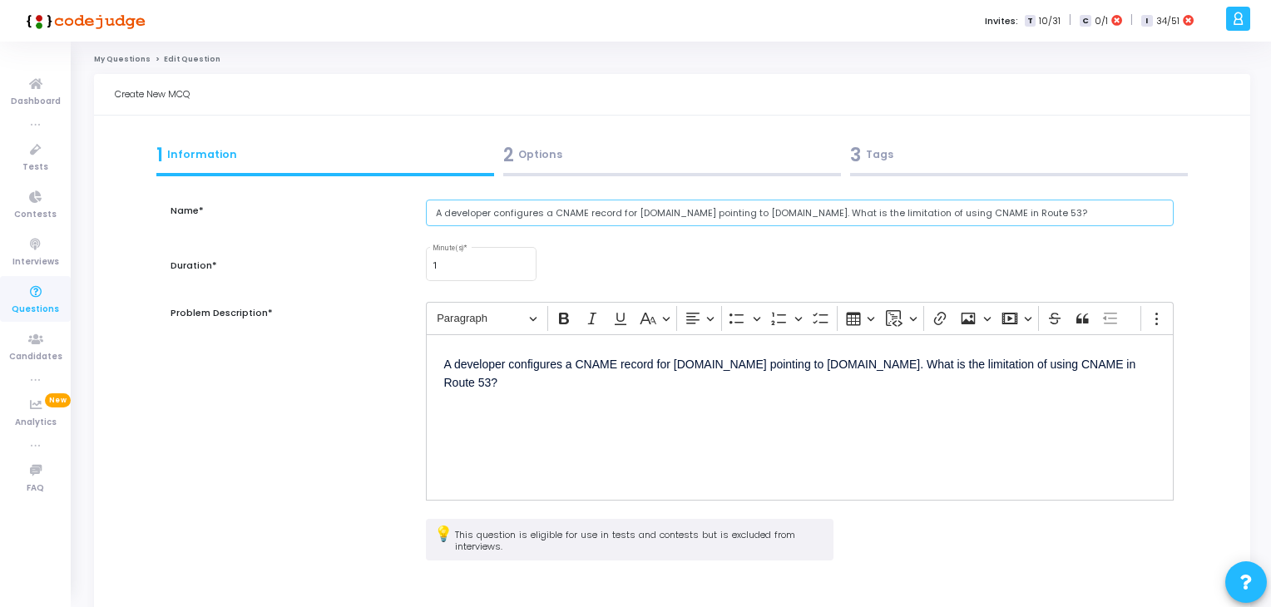
click at [694, 220] on input "A developer configures a CNAME record for [DOMAIN_NAME] pointing to [DOMAIN_NAM…" at bounding box center [800, 213] width 749 height 27
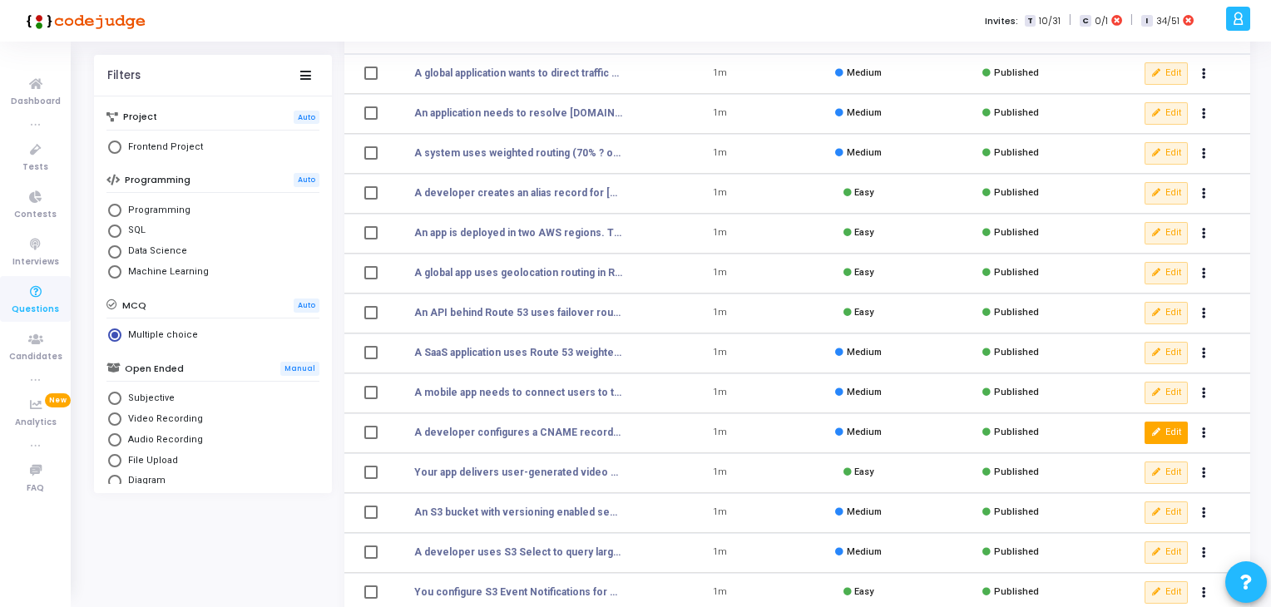
scroll to position [141, 0]
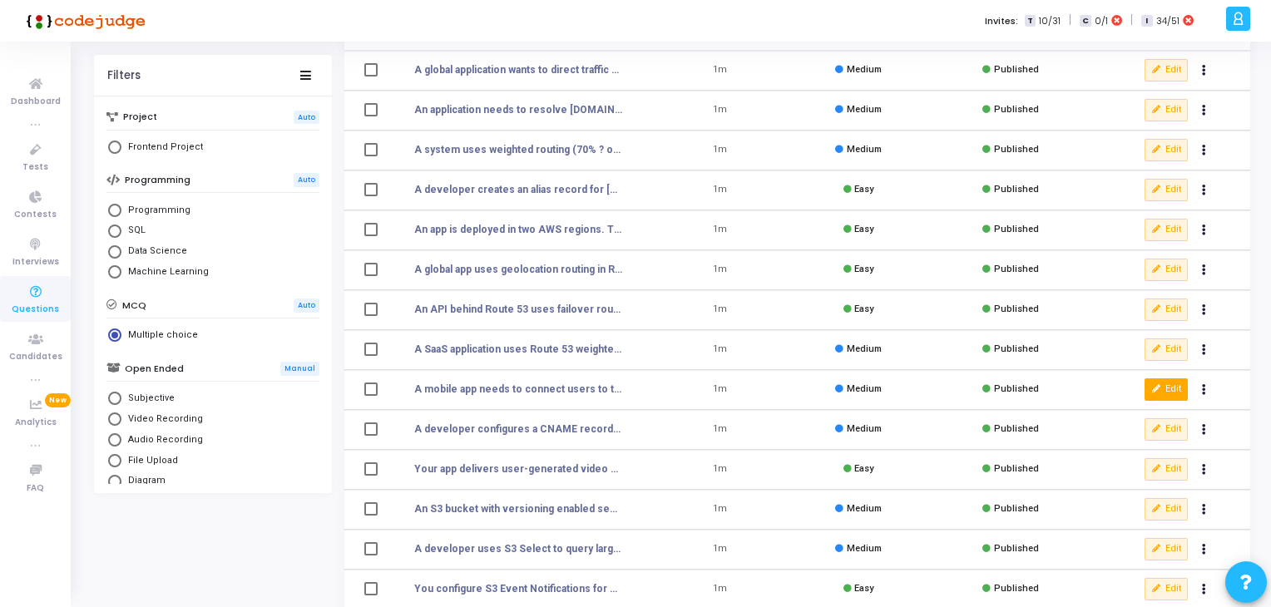
click at [1167, 380] on button "Edit" at bounding box center [1166, 390] width 43 height 22
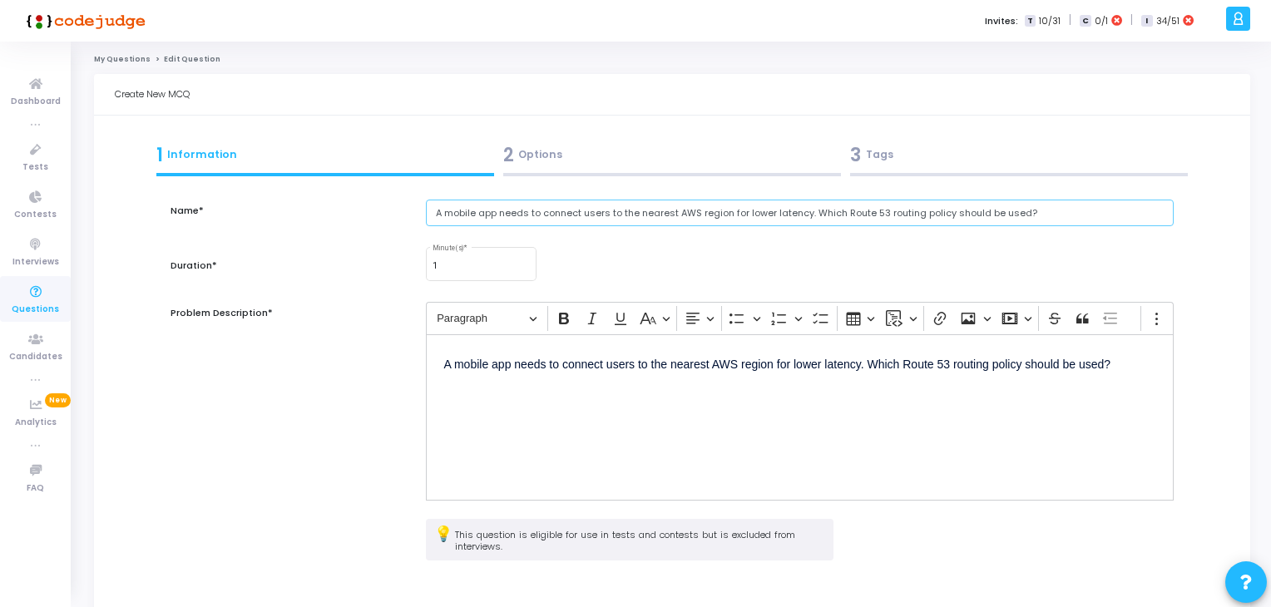
click at [552, 211] on input "A mobile app needs to connect users to the nearest AWS region for lower latency…" at bounding box center [800, 213] width 749 height 27
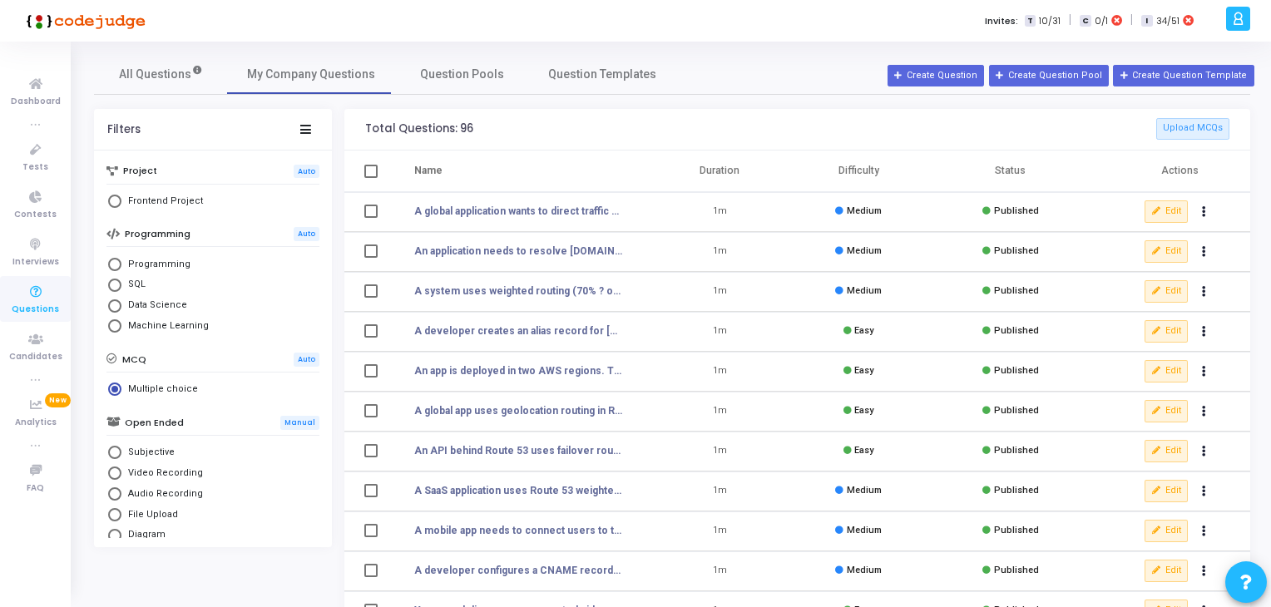
scroll to position [76, 0]
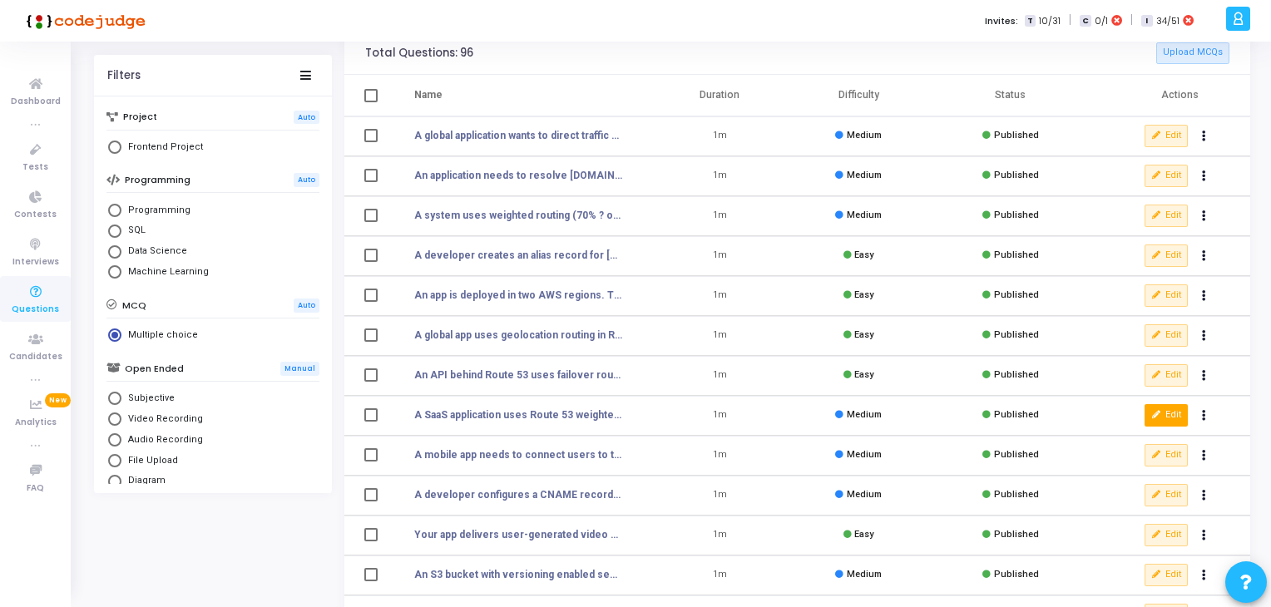
click at [1162, 414] on button "Edit" at bounding box center [1166, 415] width 43 height 22
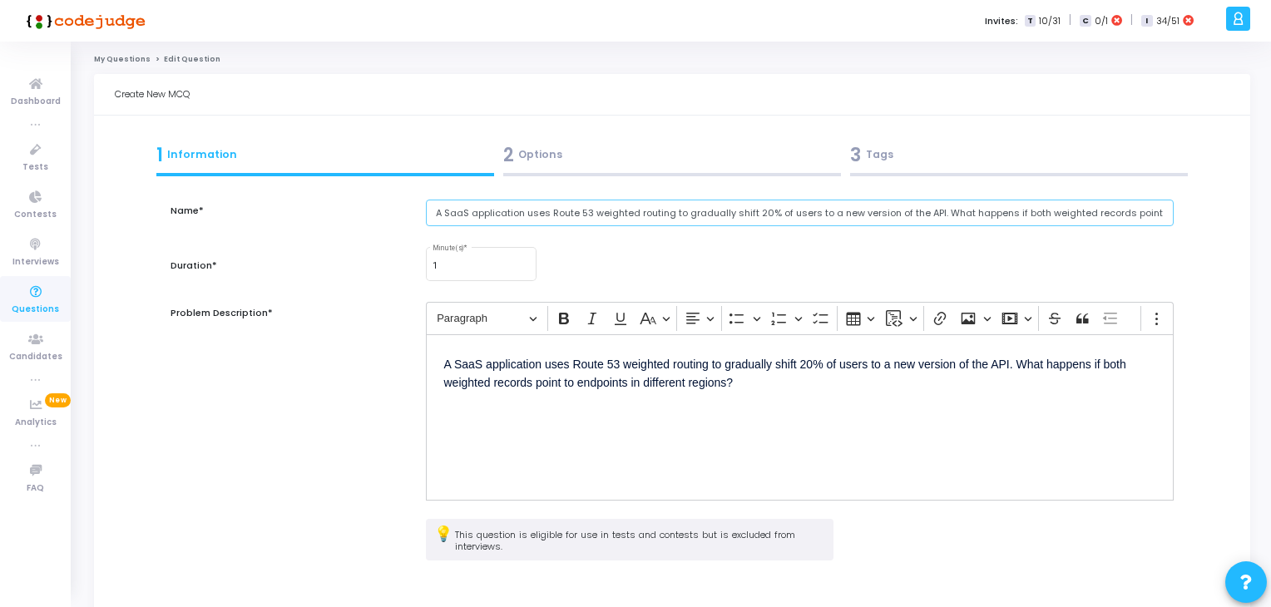
click at [450, 209] on input "A SaaS application uses Route 53 weighted routing to gradually shift 20% of use…" at bounding box center [800, 213] width 749 height 27
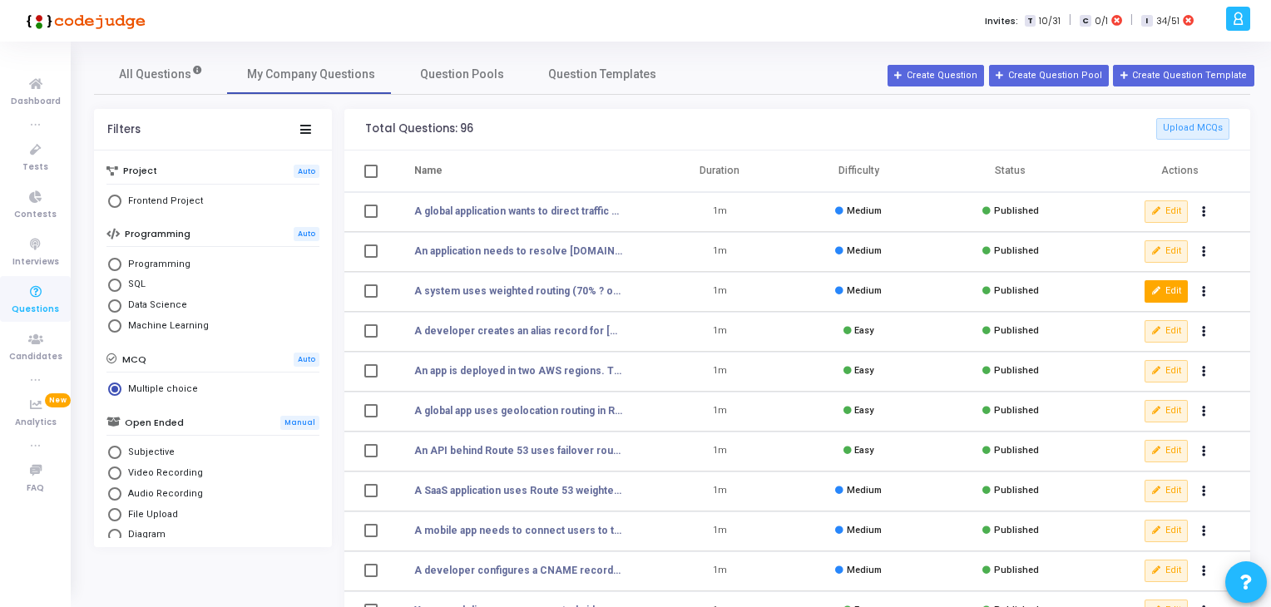
click at [1169, 299] on button "Edit" at bounding box center [1166, 291] width 43 height 22
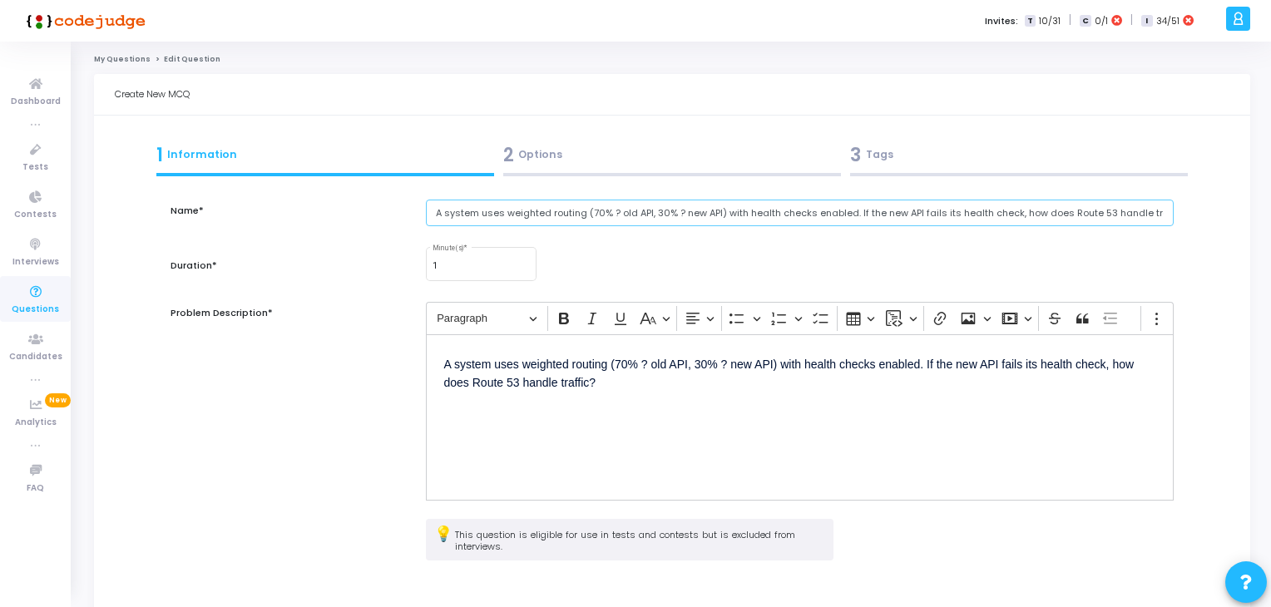
click at [470, 203] on input "A system uses weighted routing (70% ? old API, 30% ? new API) with health check…" at bounding box center [800, 213] width 749 height 27
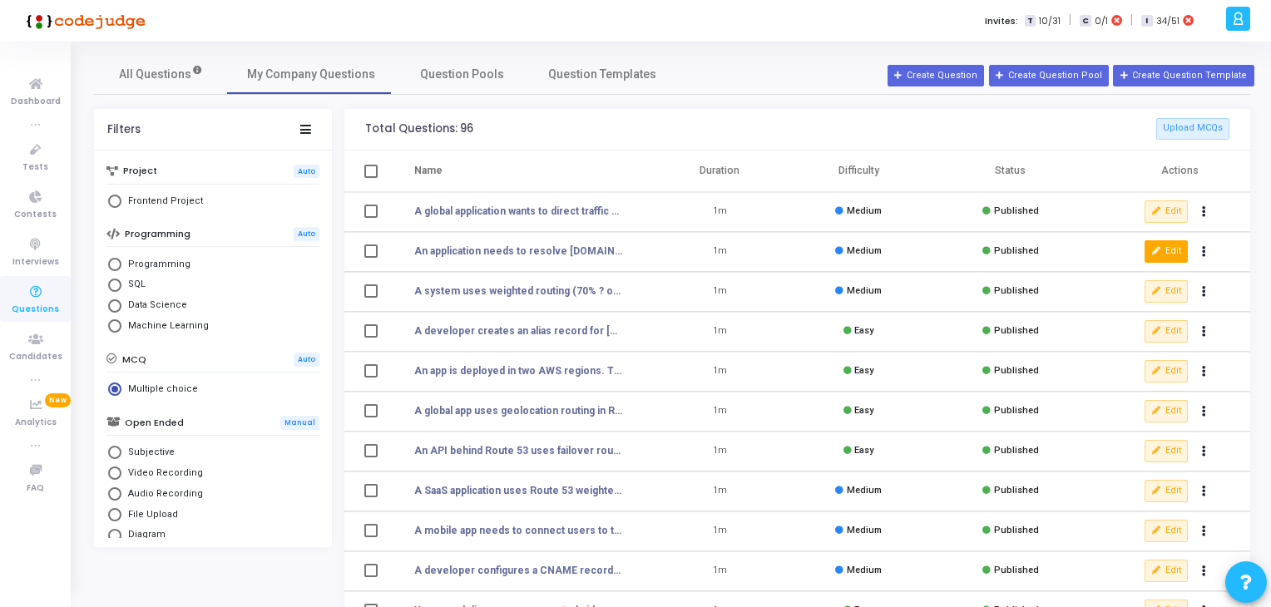
click at [1165, 245] on button "Edit" at bounding box center [1166, 251] width 43 height 22
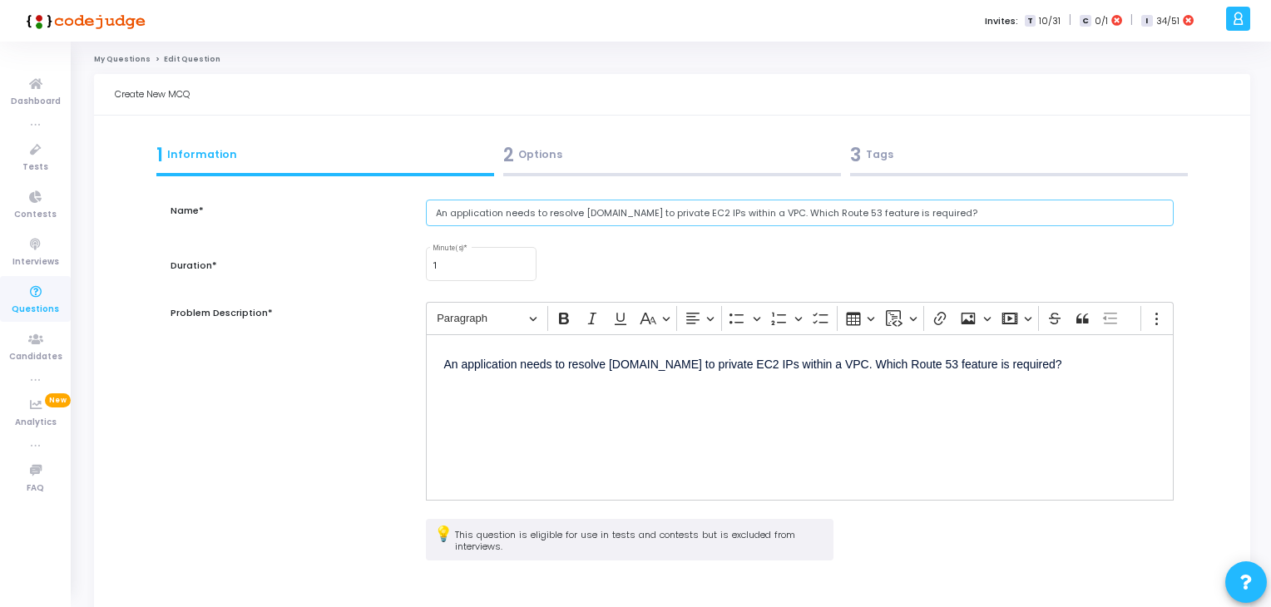
click at [552, 207] on input "An application needs to resolve [DOMAIN_NAME] to private EC2 IPs within a VPC. …" at bounding box center [800, 213] width 749 height 27
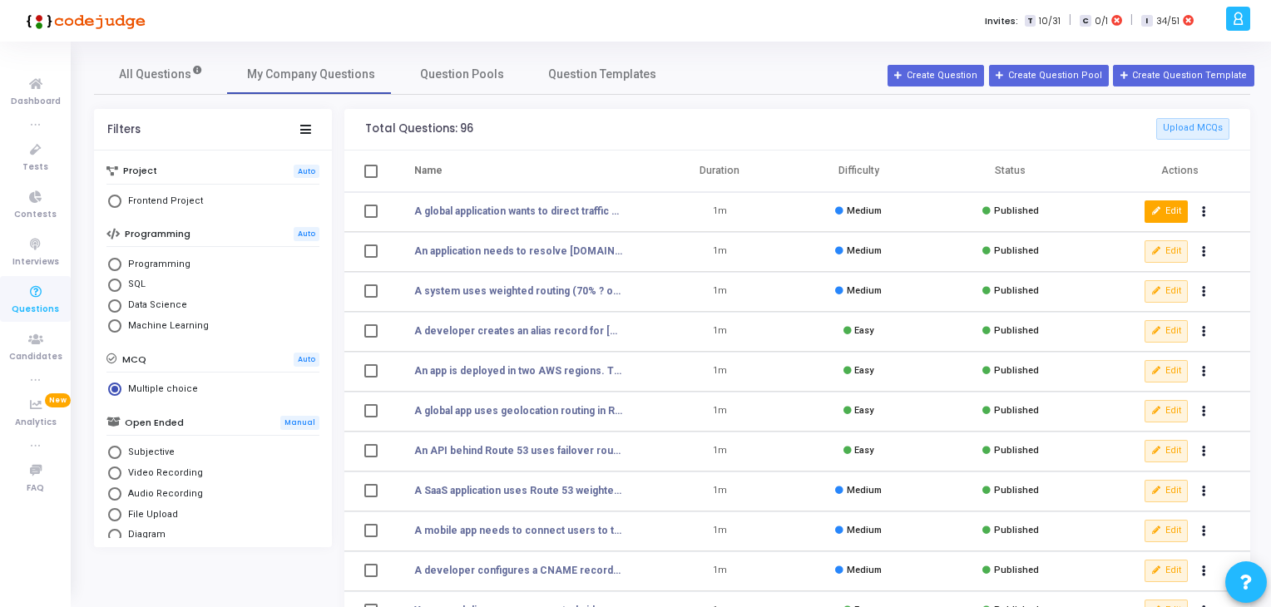
click at [1172, 210] on button "Edit" at bounding box center [1166, 212] width 43 height 22
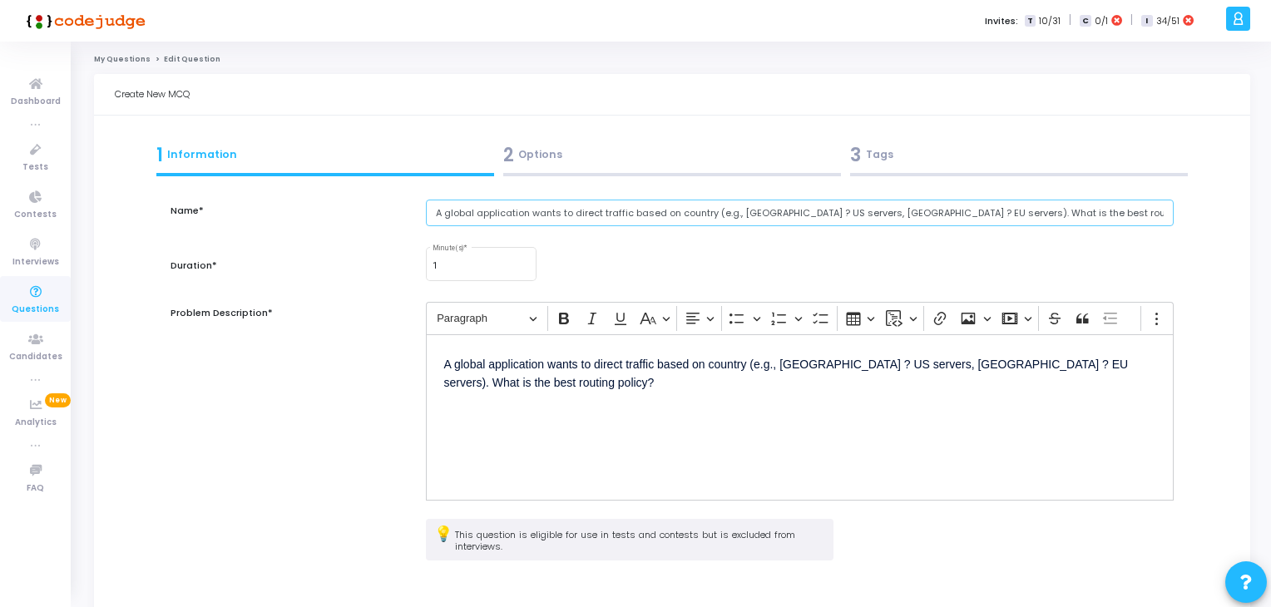
click at [572, 213] on input "A global application wants to direct traffic based on country (e.g., [GEOGRAPHI…" at bounding box center [800, 213] width 749 height 27
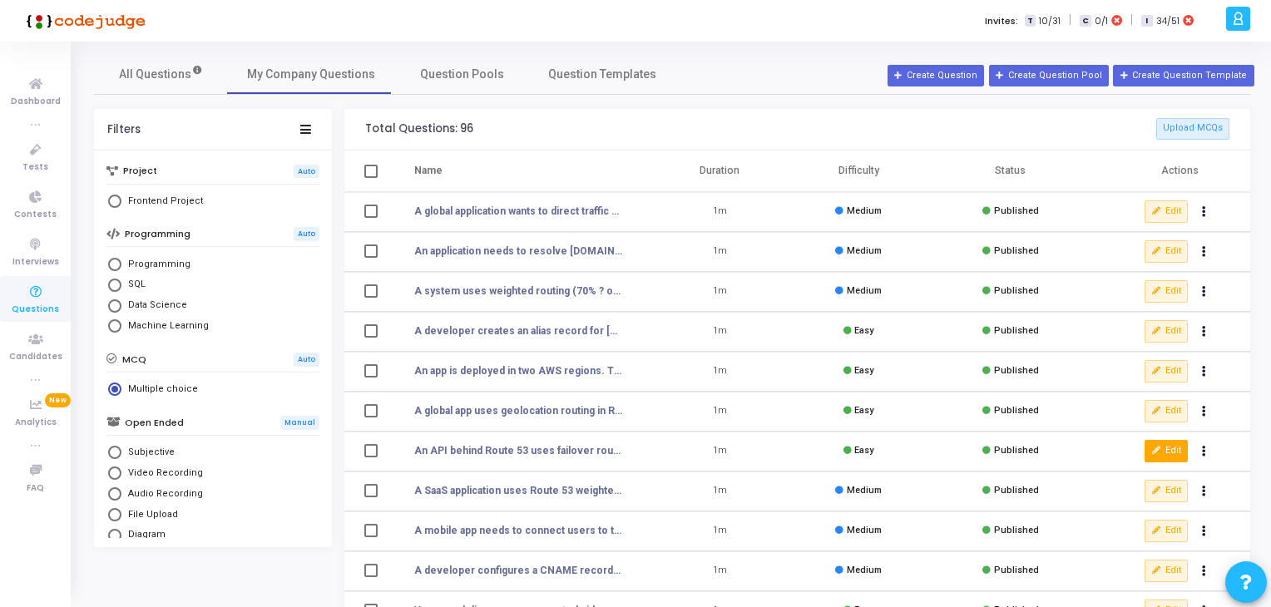
click at [1162, 457] on button "Edit" at bounding box center [1166, 451] width 43 height 22
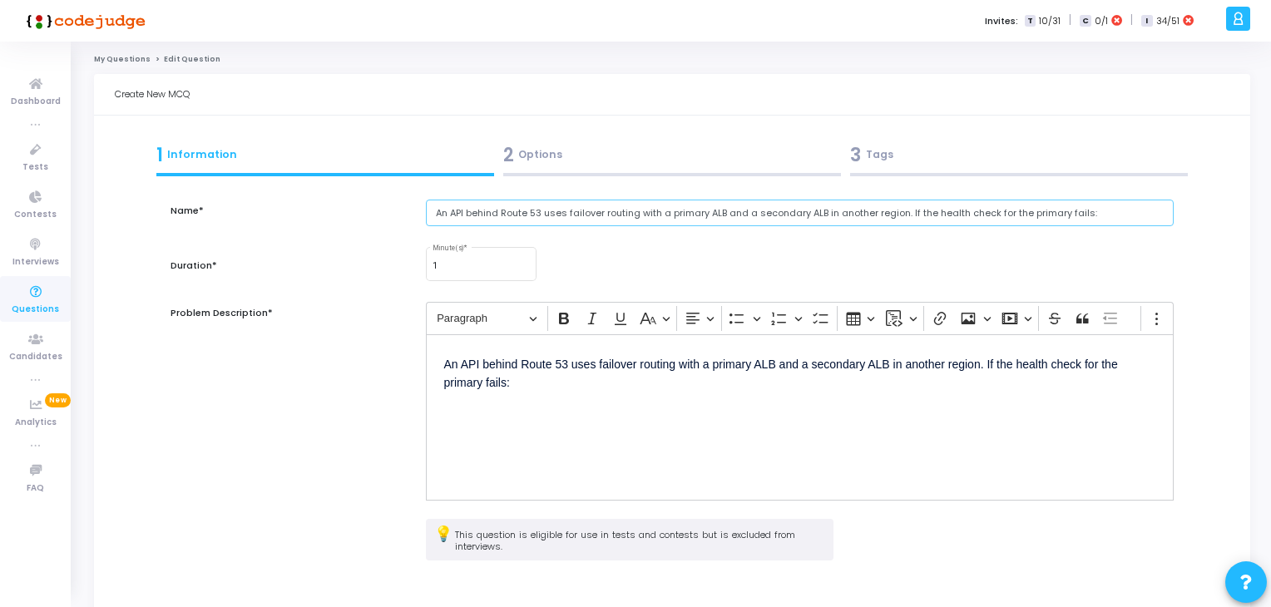
click at [509, 204] on input "An API behind Route 53 uses failover routing with a primary ALB and a secondary…" at bounding box center [800, 213] width 749 height 27
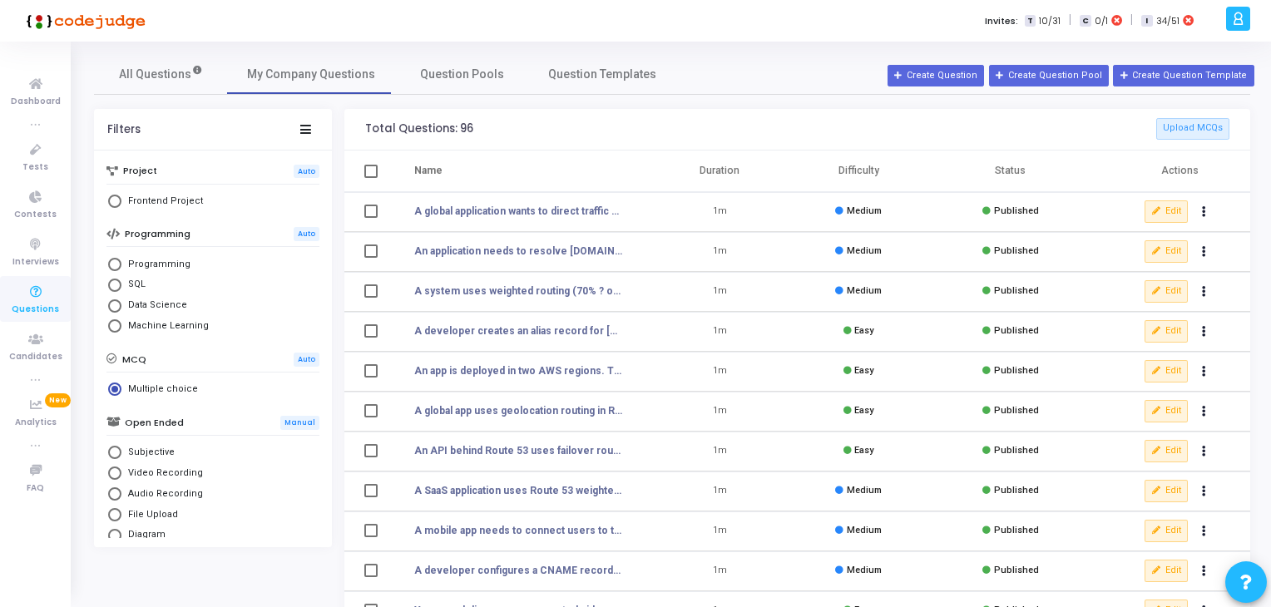
scroll to position [100, 0]
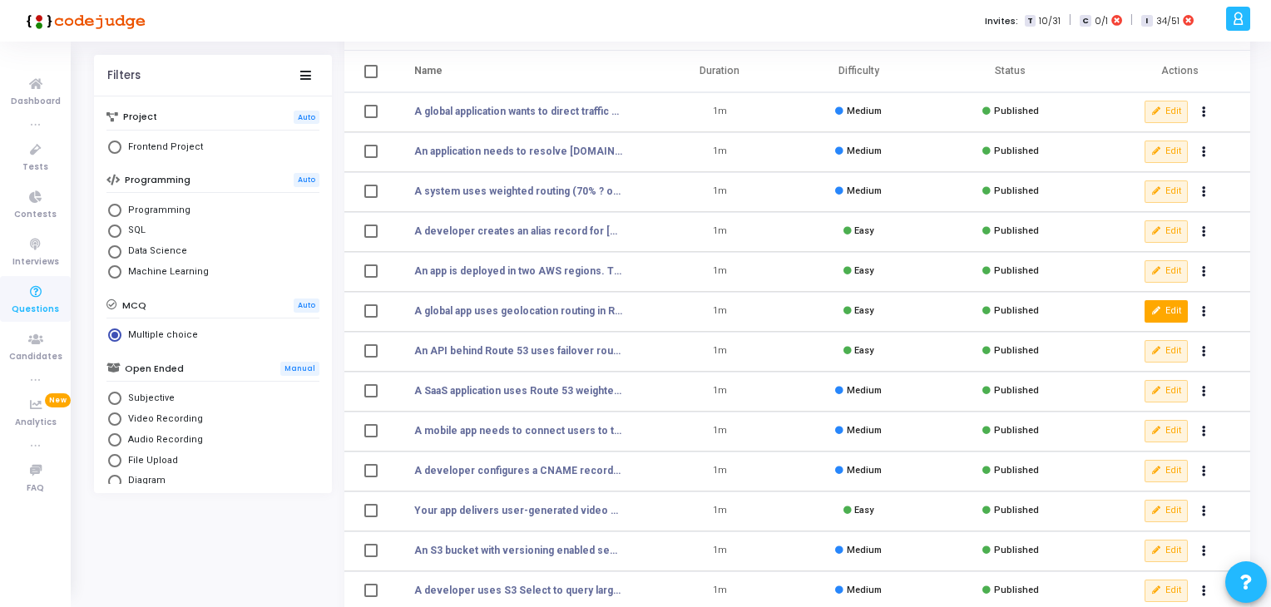
click at [1167, 315] on button "Edit" at bounding box center [1166, 311] width 43 height 22
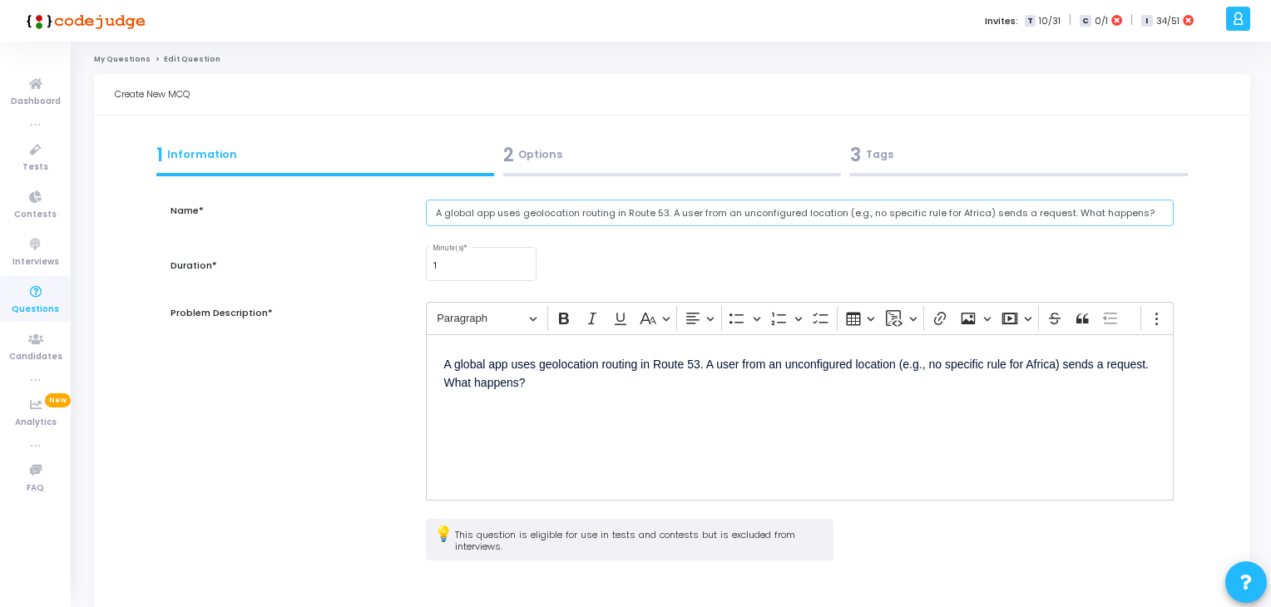
click at [494, 204] on input "A global app uses geolocation routing in Route 53. A user from an unconfigured …" at bounding box center [800, 213] width 749 height 27
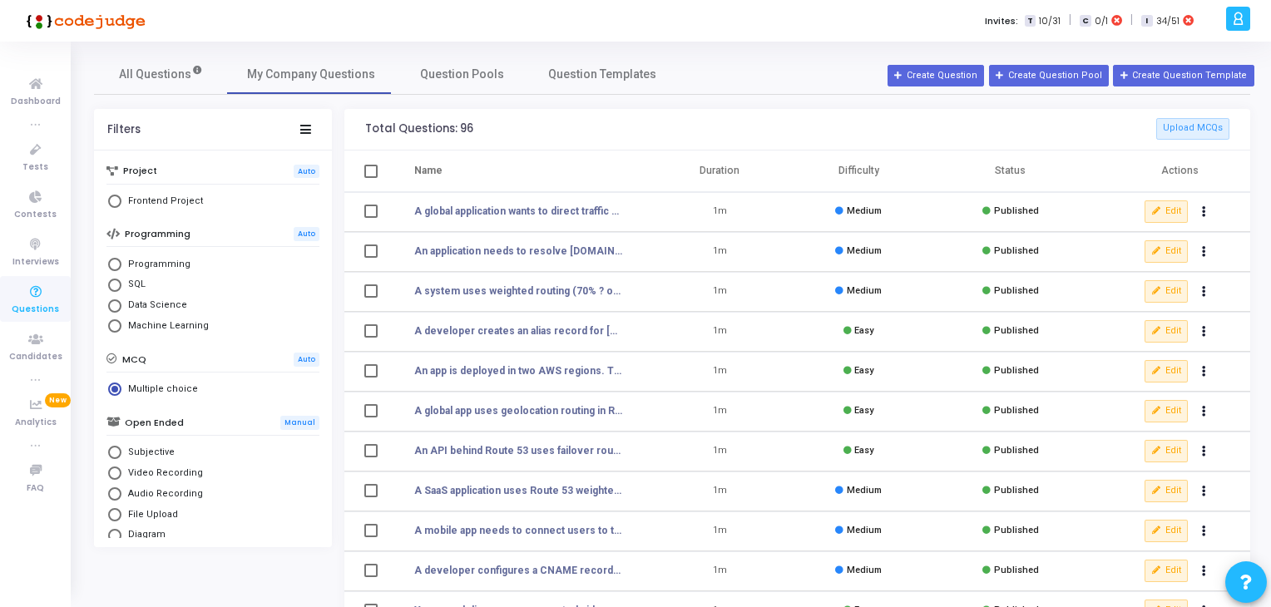
scroll to position [60, 0]
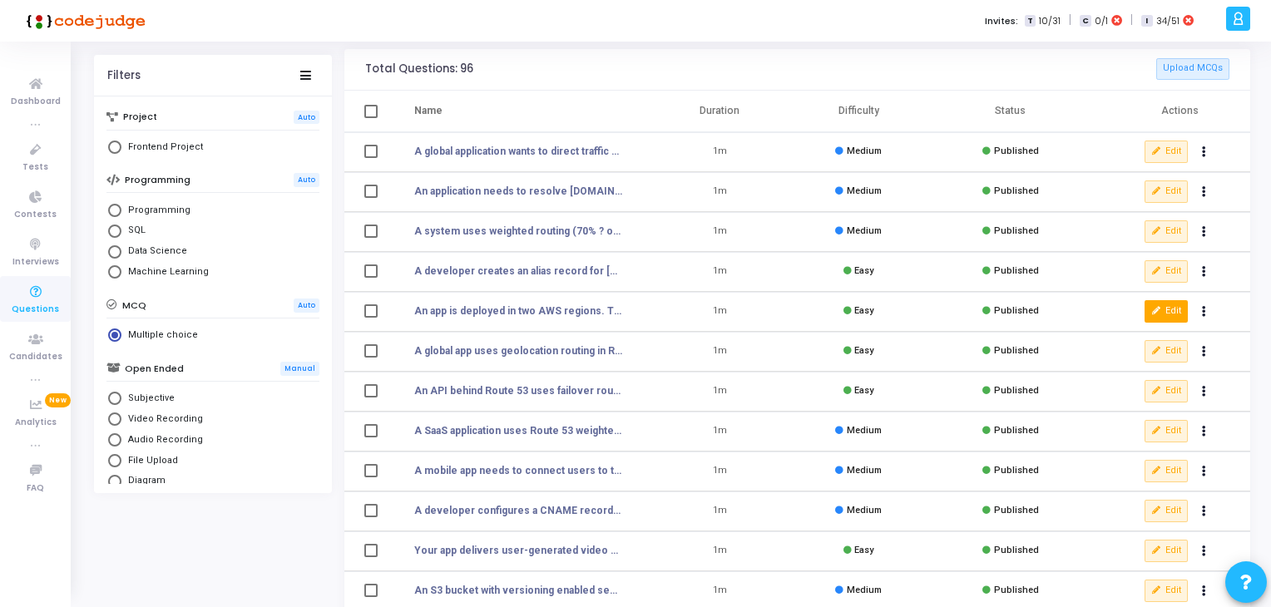
click at [1171, 319] on button "Edit" at bounding box center [1166, 311] width 43 height 22
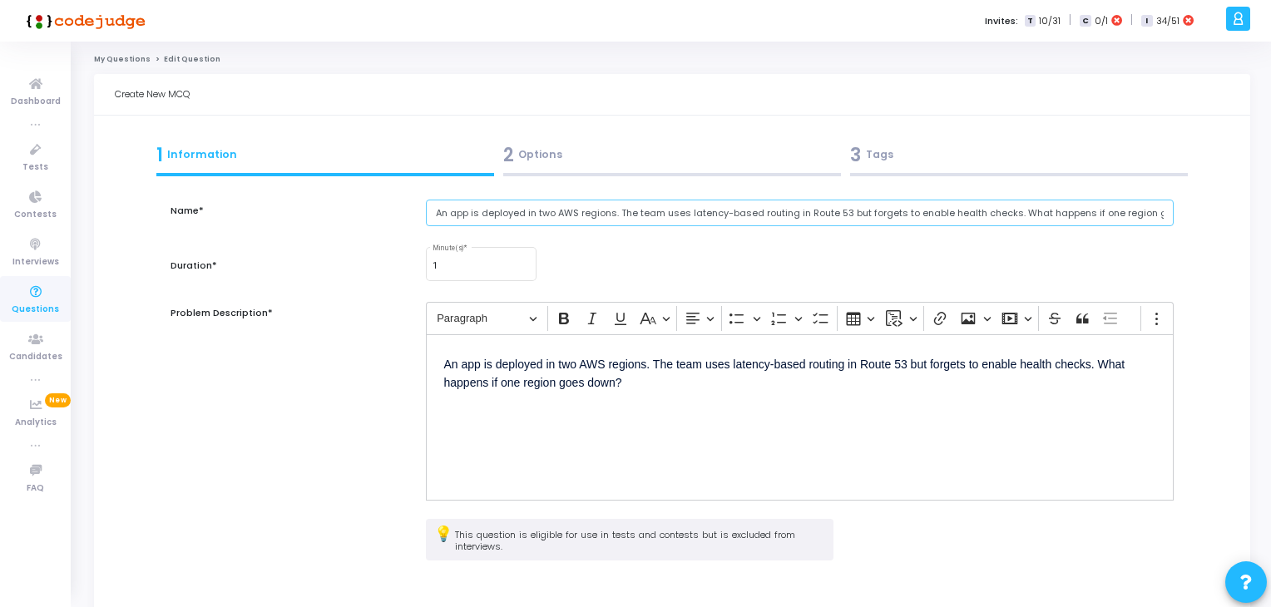
click at [452, 221] on input "An app is deployed in two AWS regions. The team uses latency-based routing in R…" at bounding box center [800, 213] width 749 height 27
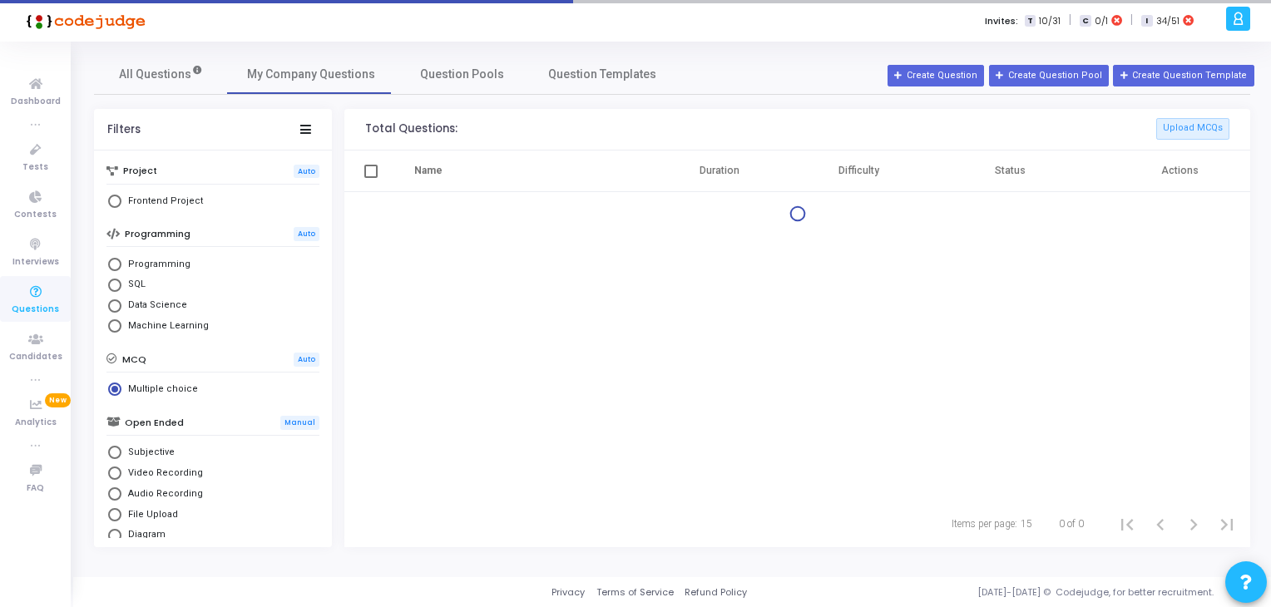
scroll to position [5, 0]
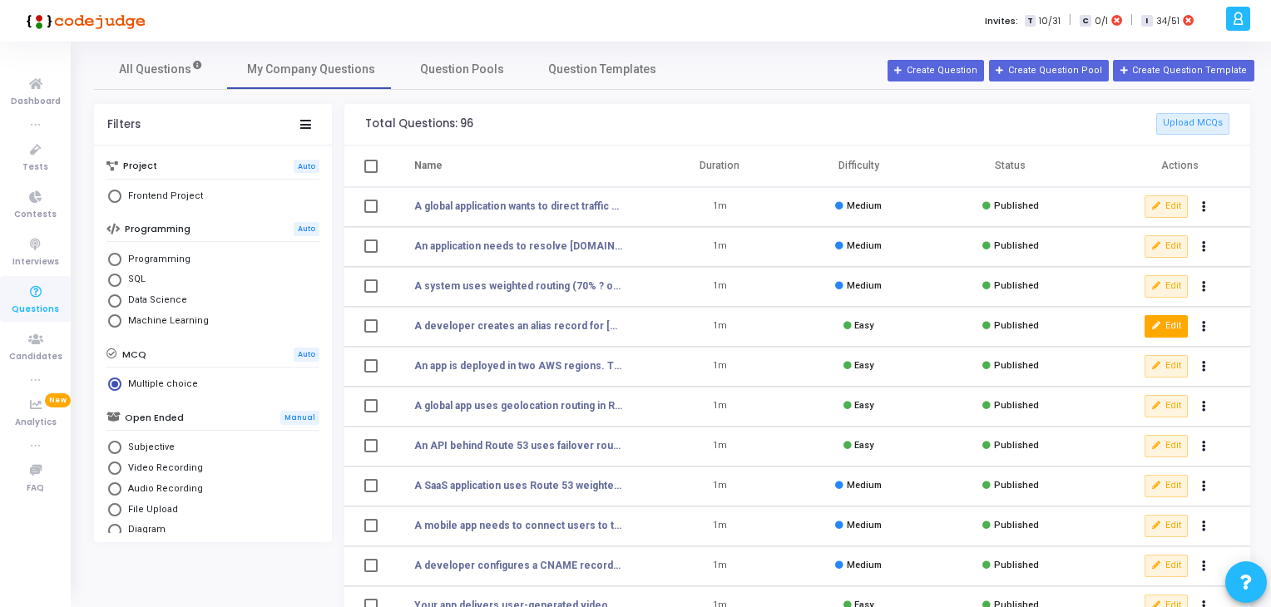
click at [1155, 331] on button "Edit" at bounding box center [1166, 326] width 43 height 22
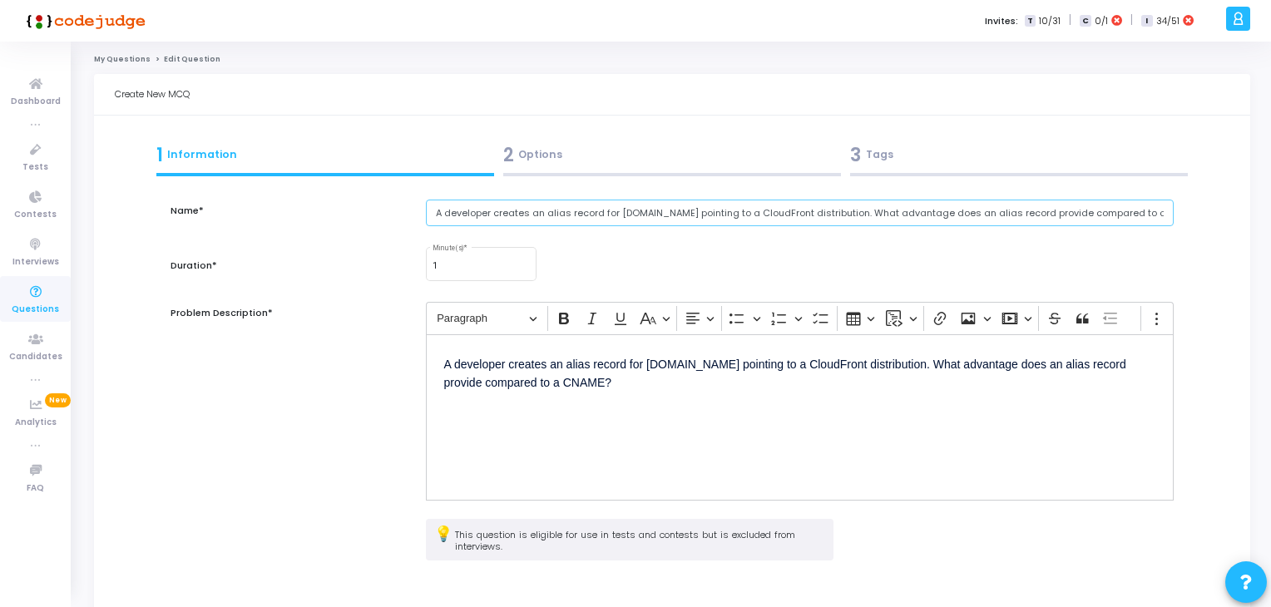
click at [486, 200] on input "A developer creates an alias record for [DOMAIN_NAME] pointing to a CloudFront …" at bounding box center [800, 213] width 749 height 27
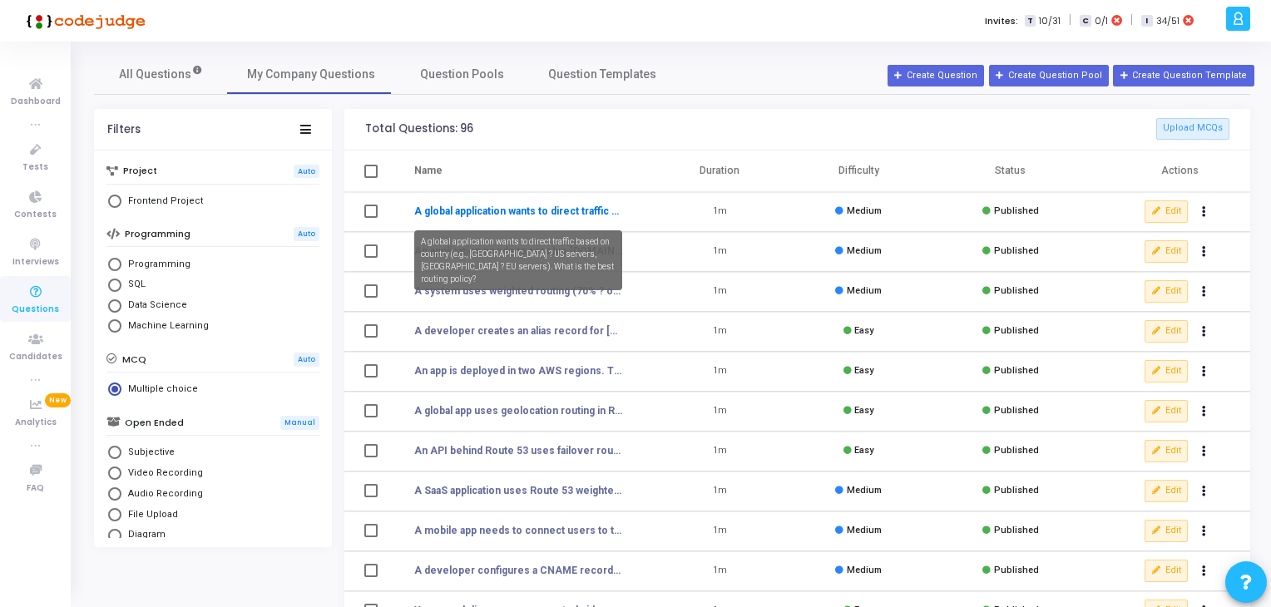
click at [586, 211] on link "A global application wants to direct traffic based on country (e.g., [GEOGRAPHI…" at bounding box center [518, 211] width 209 height 15
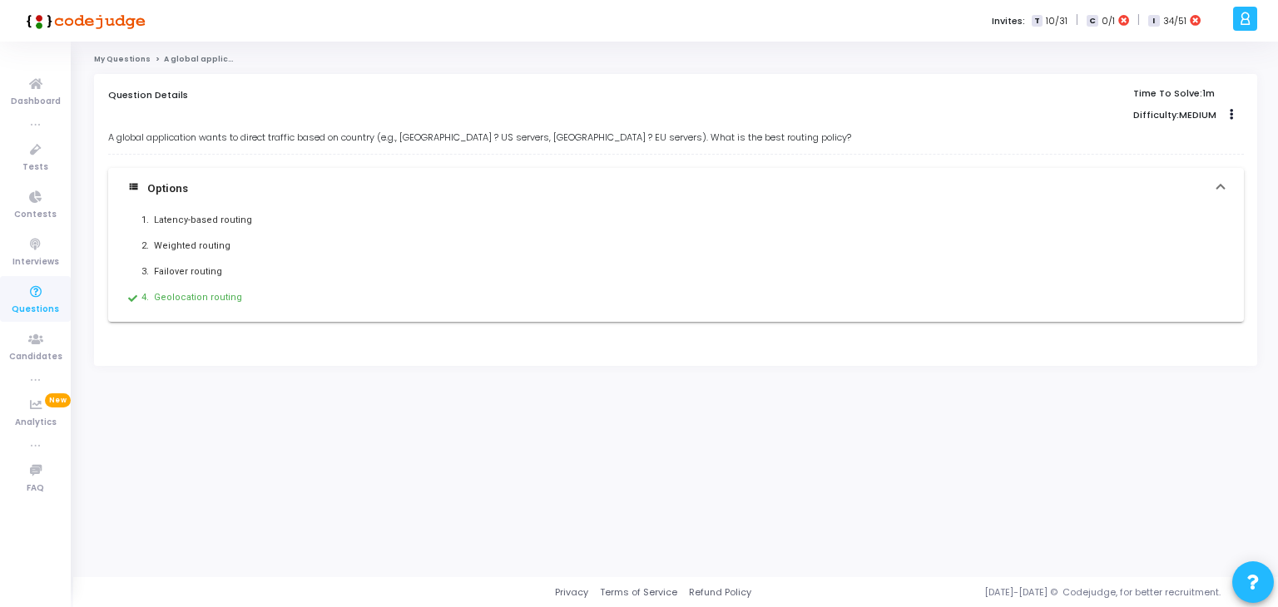
click at [614, 321] on mat-accordion "view_list Options 1. Latency-based routing 2. Weighted routing 3. Failover rout…" at bounding box center [676, 245] width 1136 height 154
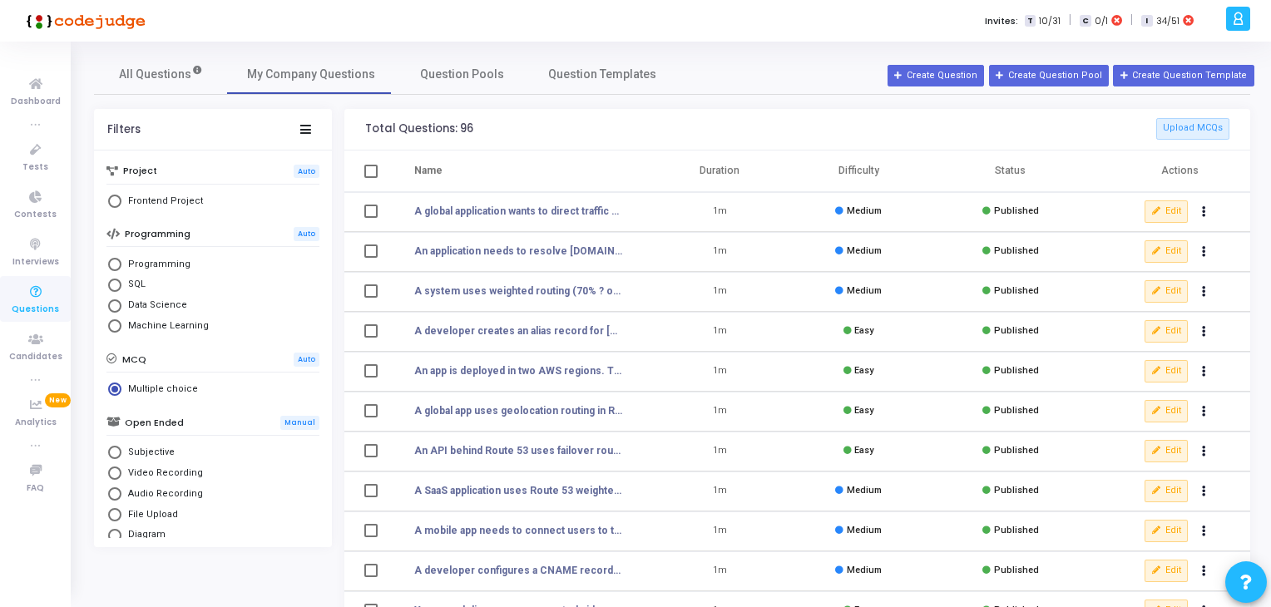
click at [1142, 214] on td "Edit clear Unpublish delete Delete" at bounding box center [1172, 212] width 156 height 40
click at [1163, 214] on button "Edit" at bounding box center [1166, 212] width 43 height 22
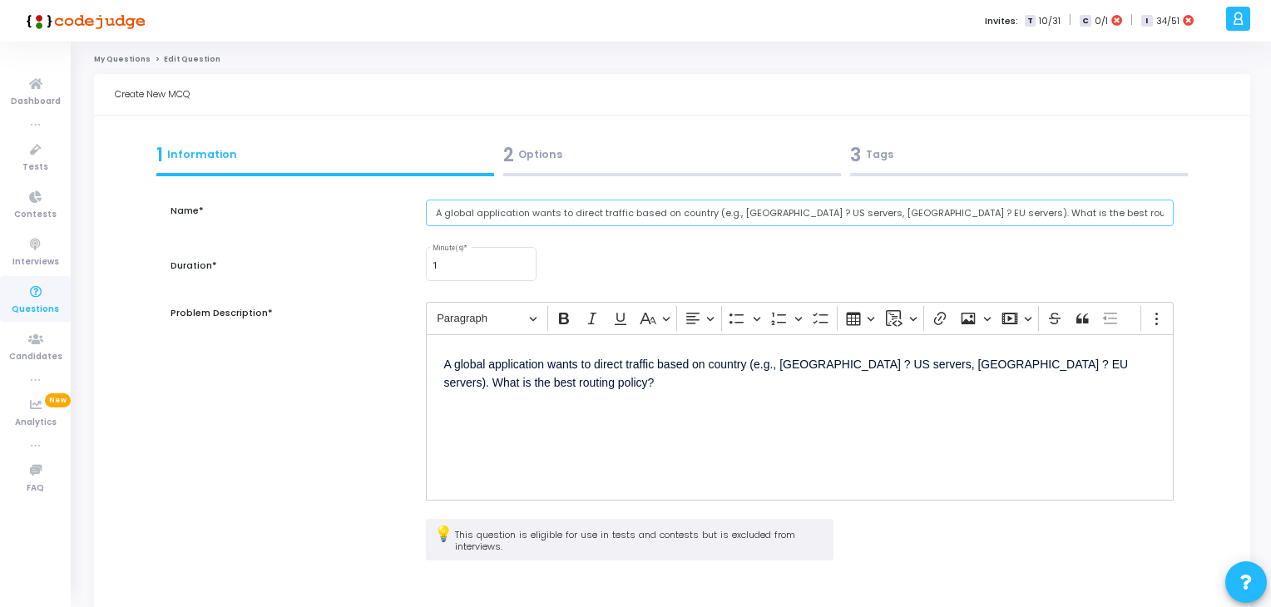
click at [758, 221] on input "A global application wants to direct traffic based on country (e.g., [GEOGRAPHI…" at bounding box center [800, 213] width 749 height 27
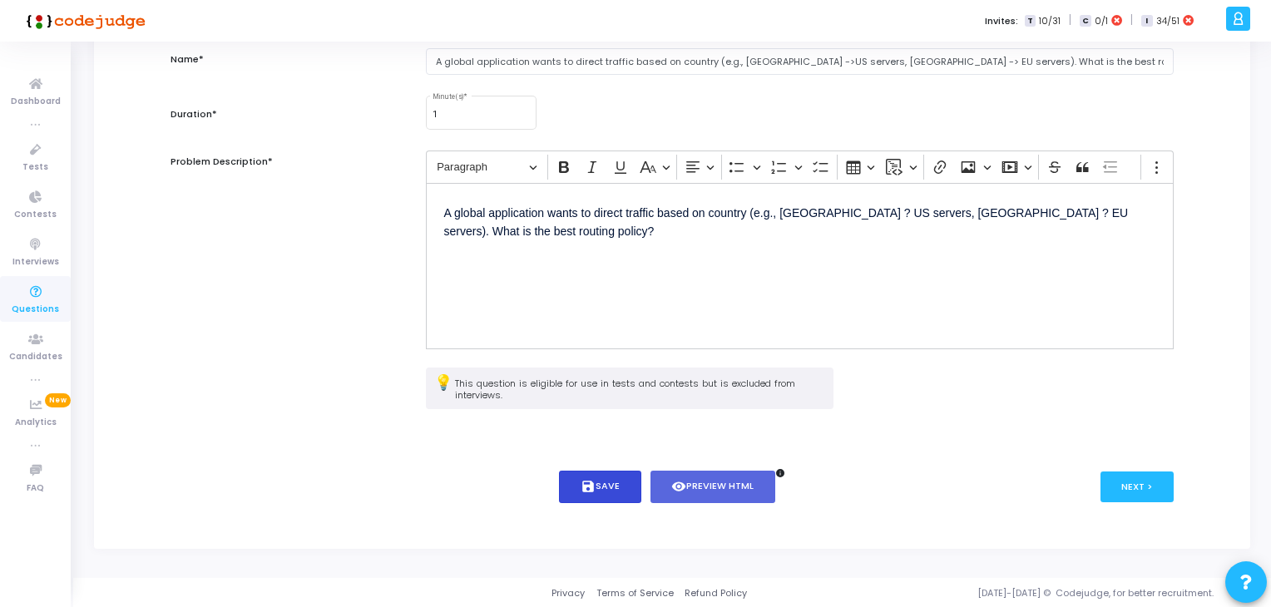
click at [586, 487] on icon "save" at bounding box center [588, 486] width 15 height 15
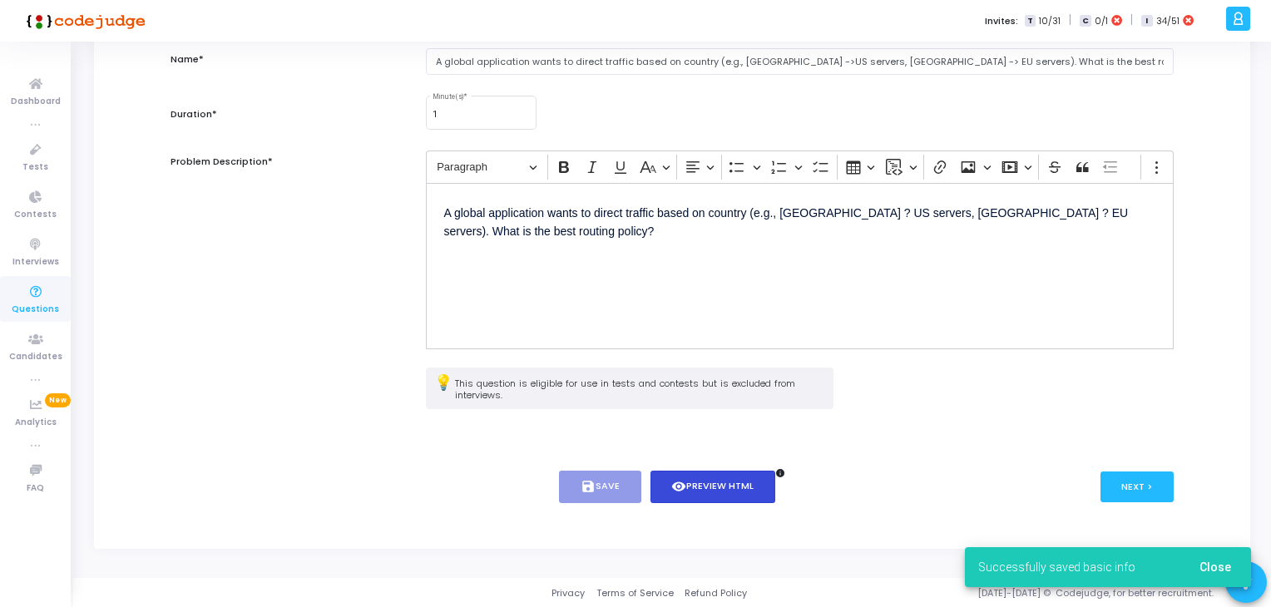
click at [679, 493] on icon "visibility" at bounding box center [678, 486] width 15 height 15
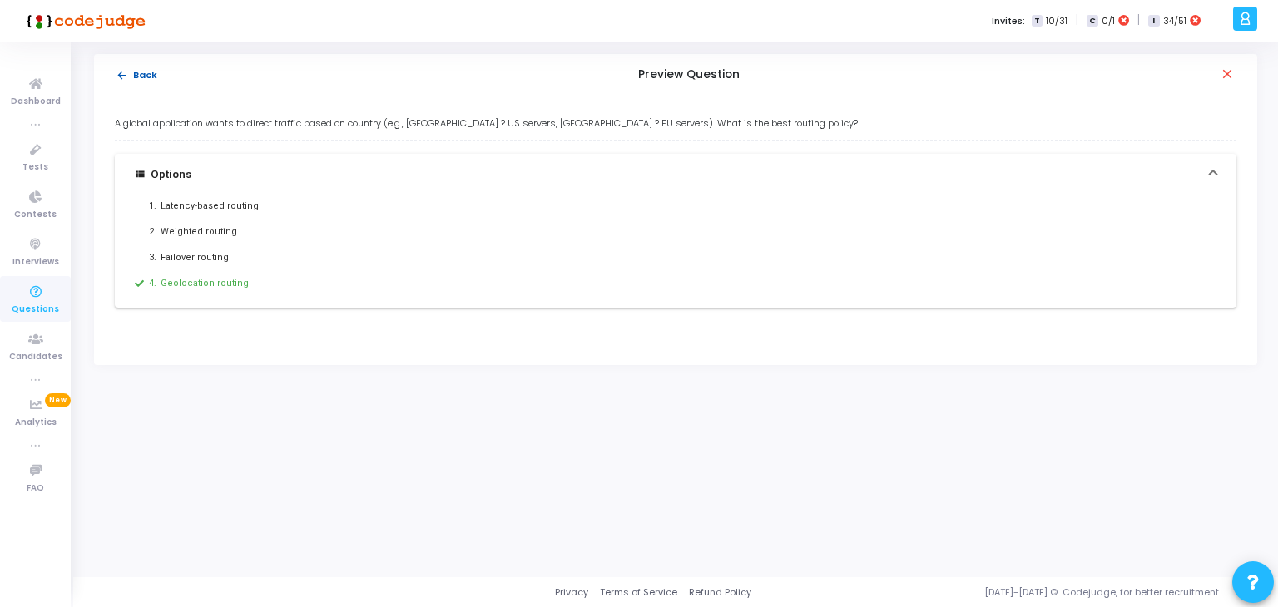
click at [143, 77] on button "arrow_back Back" at bounding box center [136, 75] width 43 height 16
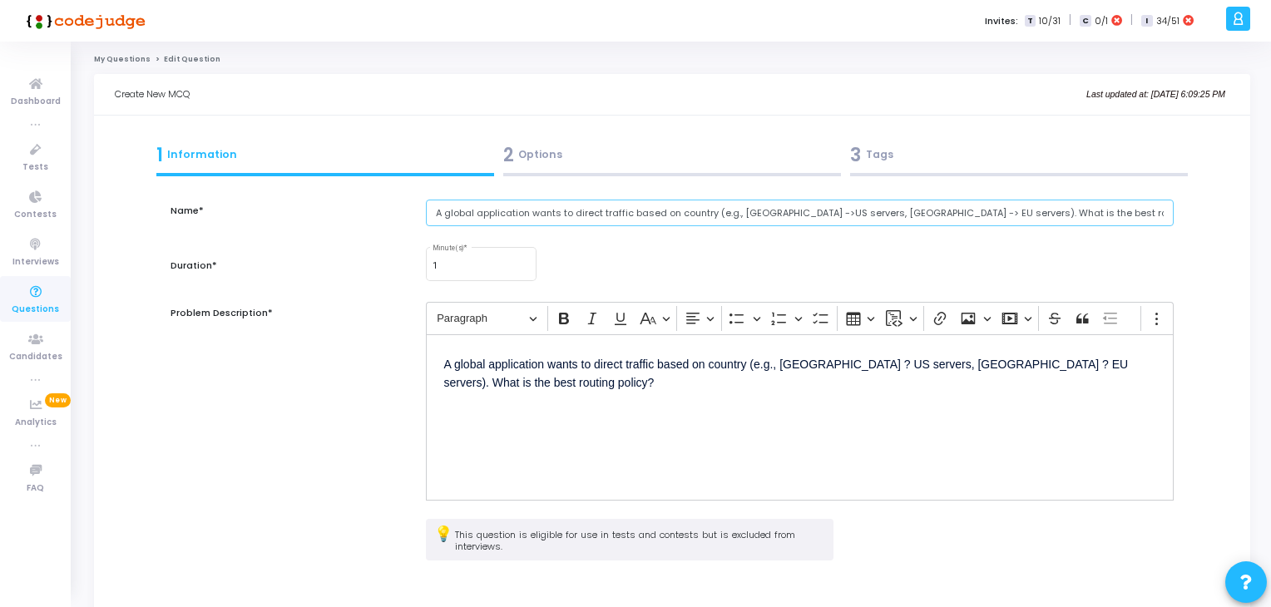
click at [765, 216] on input "A global application wants to direct traffic based on country (e.g., [GEOGRAPHI…" at bounding box center [800, 213] width 749 height 27
type input "A global application wants to direct traffic based on country (e.g., [GEOGRAPHI…"
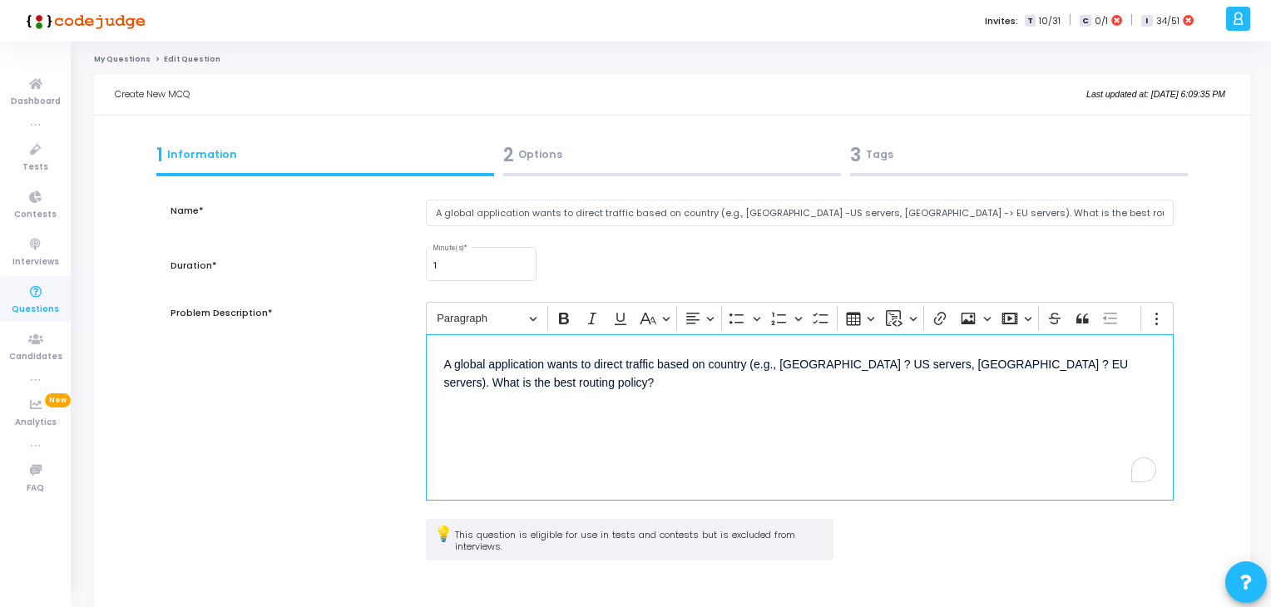
click at [799, 355] on p "A global application wants to direct traffic based on country (e.g., [GEOGRAPHI…" at bounding box center [800, 373] width 712 height 40
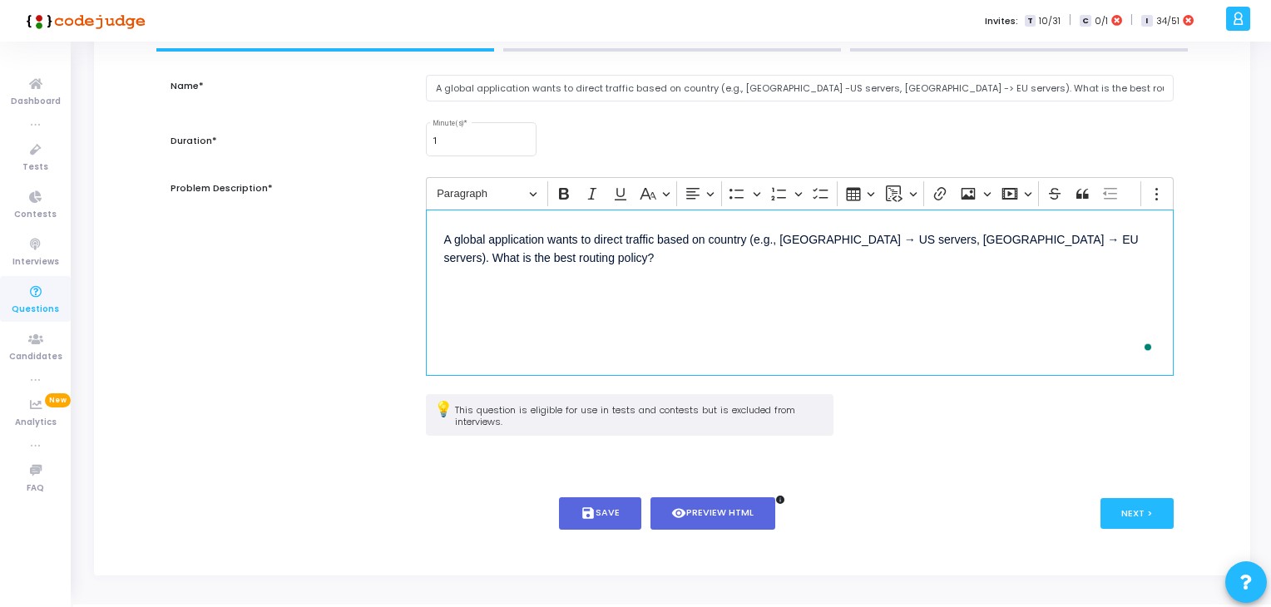
scroll to position [150, 0]
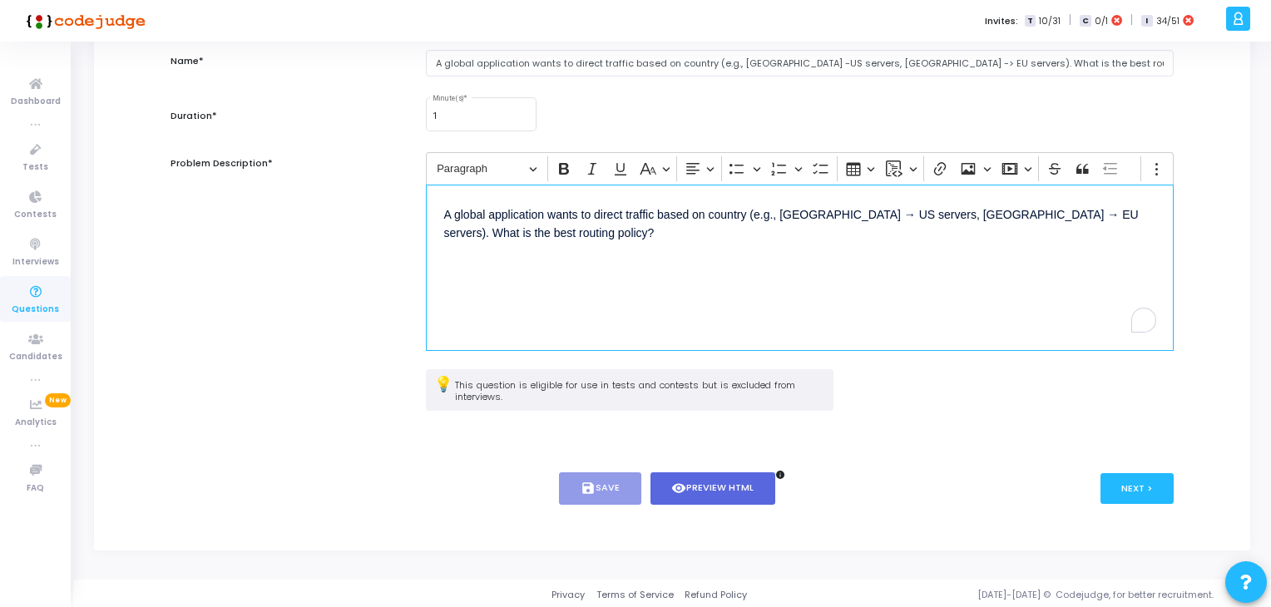
click at [619, 495] on button "save Save" at bounding box center [600, 489] width 82 height 32
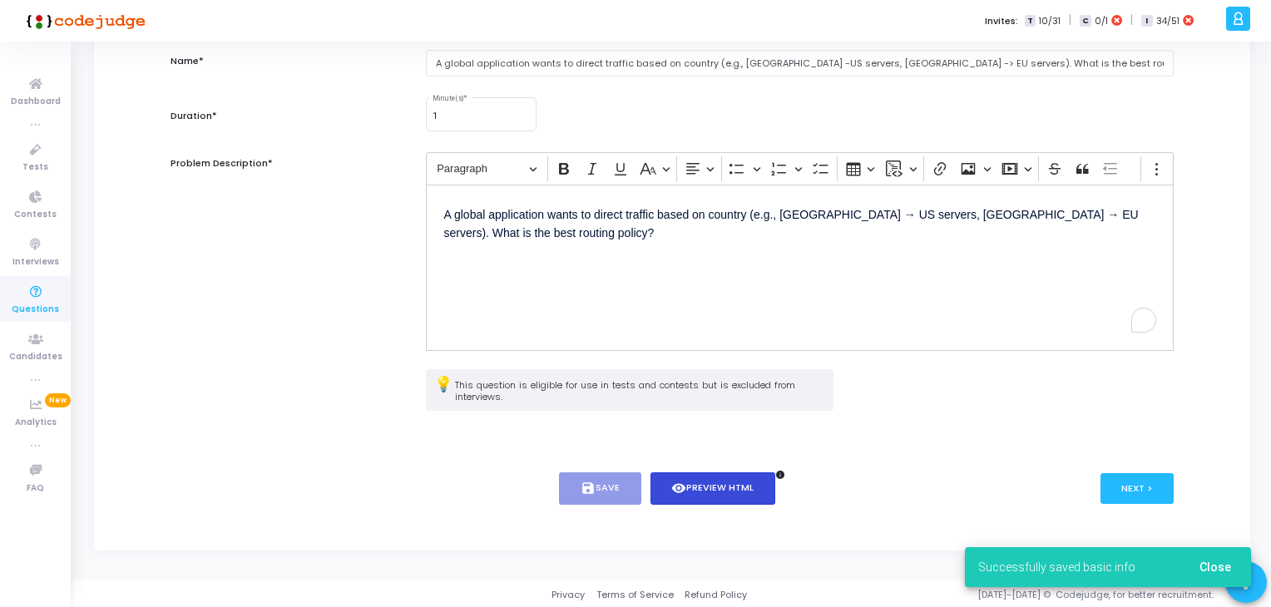
click at [725, 490] on button "visibility Preview HTML" at bounding box center [714, 489] width 126 height 32
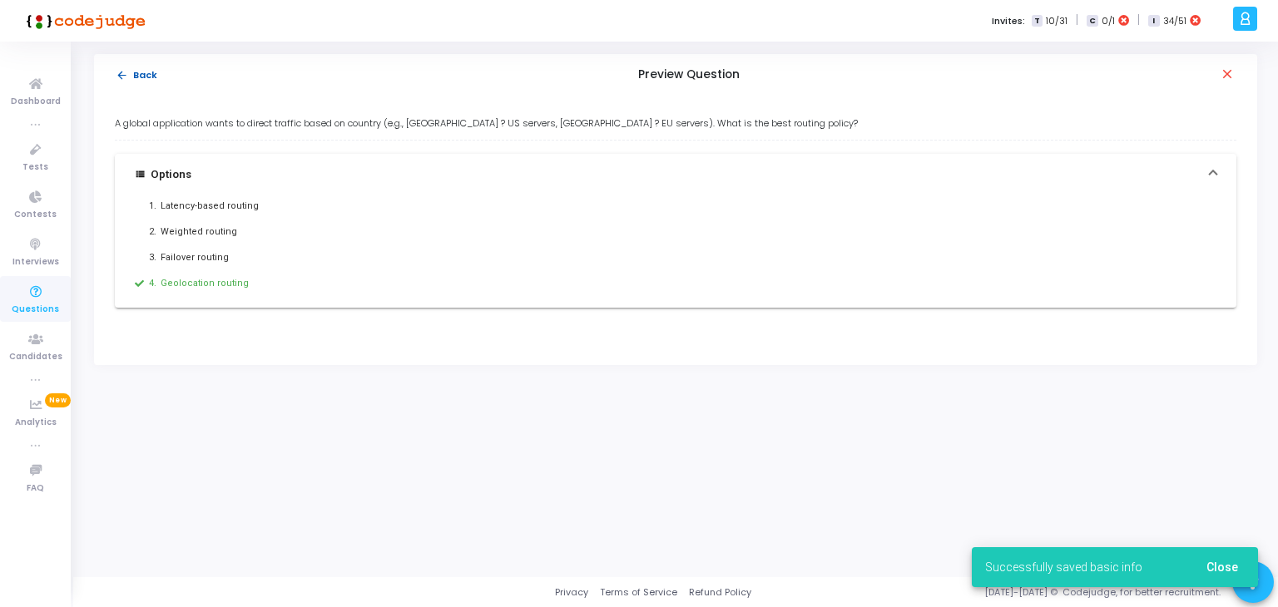
click at [130, 71] on button "arrow_back Back" at bounding box center [136, 75] width 43 height 16
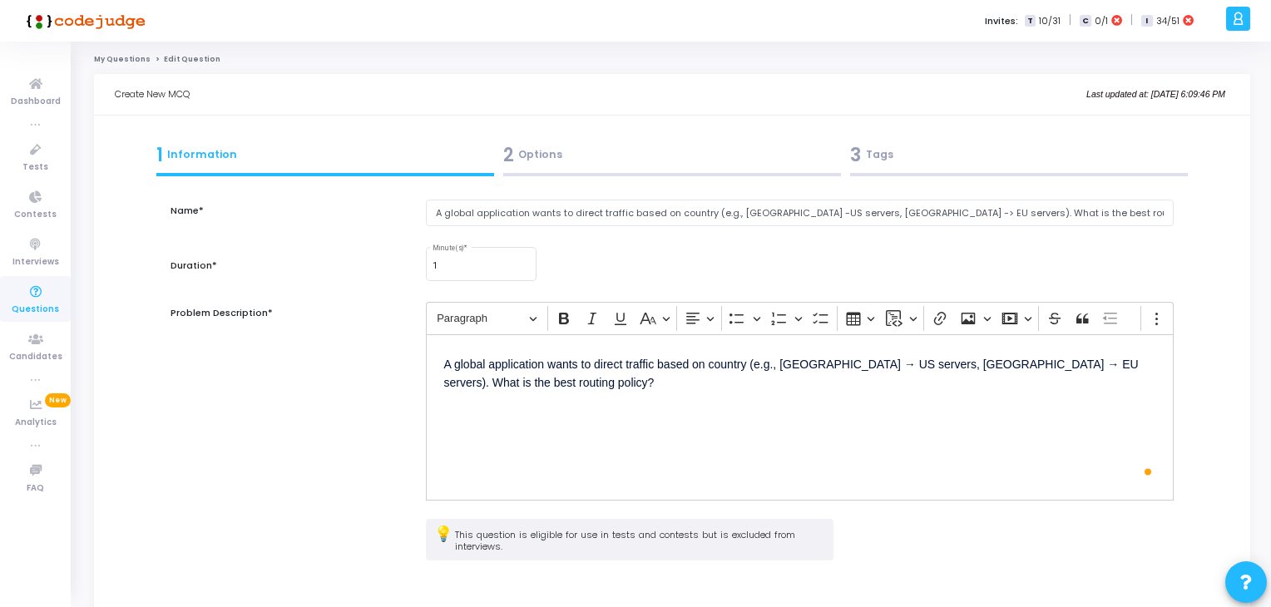
click at [812, 361] on p "A global application wants to direct traffic based on country (e.g., [GEOGRAPHI…" at bounding box center [800, 373] width 712 height 40
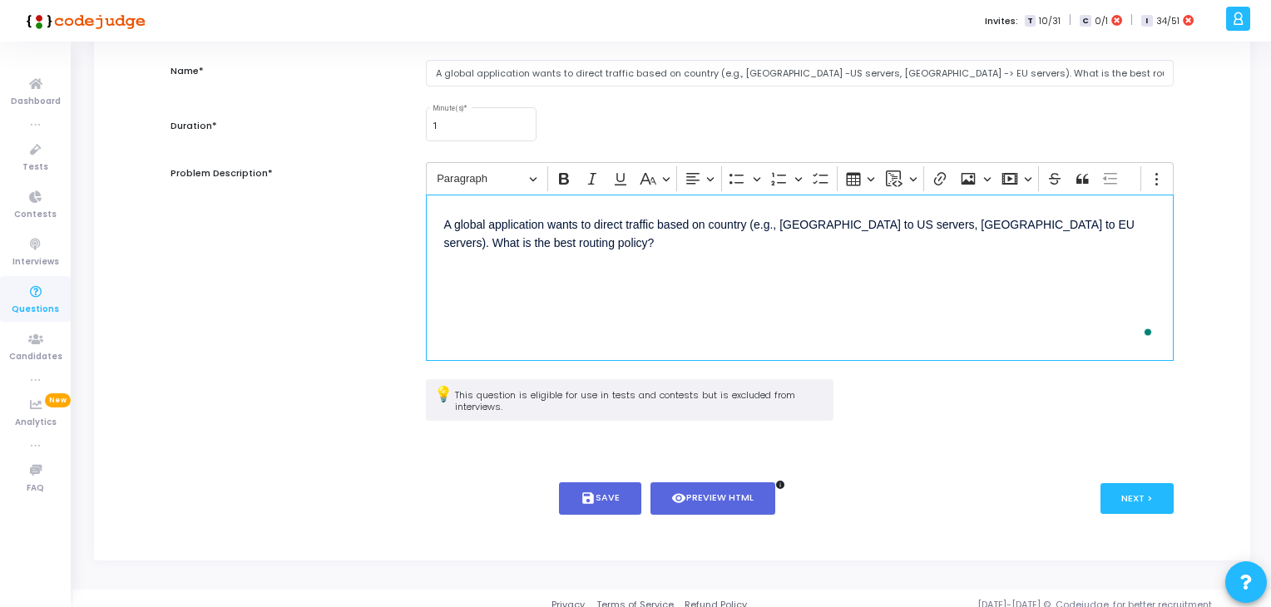
scroll to position [151, 0]
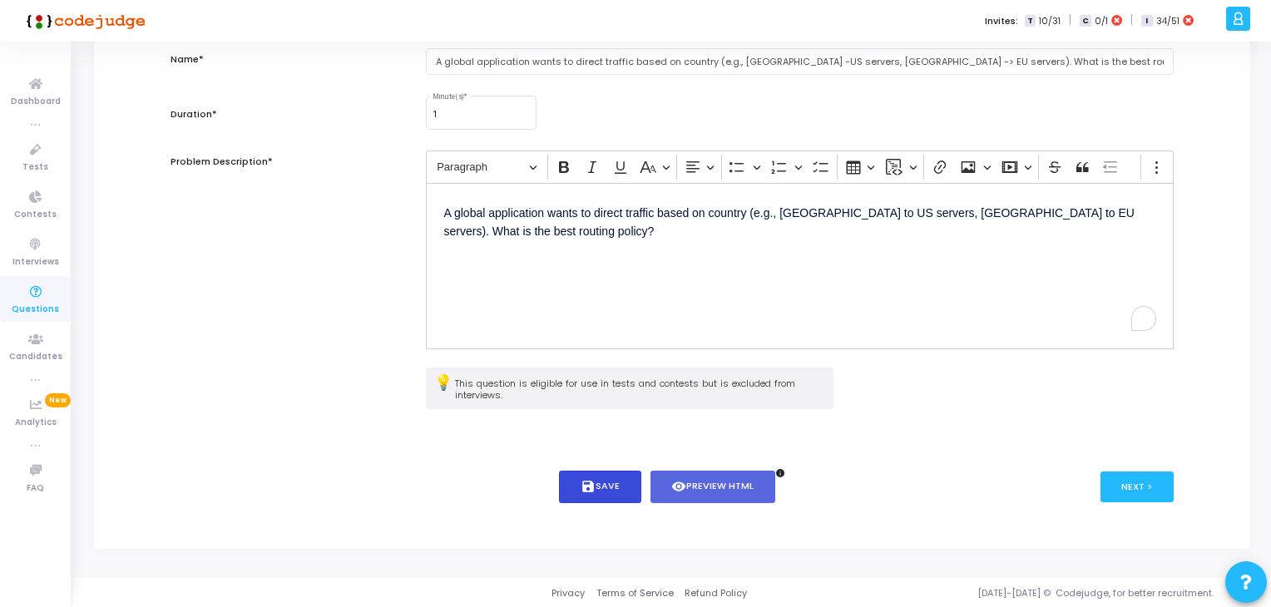
click at [593, 490] on icon "save" at bounding box center [588, 486] width 15 height 15
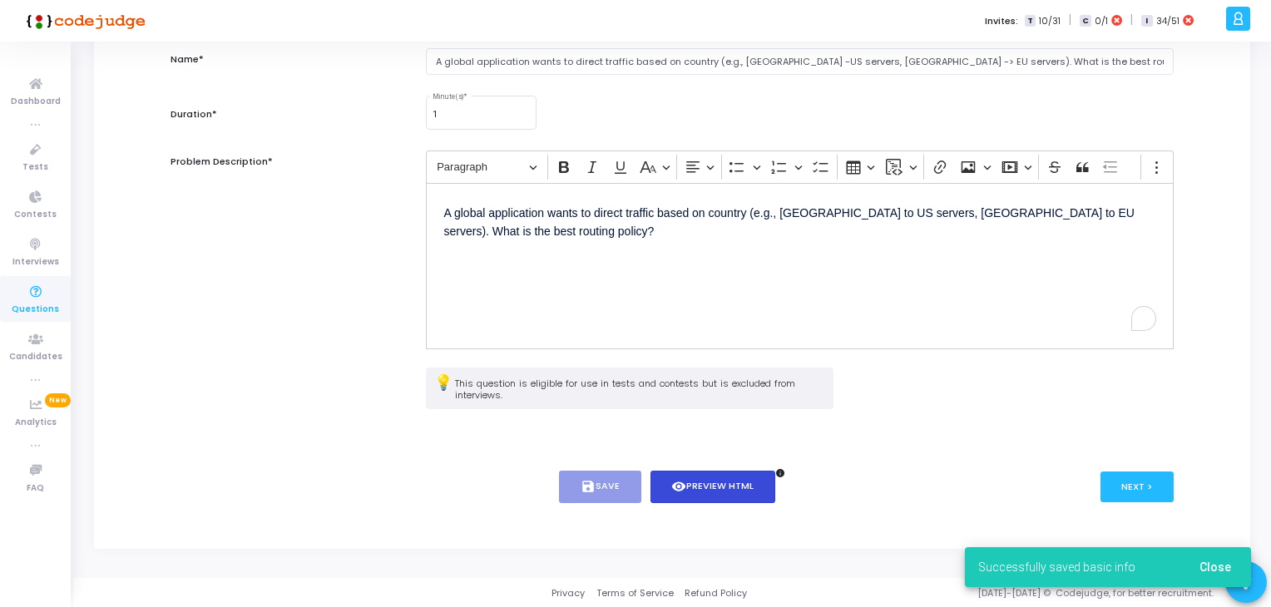
click at [692, 488] on button "visibility Preview HTML" at bounding box center [714, 487] width 126 height 32
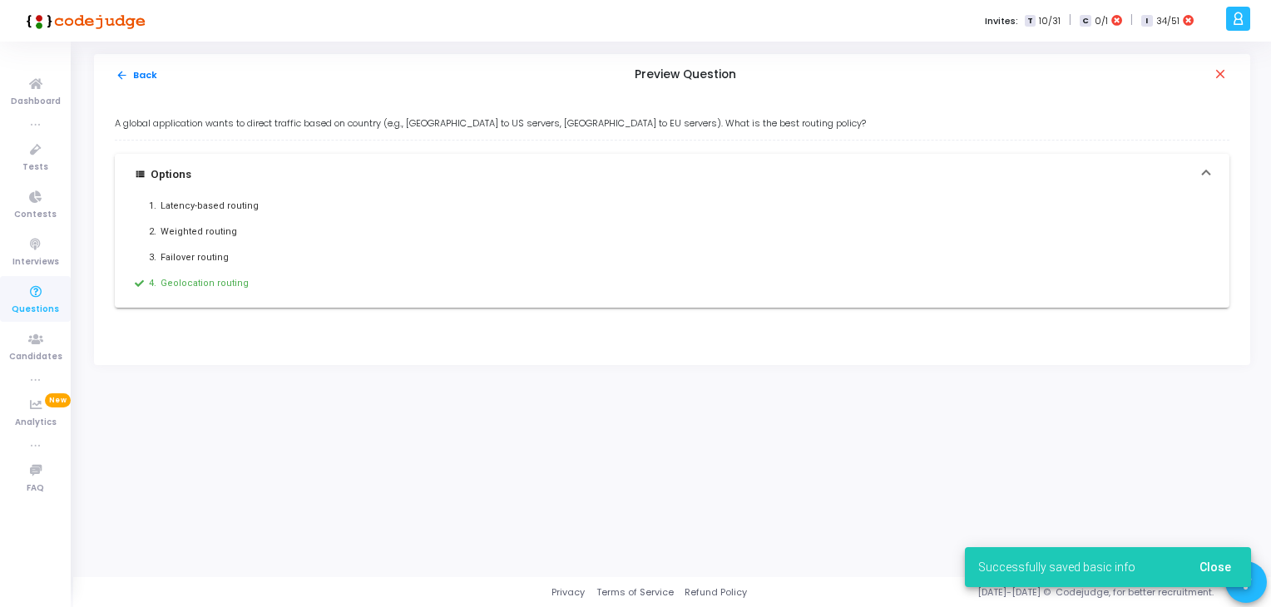
scroll to position [0, 0]
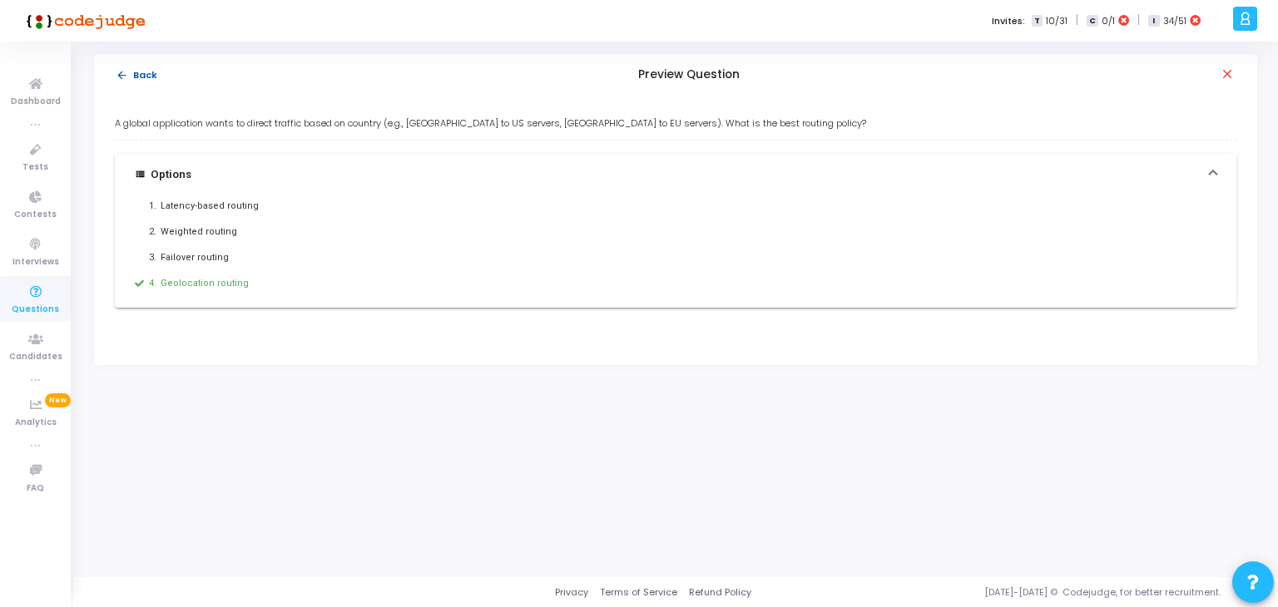
click at [145, 71] on button "arrow_back Back" at bounding box center [136, 75] width 43 height 16
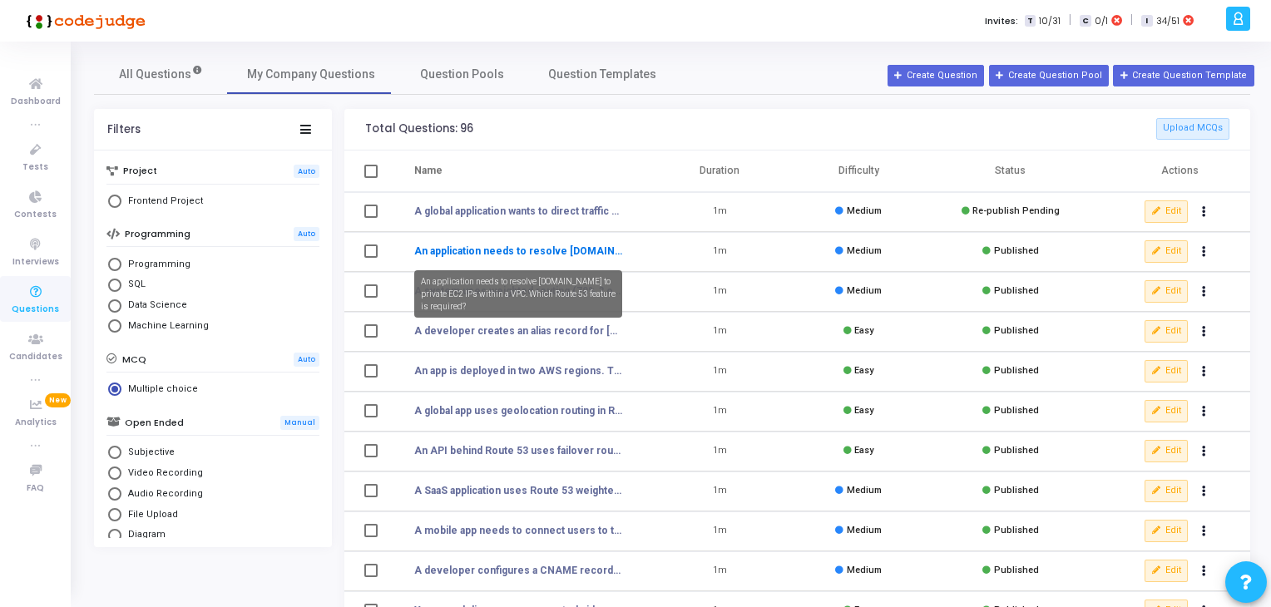
click at [511, 254] on link "An application needs to resolve [DOMAIN_NAME] to private EC2 IPs within a VPC. …" at bounding box center [518, 251] width 209 height 15
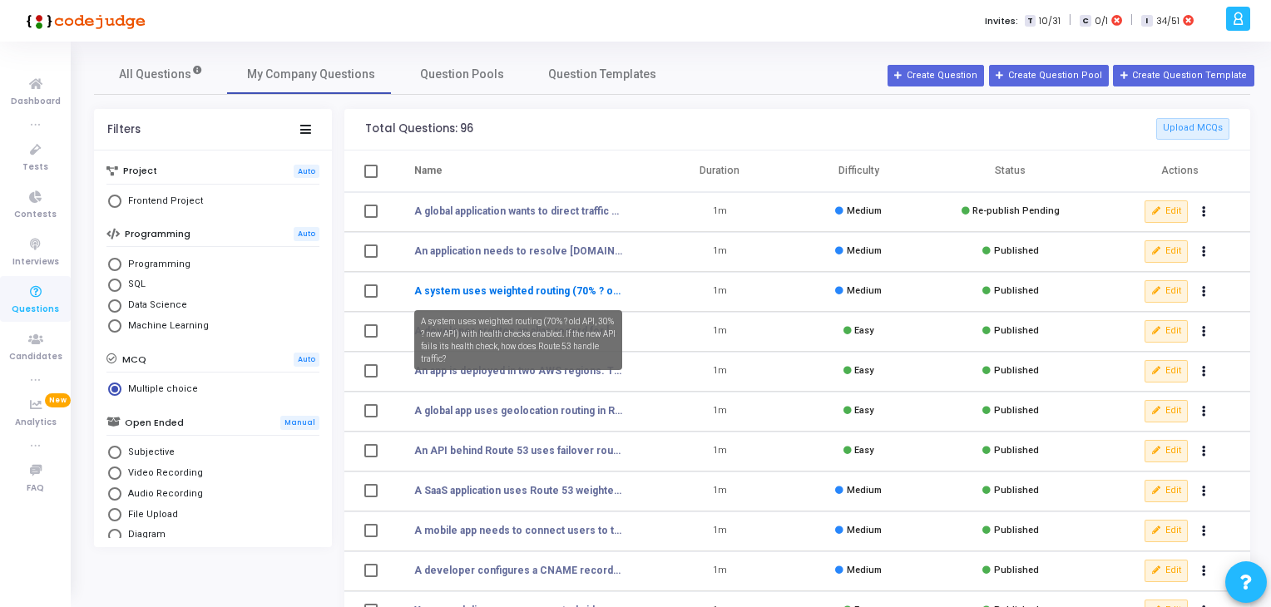
click at [437, 291] on link "A system uses weighted routing (70% ? old API, 30% ? new API) with health check…" at bounding box center [518, 291] width 209 height 15
click at [526, 290] on link "A system uses weighted routing (70% ? old API, 30% ? new API) with health check…" at bounding box center [518, 291] width 209 height 15
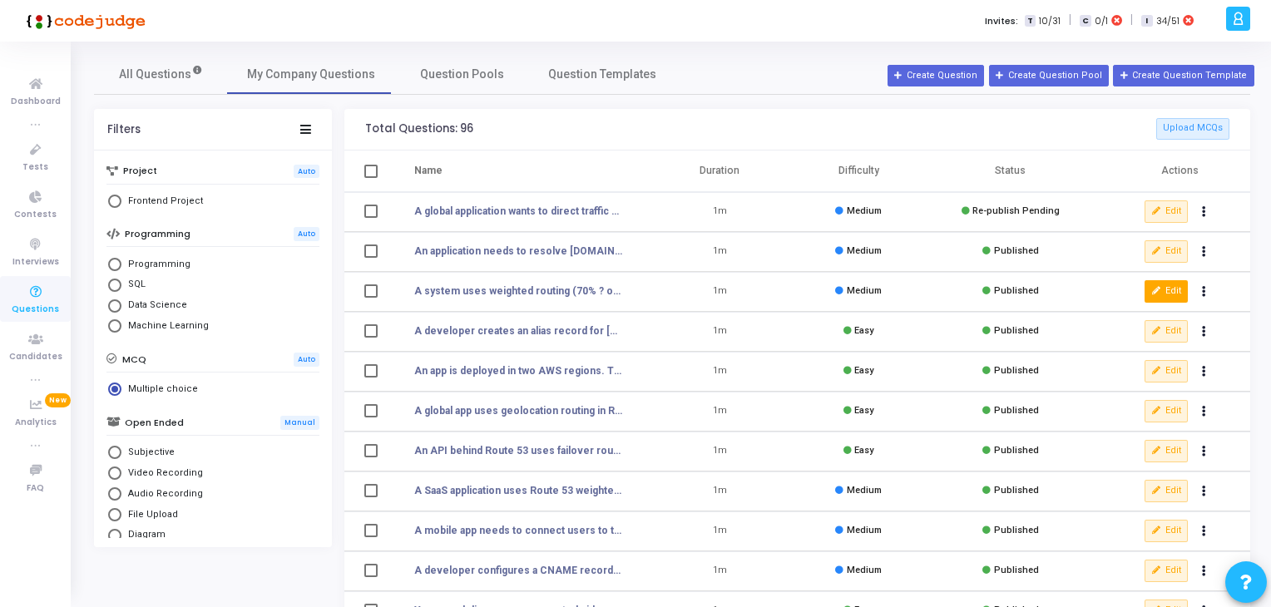
click at [1162, 291] on button "Edit" at bounding box center [1166, 291] width 43 height 22
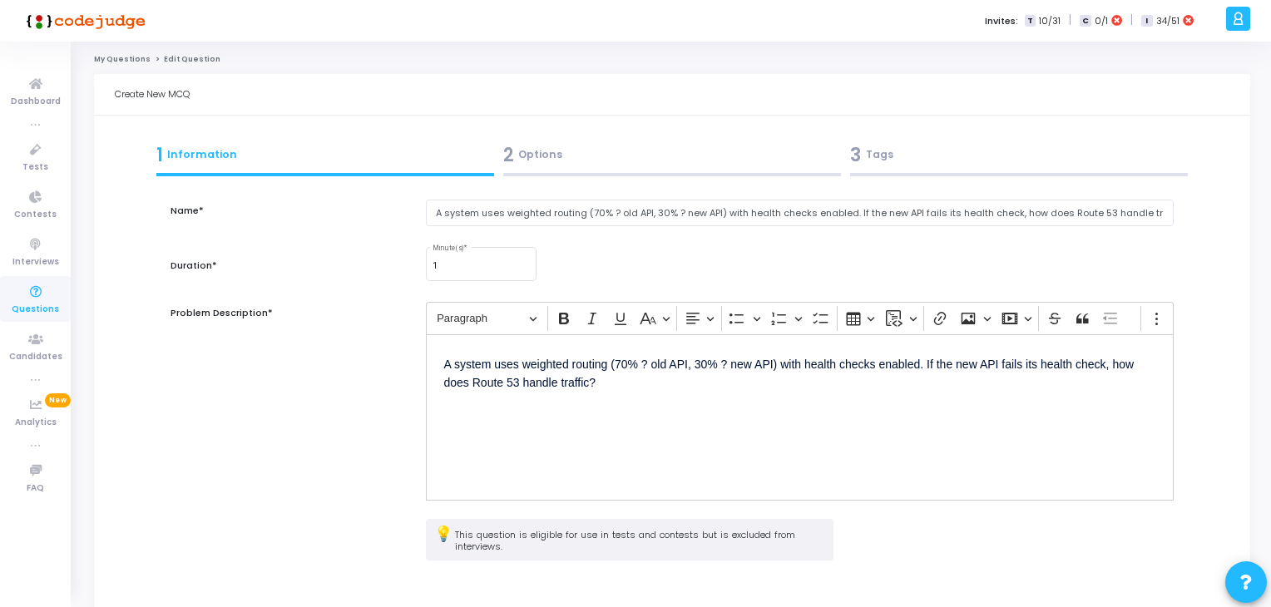
click at [646, 367] on p "A system uses weighted routing (70% ? old API, 30% ? new API) with health check…" at bounding box center [800, 373] width 712 height 40
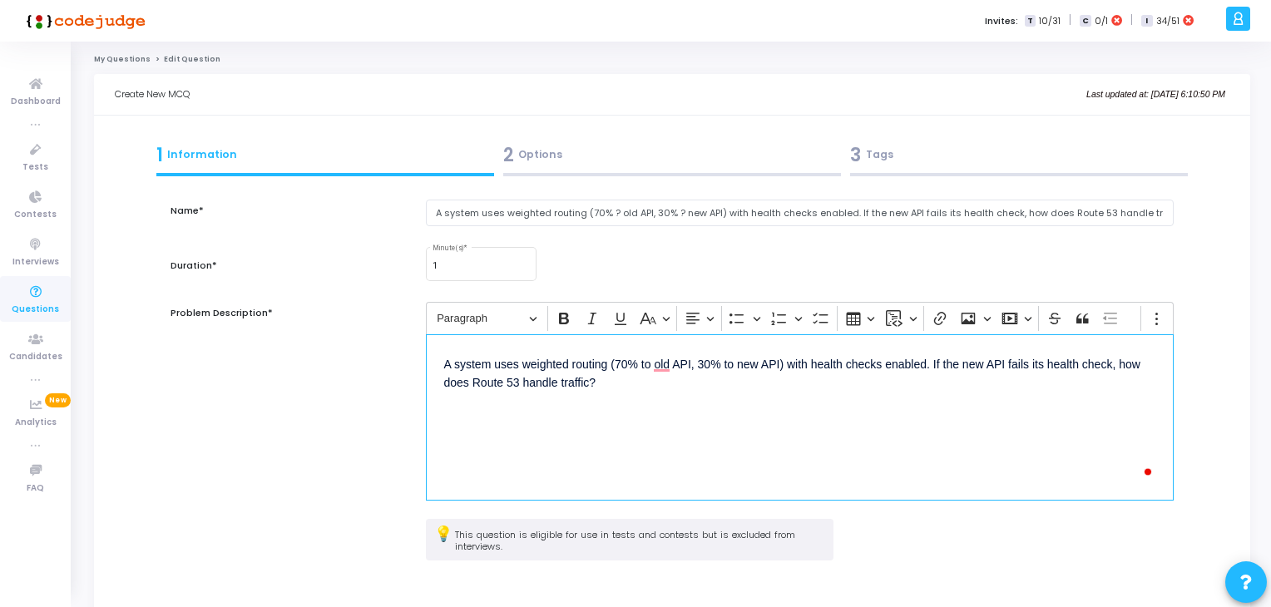
scroll to position [151, 0]
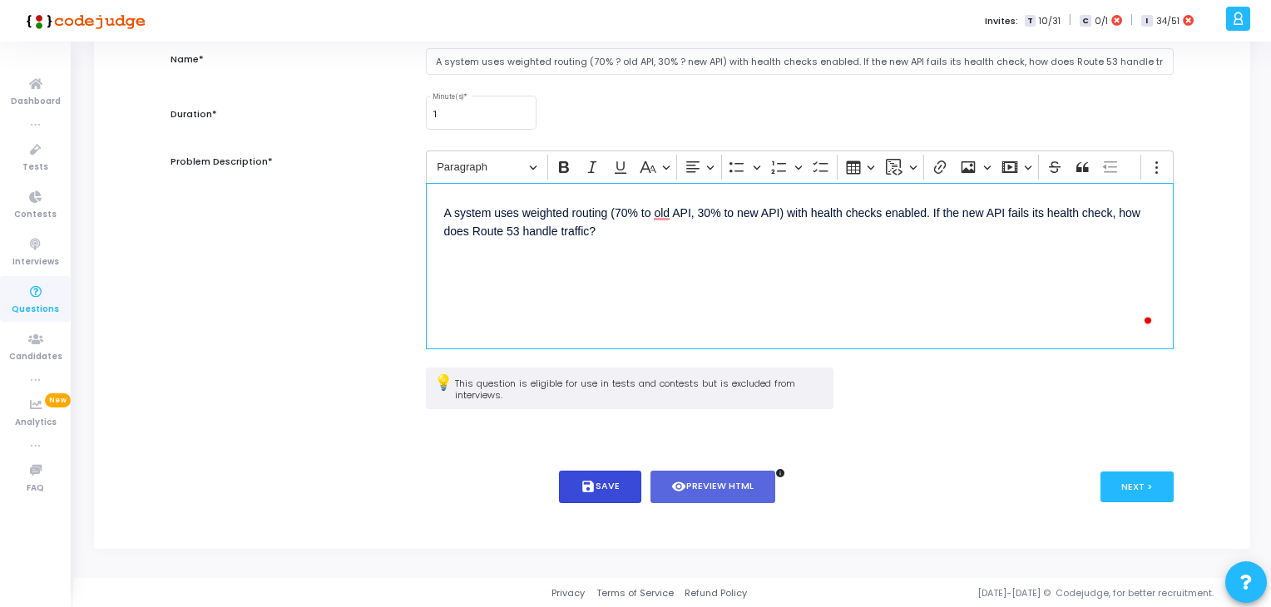
click at [587, 479] on icon "save" at bounding box center [588, 486] width 15 height 15
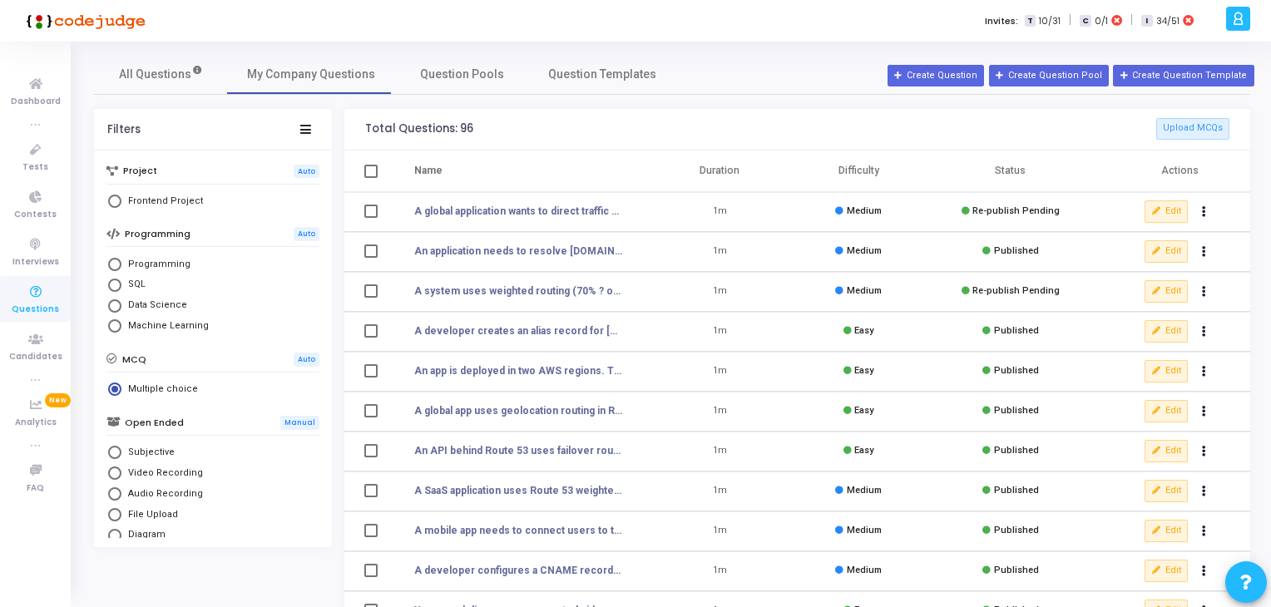
click at [1144, 287] on td "Edit publish Re-publish clear Unpublish delete Delete" at bounding box center [1172, 292] width 156 height 40
click at [1146, 288] on button "Edit" at bounding box center [1166, 291] width 43 height 22
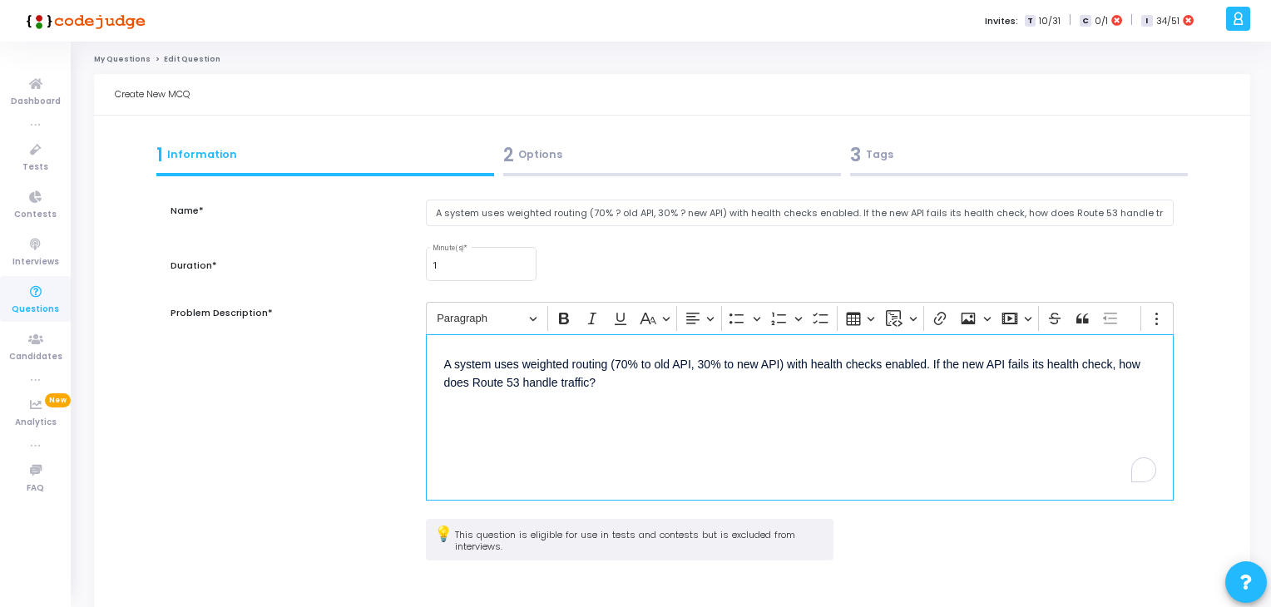
click at [573, 398] on div "A system uses weighted routing (70% to old API, 30% to new API) with health che…" at bounding box center [800, 417] width 749 height 166
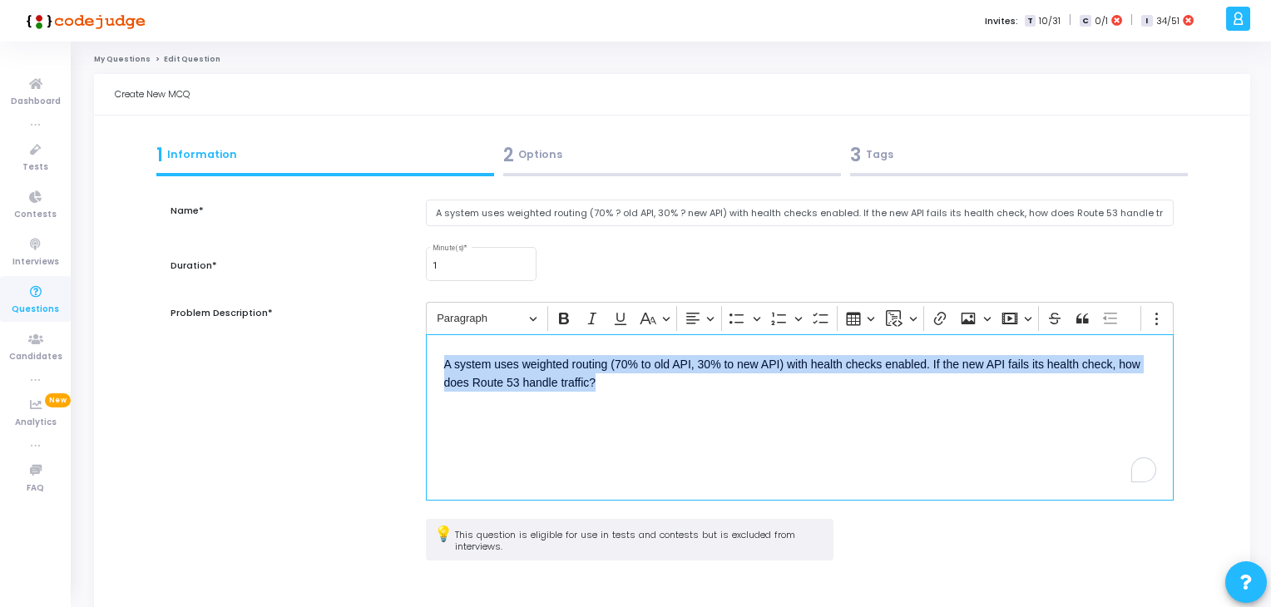
copy p "A system uses weighted routing (70% to old API, 30% to new API) with health che…"
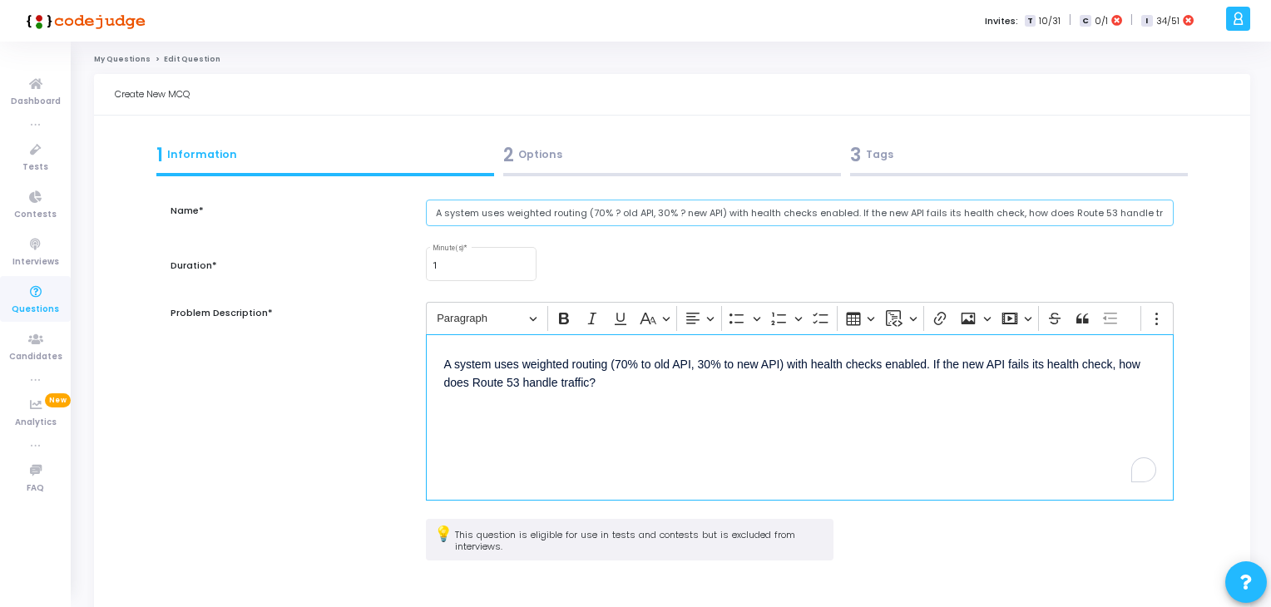
click at [494, 211] on input "A system uses weighted routing (70% ? old API, 30% ? new API) with health check…" at bounding box center [800, 213] width 749 height 27
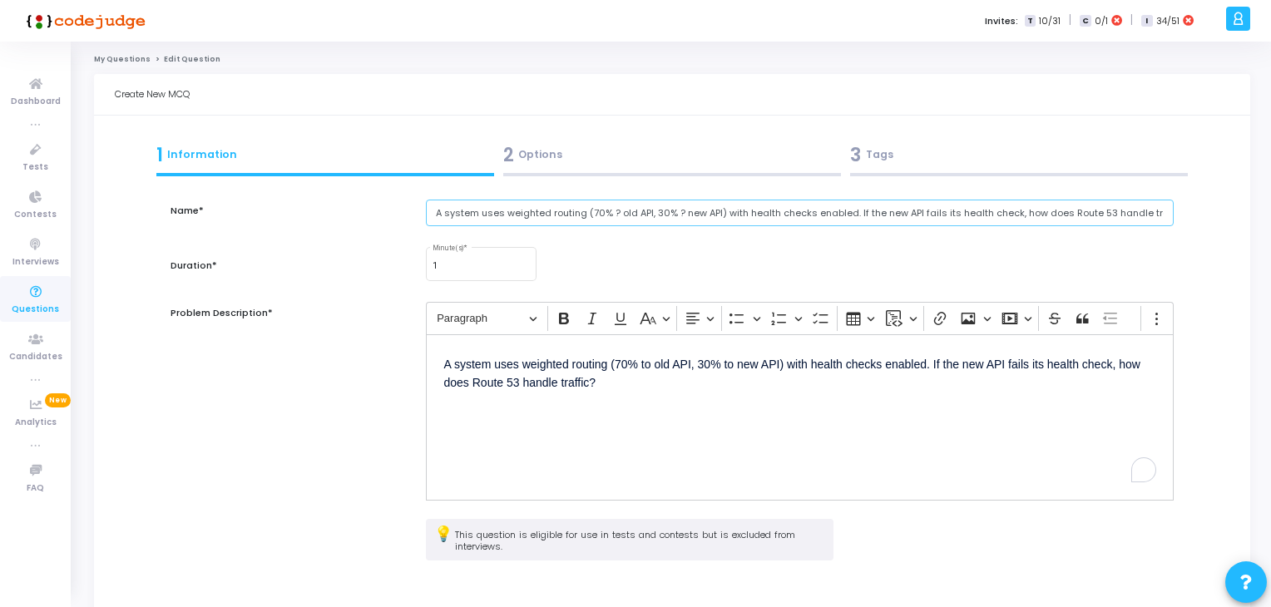
paste input "to old API, 30% to"
type input "A system uses weighted routing (70% to old API, 30% to new API) with health che…"
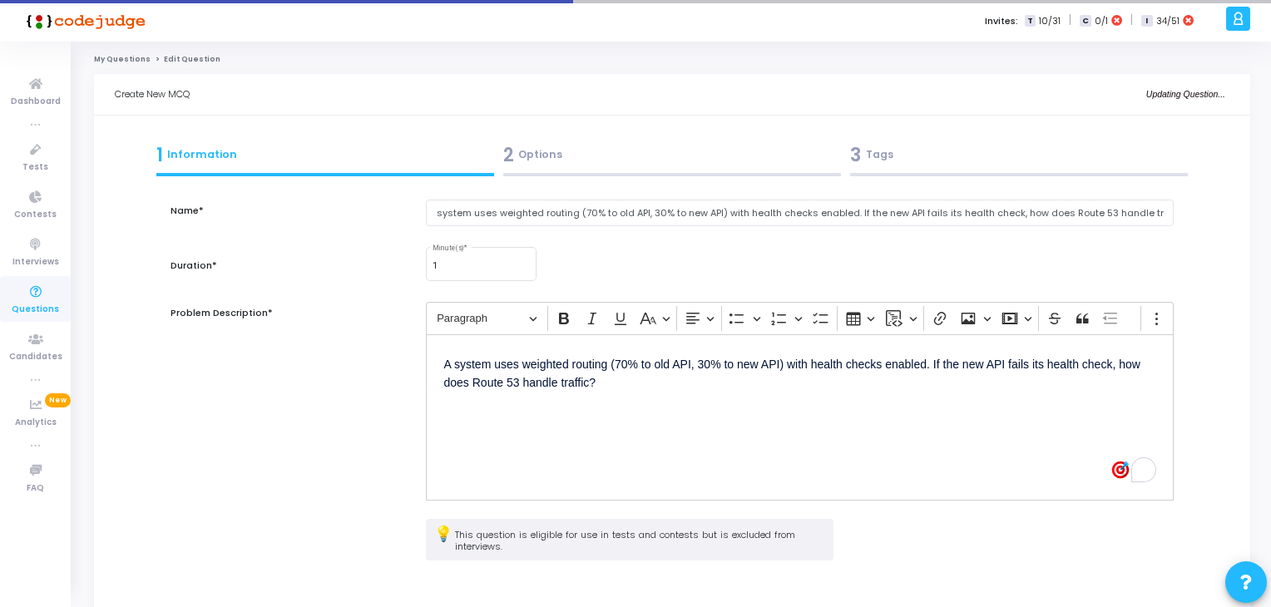
click at [294, 404] on div "Problem Description*" at bounding box center [289, 410] width 255 height 217
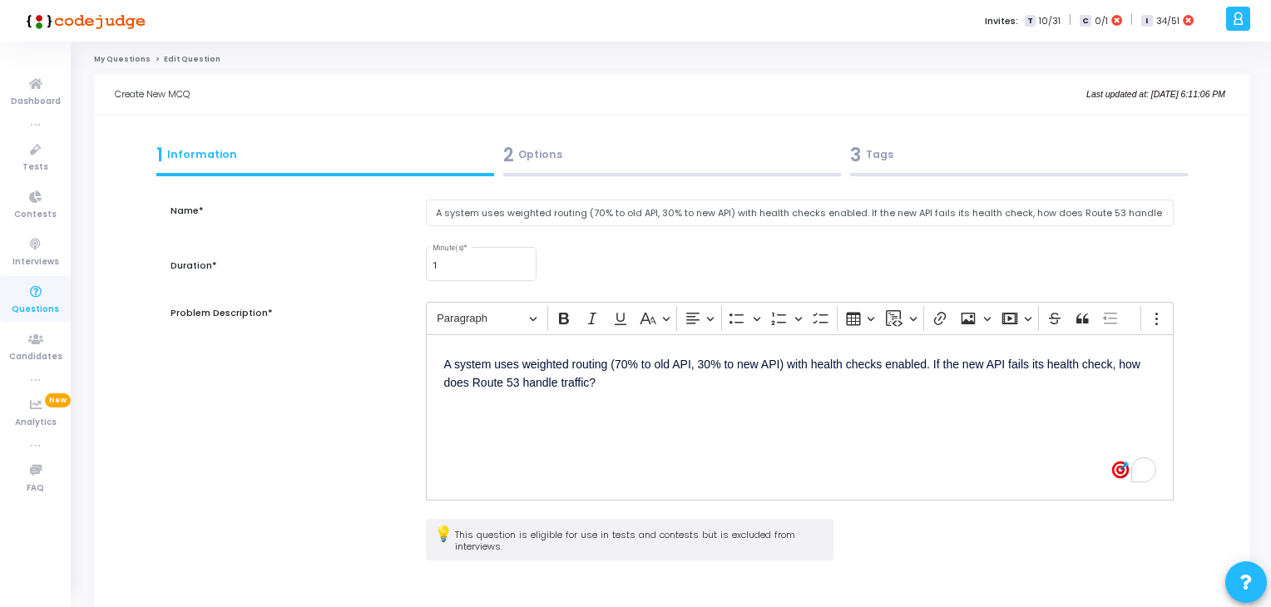
scroll to position [151, 0]
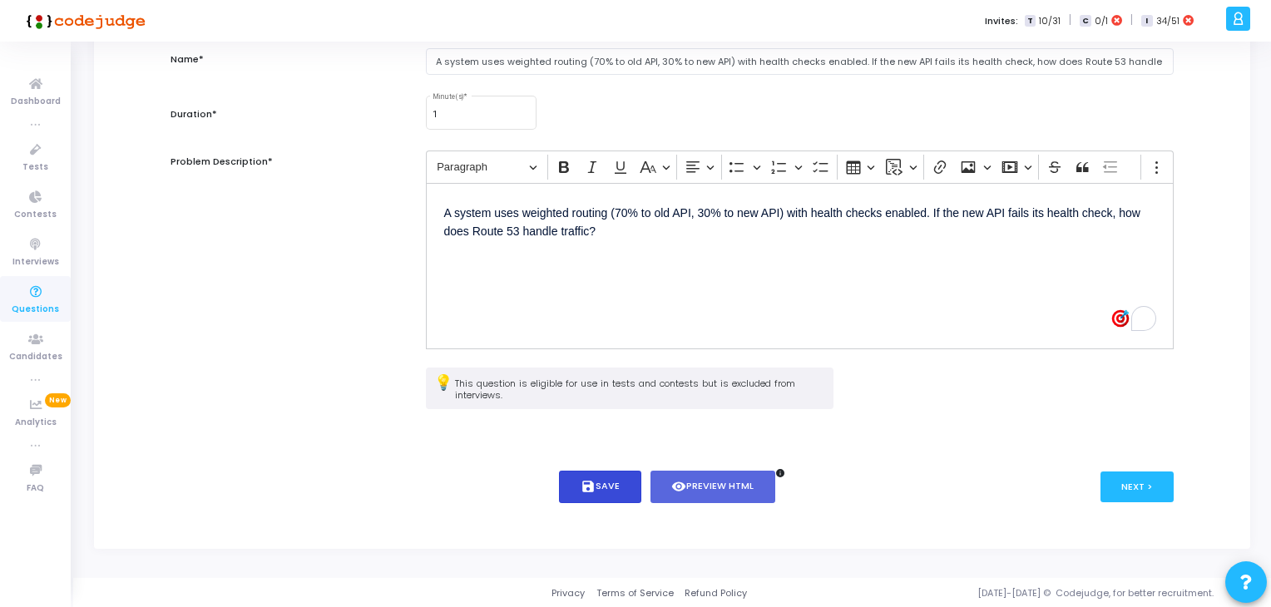
click at [592, 489] on icon "save" at bounding box center [588, 486] width 15 height 15
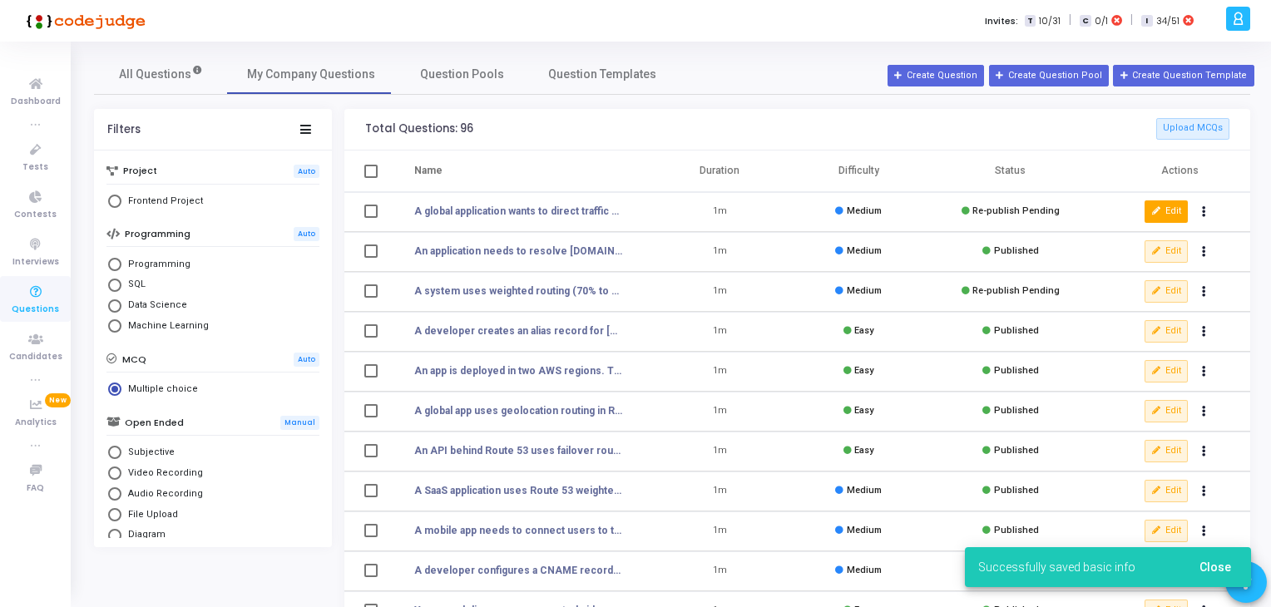
click at [1168, 214] on button "Edit" at bounding box center [1166, 212] width 43 height 22
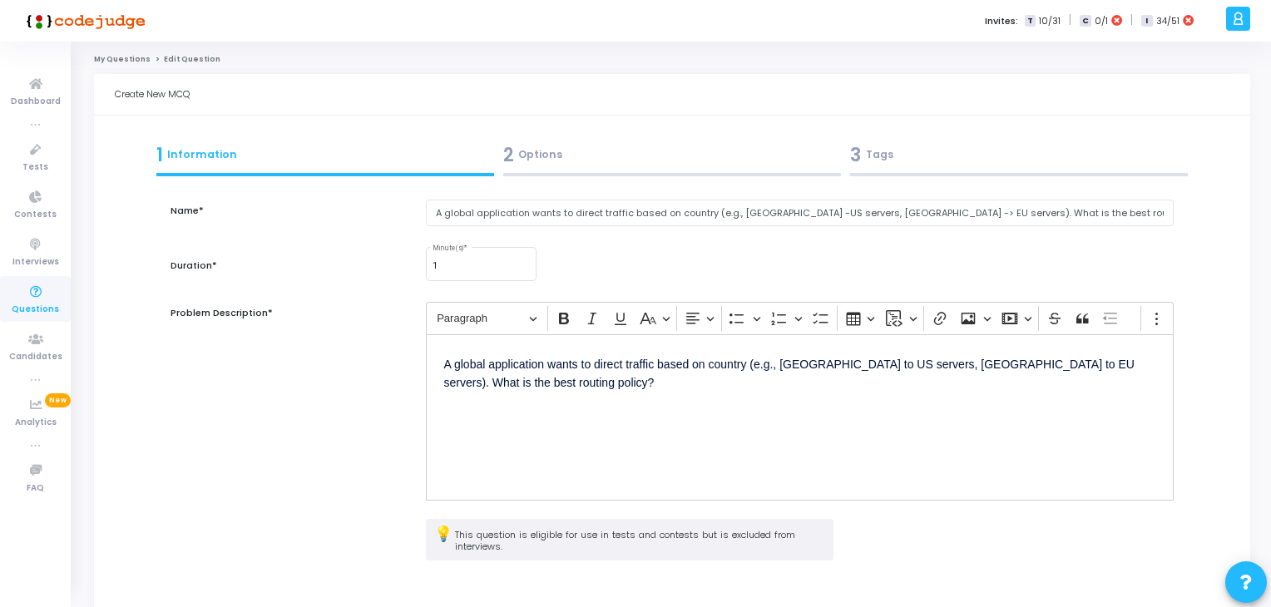
click at [587, 399] on div "A global application wants to direct traffic based on country (e.g., [GEOGRAPHI…" at bounding box center [800, 417] width 749 height 166
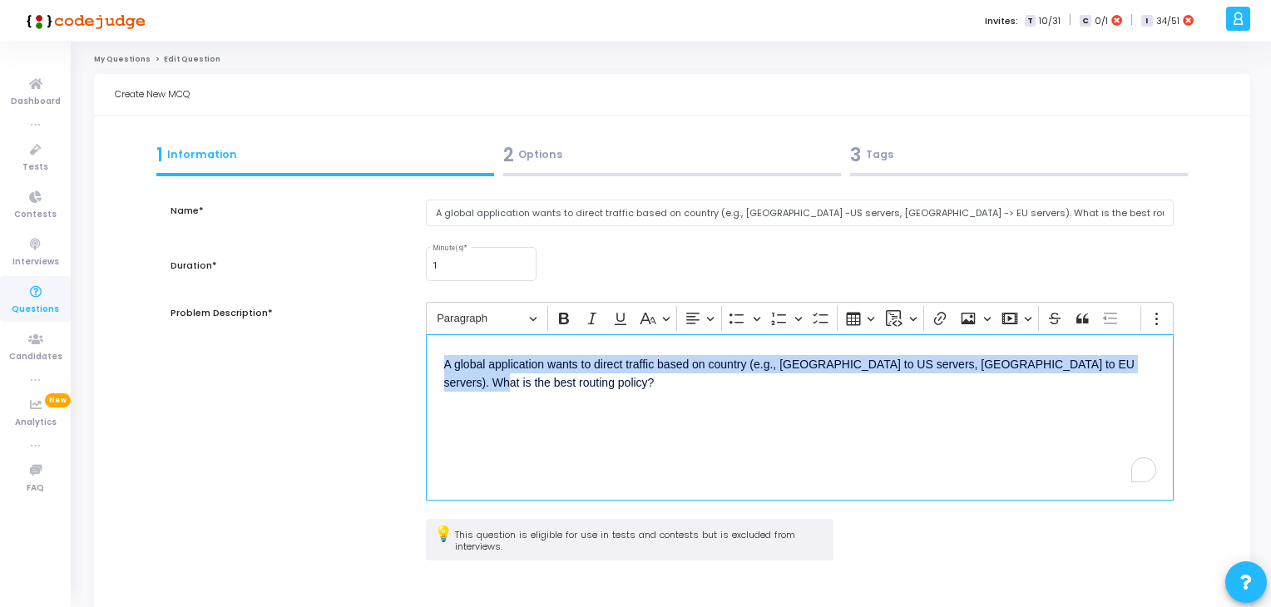
copy p "A global application wants to direct traffic based on country (e.g., [GEOGRAPHI…"
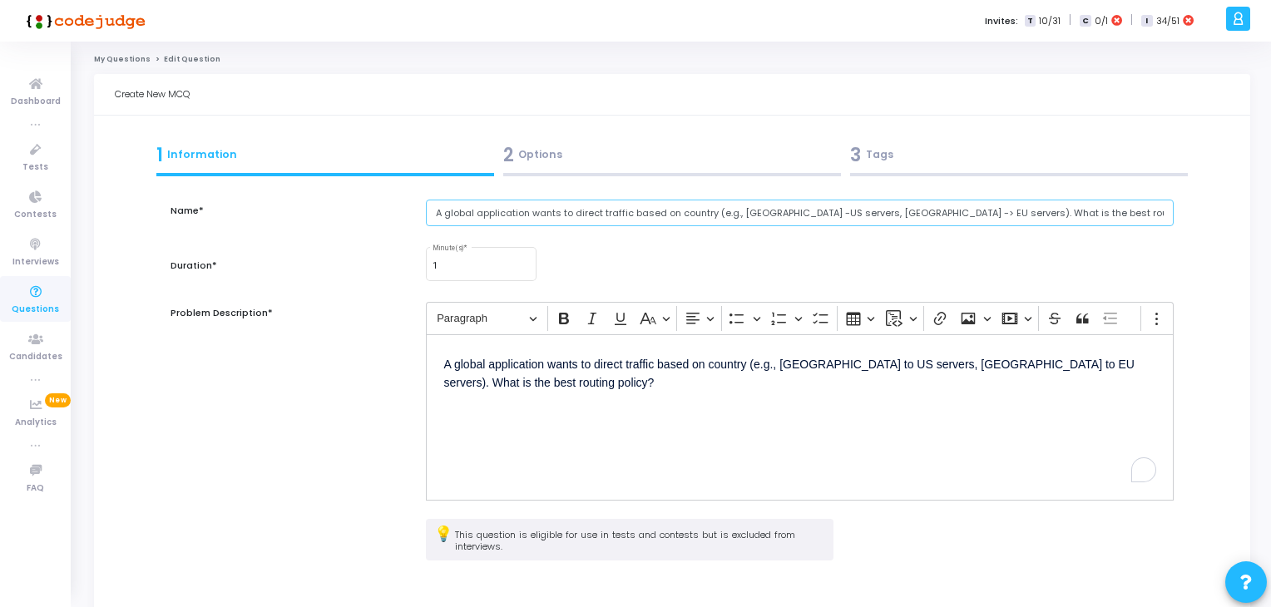
click at [586, 206] on input "A global application wants to direct traffic based on country (e.g., [GEOGRAPHI…" at bounding box center [800, 213] width 749 height 27
paste input "to US servers, [GEOGRAPHIC_DATA] to"
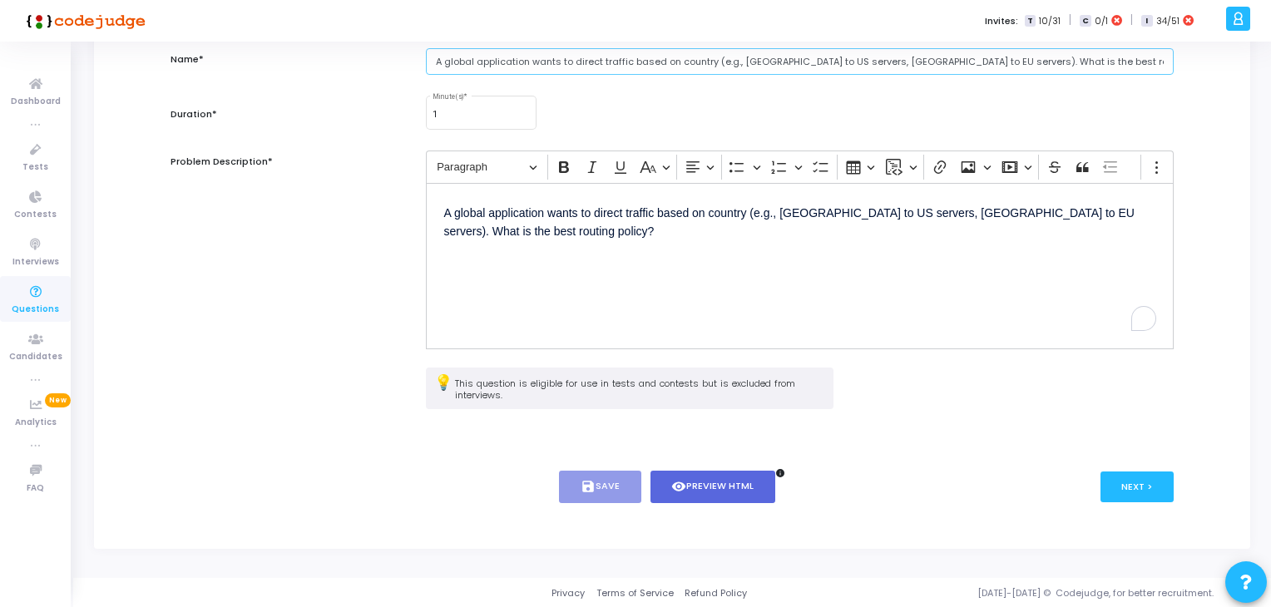
type input "A global application wants to direct traffic based on country (e.g., [GEOGRAPHI…"
click at [612, 467] on div "< Prev save Save visibility Preview HTML info Next >" at bounding box center [672, 487] width 1003 height 82
click at [607, 473] on button "save Save" at bounding box center [600, 487] width 82 height 32
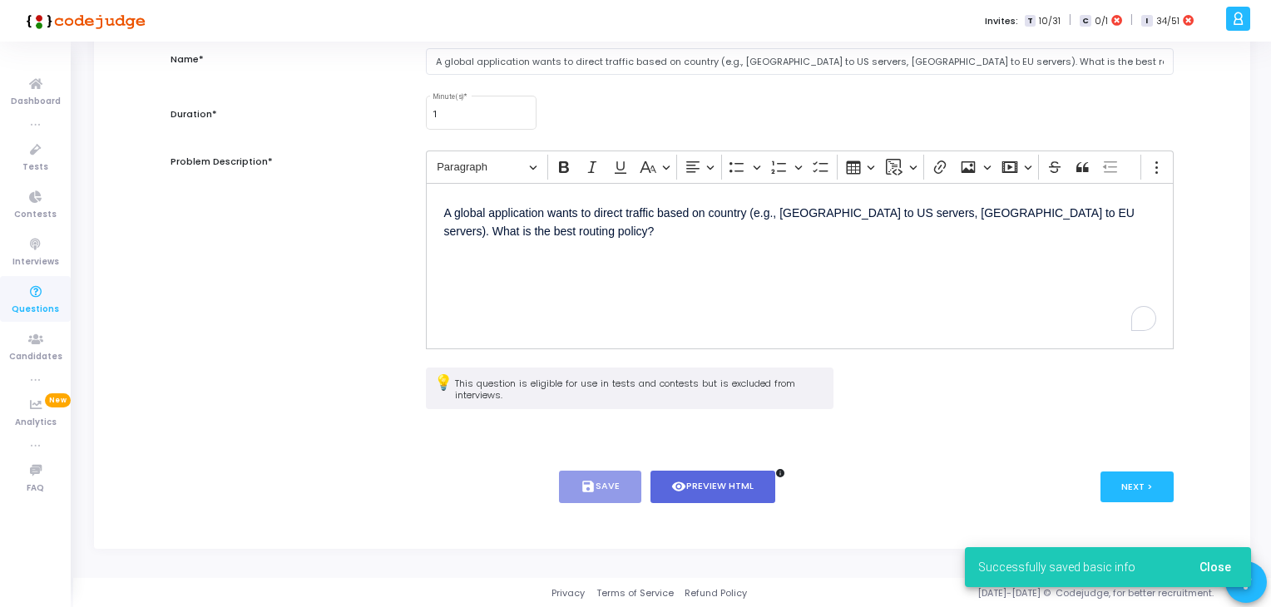
scroll to position [0, 0]
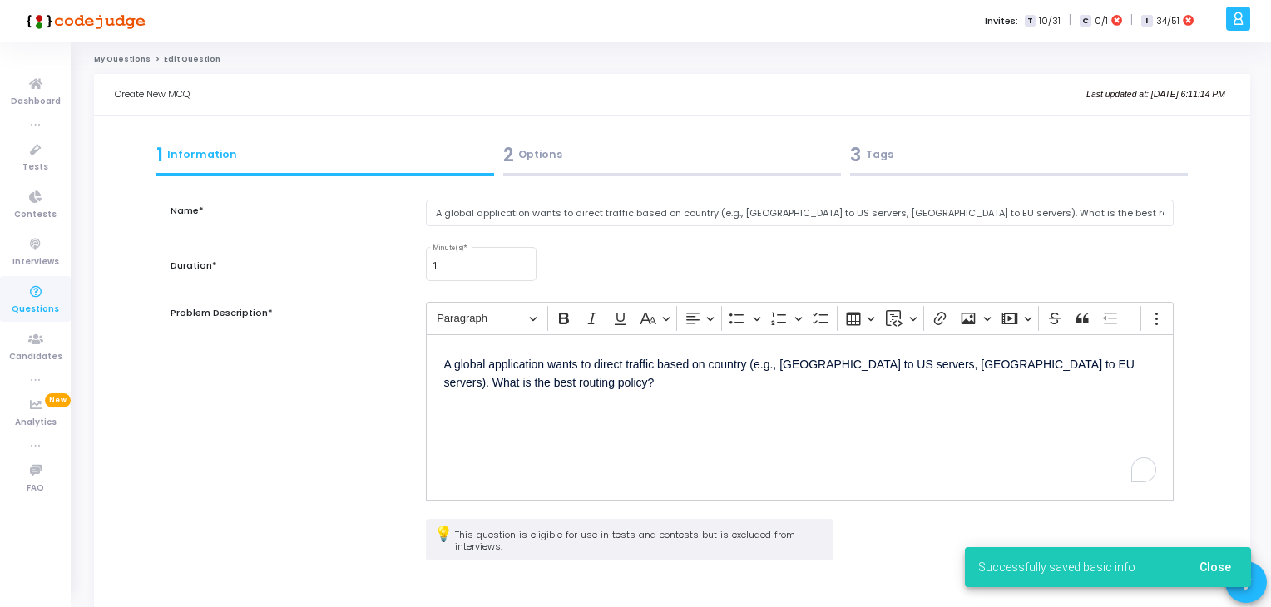
click at [919, 164] on div "3 Tags" at bounding box center [1019, 154] width 338 height 27
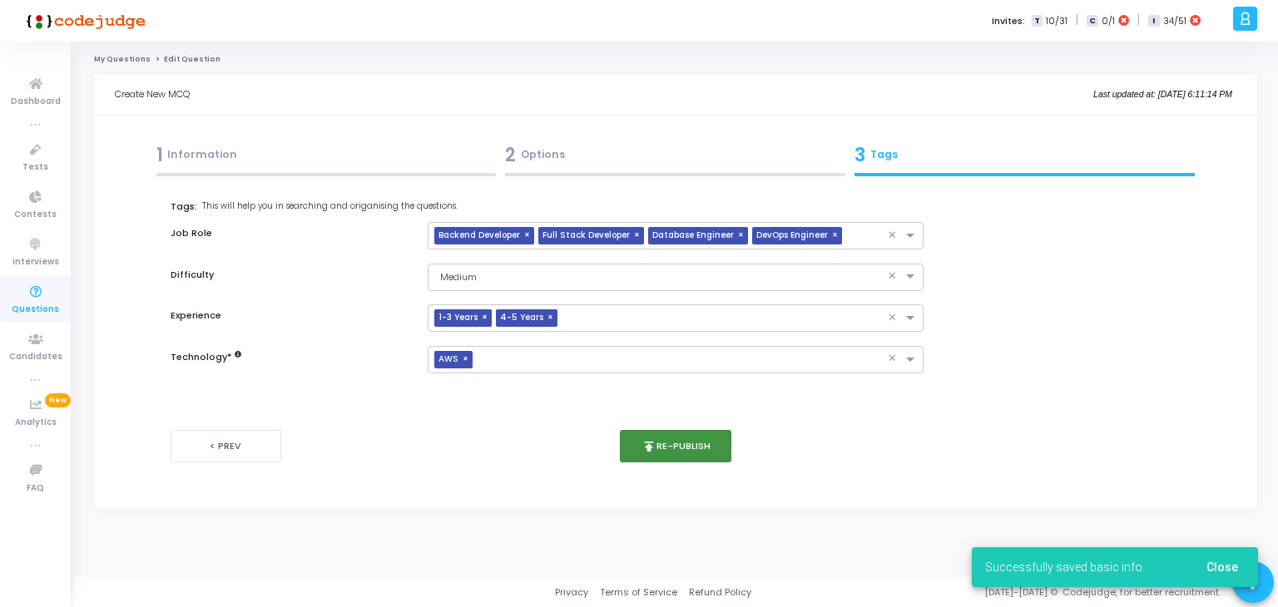
click at [663, 442] on button "publish Re-publish" at bounding box center [676, 446] width 112 height 32
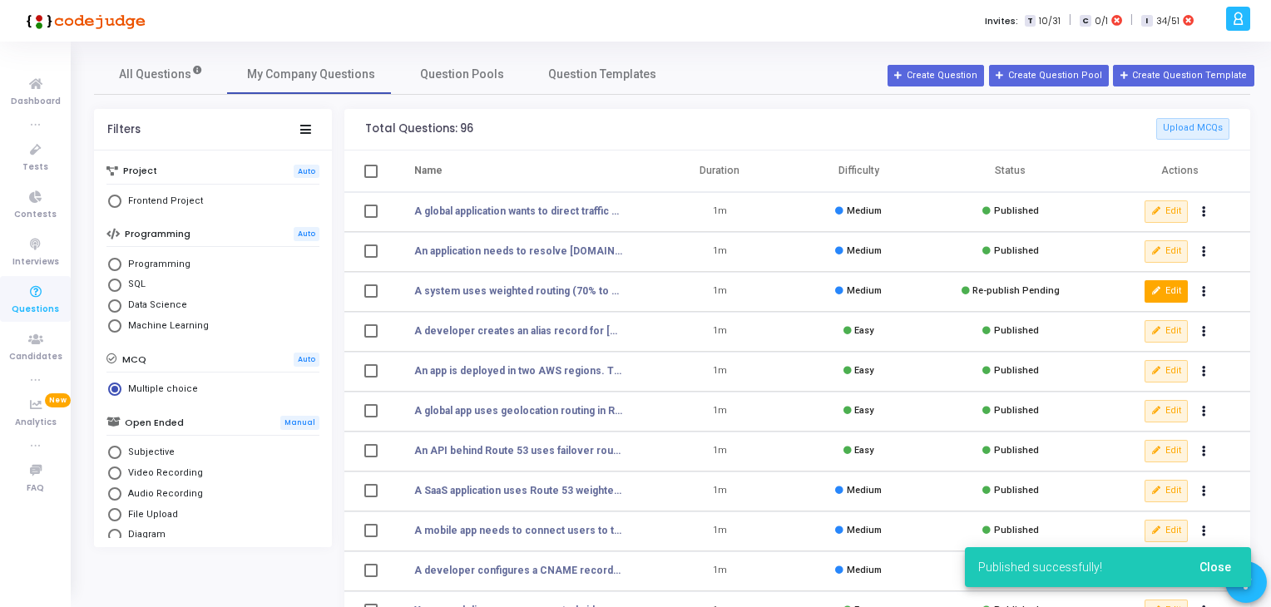
click at [1178, 289] on button "Edit" at bounding box center [1166, 291] width 43 height 22
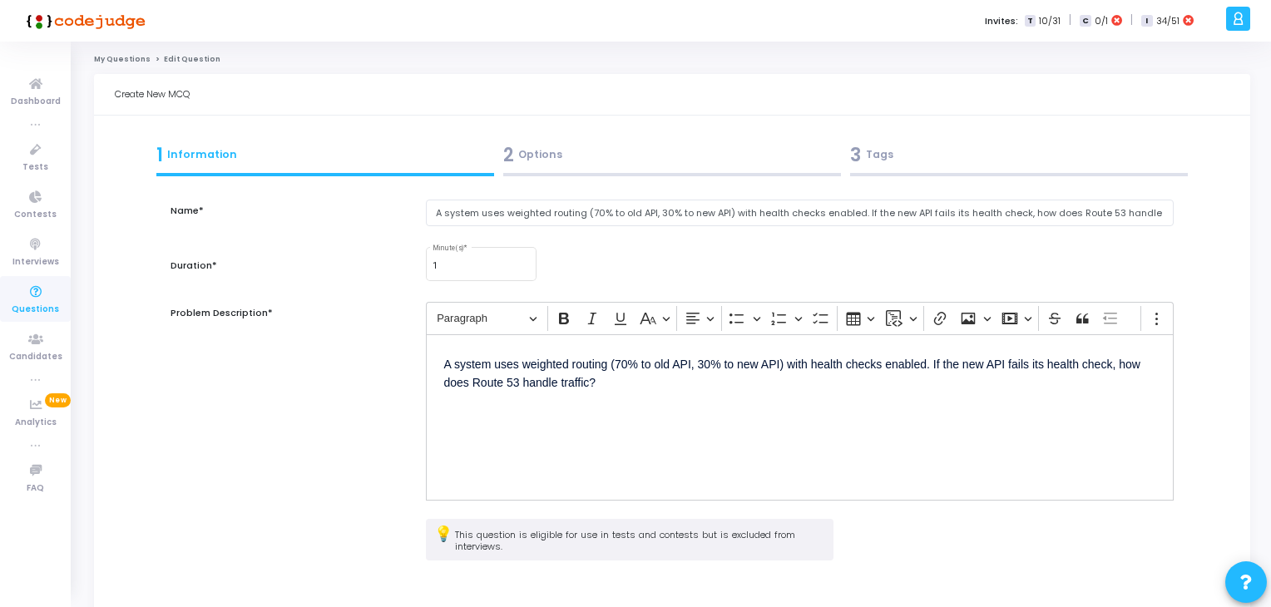
click at [855, 169] on div "3 Tags" at bounding box center [1019, 158] width 347 height 45
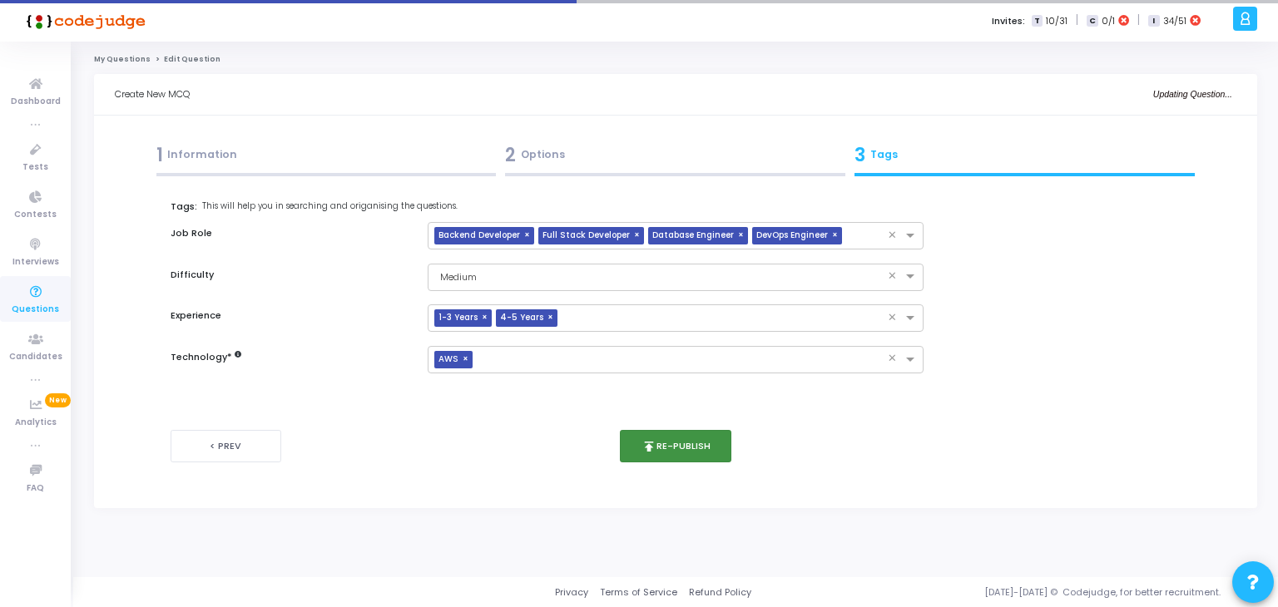
click at [681, 435] on button "publish Re-publish" at bounding box center [676, 446] width 112 height 32
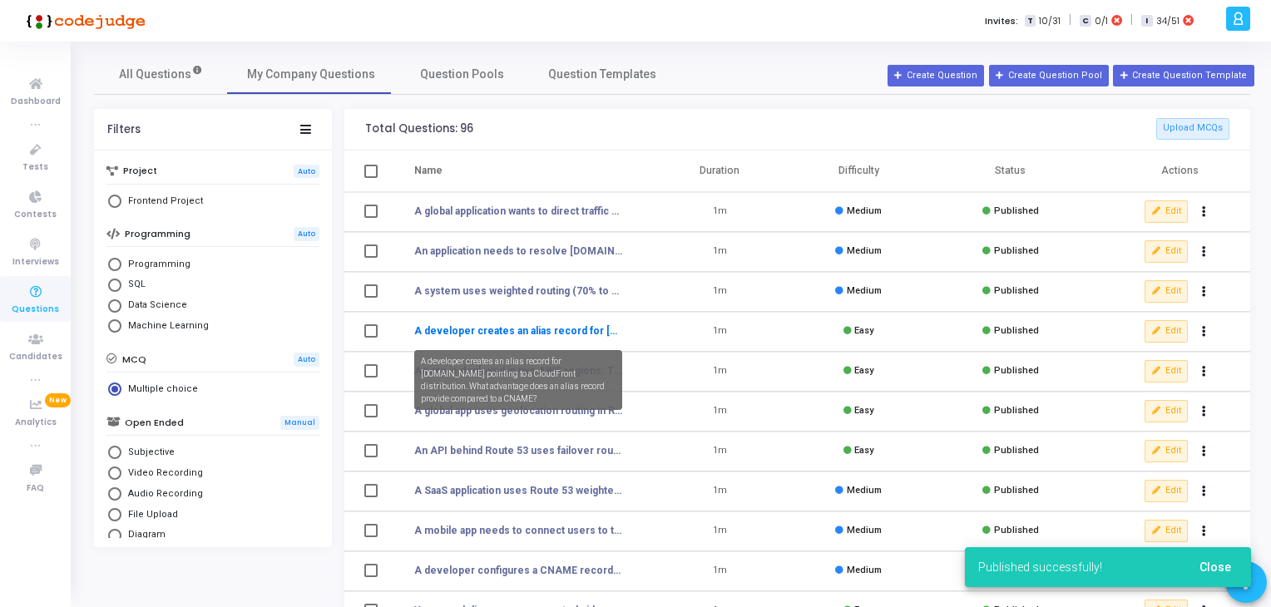
click at [515, 331] on link "A developer creates an alias record for [DOMAIN_NAME] pointing to a CloudFront …" at bounding box center [518, 331] width 209 height 15
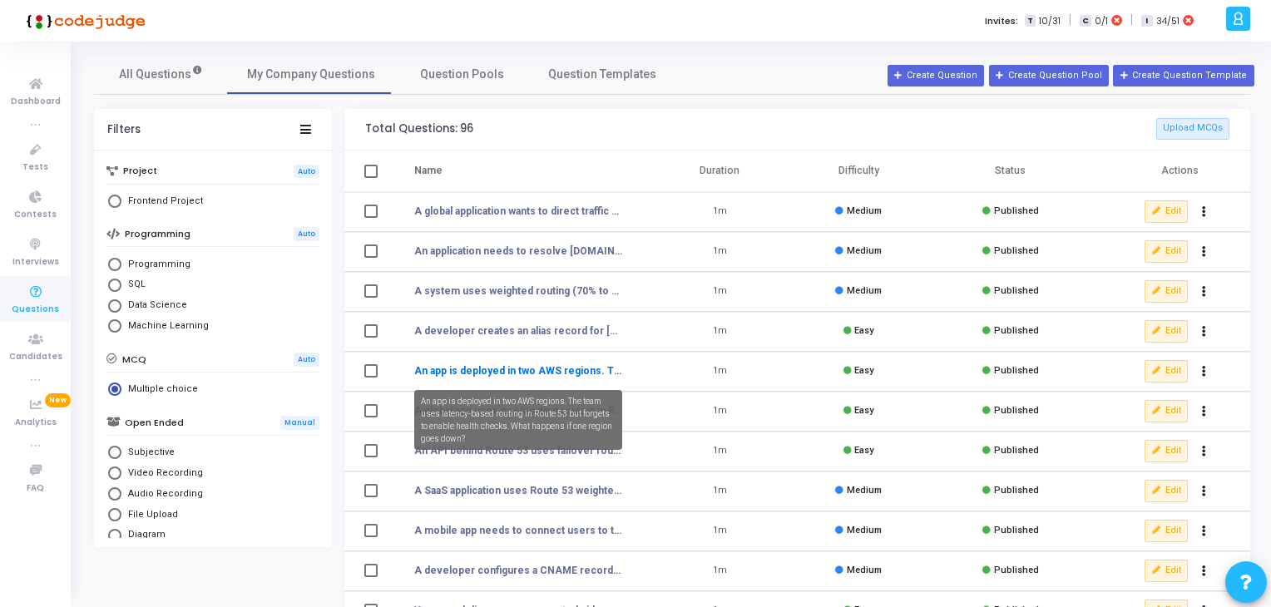
click at [552, 374] on link "An app is deployed in two AWS regions. The team uses latency-based routing in R…" at bounding box center [518, 371] width 209 height 15
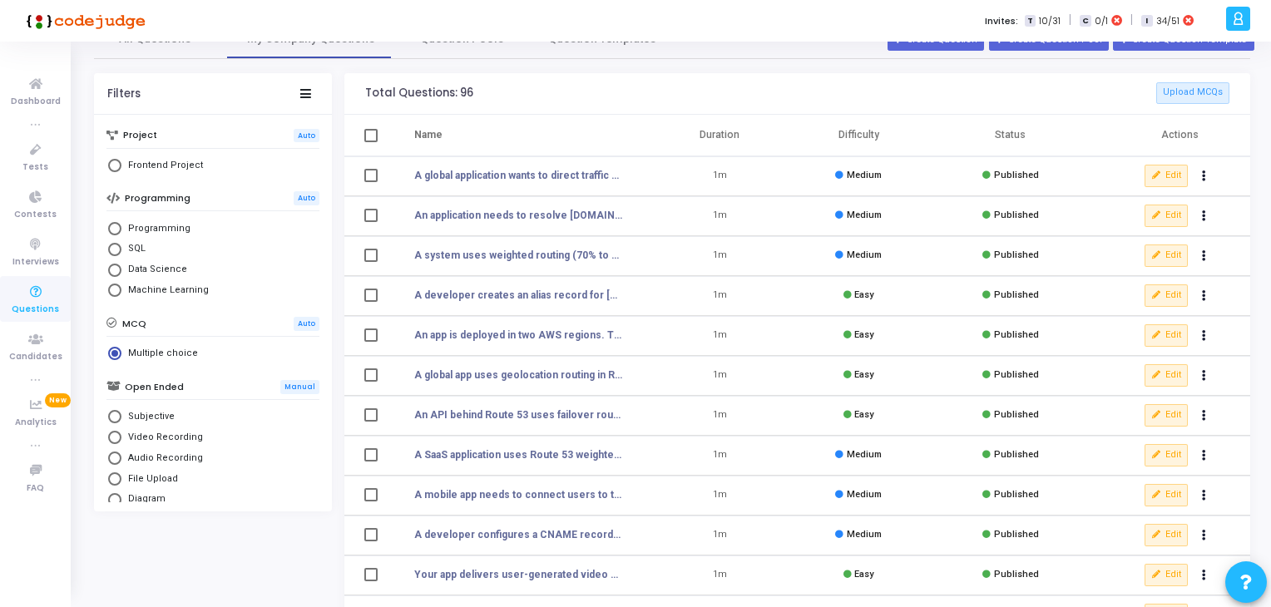
scroll to position [37, 0]
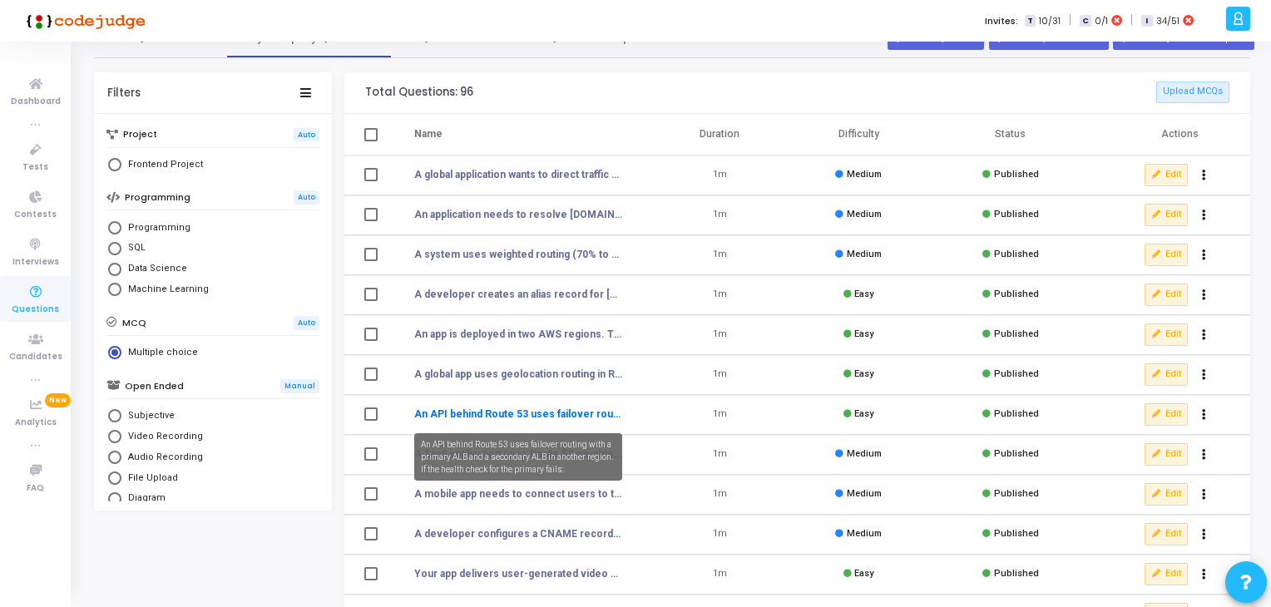
click at [556, 414] on link "An API behind Route 53 uses failover routing with a primary ALB and a secondary…" at bounding box center [518, 414] width 209 height 15
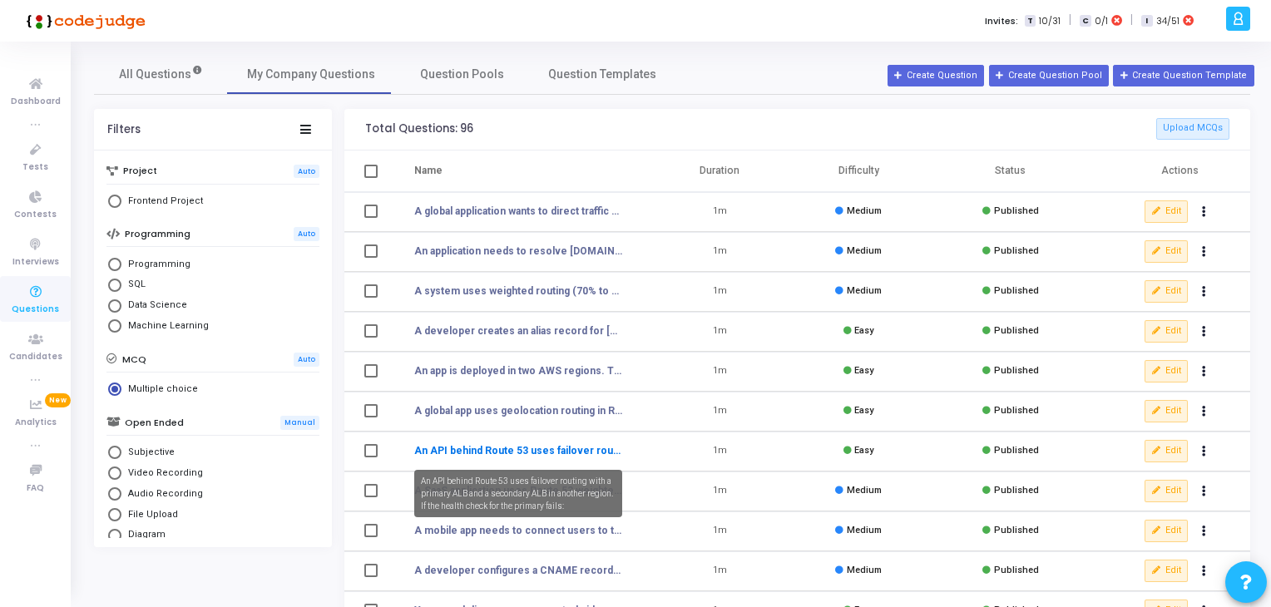
click at [488, 454] on link "An API behind Route 53 uses failover routing with a primary ALB and a secondary…" at bounding box center [518, 450] width 209 height 15
